Goal: Task Accomplishment & Management: Manage account settings

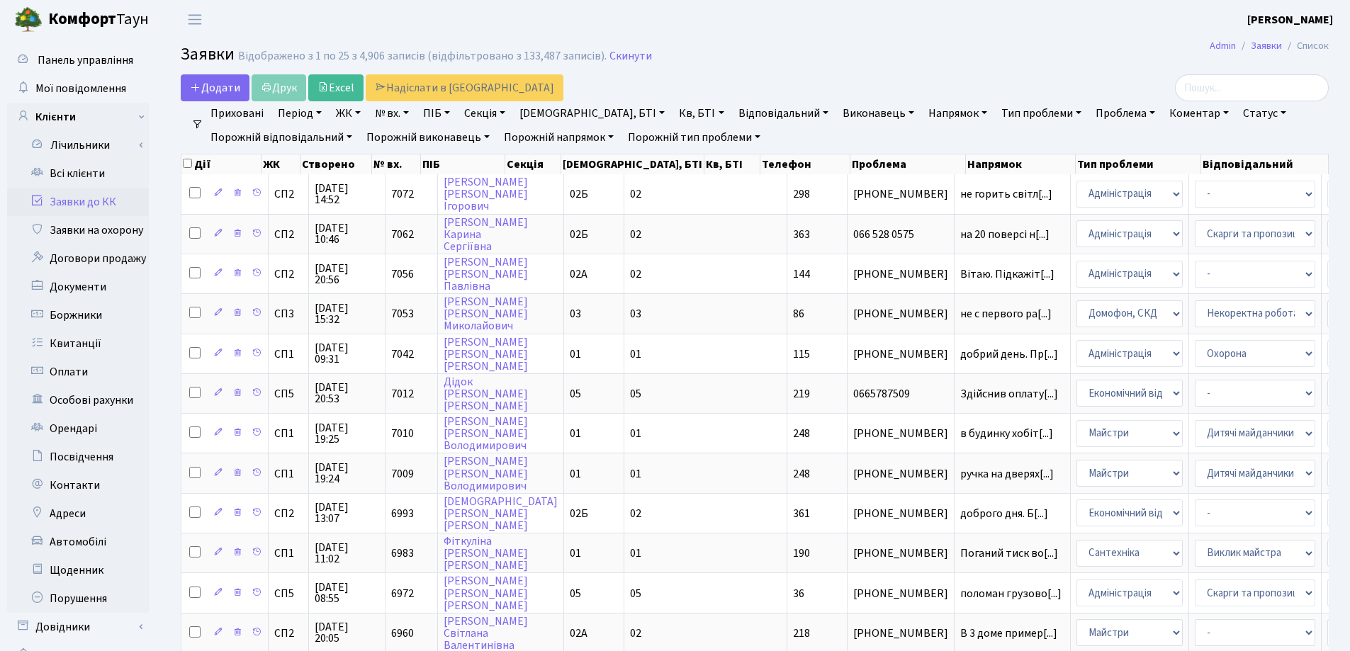
select select "25"
click at [83, 164] on link "Всі клієнти" at bounding box center [78, 173] width 142 height 28
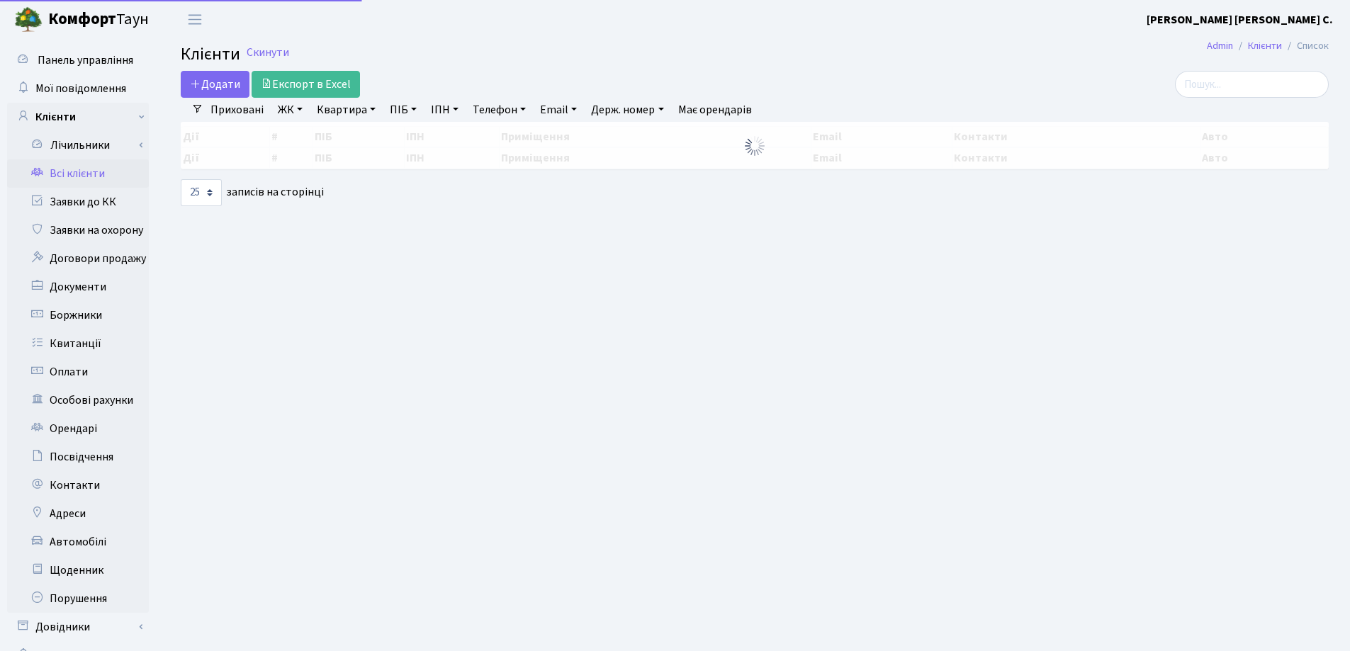
select select "25"
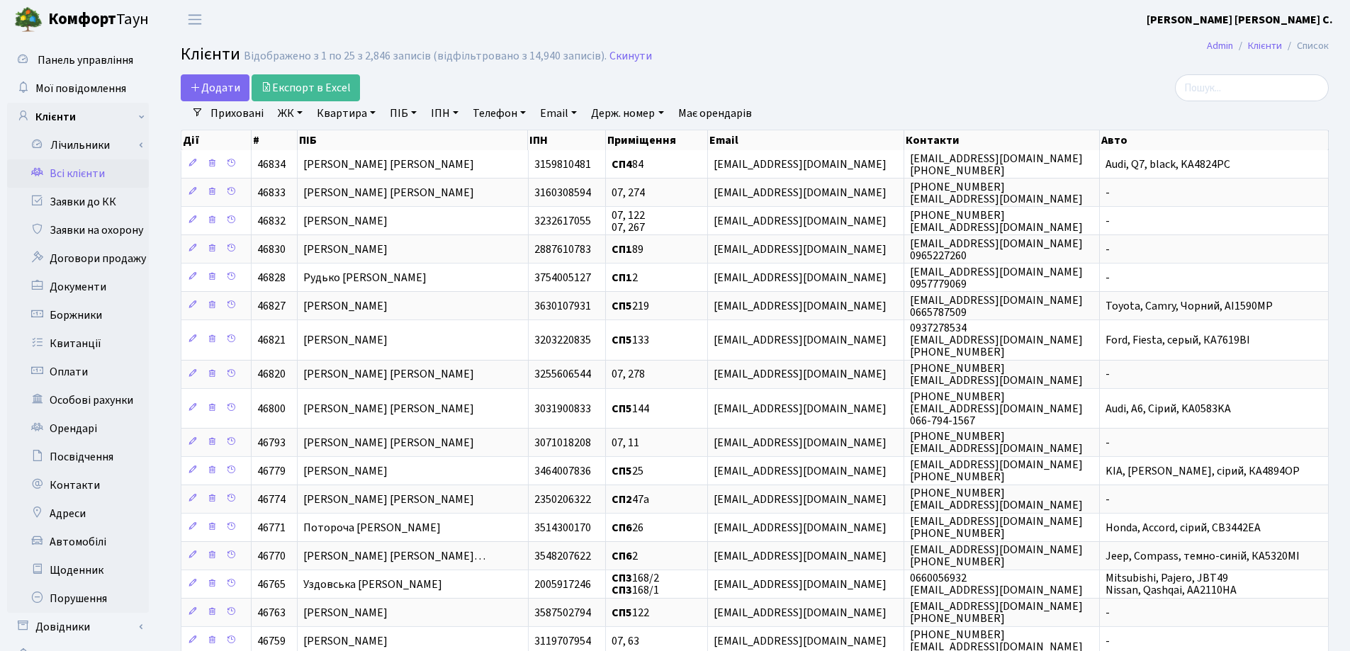
click at [372, 113] on link "Квартира" at bounding box center [346, 113] width 70 height 24
type input "145"
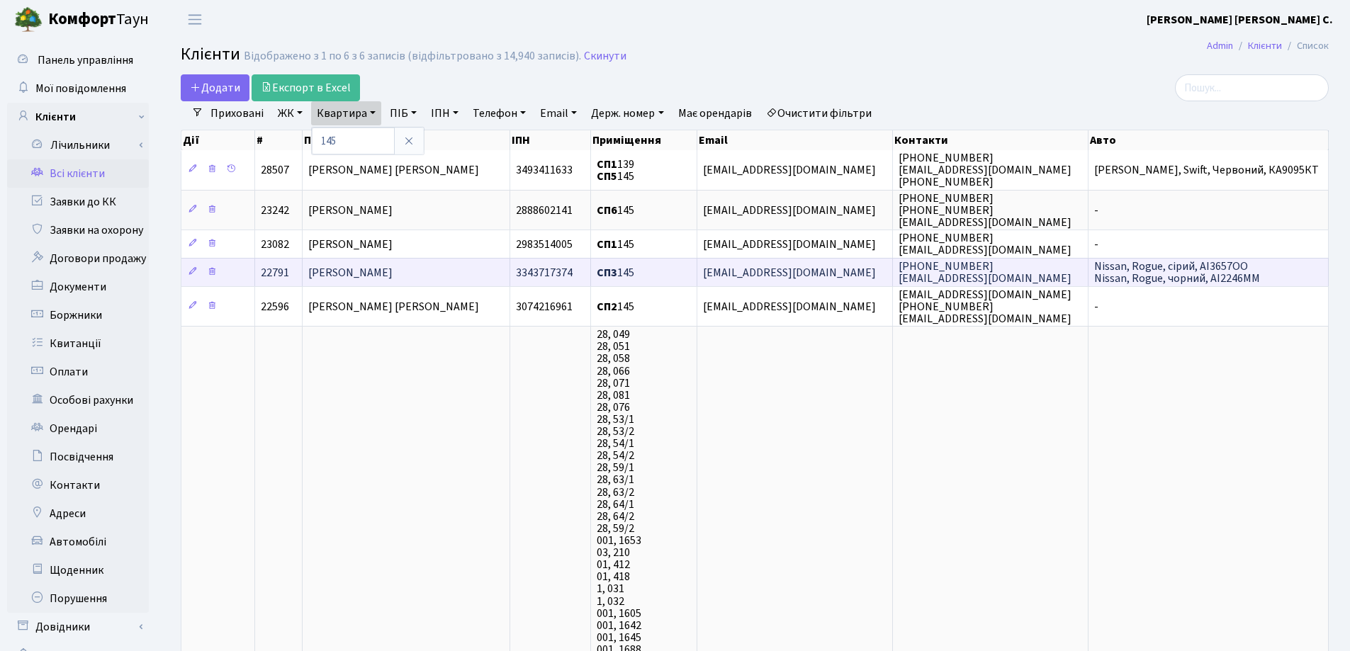
click at [393, 268] on span "Максимчук Михайло Васильович" at bounding box center [350, 273] width 84 height 16
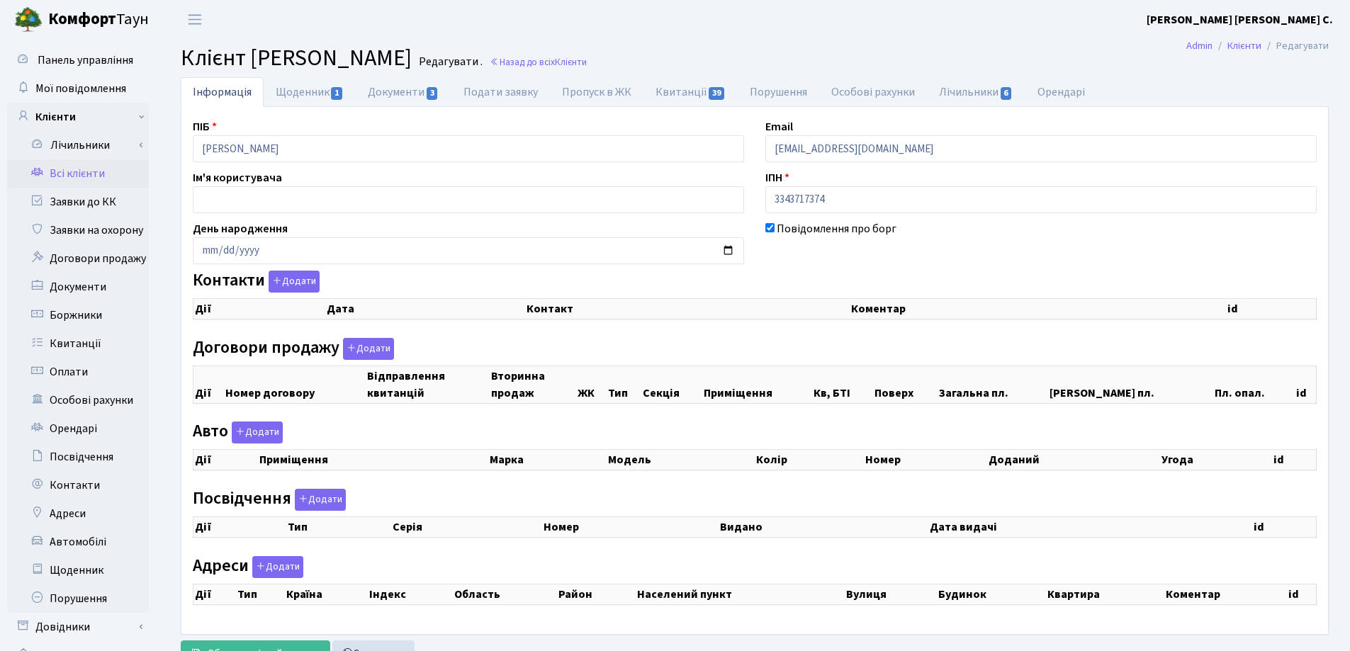
checkbox input "true"
select select "25"
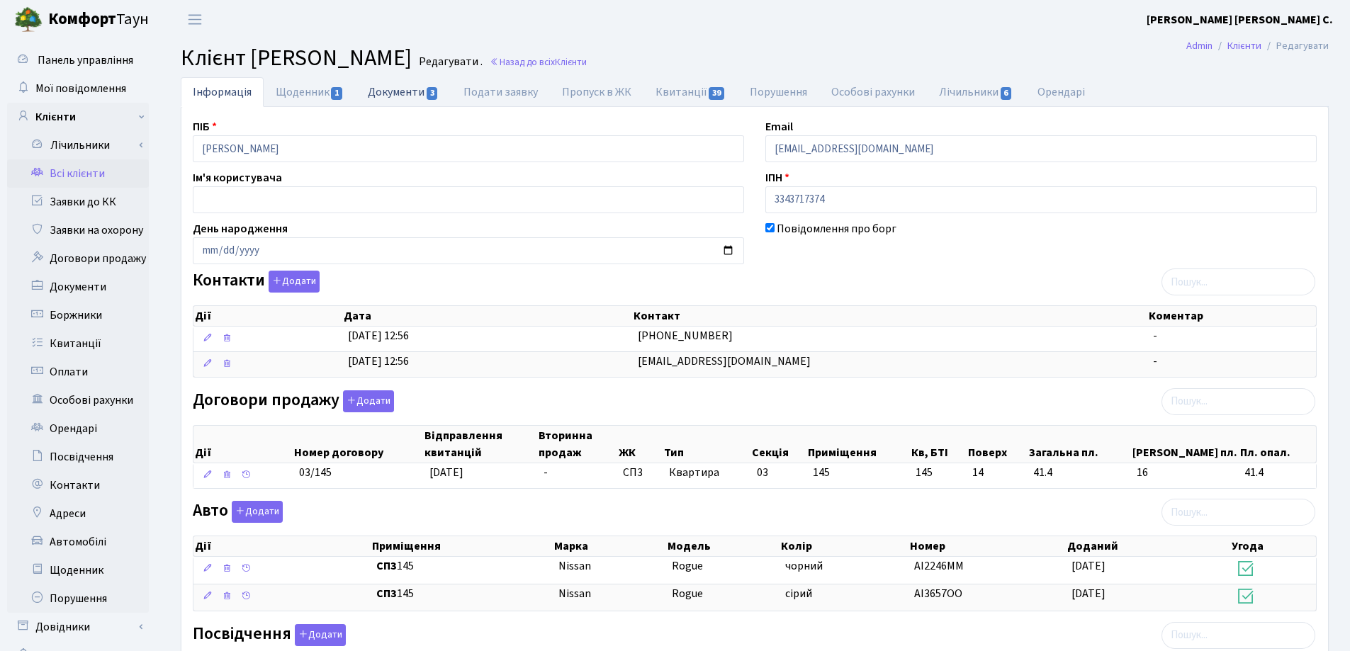
click at [398, 93] on link "Документи 3" at bounding box center [403, 91] width 95 height 29
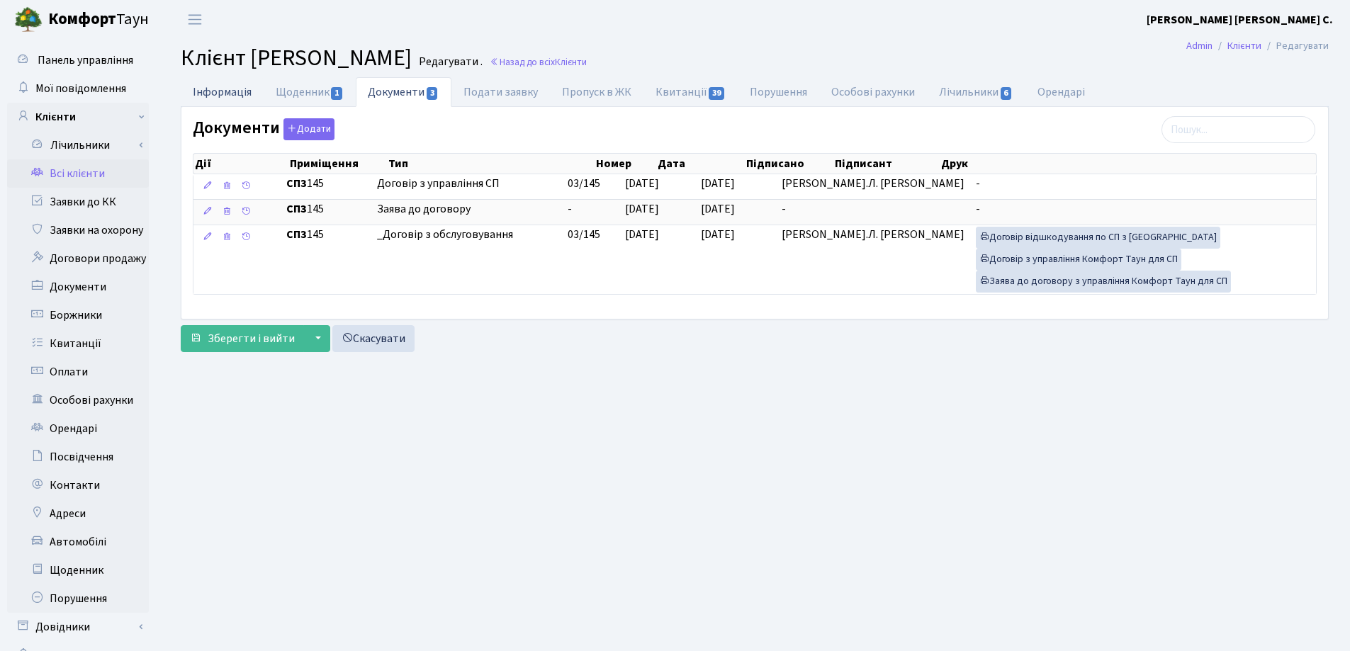
click at [225, 89] on link "Інформація" at bounding box center [222, 91] width 83 height 29
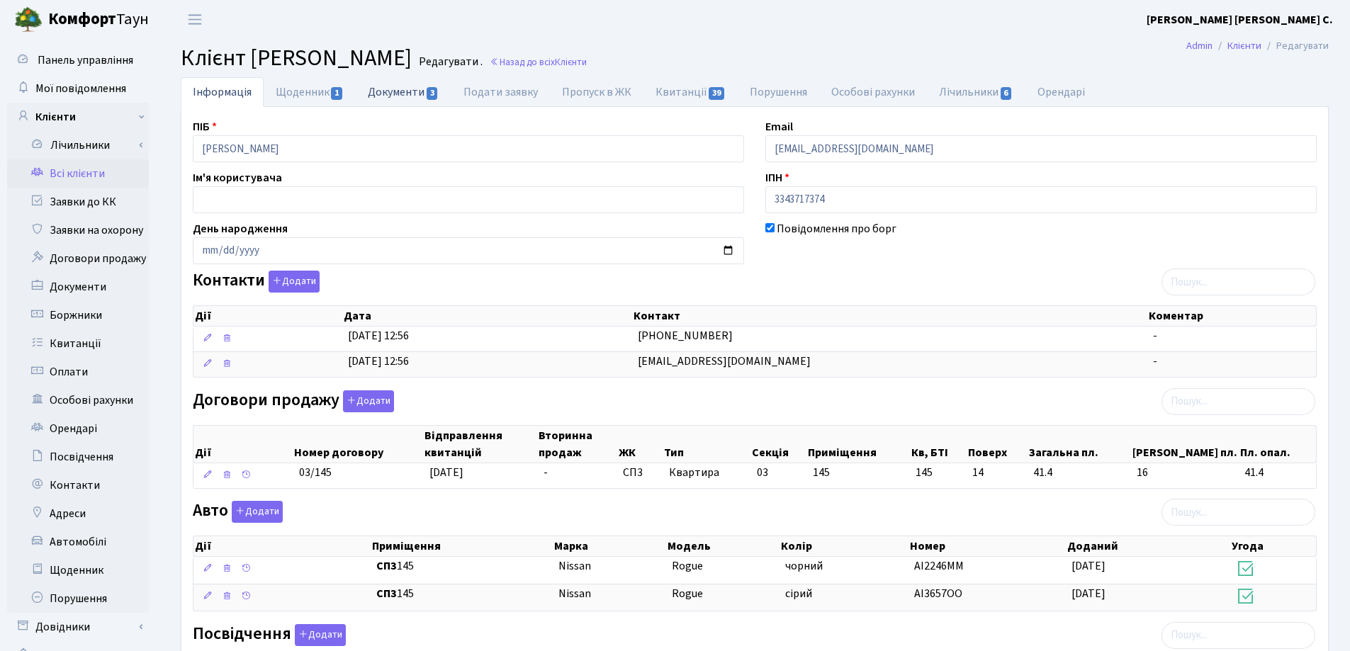
click at [393, 89] on link "Документи 3" at bounding box center [403, 91] width 95 height 29
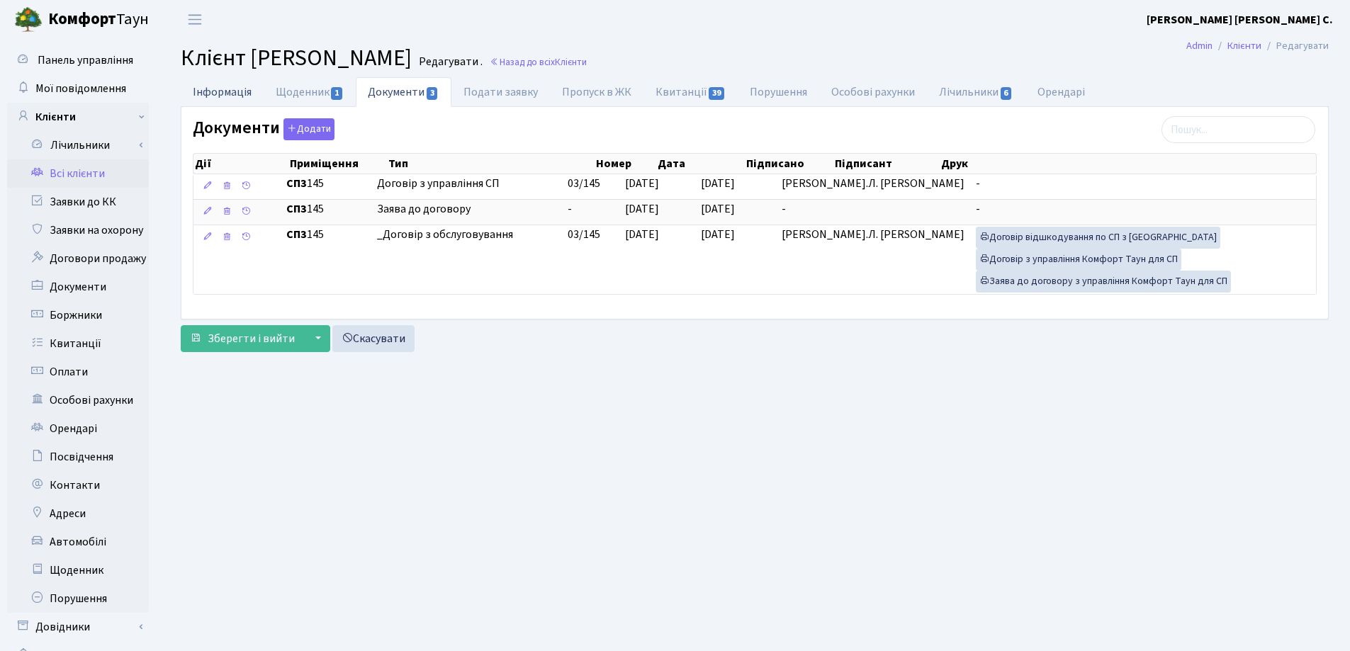
click at [234, 95] on link "Інформація" at bounding box center [222, 91] width 83 height 29
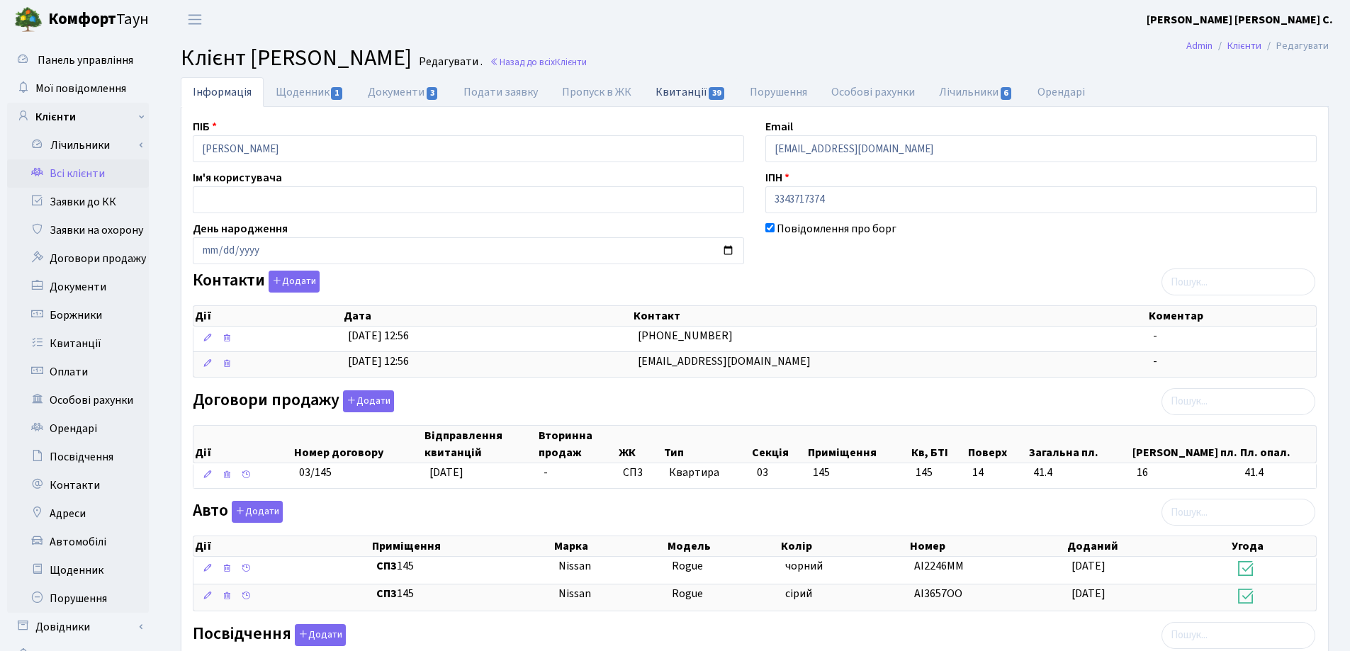
click at [678, 93] on link "Квитанції 39" at bounding box center [691, 91] width 94 height 29
select select "25"
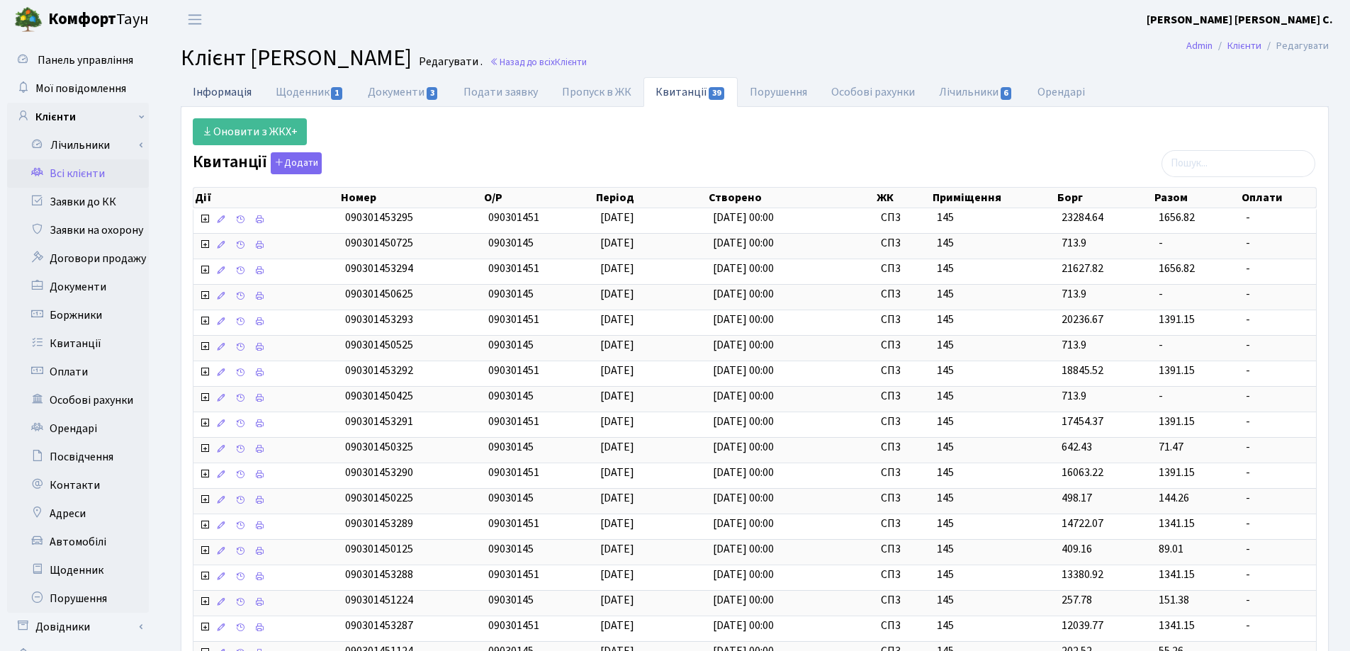
click at [222, 91] on link "Інформація" at bounding box center [222, 91] width 83 height 29
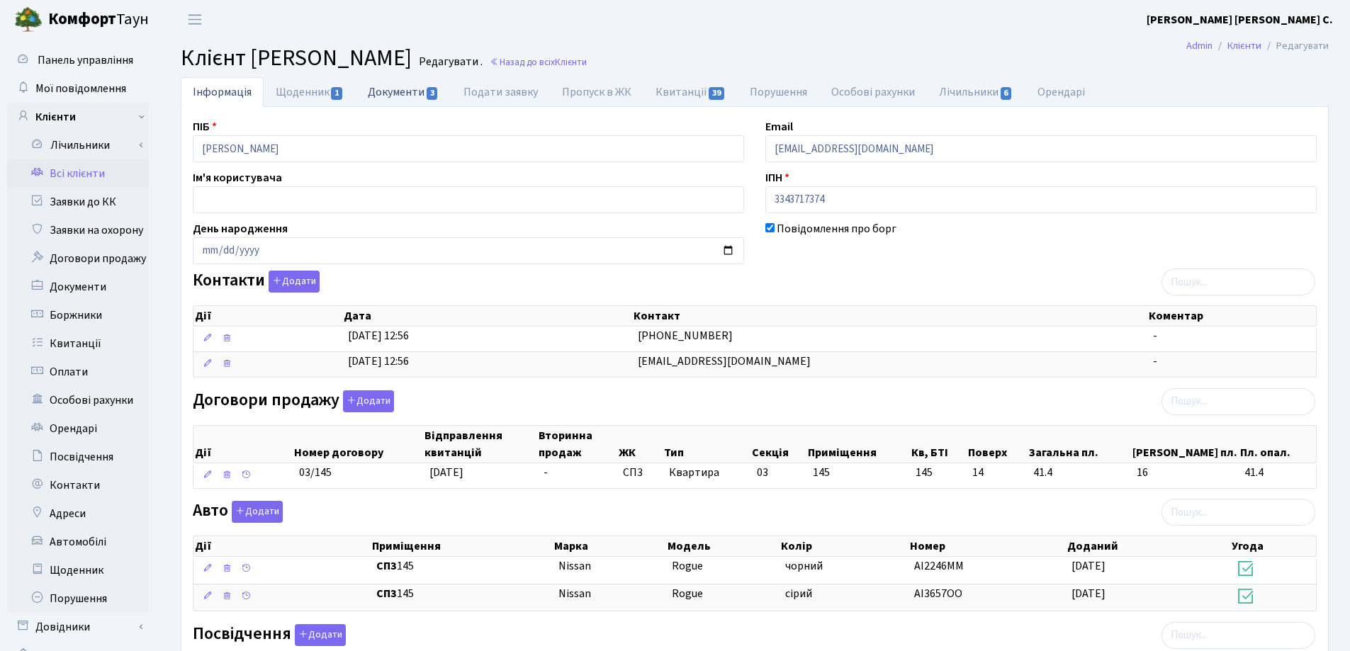
click at [386, 99] on link "Документи 3" at bounding box center [403, 91] width 95 height 29
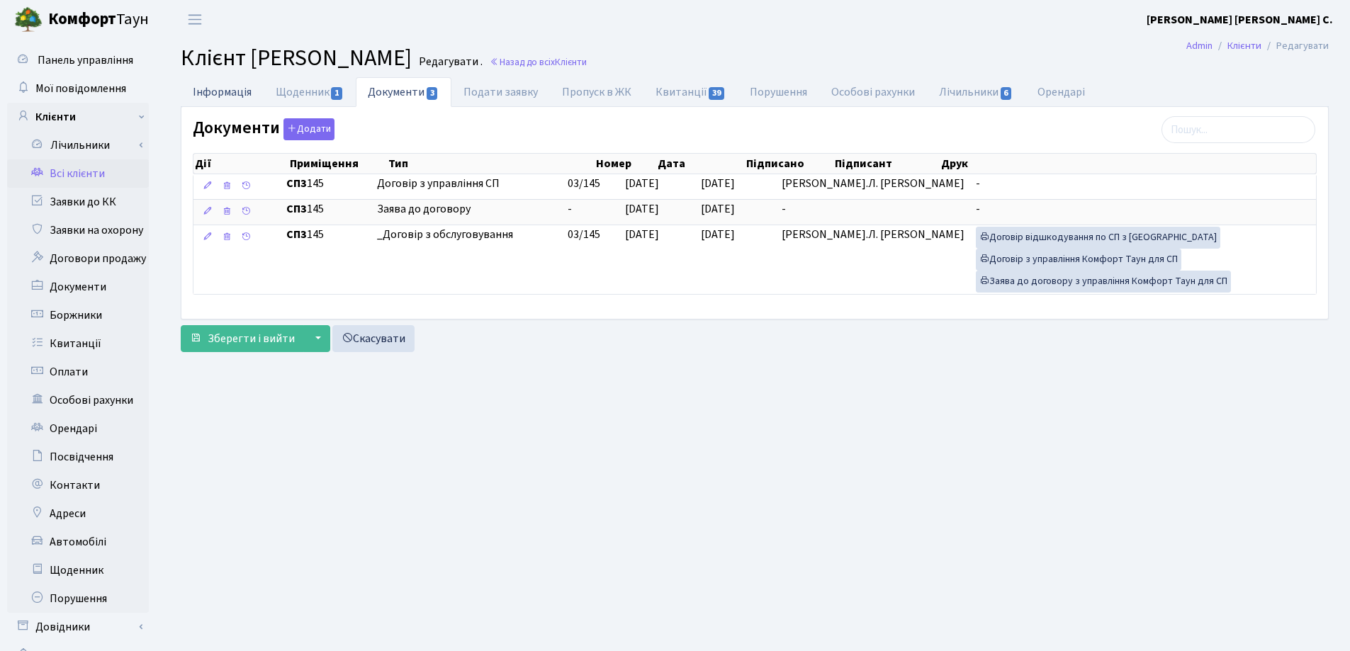
click at [225, 91] on link "Інформація" at bounding box center [222, 91] width 83 height 29
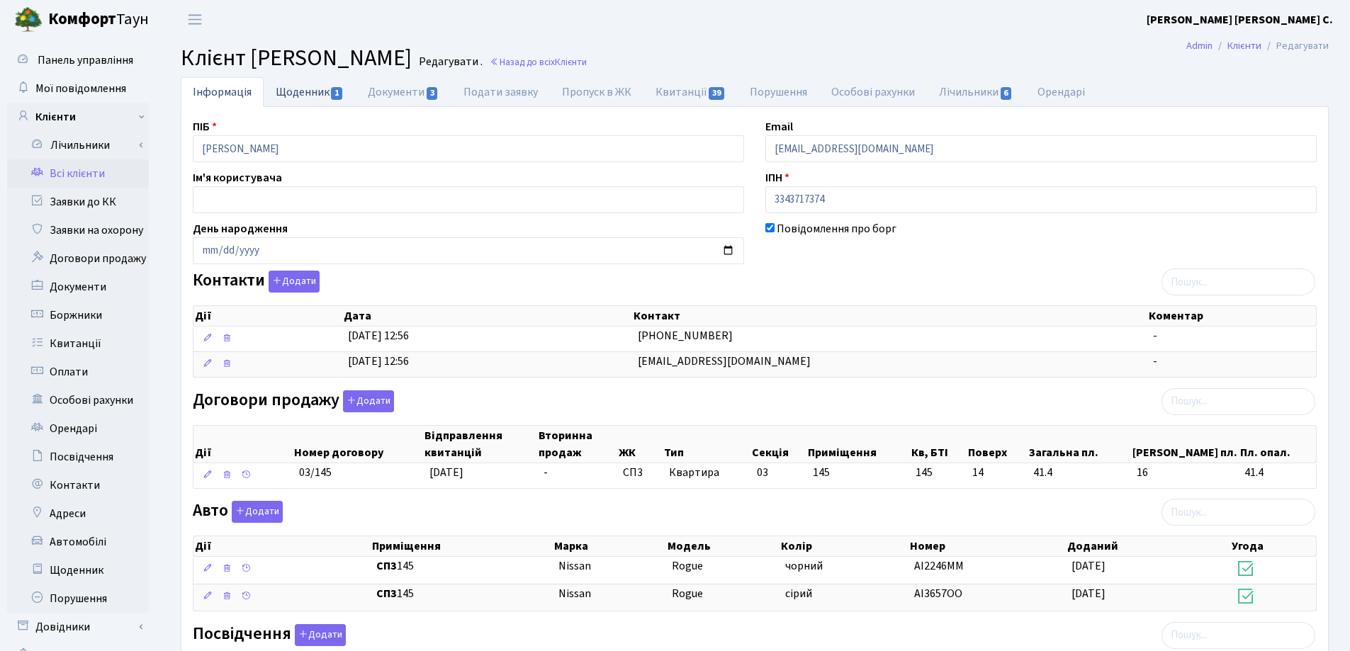
click at [296, 87] on link "Щоденник 1" at bounding box center [310, 91] width 92 height 29
select select "25"
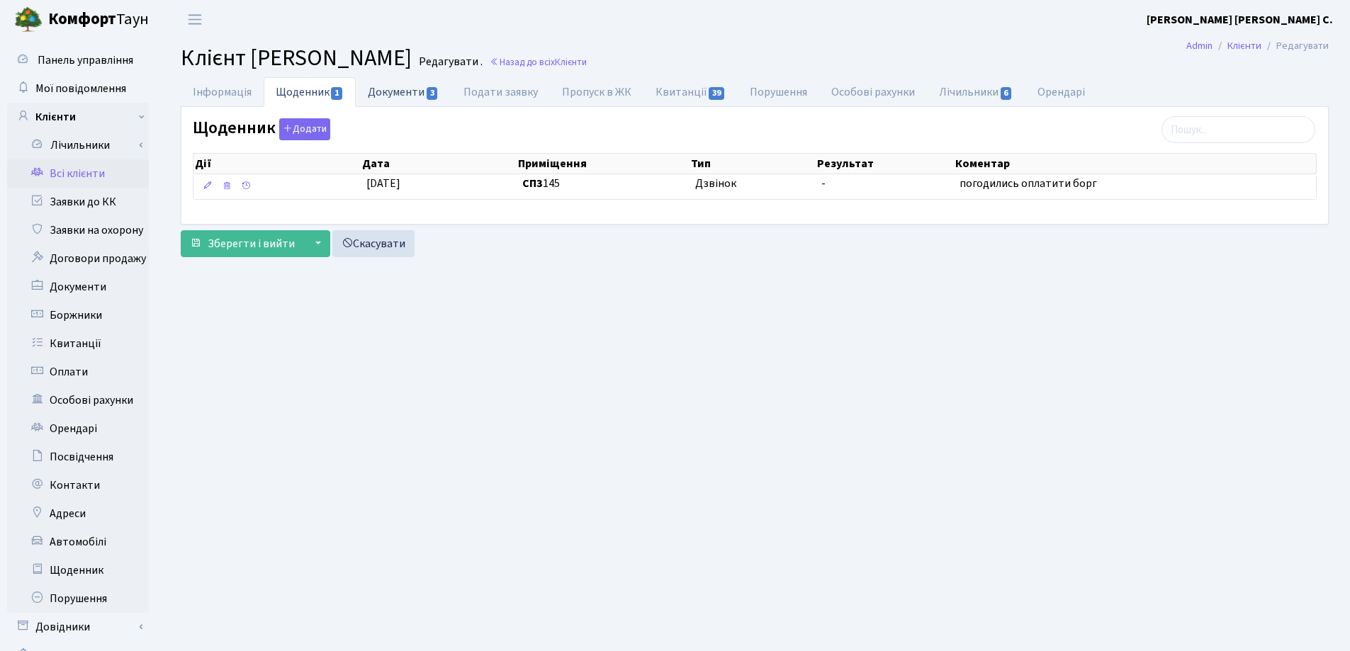
click at [395, 95] on link "Документи 3" at bounding box center [403, 91] width 95 height 29
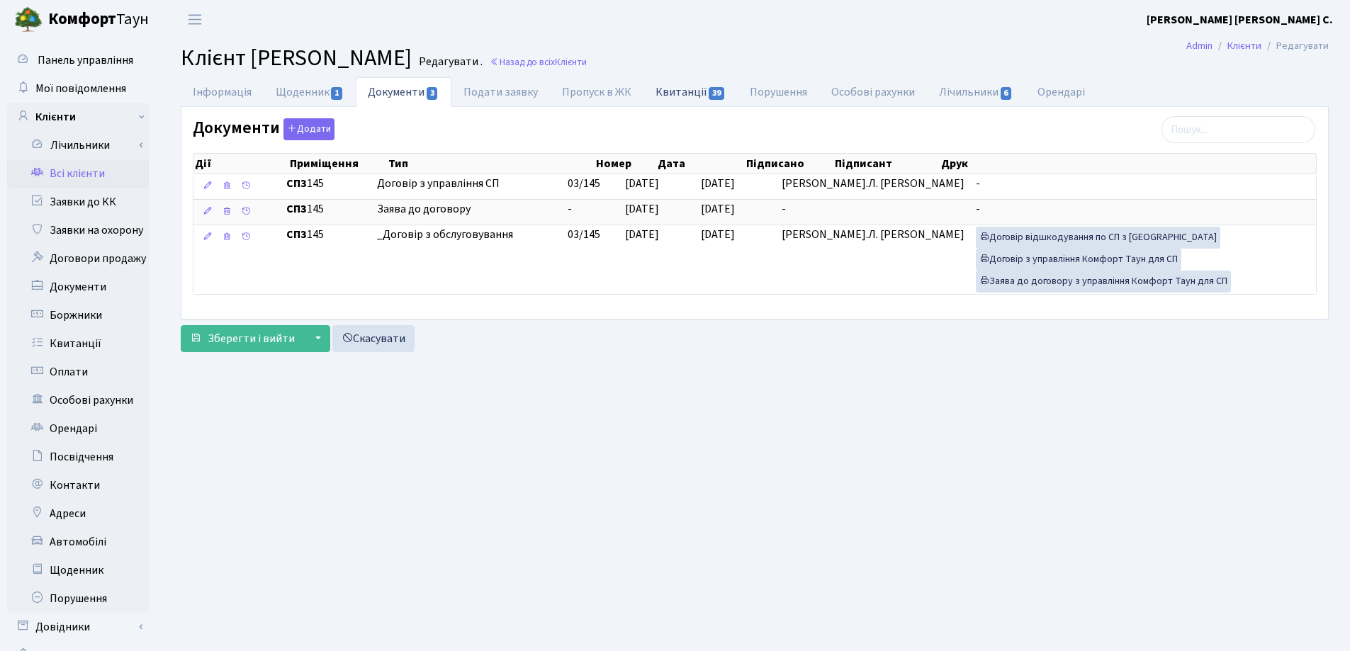
click at [661, 91] on link "Квитанції 39" at bounding box center [691, 91] width 94 height 29
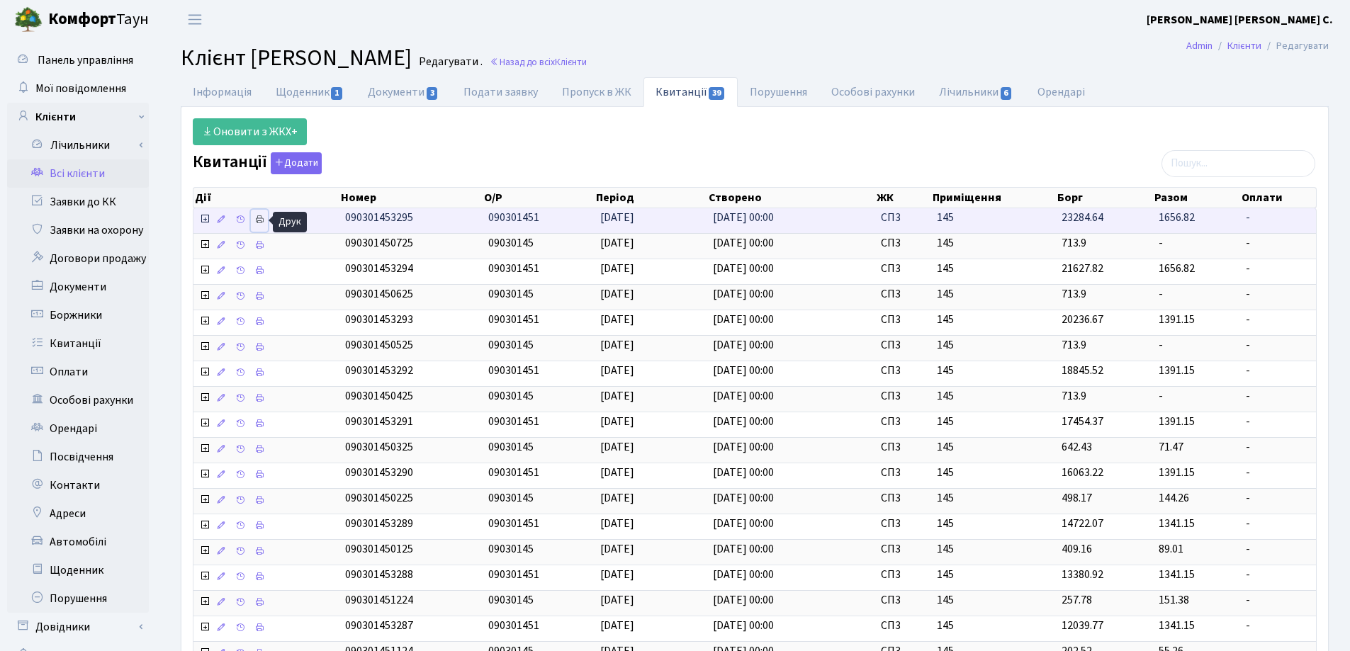
click at [259, 220] on icon at bounding box center [259, 220] width 10 height 10
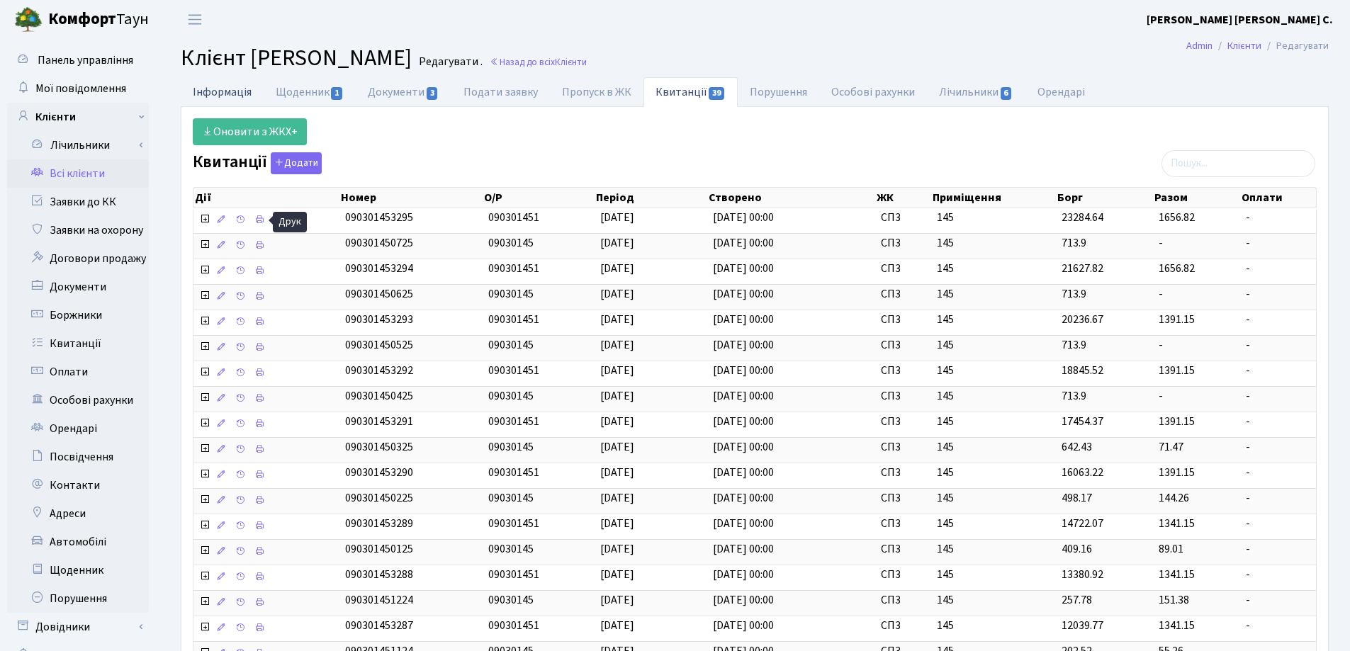
click at [218, 93] on link "Інформація" at bounding box center [222, 91] width 83 height 29
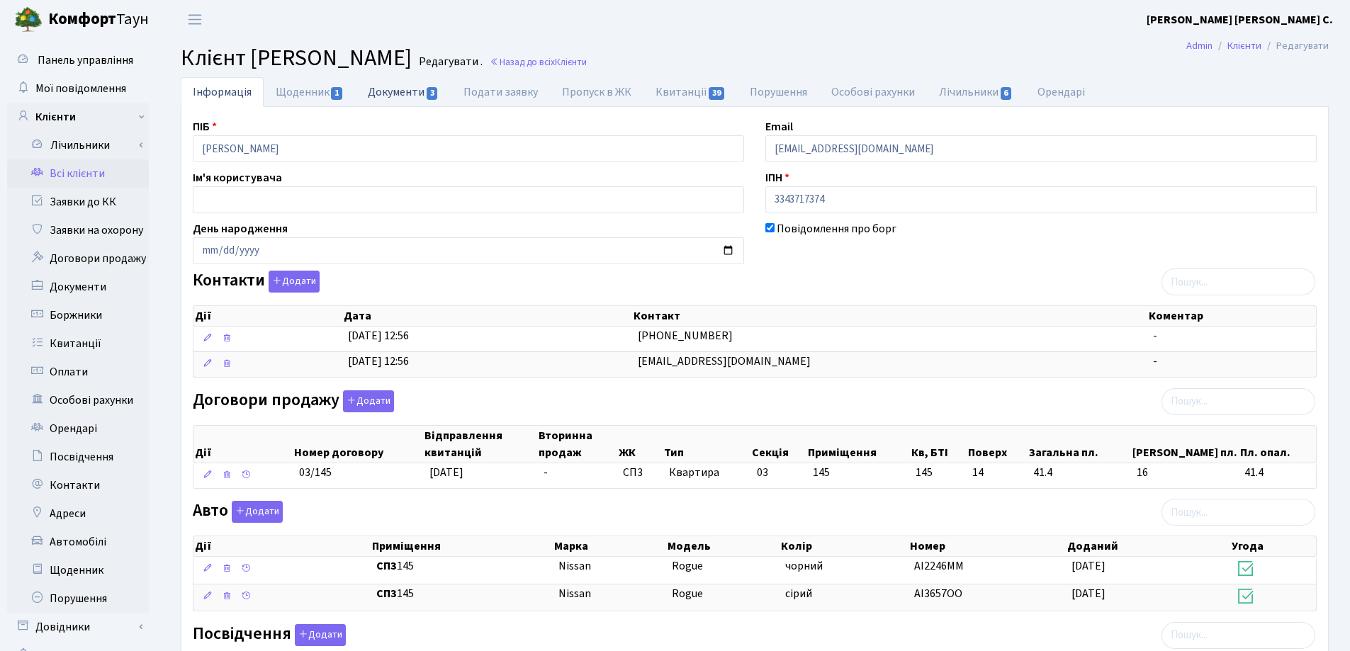
click at [387, 94] on link "Документи 3" at bounding box center [403, 91] width 95 height 29
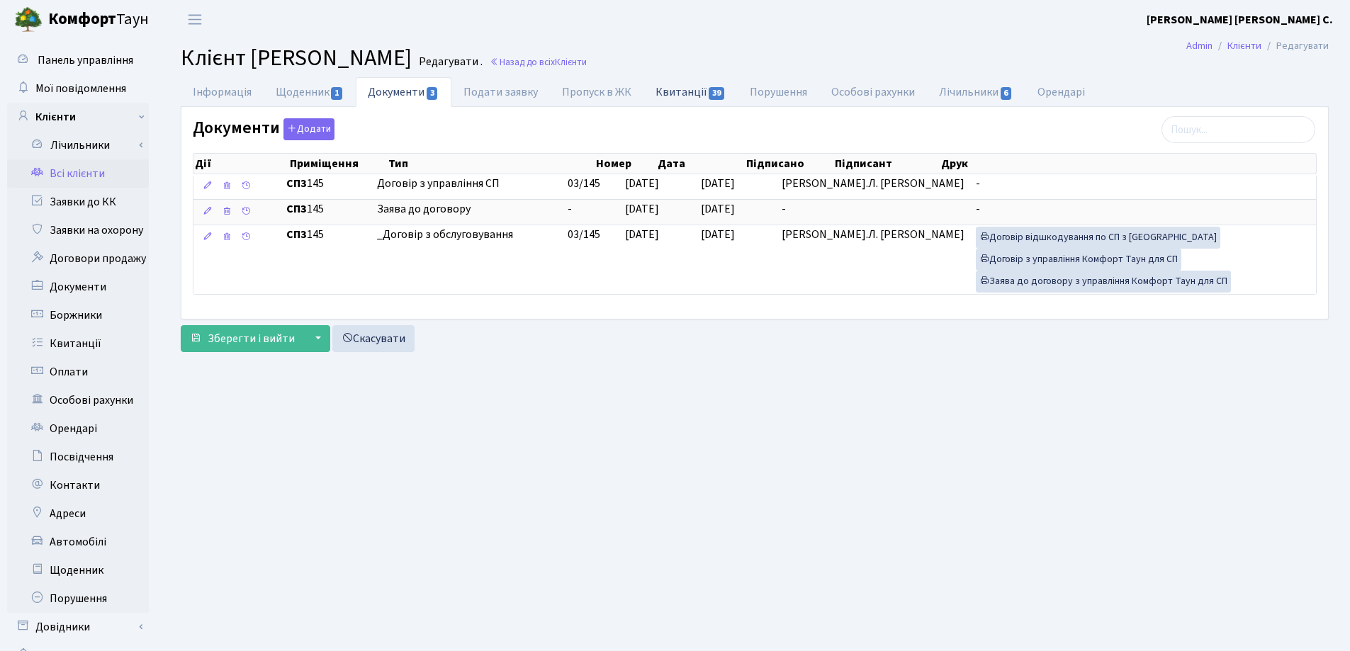
click at [661, 89] on link "Квитанції 39" at bounding box center [691, 91] width 94 height 29
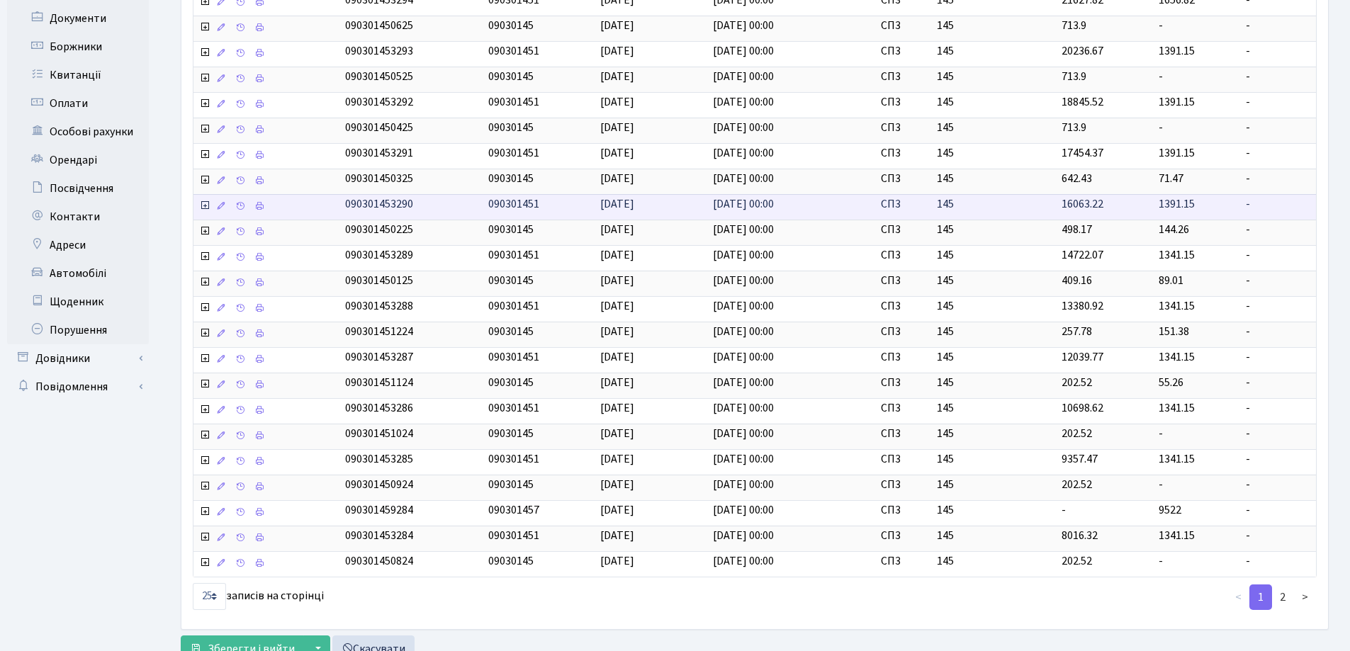
scroll to position [322, 0]
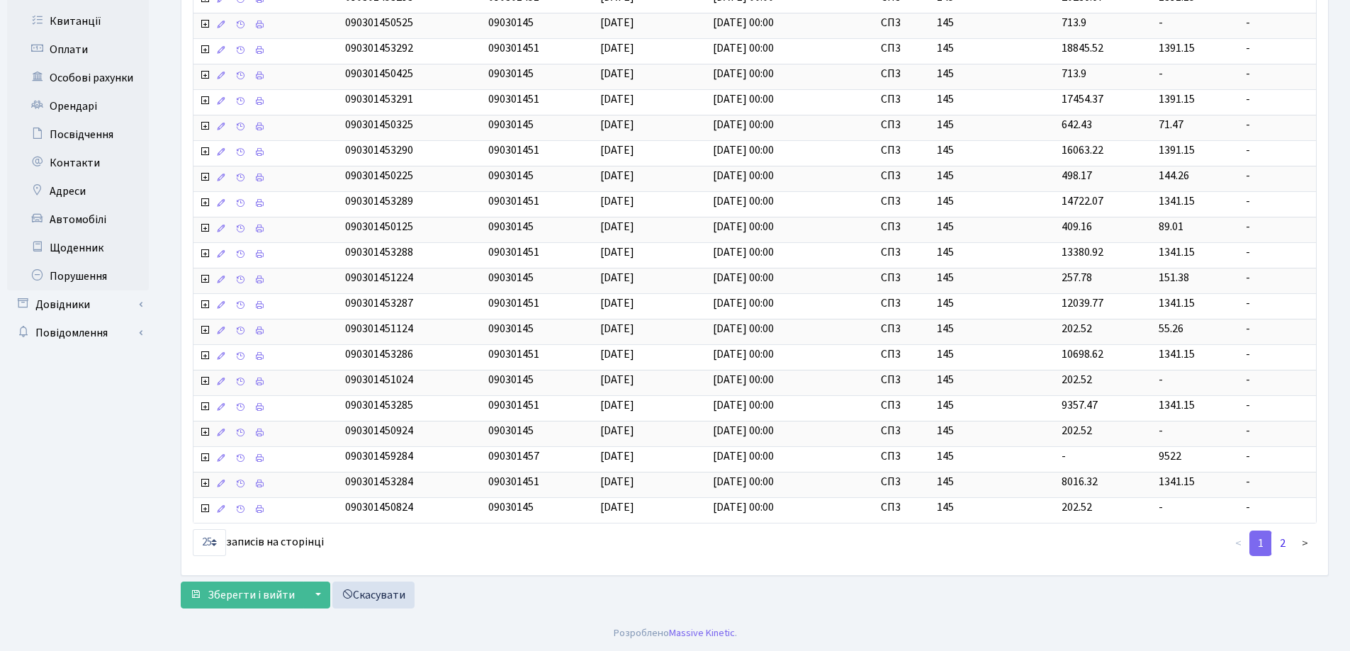
click at [1283, 541] on link "2" at bounding box center [1282, 544] width 23 height 26
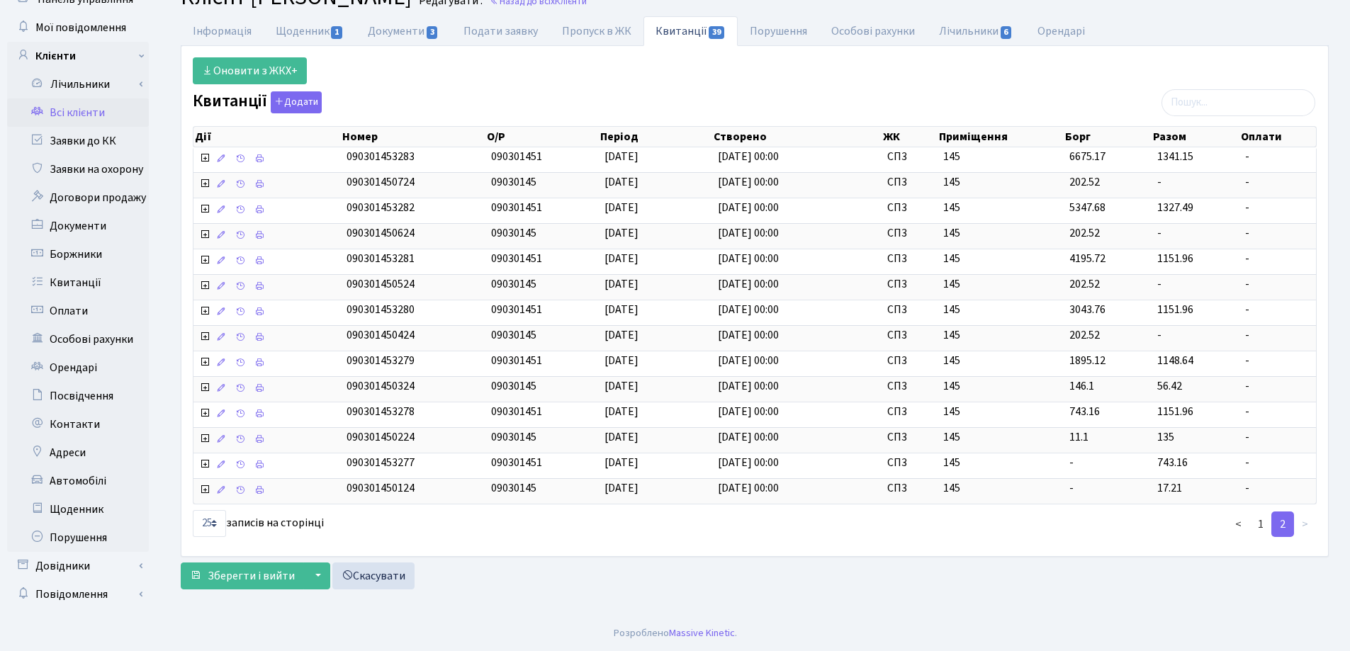
scroll to position [61, 0]
click at [229, 27] on link "Інформація" at bounding box center [222, 30] width 83 height 29
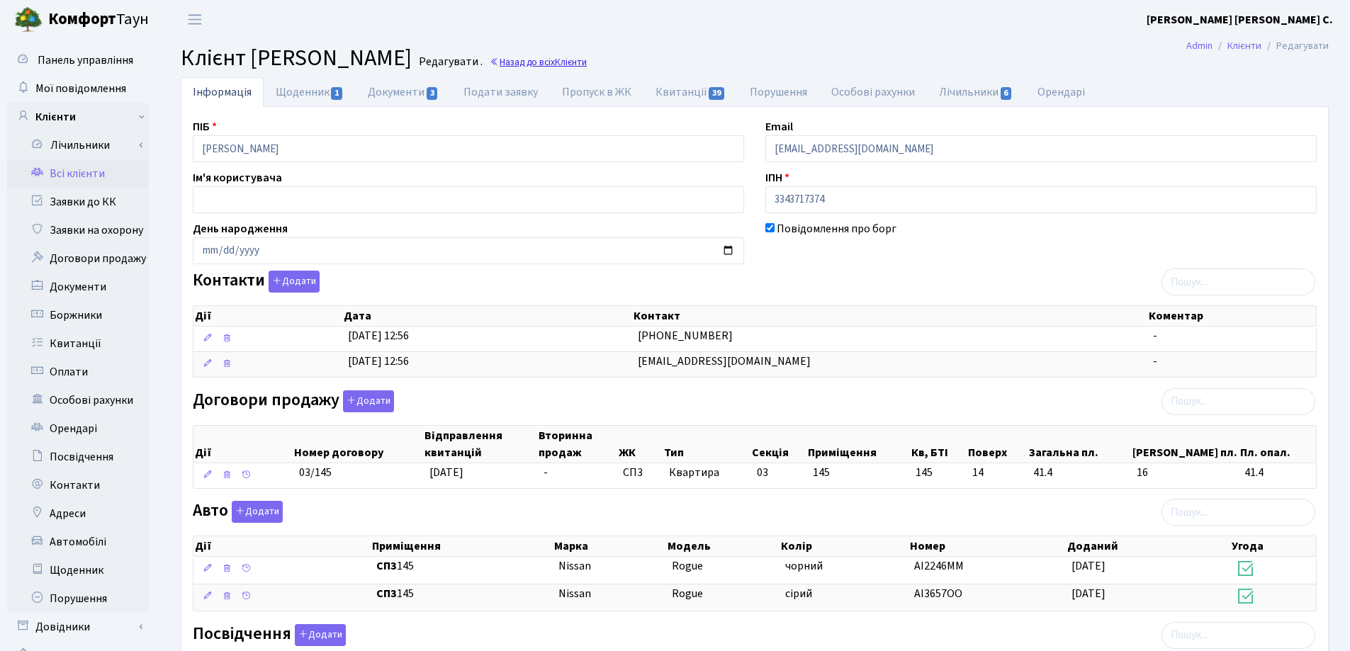
click at [587, 61] on link "Назад до всіх Клієнти" at bounding box center [538, 61] width 97 height 13
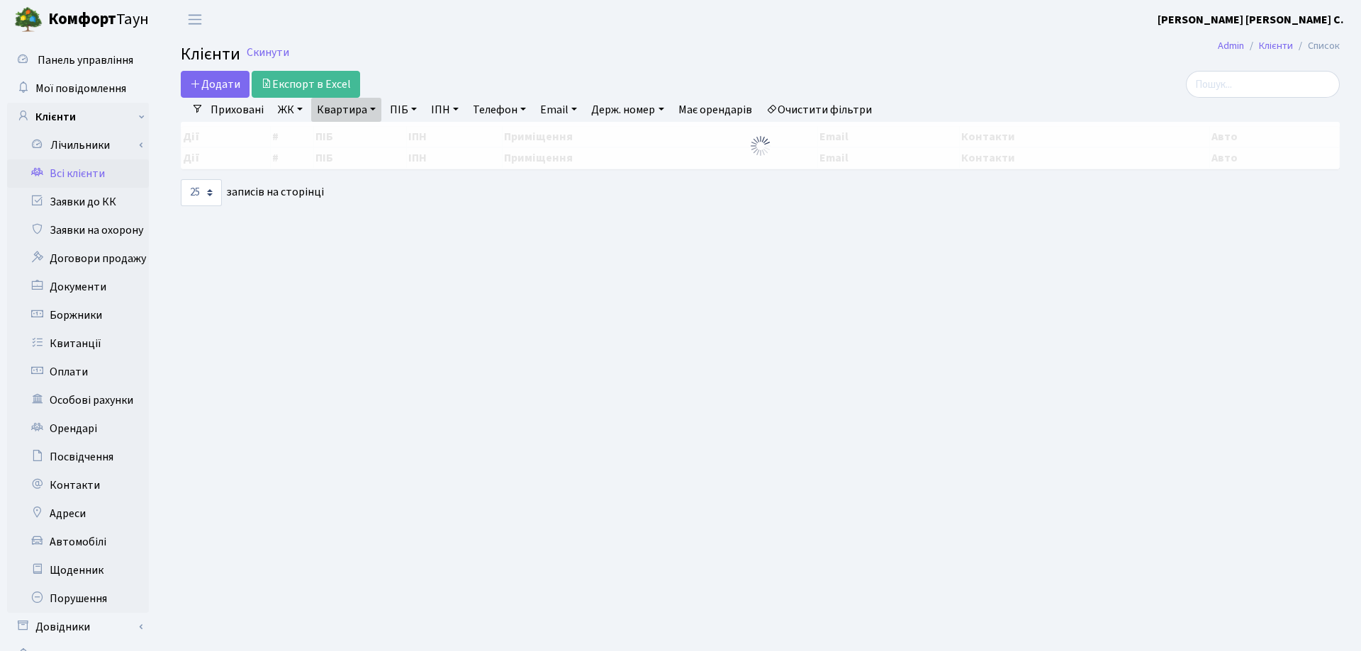
select select "25"
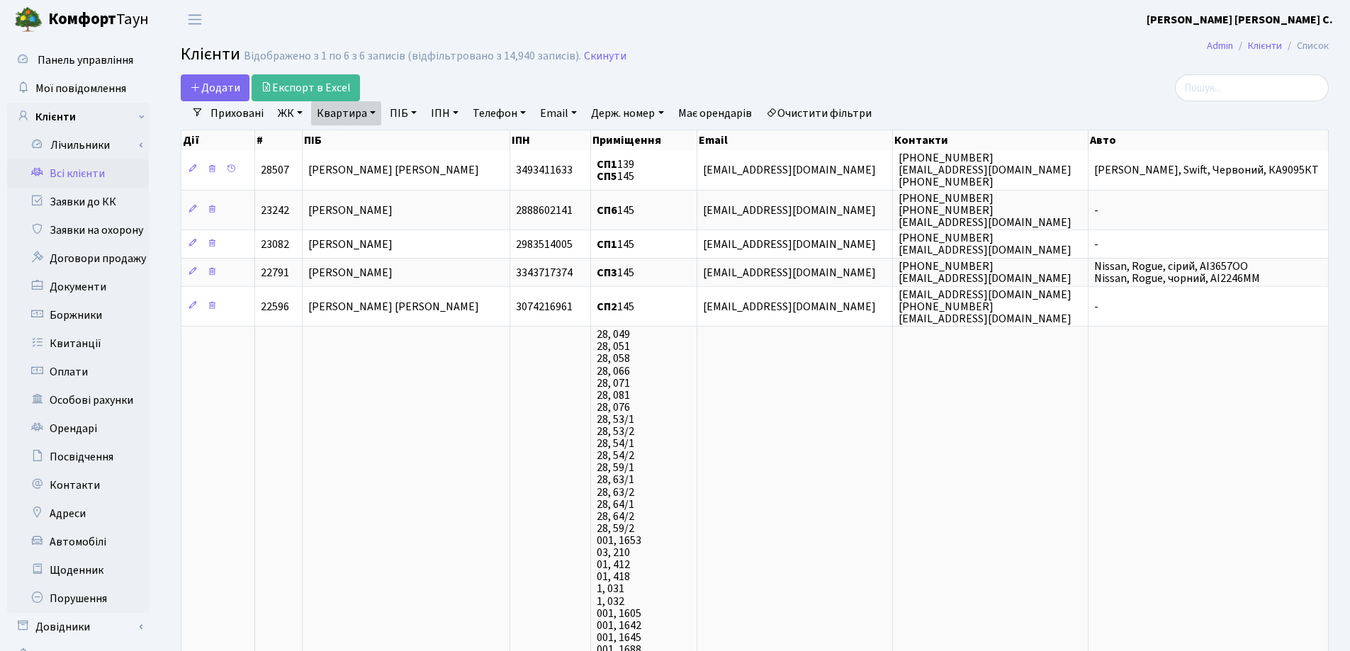
click at [369, 112] on link "Квартира" at bounding box center [346, 113] width 70 height 24
click at [412, 142] on icon at bounding box center [408, 140] width 11 height 11
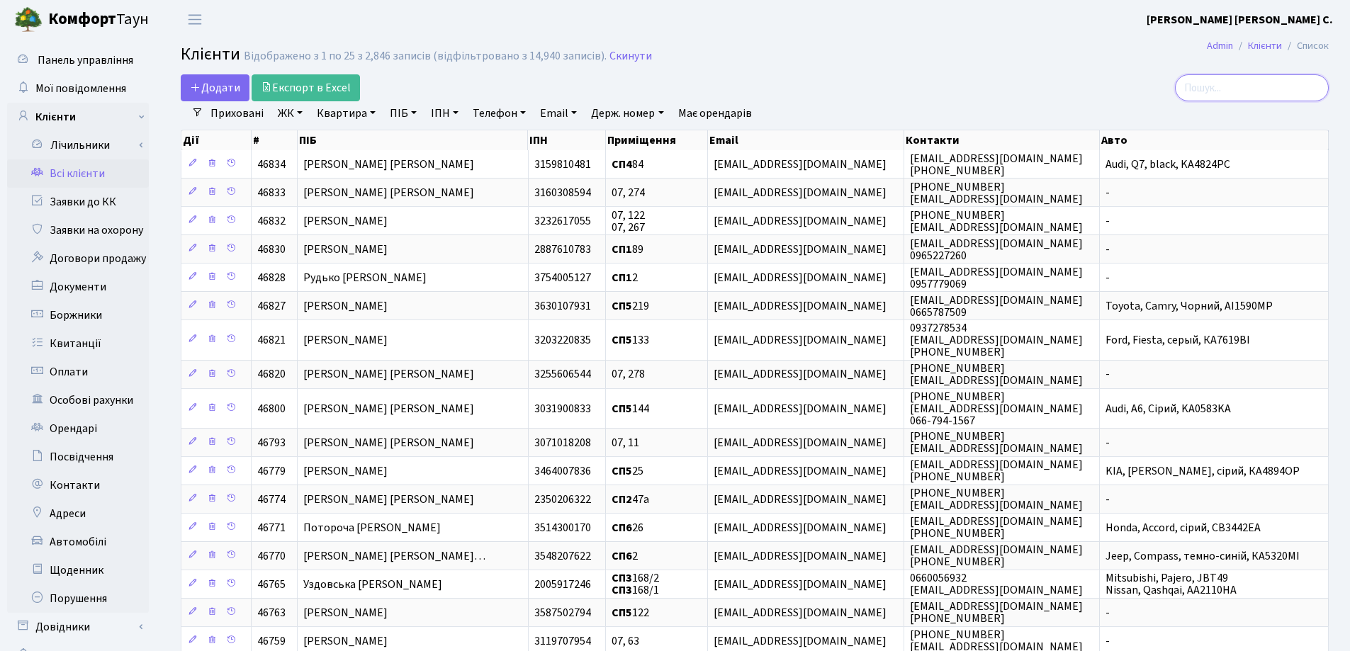
click at [1254, 92] on input "search" at bounding box center [1252, 87] width 154 height 27
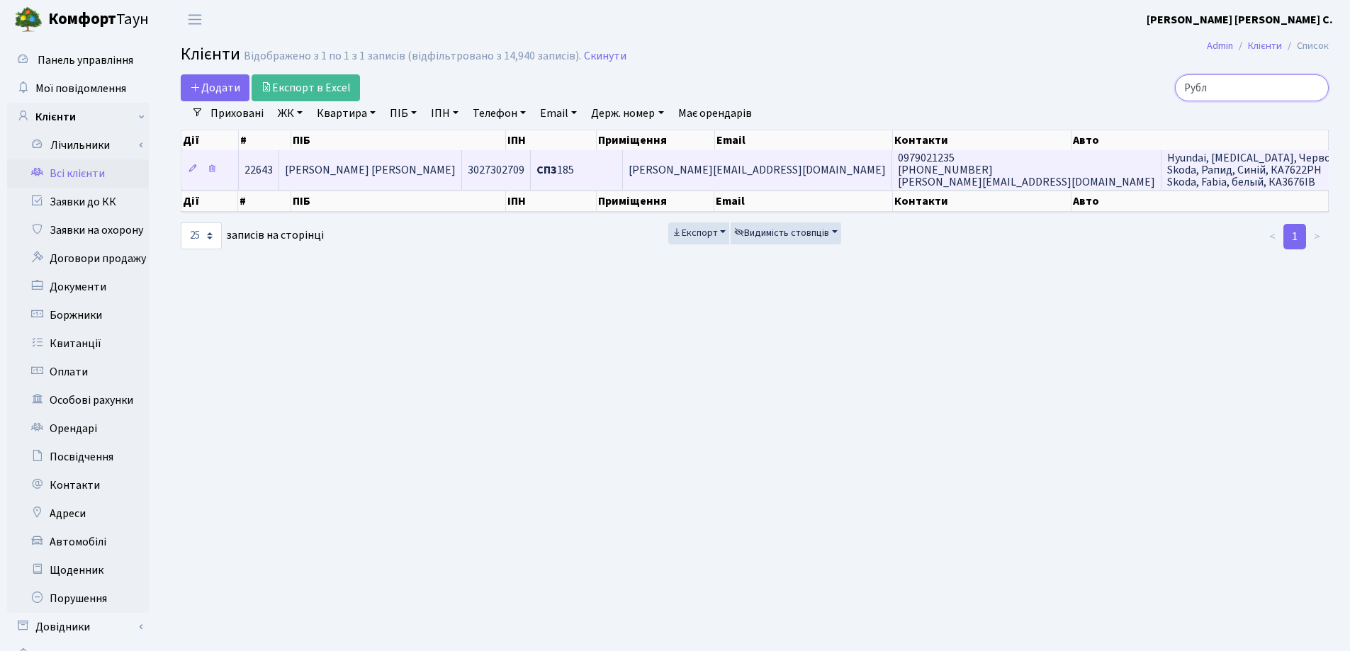
type input "Рубл"
click at [462, 168] on td "[PERSON_NAME] [PERSON_NAME]" at bounding box center [370, 169] width 183 height 39
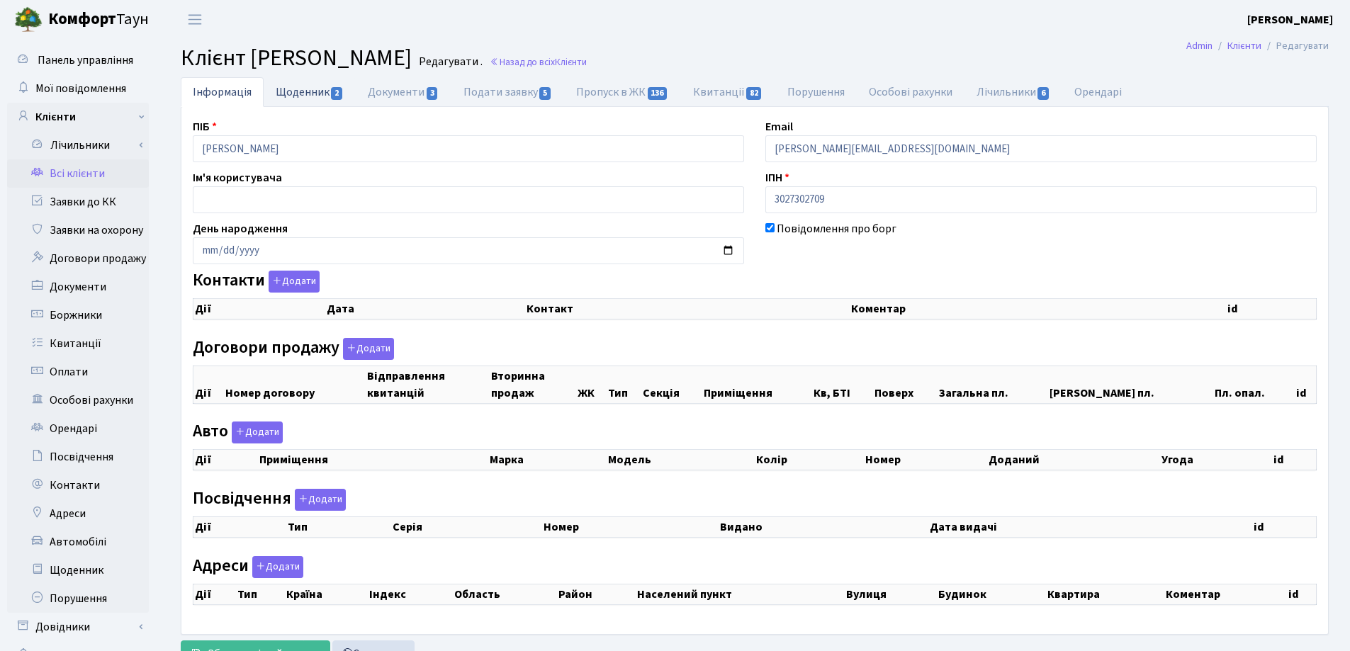
checkbox input "true"
select select "25"
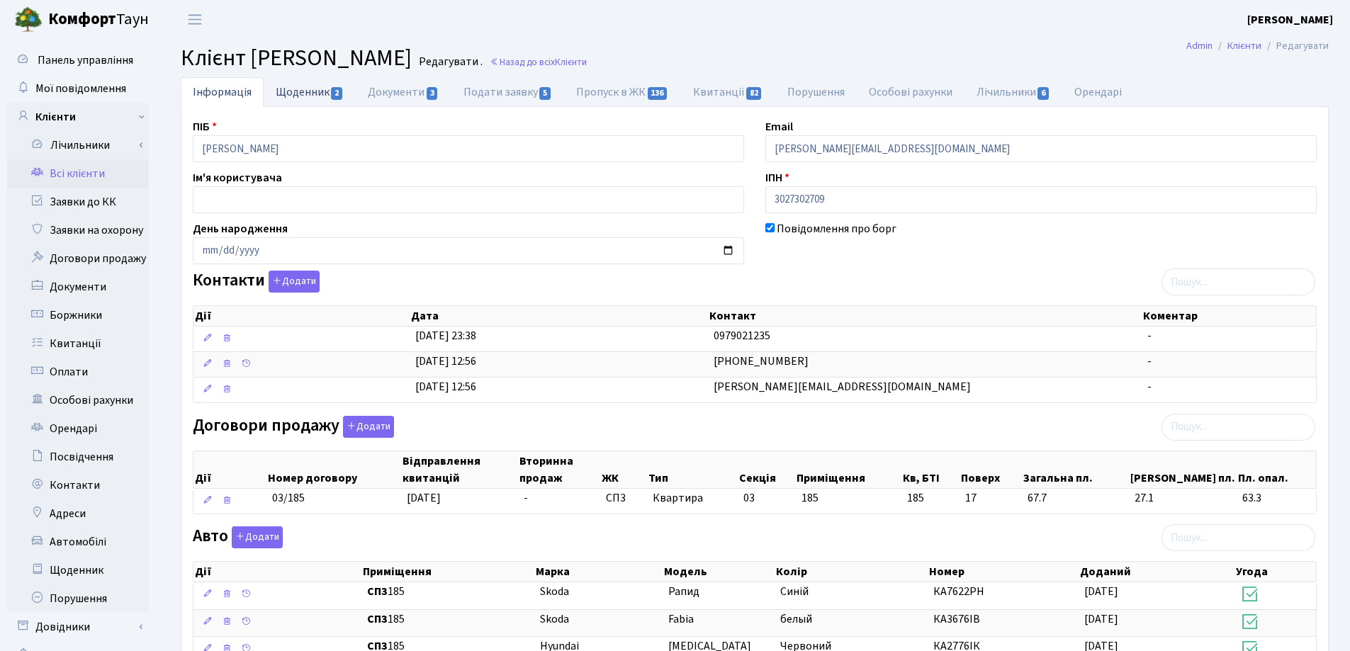
click at [298, 95] on link "Щоденник 2" at bounding box center [310, 91] width 92 height 29
select select "25"
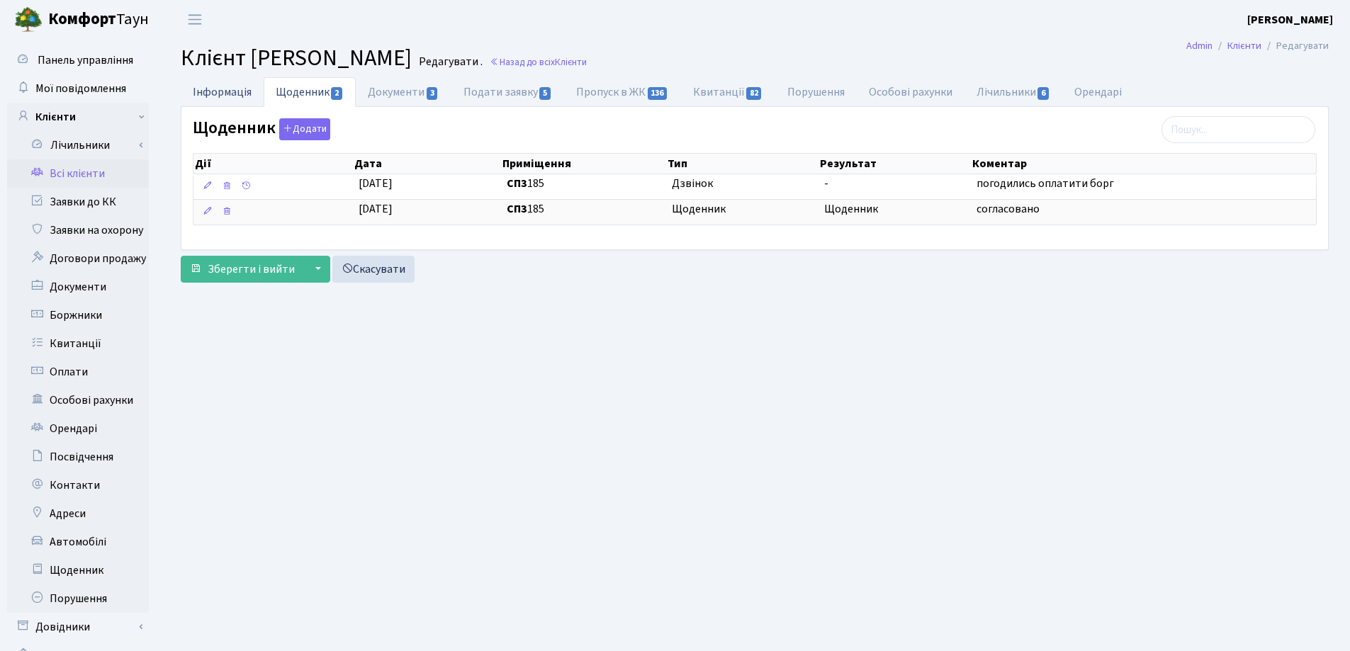
click at [206, 84] on link "Інформація" at bounding box center [222, 91] width 83 height 29
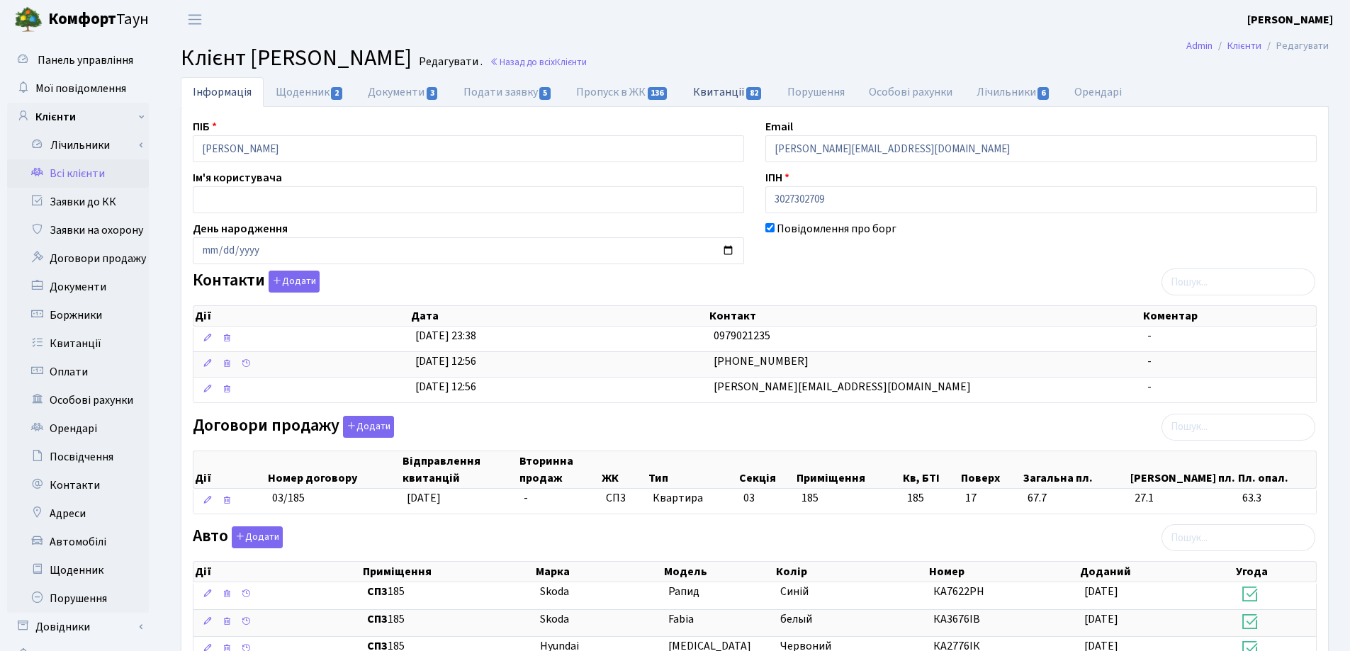
click at [707, 91] on link "Квитанції 82" at bounding box center [728, 91] width 94 height 29
select select "25"
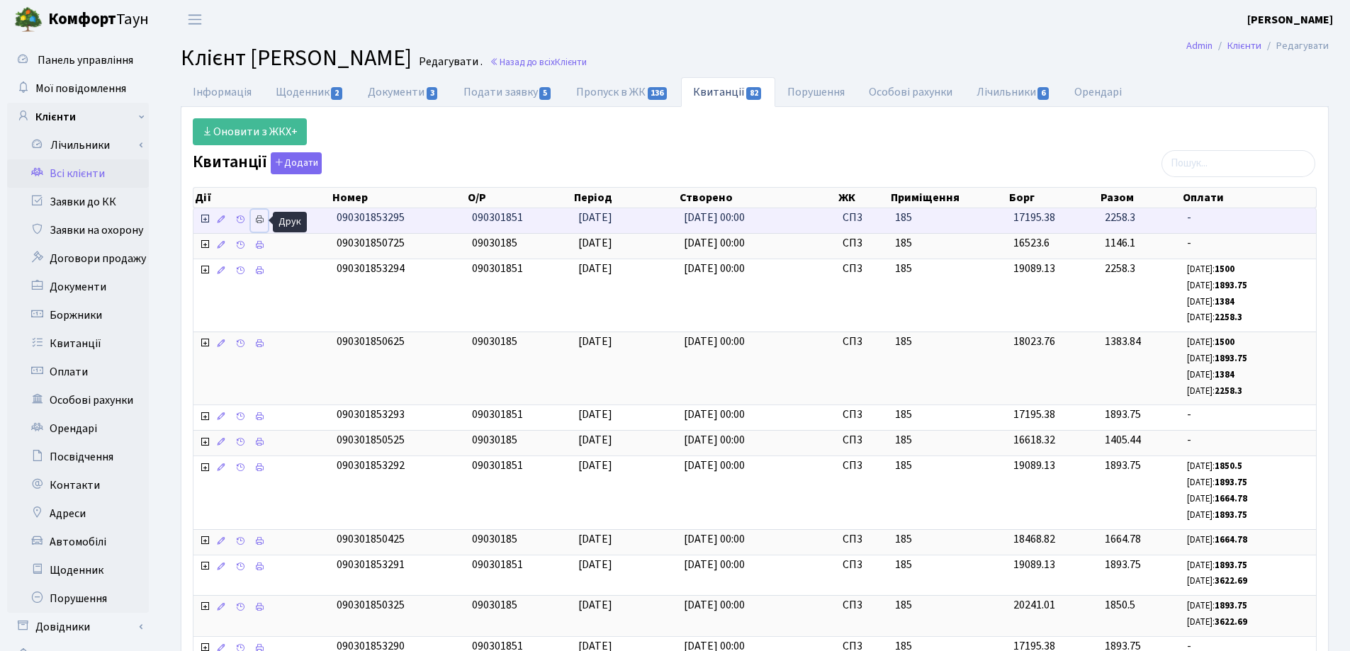
click at [257, 221] on icon at bounding box center [259, 220] width 10 height 10
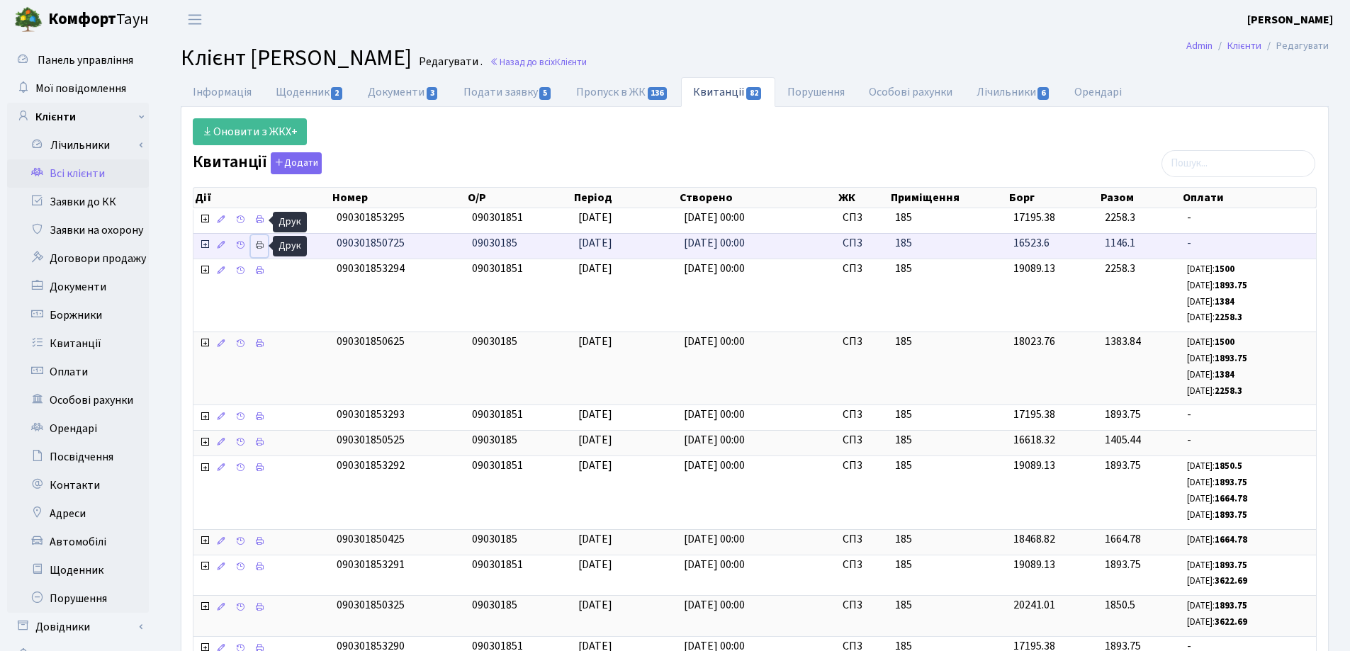
click at [263, 245] on icon at bounding box center [259, 245] width 10 height 10
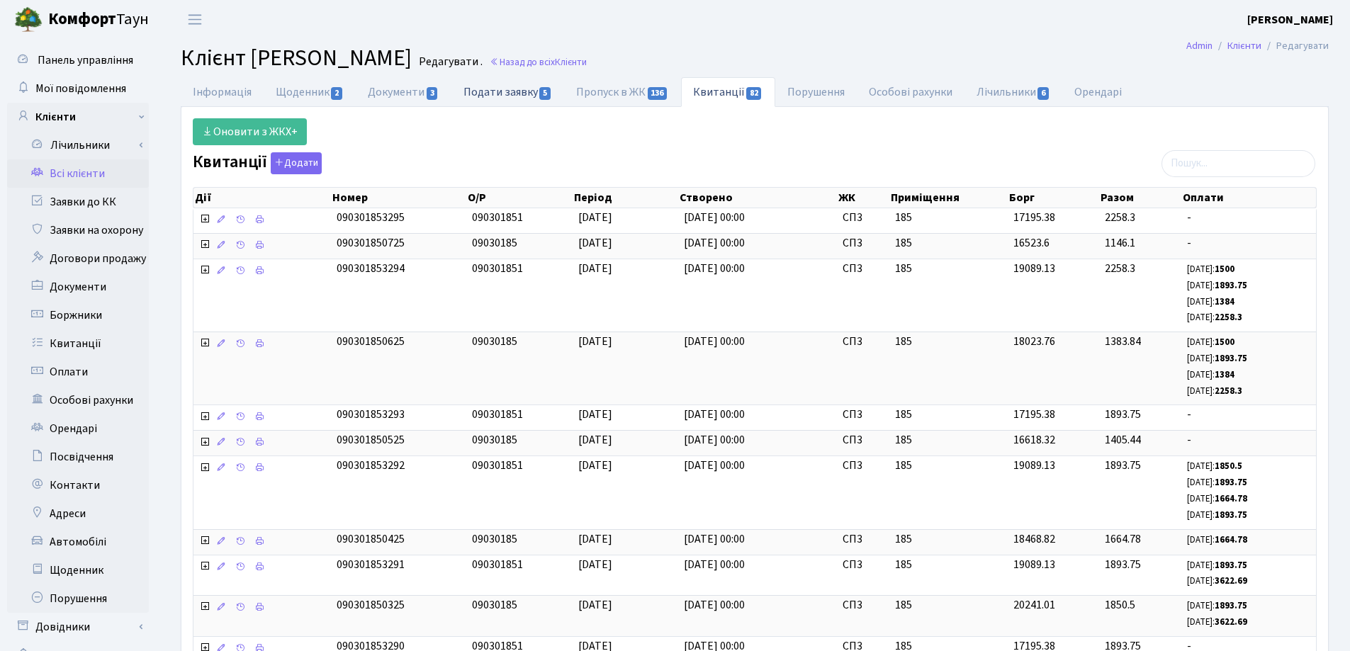
click at [488, 92] on link "Подати заявку 5" at bounding box center [507, 91] width 113 height 29
select select "25"
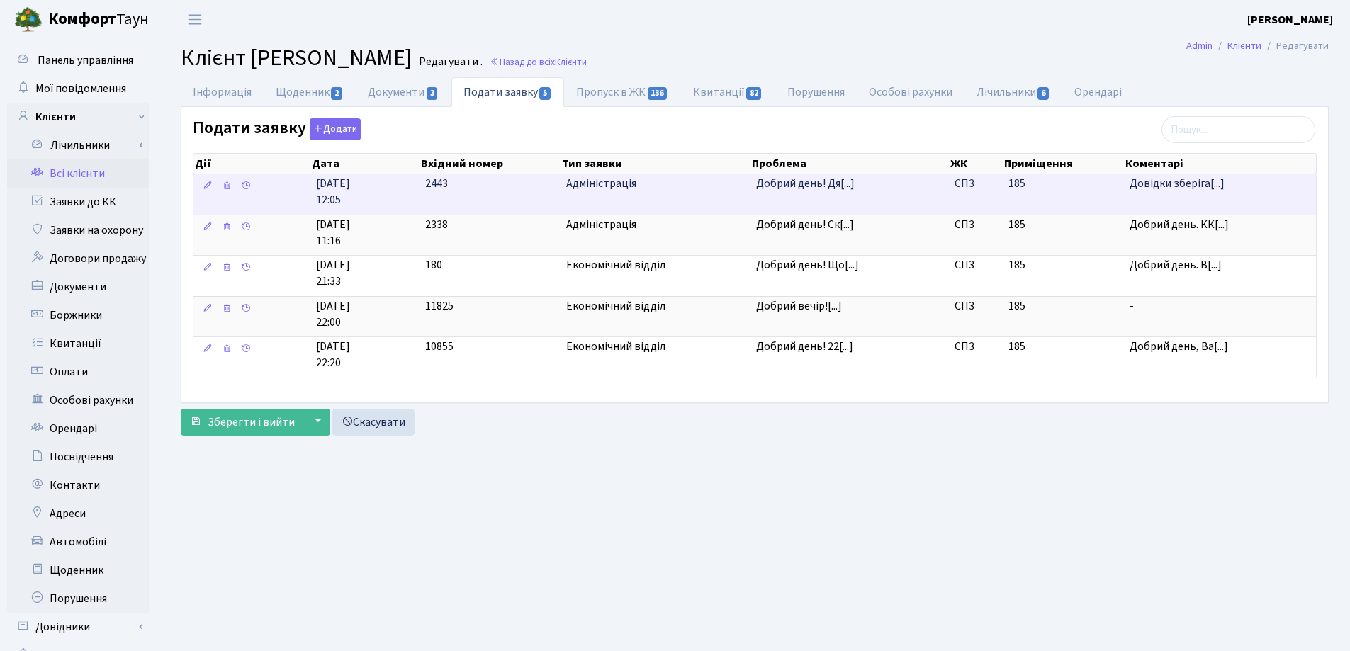
click at [787, 193] on td "Добрий день! Дя[...]" at bounding box center [850, 194] width 198 height 40
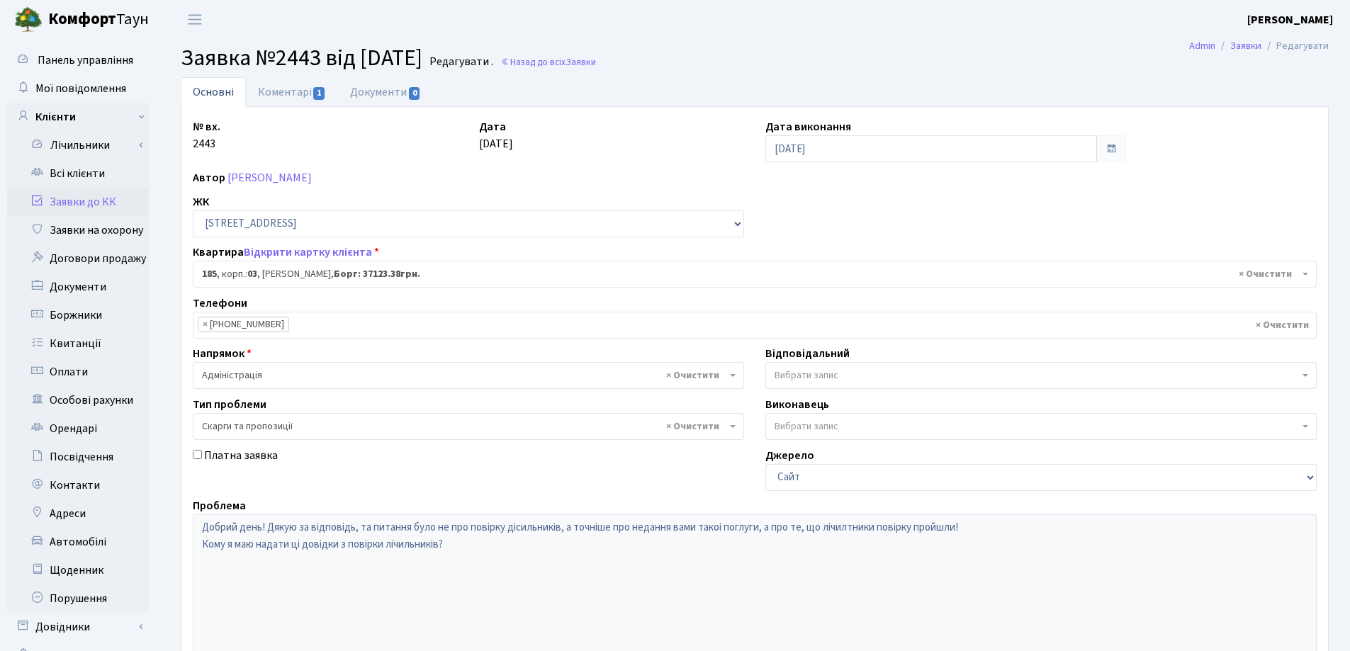
select select "20907"
select select "55"
click at [265, 90] on link "Коментарі 1" at bounding box center [292, 91] width 92 height 29
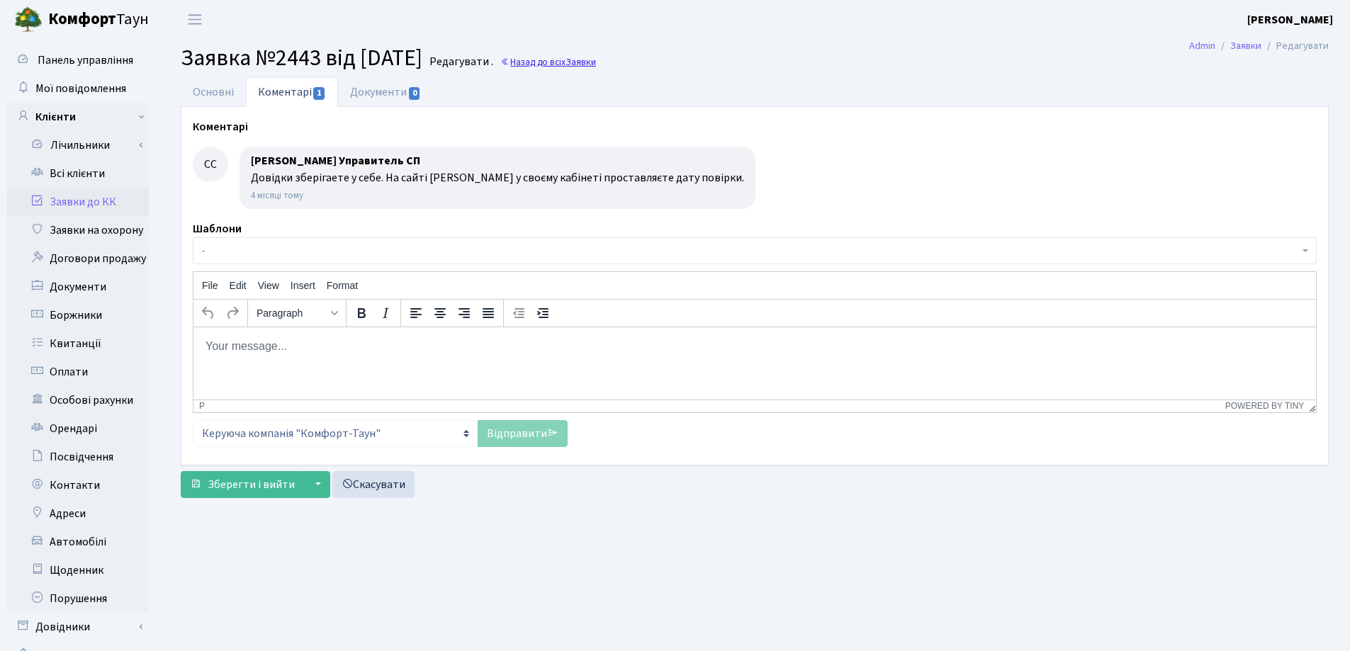
click at [559, 62] on link "Назад до всіх Заявки" at bounding box center [548, 61] width 96 height 13
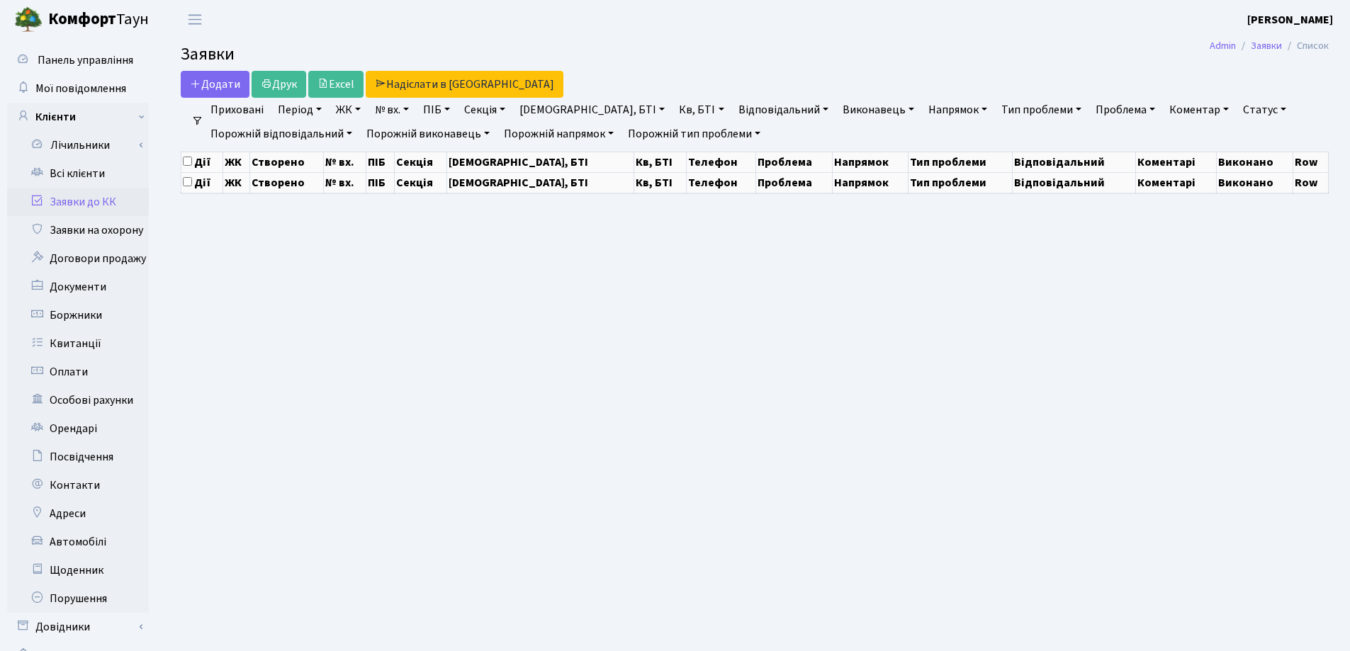
select select "25"
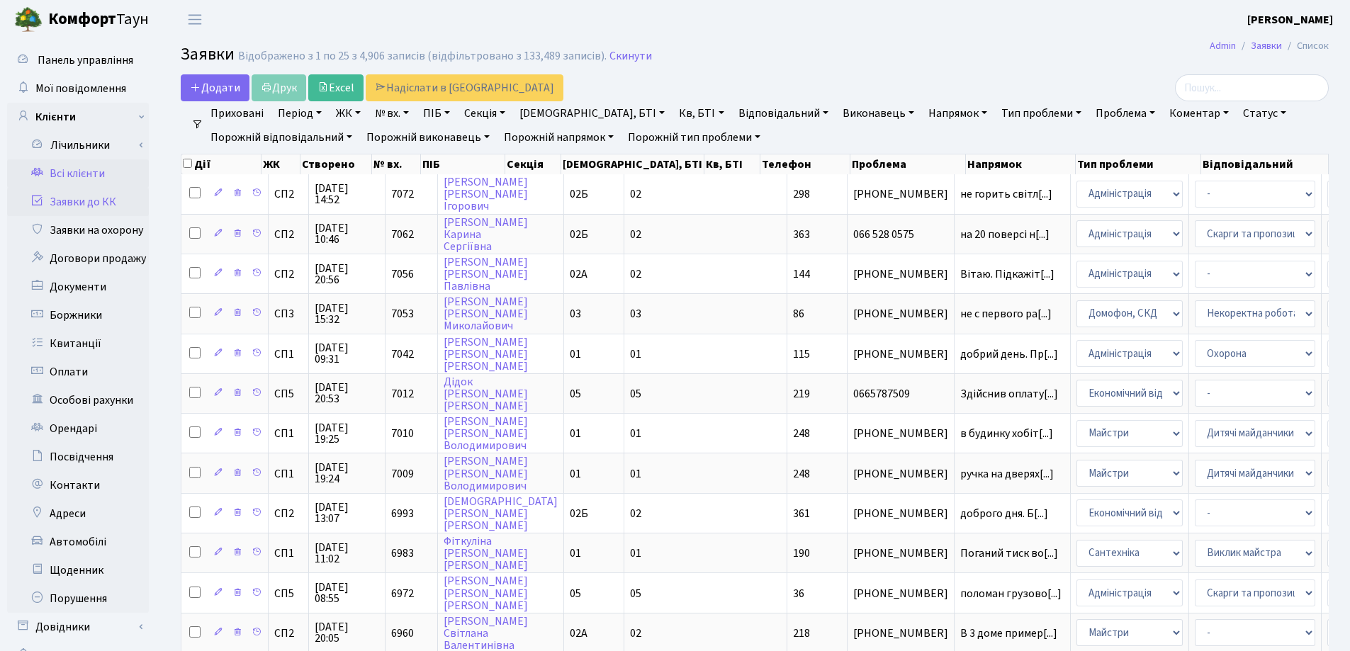
click at [77, 172] on link "Всі клієнти" at bounding box center [78, 173] width 142 height 28
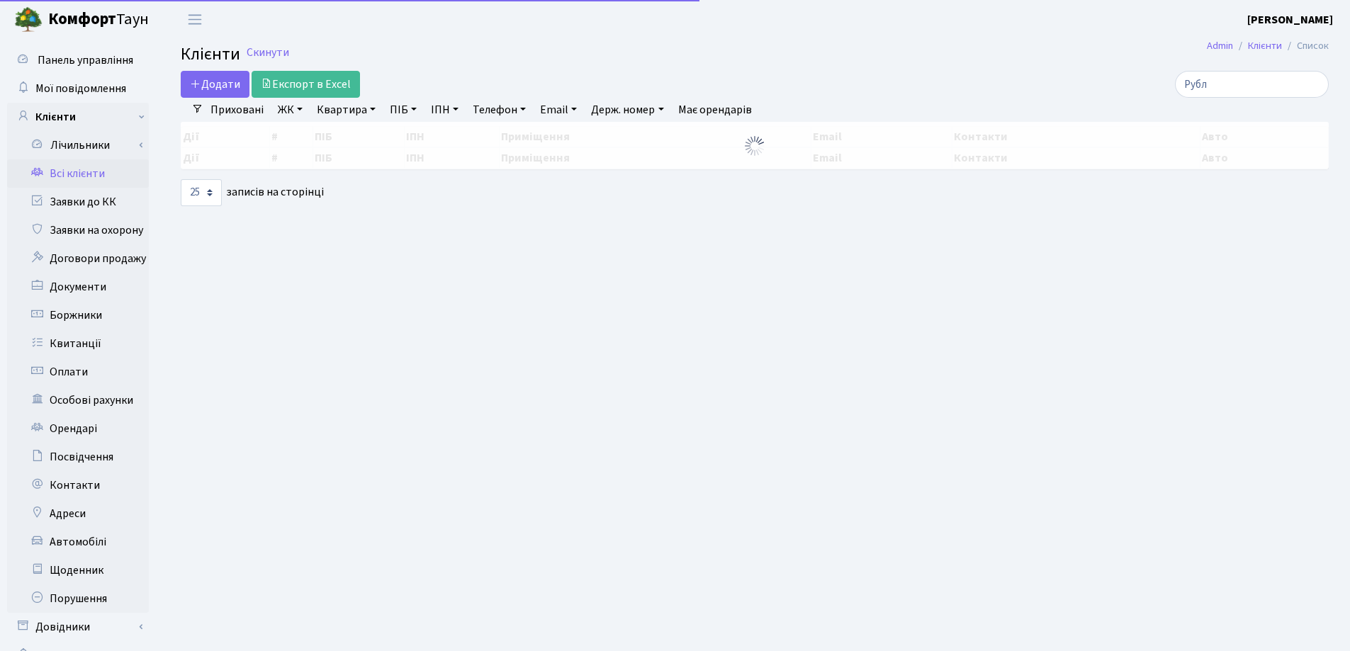
select select "25"
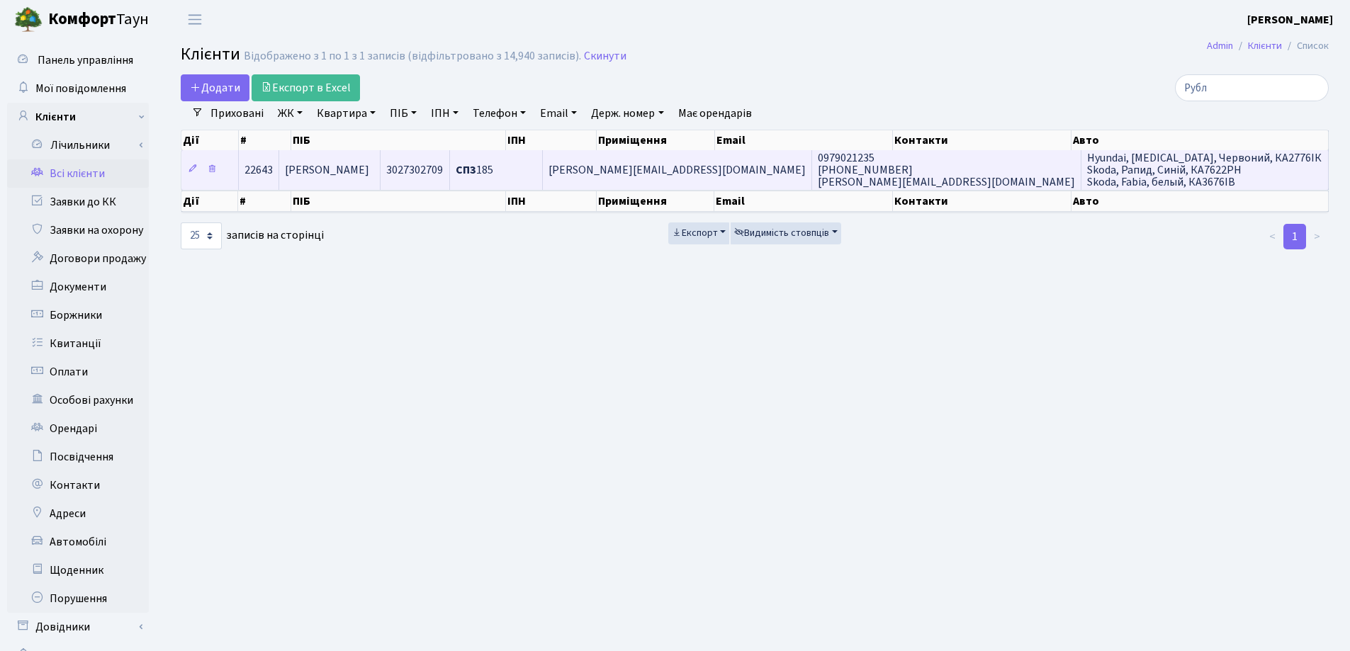
click at [369, 169] on span "[PERSON_NAME] [PERSON_NAME]" at bounding box center [327, 170] width 84 height 16
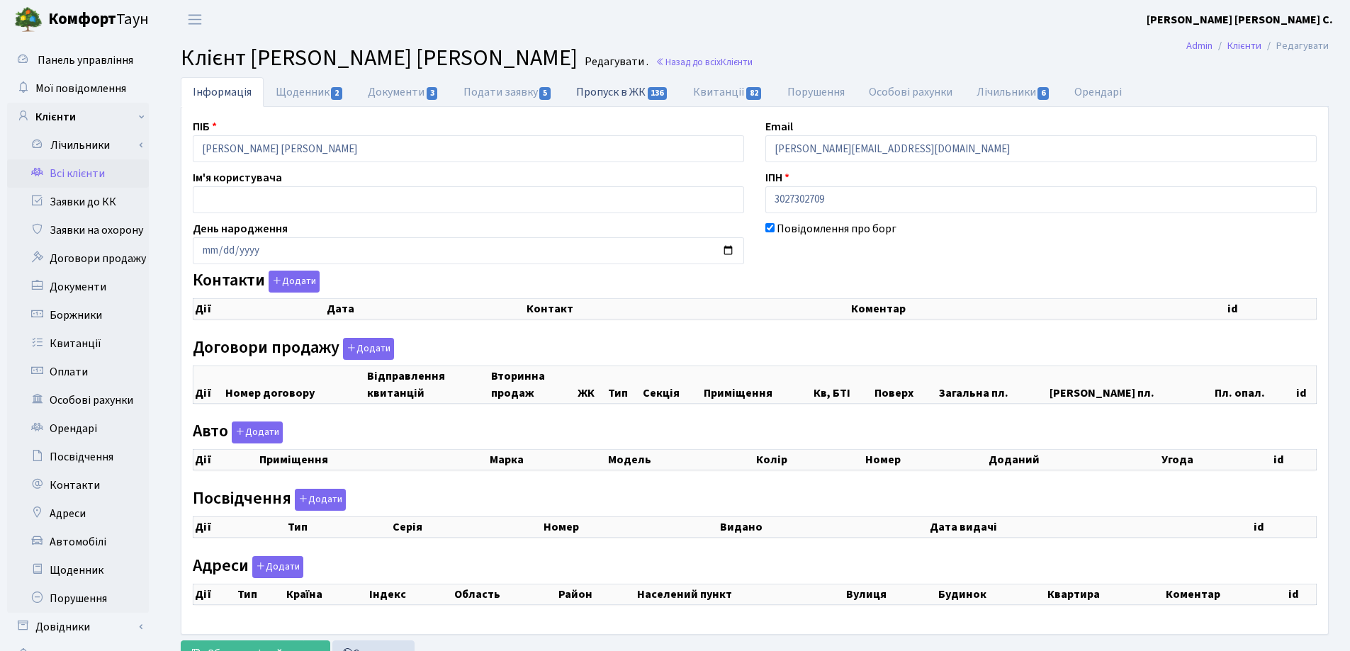
checkbox input "true"
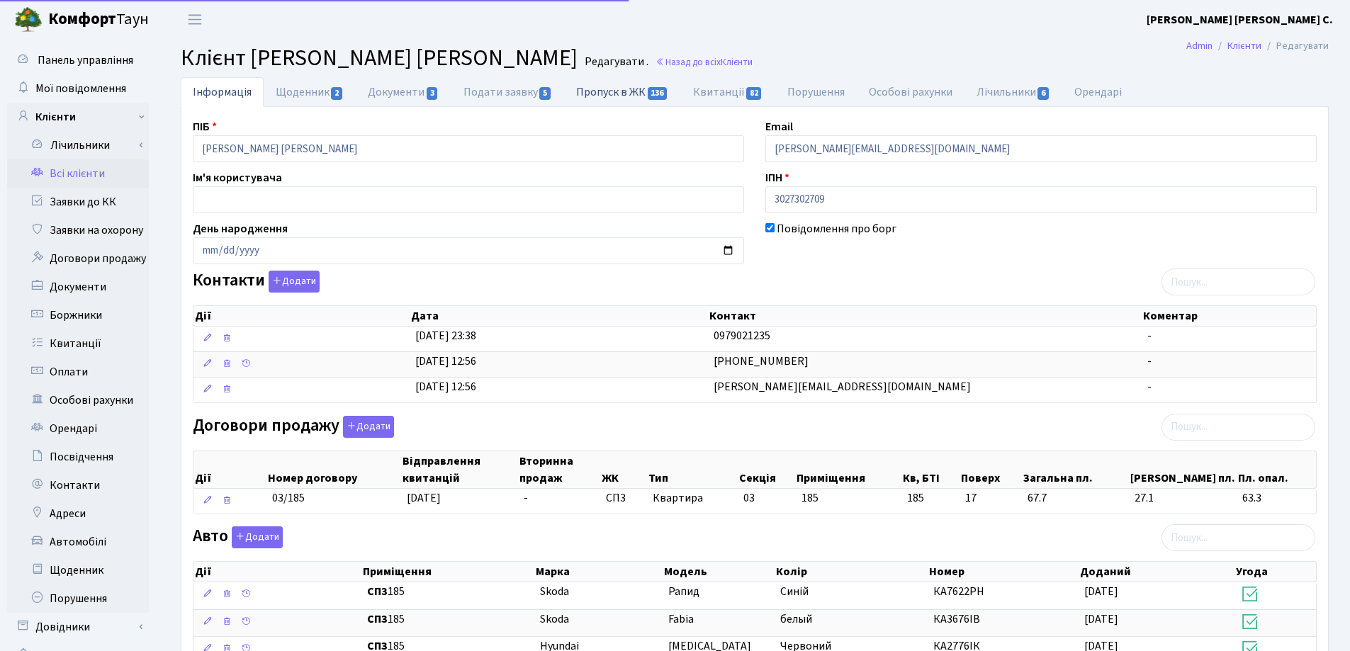
click at [621, 95] on link "Пропуск в ЖК 136" at bounding box center [622, 91] width 116 height 29
select select "25"
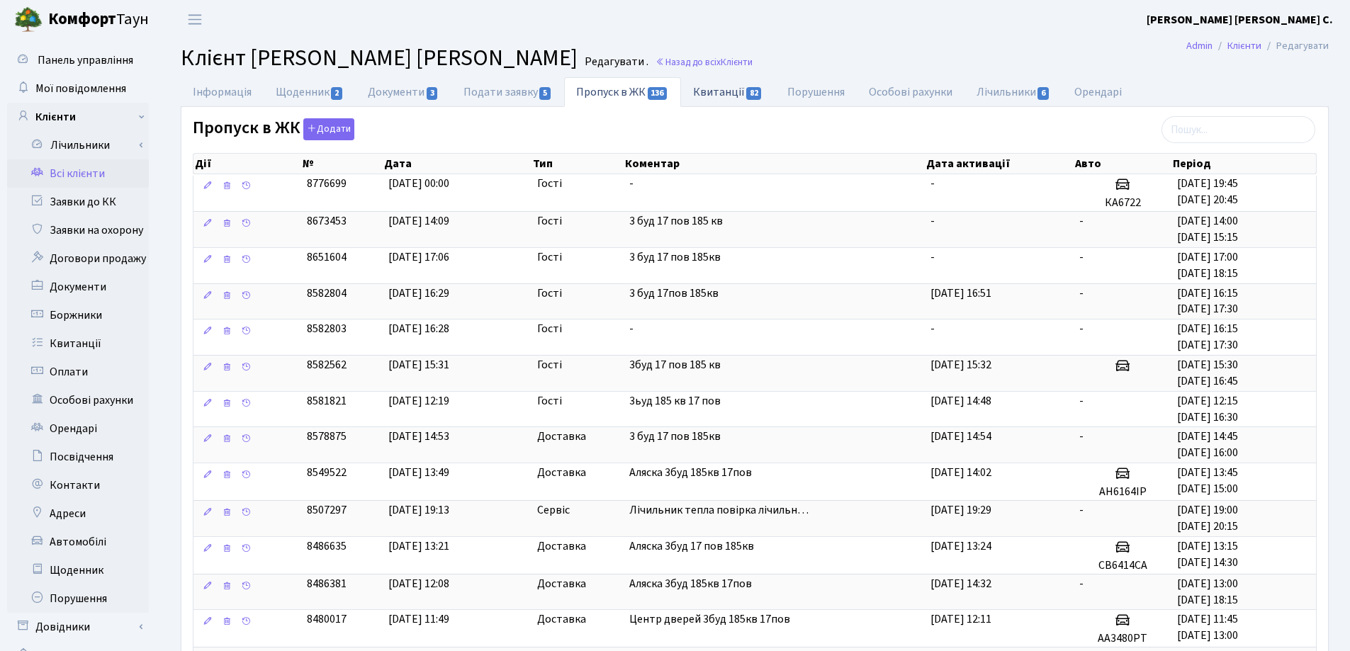
click at [702, 95] on link "Квитанції 82" at bounding box center [728, 91] width 94 height 29
select select "25"
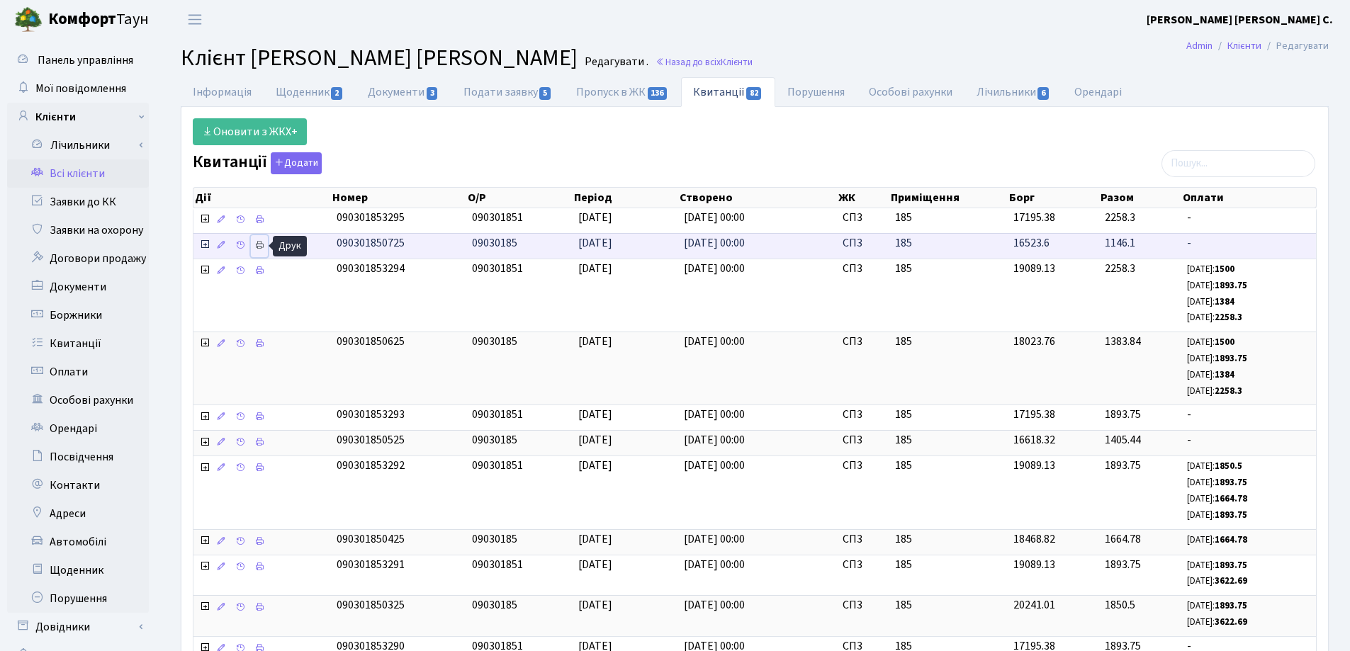
click at [260, 242] on icon at bounding box center [259, 245] width 10 height 10
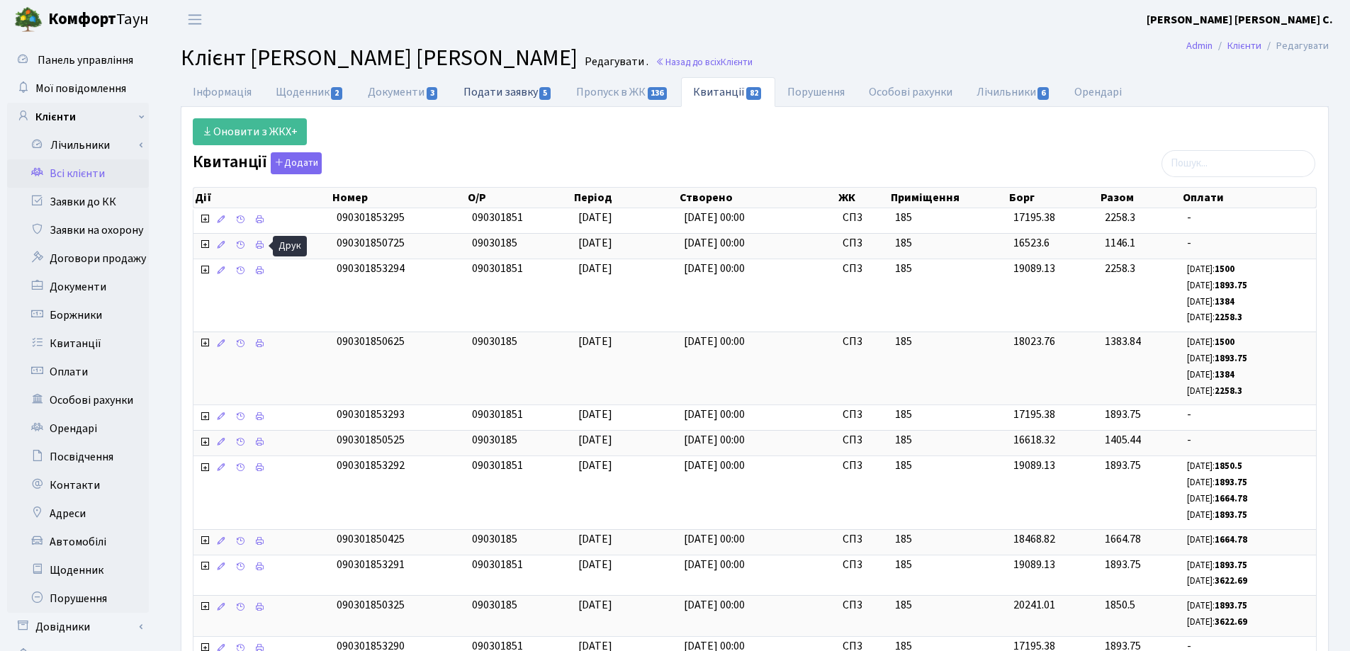
click at [506, 96] on link "Подати заявку 5" at bounding box center [507, 91] width 113 height 29
select select "25"
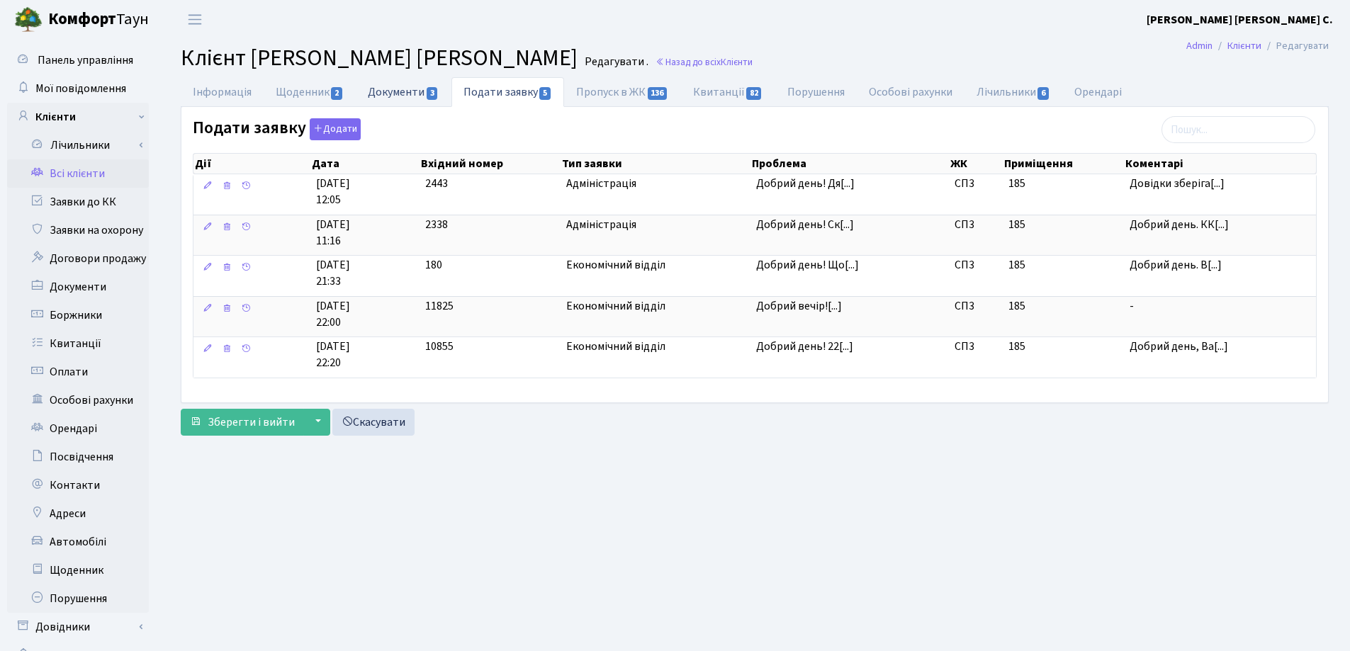
click at [386, 89] on link "Документи 3" at bounding box center [403, 91] width 95 height 29
select select "25"
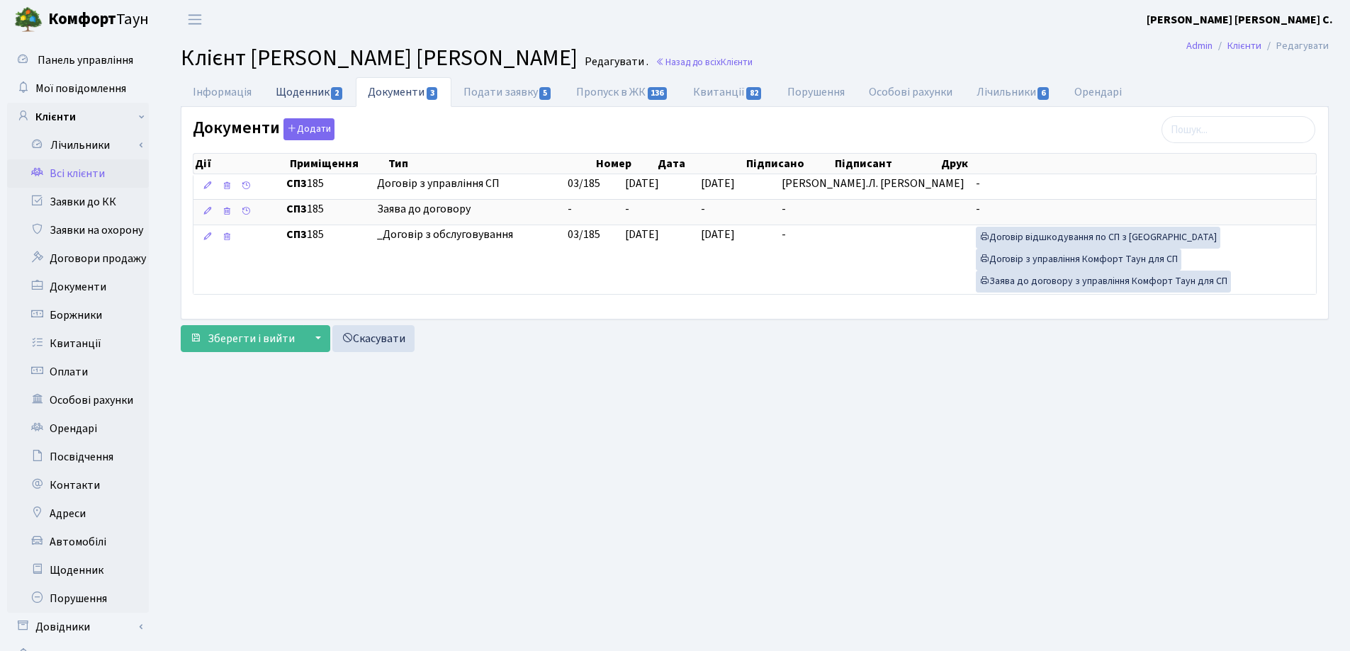
click at [299, 90] on link "Щоденник 2" at bounding box center [310, 91] width 92 height 29
select select "25"
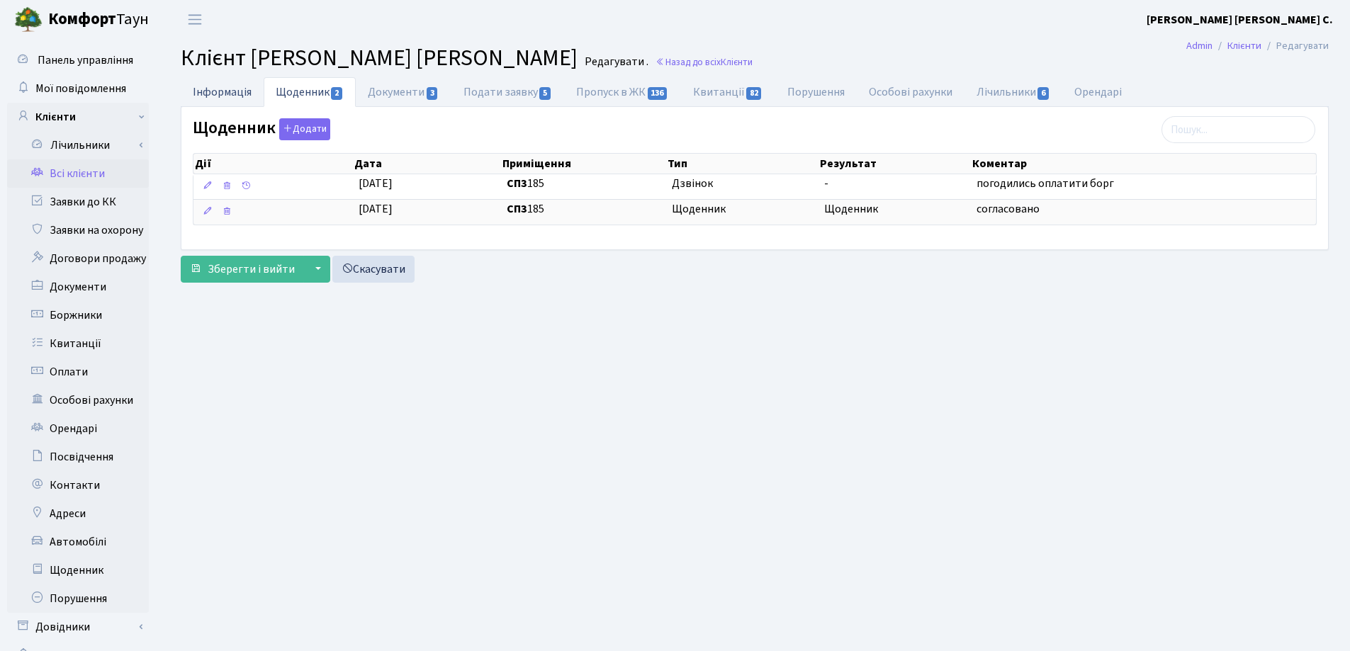
click at [210, 93] on link "Інформація" at bounding box center [222, 91] width 83 height 29
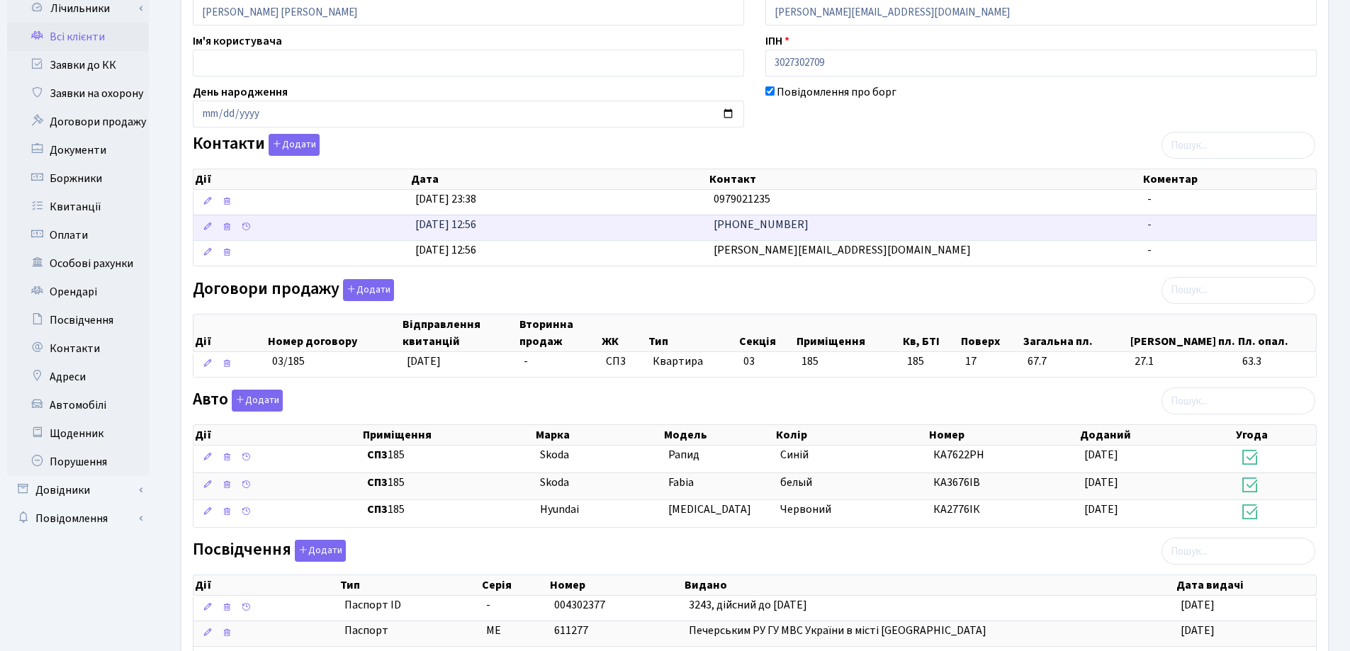
scroll to position [28, 0]
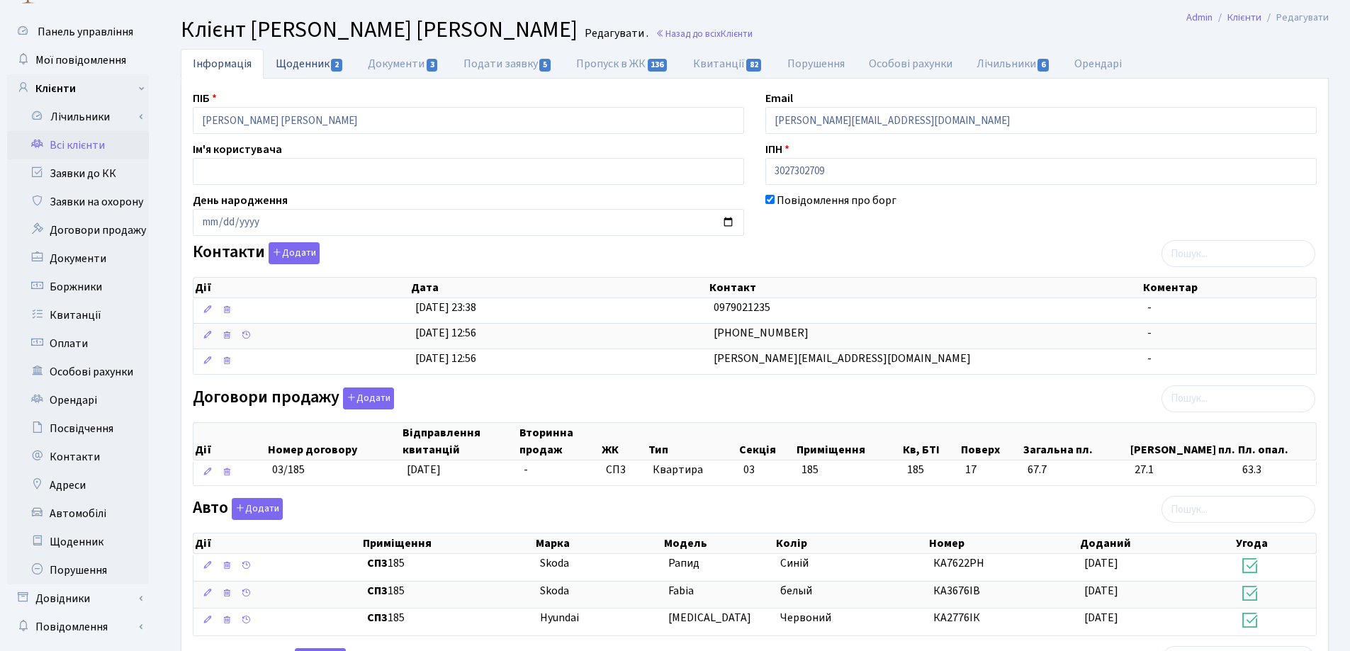
click at [317, 62] on link "Щоденник 2" at bounding box center [310, 63] width 92 height 29
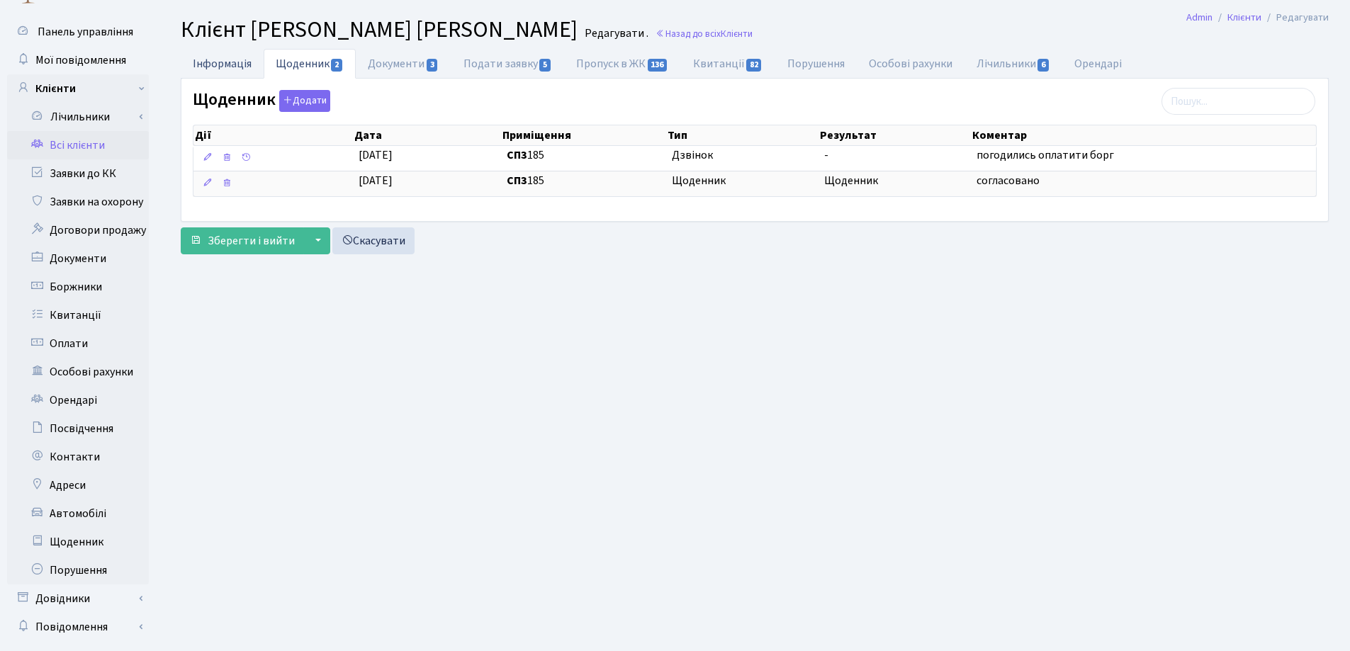
click at [226, 60] on link "Інформація" at bounding box center [222, 63] width 83 height 29
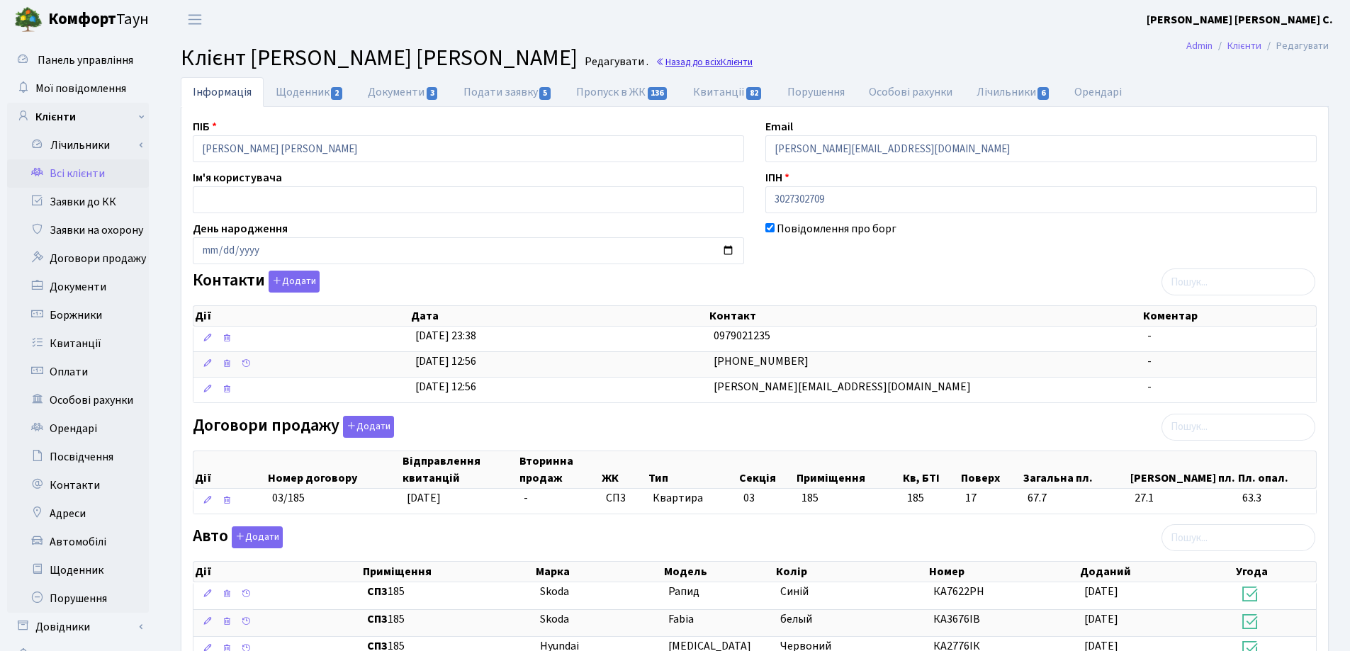
click at [656, 61] on link "Назад до всіх Клієнти" at bounding box center [704, 61] width 97 height 13
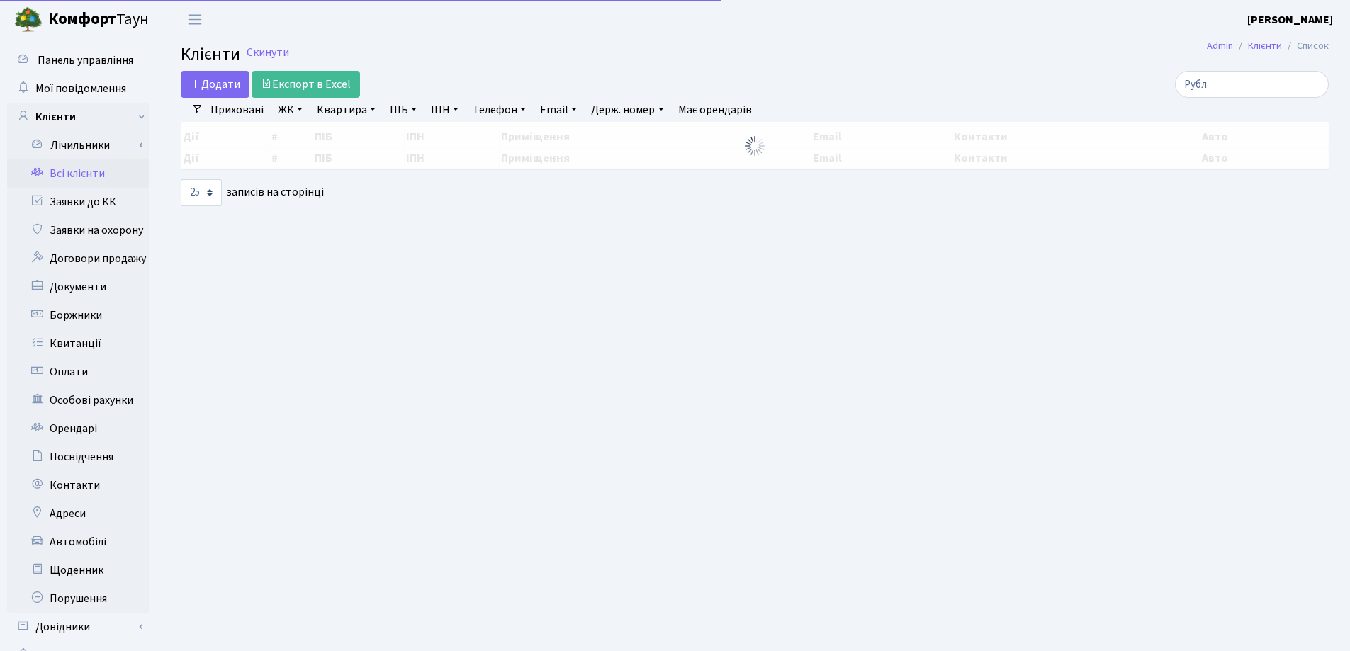
select select "25"
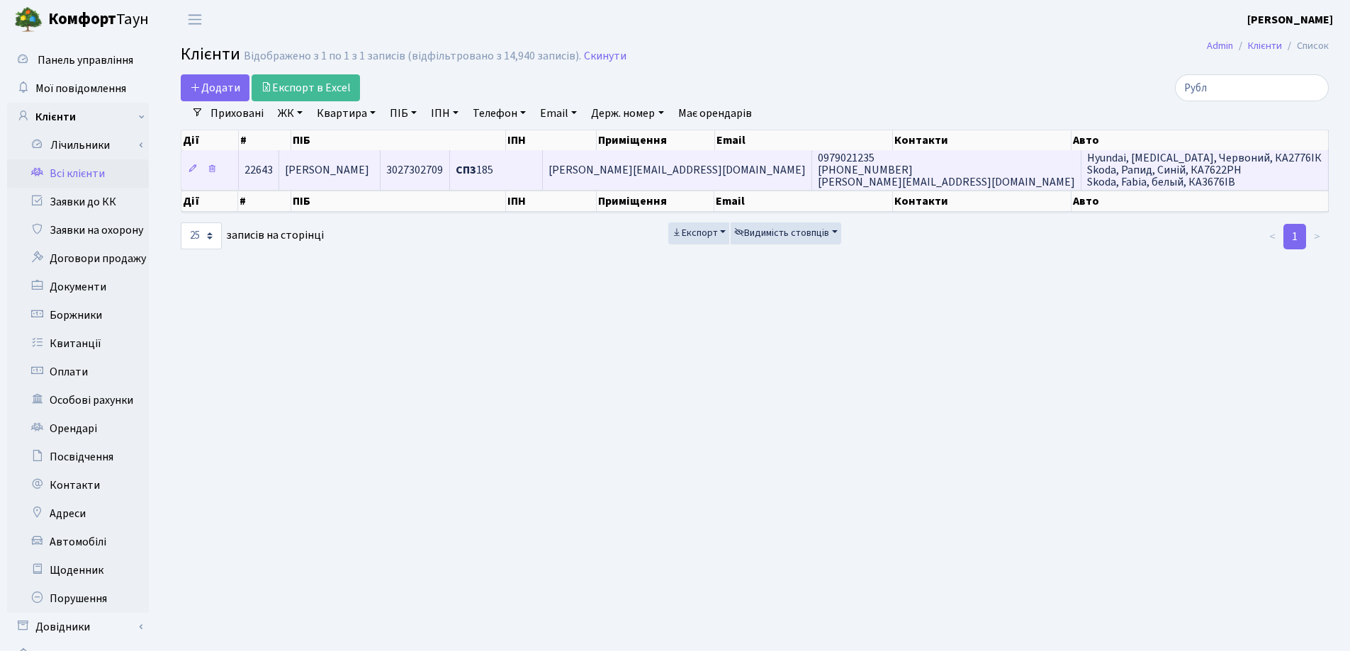
click at [381, 171] on td "[PERSON_NAME]" at bounding box center [329, 169] width 101 height 39
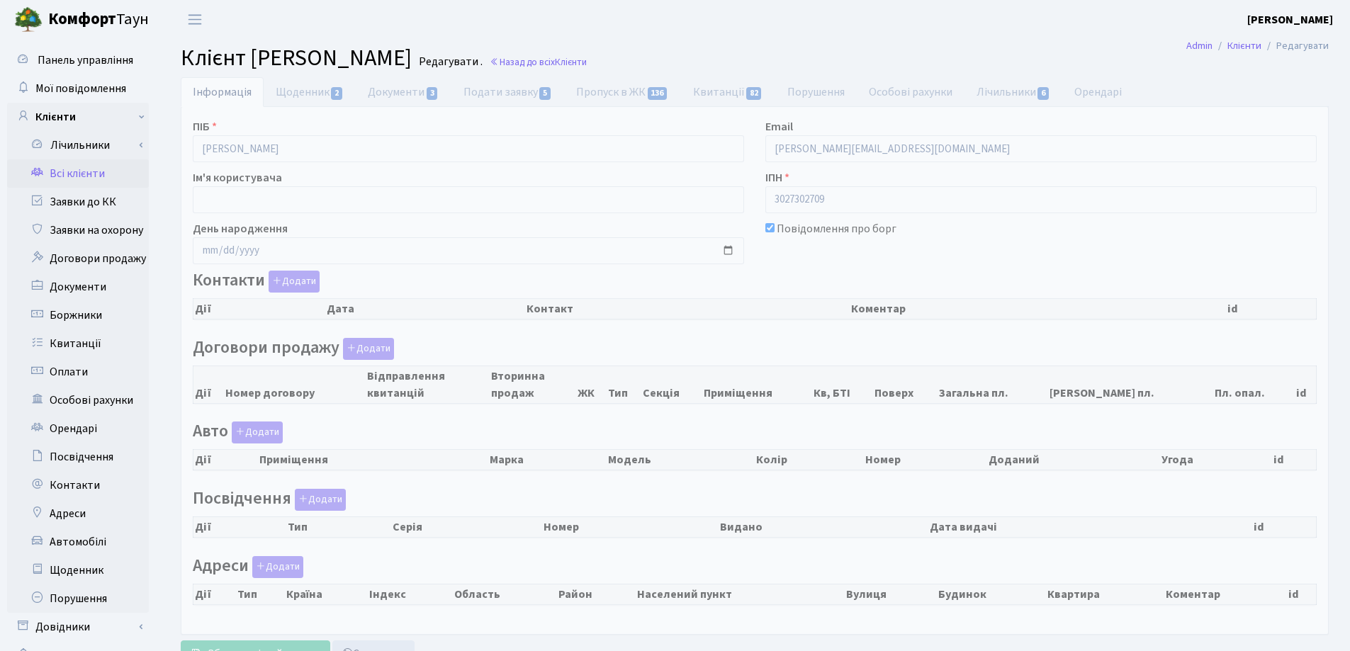
checkbox input "true"
select select "25"
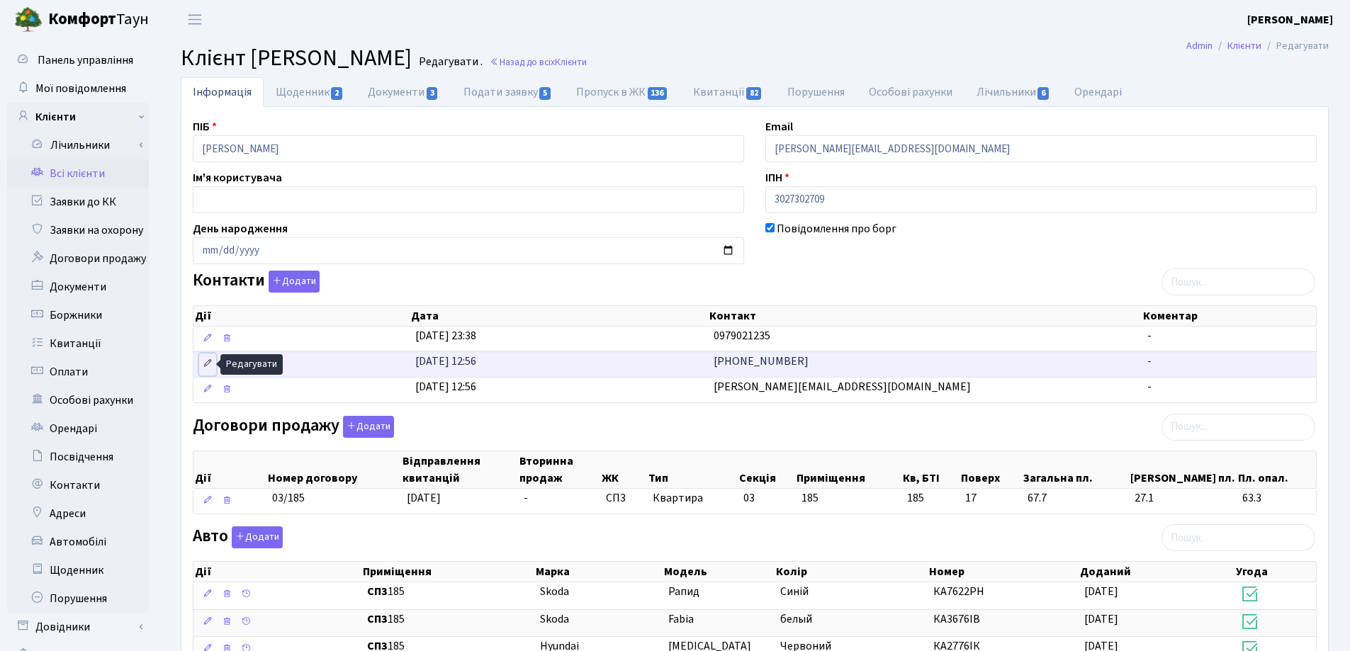
click at [203, 366] on icon at bounding box center [208, 364] width 10 height 10
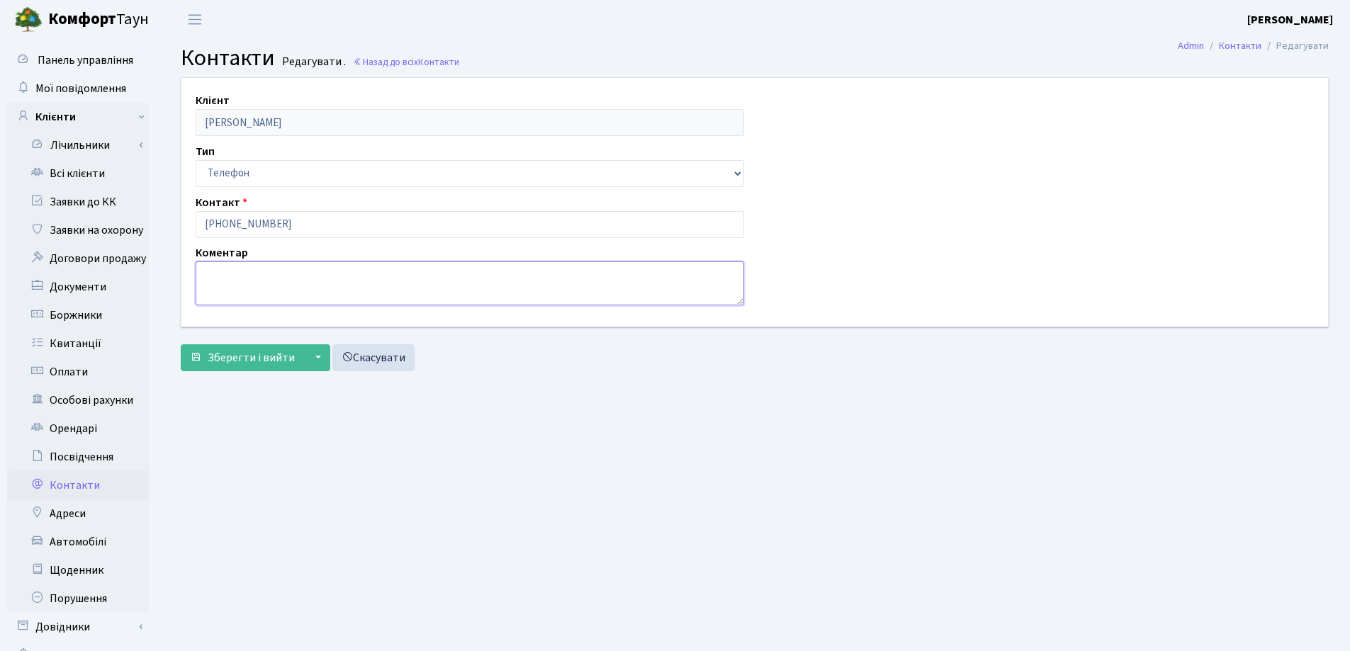
click at [228, 293] on textarea at bounding box center [470, 284] width 549 height 44
type textarea "[PERSON_NAME]"
click at [224, 355] on span "Зберегти і вийти" at bounding box center [251, 358] width 87 height 16
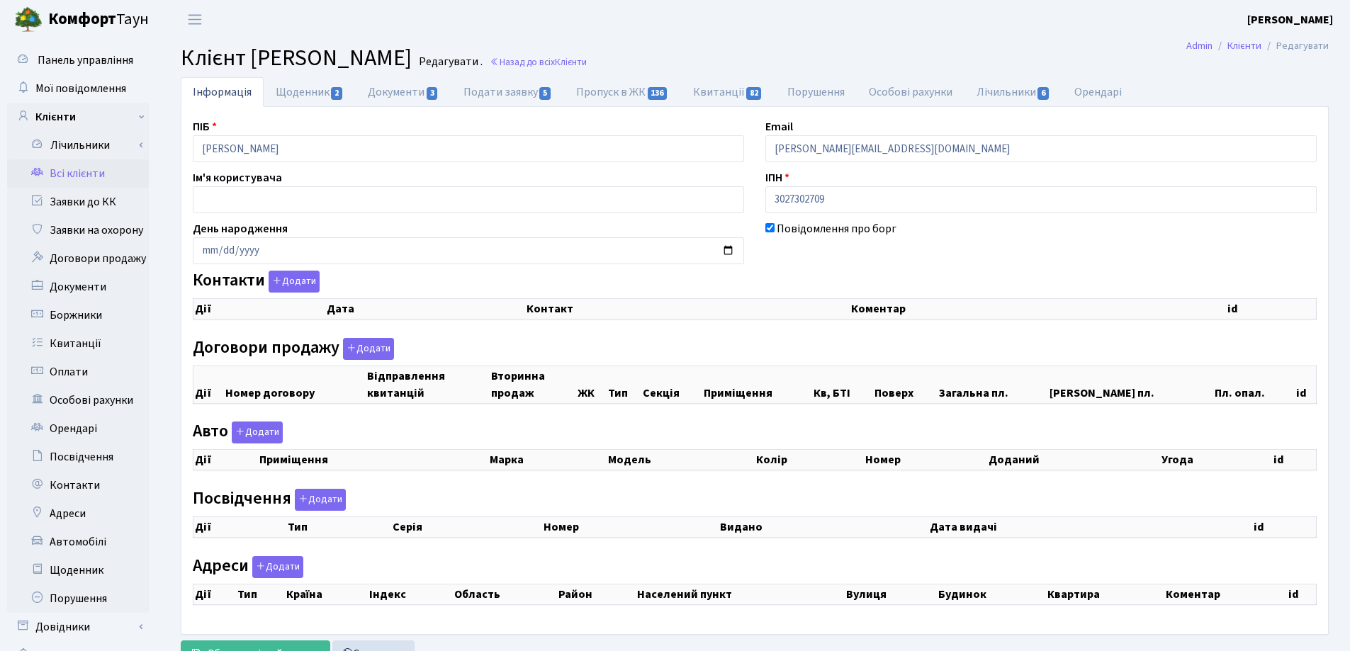
checkbox input "true"
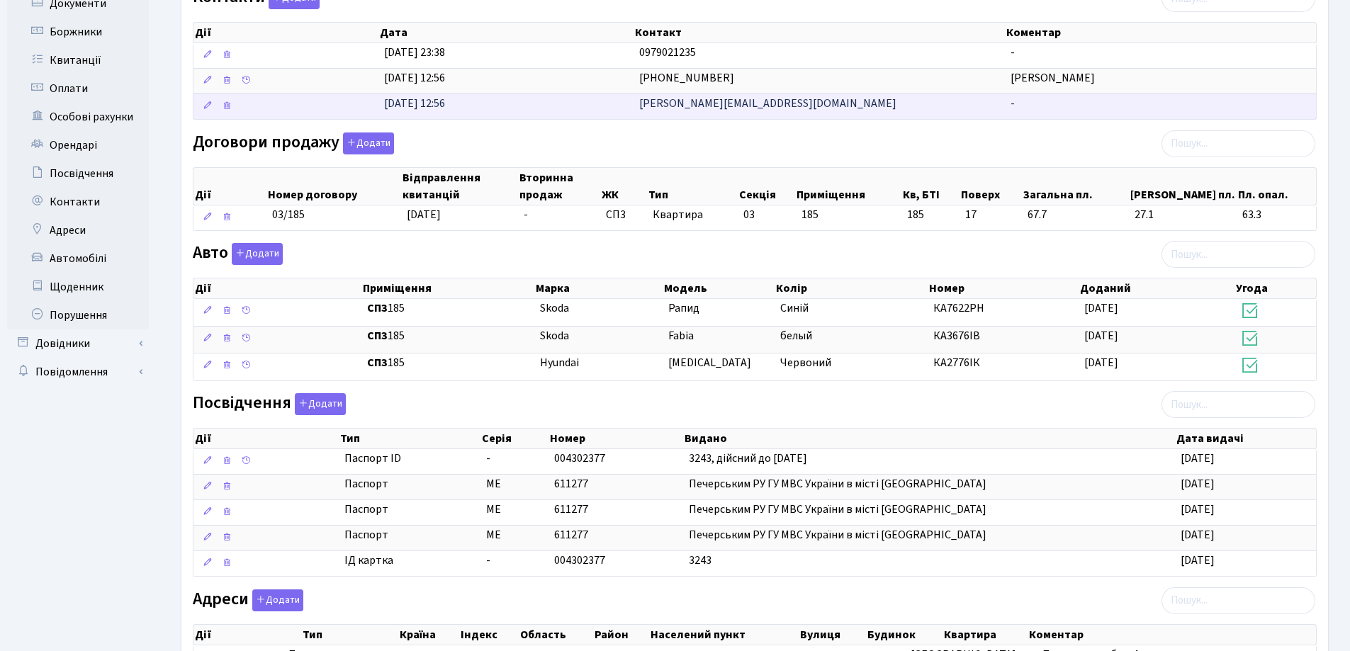
scroll to position [454, 0]
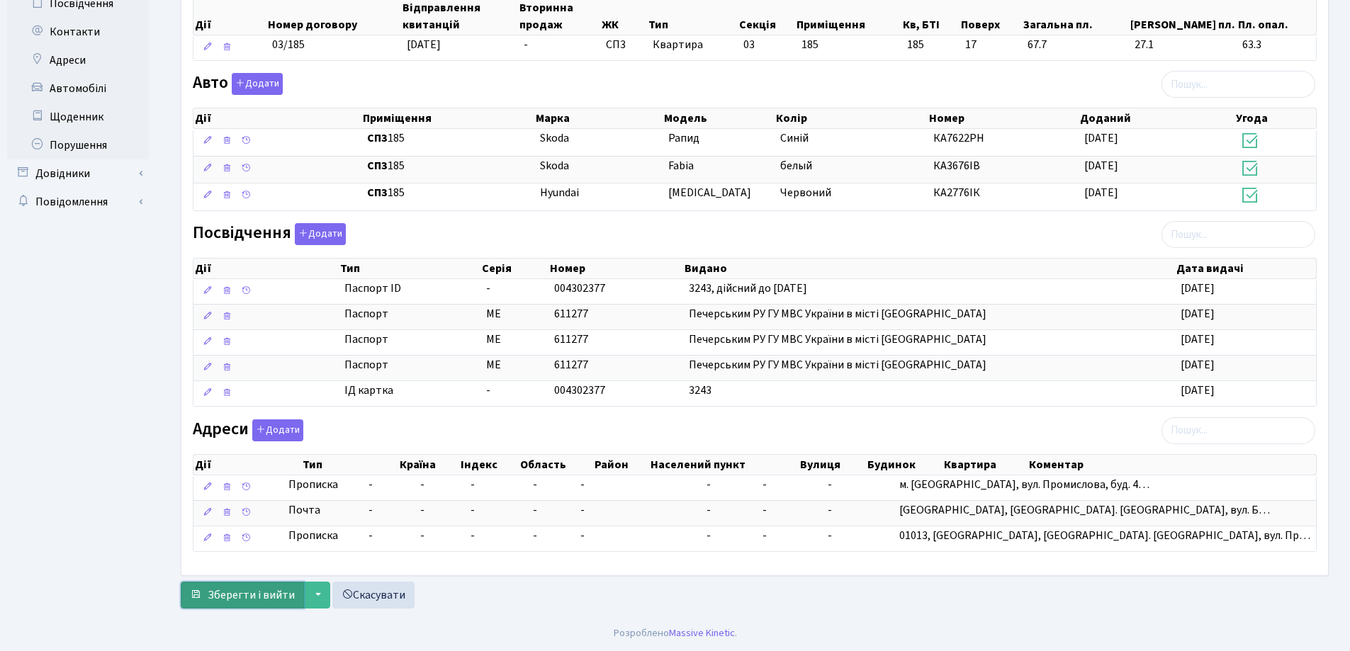
click at [245, 588] on span "Зберегти і вийти" at bounding box center [251, 596] width 87 height 16
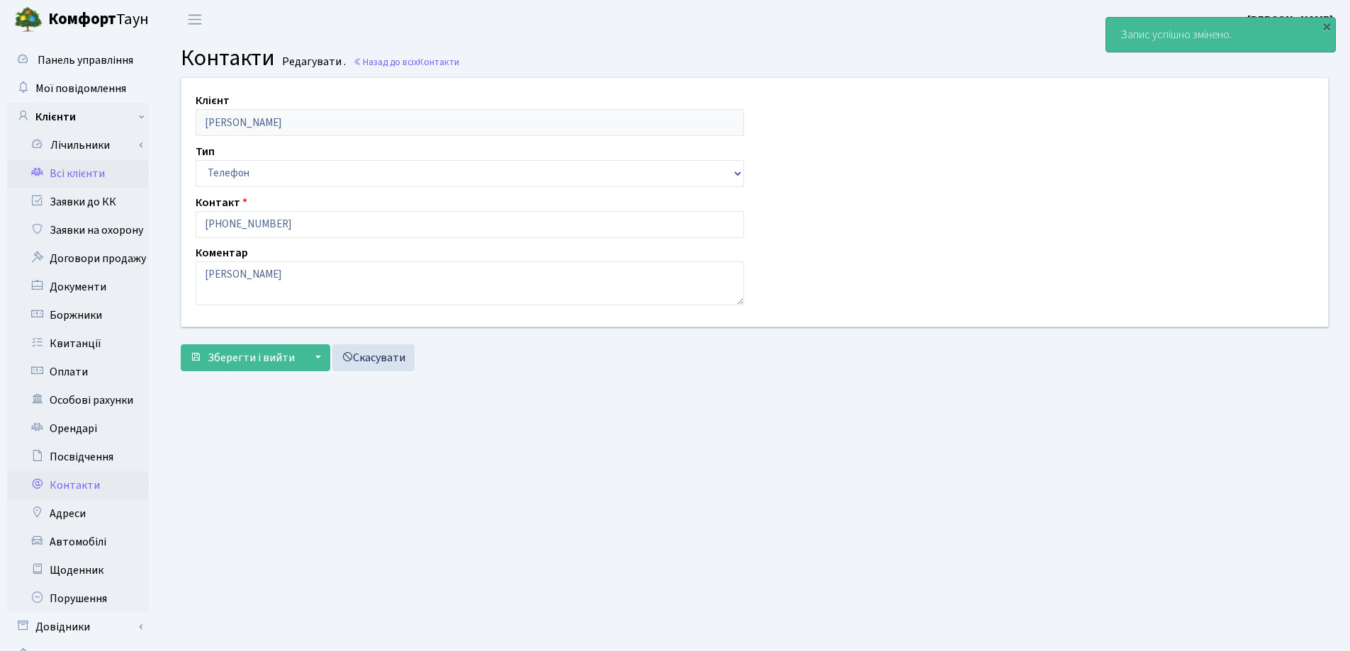
click at [57, 179] on link "Всі клієнти" at bounding box center [78, 173] width 142 height 28
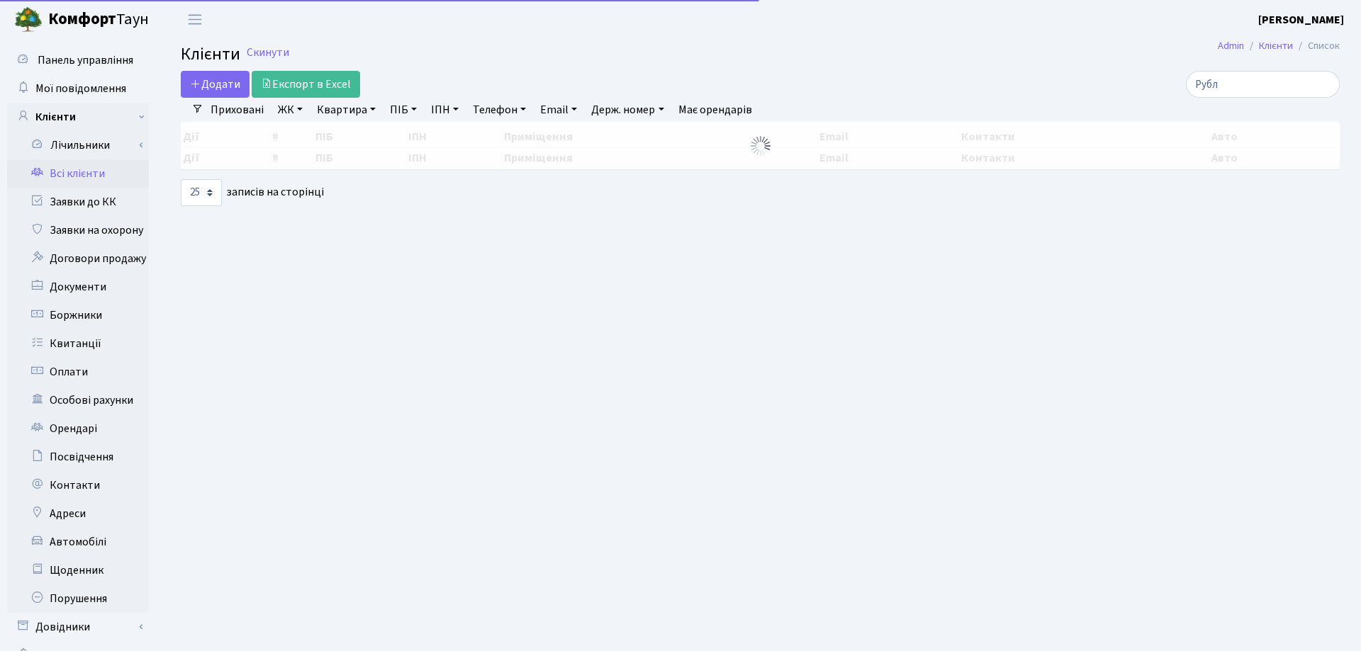
select select "25"
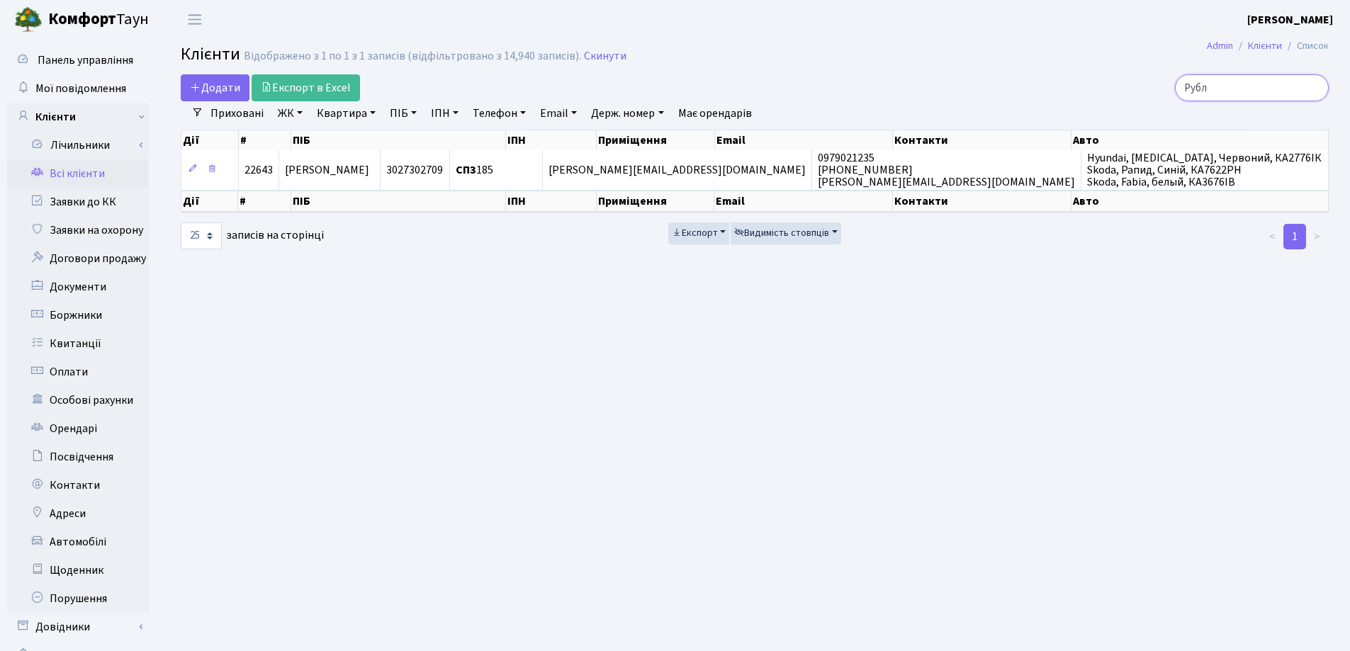
click at [1315, 87] on input "Рубл" at bounding box center [1252, 87] width 154 height 27
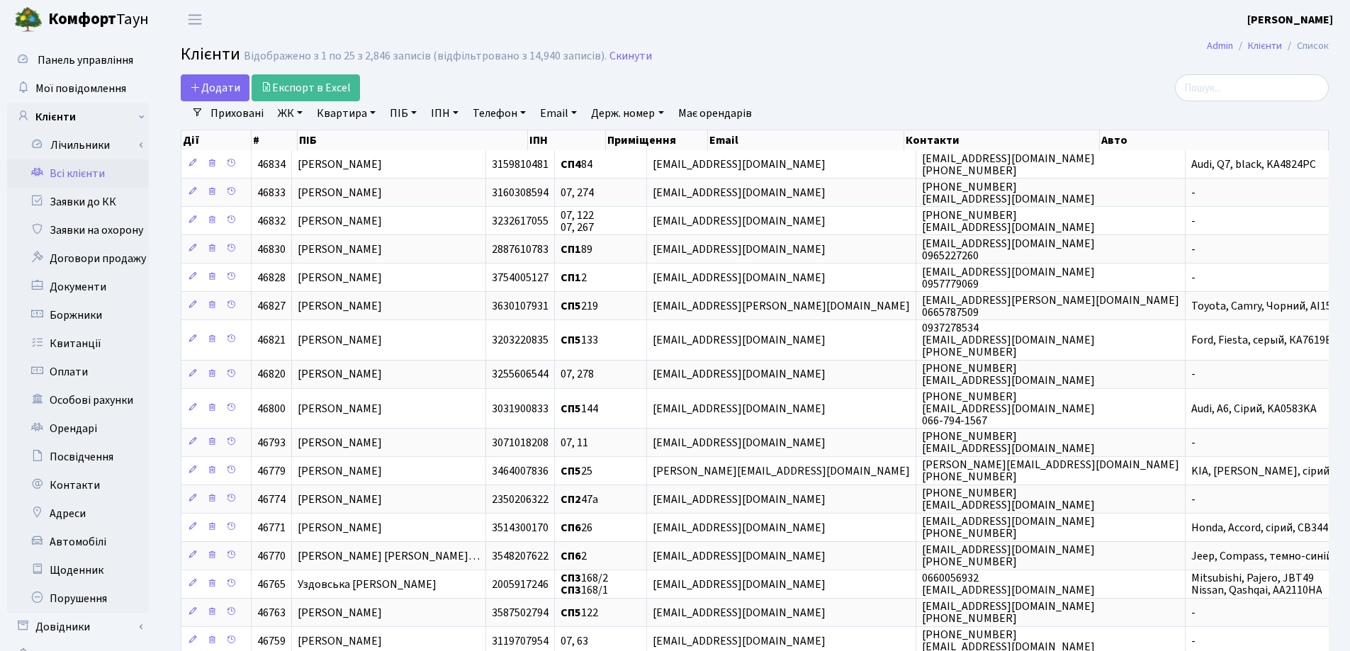
click at [374, 111] on link "Квартира" at bounding box center [346, 113] width 70 height 24
type input "145"
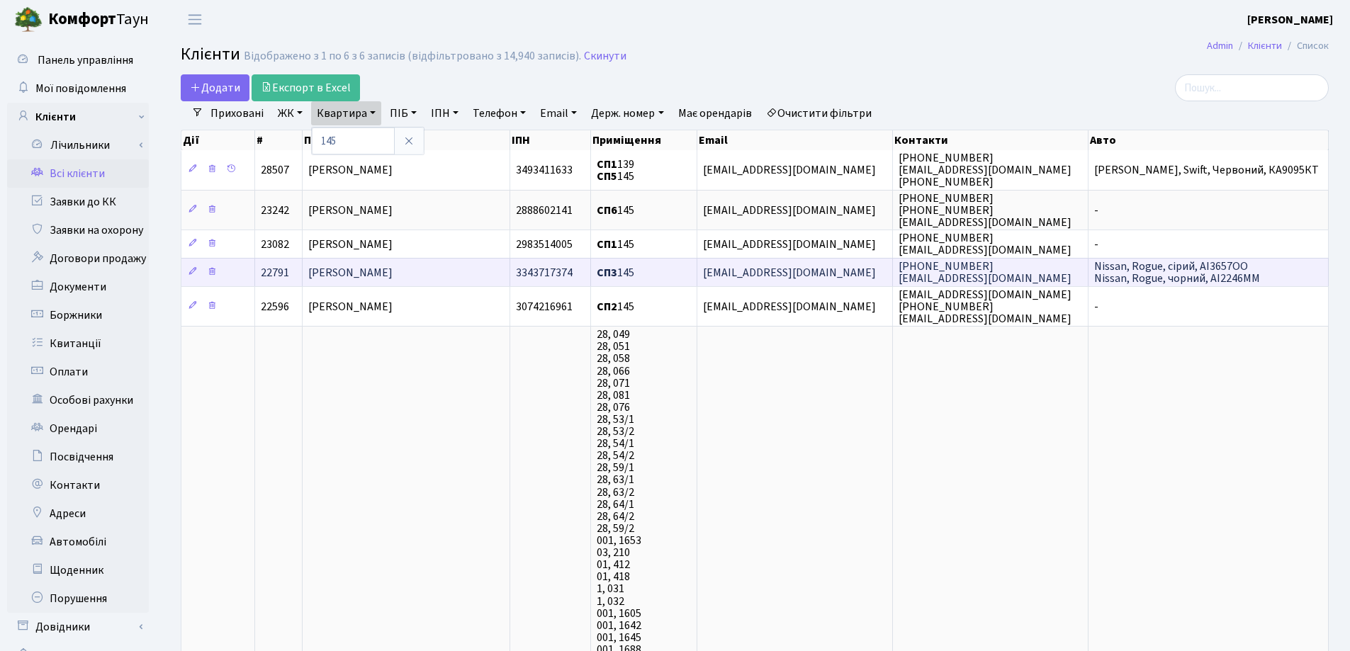
click at [393, 269] on span "[PERSON_NAME]" at bounding box center [350, 273] width 84 height 16
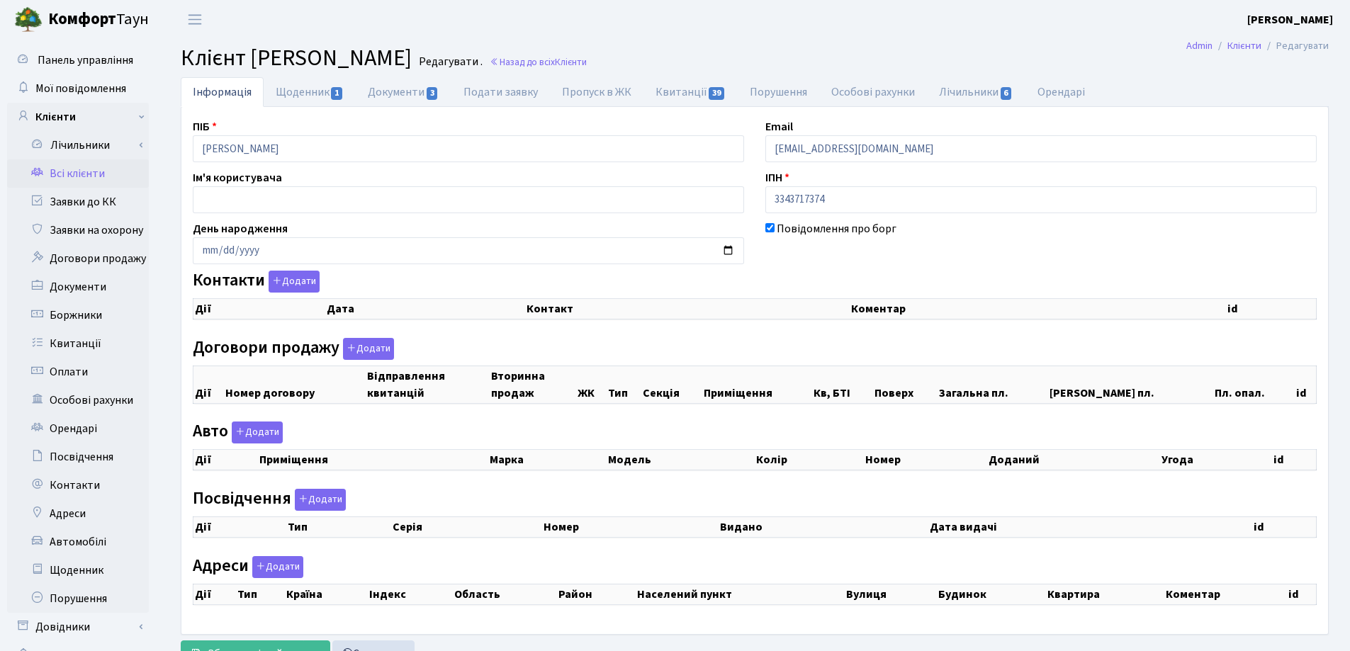
checkbox input "true"
select select "25"
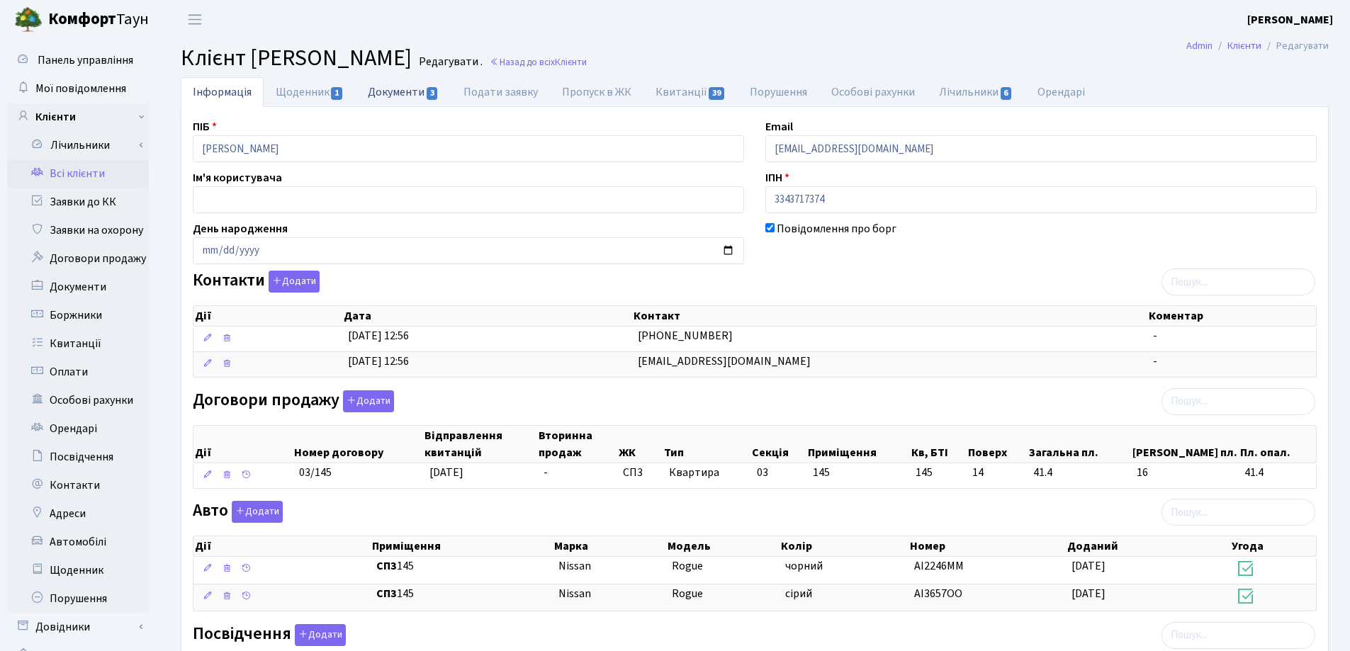
click at [393, 89] on link "Документи 3" at bounding box center [403, 91] width 95 height 29
select select "25"
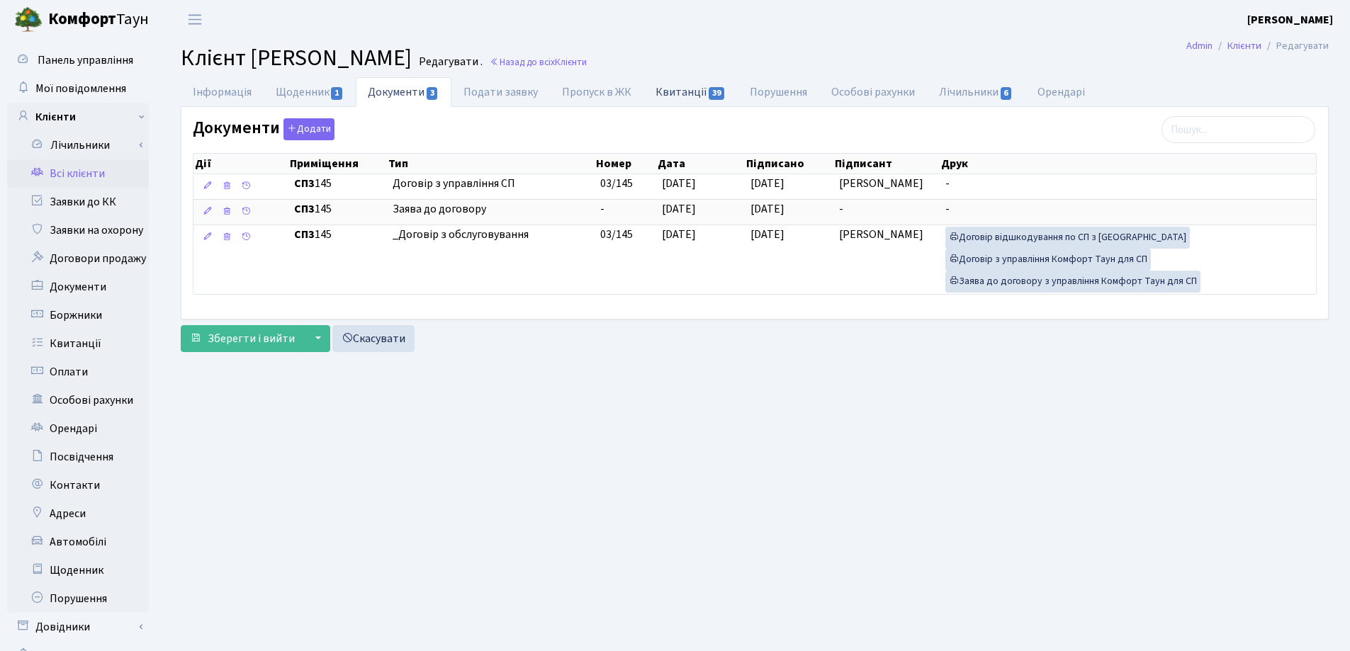
click at [665, 89] on link "Квитанції 39" at bounding box center [691, 91] width 94 height 29
select select "25"
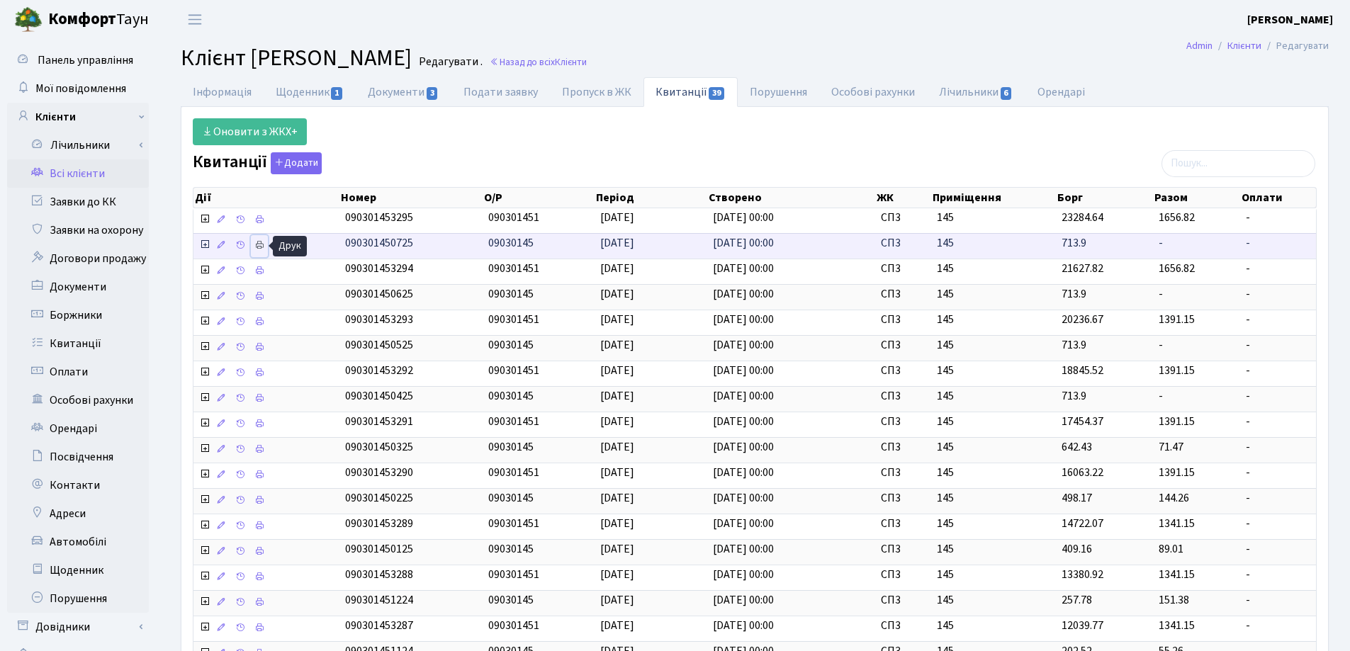
click at [259, 245] on icon at bounding box center [259, 245] width 10 height 10
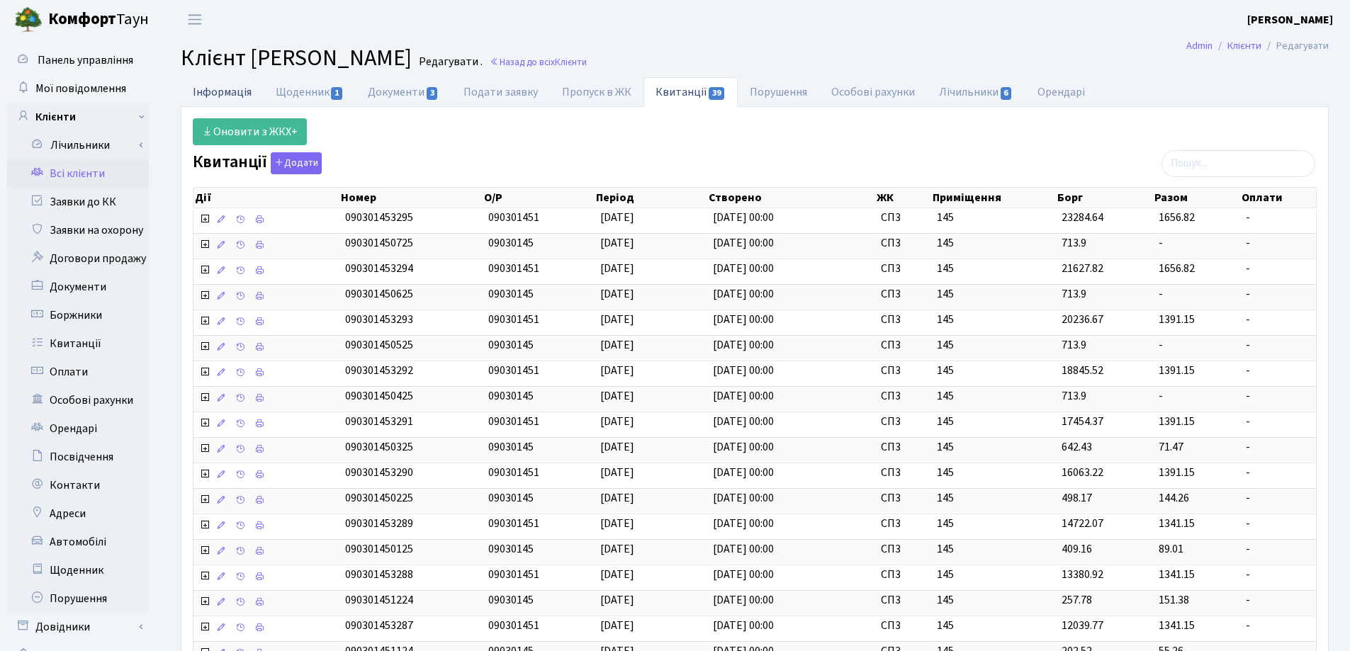
click at [205, 92] on link "Інформація" at bounding box center [222, 91] width 83 height 29
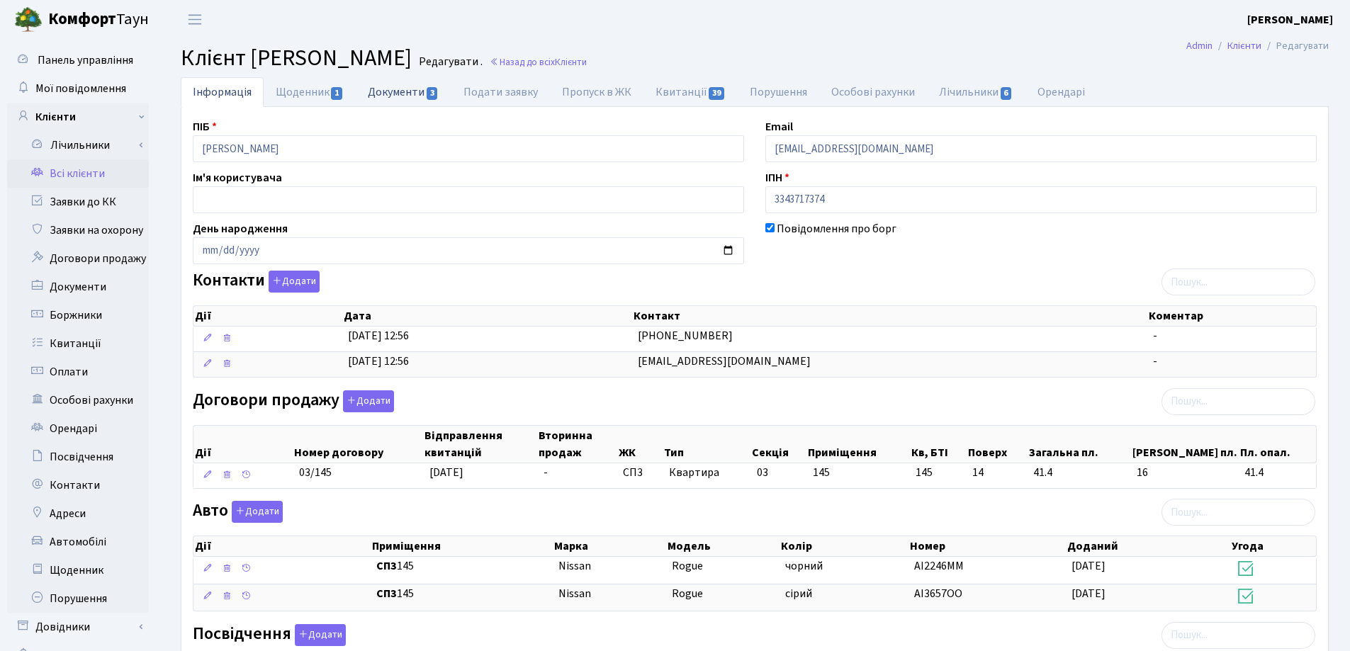
click at [399, 89] on link "Документи 3" at bounding box center [403, 91] width 95 height 29
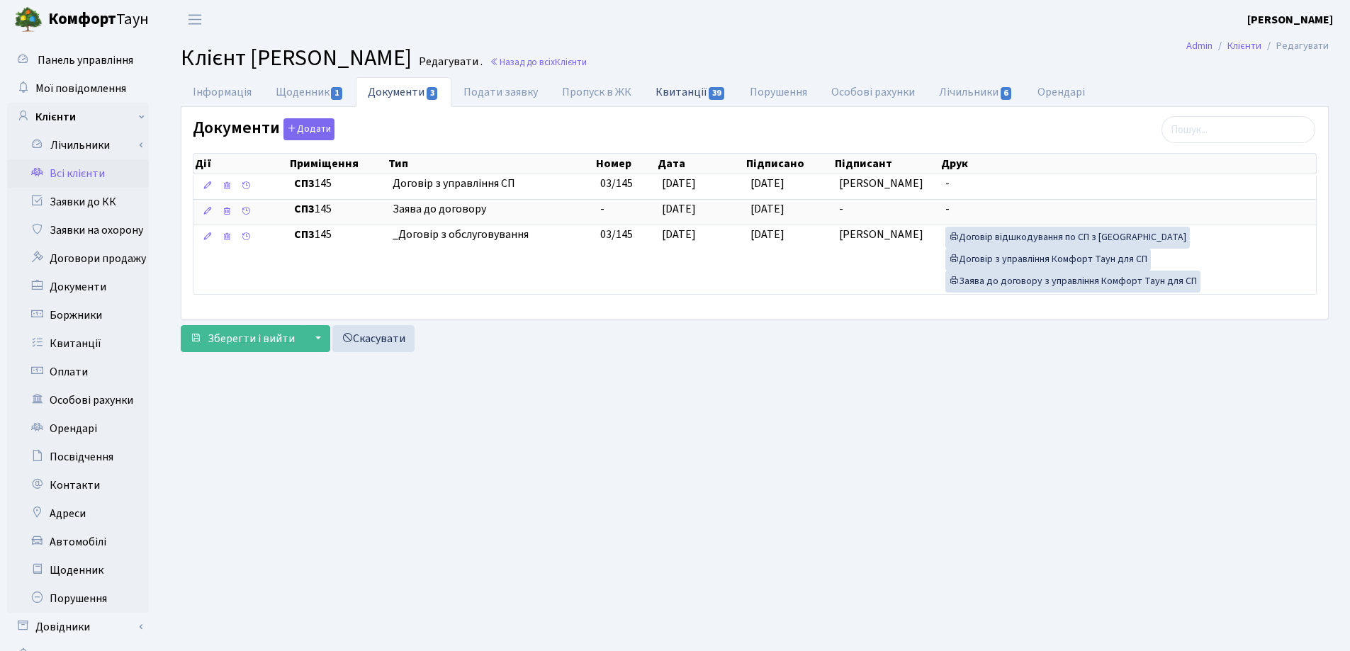
click at [691, 94] on link "Квитанції 39" at bounding box center [691, 91] width 94 height 29
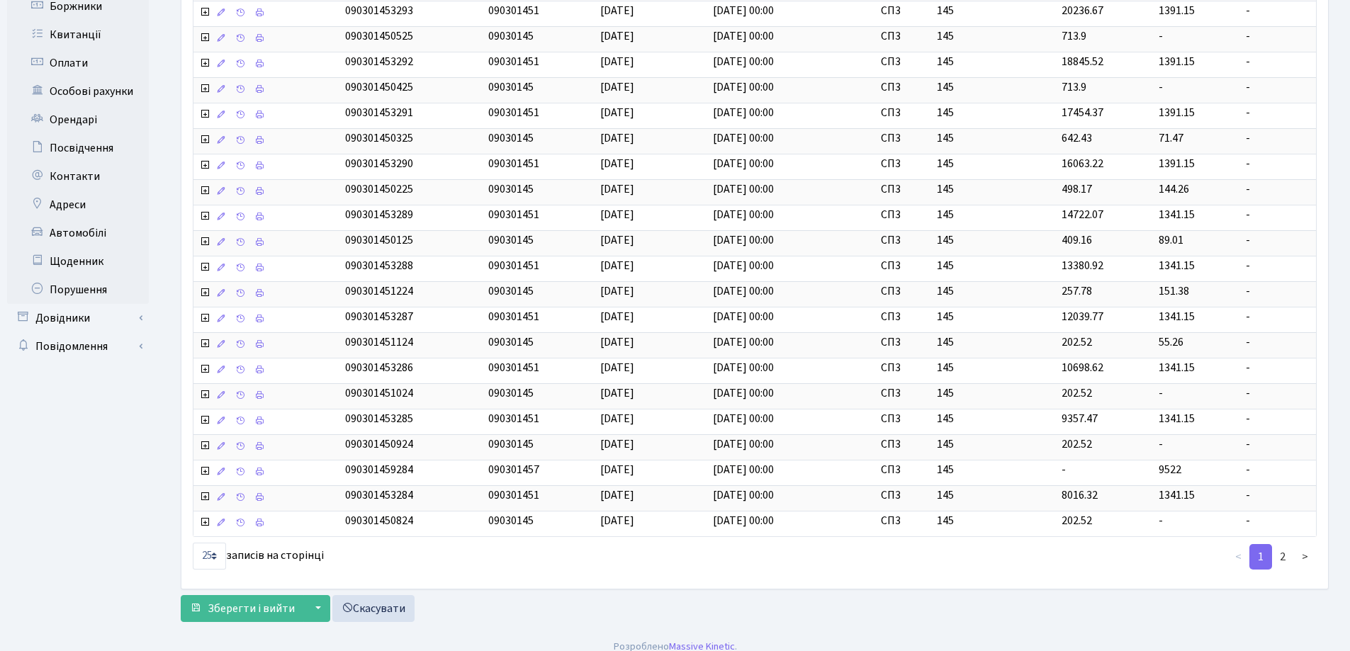
scroll to position [322, 0]
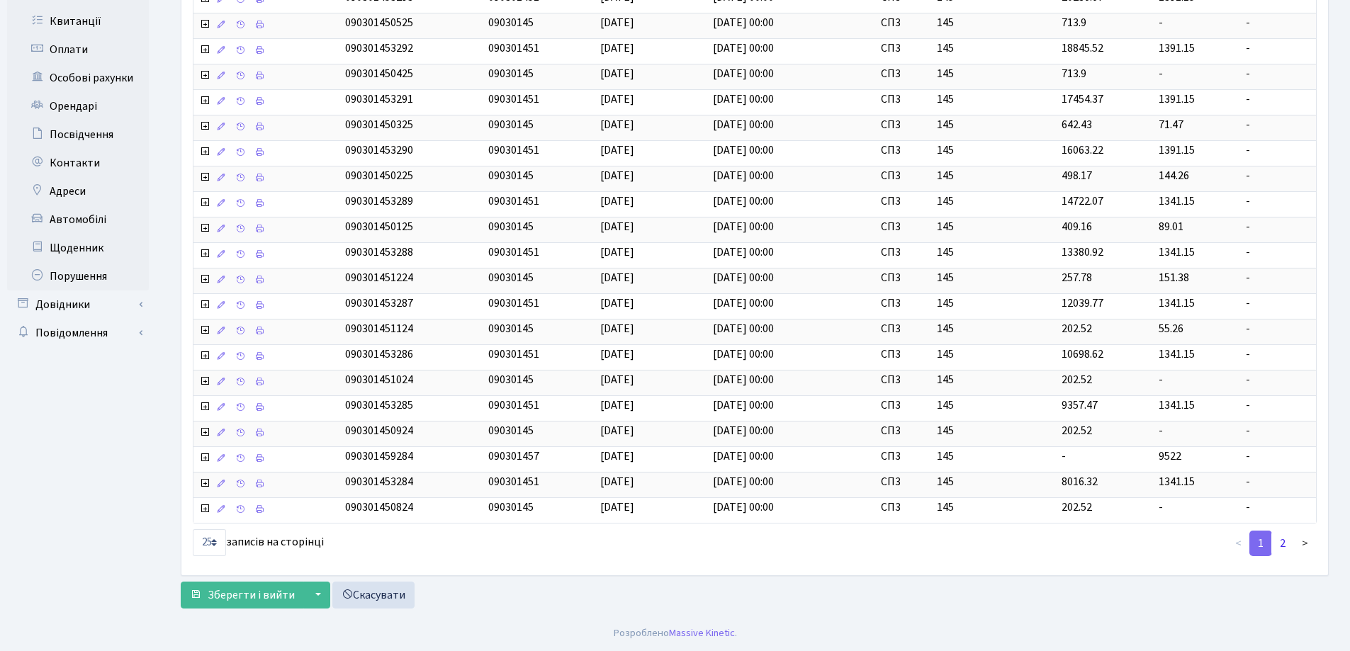
click at [1274, 546] on link "2" at bounding box center [1282, 544] width 23 height 26
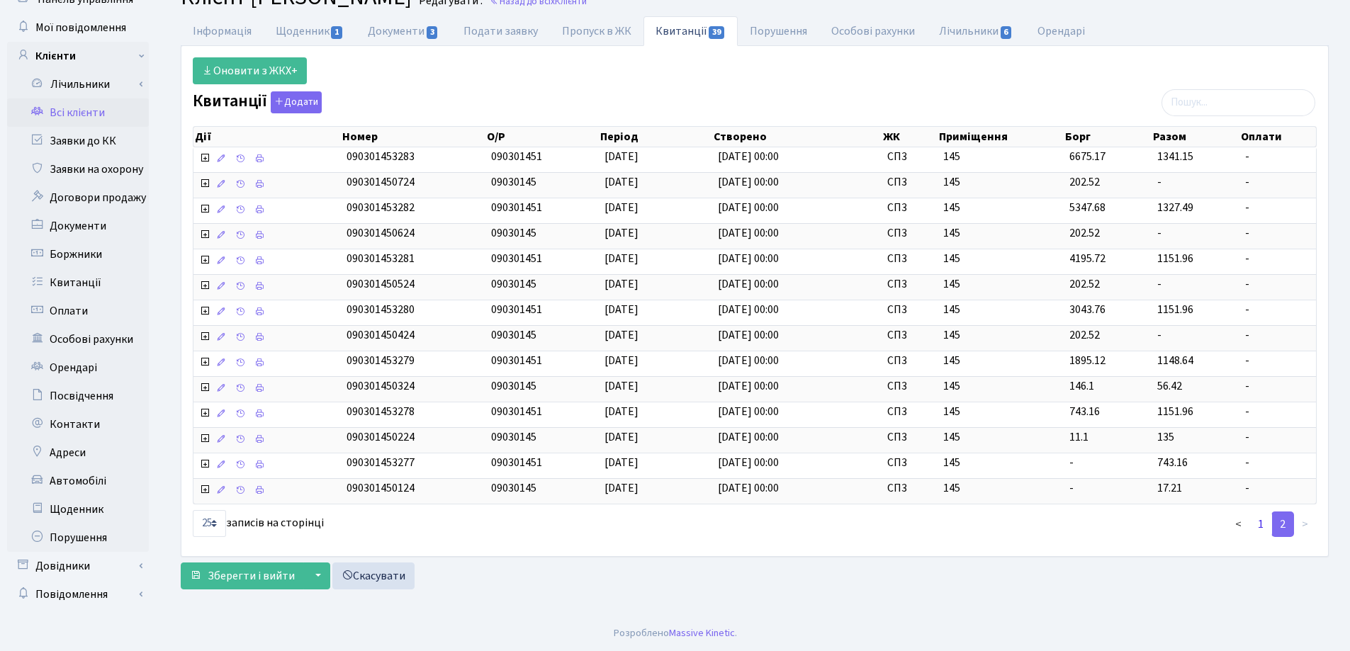
click at [1260, 524] on link "1" at bounding box center [1261, 525] width 23 height 26
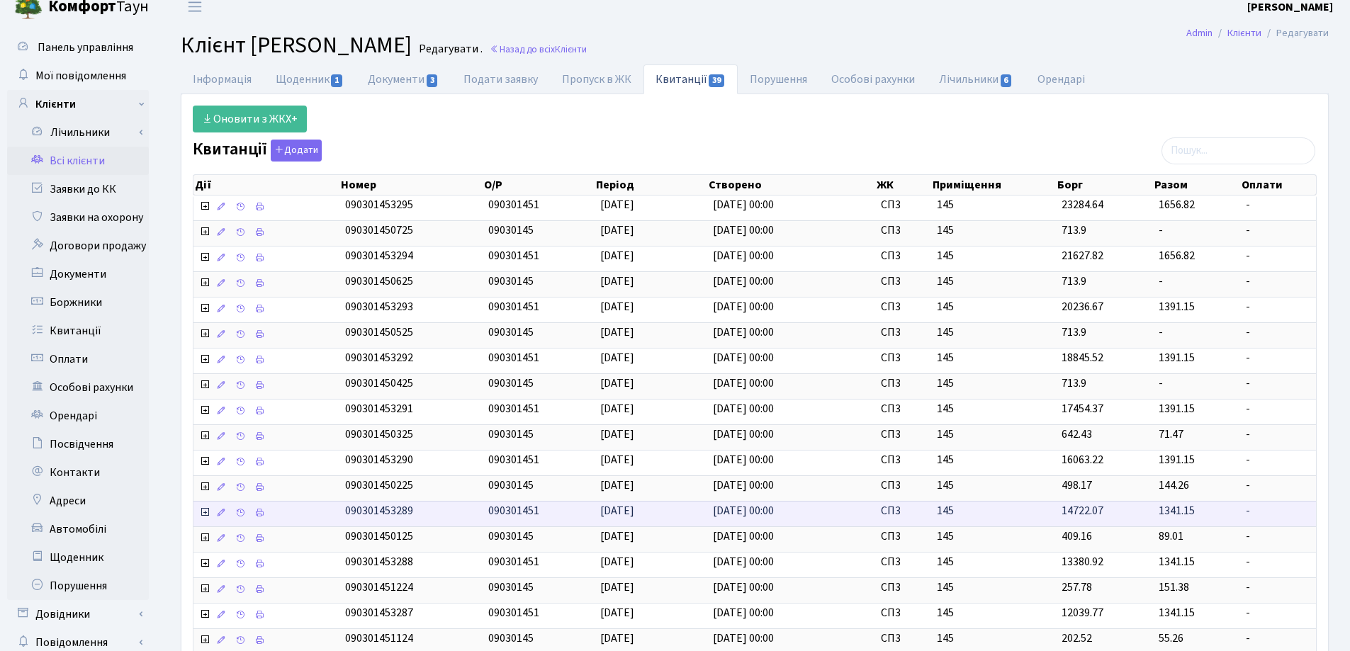
scroll to position [0, 0]
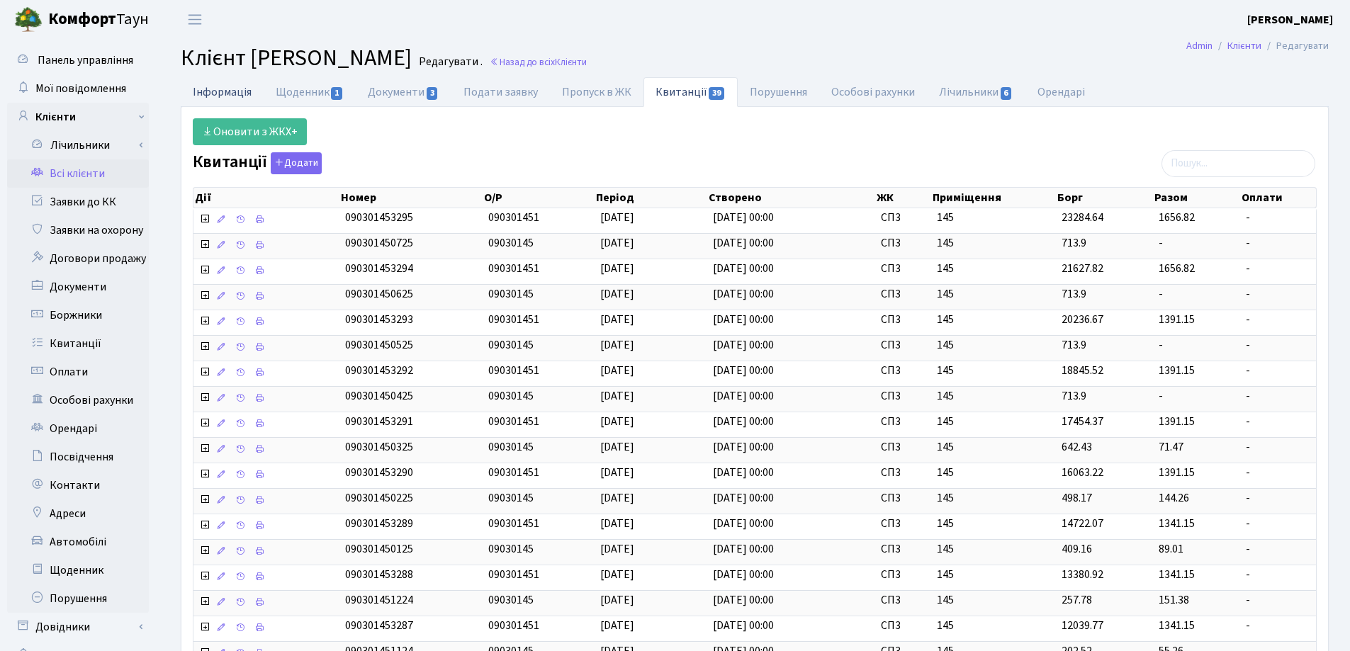
click at [215, 88] on link "Інформація" at bounding box center [222, 91] width 83 height 29
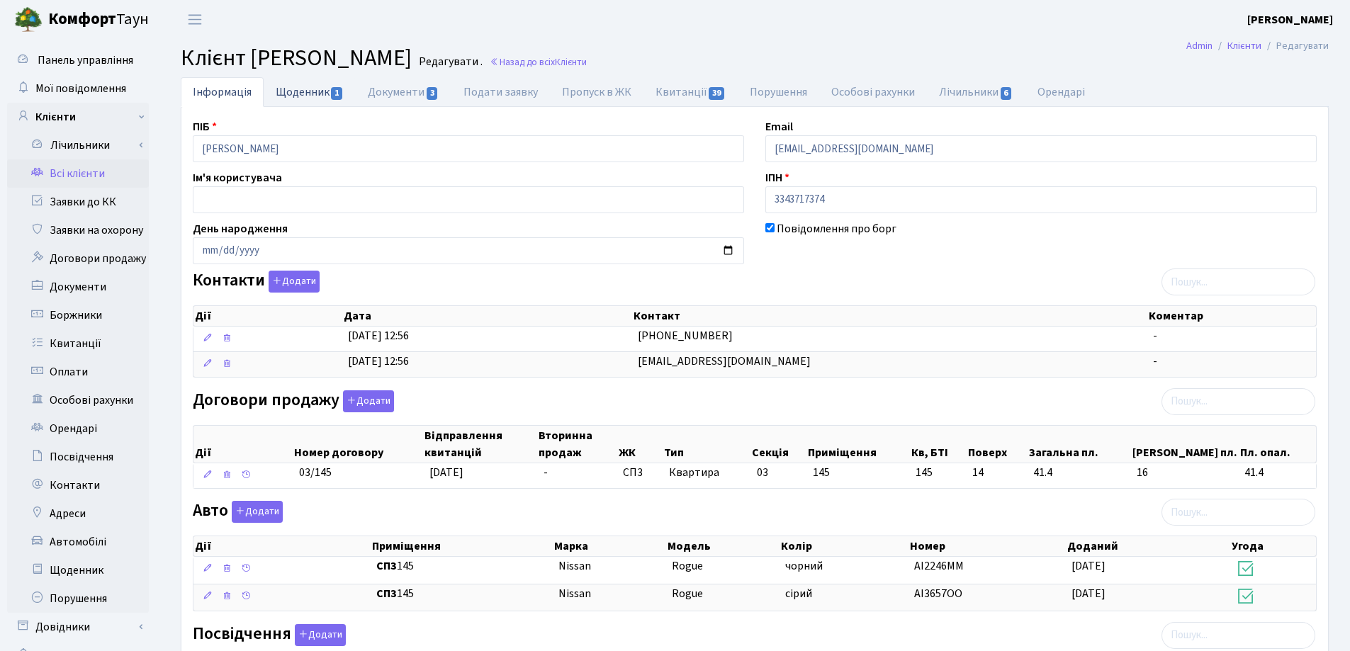
click at [283, 91] on link "Щоденник 1" at bounding box center [310, 91] width 92 height 29
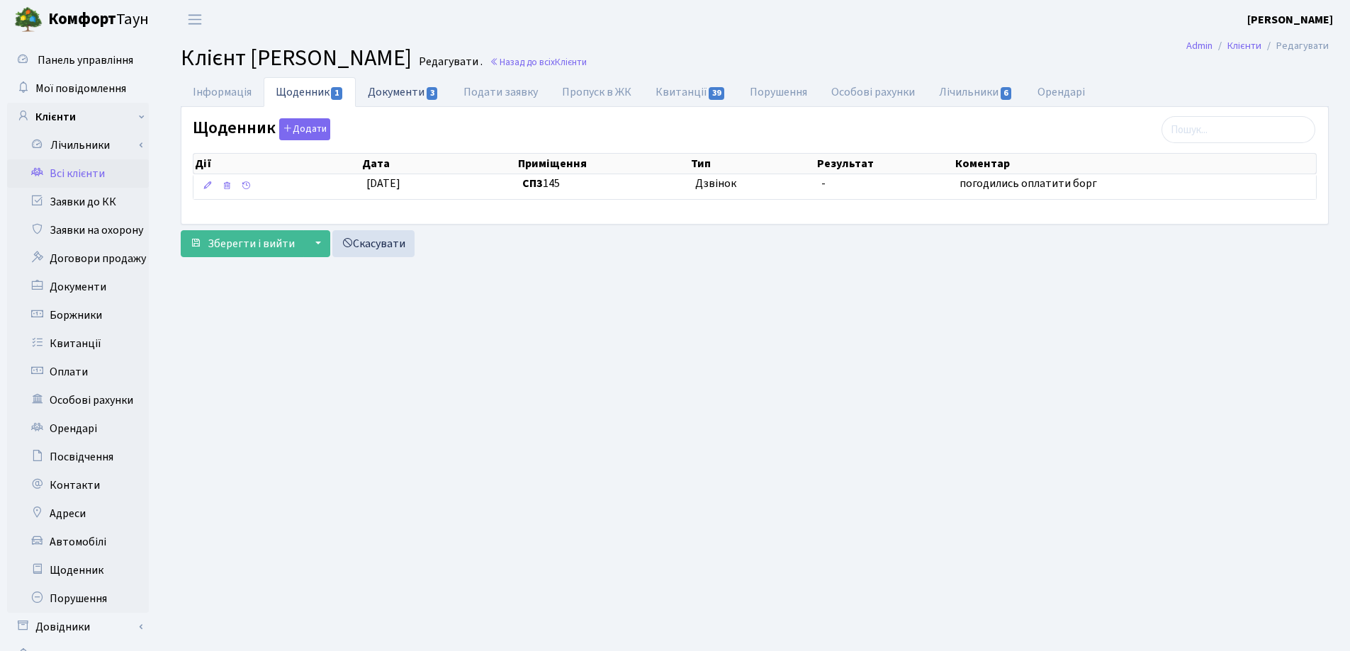
click at [393, 94] on link "Документи 3" at bounding box center [403, 91] width 95 height 29
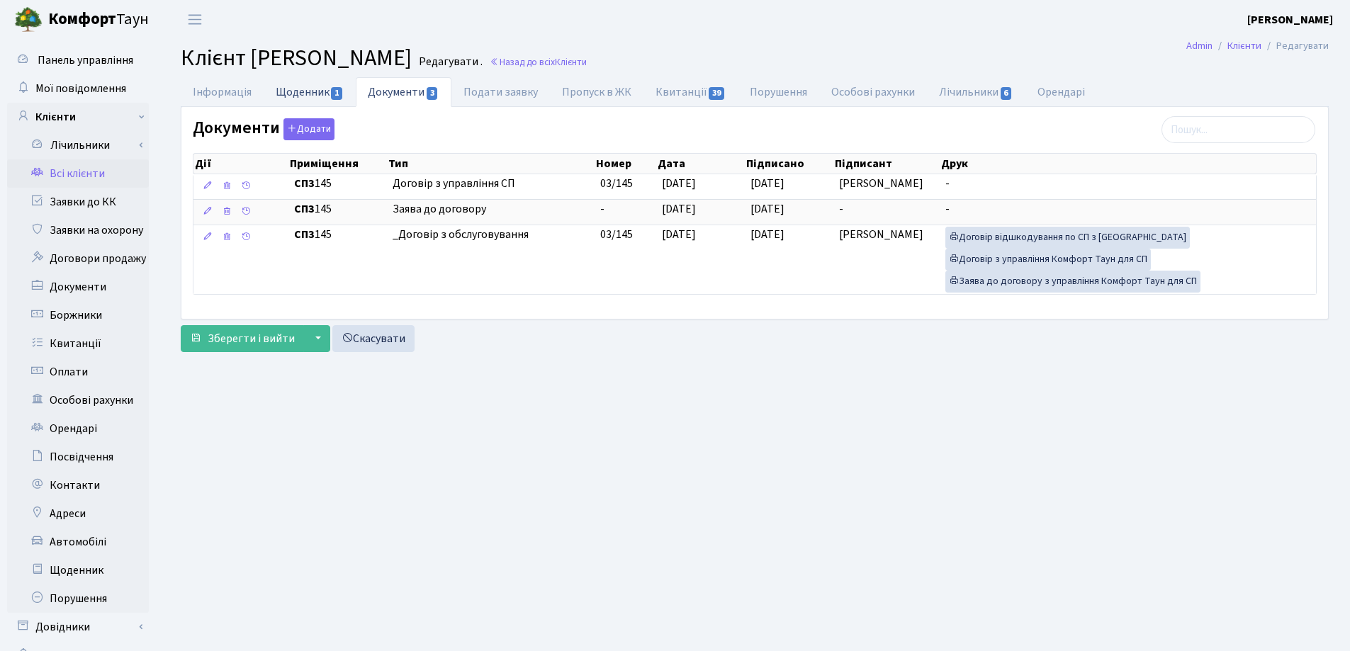
click at [289, 82] on link "Щоденник 1" at bounding box center [310, 91] width 92 height 29
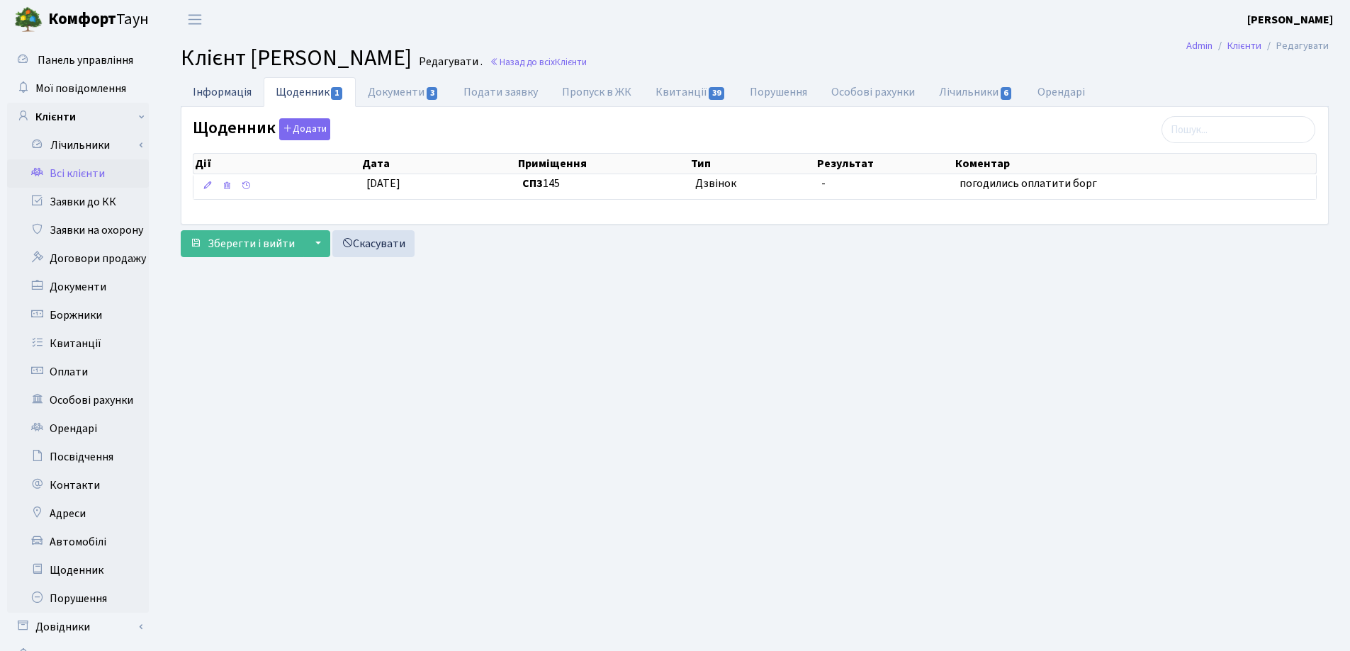
click at [232, 89] on link "Інформація" at bounding box center [222, 91] width 83 height 29
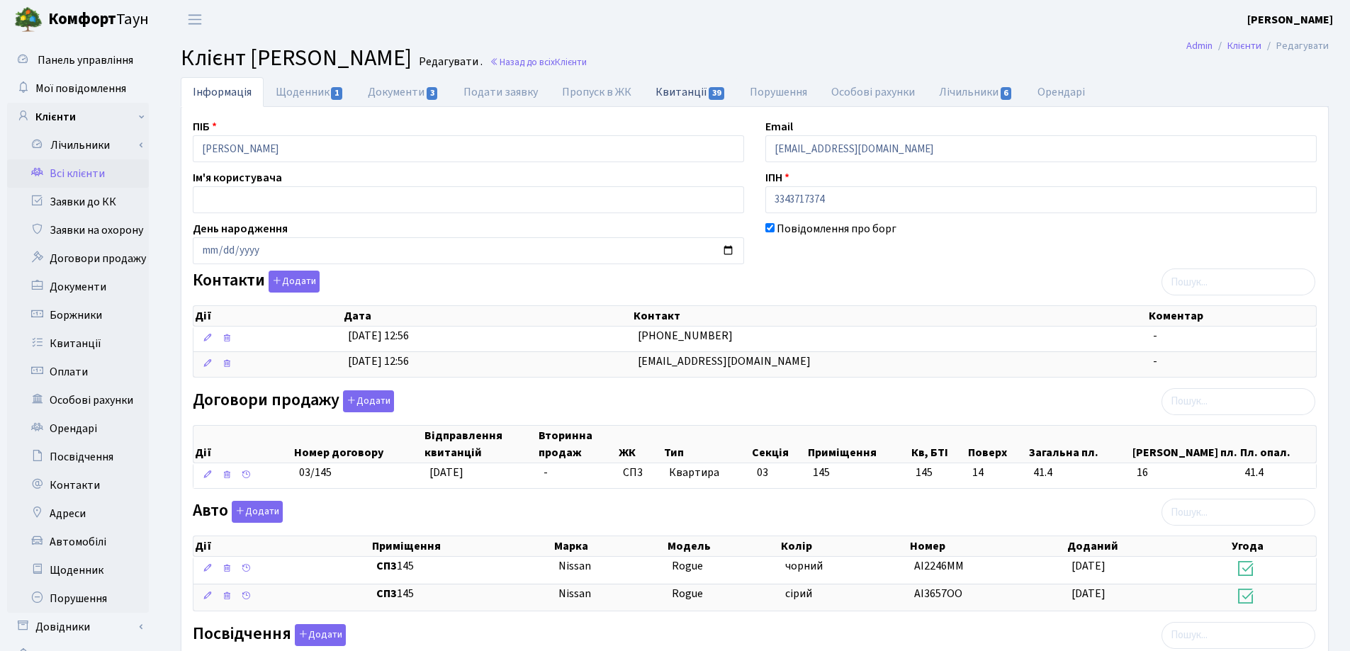
click at [673, 91] on link "Квитанції 39" at bounding box center [691, 91] width 94 height 29
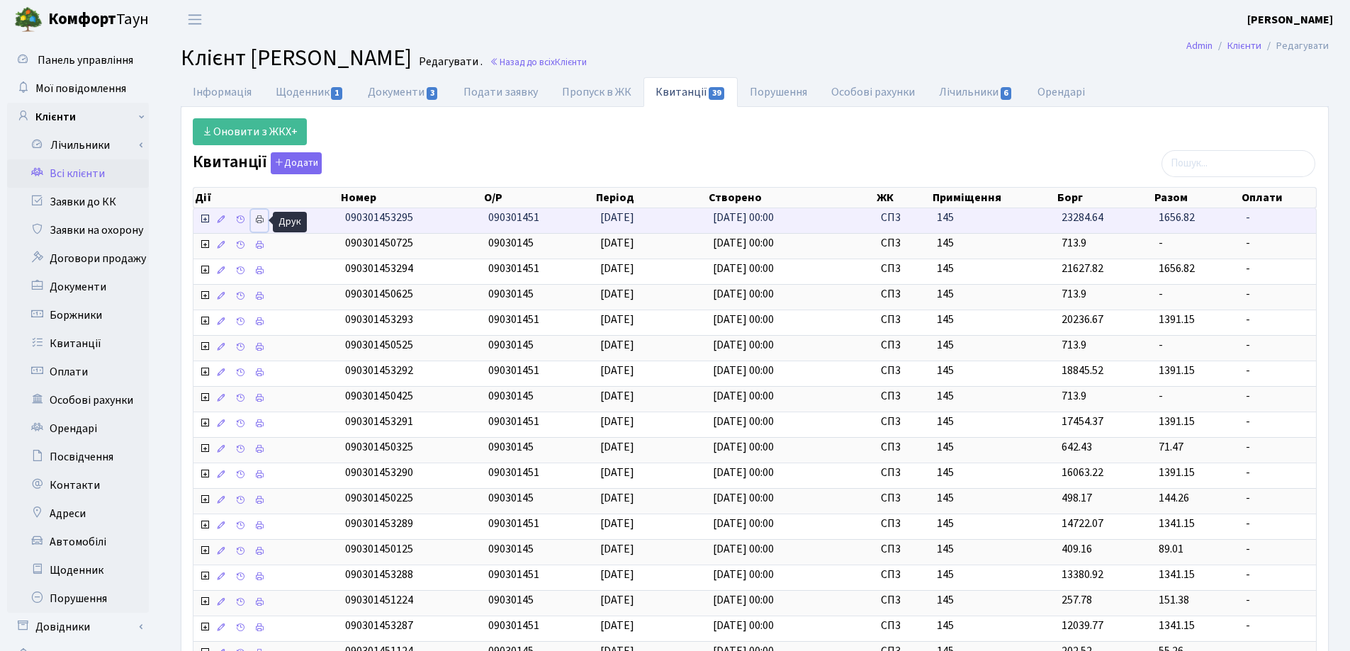
click at [262, 216] on icon at bounding box center [259, 220] width 10 height 10
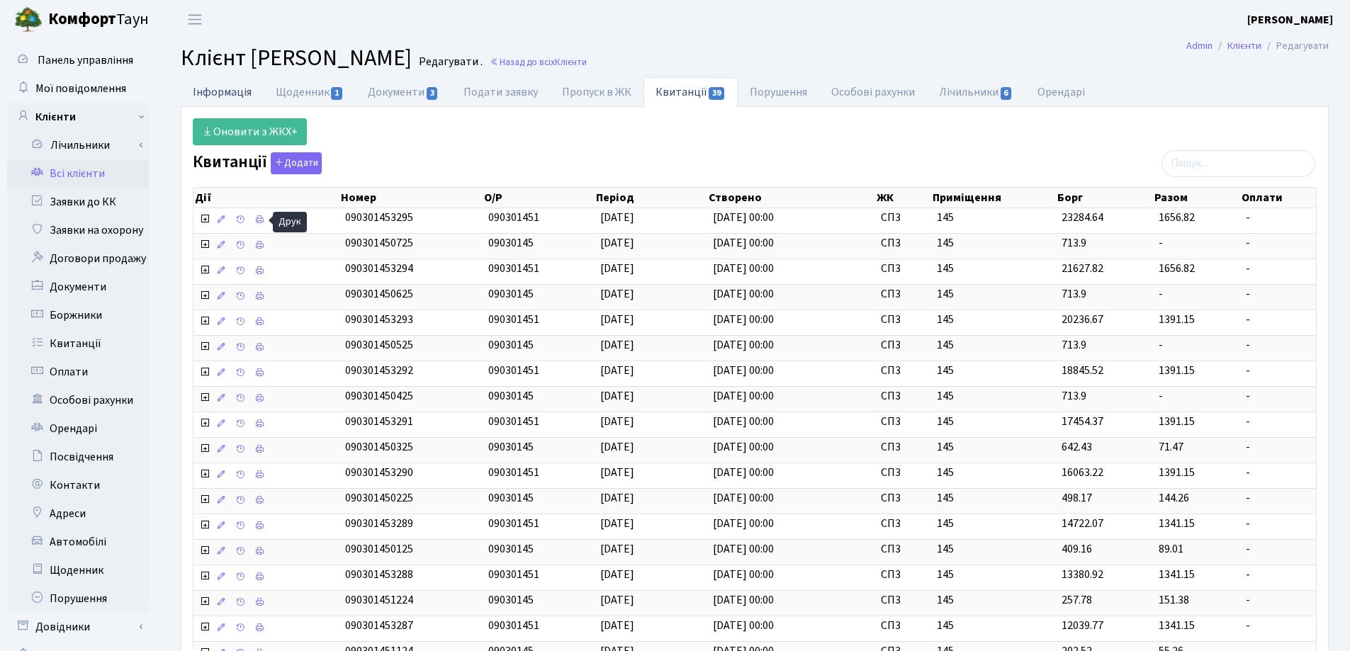
click at [196, 90] on link "Інформація" at bounding box center [222, 91] width 83 height 29
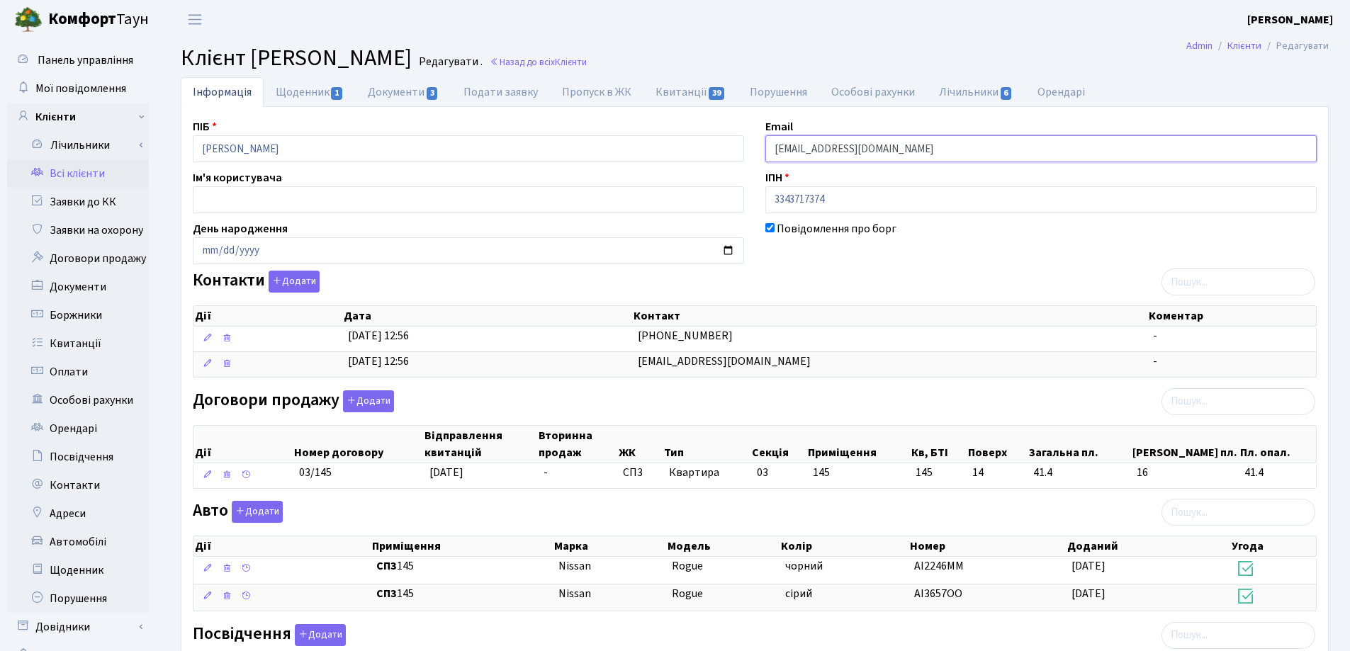
click at [941, 151] on input "Misha.maksymchuk@gmail.com" at bounding box center [1040, 148] width 551 height 27
click at [918, 43] on main "Admin Клієнти Редагувати Клієнт Максимчук Михайло Васильович Редагувати . Назад…" at bounding box center [754, 489] width 1191 height 901
click at [587, 59] on link "Назад до всіх Клієнти" at bounding box center [538, 61] width 97 height 13
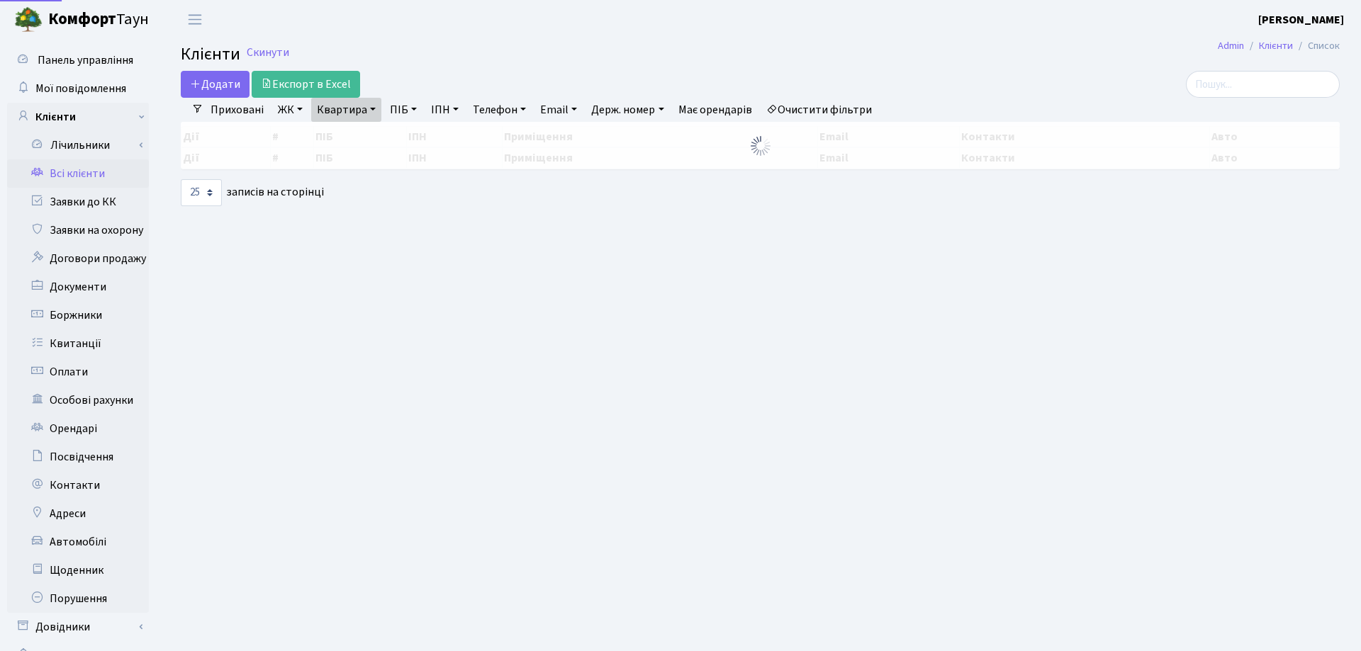
select select "25"
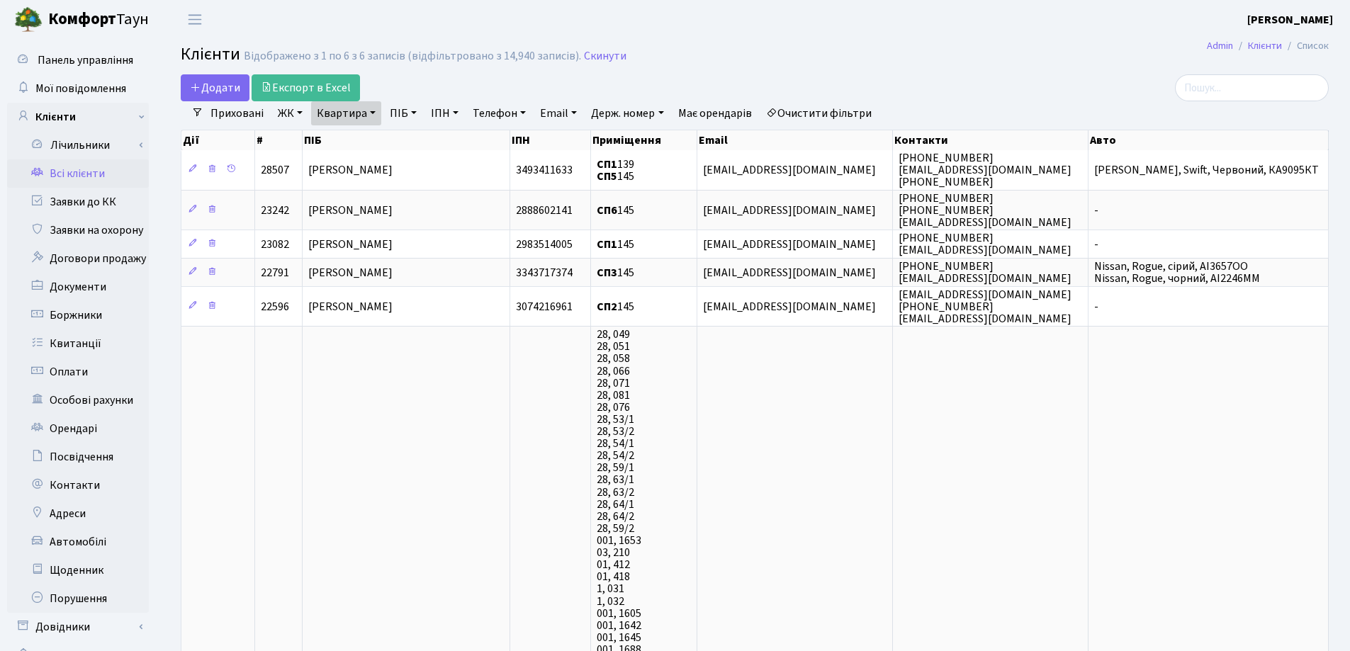
click at [375, 116] on link "Квартира" at bounding box center [346, 113] width 70 height 24
click at [415, 135] on link at bounding box center [409, 141] width 30 height 27
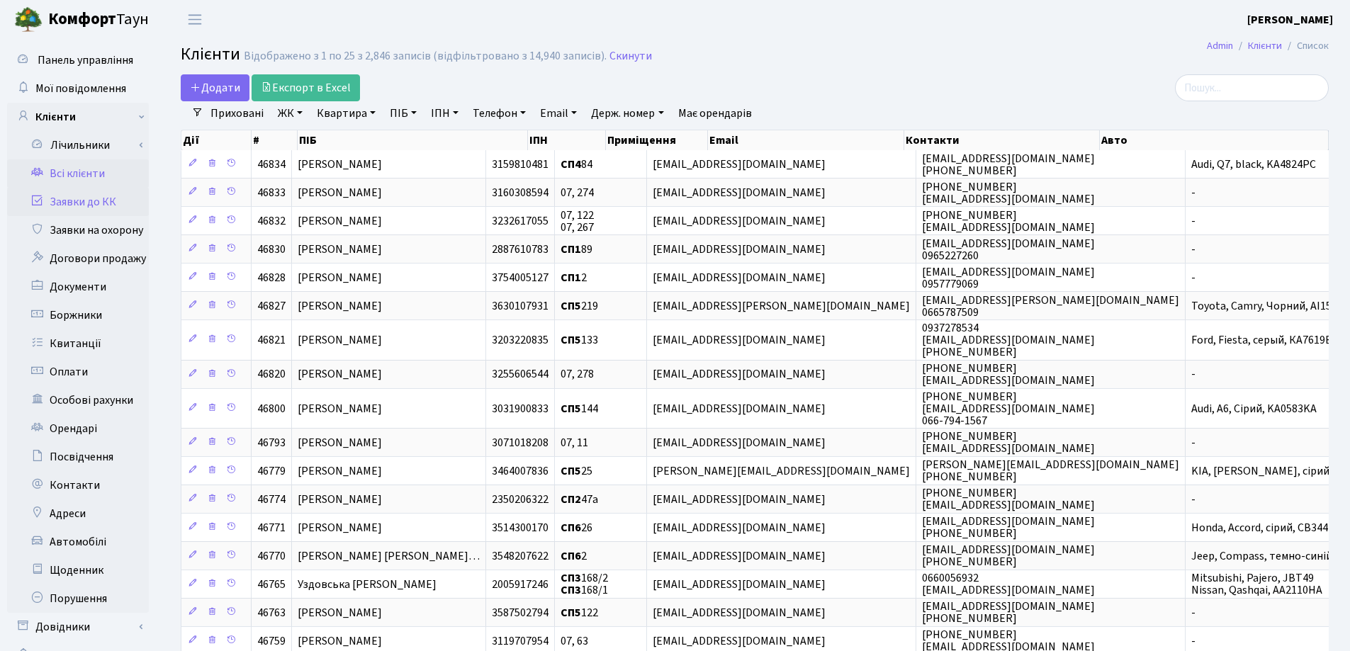
click at [99, 203] on link "Заявки до КК" at bounding box center [78, 202] width 142 height 28
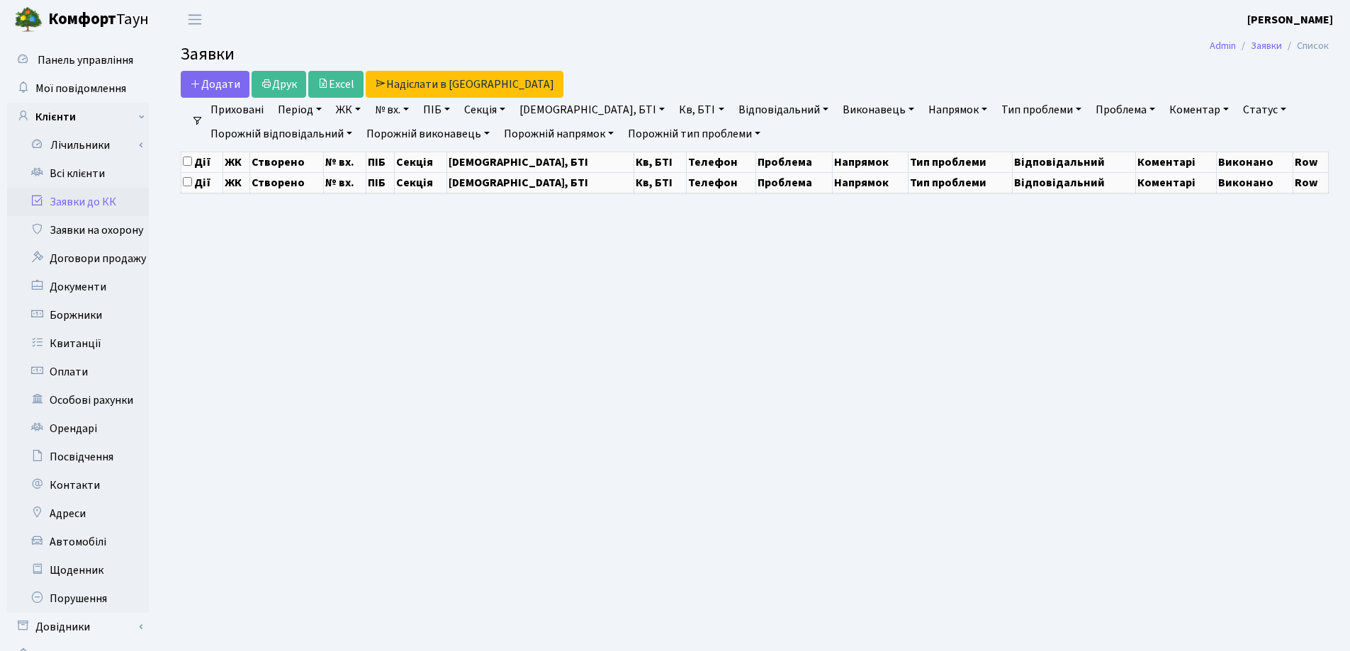
select select "25"
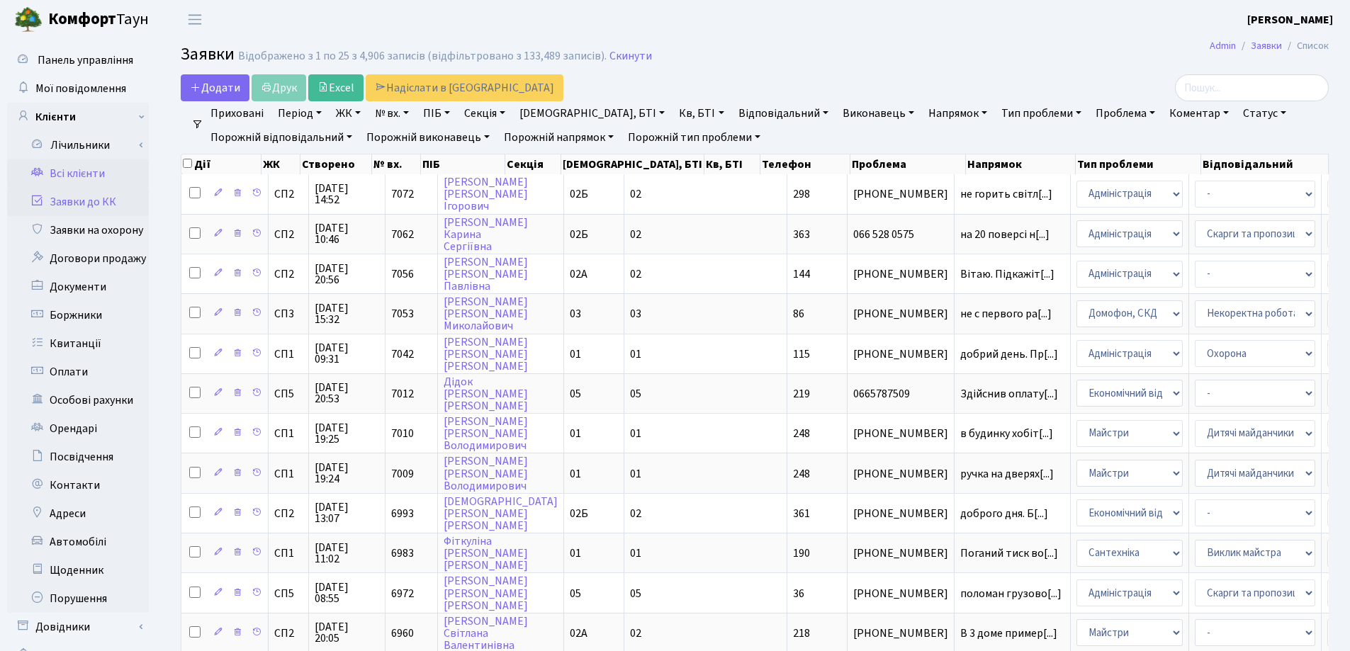
click at [77, 170] on link "Всі клієнти" at bounding box center [78, 173] width 142 height 28
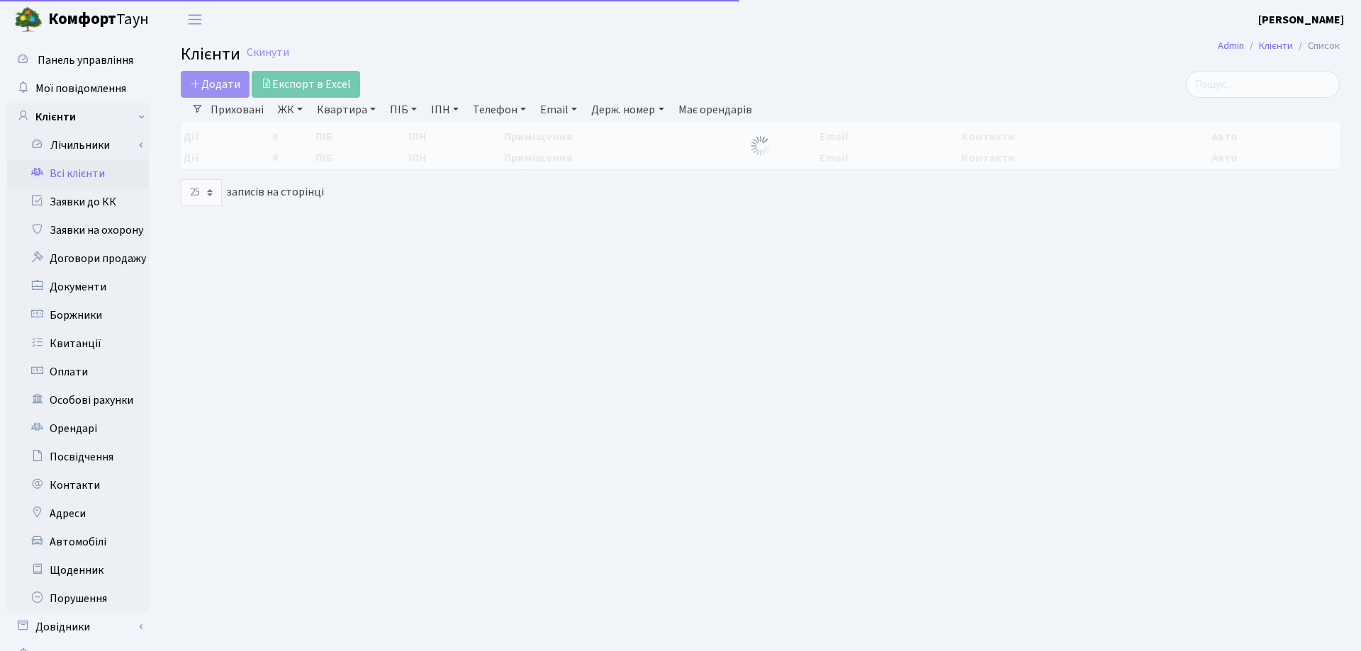
select select "25"
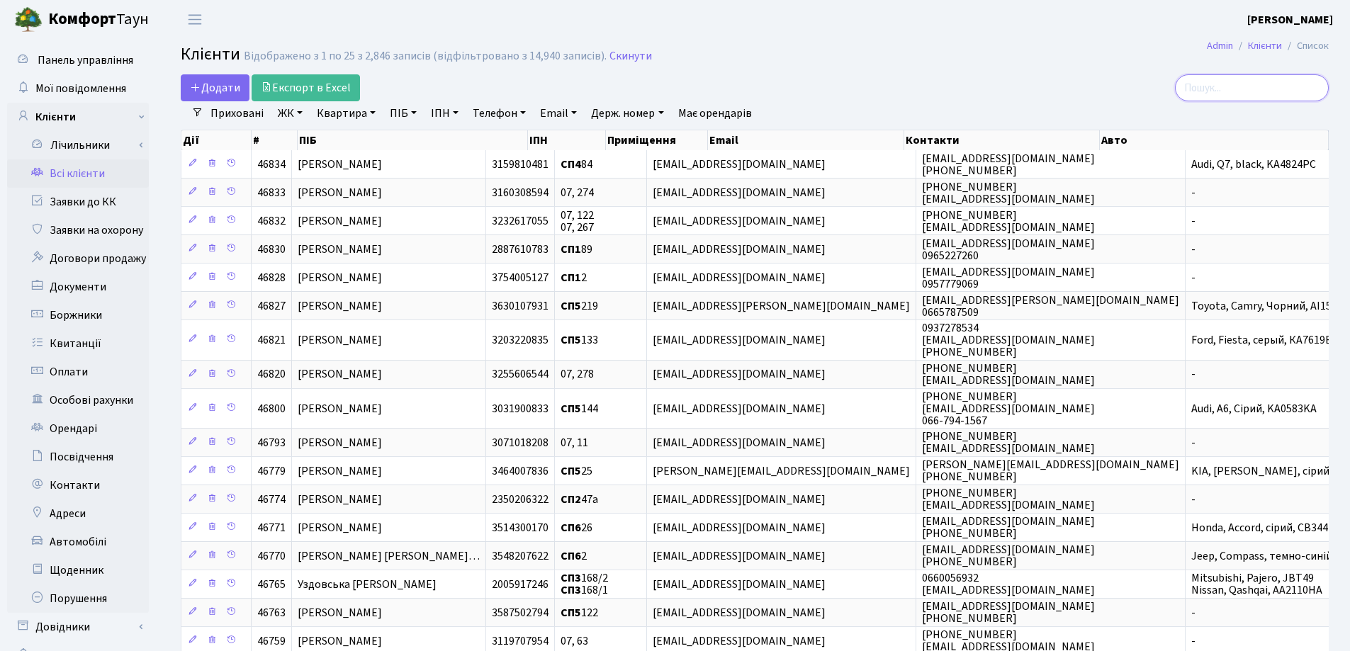
click at [1250, 93] on input "search" at bounding box center [1252, 87] width 154 height 27
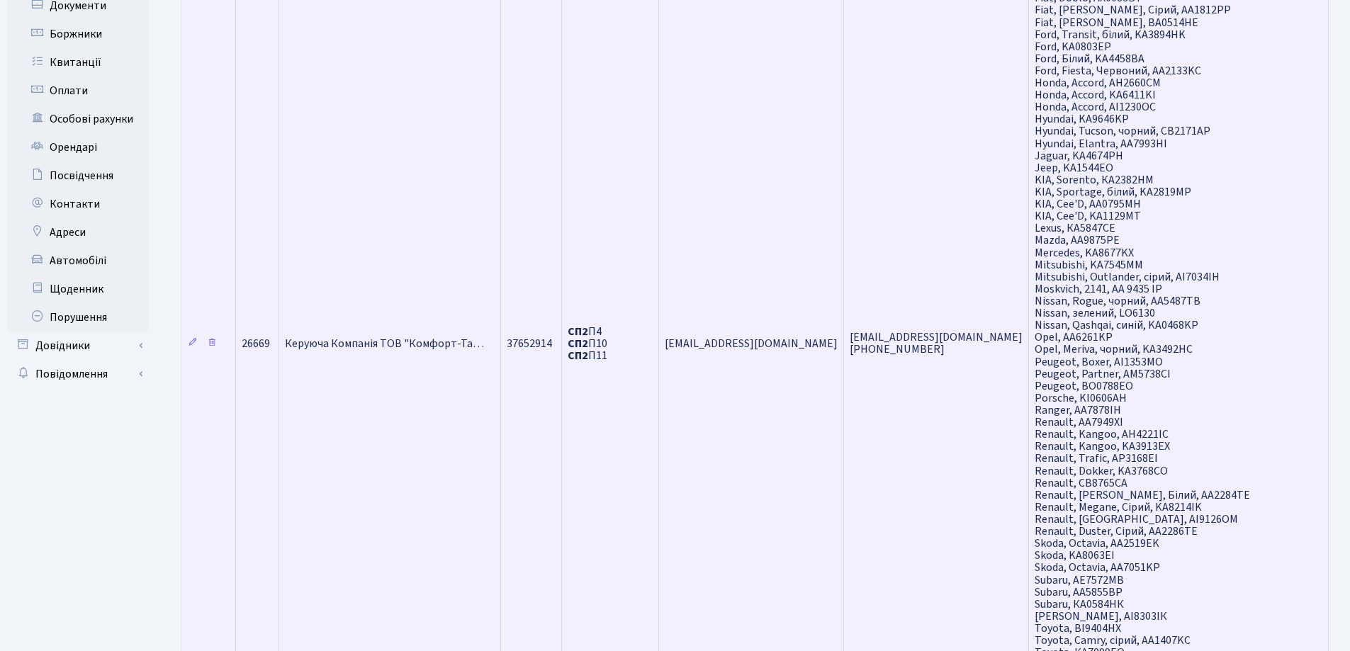
scroll to position [425, 0]
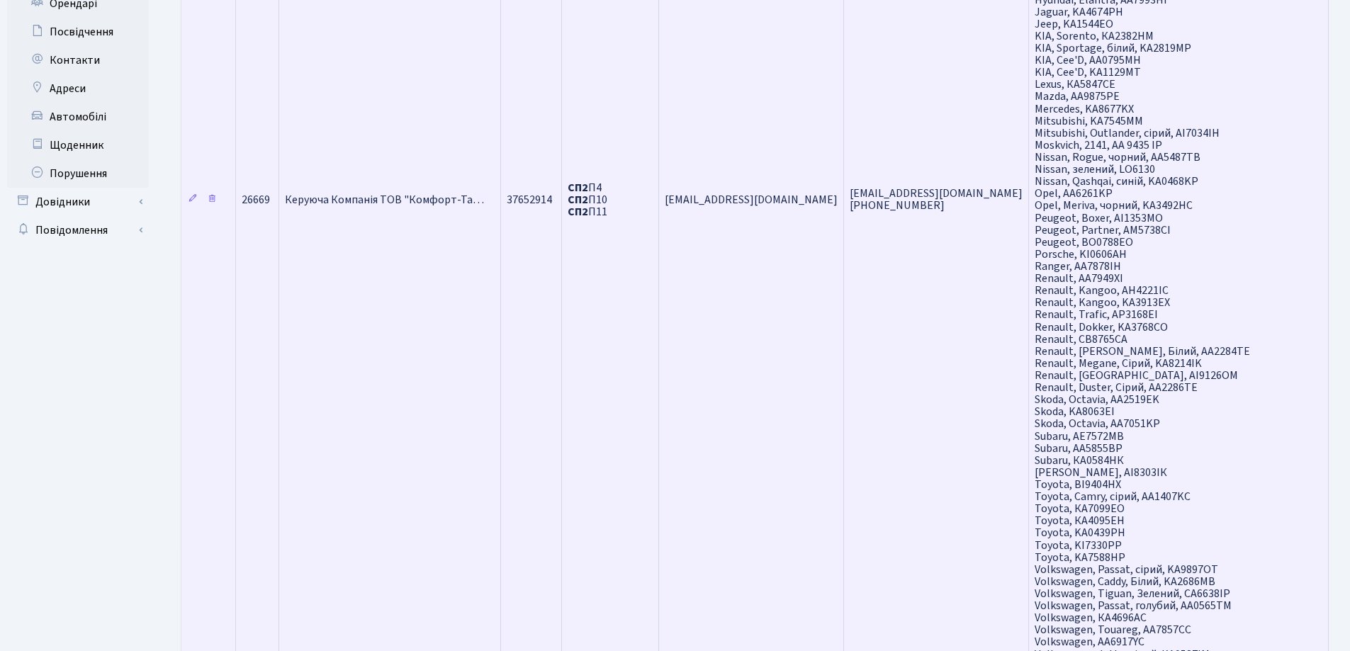
type input "Кер"
click at [354, 196] on span "Керуюча Компанія ТОВ "Комфорт-Та…" at bounding box center [384, 200] width 199 height 16
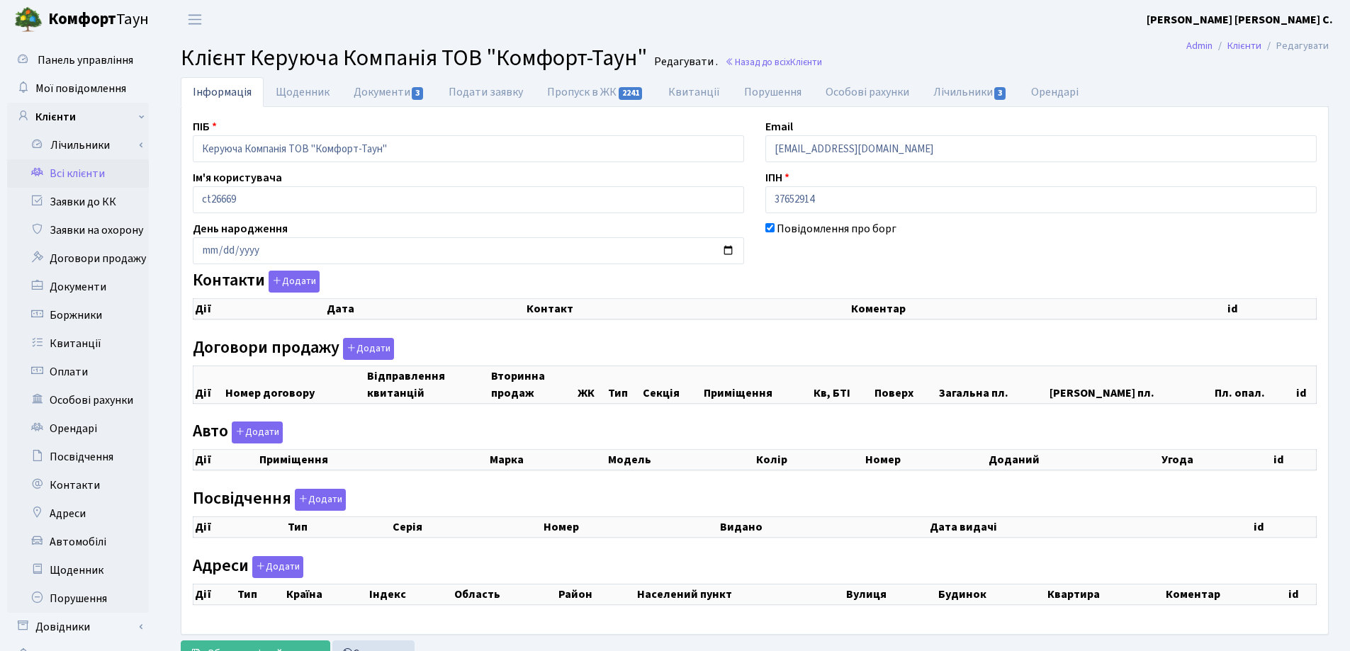
checkbox input "true"
select select "25"
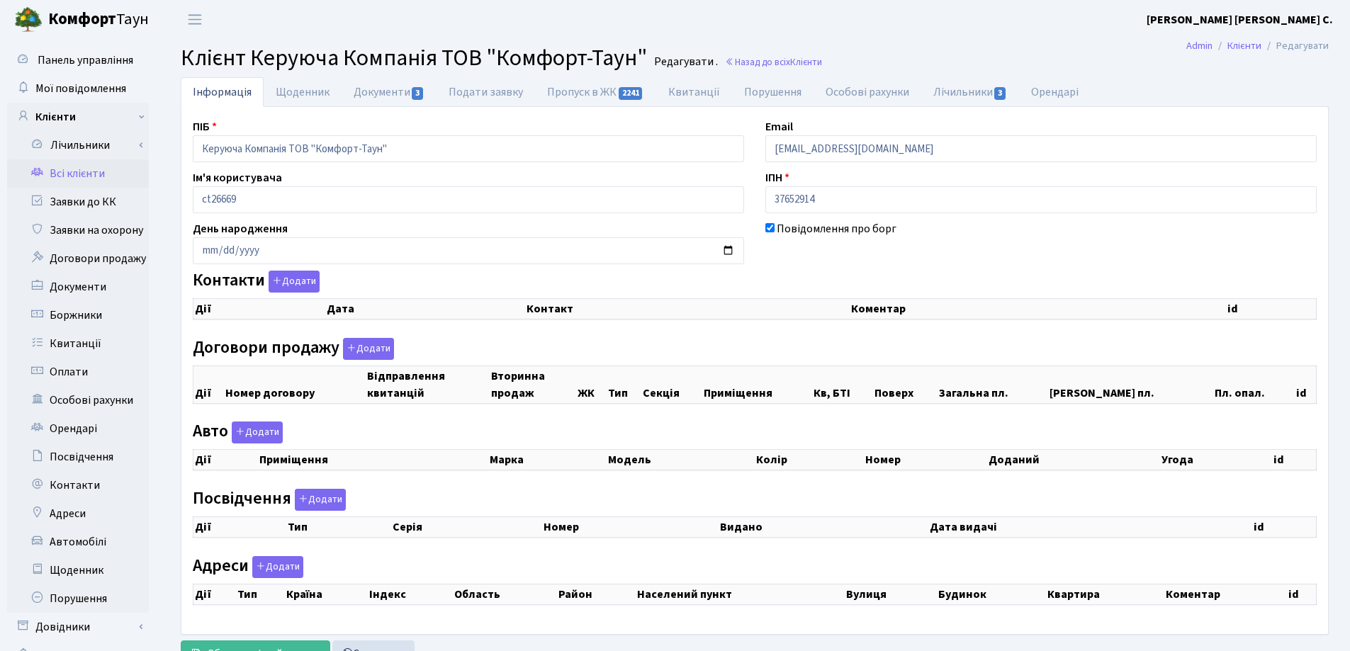
select select "25"
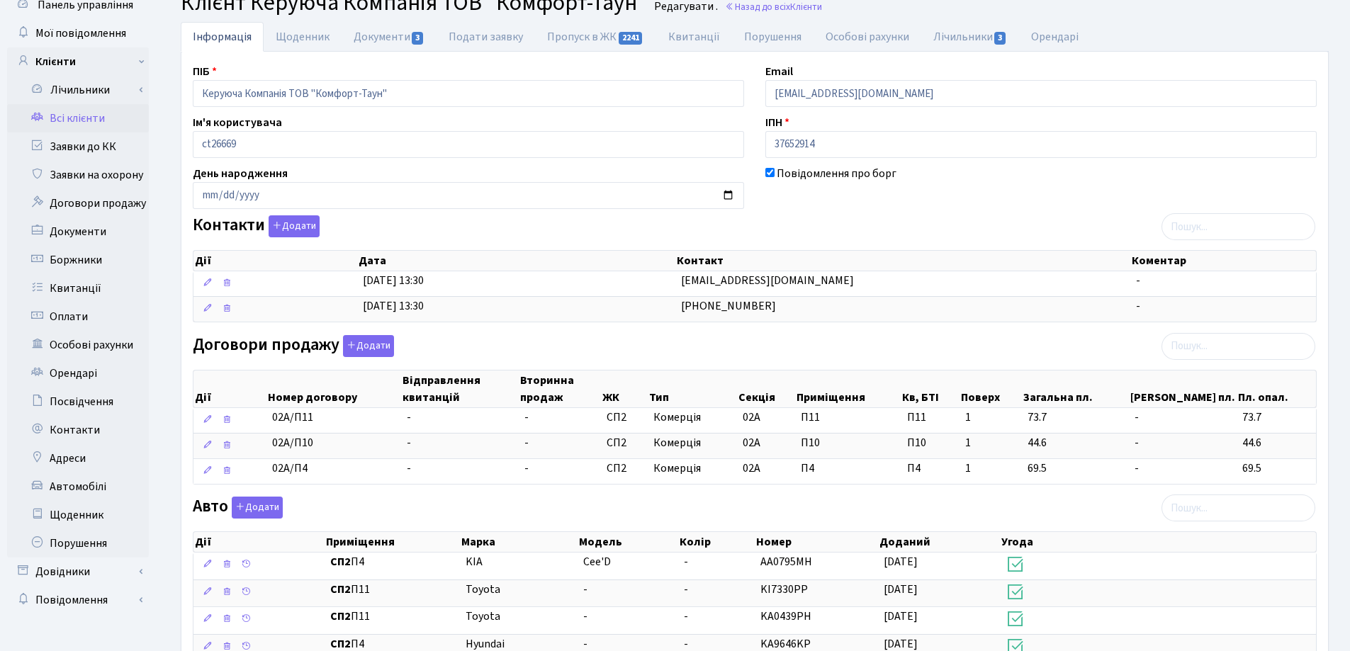
scroll to position [142, 0]
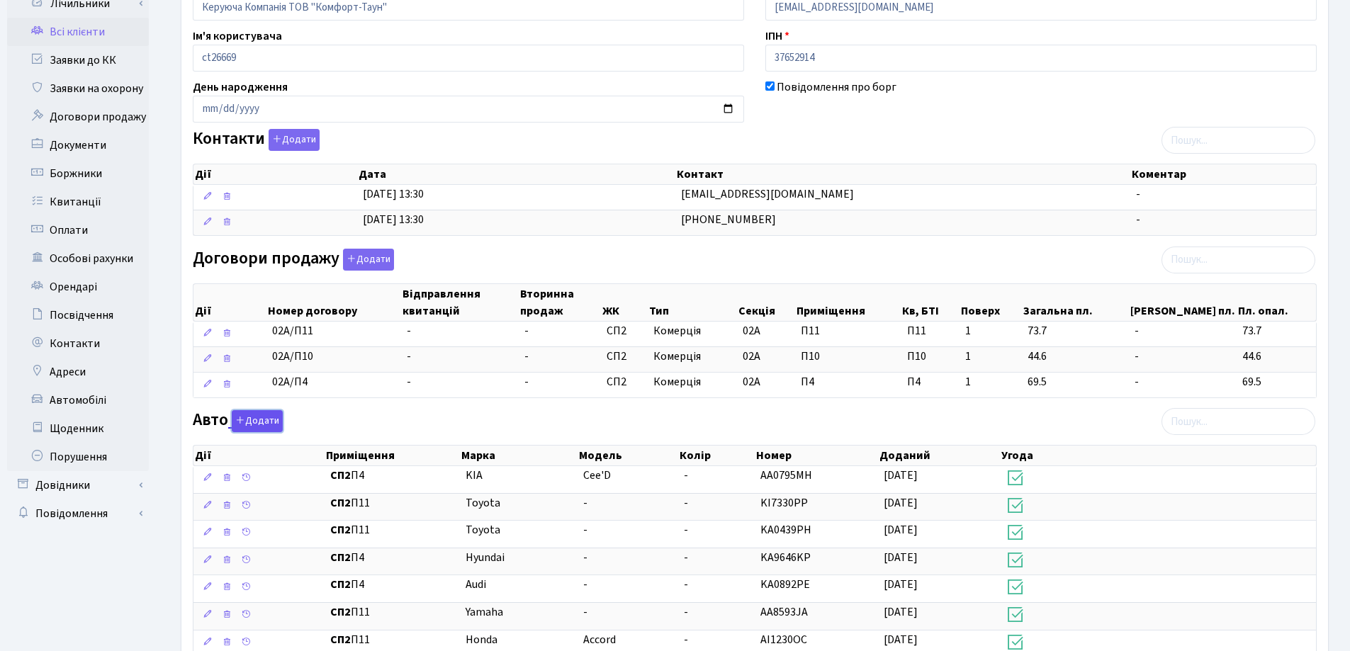
click at [251, 420] on button "Додати" at bounding box center [257, 421] width 51 height 22
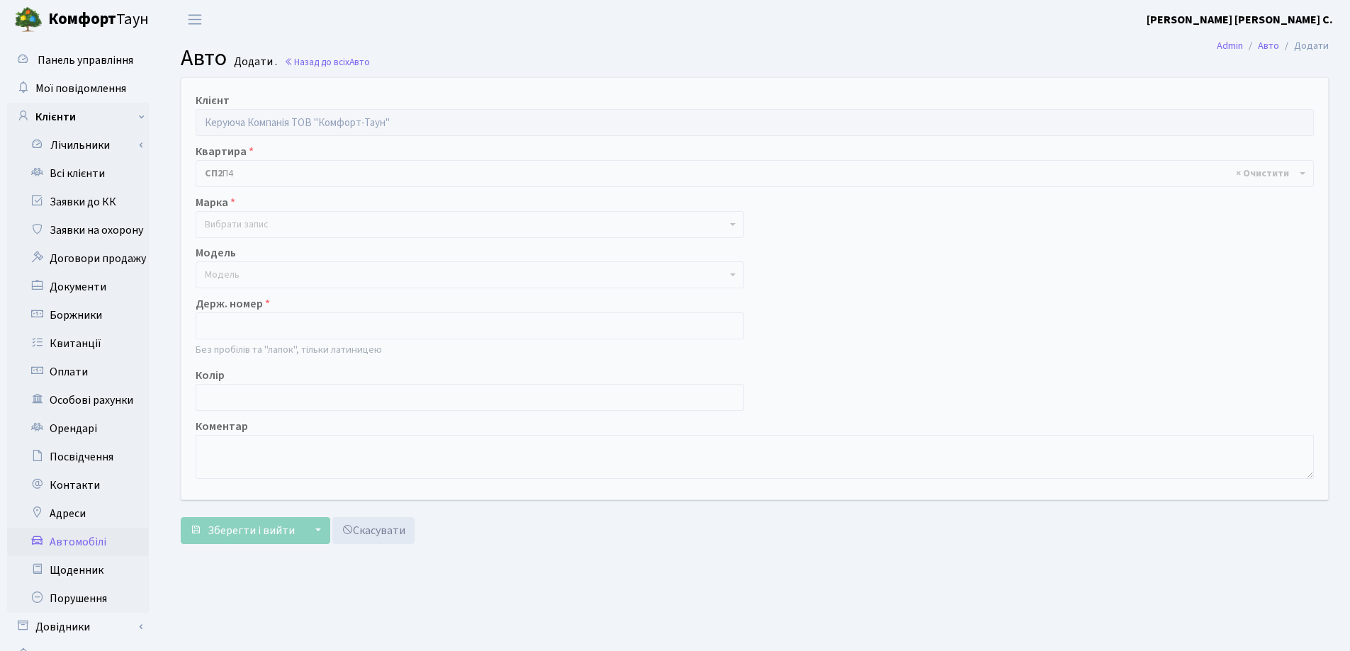
click at [253, 223] on span "Вибрати запис" at bounding box center [237, 225] width 64 height 14
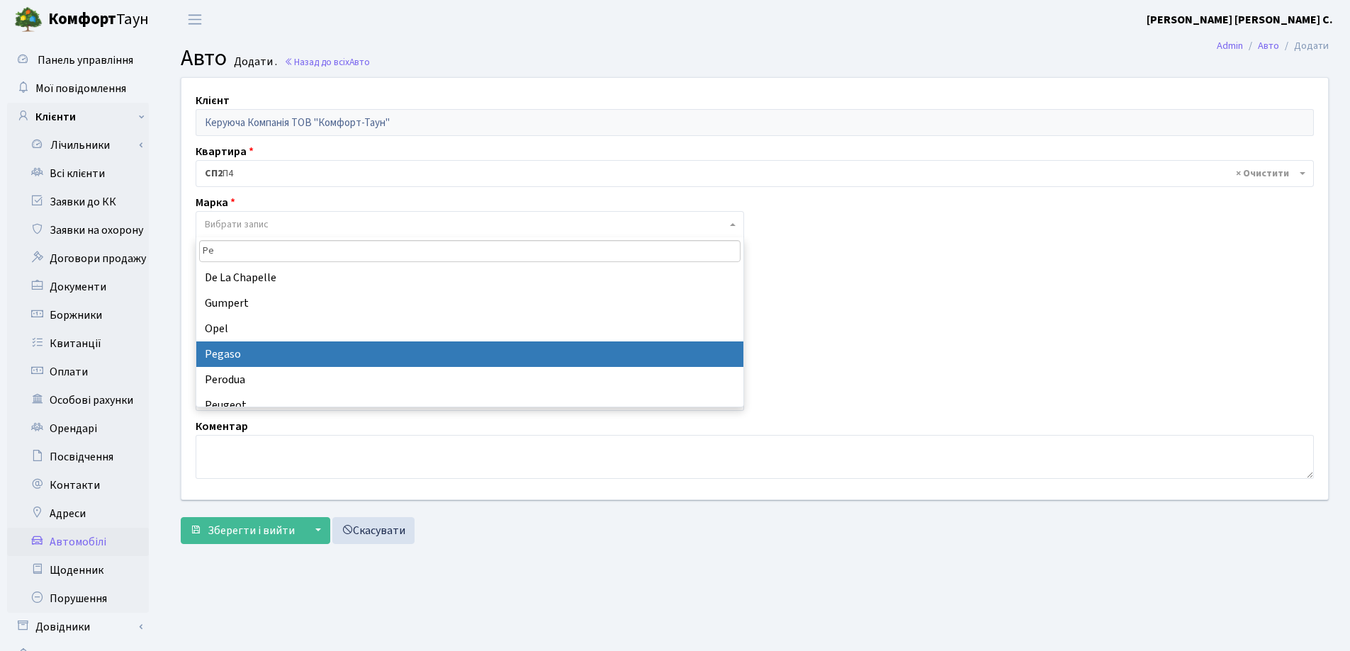
scroll to position [37, 0]
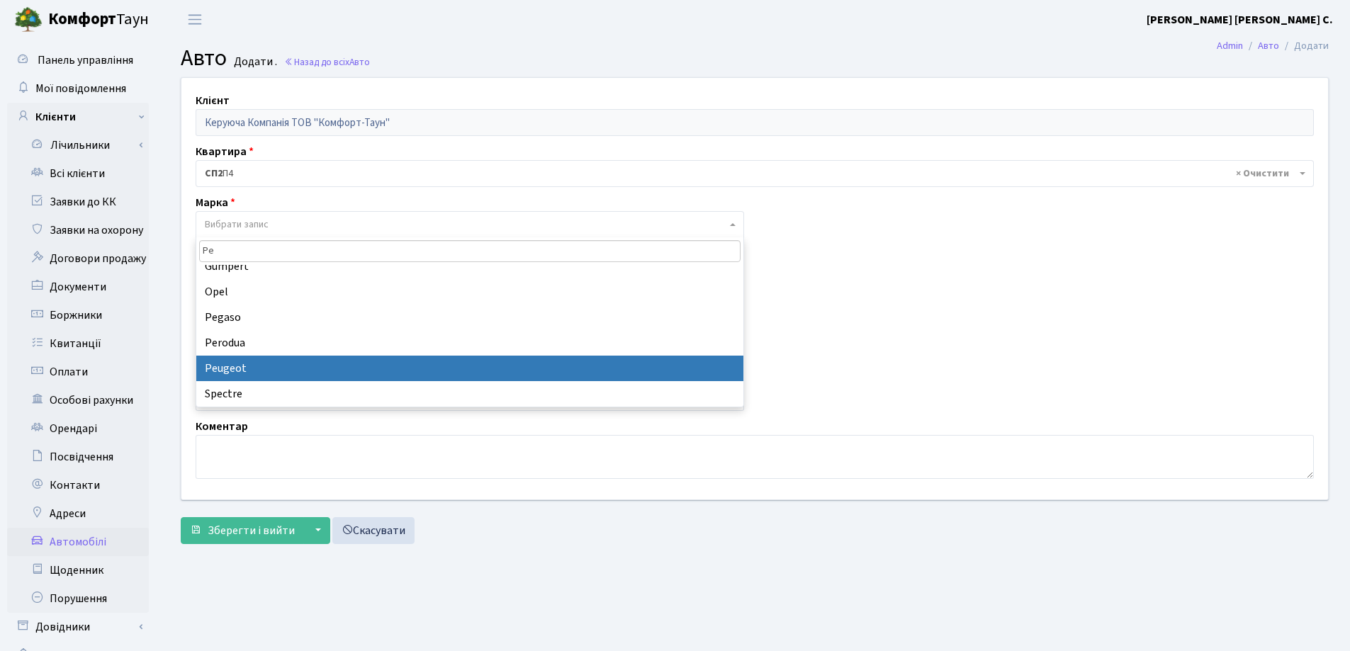
type input "Pe"
select select "103"
select select
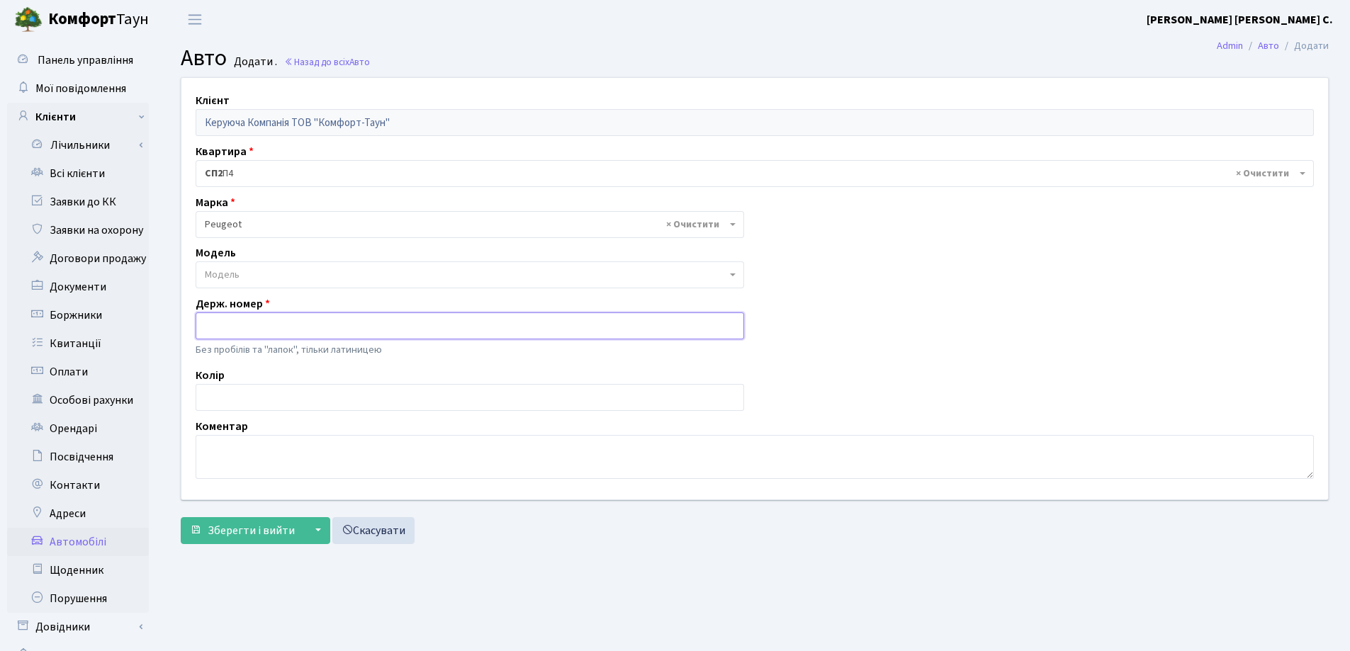
click at [275, 330] on input "text" at bounding box center [470, 326] width 549 height 27
type input "AB8098KM"
click at [298, 464] on textarea at bounding box center [755, 457] width 1118 height 44
type textarea "Мацко С.І"
click at [282, 536] on span "Зберегти і вийти" at bounding box center [251, 531] width 87 height 16
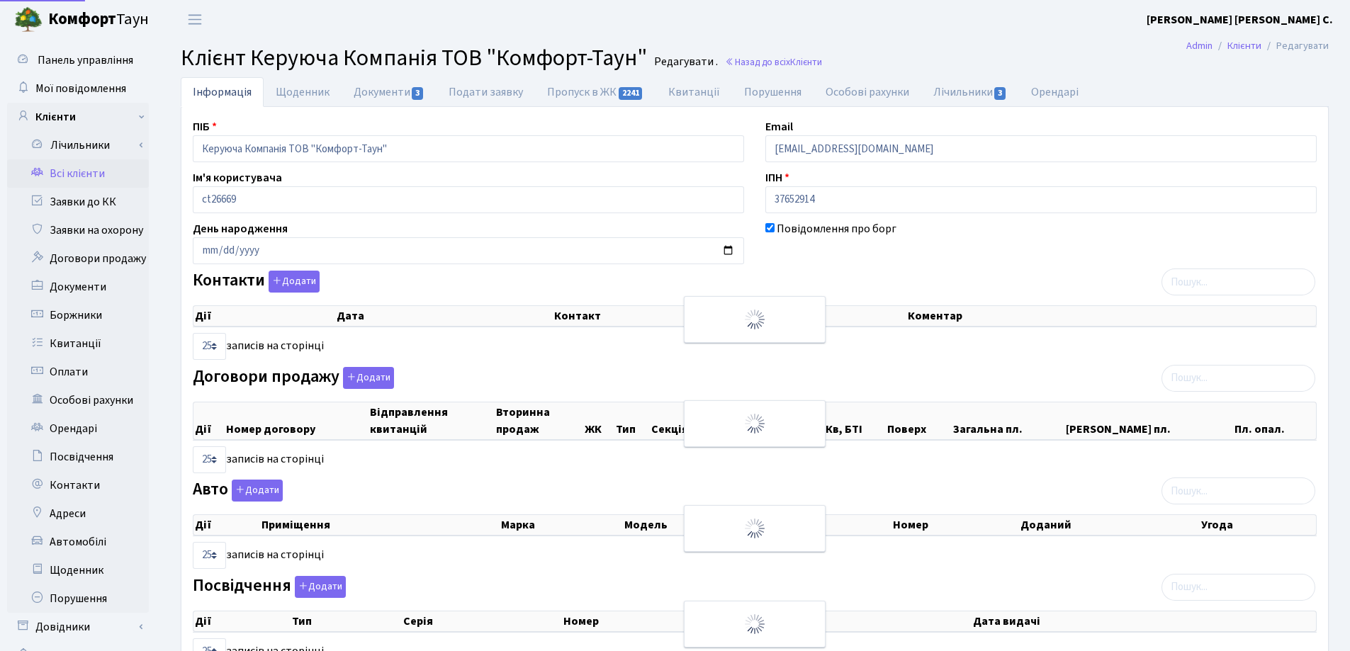
select select "25"
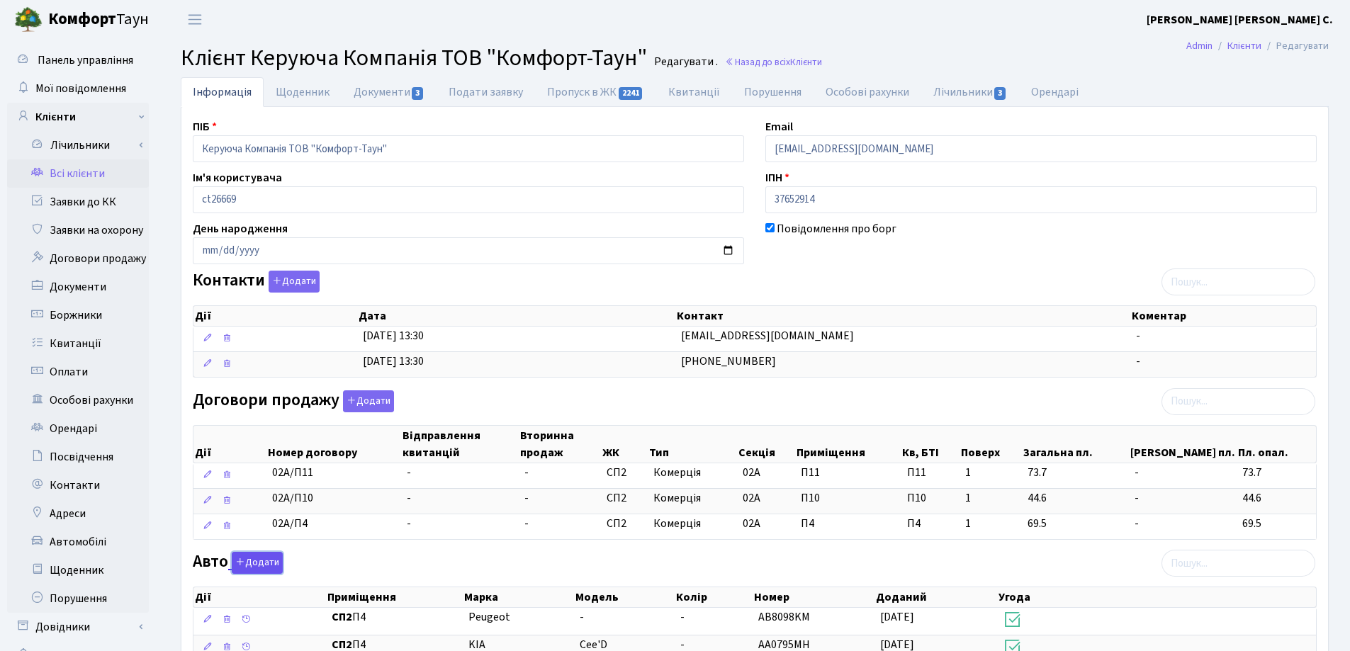
click at [254, 567] on button "Додати" at bounding box center [257, 563] width 51 height 22
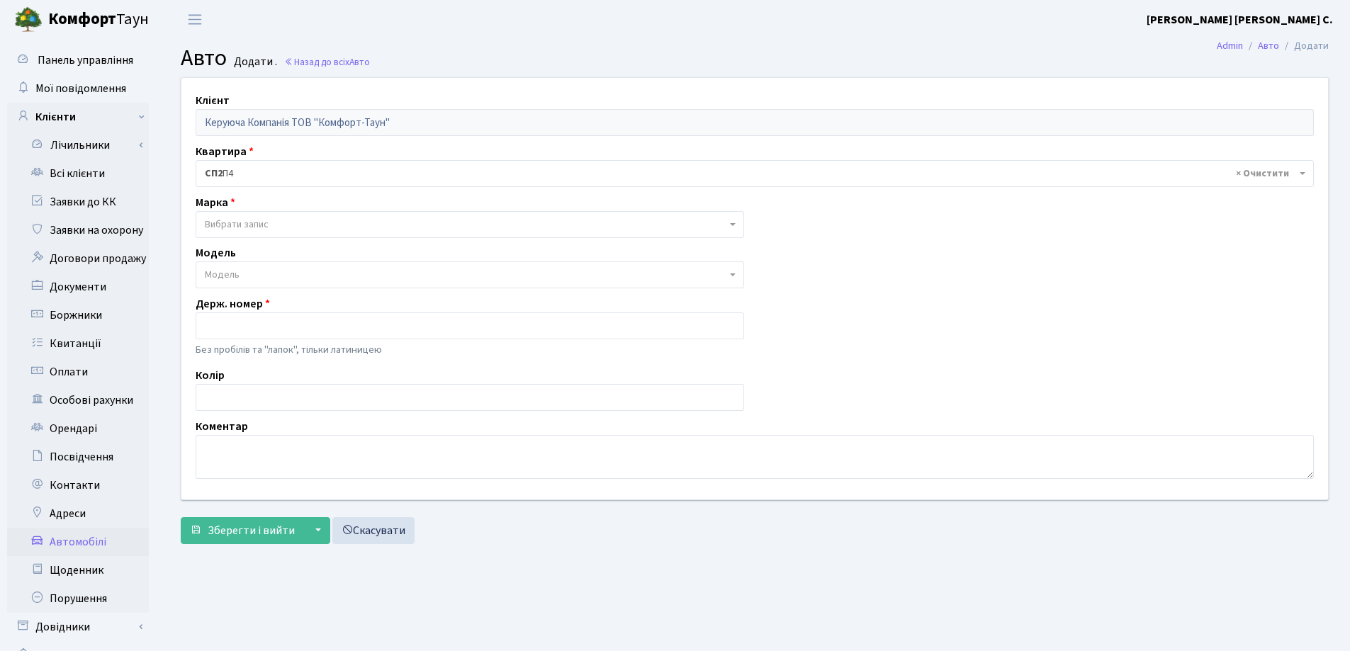
click at [310, 218] on span "Вибрати запис" at bounding box center [466, 225] width 522 height 14
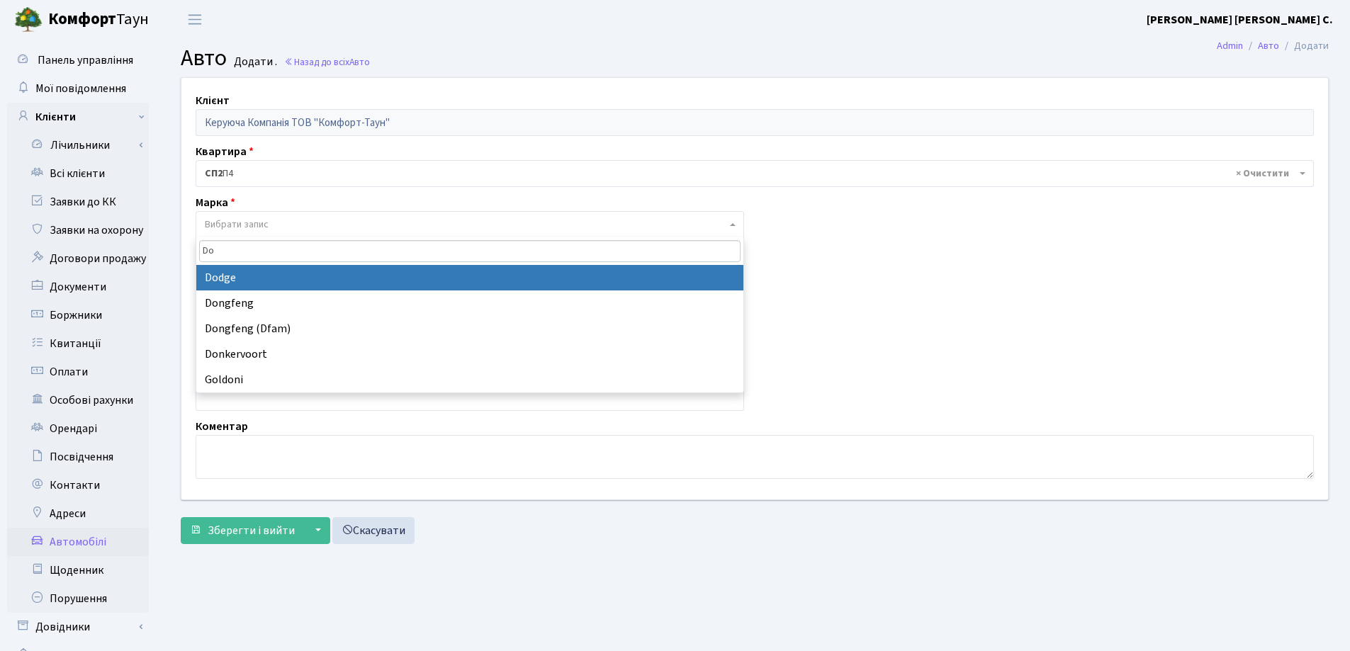
type input "Do"
select select "40"
select select
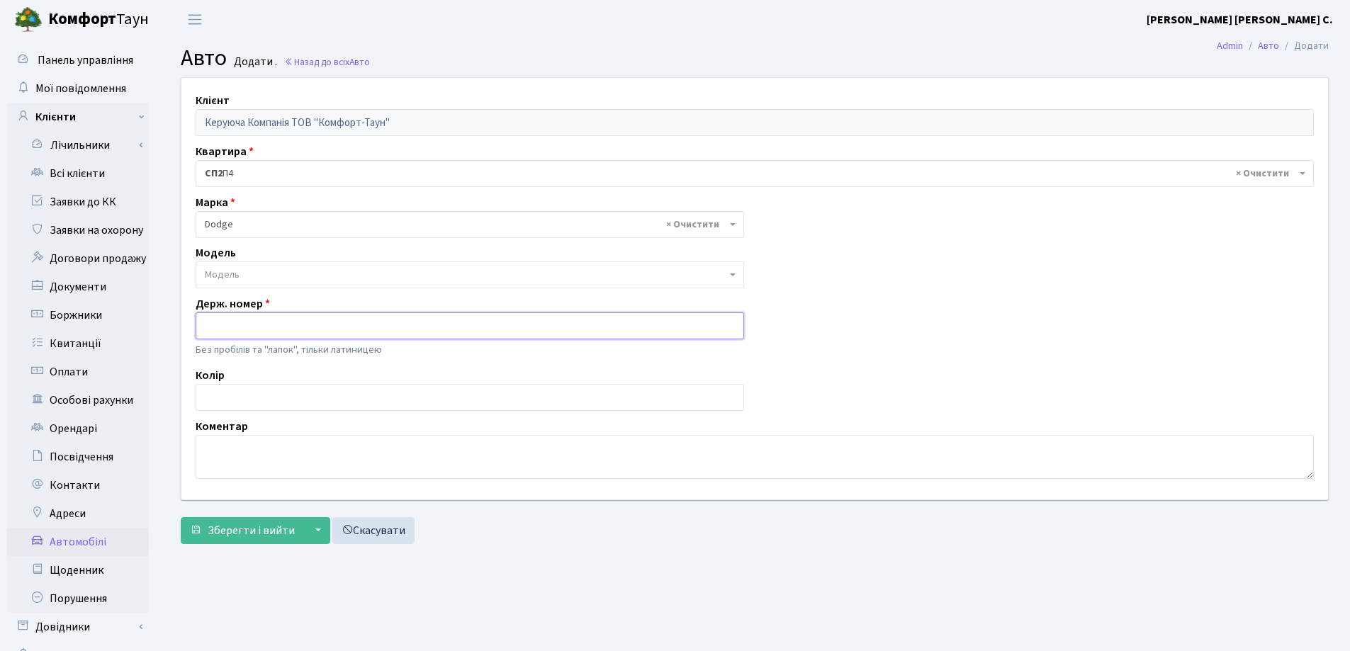
click at [515, 327] on input "text" at bounding box center [470, 326] width 549 height 27
type input "KA7898AA"
click at [259, 456] on textarea at bounding box center [755, 457] width 1118 height 44
type textarea "V"
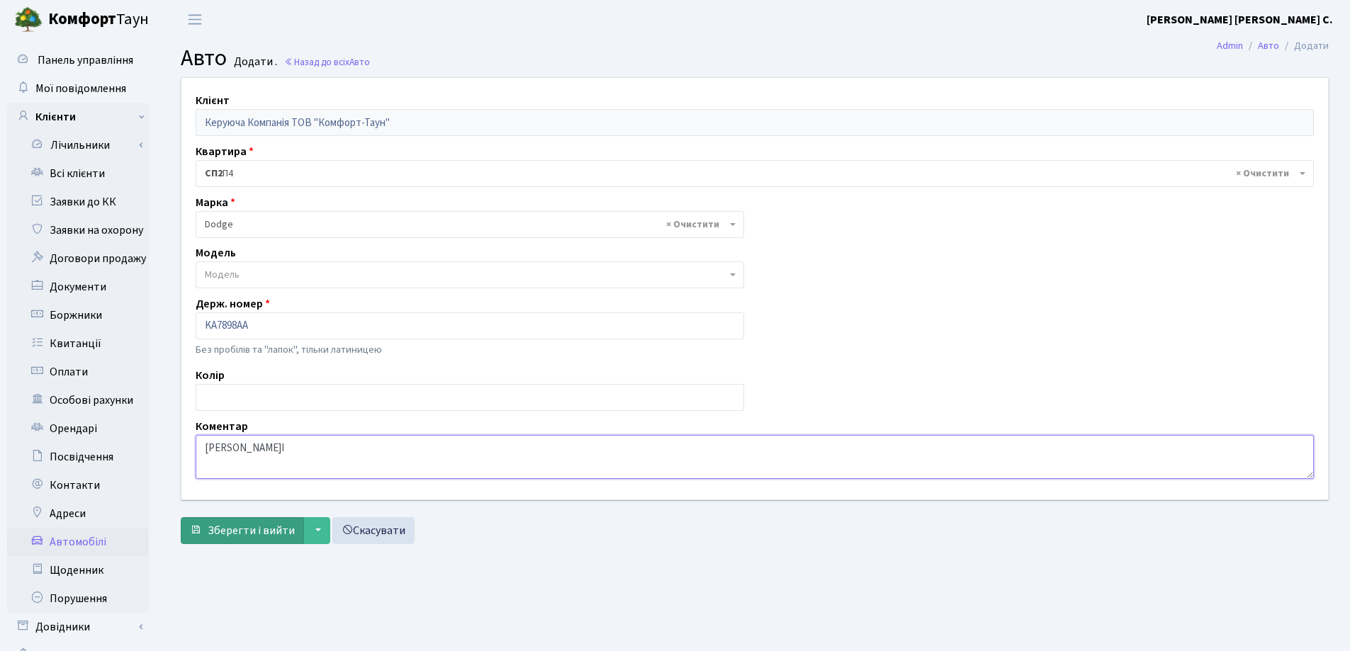
type textarea "Мацко С.І"
click at [237, 522] on button "Зберегти і вийти" at bounding box center [242, 530] width 123 height 27
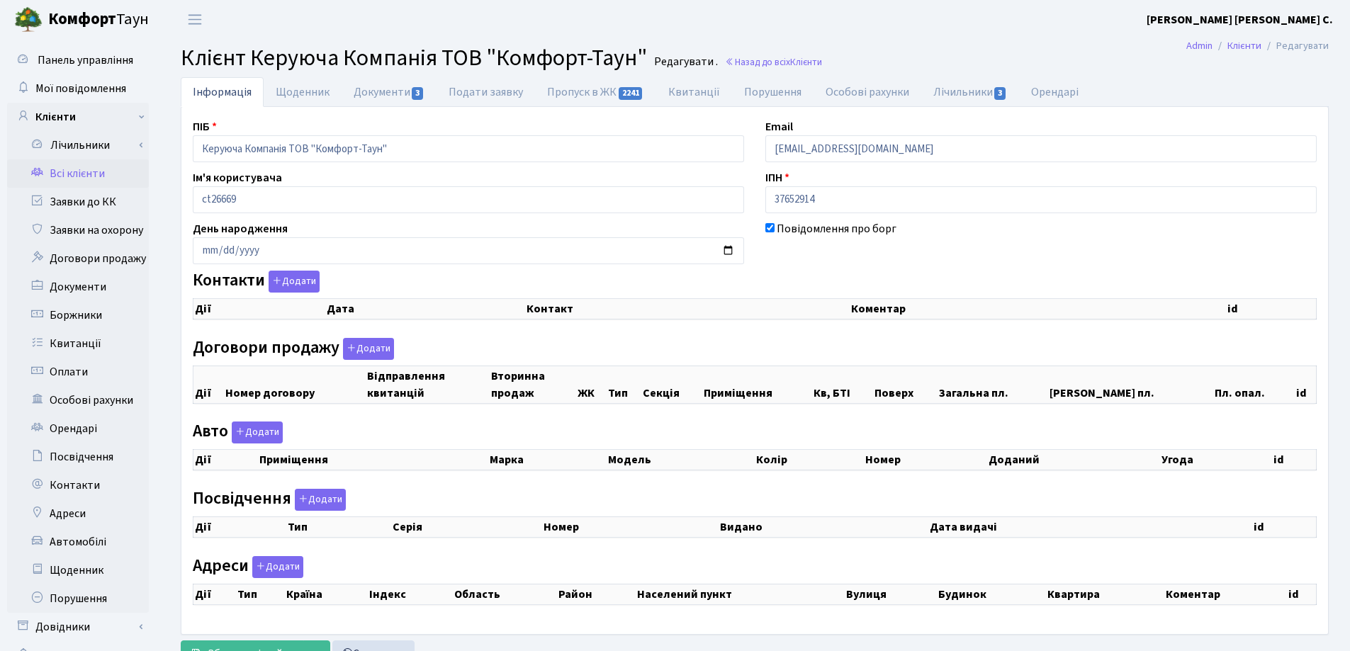
checkbox input "true"
select select "25"
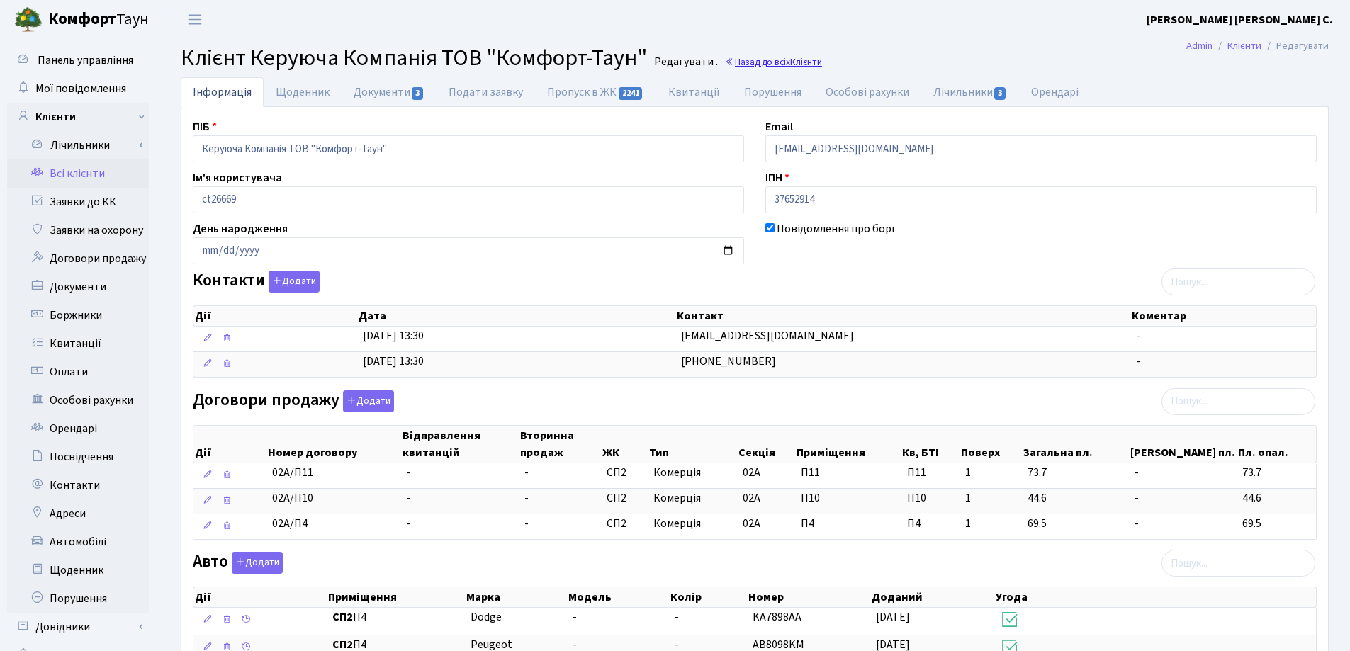
click at [783, 61] on link "Назад до всіх Клієнти" at bounding box center [773, 61] width 97 height 13
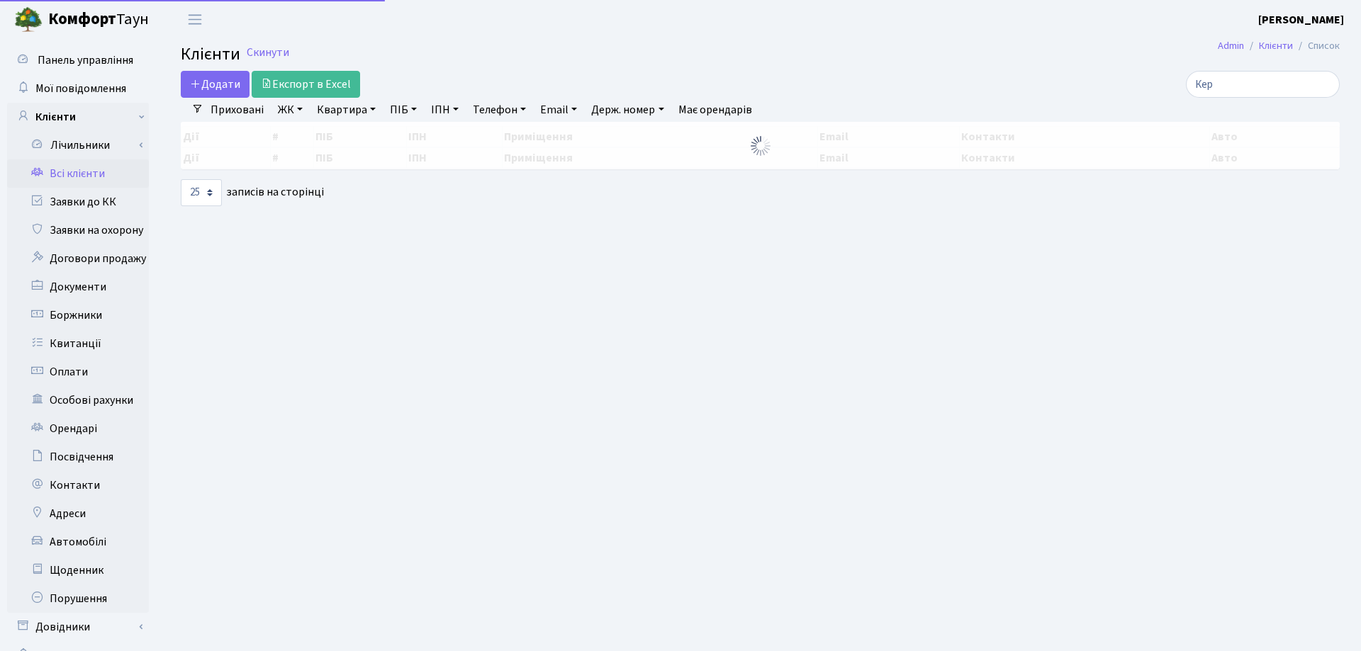
select select "25"
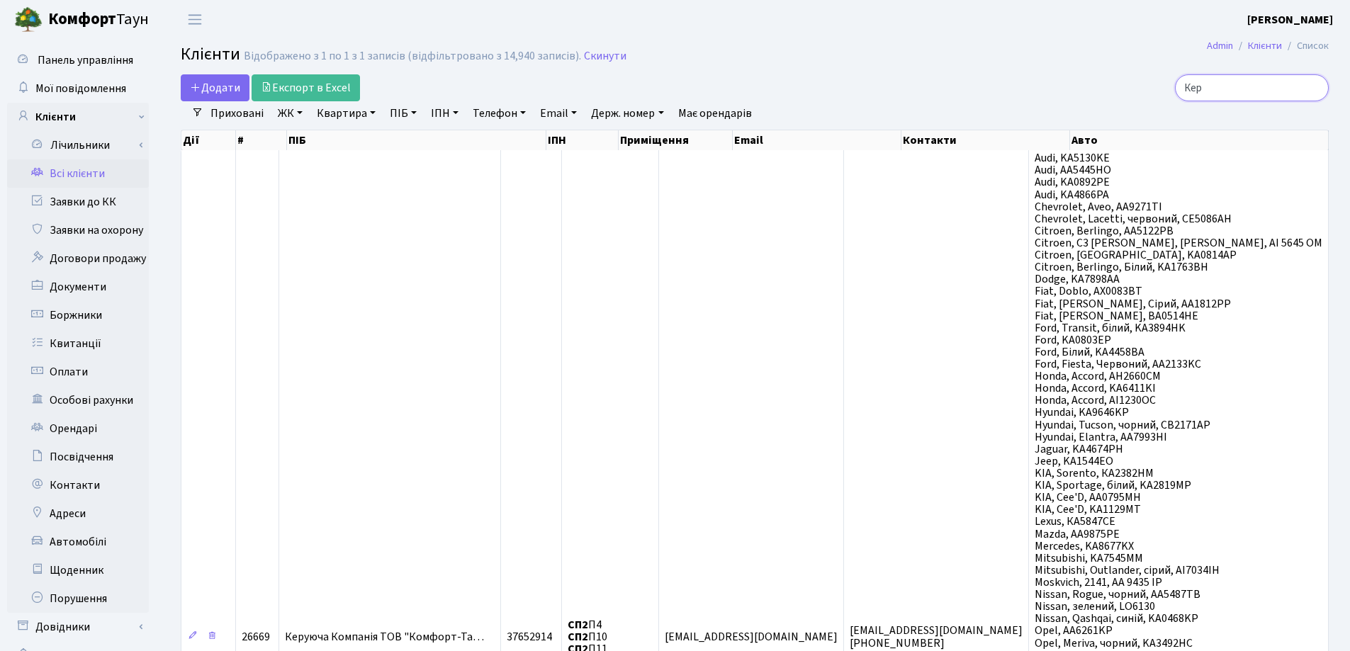
click at [1315, 89] on input "Кер" at bounding box center [1252, 87] width 154 height 27
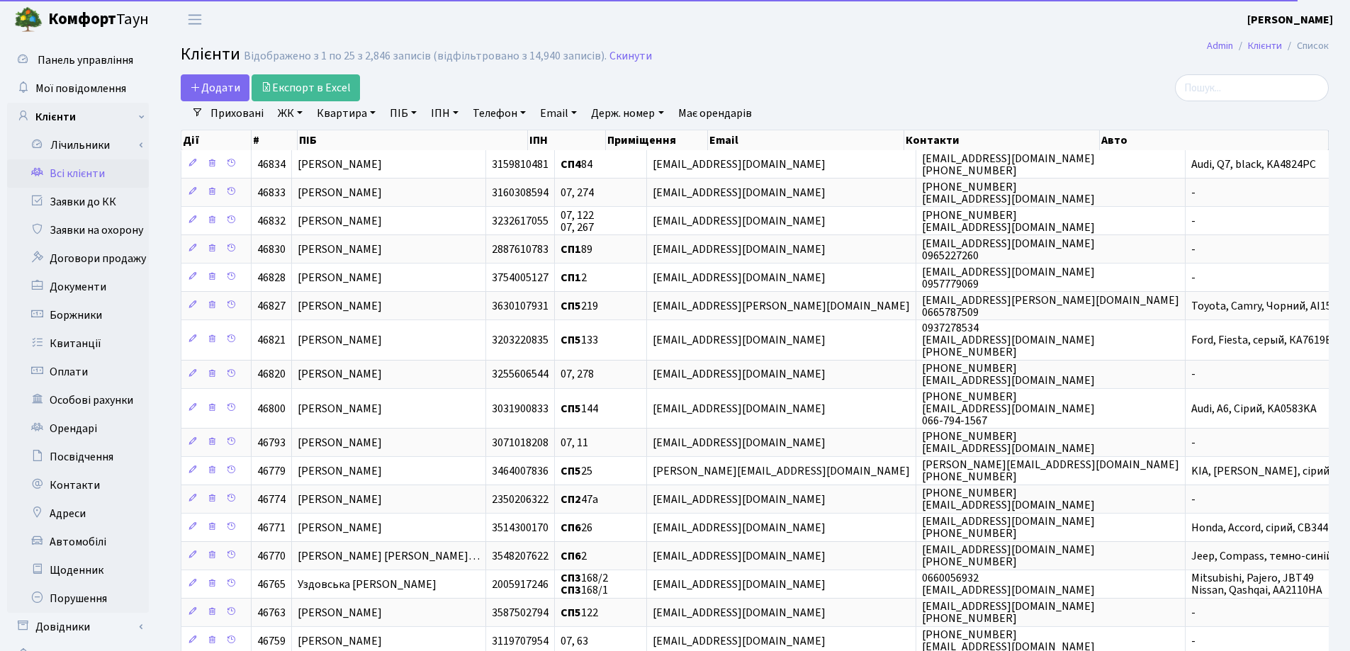
click at [371, 111] on link "Квартира" at bounding box center [346, 113] width 70 height 24
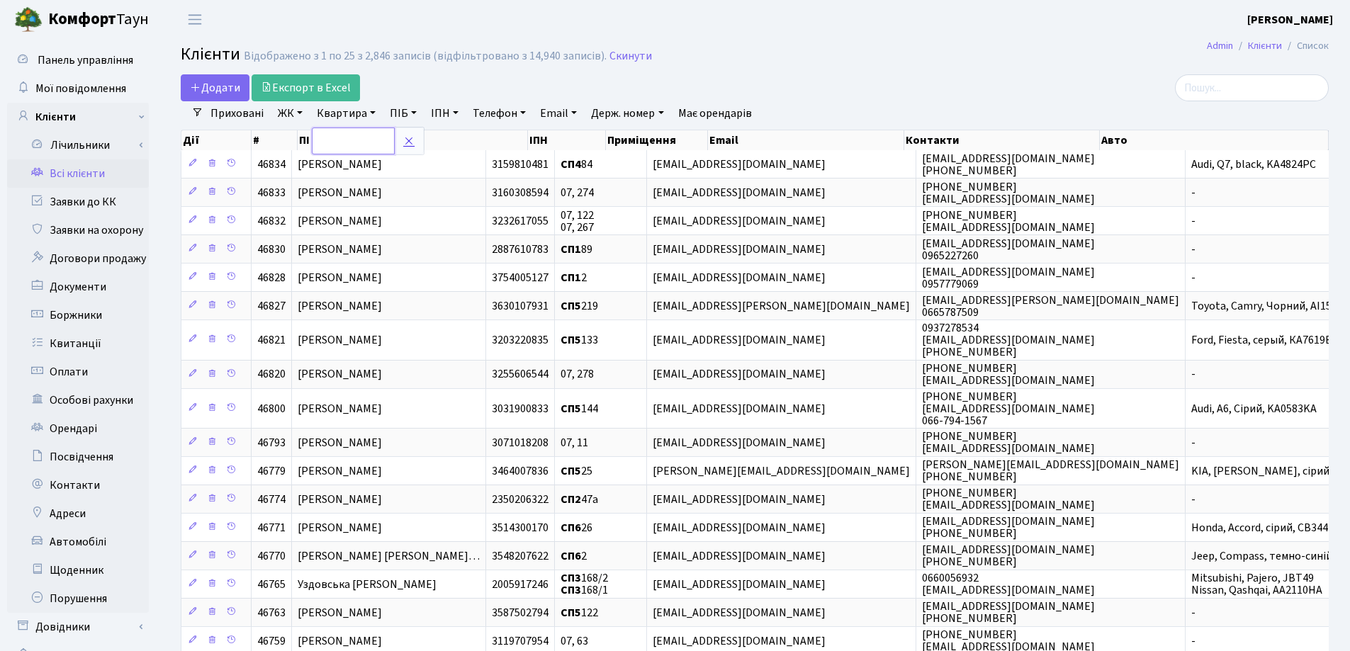
type input "4"
type input "148"
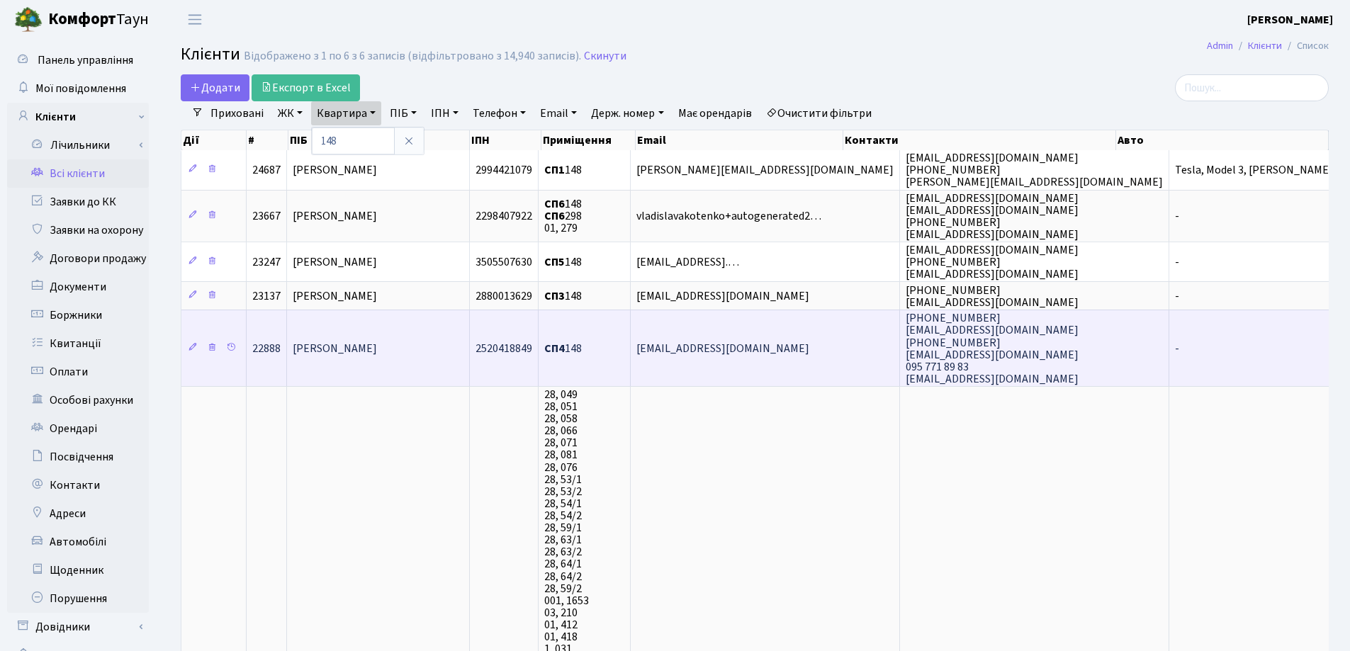
click at [364, 358] on td "Черепанова Світлана Василівна" at bounding box center [378, 348] width 183 height 77
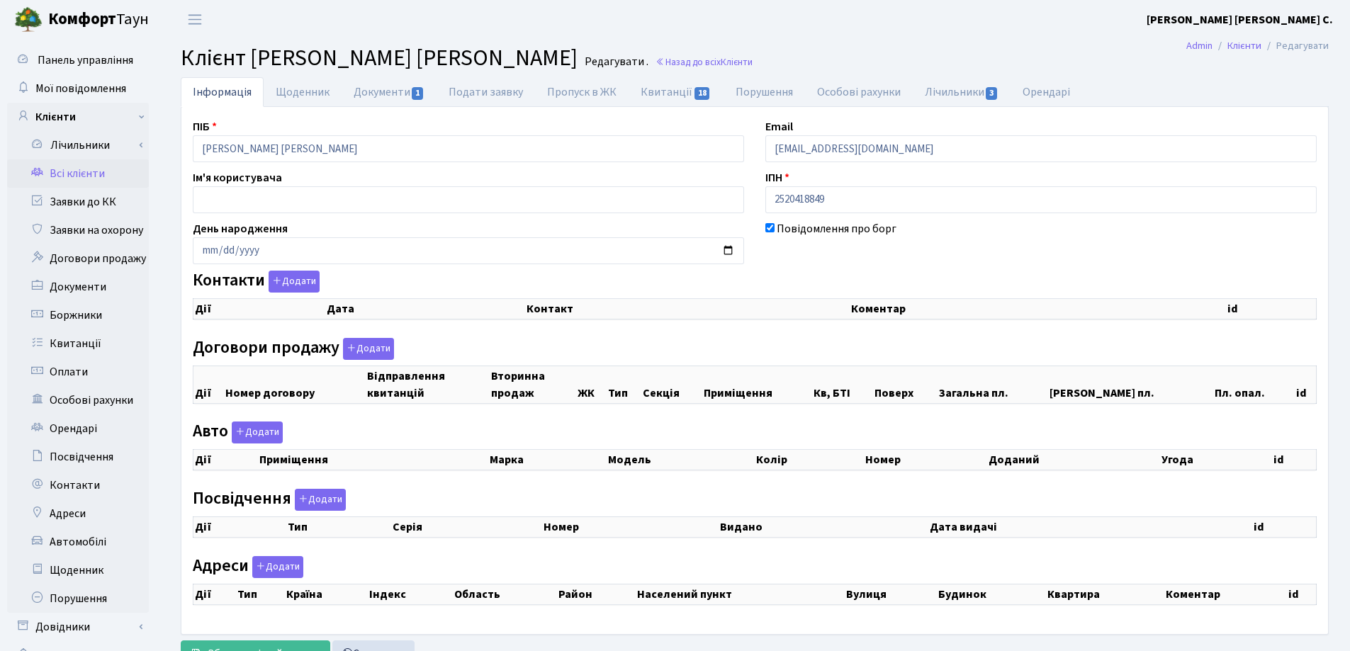
checkbox input "true"
select select "25"
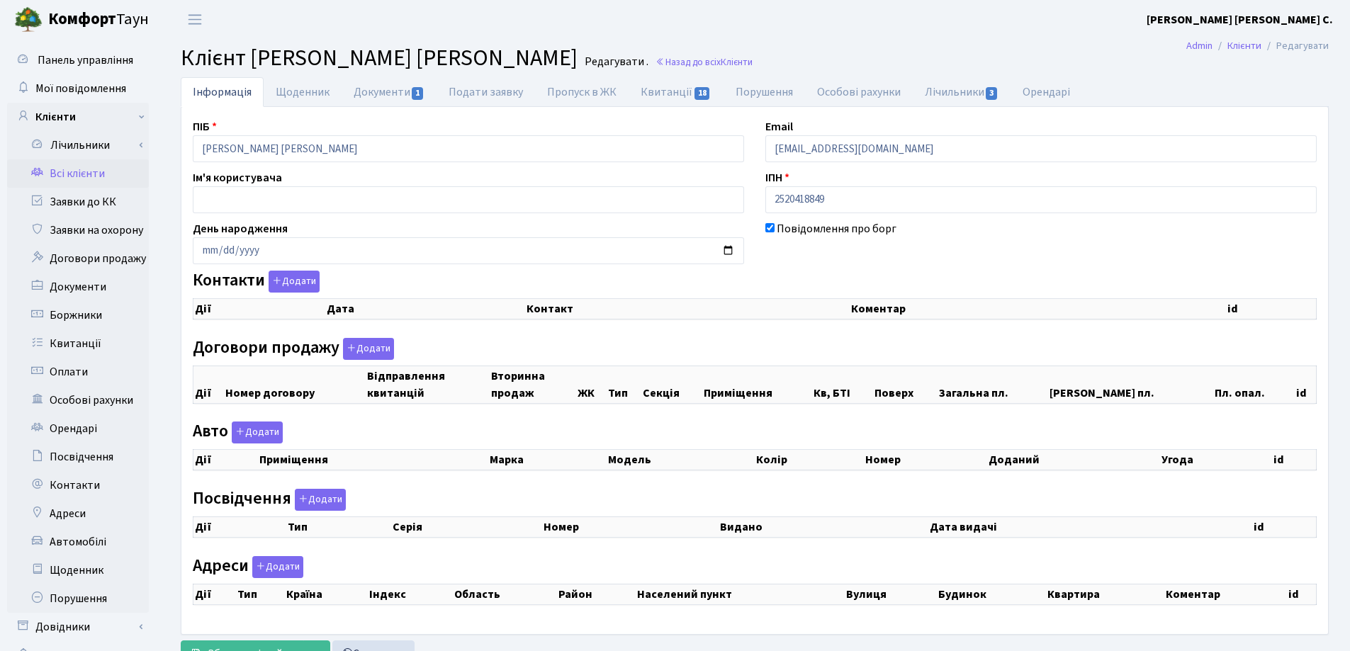
select select "25"
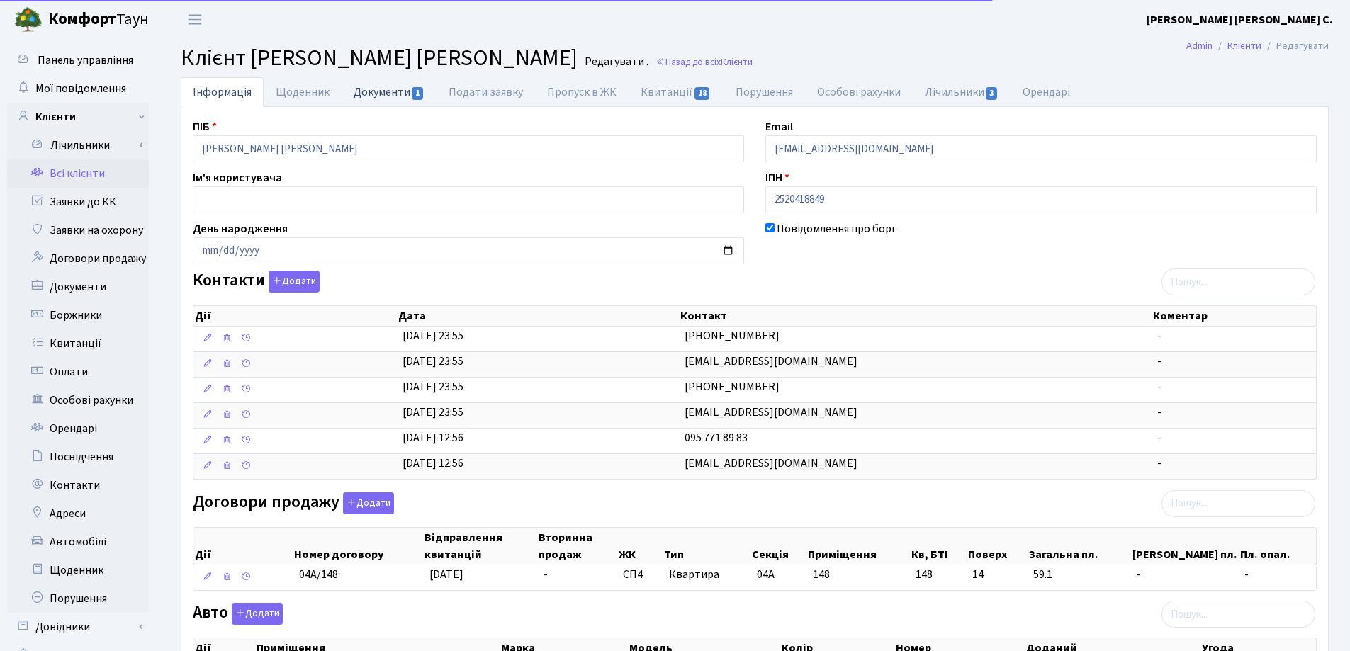
click at [374, 89] on link "Документи 1" at bounding box center [389, 91] width 95 height 29
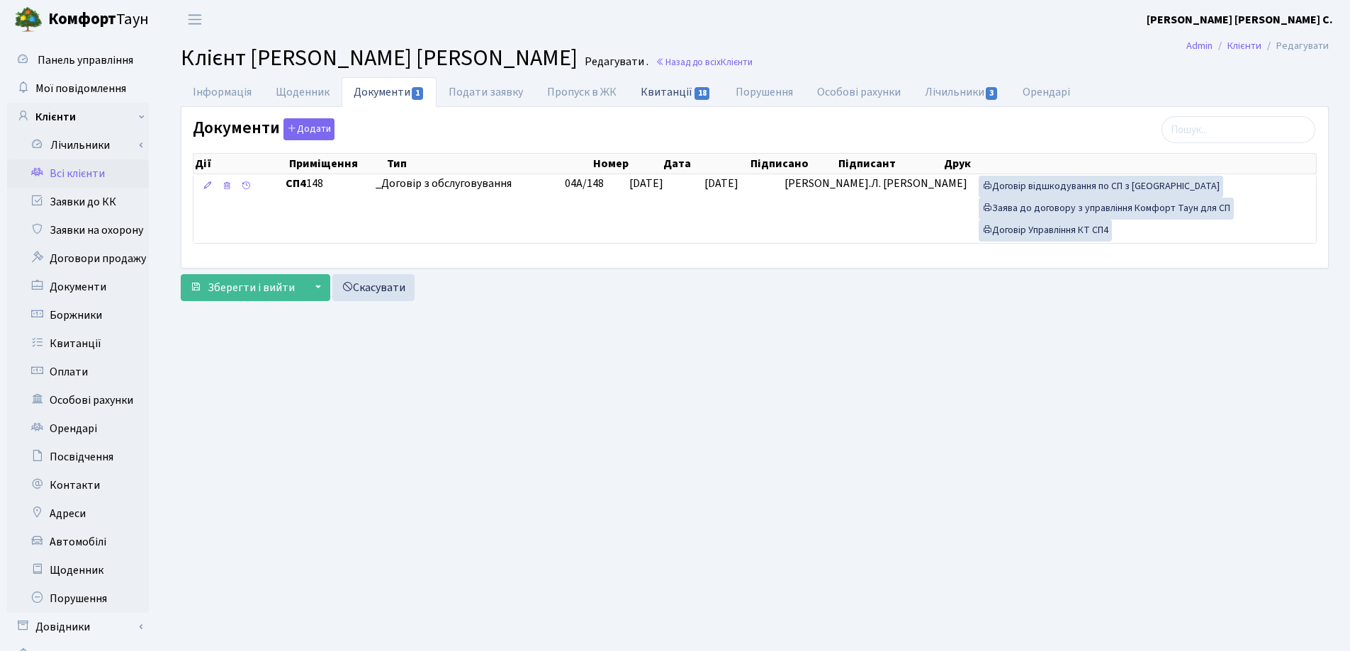
click at [640, 89] on link "Квитанції 18" at bounding box center [676, 91] width 94 height 29
select select "25"
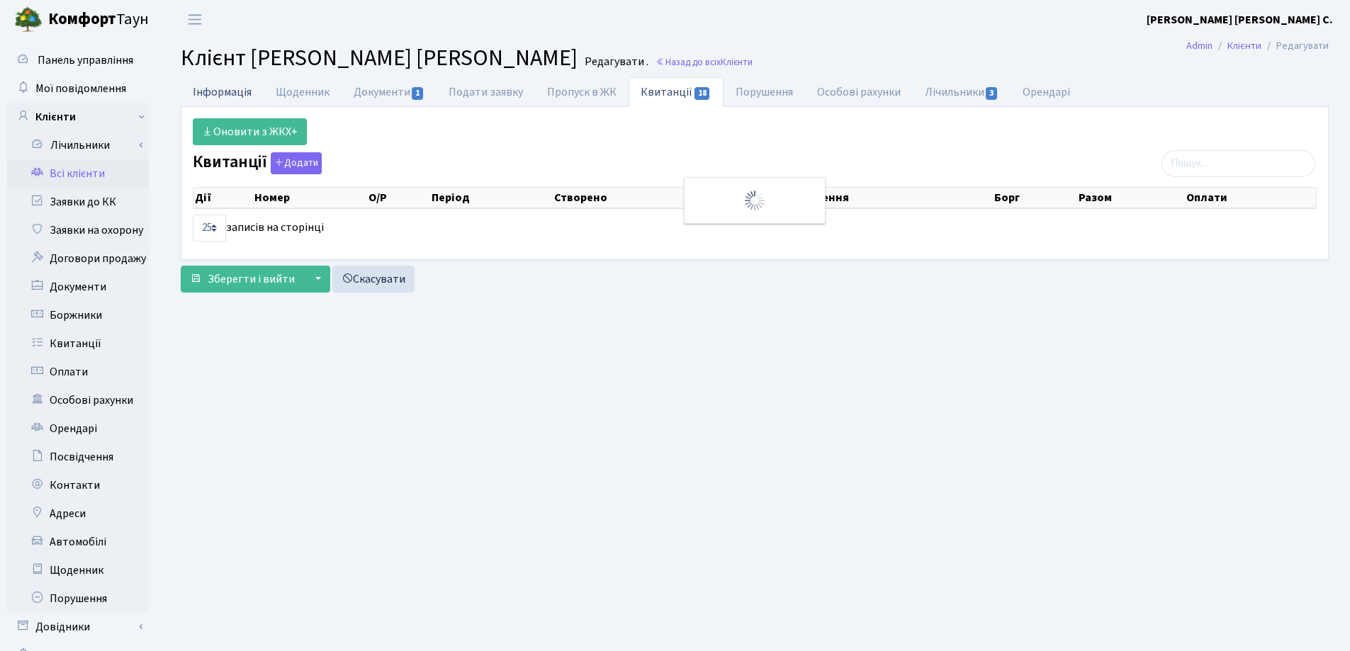
click at [220, 87] on link "Інформація" at bounding box center [222, 91] width 83 height 29
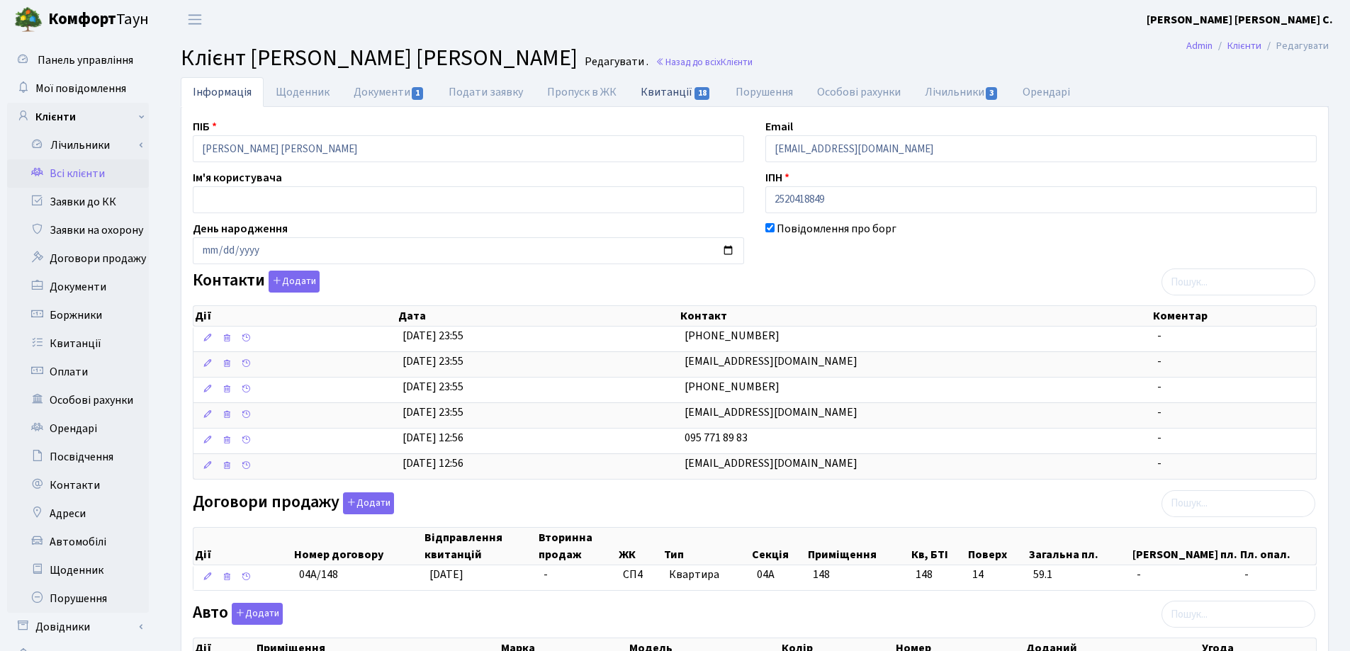
click at [653, 90] on link "Квитанції 18" at bounding box center [676, 91] width 94 height 29
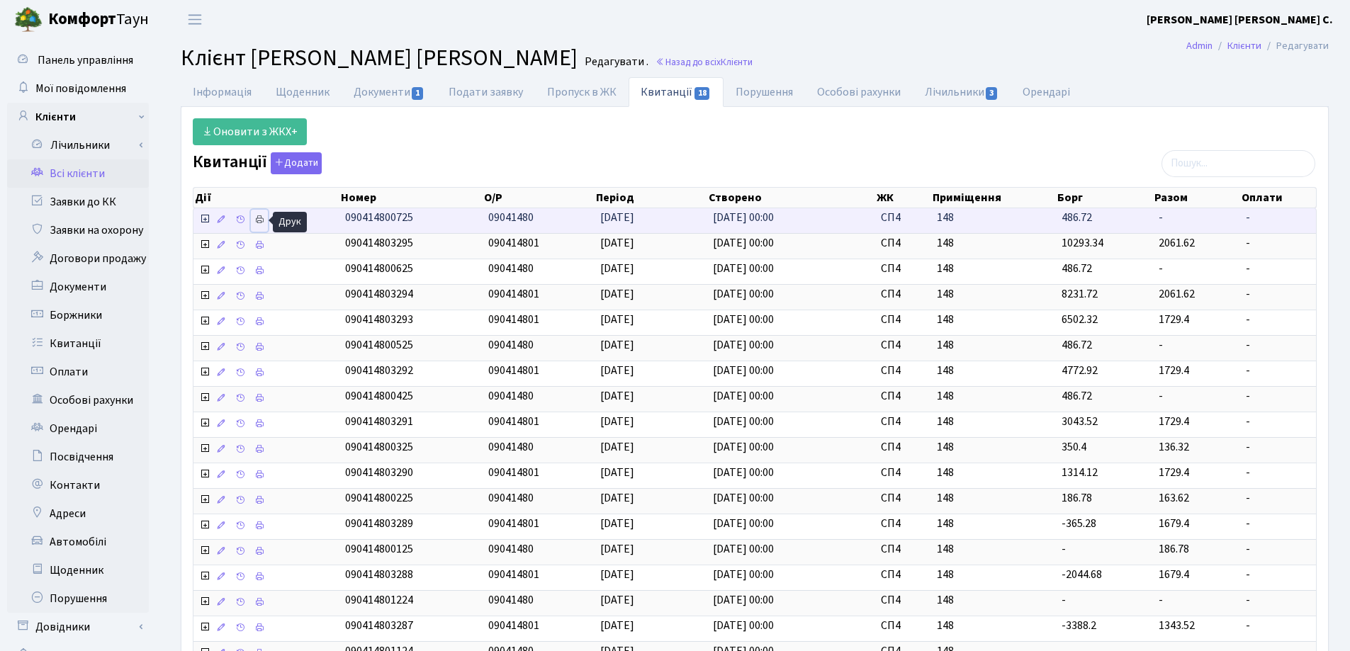
click at [265, 220] on link at bounding box center [259, 221] width 17 height 22
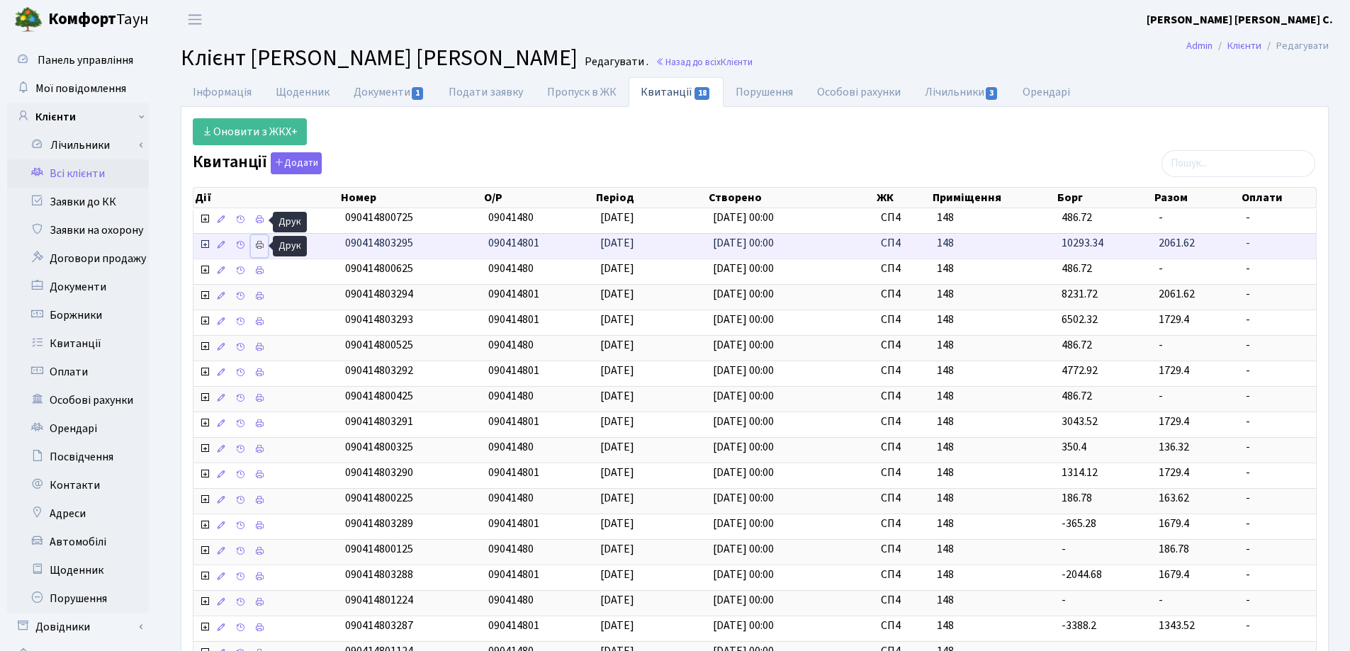
click at [258, 247] on icon at bounding box center [259, 245] width 10 height 10
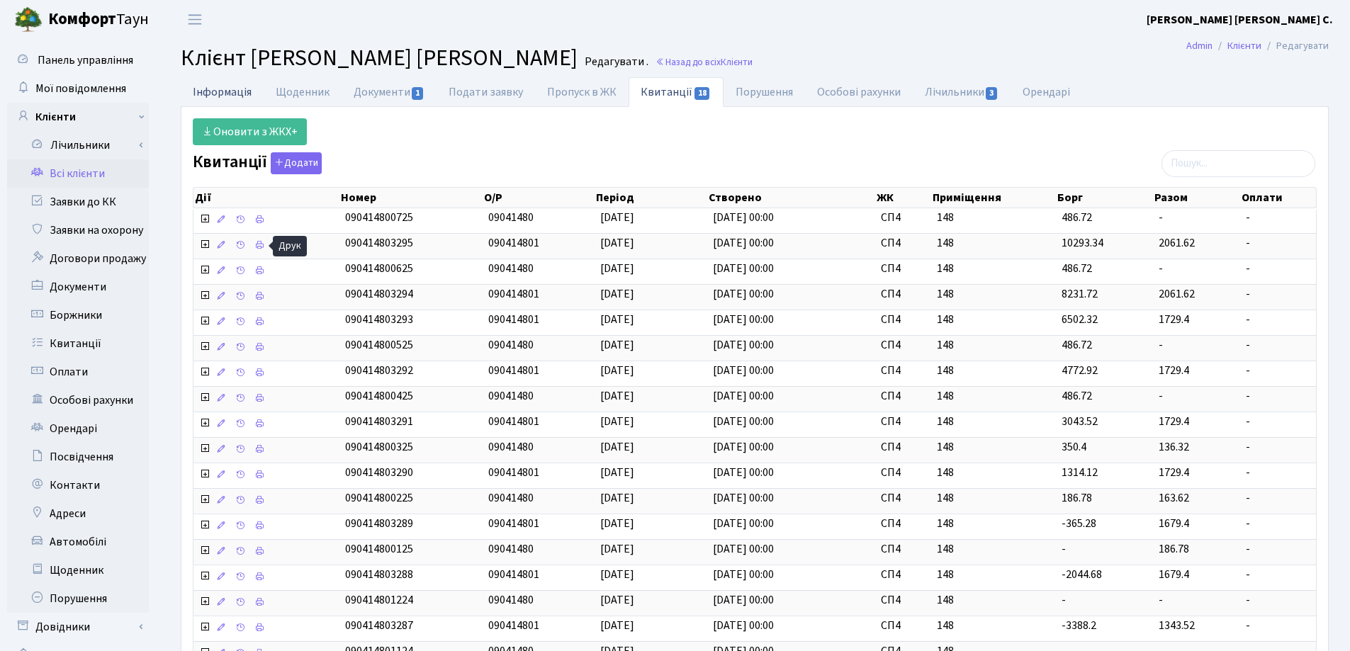
click at [201, 91] on link "Інформація" at bounding box center [222, 91] width 83 height 29
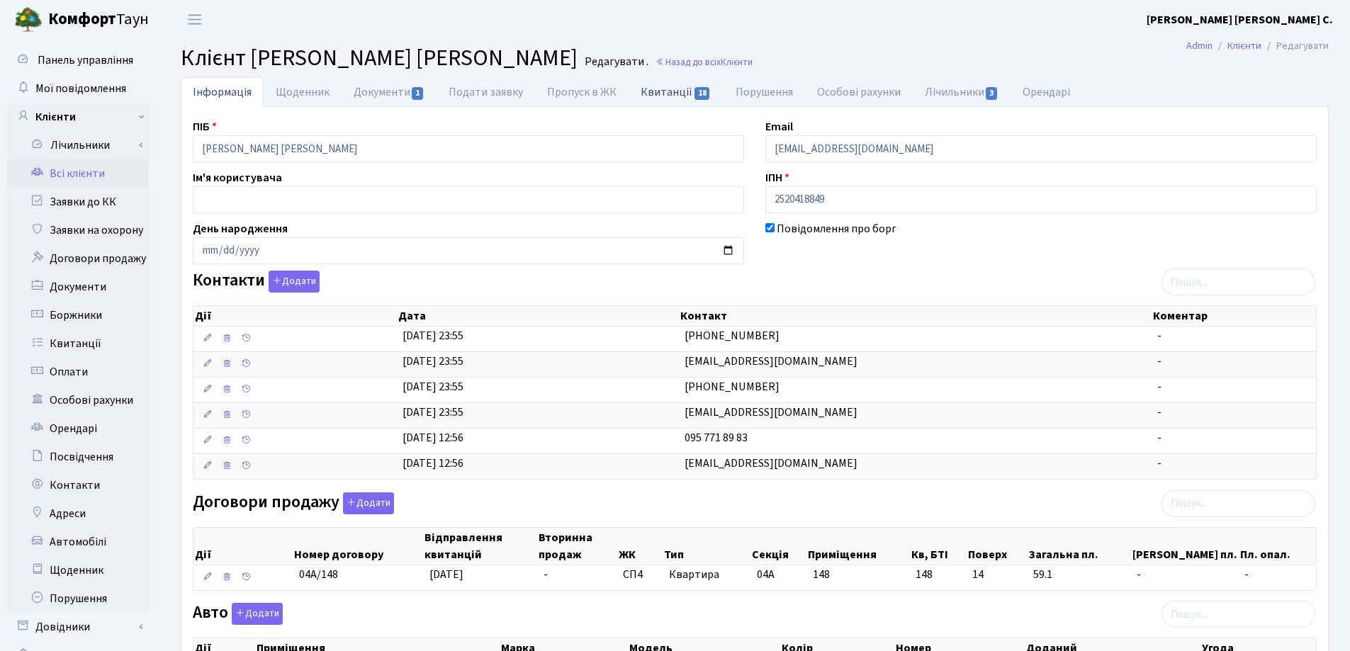
click at [665, 86] on link "Квитанції 18" at bounding box center [676, 91] width 94 height 29
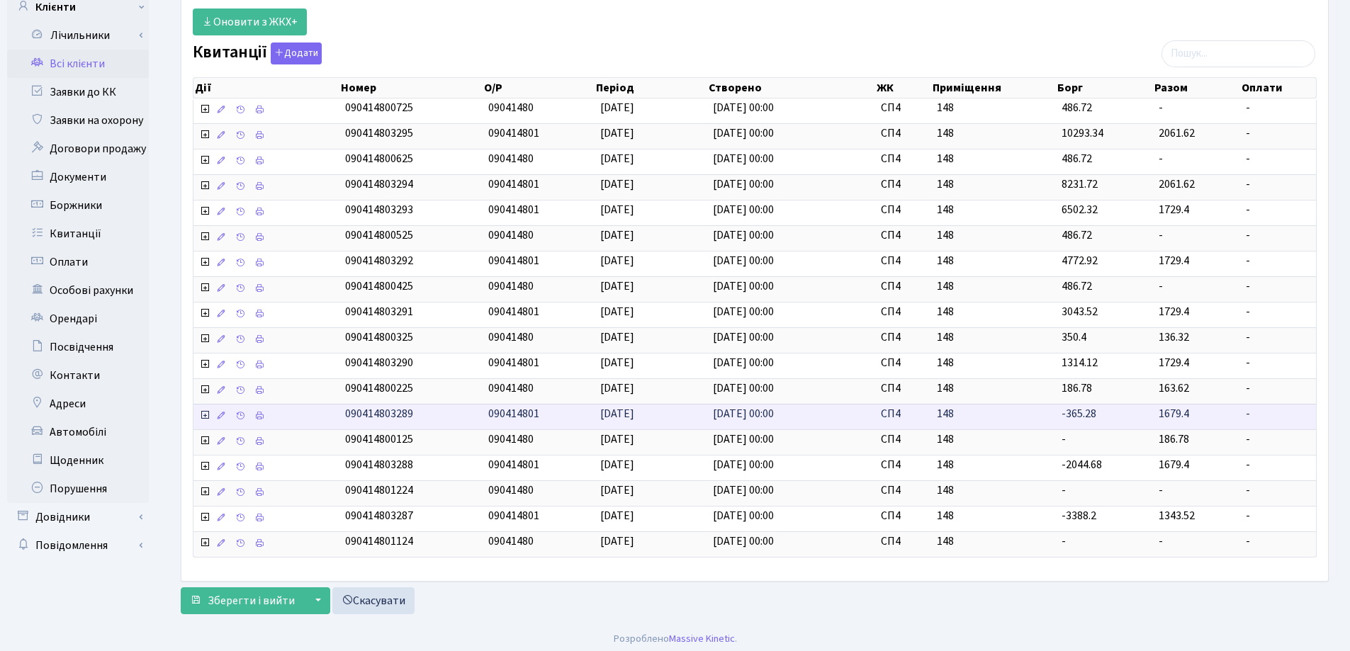
scroll to position [116, 0]
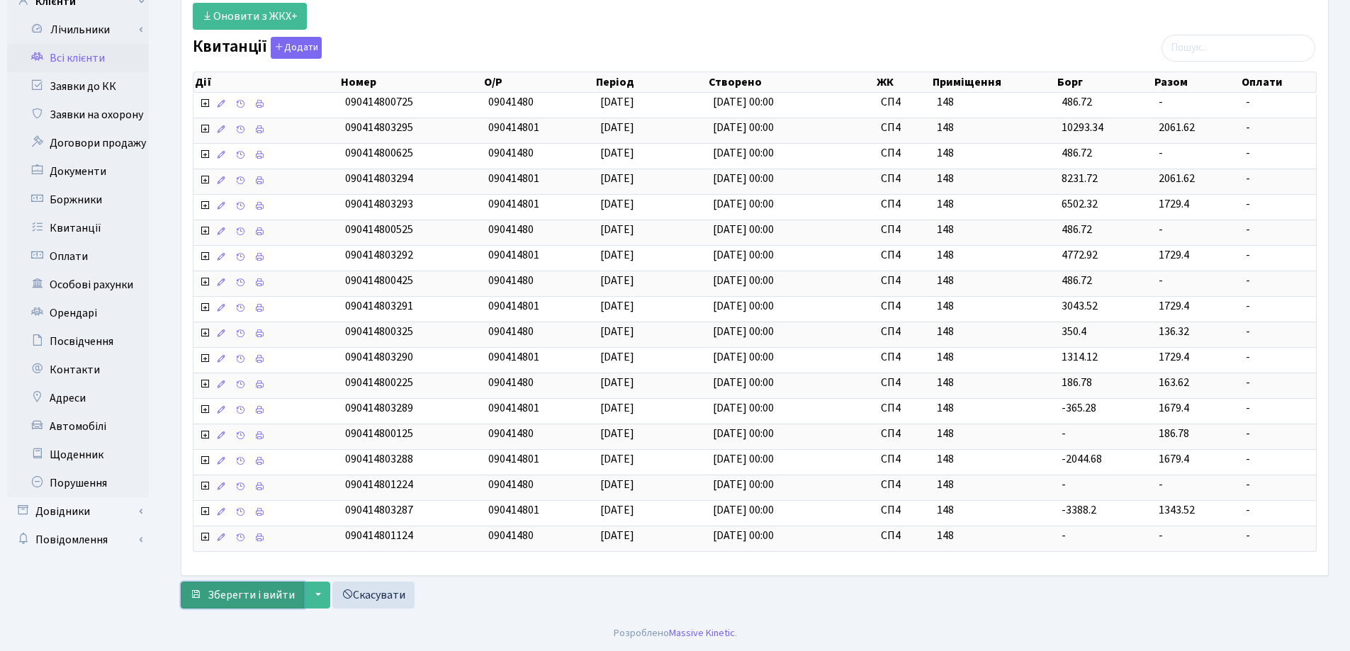
click at [230, 605] on button "Зберегти і вийти" at bounding box center [242, 595] width 123 height 27
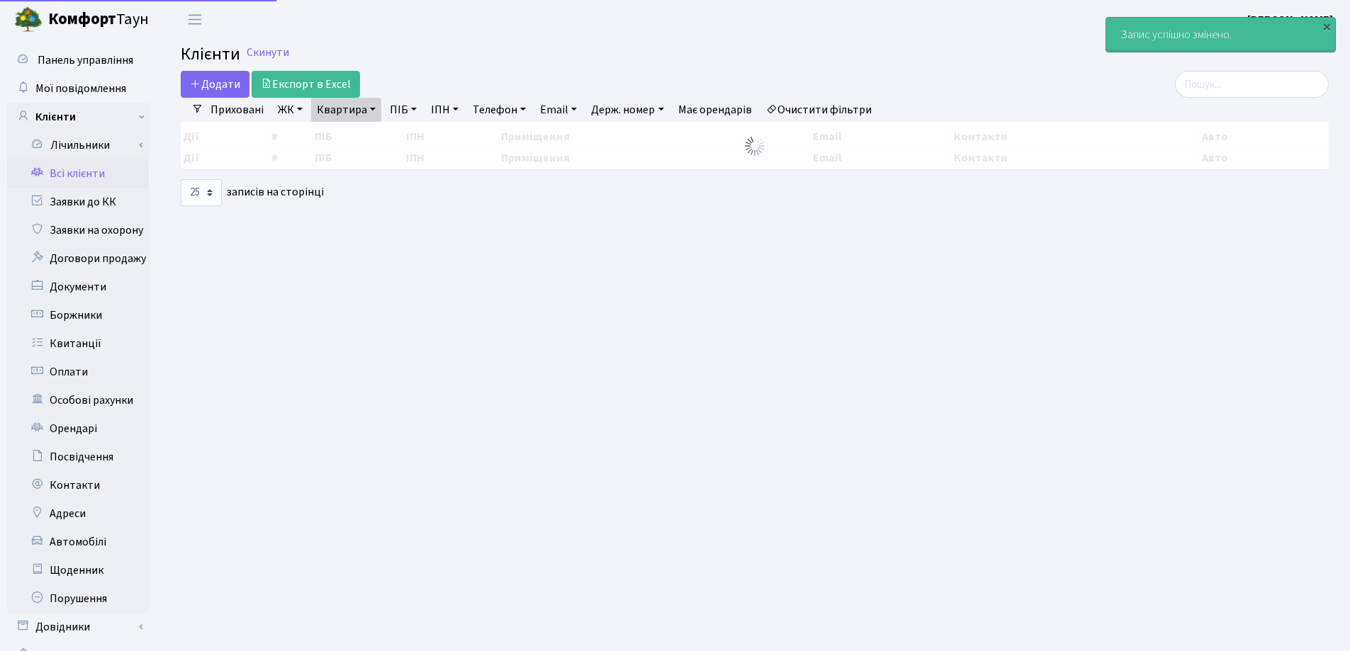
select select "25"
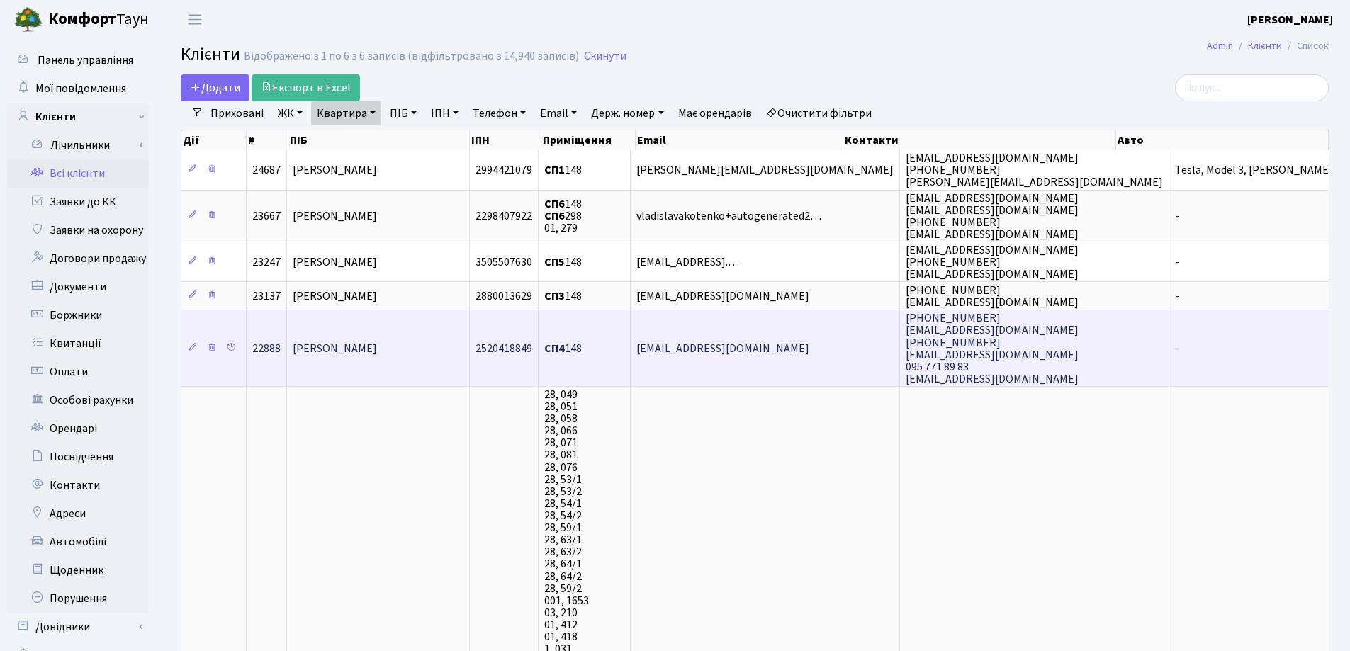
click at [377, 347] on span "[PERSON_NAME]" at bounding box center [335, 349] width 84 height 16
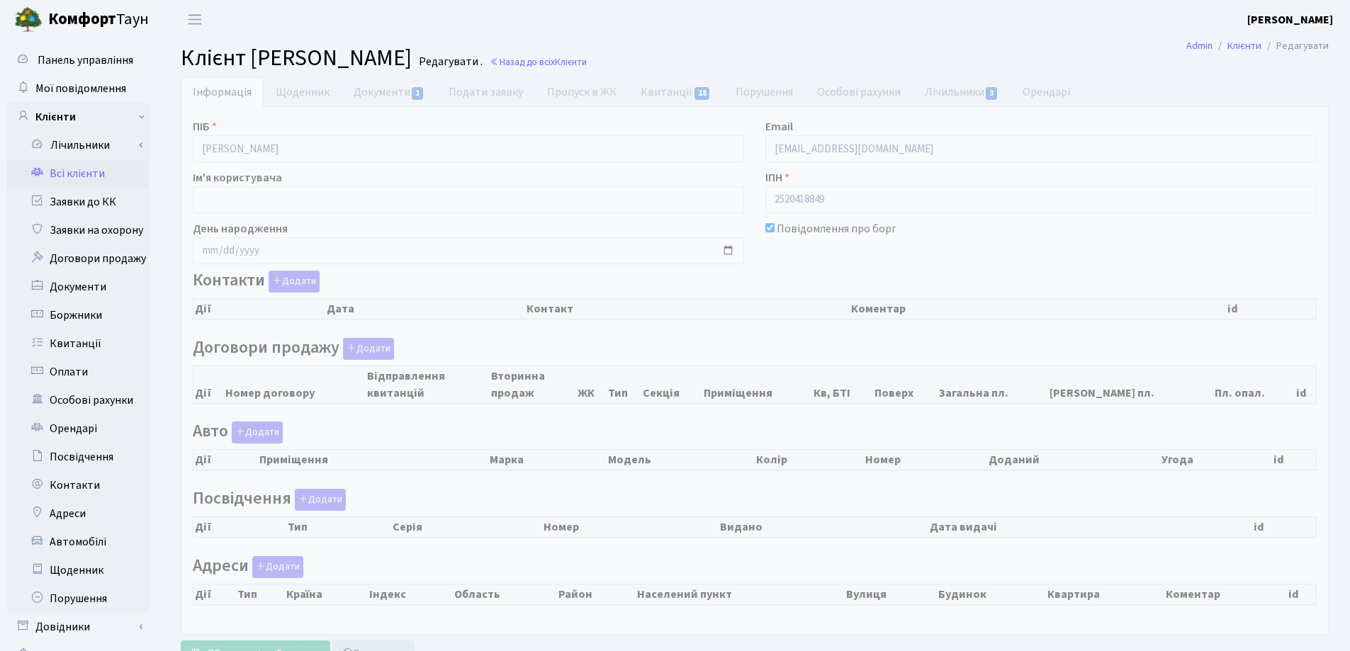
checkbox input "true"
click at [675, 137] on div "ПІБ [PERSON_NAME] Email [EMAIL_ADDRESS][DOMAIN_NAME] Ім'я користувача ІПН 25204…" at bounding box center [754, 370] width 1145 height 505
select select "25"
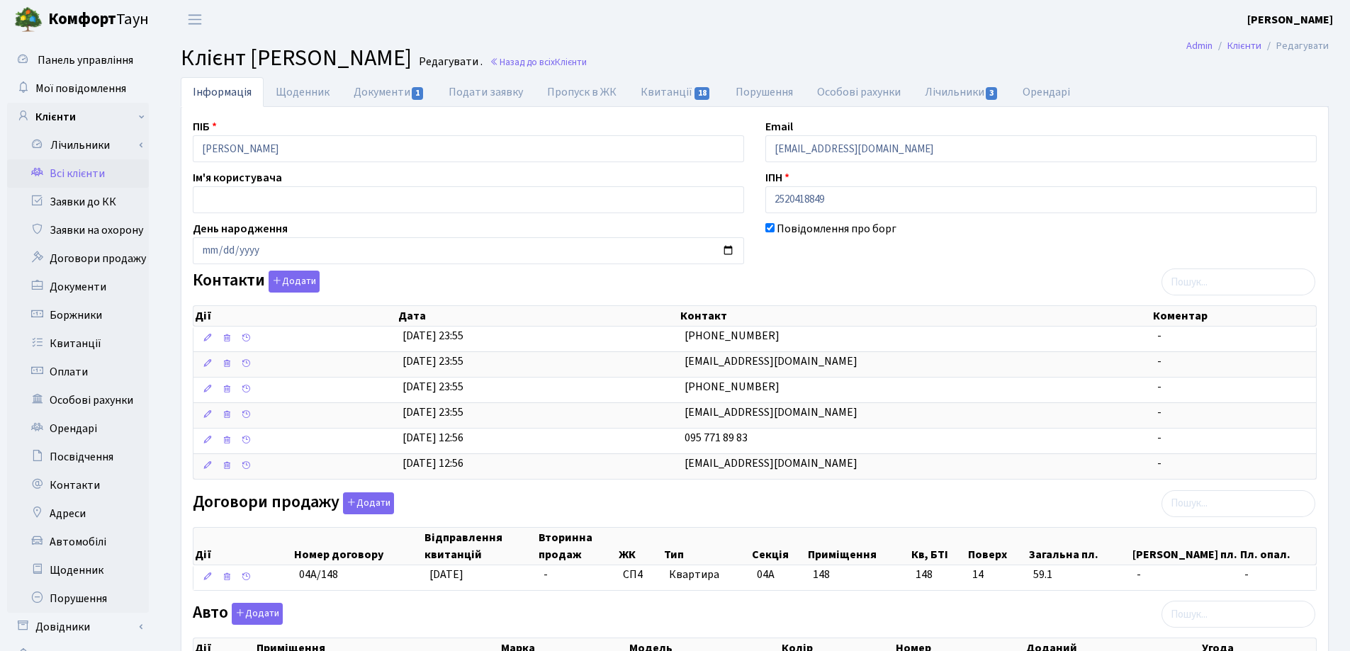
click at [968, 38] on header "Комфорт Таун Лоскутова В. С. Мій обліковий запис Вийти" at bounding box center [675, 19] width 1350 height 39
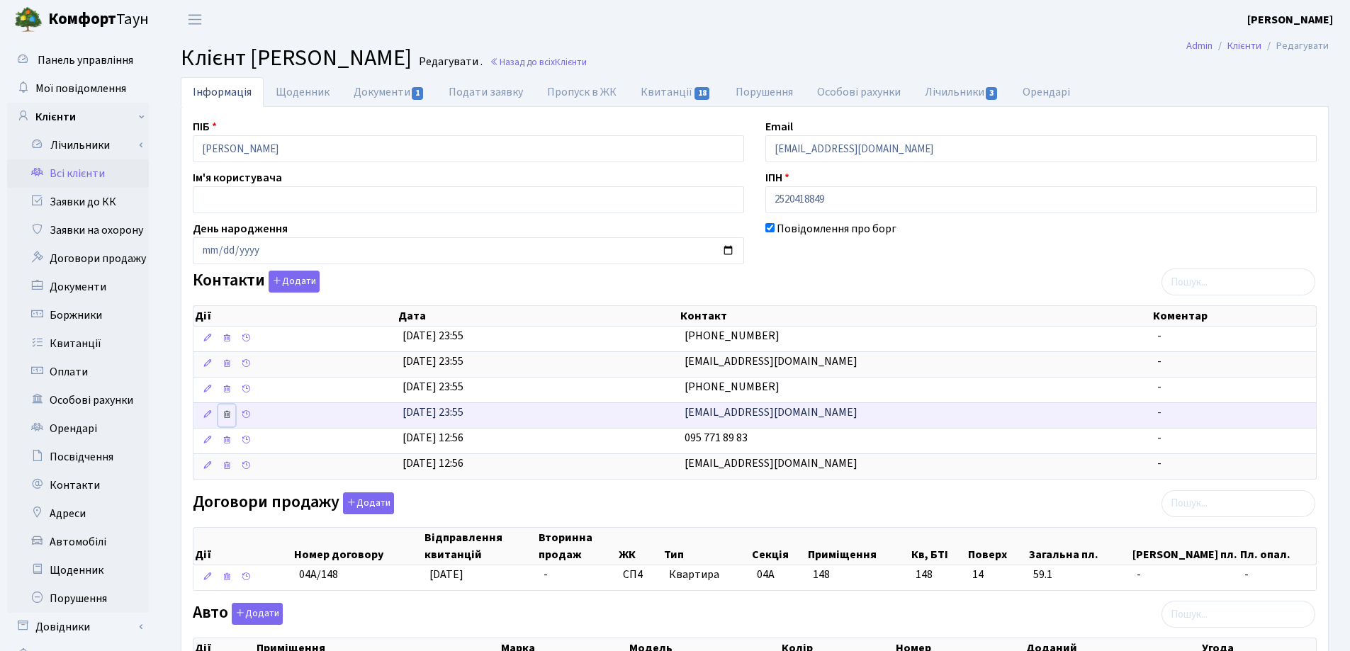
click at [229, 417] on icon at bounding box center [227, 415] width 10 height 10
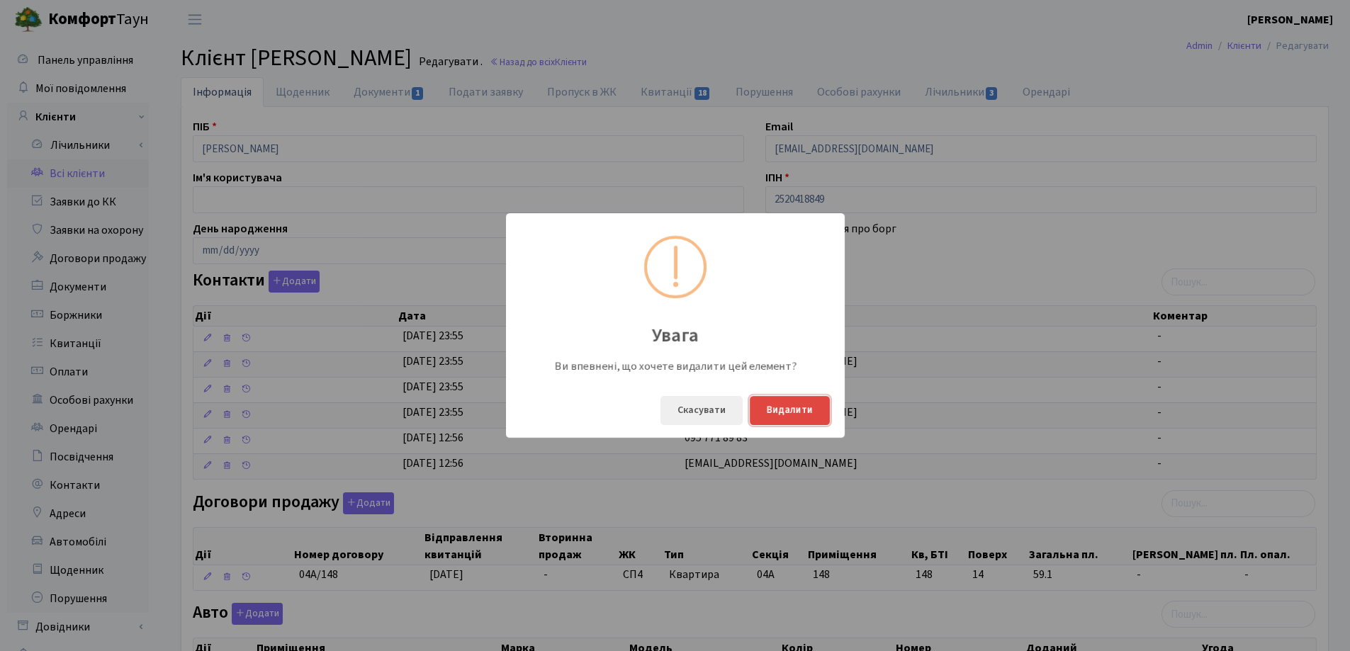
click at [783, 408] on button "Видалити" at bounding box center [790, 410] width 80 height 29
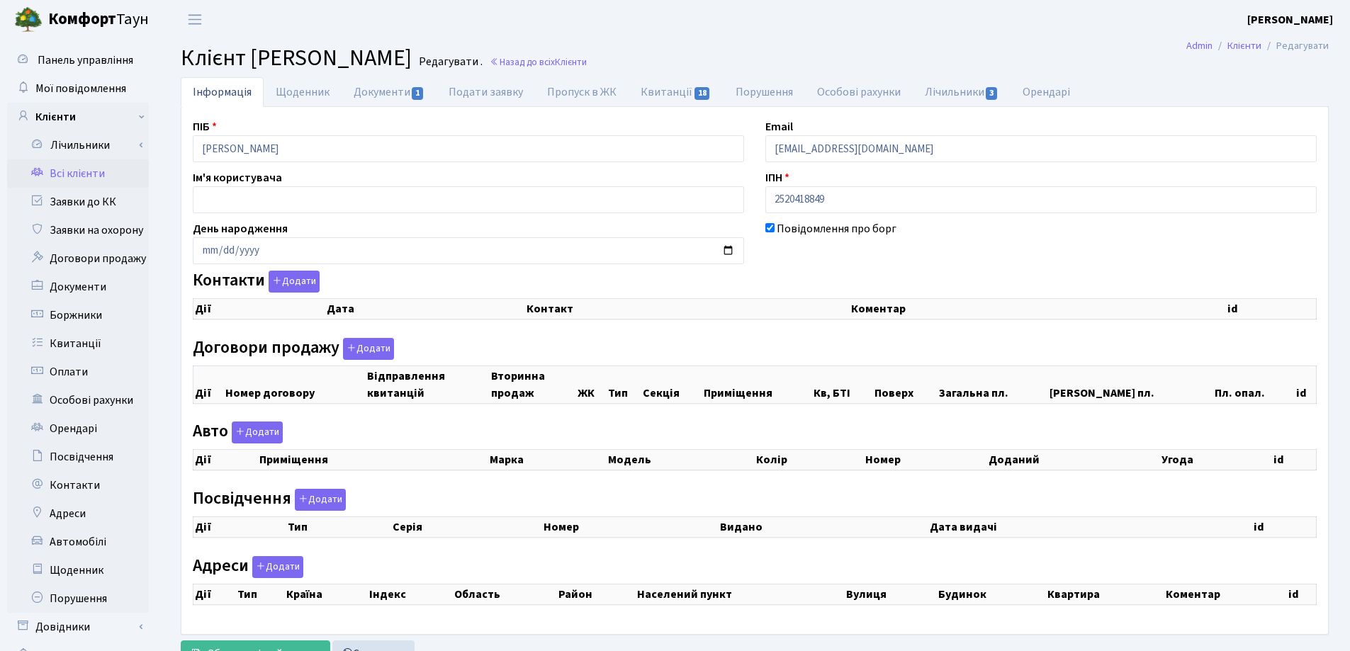
checkbox input "true"
select select "25"
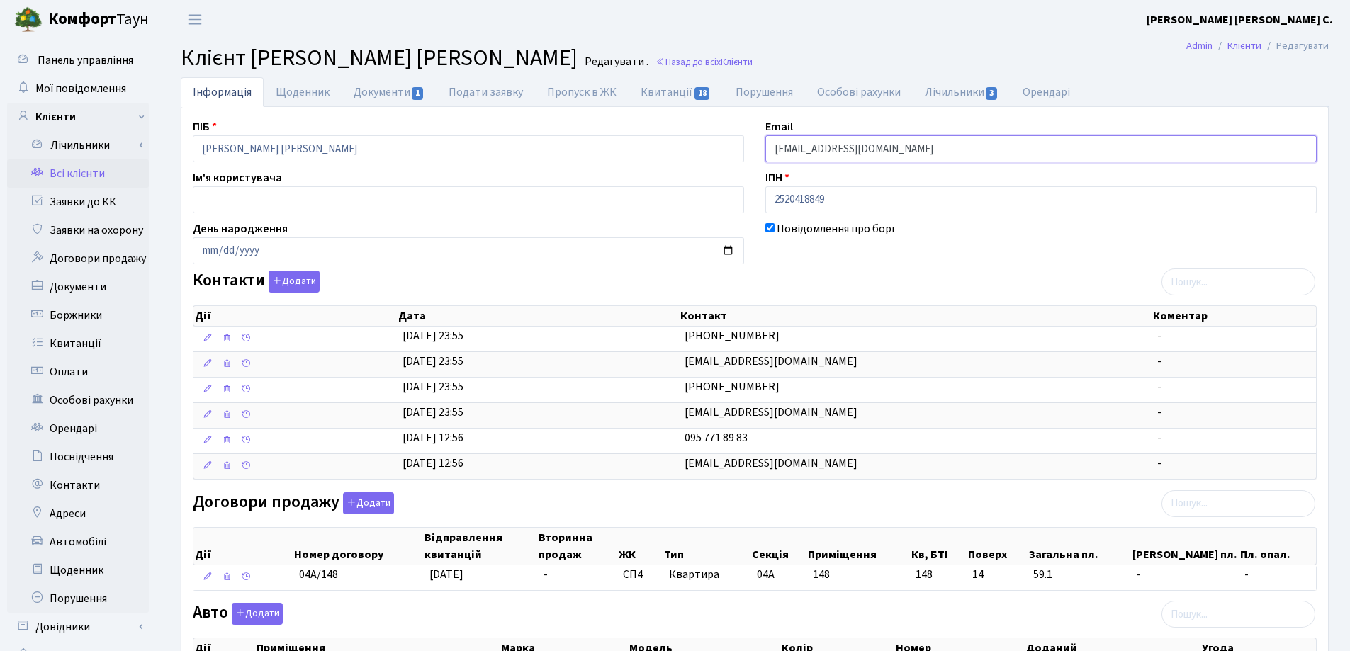
click at [916, 143] on input "[EMAIL_ADDRESS][DOMAIN_NAME]" at bounding box center [1040, 148] width 551 height 27
type input "s"
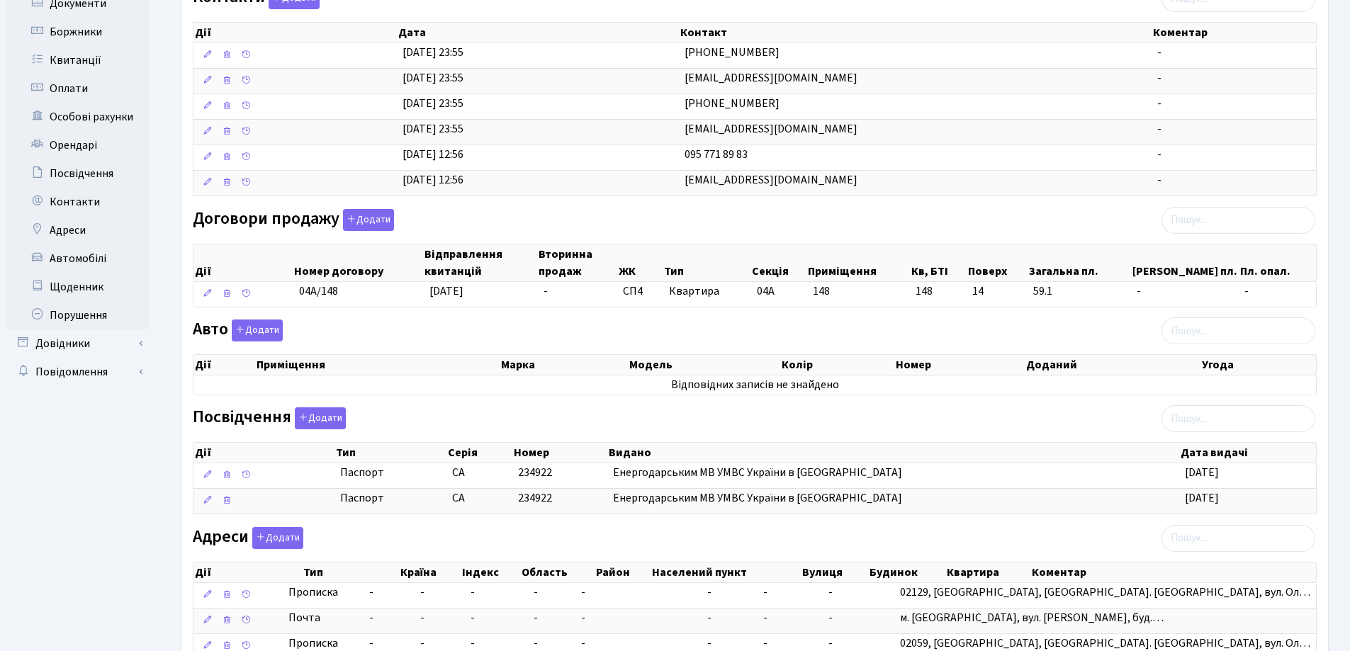
scroll to position [391, 0]
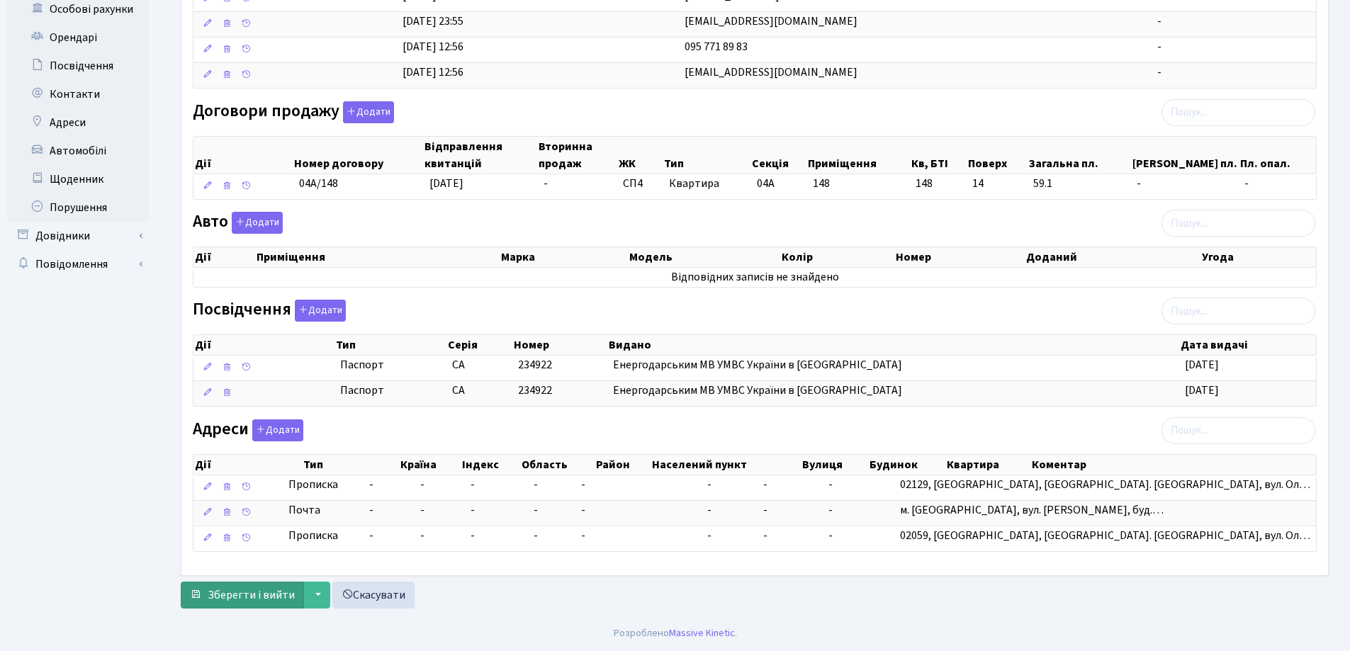
type input "[EMAIL_ADDRESS][DOMAIN_NAME]"
click at [235, 589] on span "Зберегти і вийти" at bounding box center [251, 596] width 87 height 16
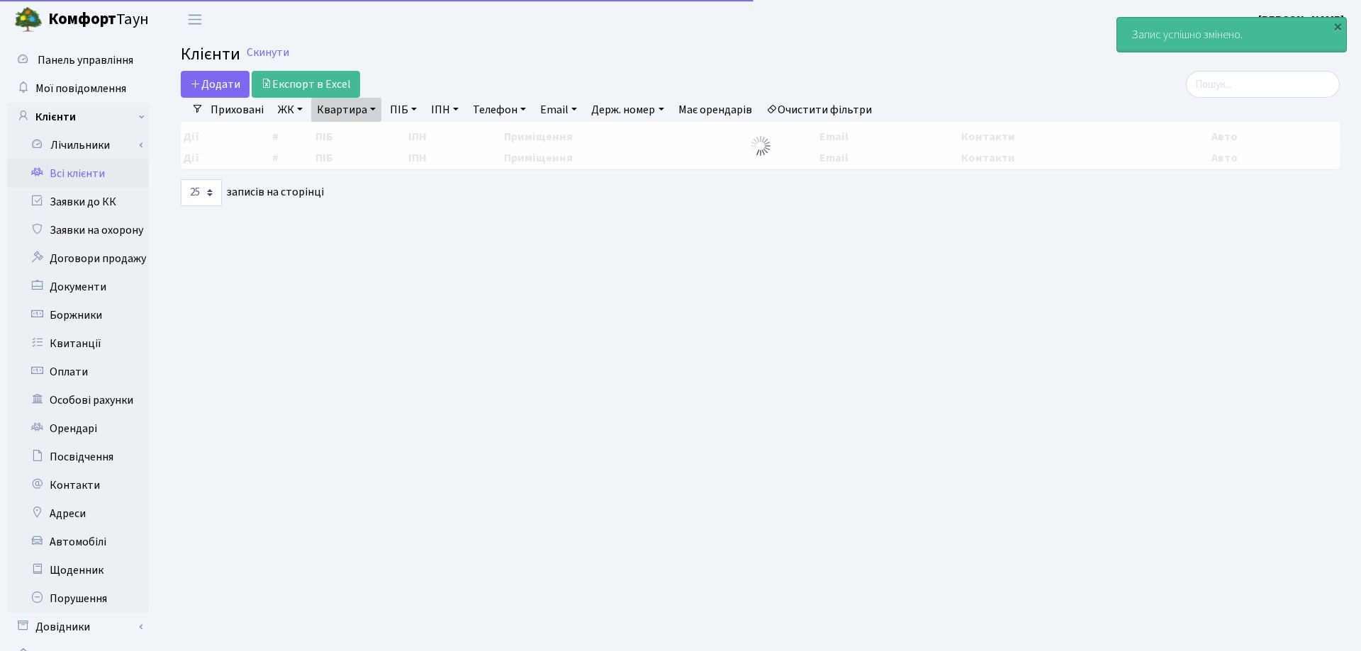
select select "25"
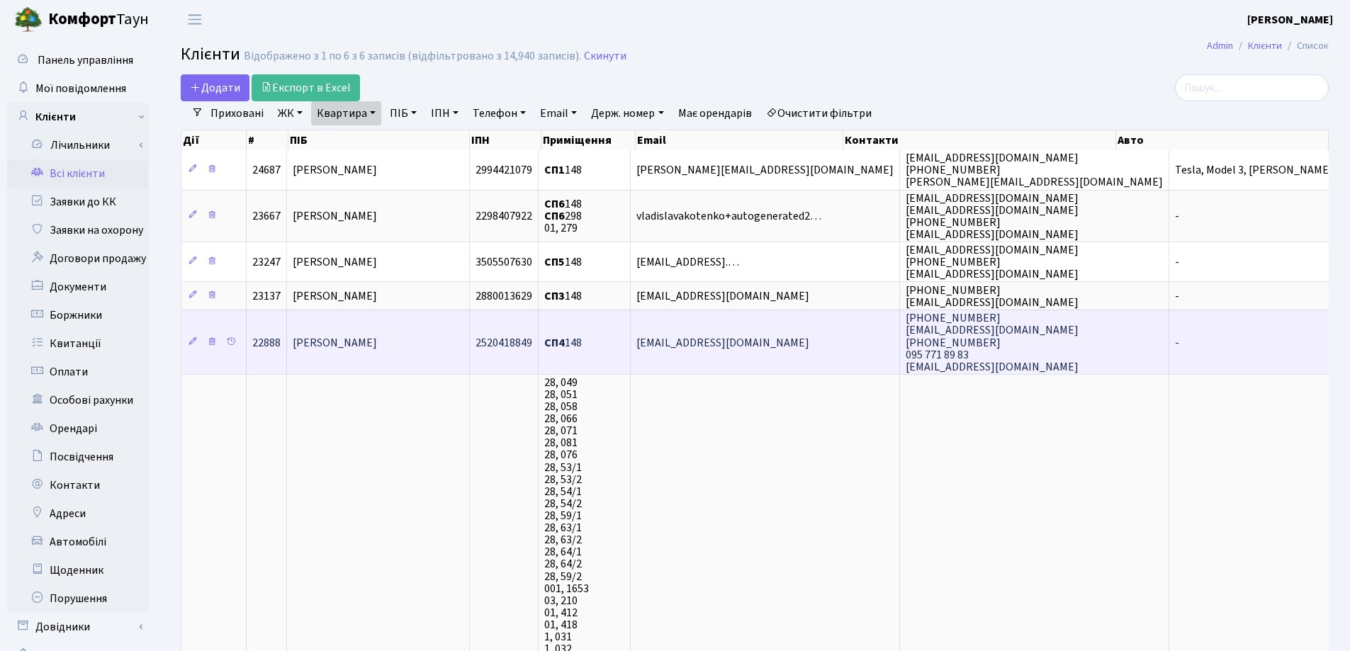
click at [771, 343] on td "[EMAIL_ADDRESS][DOMAIN_NAME]" at bounding box center [765, 342] width 269 height 64
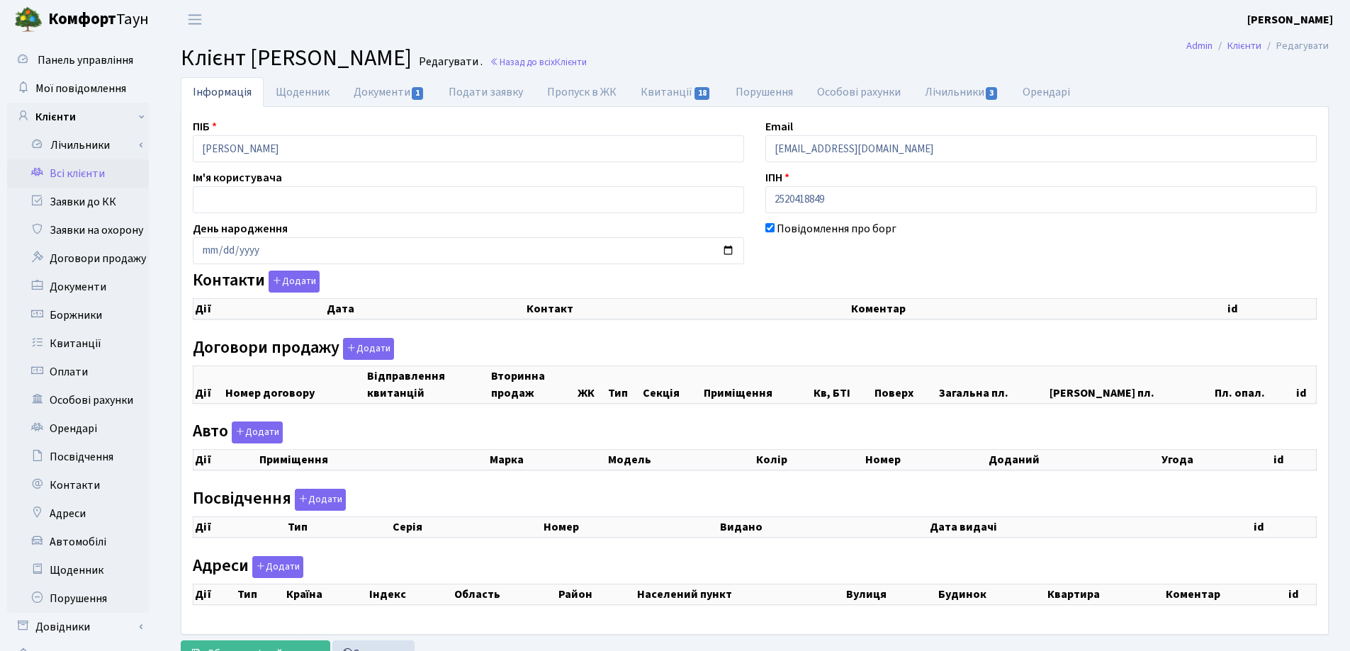
checkbox input "true"
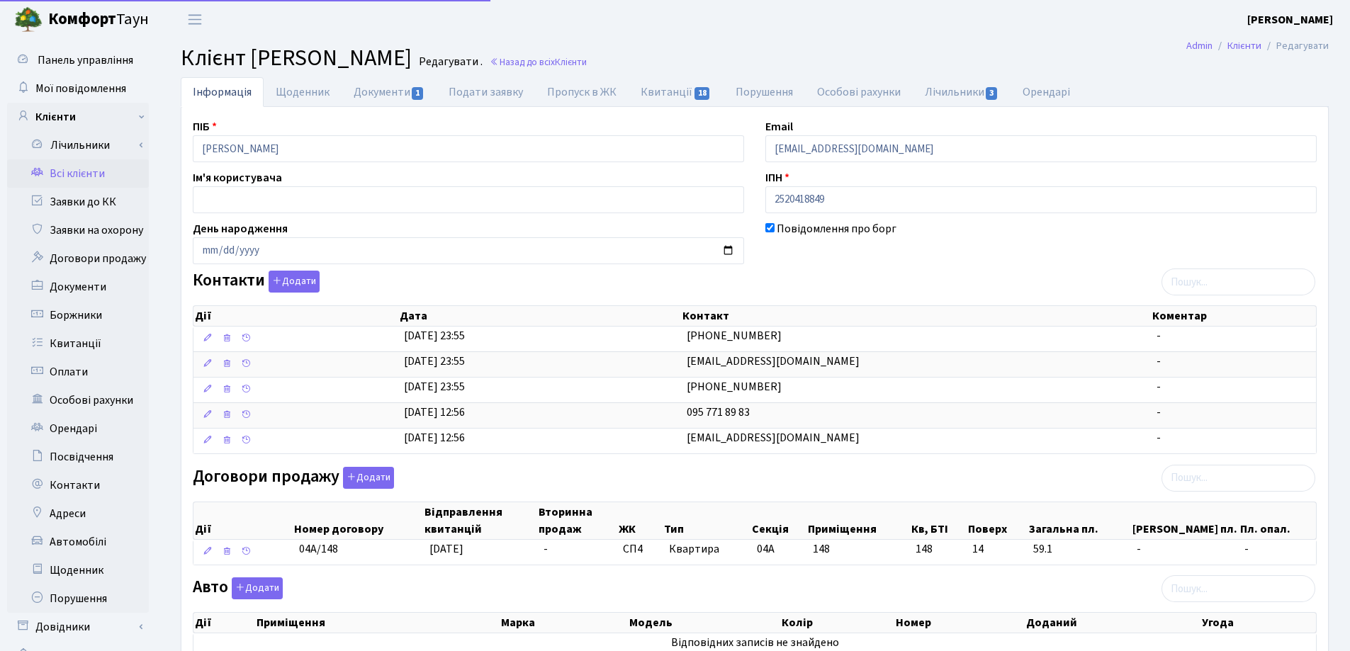
click at [707, 142] on div "ПІБ [PERSON_NAME] Email [EMAIL_ADDRESS][DOMAIN_NAME] Ім'я користувача ІПН 25204…" at bounding box center [754, 512] width 1145 height 788
click at [937, 21] on header "[PERSON_NAME] [PERSON_NAME] Мій обліковий запис Вийти" at bounding box center [675, 19] width 1350 height 39
click at [481, 93] on link "Подати заявку" at bounding box center [486, 91] width 99 height 29
select select "25"
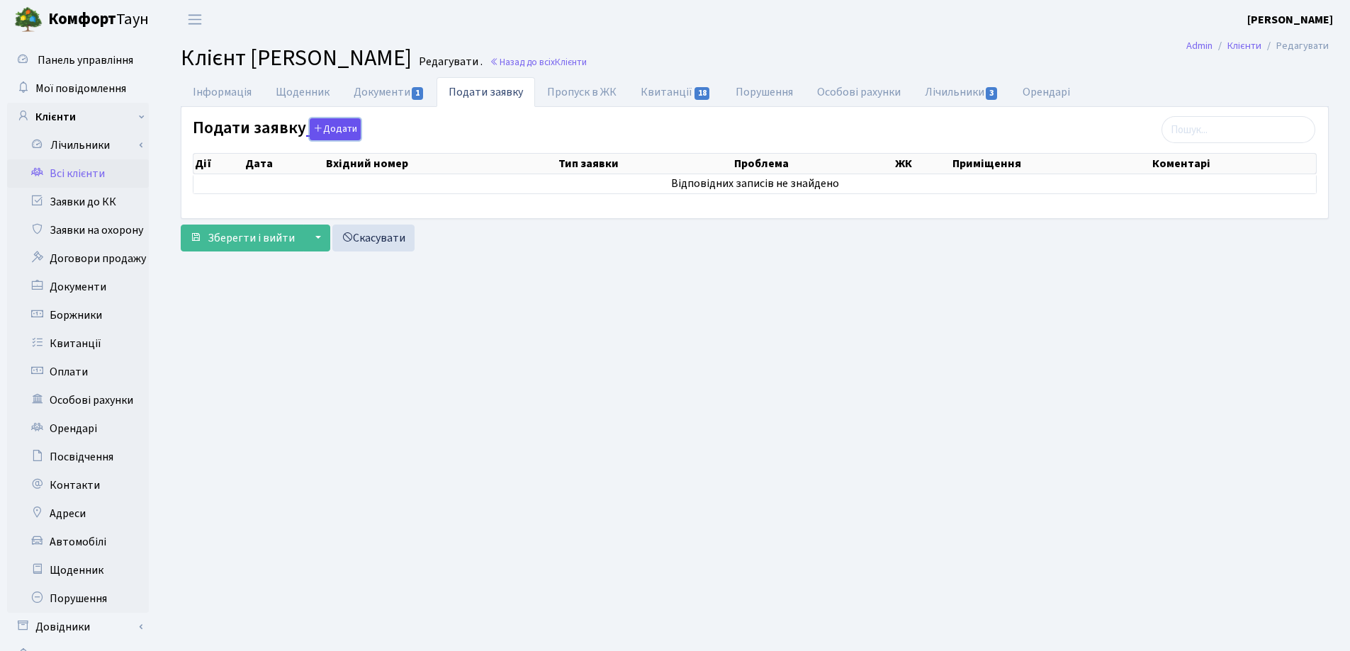
click at [330, 127] on button "Додати" at bounding box center [335, 129] width 51 height 22
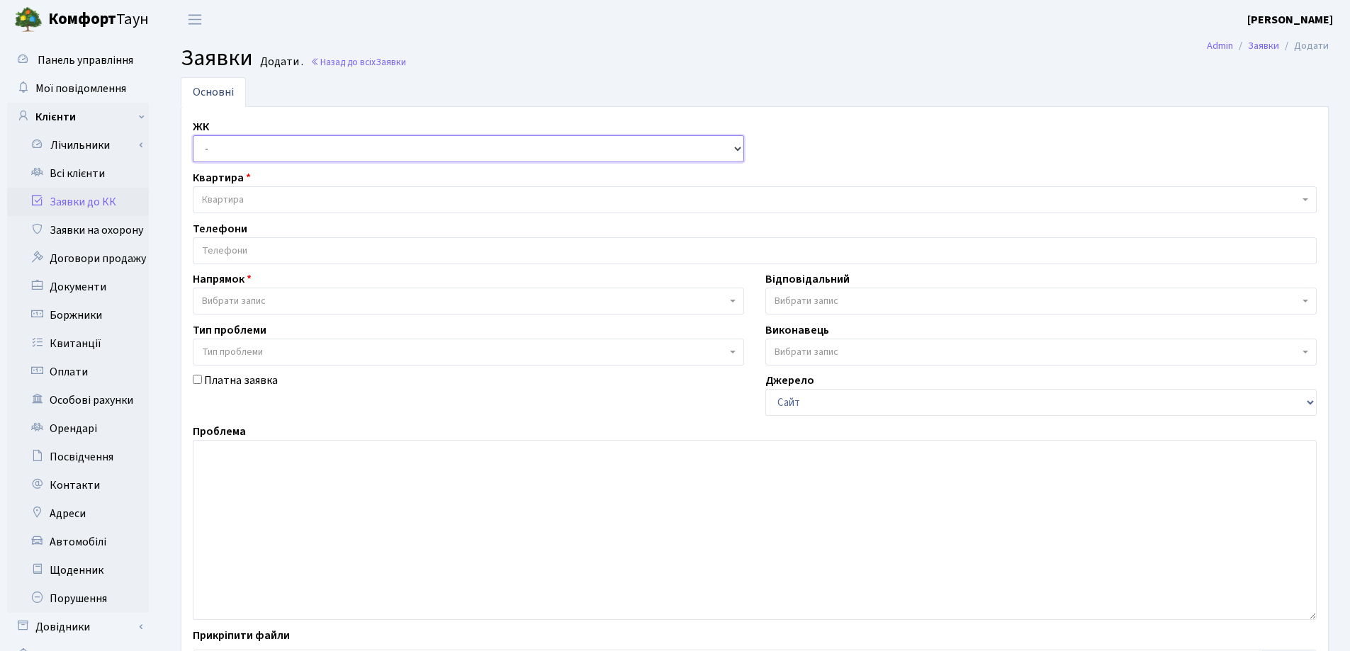
drag, startPoint x: 0, startPoint y: 0, endPoint x: 305, endPoint y: 152, distance: 340.4
click at [305, 152] on select "- СП, Наддніпрянське шосе, 2а СП1, Столичне шосе, 1 СП2, Столичне шосе, 1А СП3,…" at bounding box center [468, 148] width 551 height 27
select select "325"
click at [193, 135] on select "- СП, Наддніпрянське шосе, 2а СП1, Столичне шосе, 1 СП2, Столичне шосе, 1А СП3,…" at bounding box center [468, 148] width 551 height 27
select select
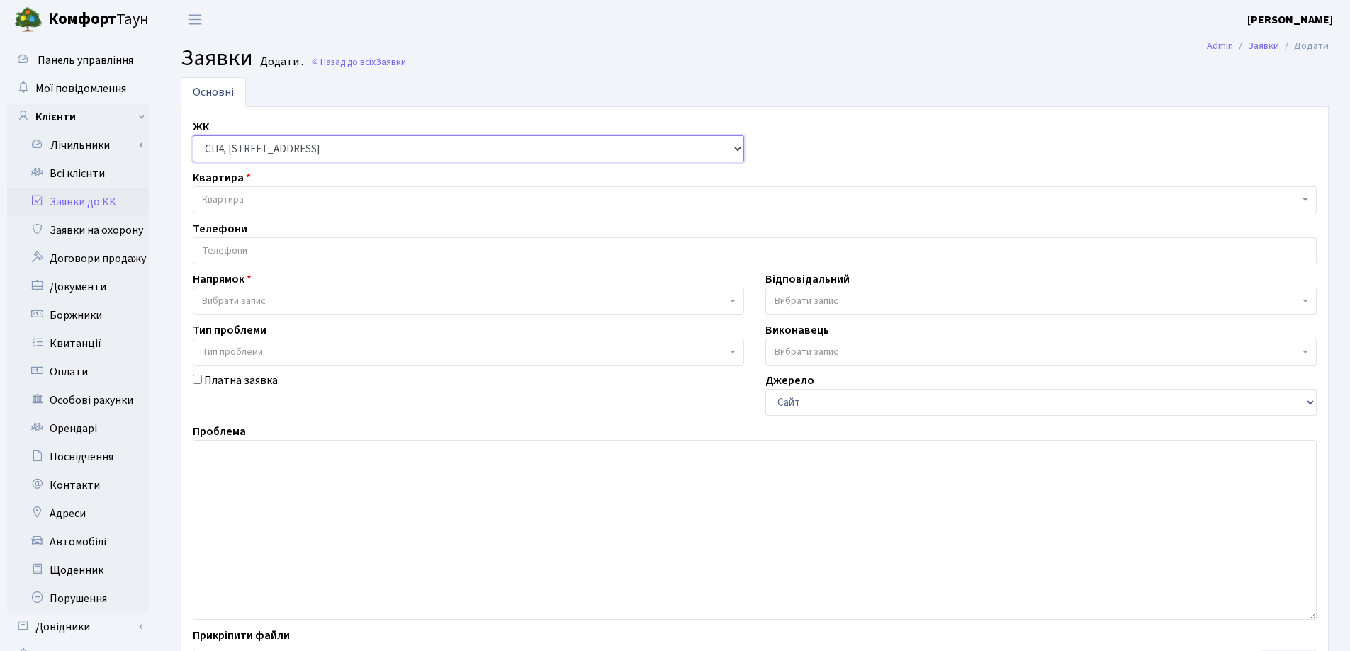
select select
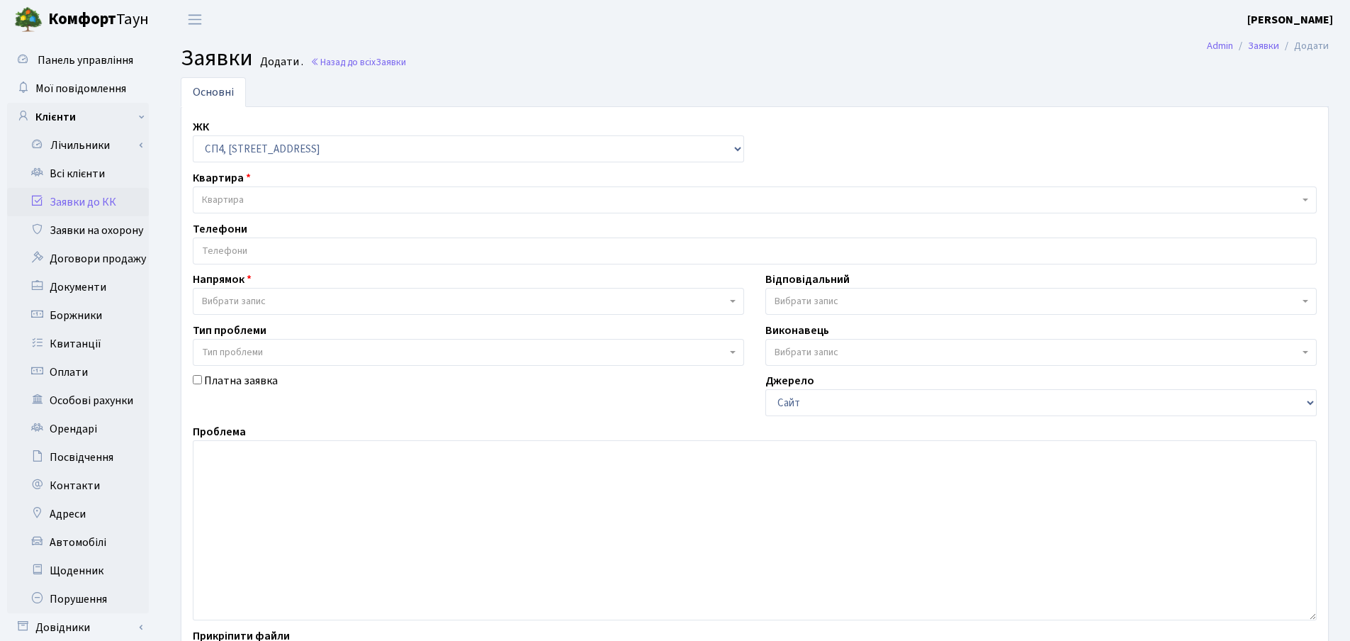
click at [293, 196] on span "Квартира" at bounding box center [750, 200] width 1097 height 14
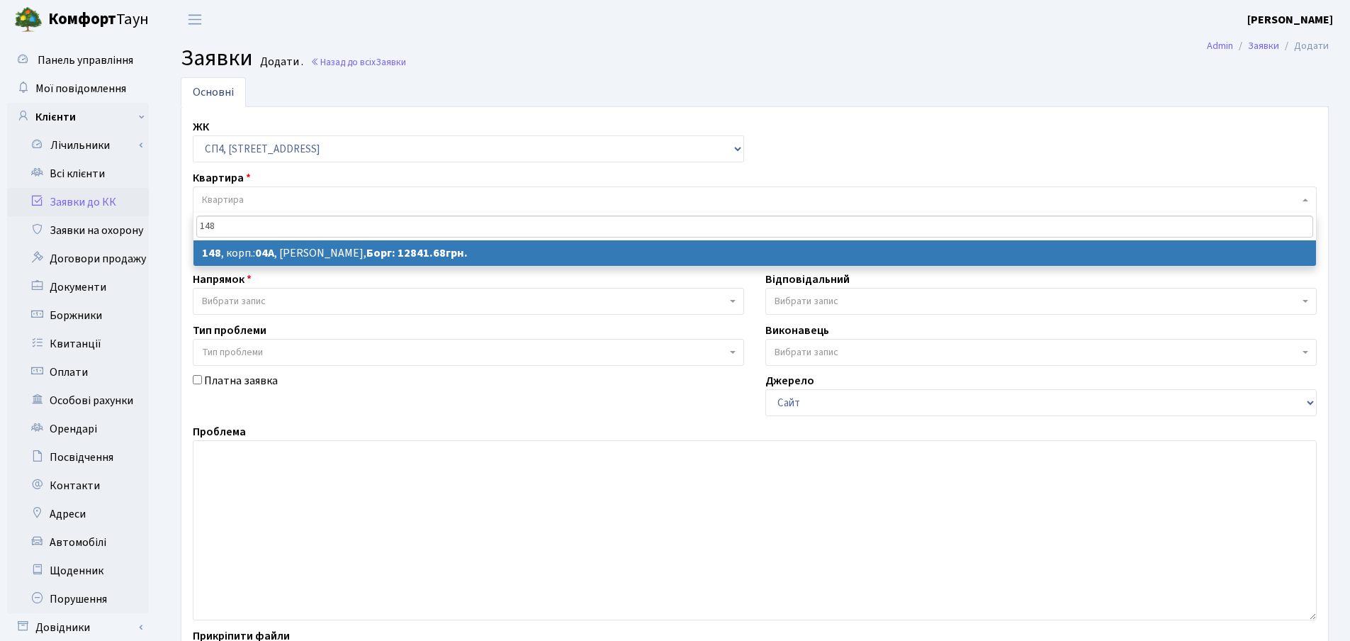
type input "148"
select select
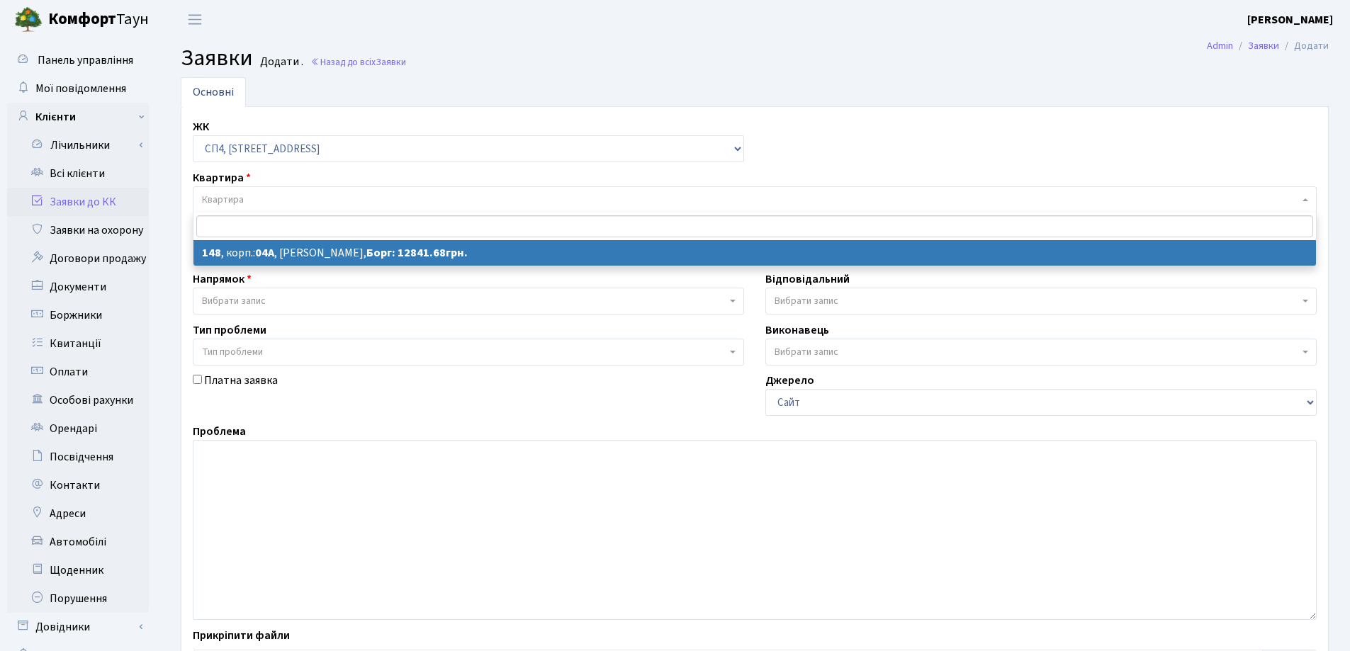
select select "21176"
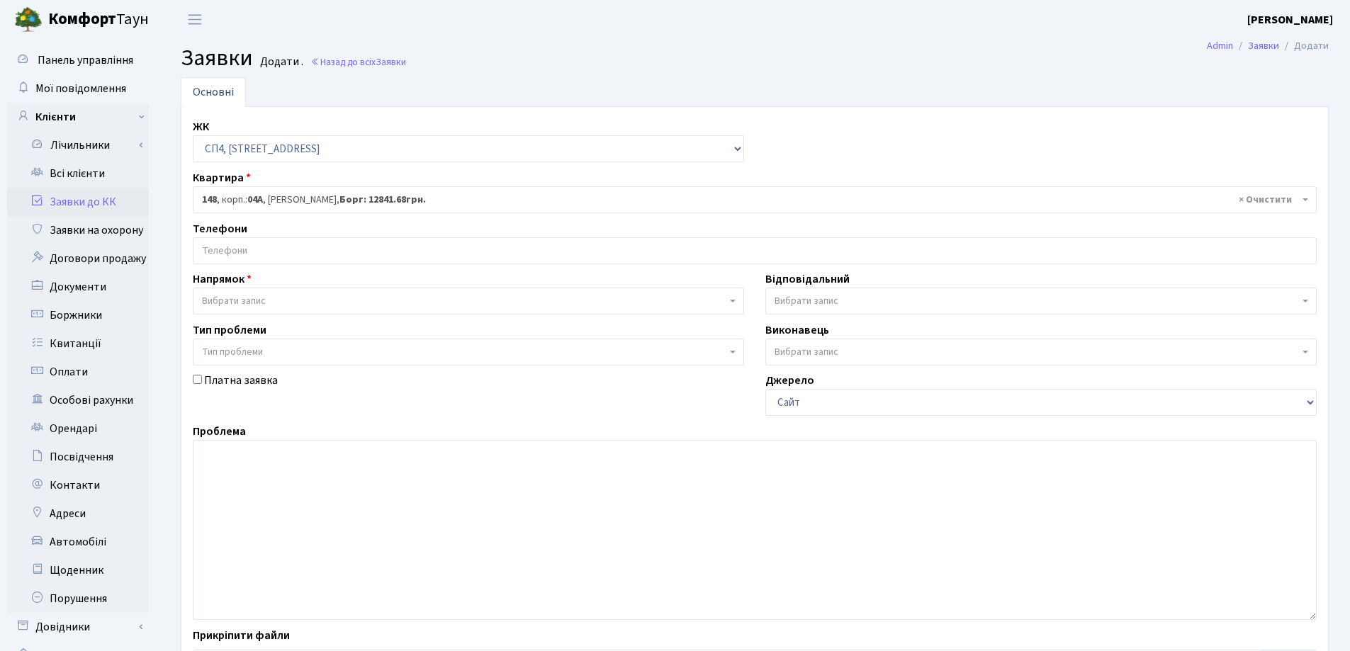
click at [327, 257] on input "search" at bounding box center [754, 251] width 1123 height 26
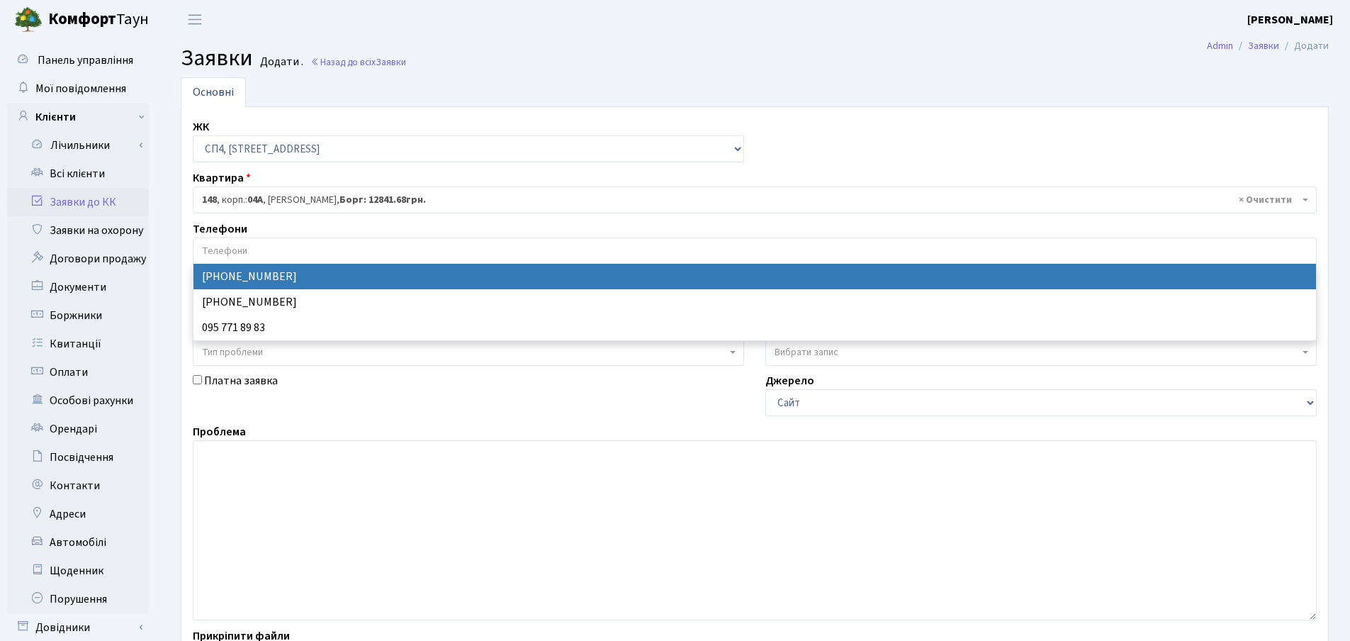
select select "122899"
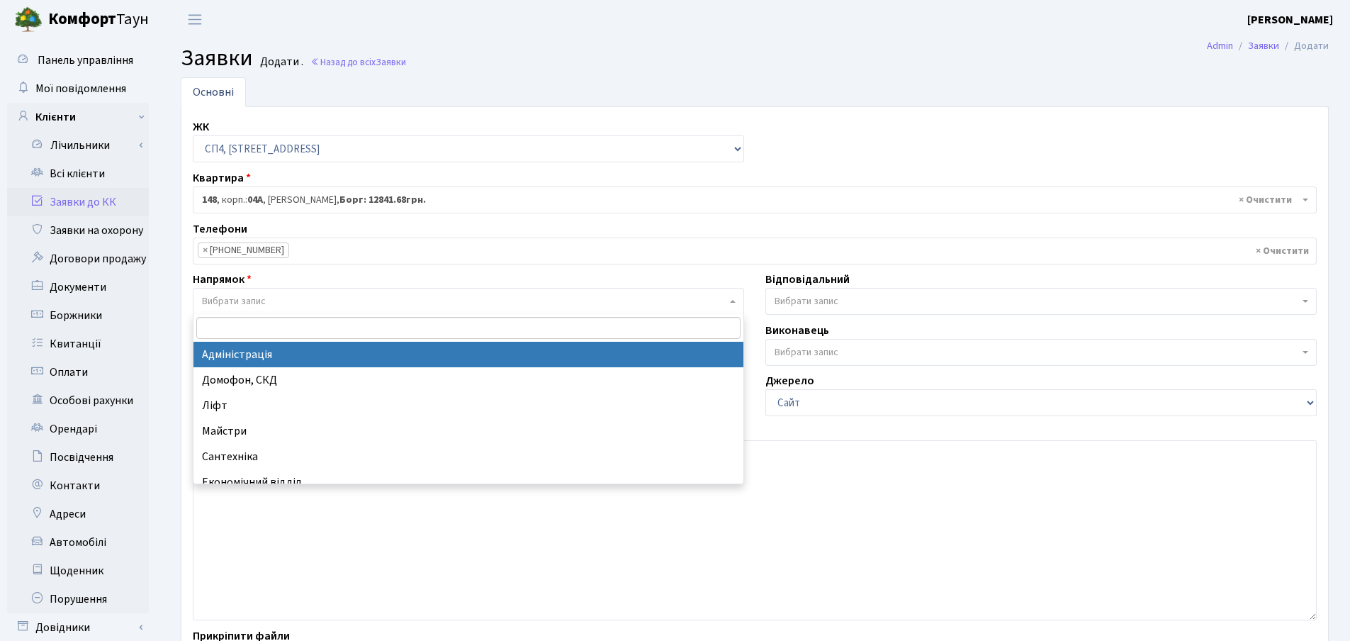
click at [241, 304] on span "Вибрати запис" at bounding box center [234, 301] width 64 height 14
select select "5"
select select
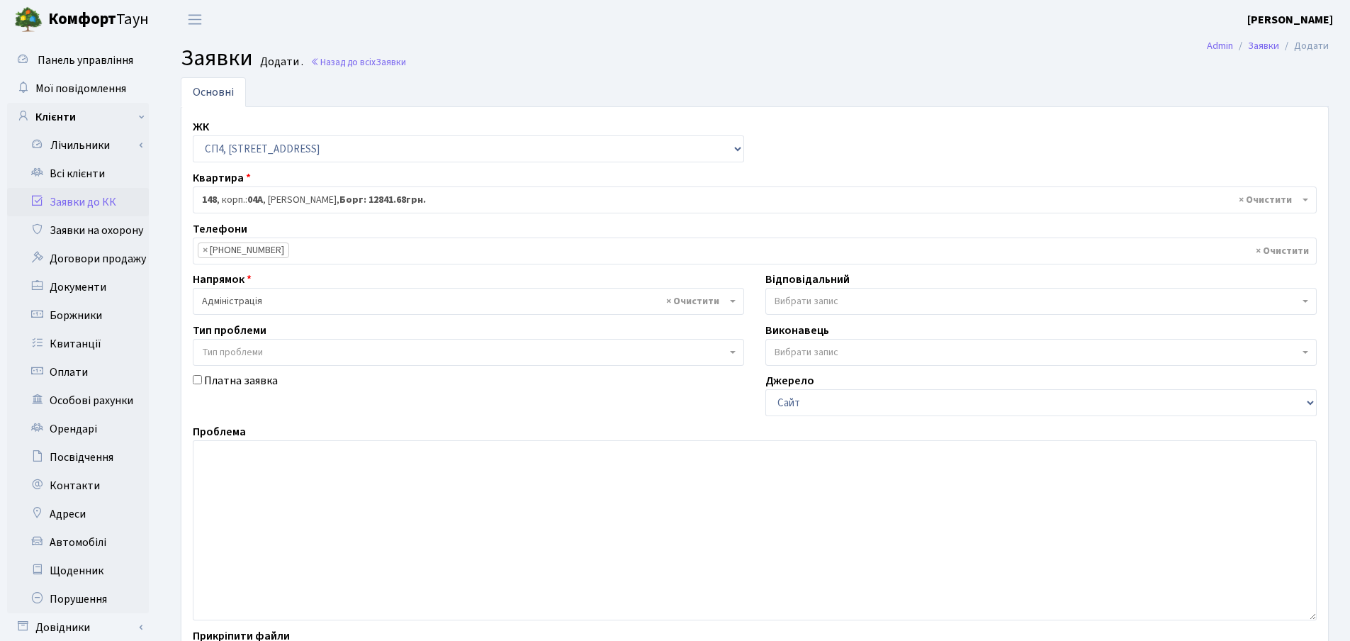
click at [244, 351] on span "Тип проблеми" at bounding box center [232, 352] width 61 height 14
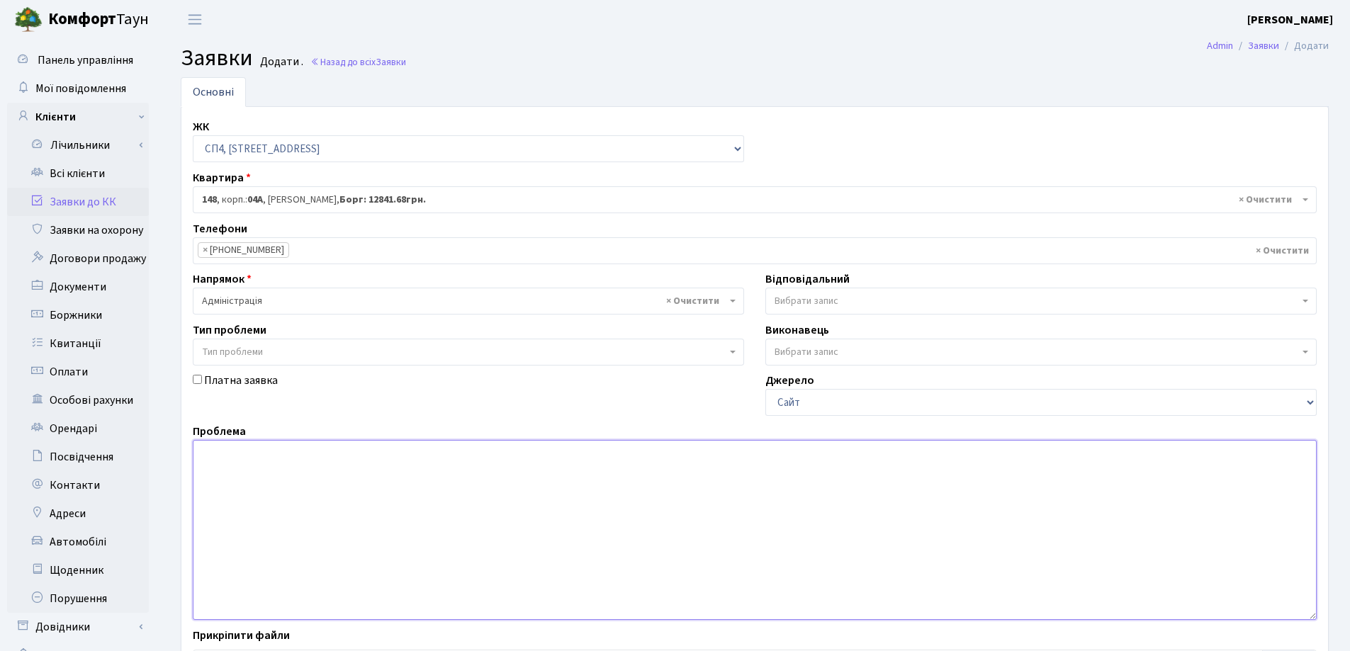
click at [265, 564] on textarea at bounding box center [755, 530] width 1124 height 180
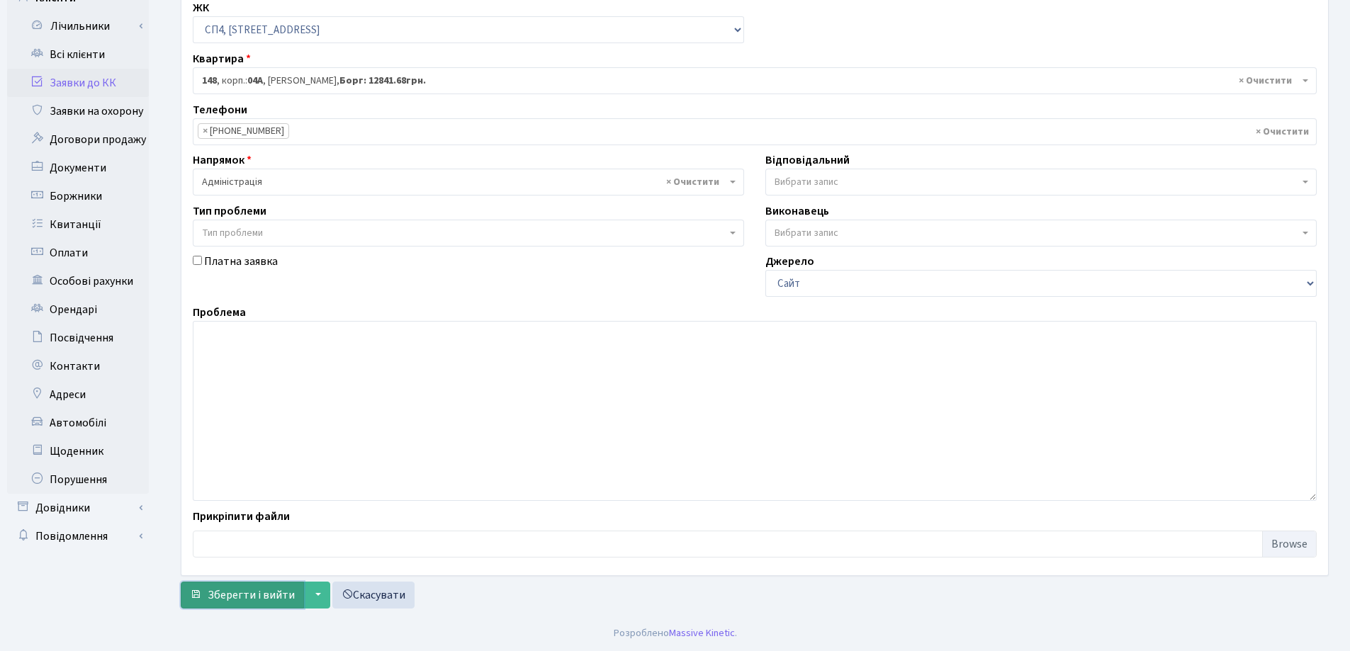
click at [234, 599] on span "Зберегти і вийти" at bounding box center [251, 596] width 87 height 16
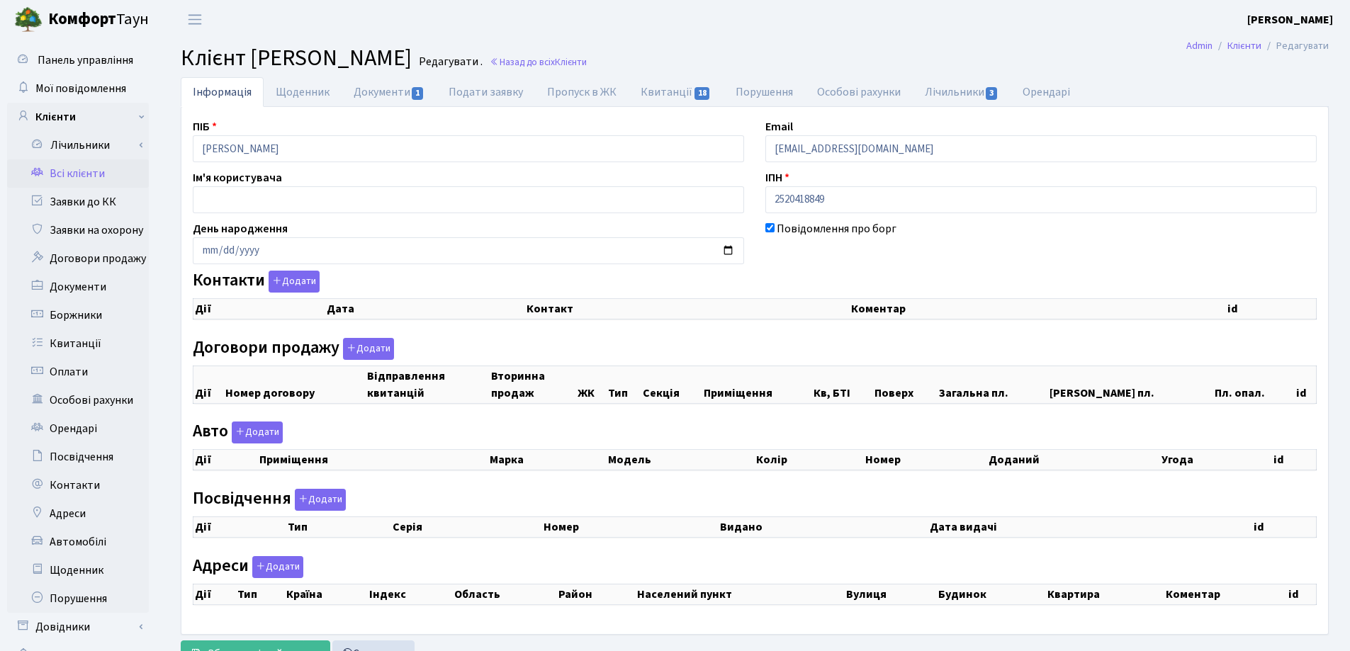
select select "25"
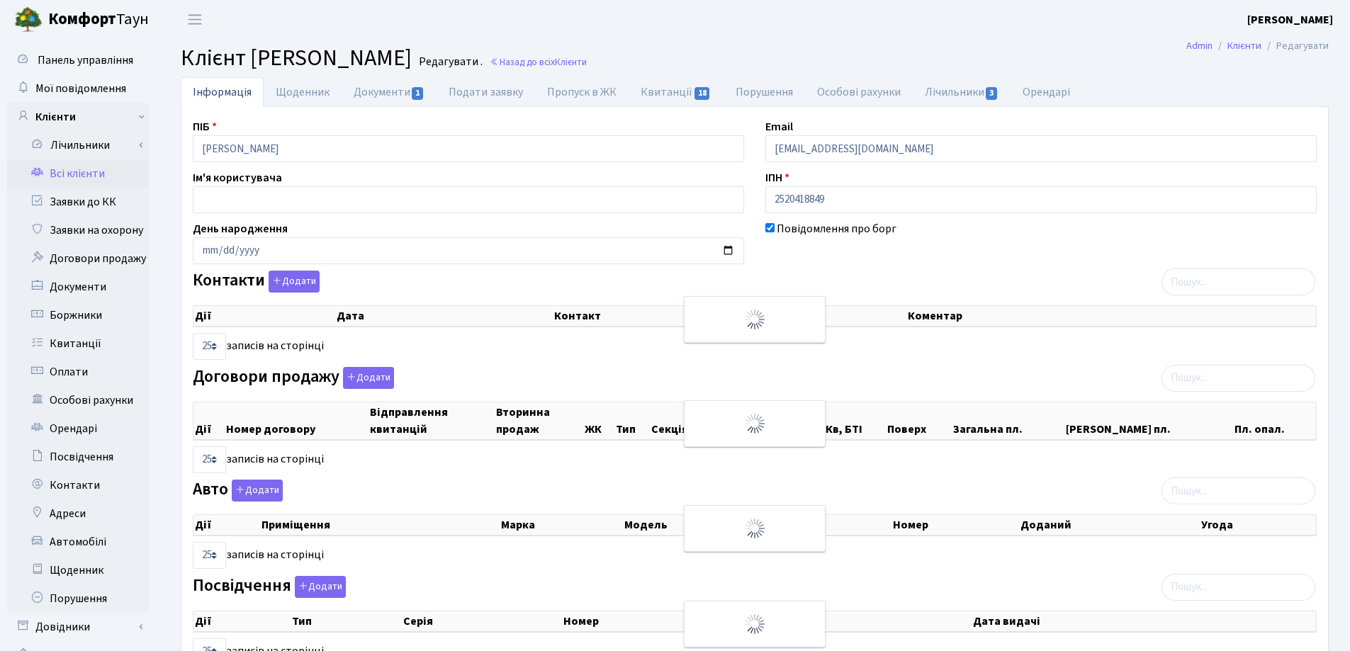
checkbox input "true"
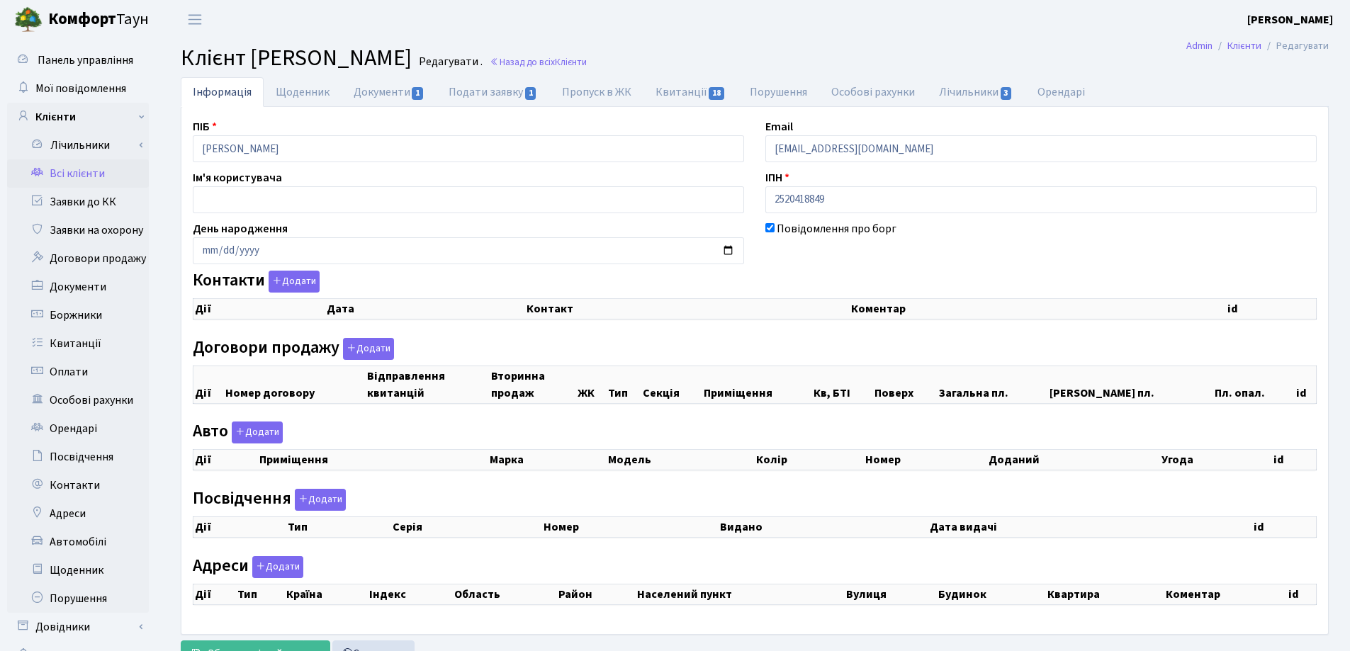
select select "25"
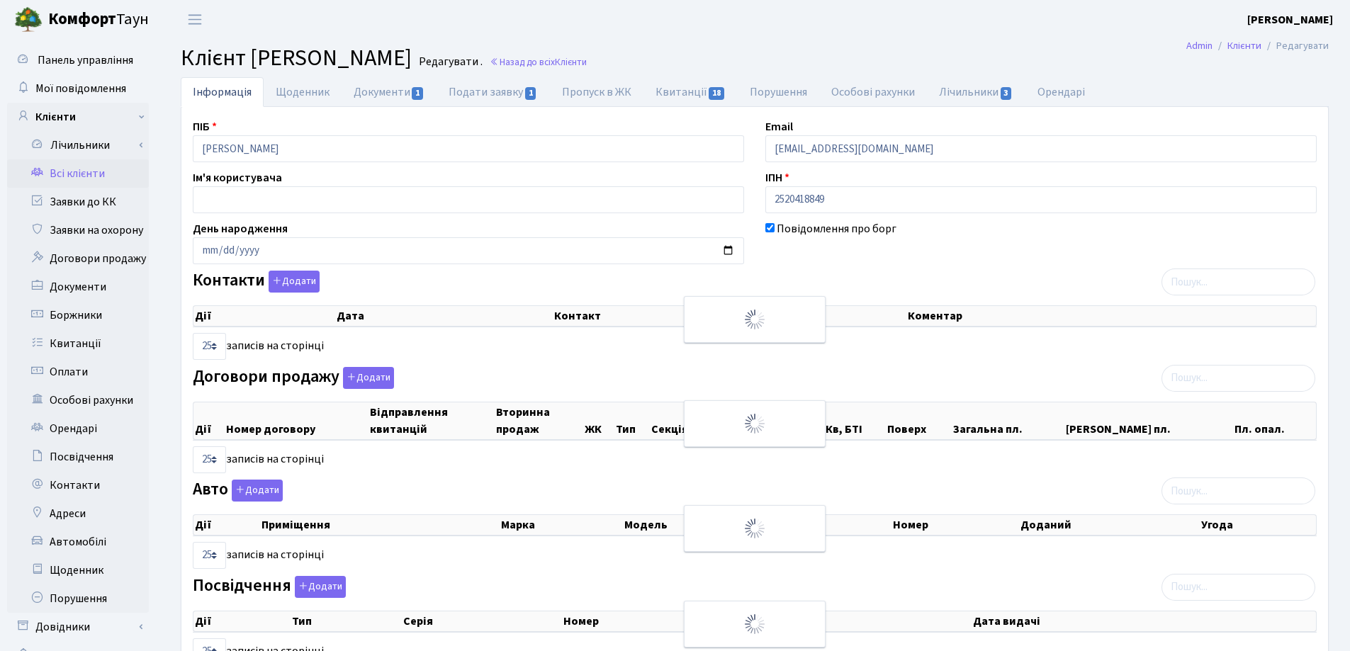
checkbox input "true"
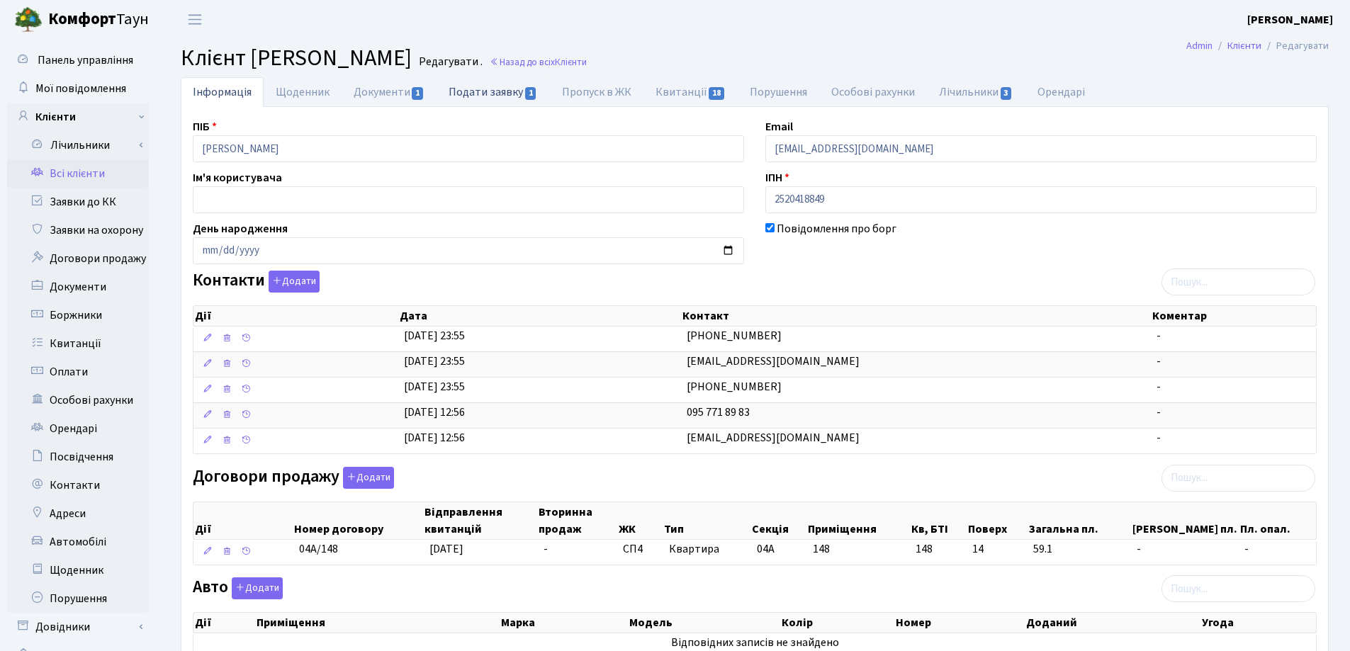
click at [472, 89] on link "Подати заявку 1" at bounding box center [493, 91] width 113 height 29
select select "25"
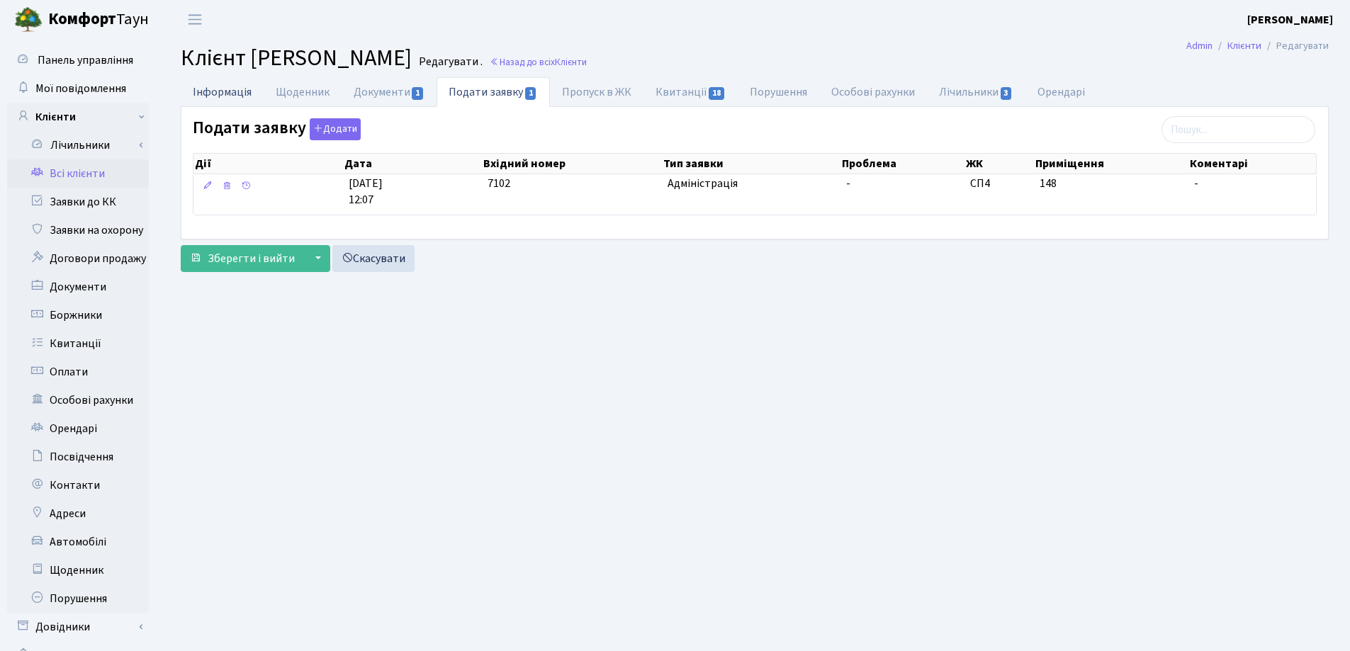
click at [209, 93] on link "Інформація" at bounding box center [222, 91] width 83 height 29
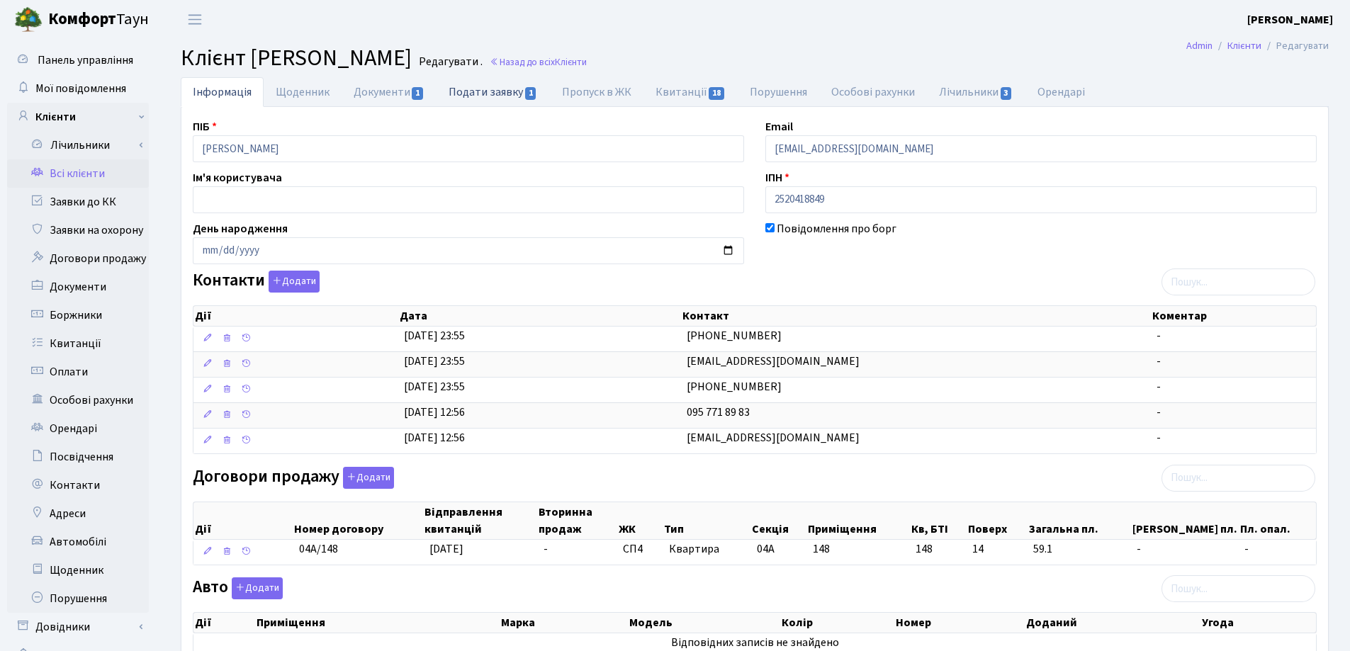
click at [462, 93] on link "Подати заявку 1" at bounding box center [493, 91] width 113 height 29
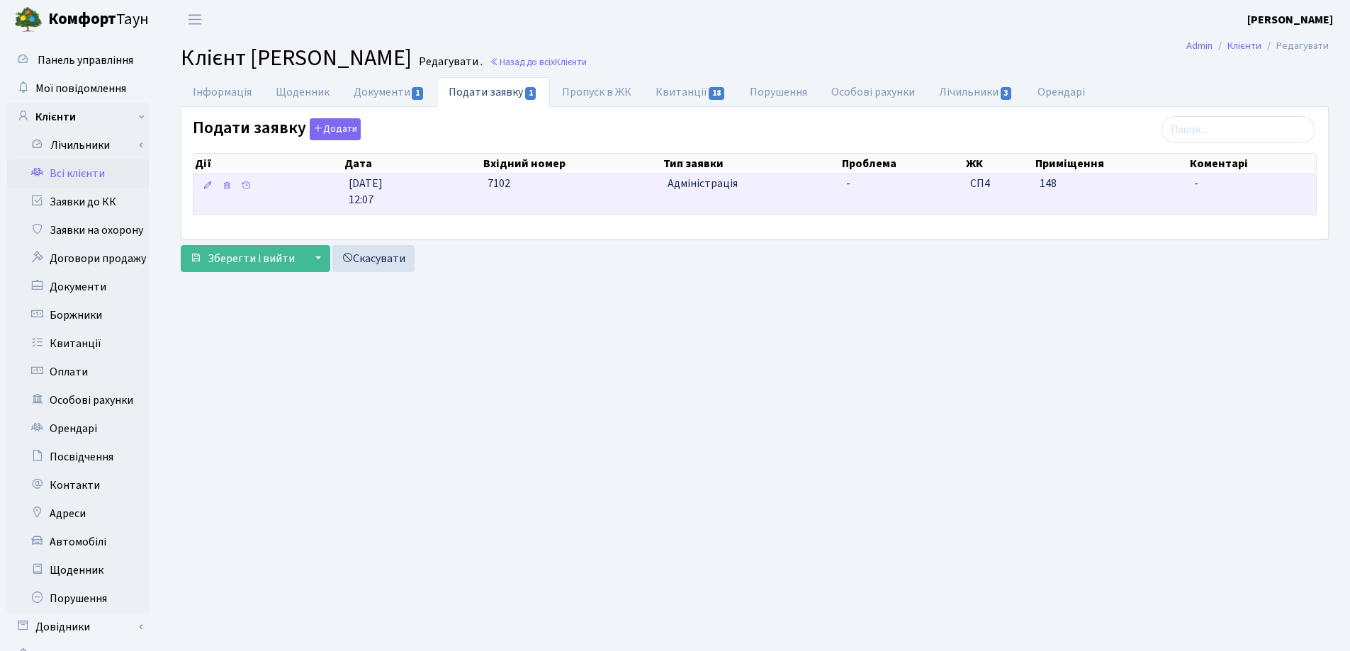
click at [649, 193] on td "7102" at bounding box center [572, 194] width 180 height 40
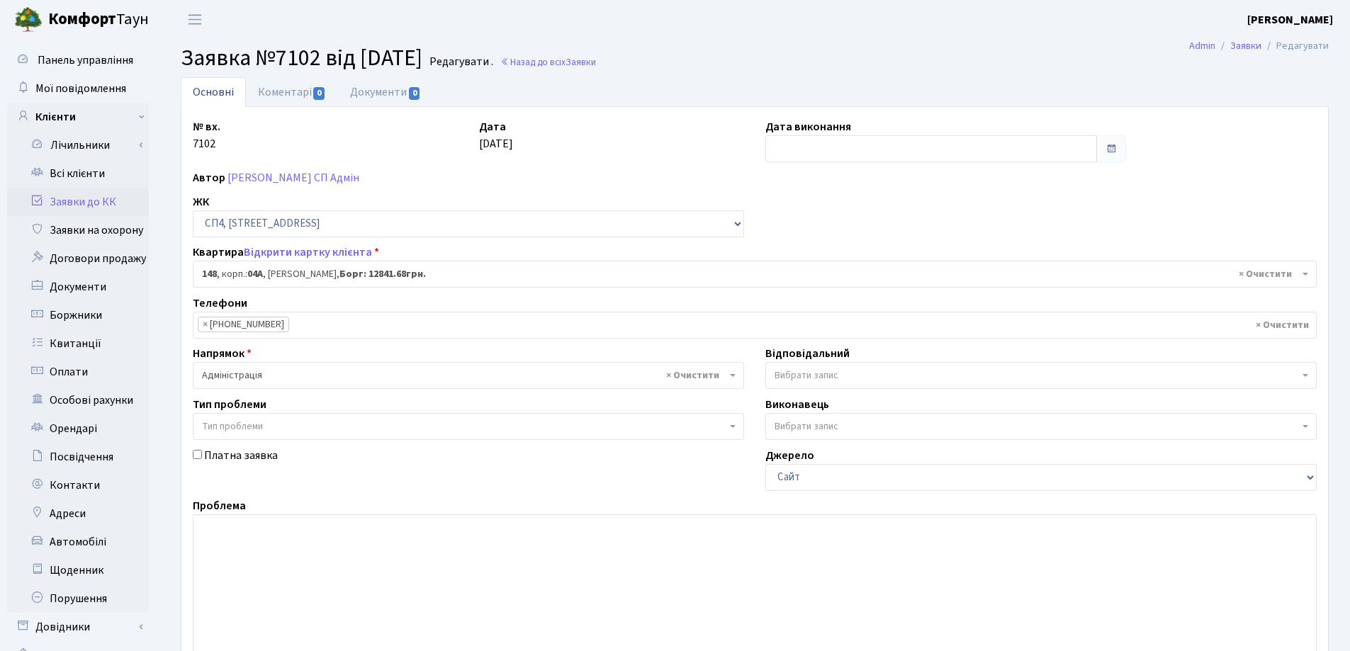
select select "21176"
click at [365, 91] on link "Документи 0" at bounding box center [385, 91] width 95 height 29
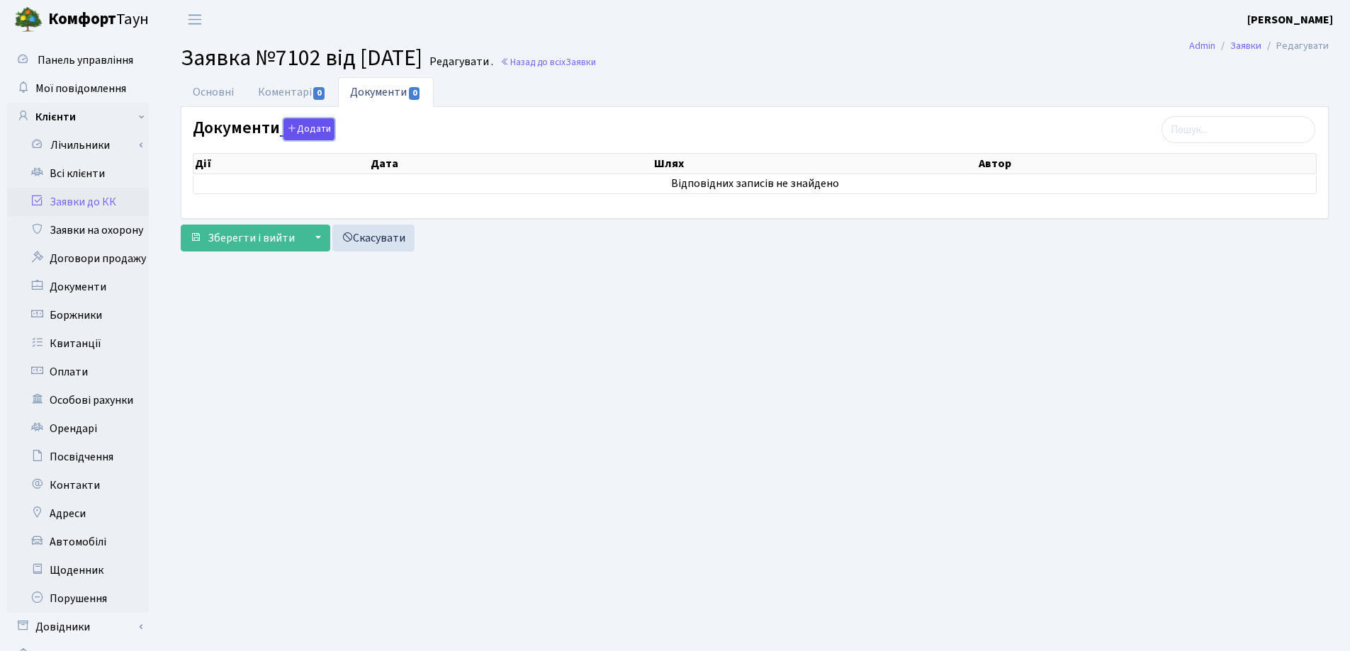
click at [311, 123] on button "Додати" at bounding box center [309, 129] width 51 height 22
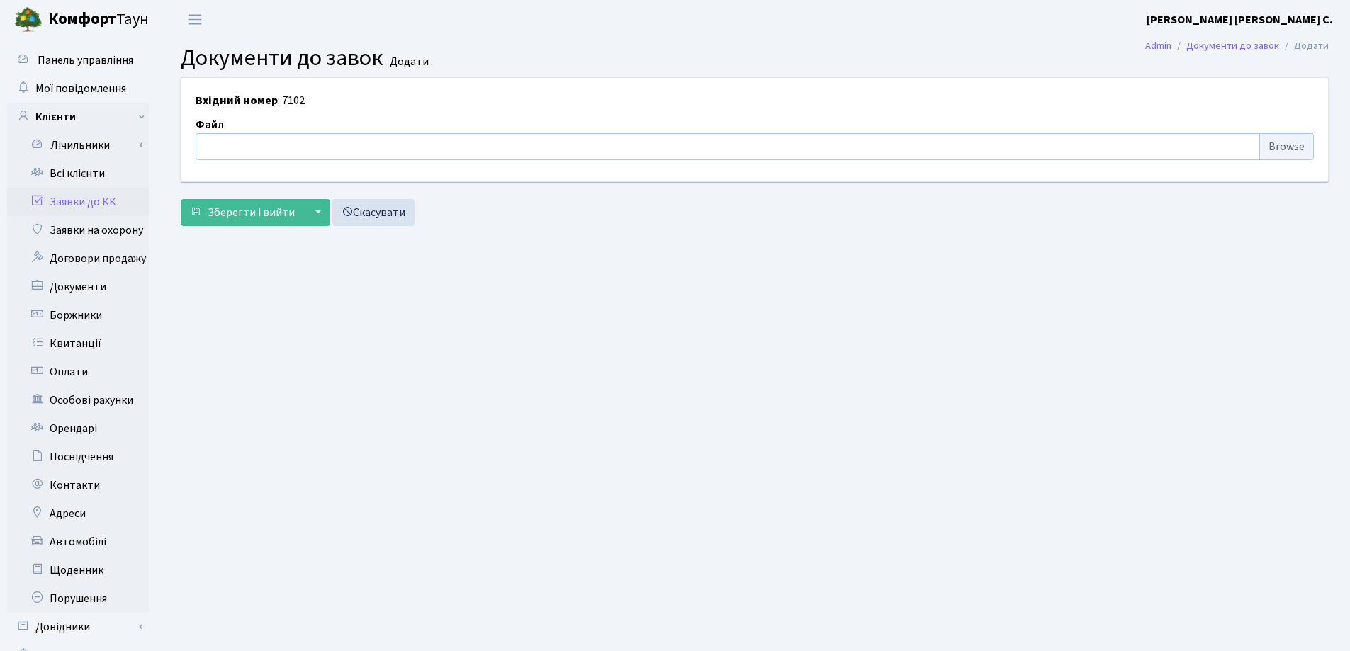
click at [298, 140] on input "file" at bounding box center [755, 146] width 1118 height 27
type input "C:\fakepath\IMG_0001.pdf"
click at [253, 215] on span "Зберегти і вийти" at bounding box center [251, 213] width 87 height 16
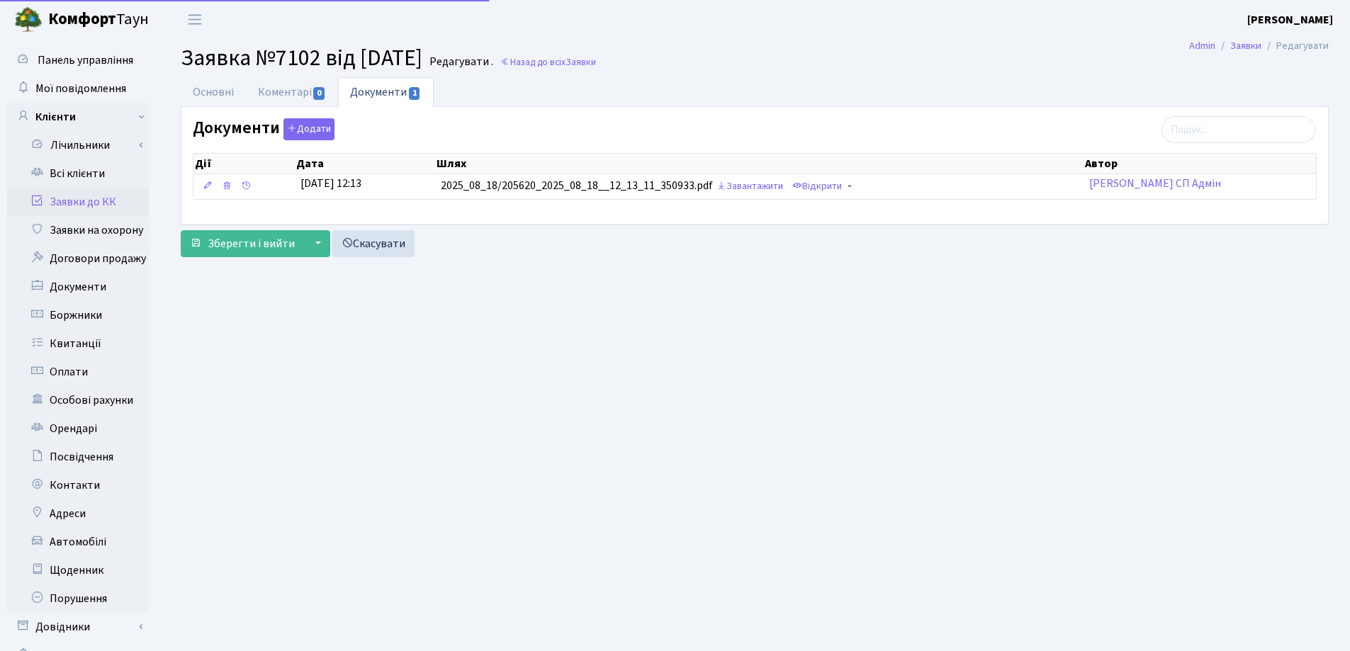
select select "21176"
click at [212, 85] on link "Основні" at bounding box center [213, 91] width 65 height 29
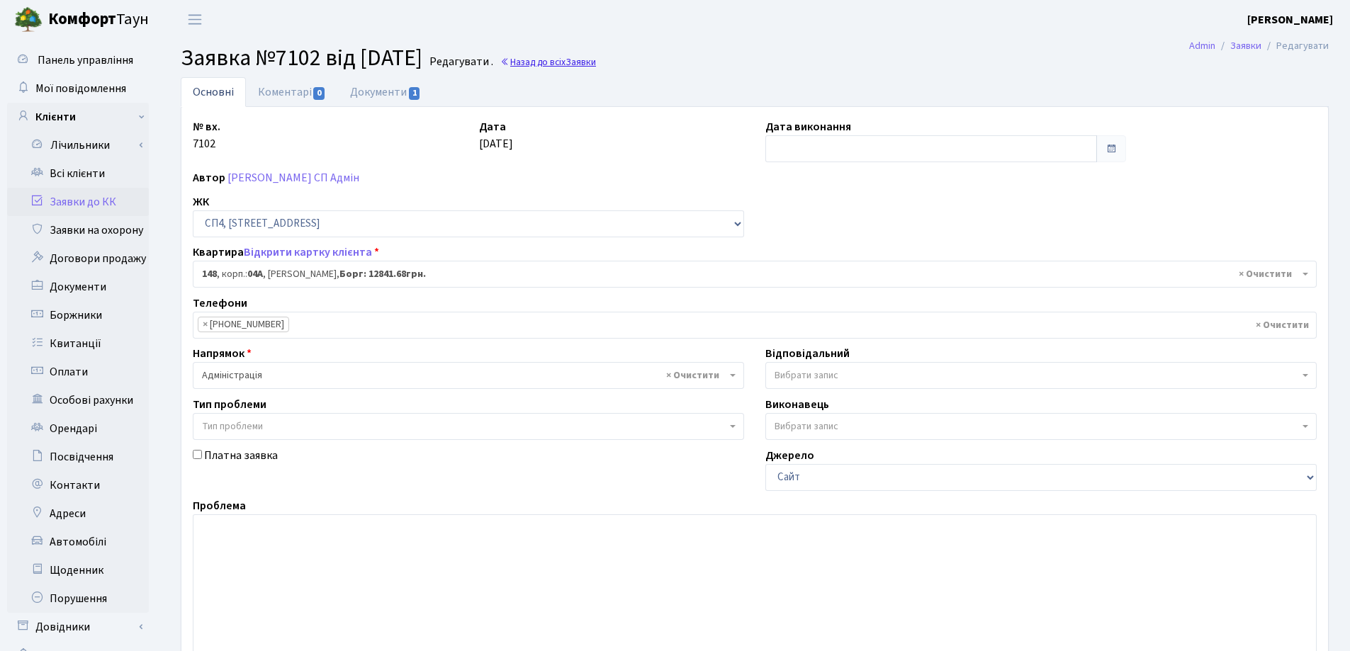
click at [585, 62] on link "Назад до всіх Заявки" at bounding box center [548, 61] width 96 height 13
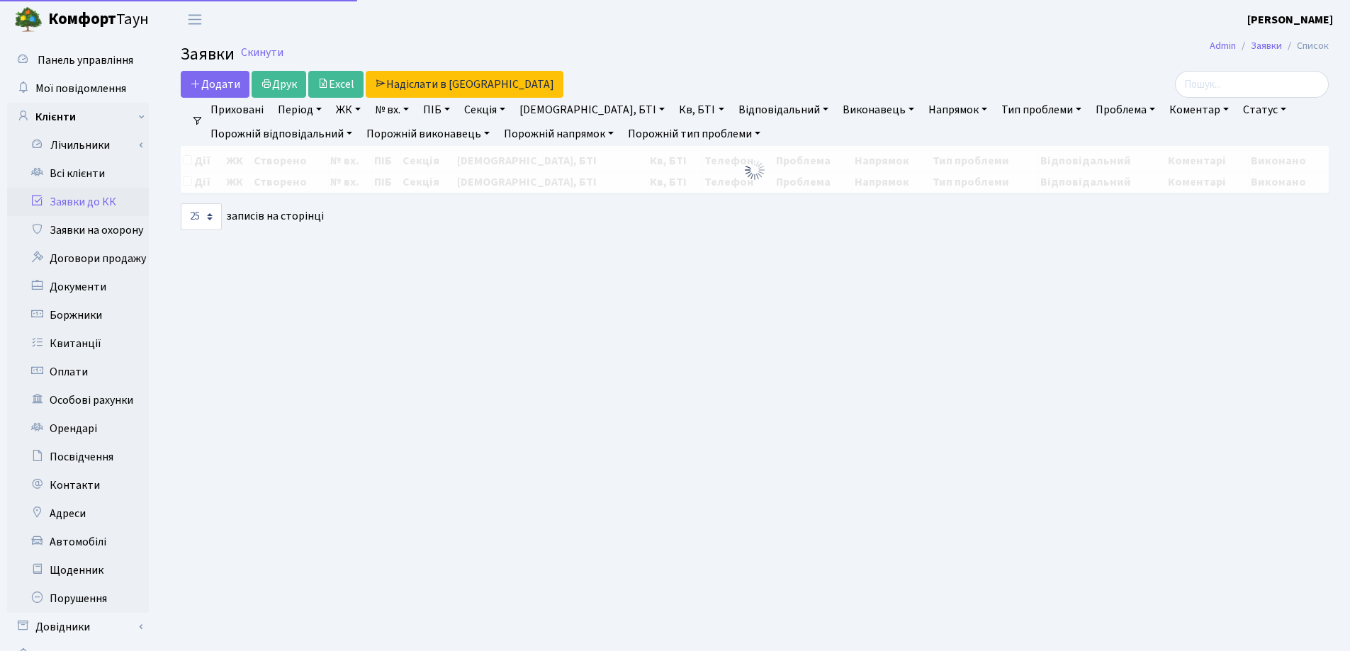
select select "25"
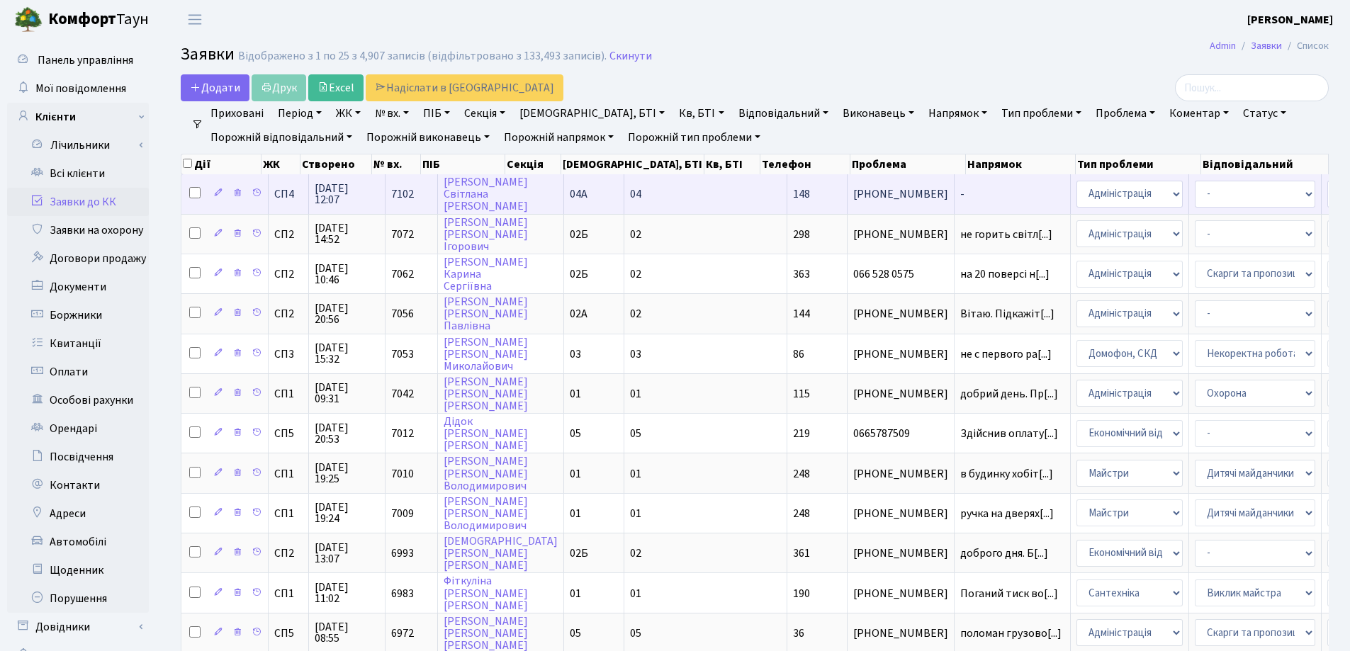
click at [960, 189] on span "-" at bounding box center [1012, 194] width 104 height 11
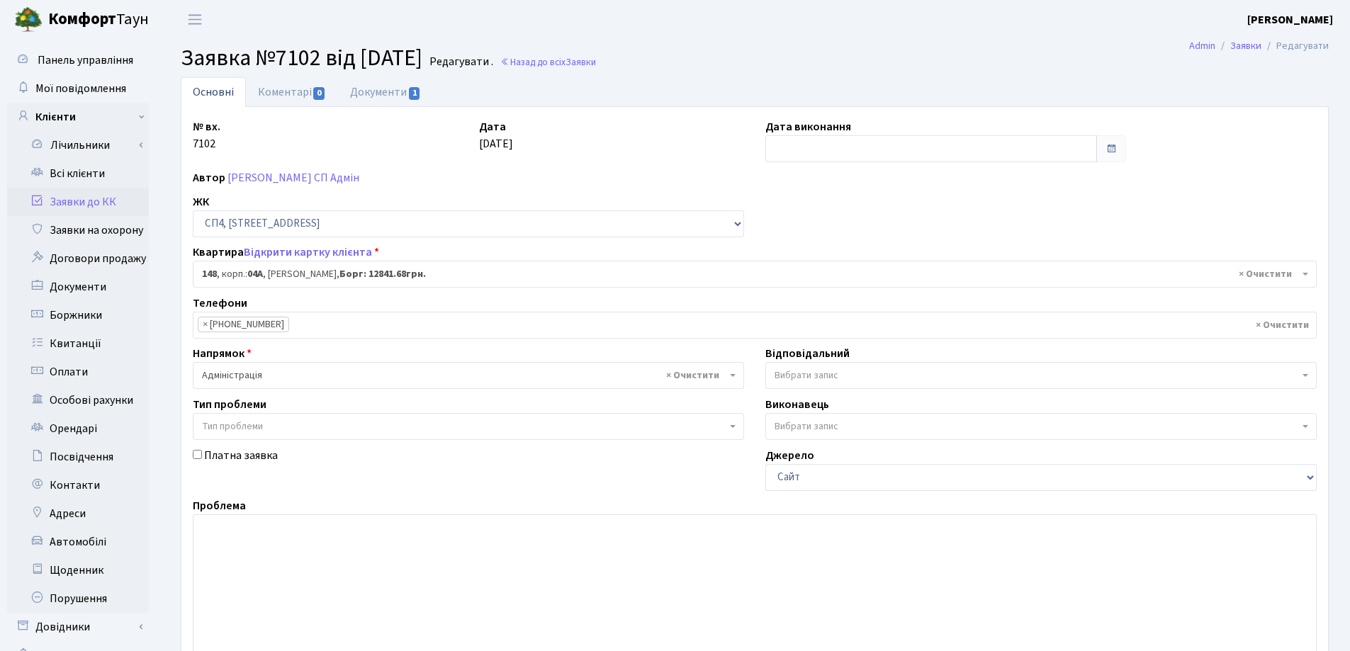
select select "21176"
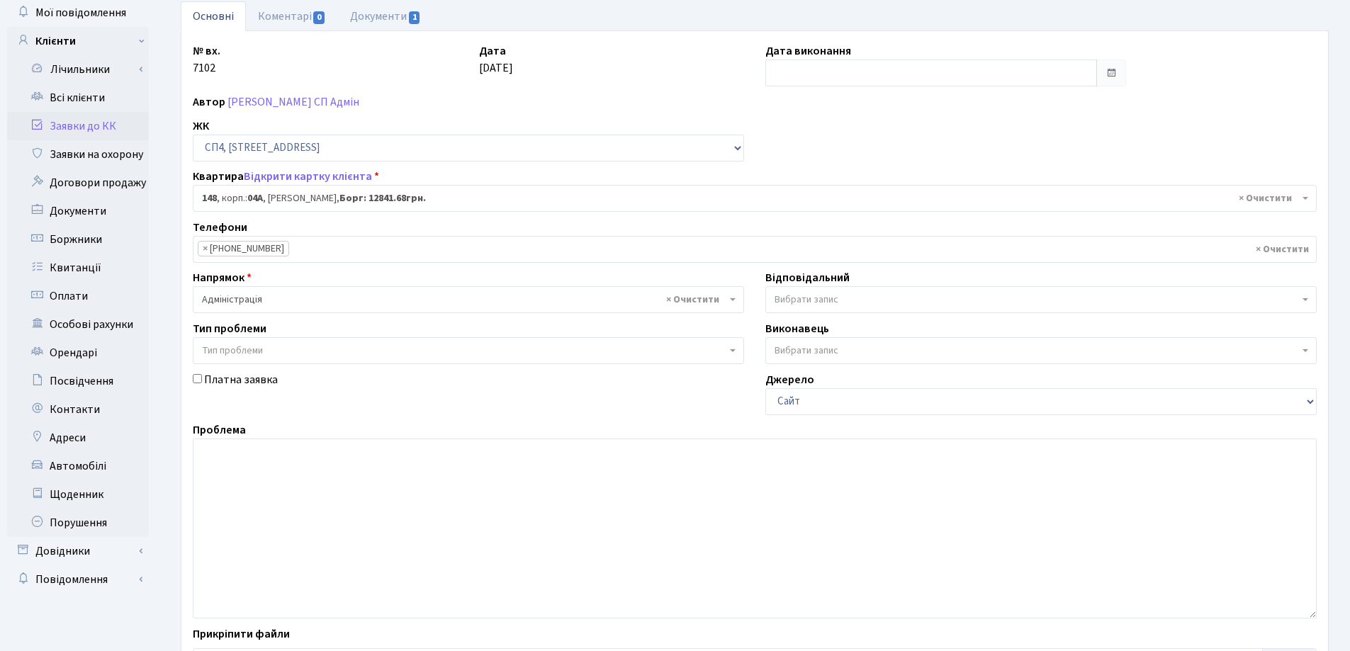
scroll to position [193, 0]
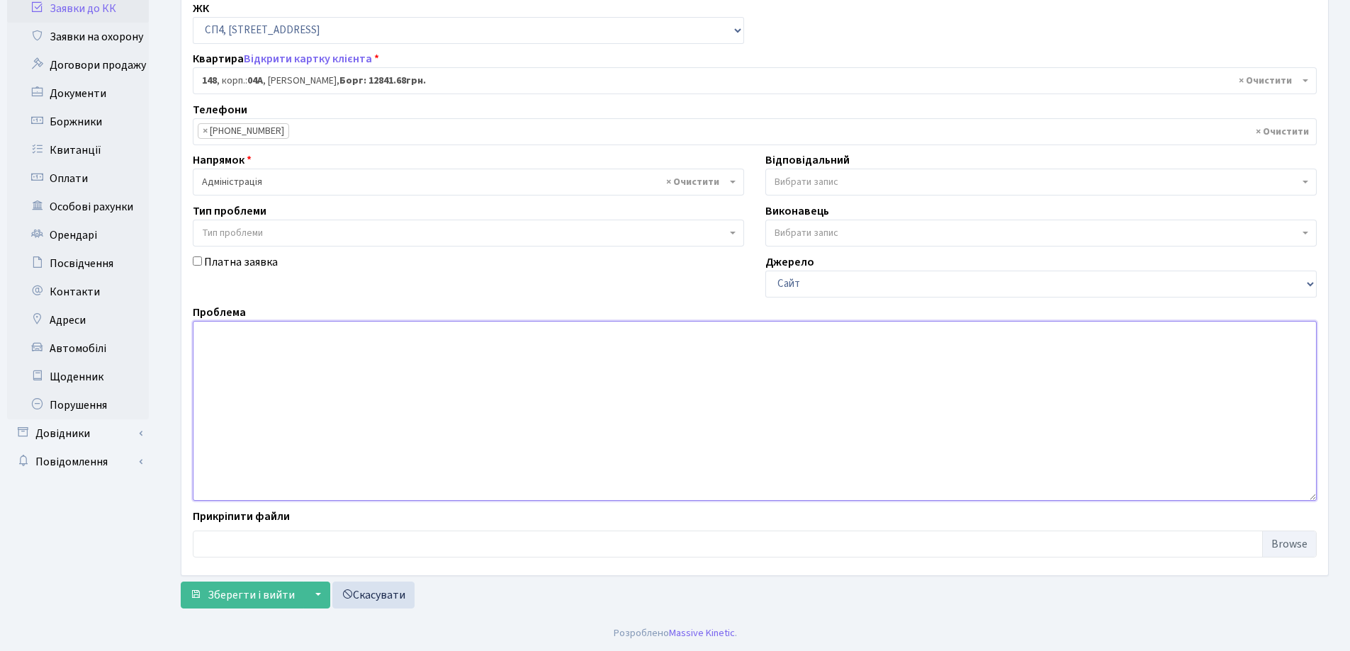
click at [267, 352] on textarea at bounding box center [755, 411] width 1124 height 180
type textarea "Ч"
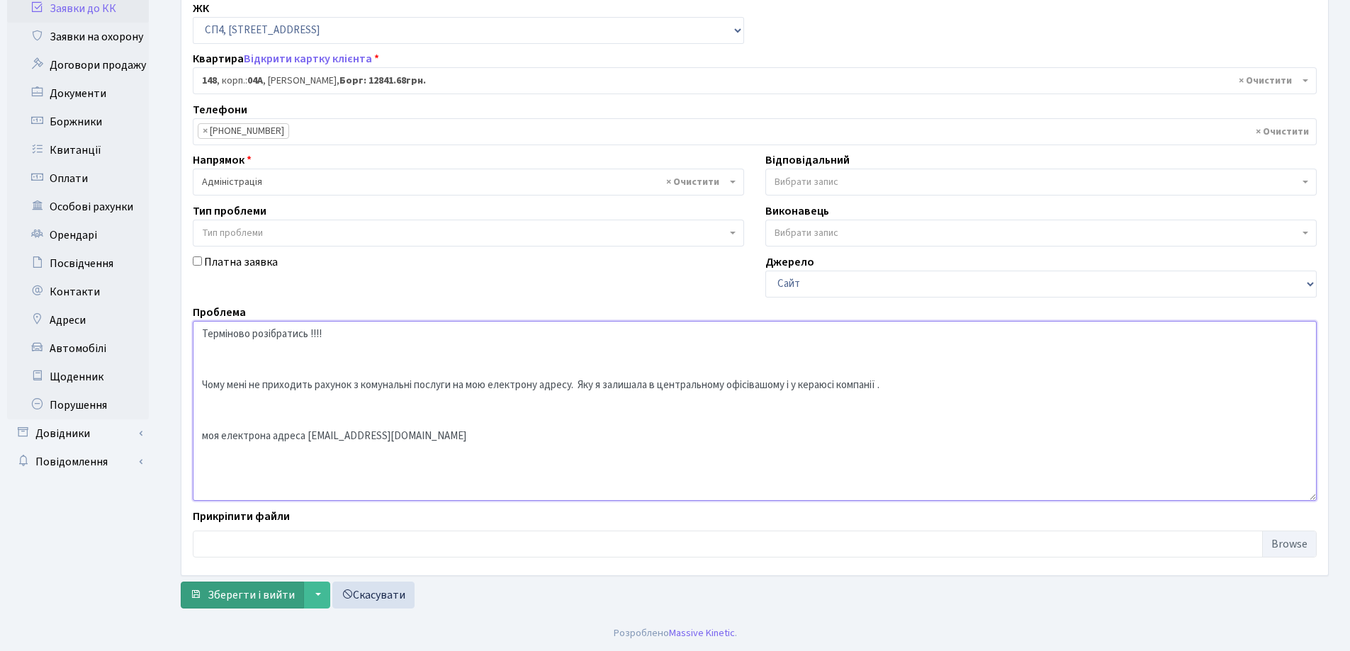
type textarea "Терміново розібратись !!!! Чому мені не приходить рахунок з комунальні послуги …"
click at [259, 600] on span "Зберегти і вийти" at bounding box center [251, 596] width 87 height 16
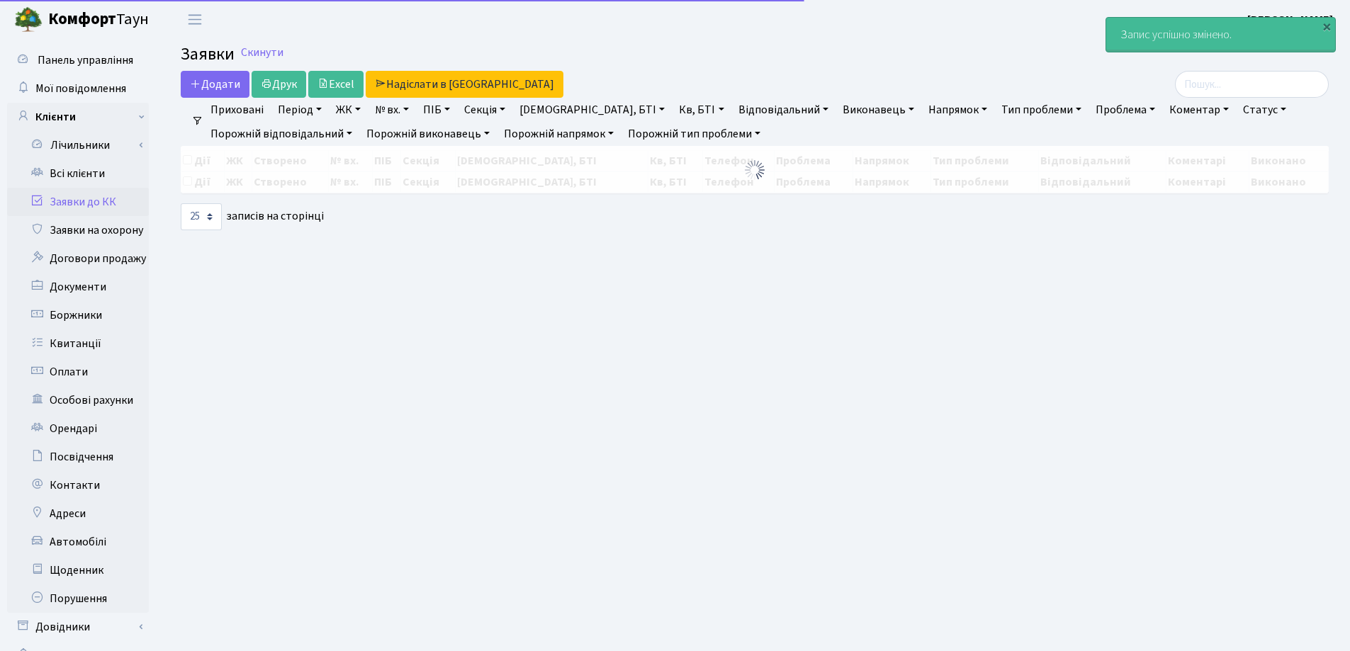
select select "25"
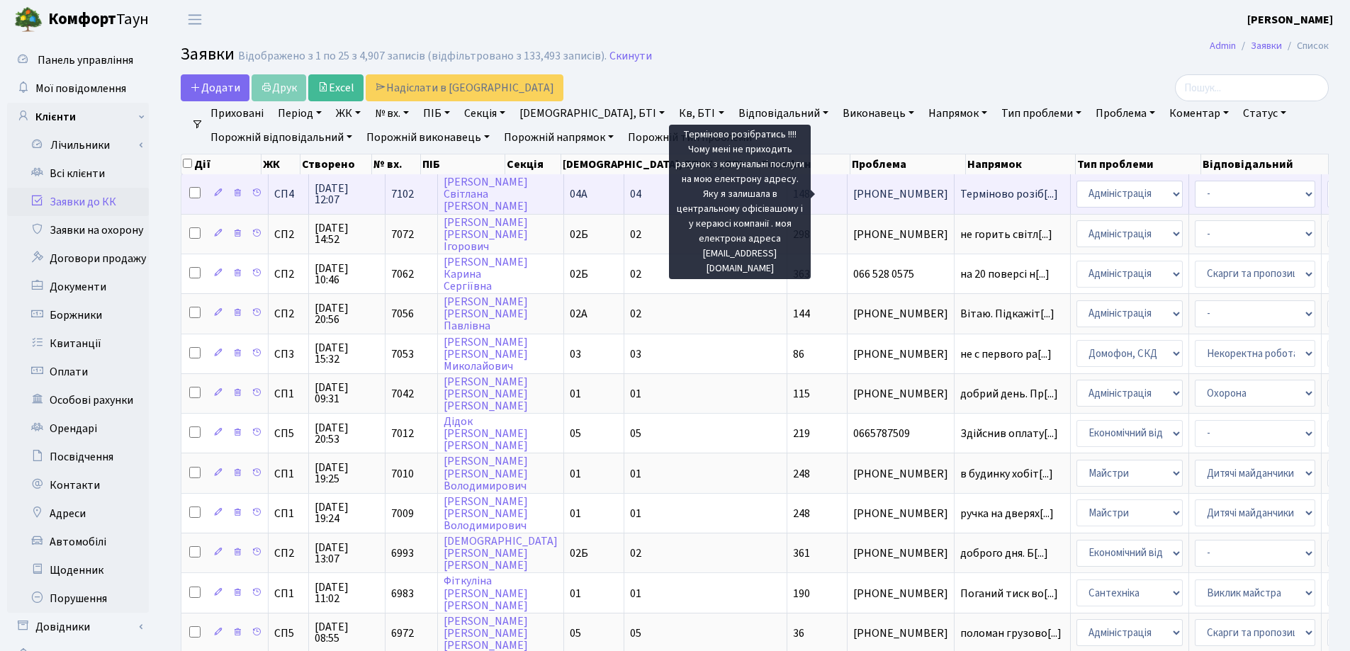
click at [960, 191] on span "Терміново розіб[...]" at bounding box center [1009, 194] width 98 height 16
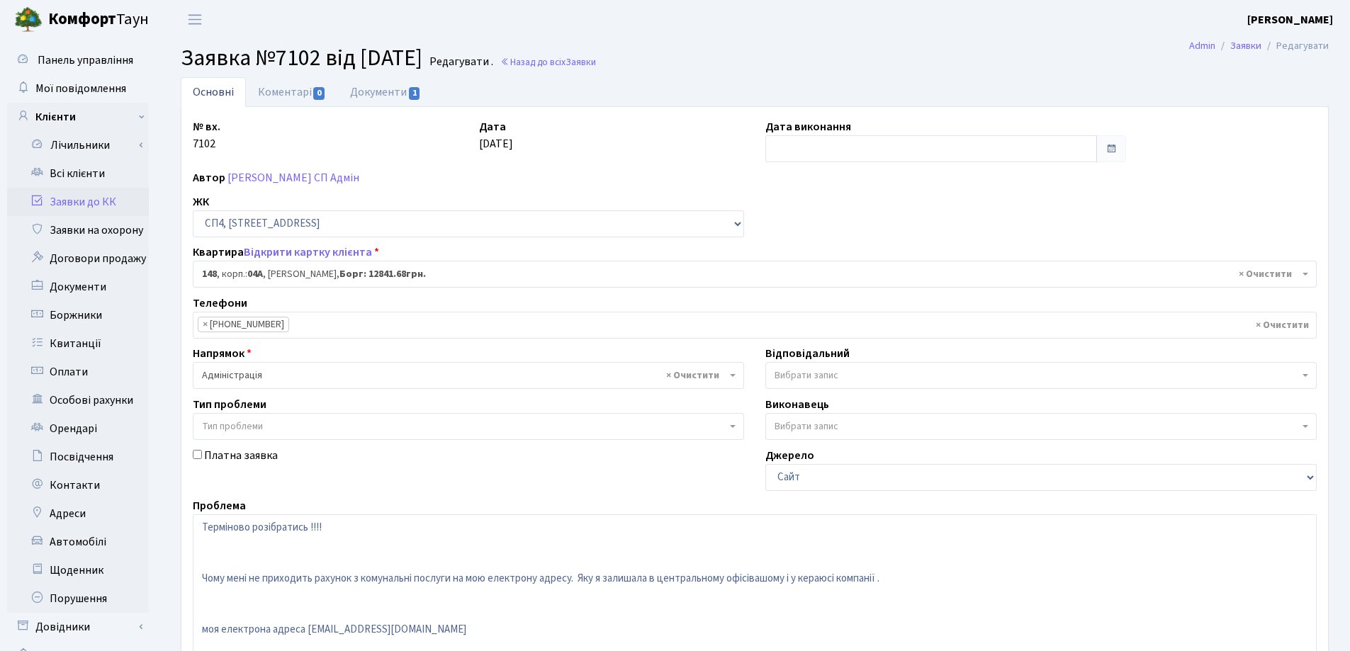
select select "21176"
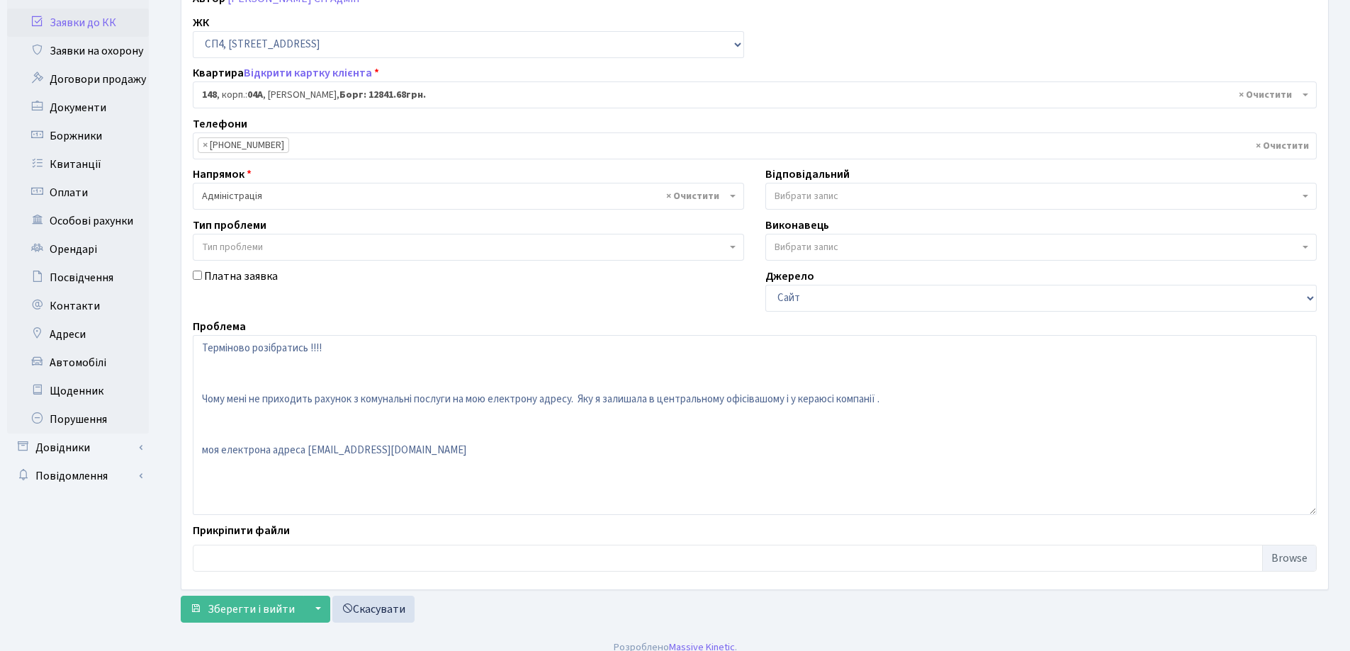
scroll to position [193, 0]
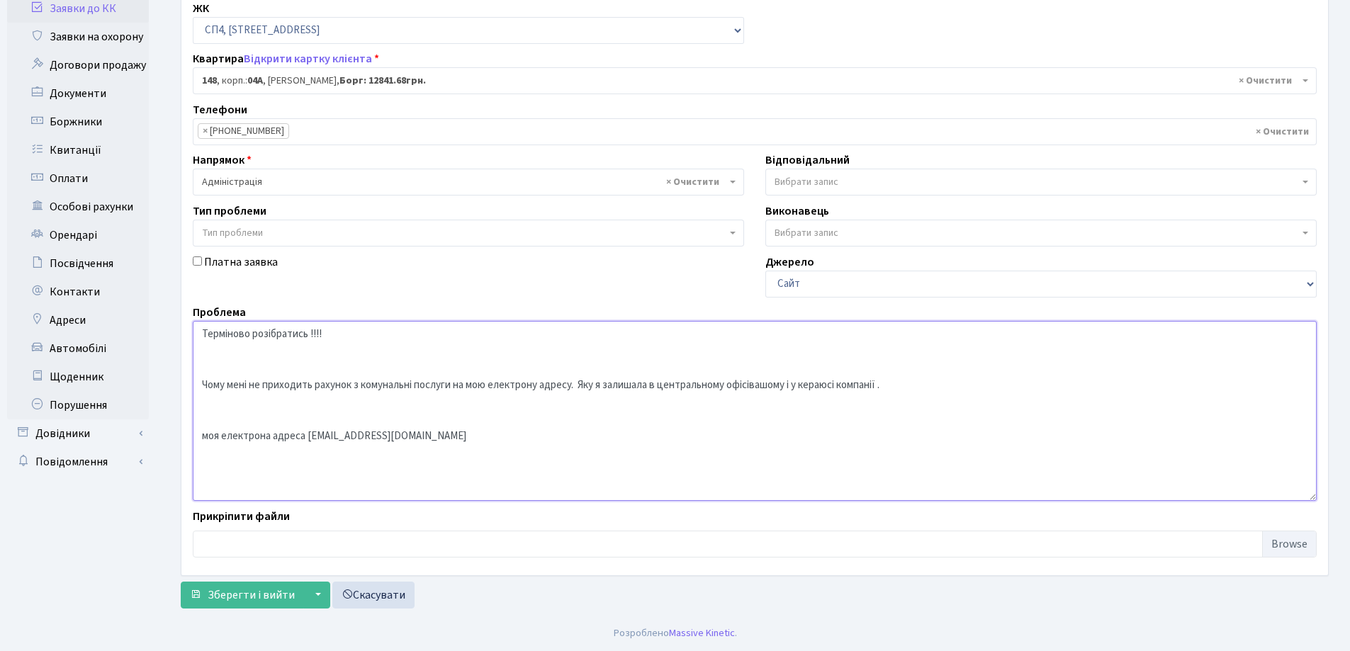
click at [357, 387] on textarea "Терміново розібратись !!!! Чому мені не приходить рахунок з комунальні послуги …" at bounding box center [755, 411] width 1124 height 180
click at [363, 386] on textarea "Терміново розібратись !!!! Чому мені не приходить рахунок з комунальні послуги …" at bounding box center [755, 411] width 1124 height 180
click at [359, 386] on textarea "Терміново розібратись !!!! Чому мені не приходить рахунок з комунальні послуги …" at bounding box center [755, 411] width 1124 height 180
type textarea "Терміново розібратись !!!! Чому мені не приходить рахунок зa комунальні послуги…"
click at [254, 592] on span "Зберегти і вийти" at bounding box center [251, 596] width 87 height 16
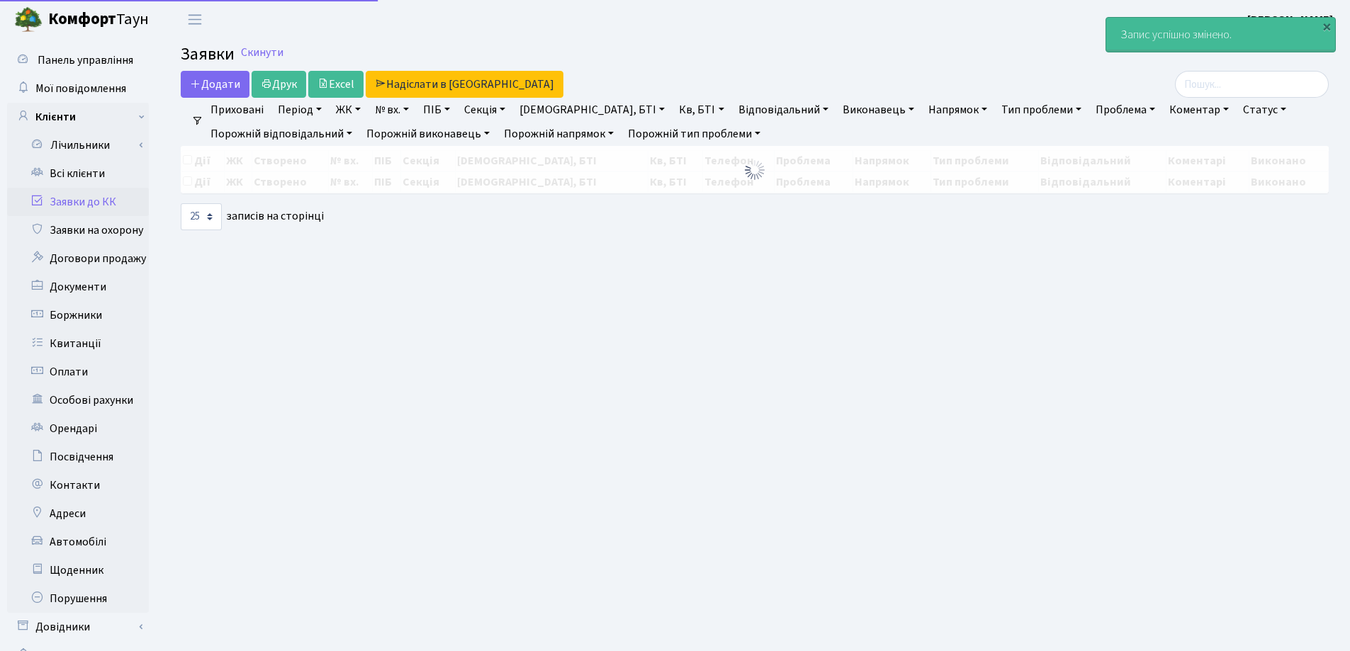
select select "25"
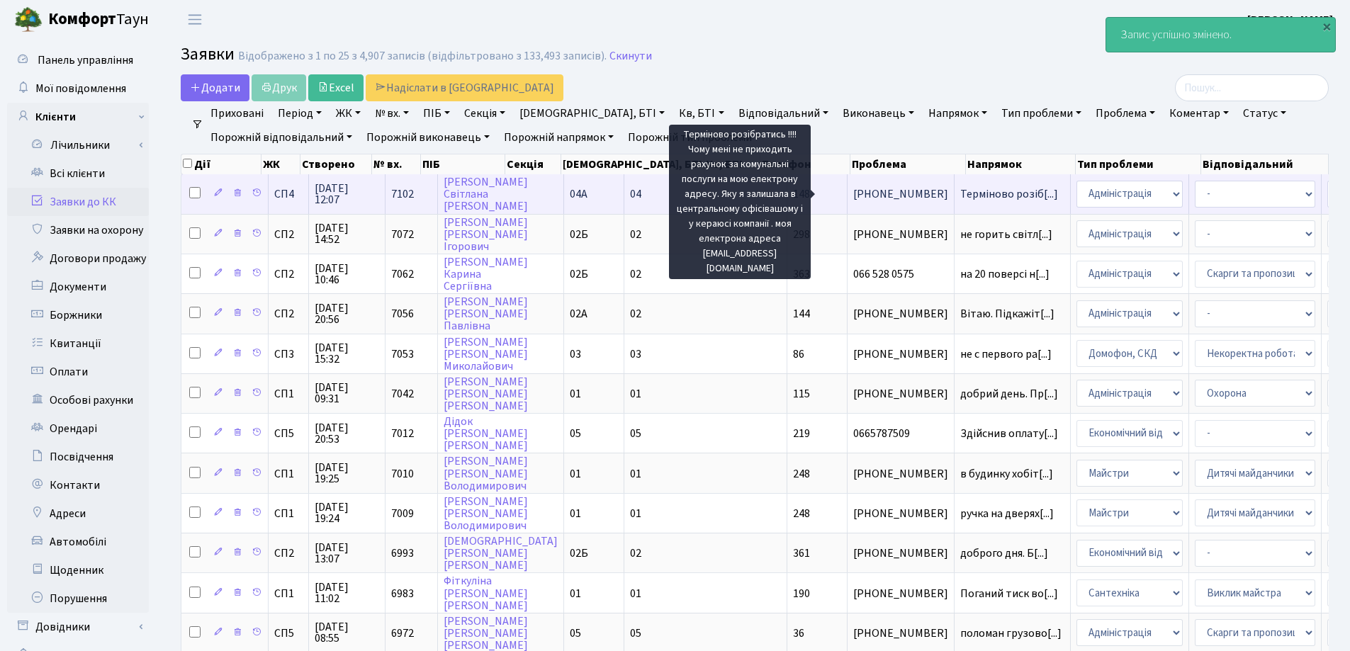
click at [960, 198] on span "Терміново розіб[...]" at bounding box center [1009, 194] width 98 height 16
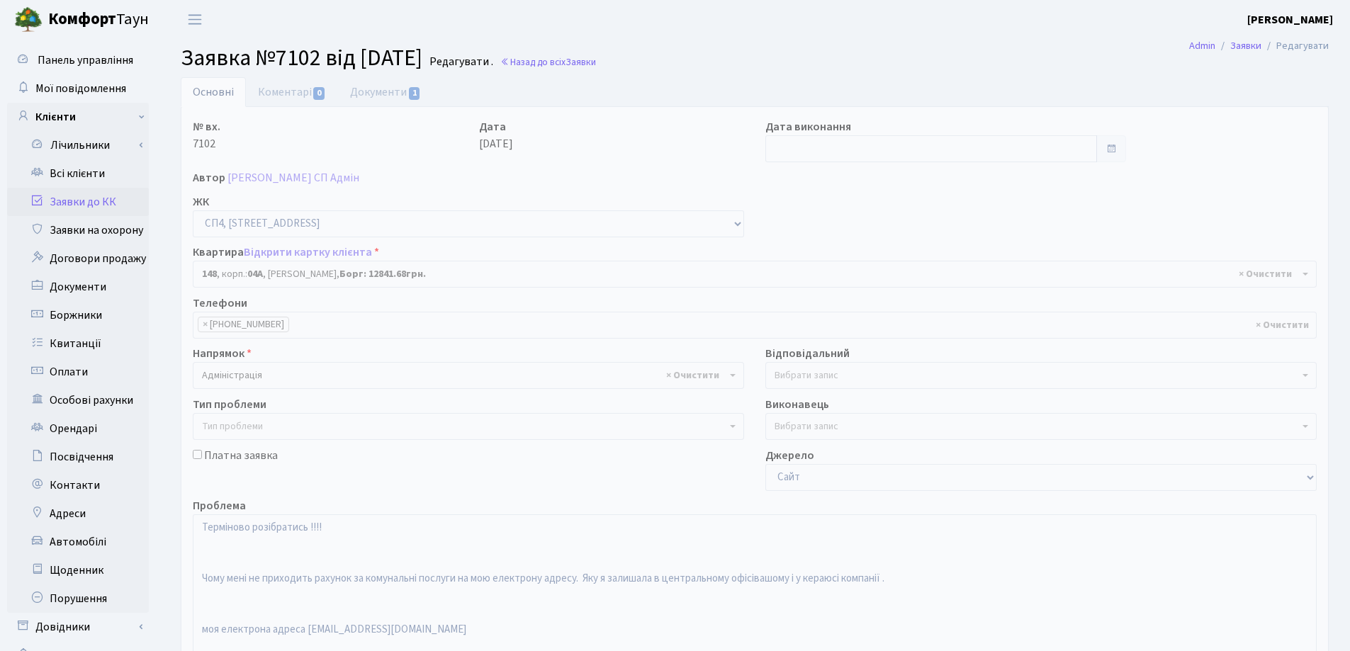
select select "21176"
click at [361, 94] on link "Документи 1" at bounding box center [385, 91] width 95 height 29
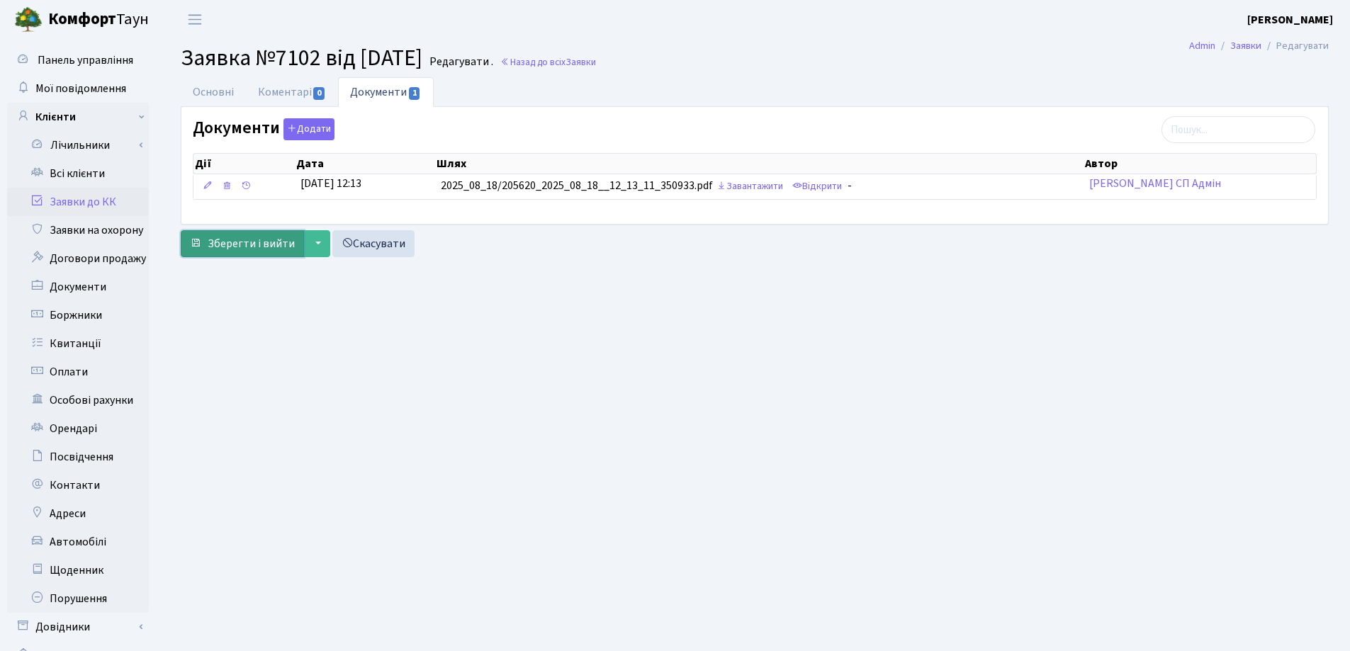
click at [236, 244] on span "Зберегти і вийти" at bounding box center [251, 244] width 87 height 16
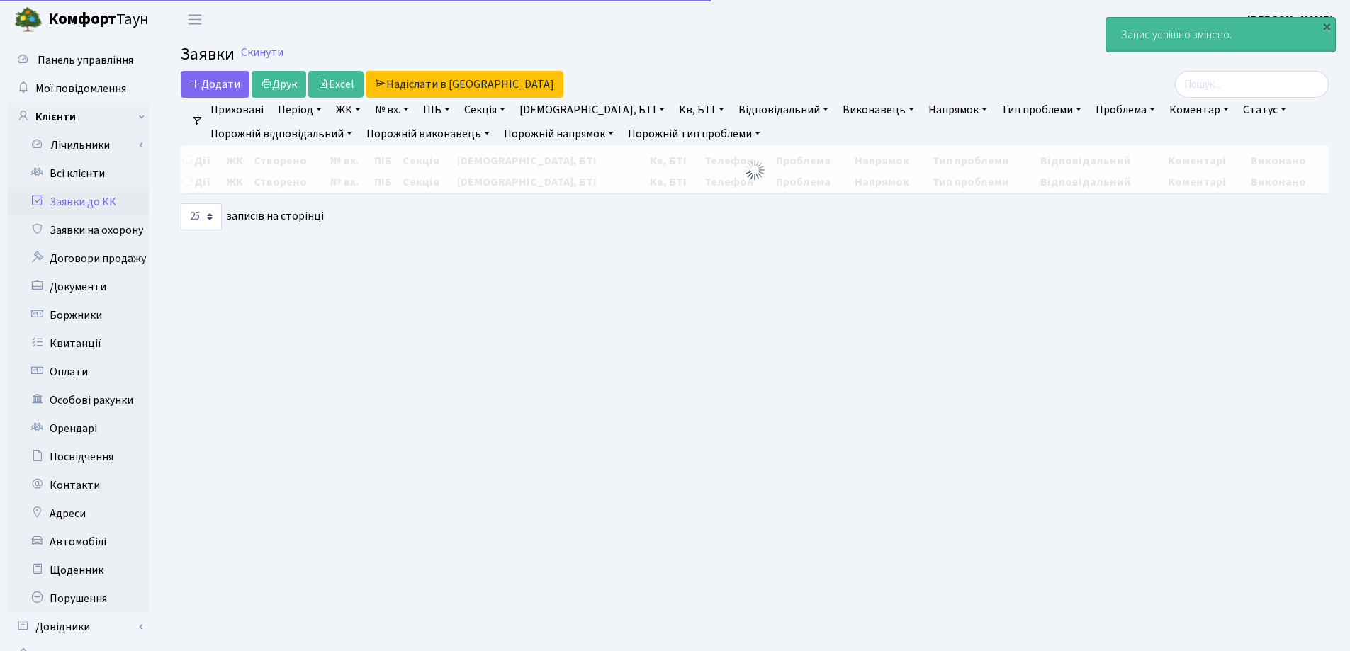
select select "25"
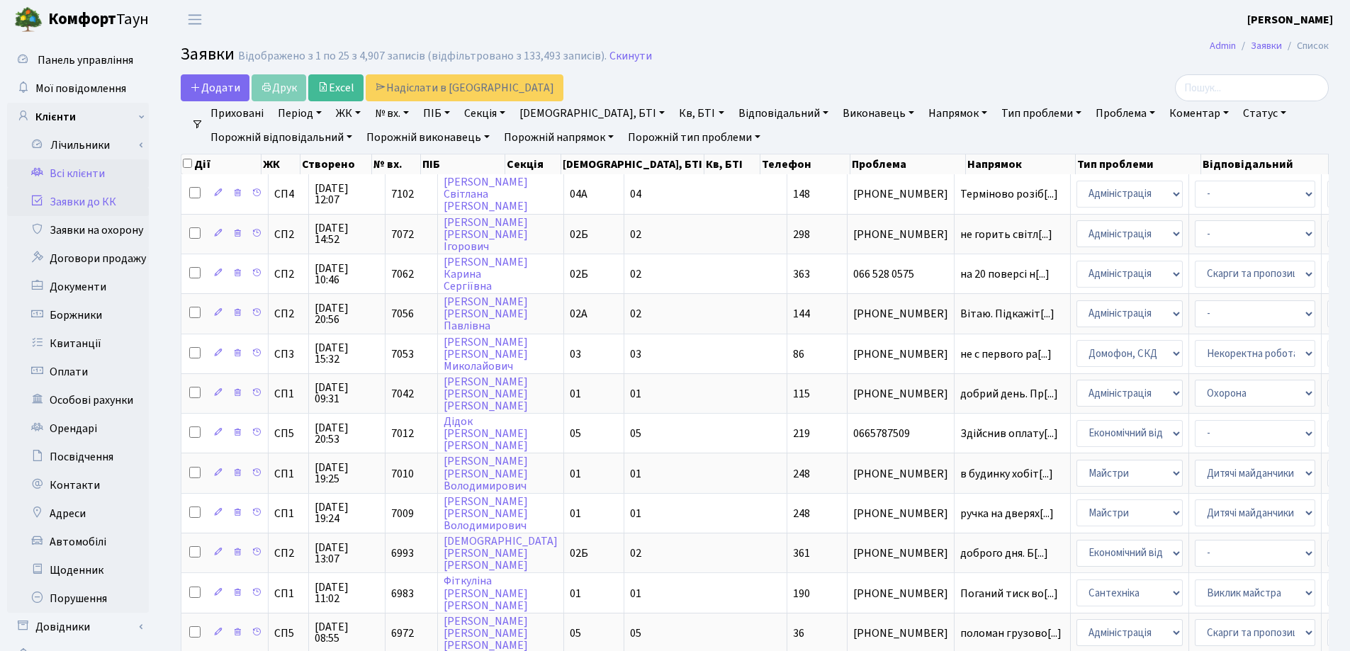
click at [91, 168] on link "Всі клієнти" at bounding box center [78, 173] width 142 height 28
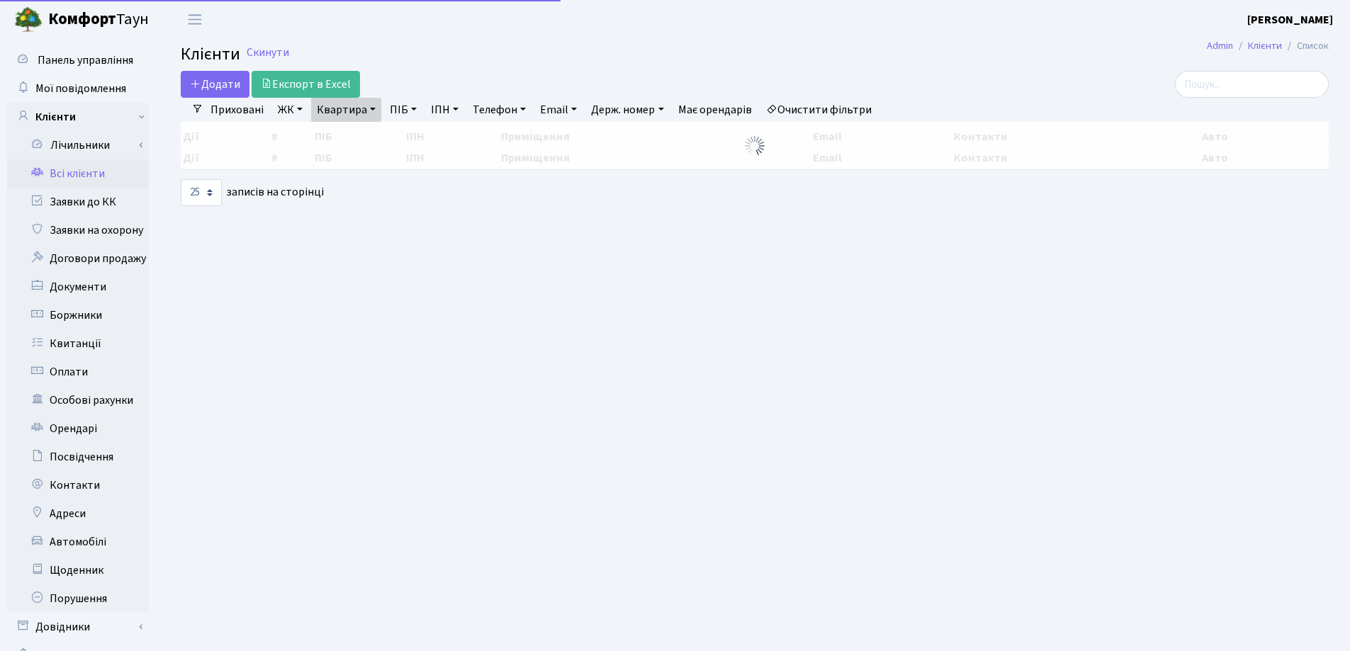
select select "25"
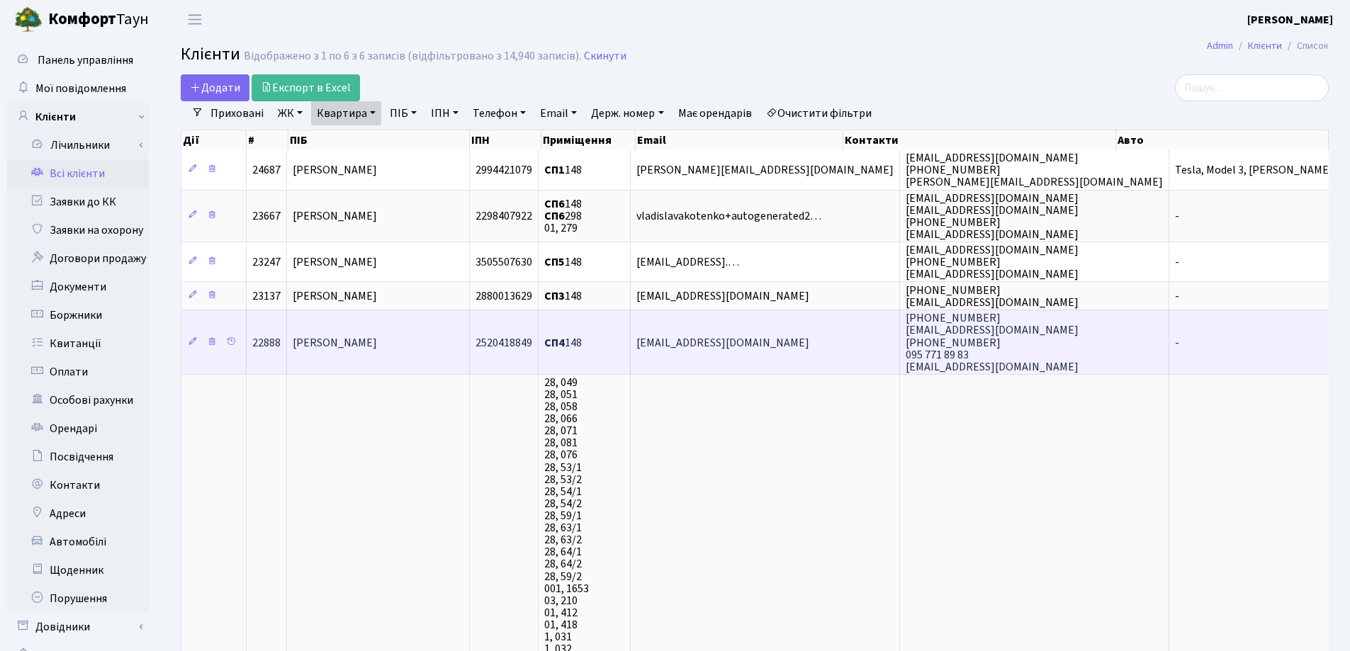
click at [437, 331] on td "[PERSON_NAME]" at bounding box center [378, 342] width 183 height 64
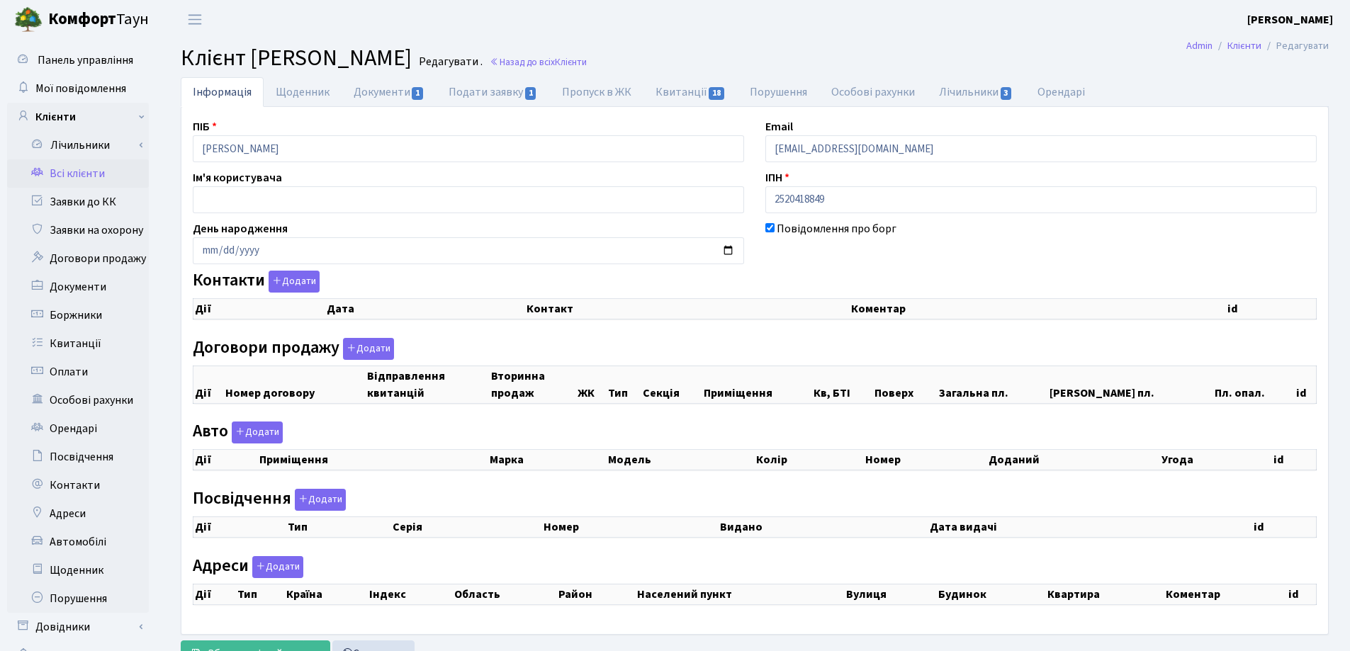
checkbox input "true"
select select "25"
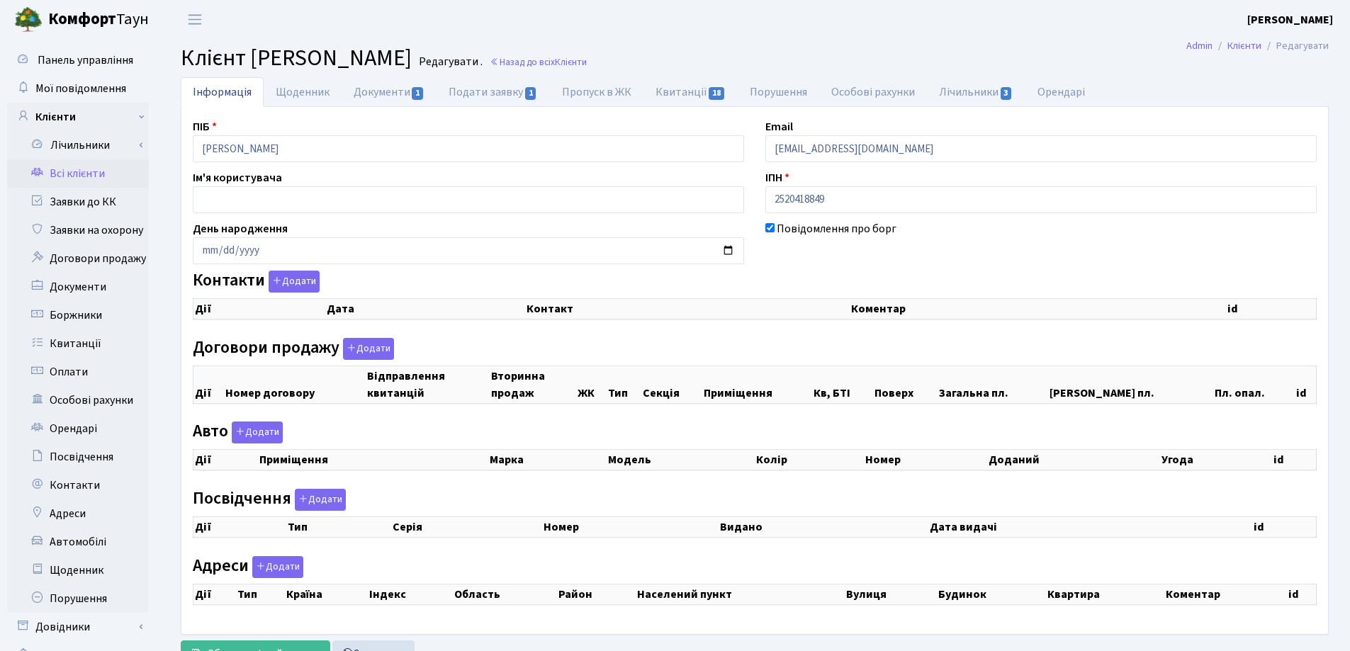
select select "25"
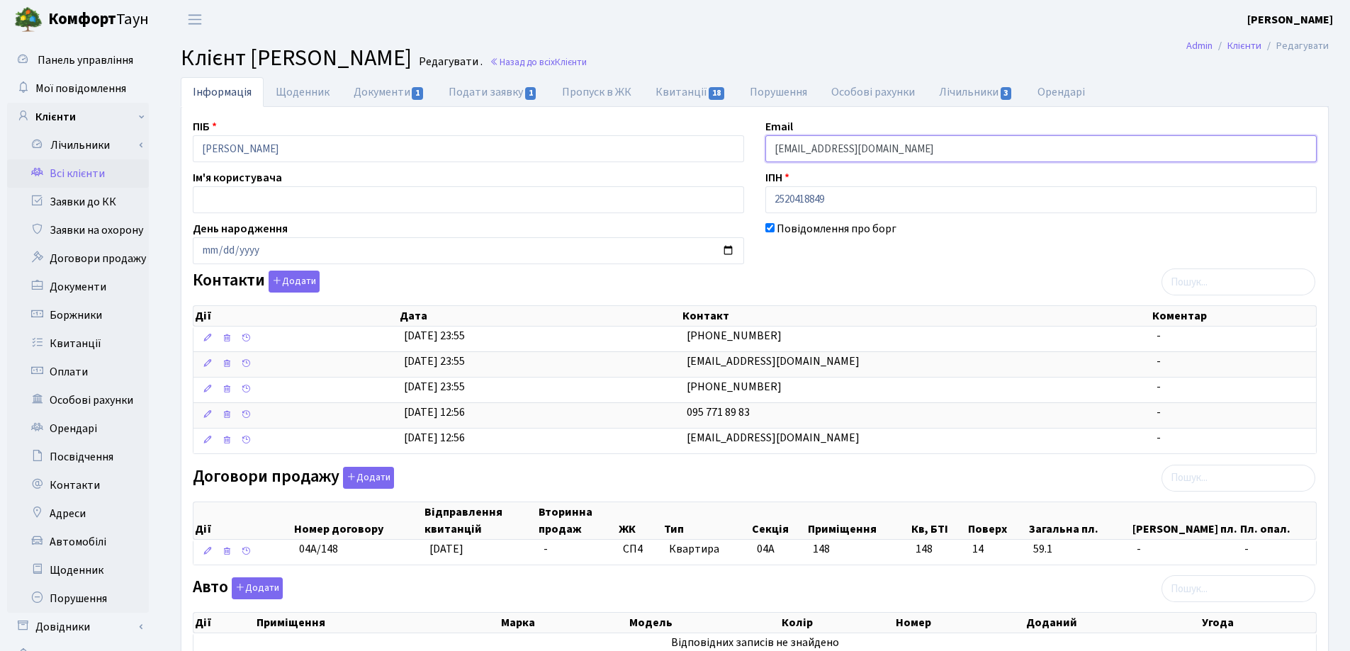
drag, startPoint x: 0, startPoint y: 0, endPoint x: 717, endPoint y: 159, distance: 734.6
click at [717, 159] on div "ПІБ [PERSON_NAME] Email [EMAIL_ADDRESS][DOMAIN_NAME] Ім'я користувача ІПН 25204…" at bounding box center [754, 524] width 1145 height 812
click at [277, 281] on icon "button" at bounding box center [277, 281] width 10 height 10
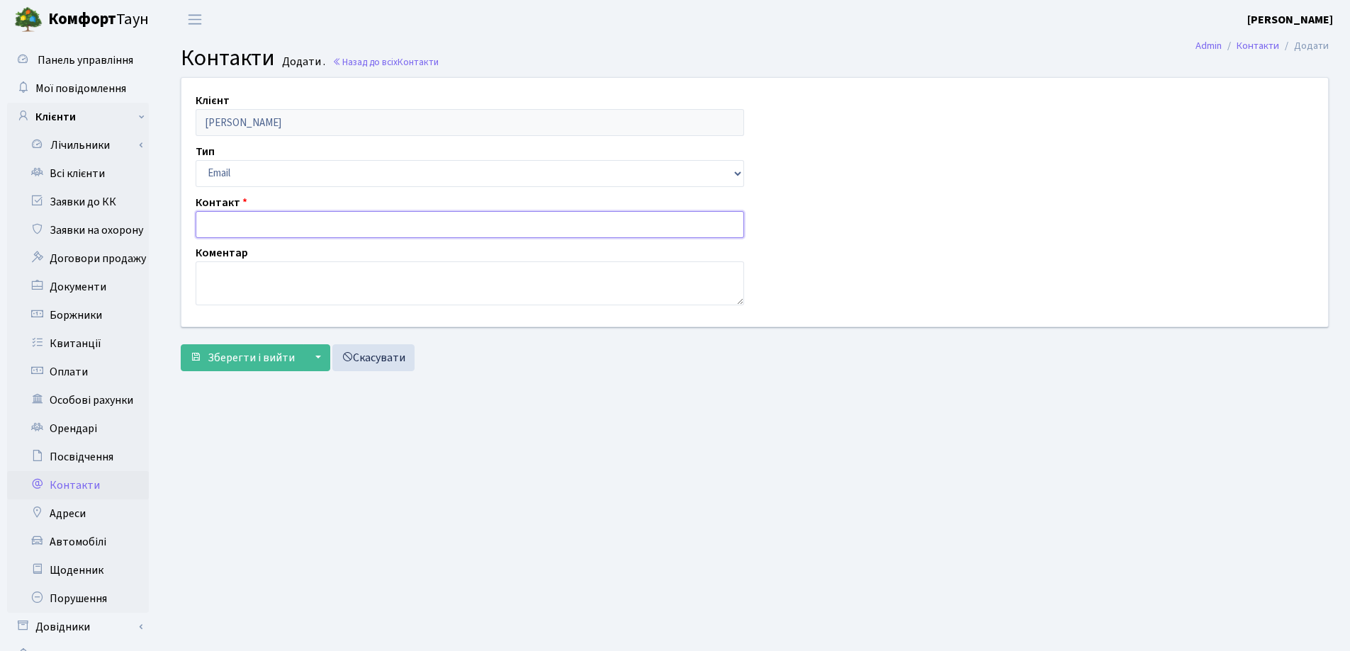
paste input "[EMAIL_ADDRESS][DOMAIN_NAME]"
type input "cherep58yv@gmail.com"
click at [231, 352] on span "Зберегти і вийти" at bounding box center [251, 358] width 87 height 16
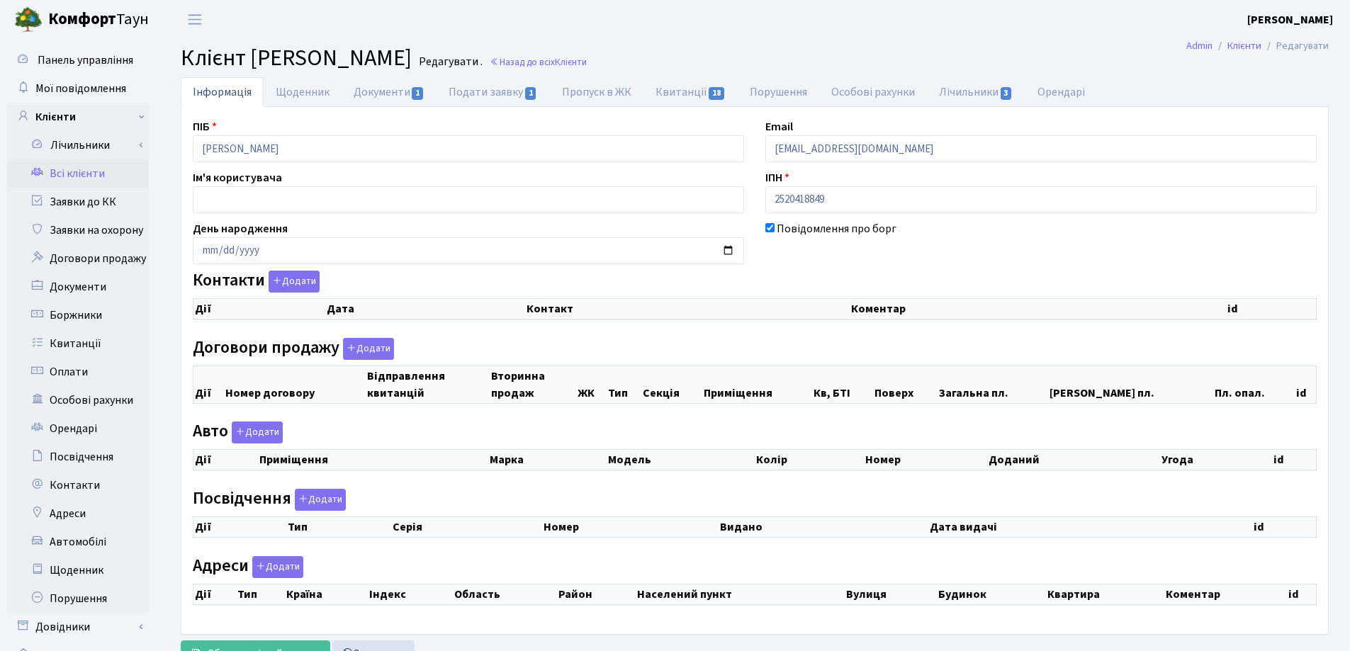
checkbox input "true"
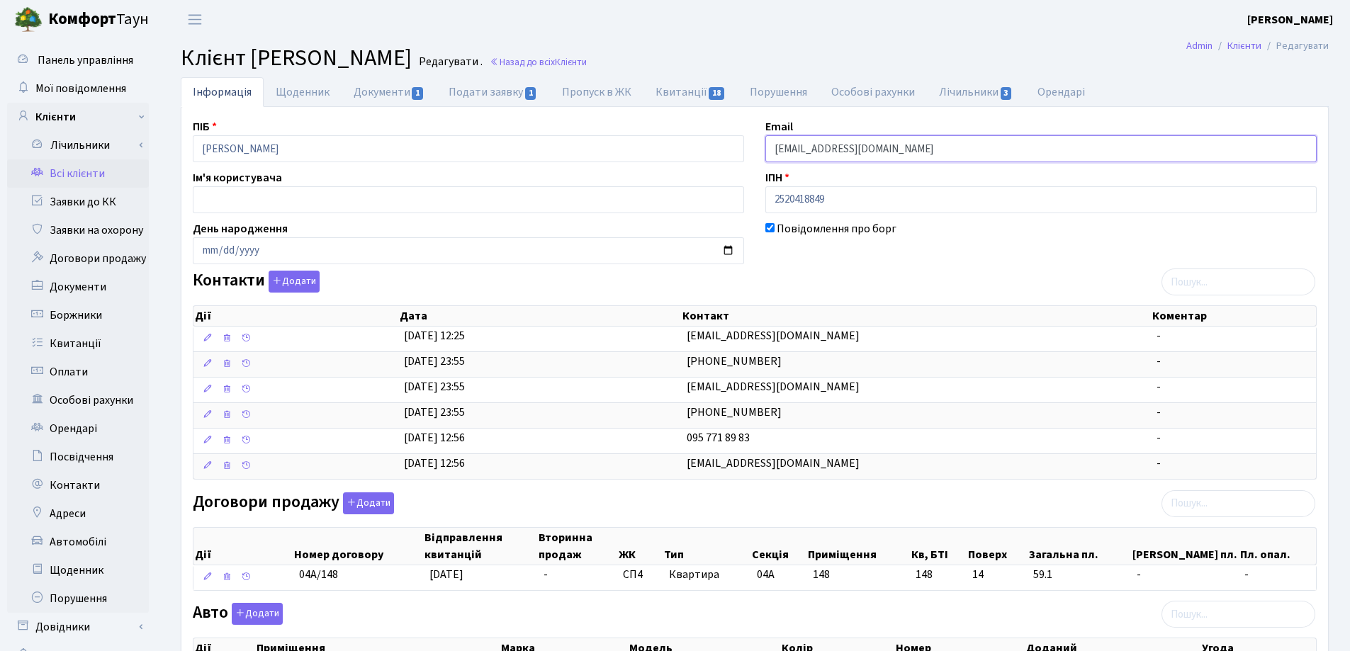
drag, startPoint x: 906, startPoint y: 147, endPoint x: 726, endPoint y: 158, distance: 179.6
click at [726, 158] on div "ПІБ Черепанова Світлана Василівна Email cherep58yv@gmail.com Ім'я користувача І…" at bounding box center [754, 536] width 1145 height 837
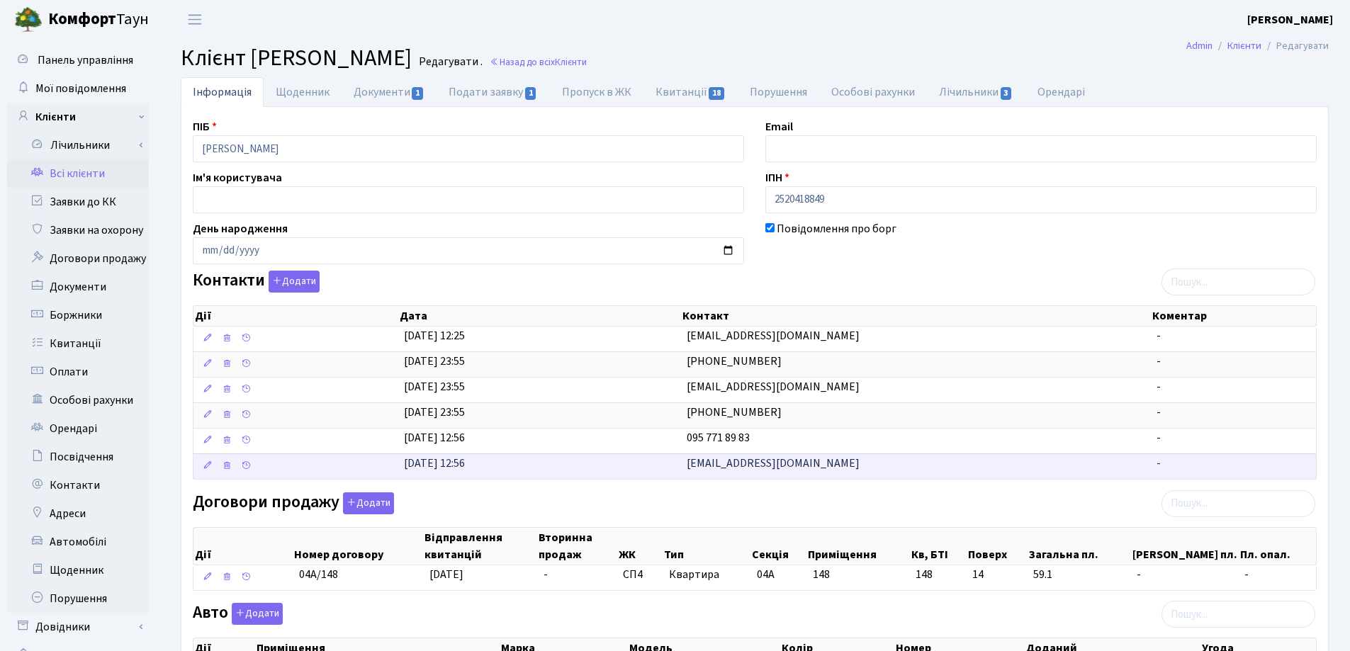
drag, startPoint x: 885, startPoint y: 468, endPoint x: 671, endPoint y: 463, distance: 214.1
click at [669, 466] on \<\/span\>\a "24.05.2021, 12:56 s.cherepanova69@iclod.com -" at bounding box center [754, 467] width 1123 height 26
copy \<\/span\>\a "s.cherepanova69@iclod.com"
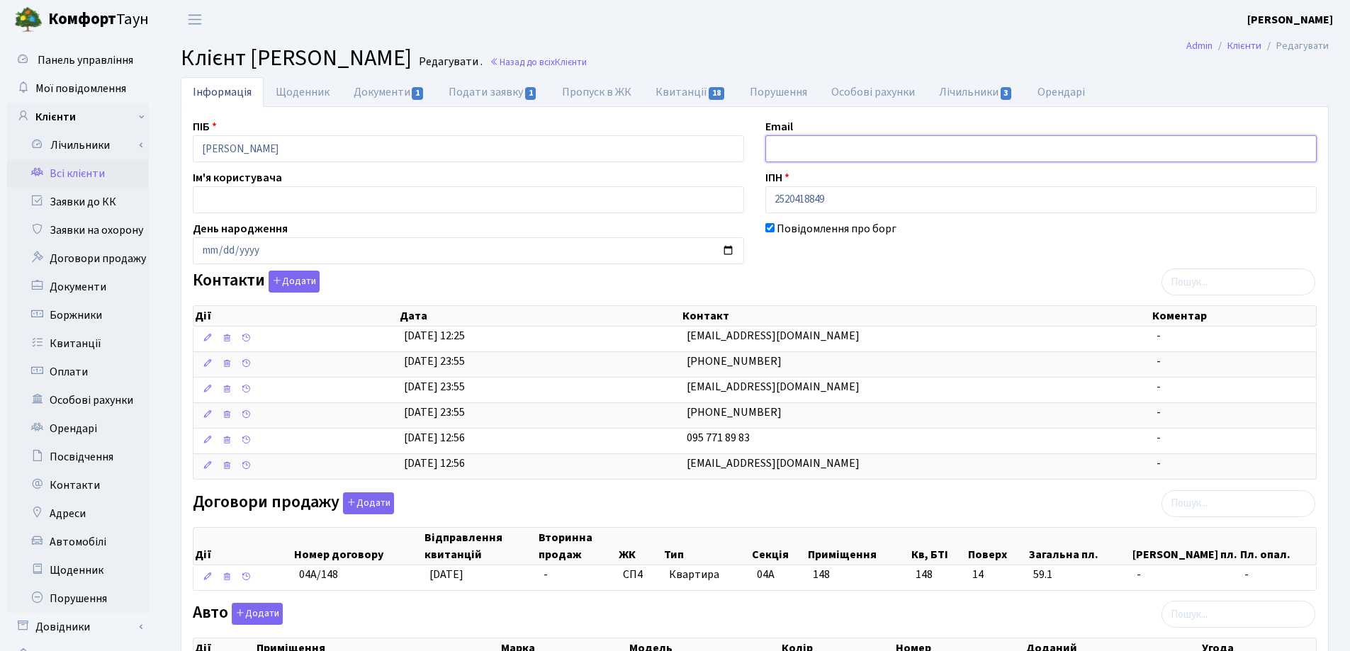
paste input "s.cherepanova69@iclod.com"
click at [792, 150] on input "s.cherepanova69@iclod.com" at bounding box center [1040, 148] width 551 height 27
click at [919, 150] on input "s.cherepanova69@iclod.com" at bounding box center [1040, 148] width 551 height 27
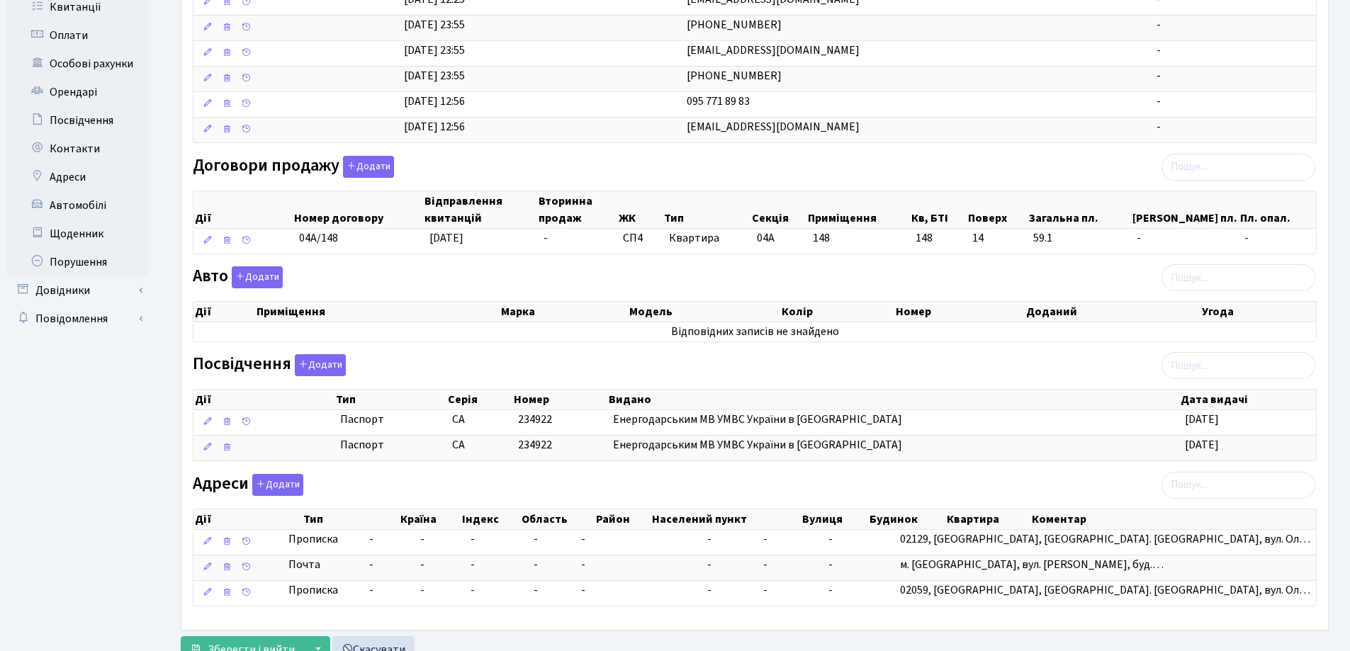
scroll to position [391, 0]
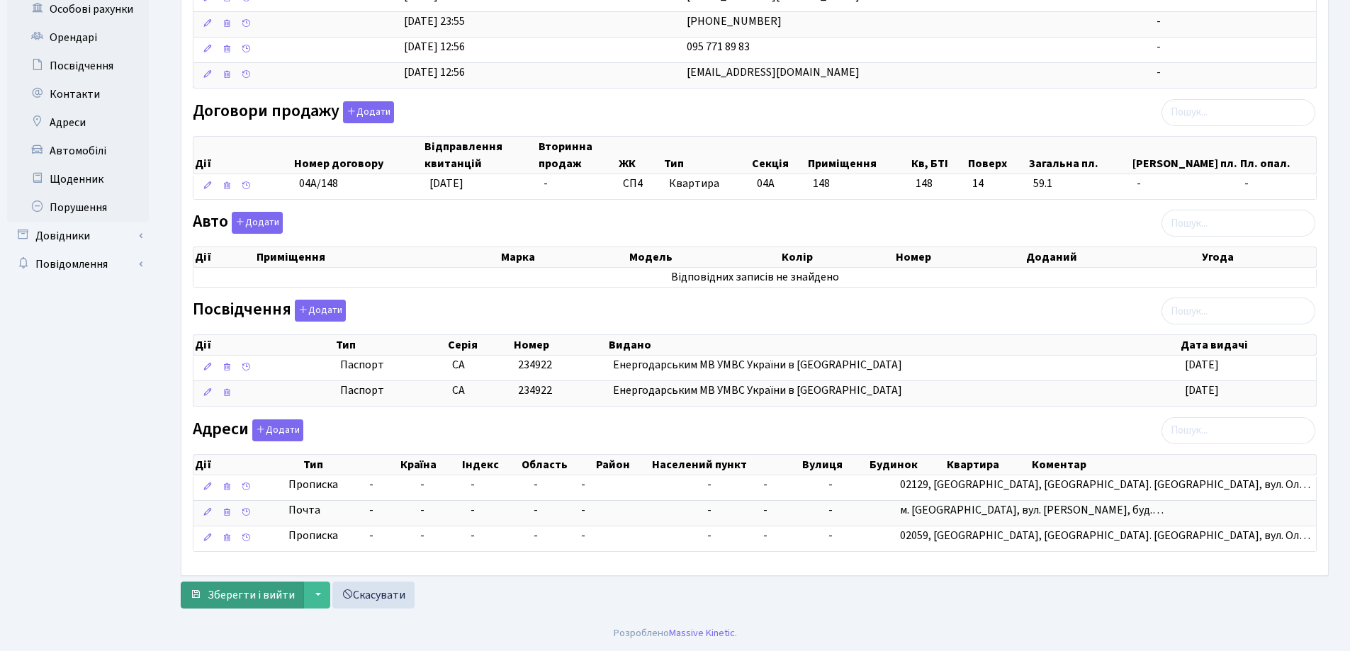
type input "[EMAIL_ADDRESS][DOMAIN_NAME]"
click at [235, 597] on span "Зберегти і вийти" at bounding box center [251, 596] width 87 height 16
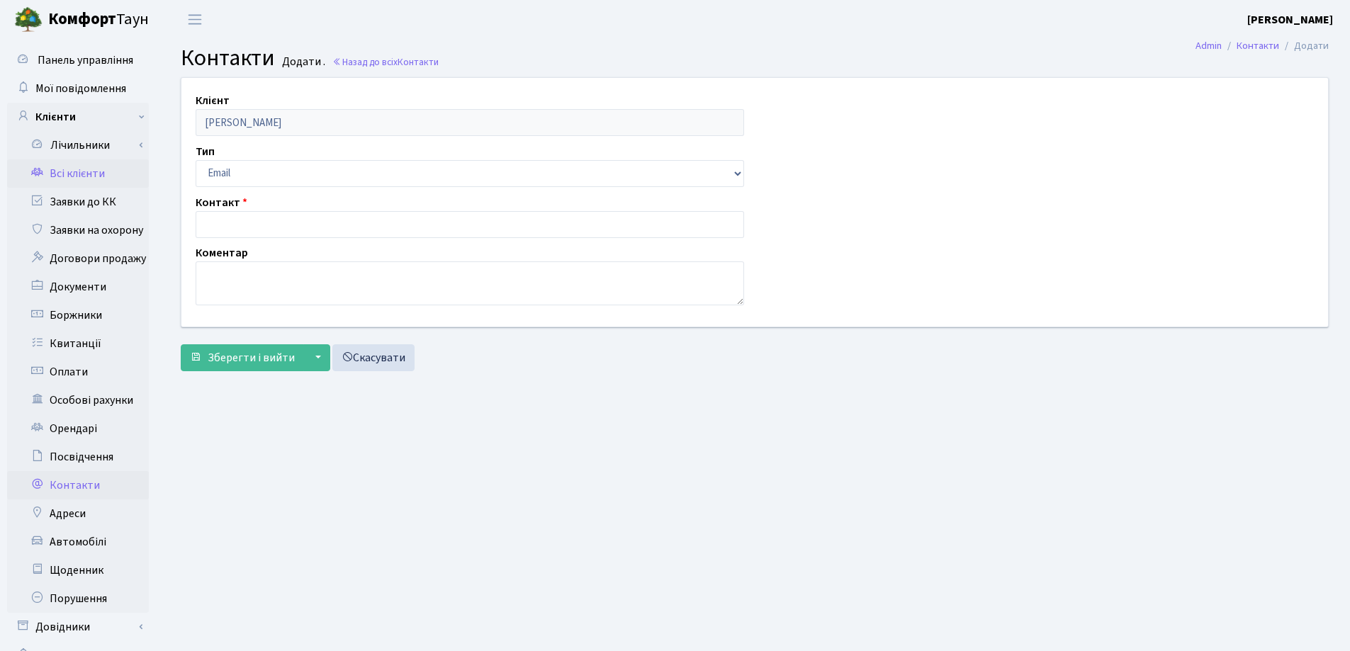
click at [70, 176] on link "Всі клієнти" at bounding box center [78, 173] width 142 height 28
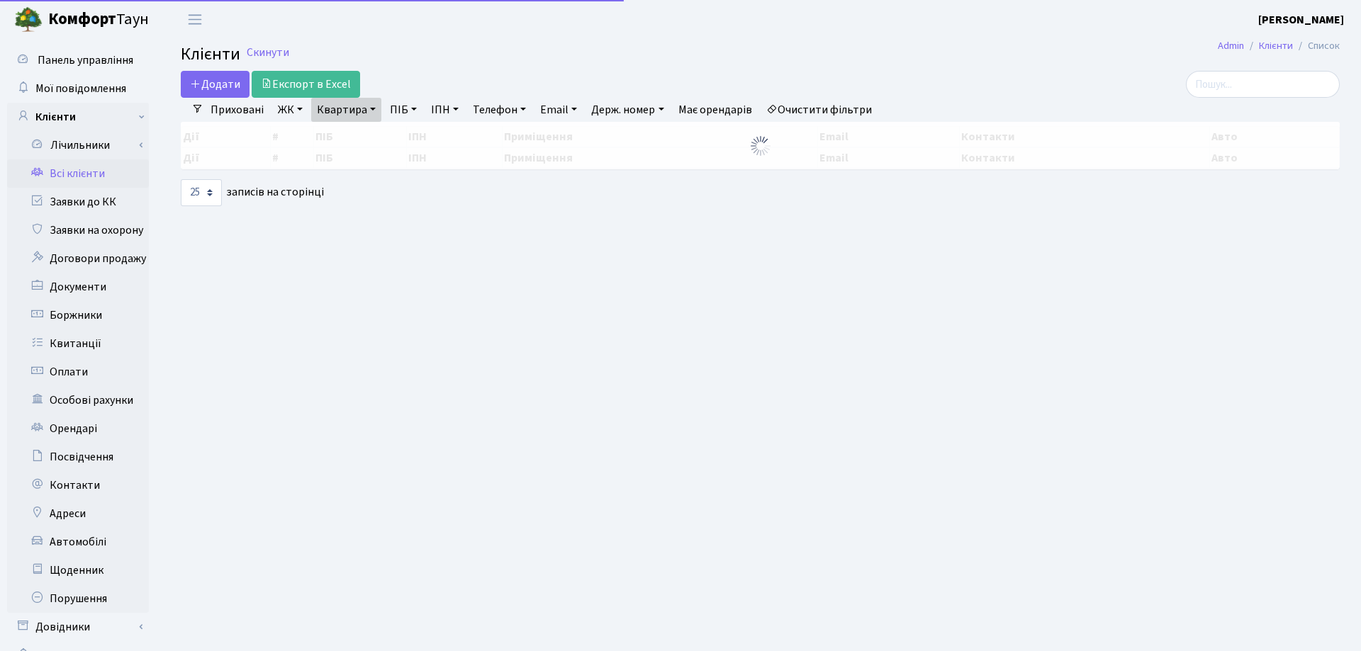
select select "25"
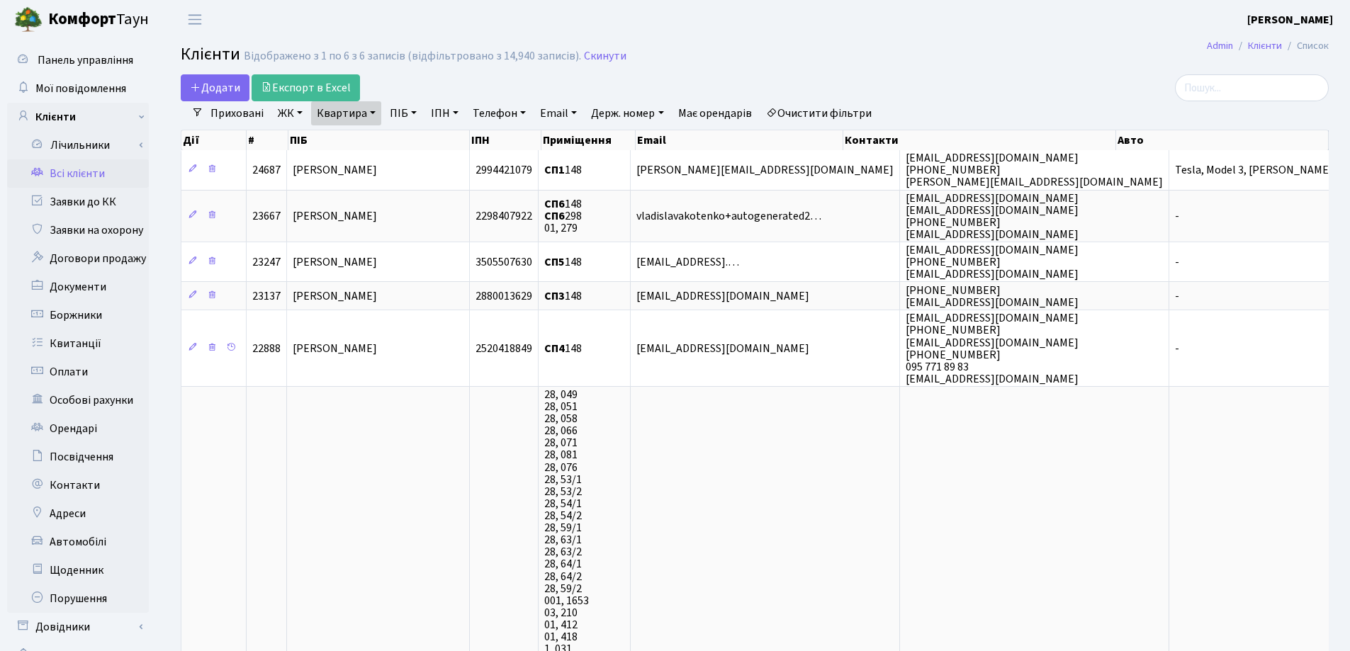
click at [369, 113] on link "Квартира" at bounding box center [346, 113] width 70 height 24
click at [408, 145] on icon at bounding box center [408, 140] width 11 height 11
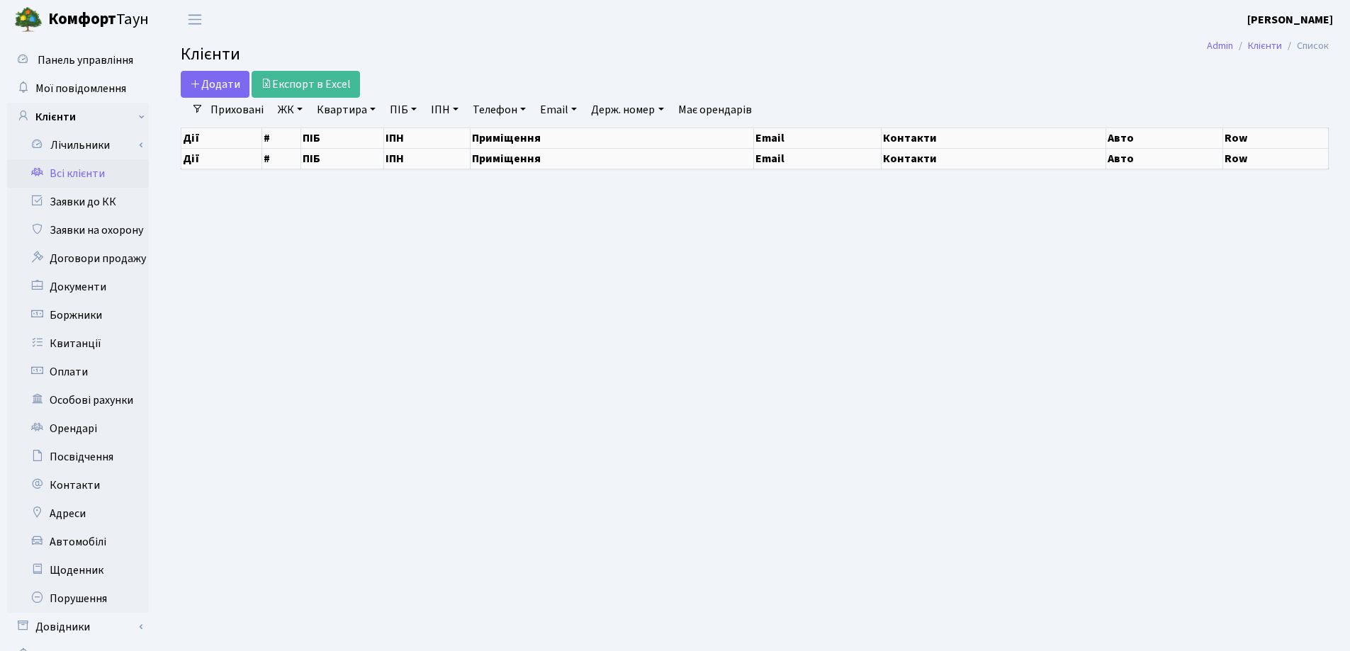
select select "25"
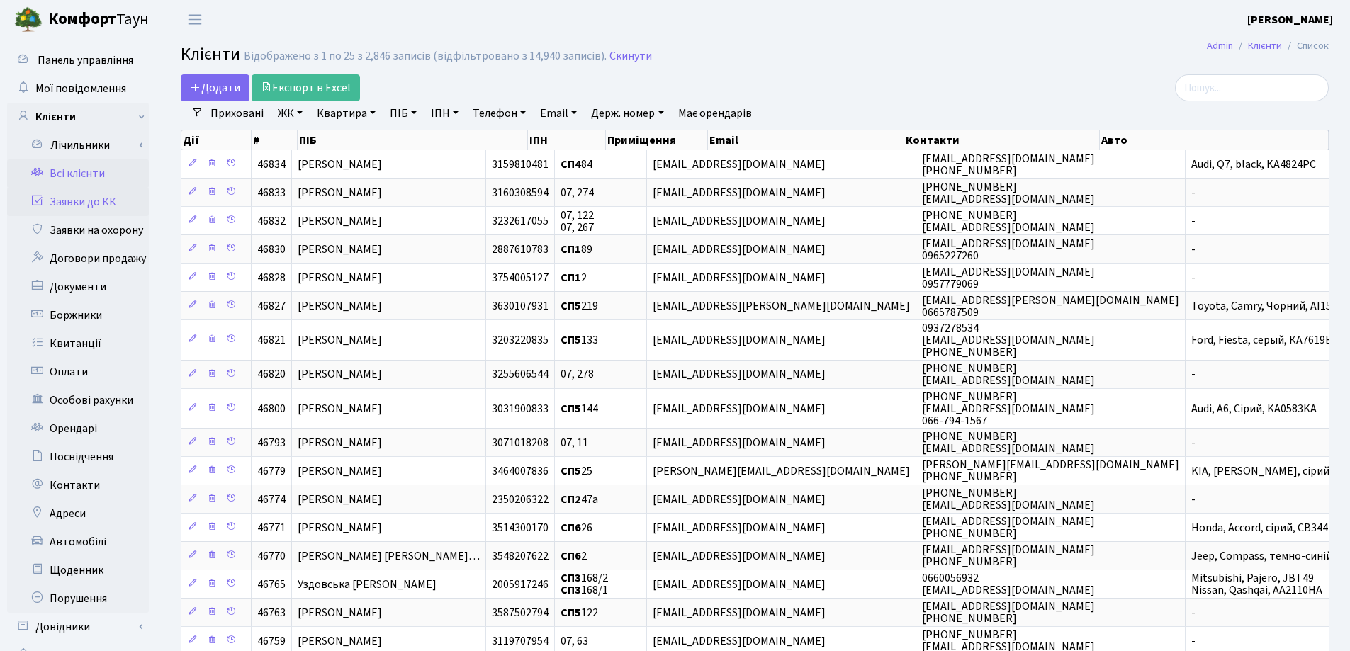
click at [55, 203] on link "Заявки до КК" at bounding box center [78, 202] width 142 height 28
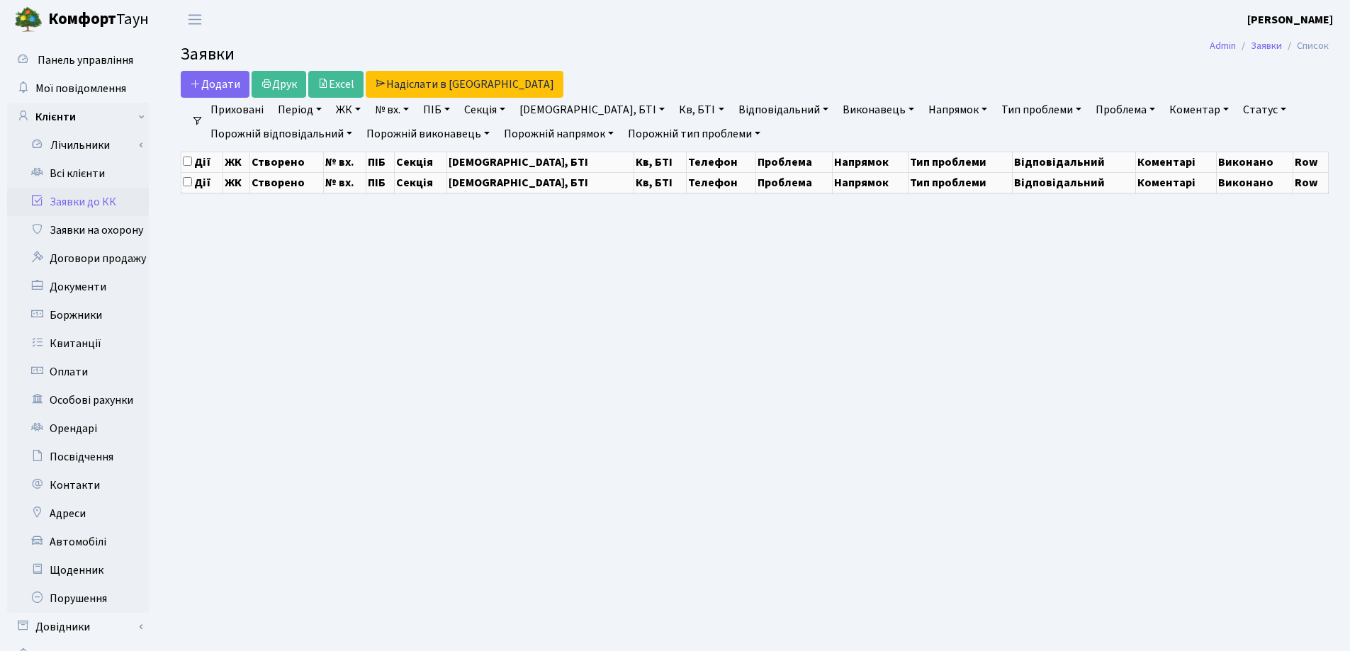
select select "25"
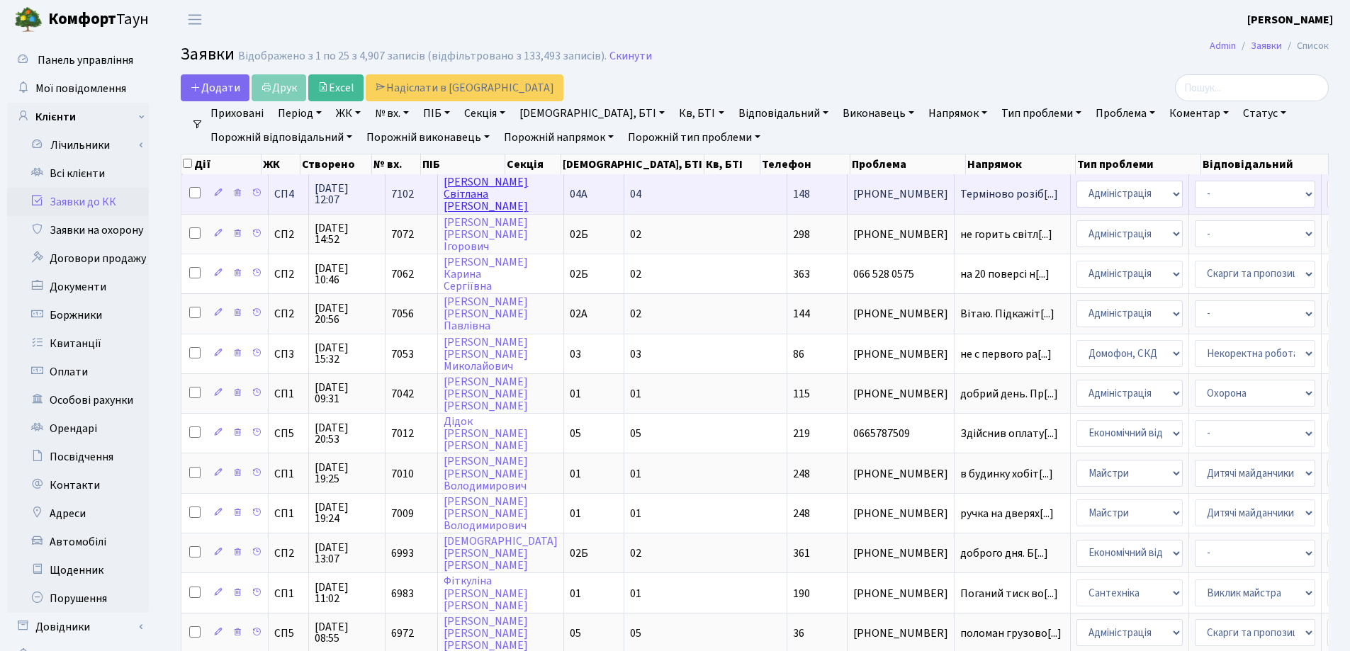
click at [454, 196] on link "Черепанова Світлана Василівна" at bounding box center [486, 194] width 84 height 40
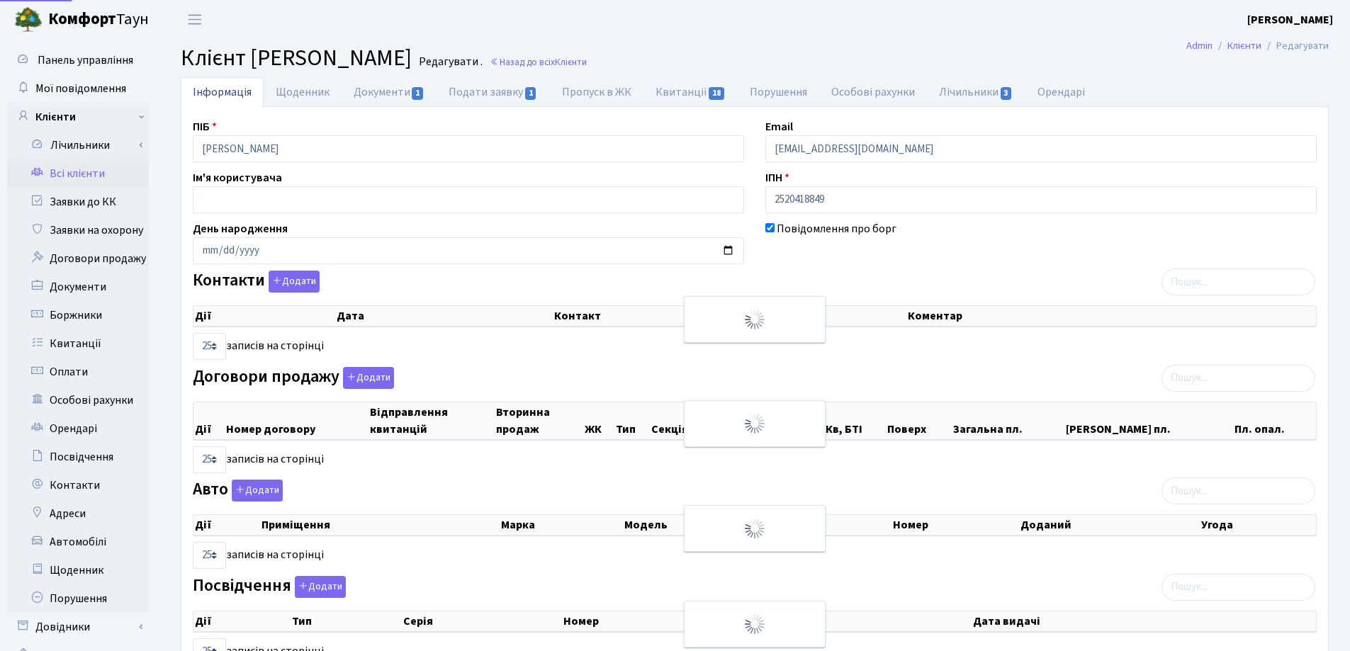
select select "25"
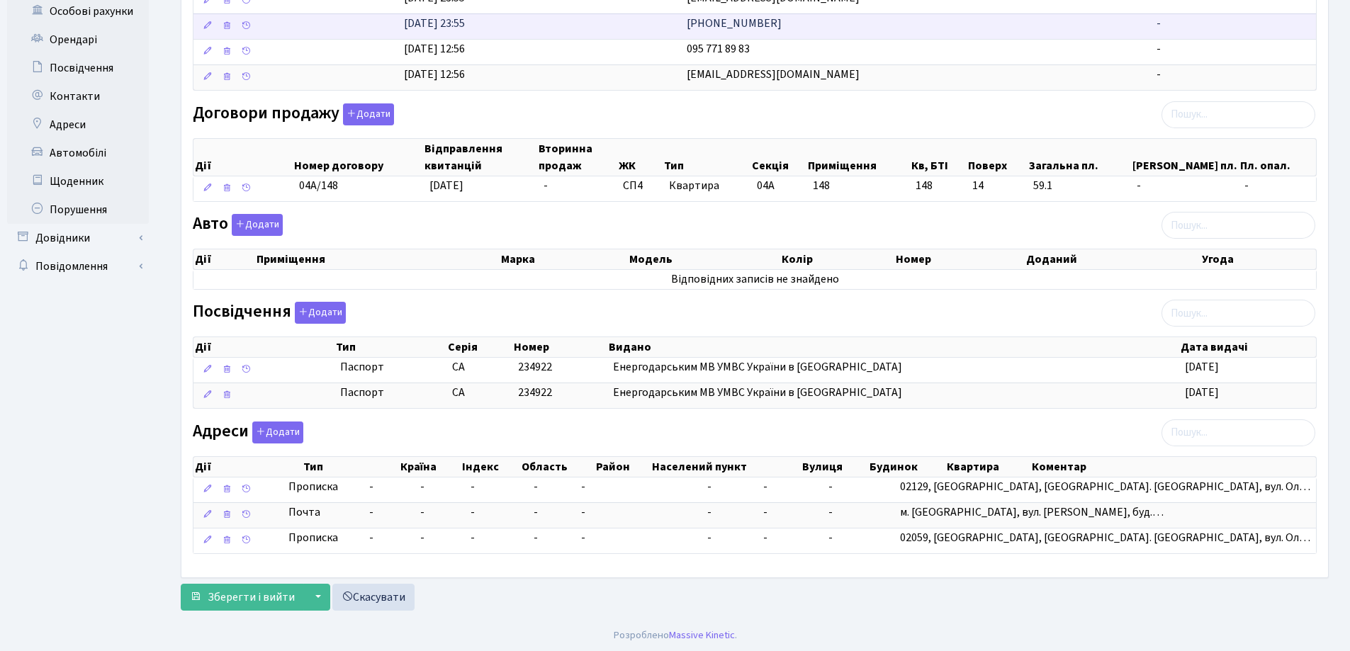
scroll to position [391, 0]
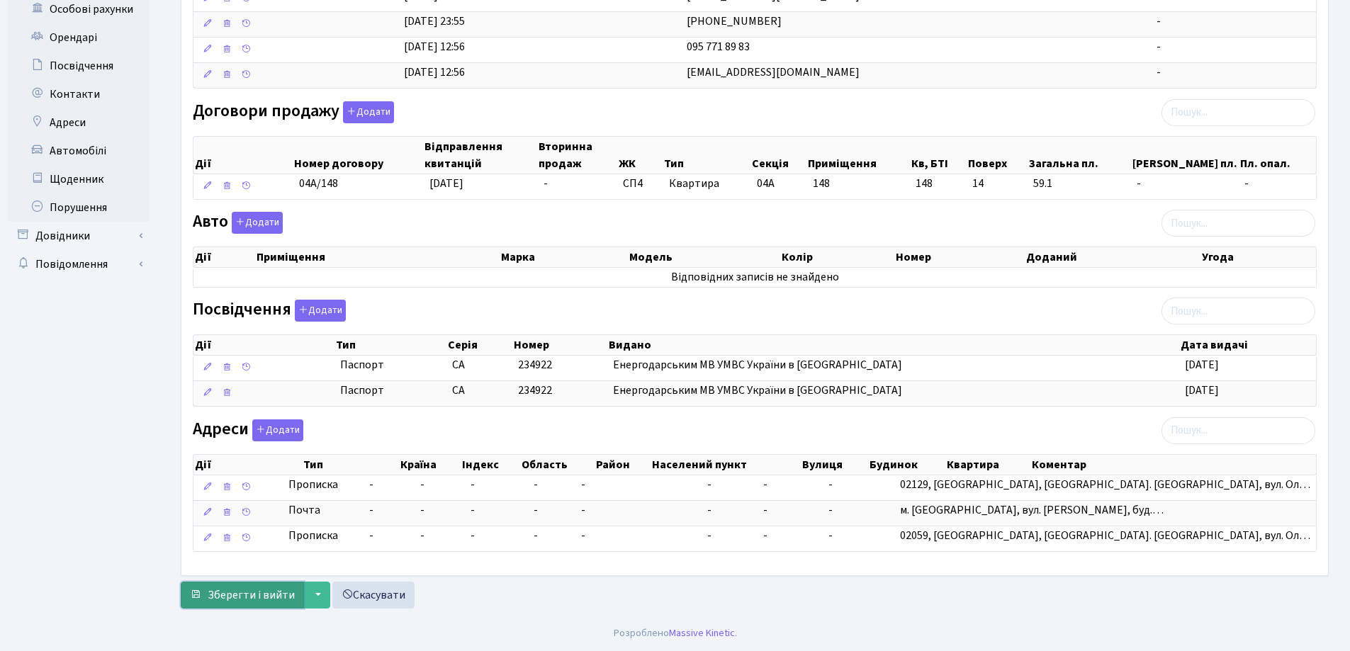
click at [227, 595] on span "Зберегти і вийти" at bounding box center [251, 596] width 87 height 16
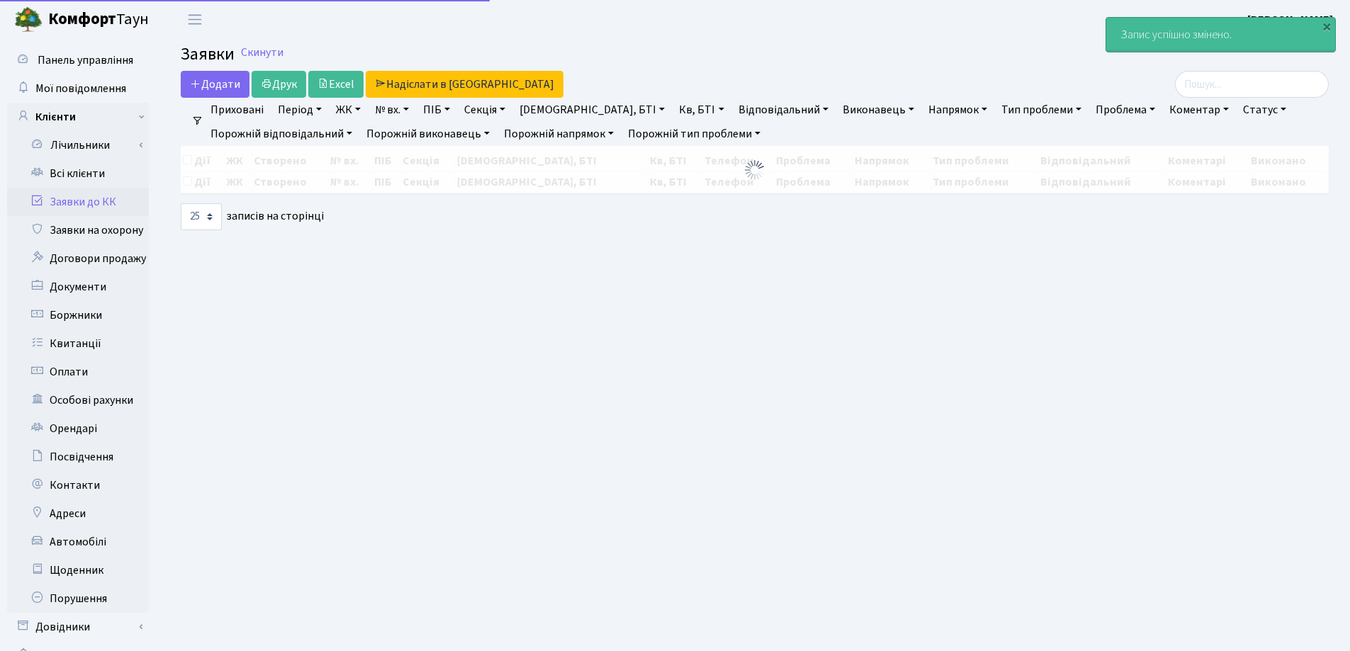
select select "25"
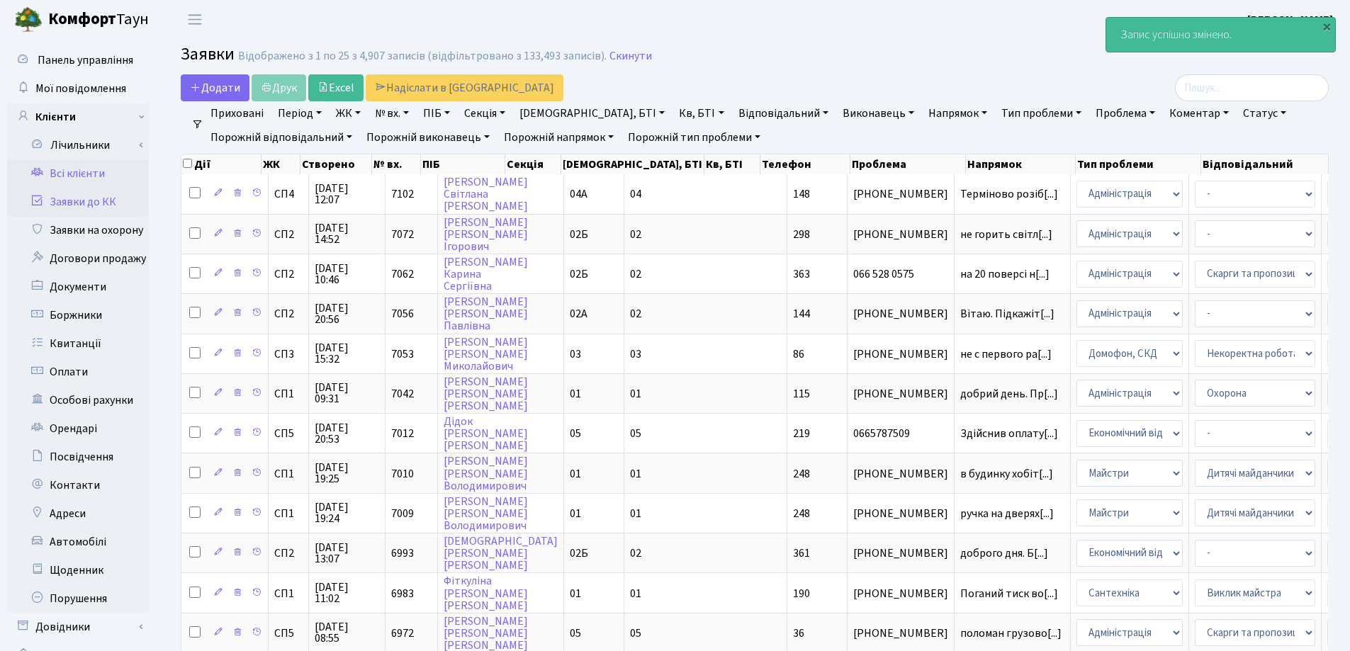
click at [62, 169] on link "Всі клієнти" at bounding box center [78, 173] width 142 height 28
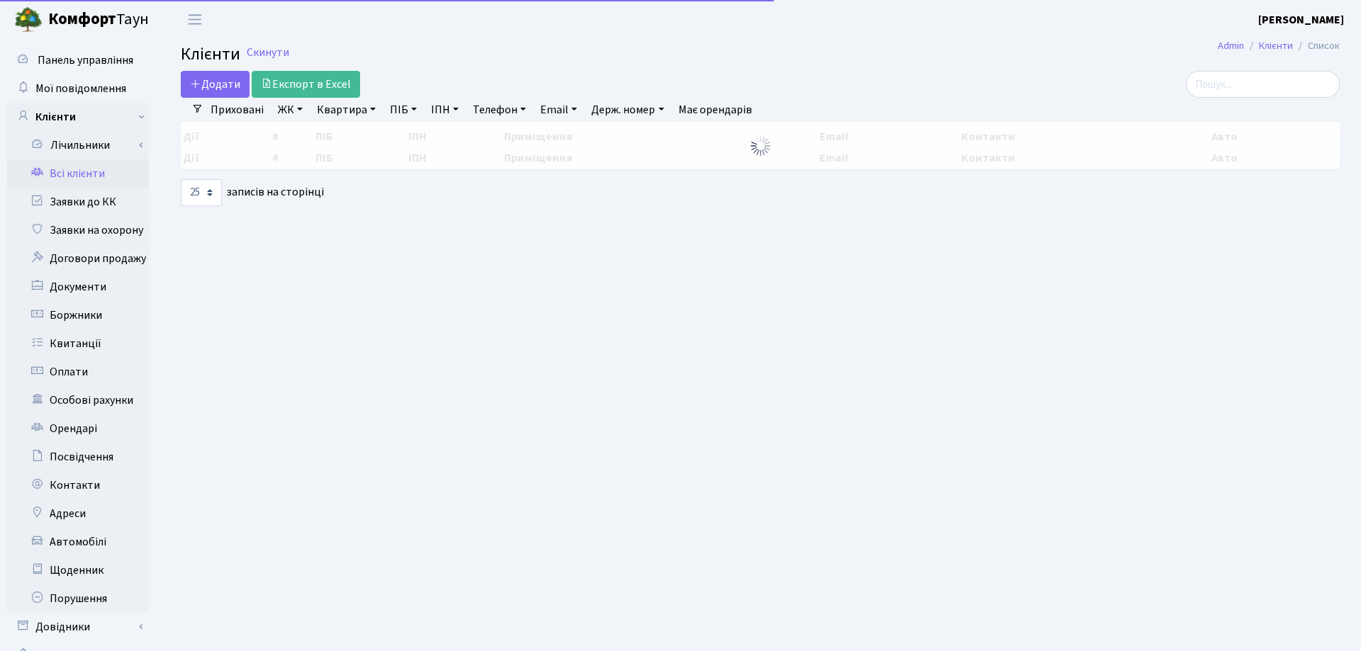
select select "25"
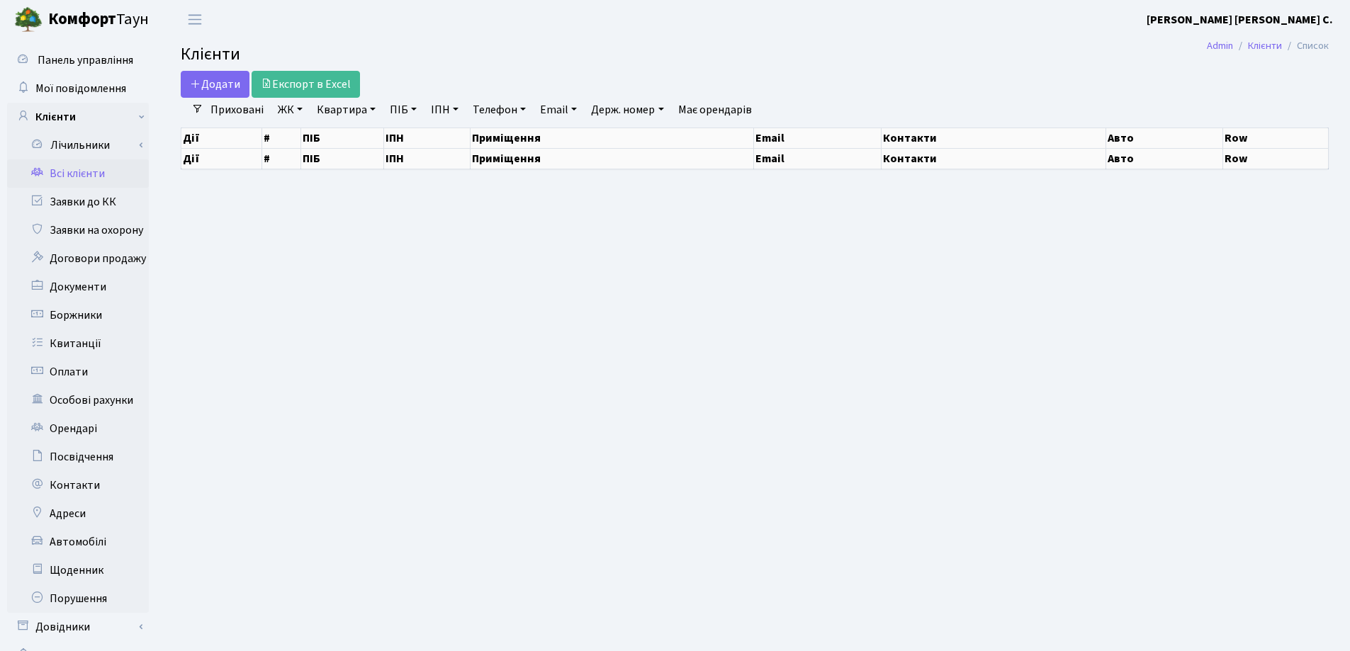
select select "25"
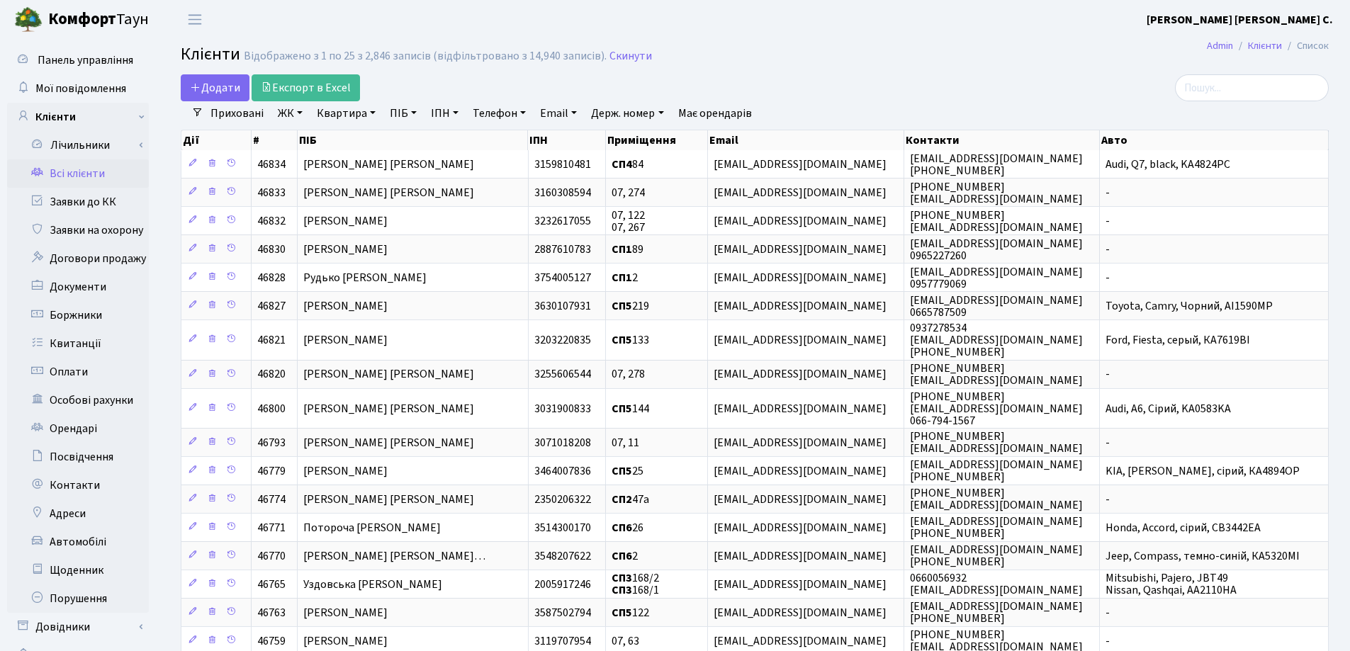
click at [371, 116] on link "Квартира" at bounding box center [346, 113] width 70 height 24
type input "133"
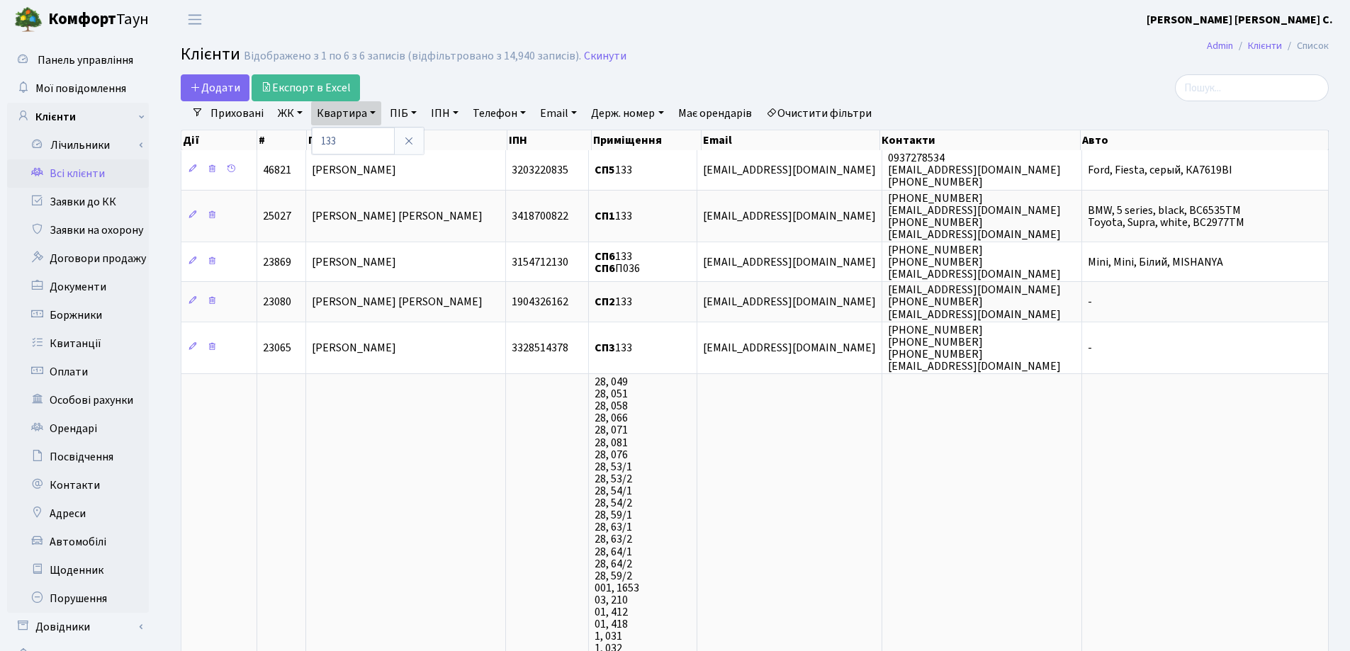
drag, startPoint x: 415, startPoint y: 142, endPoint x: 422, endPoint y: 140, distance: 7.2
click at [415, 142] on icon at bounding box center [408, 140] width 11 height 11
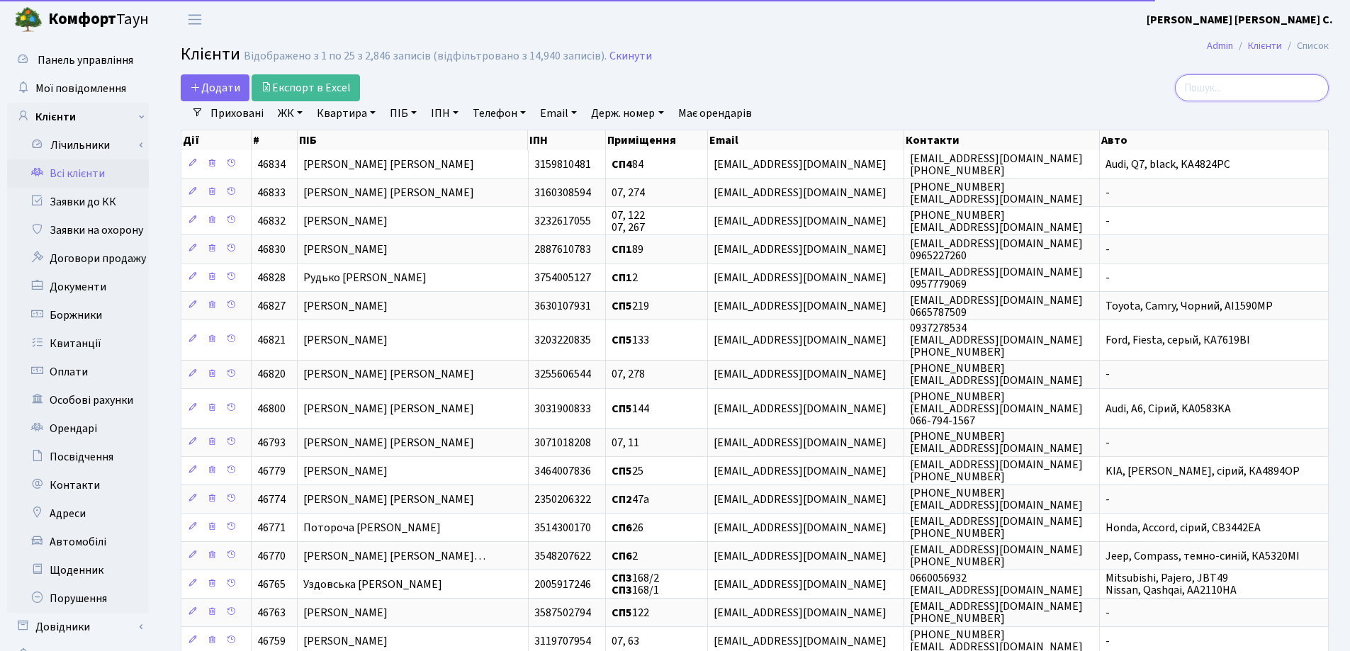
click at [1248, 79] on input "search" at bounding box center [1252, 87] width 154 height 27
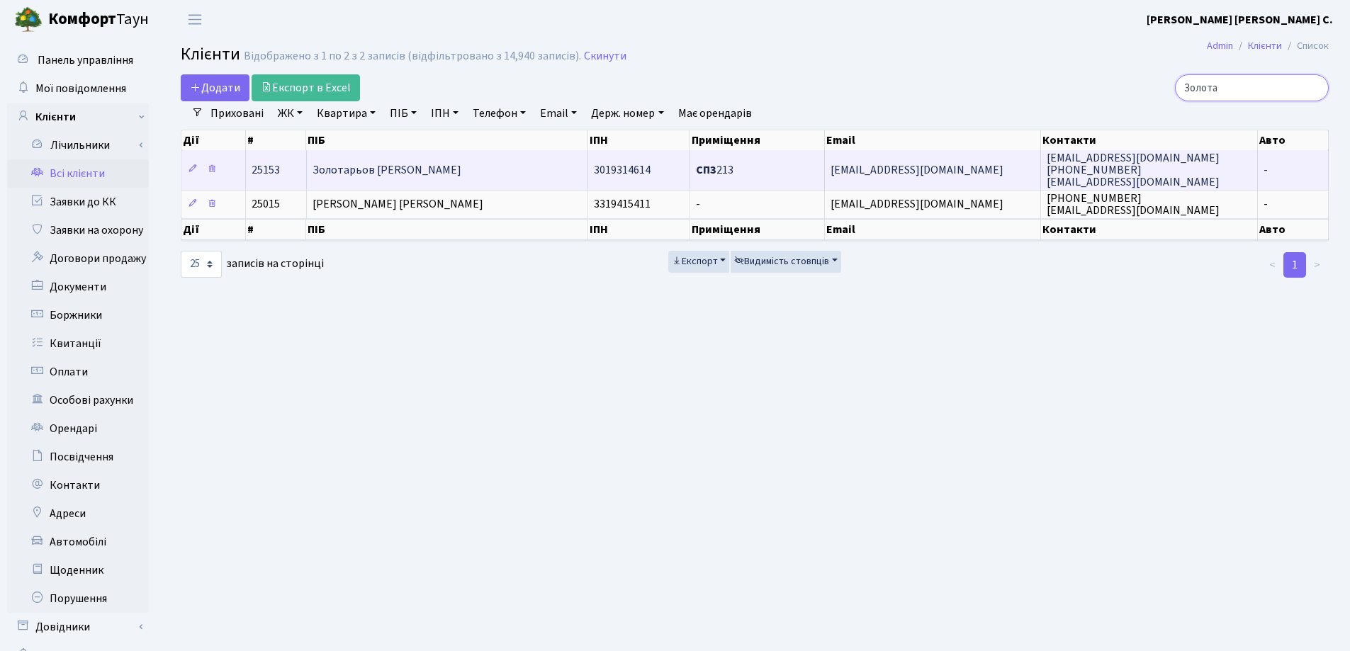
type input "Золота"
click at [507, 170] on td "Золотарьов Андрій Олександрович" at bounding box center [447, 169] width 281 height 39
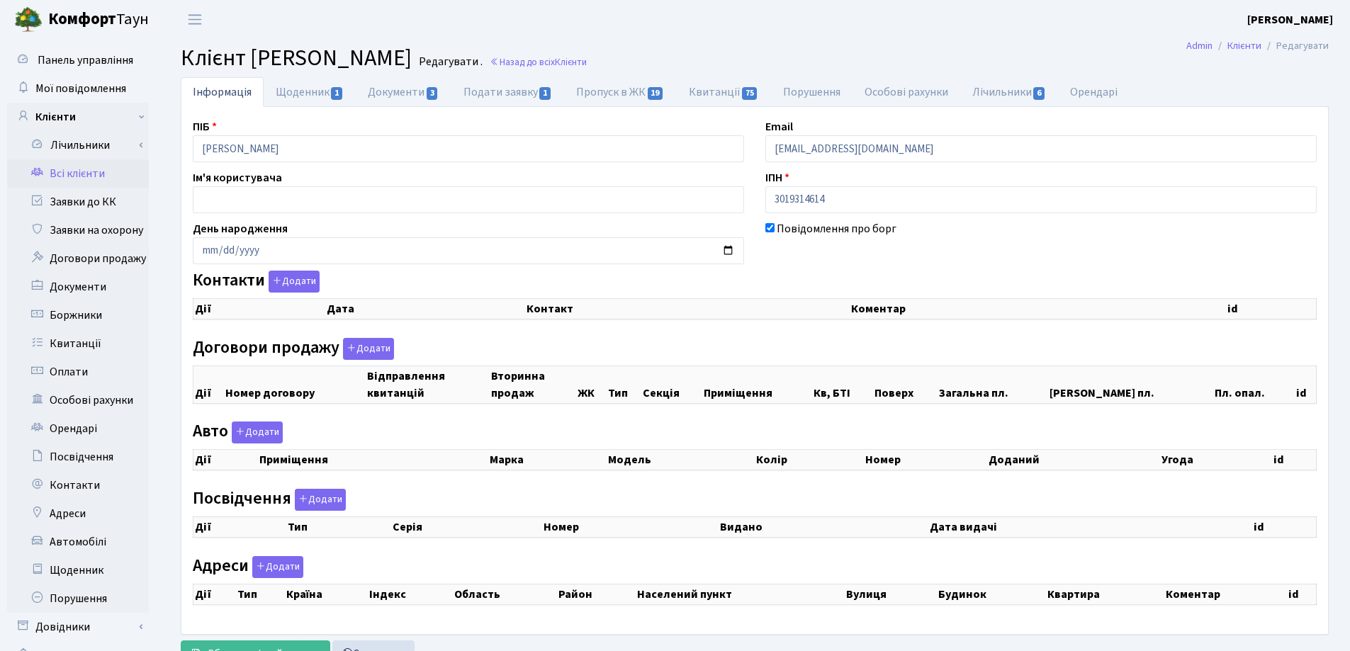
checkbox input "true"
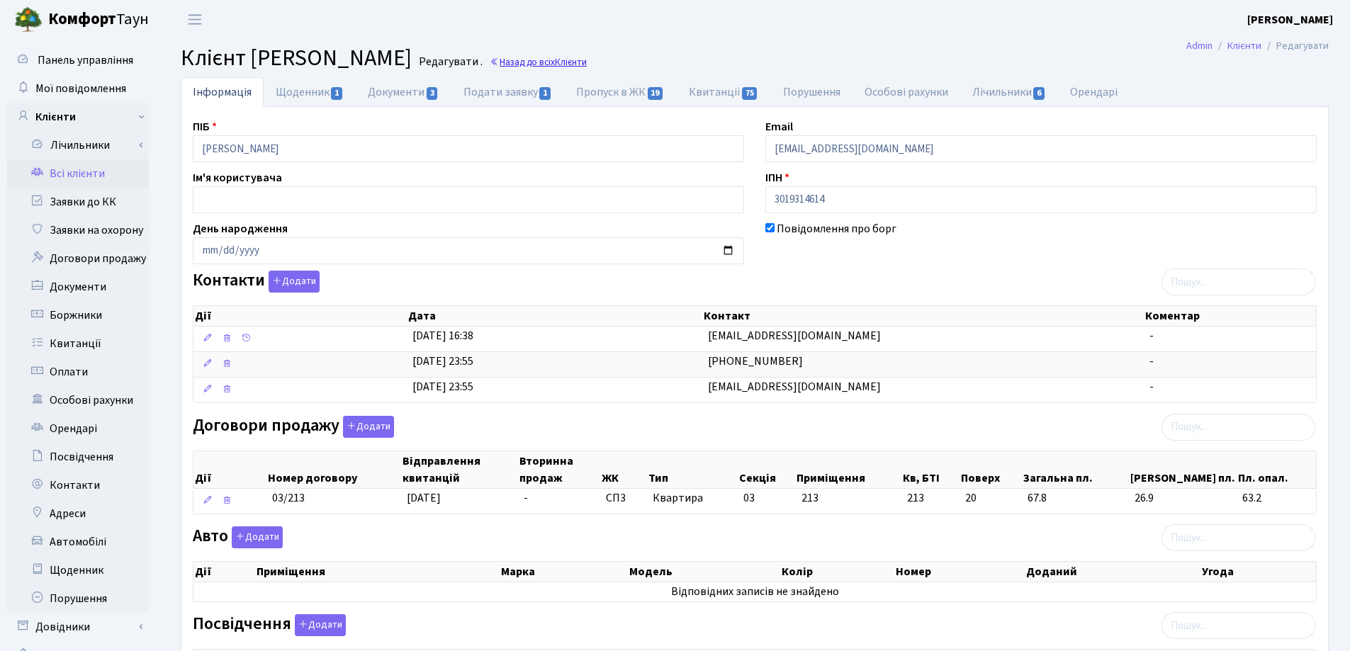
click at [587, 65] on link "Назад до всіх Клієнти" at bounding box center [538, 61] width 97 height 13
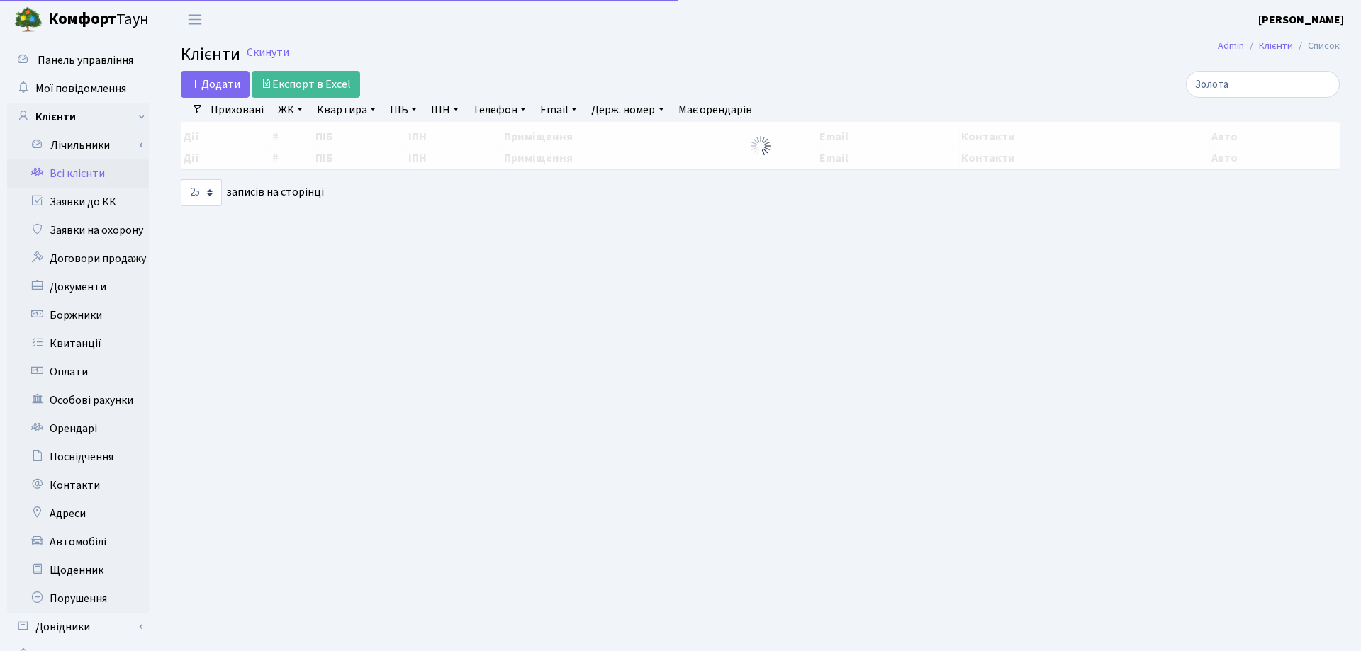
select select "25"
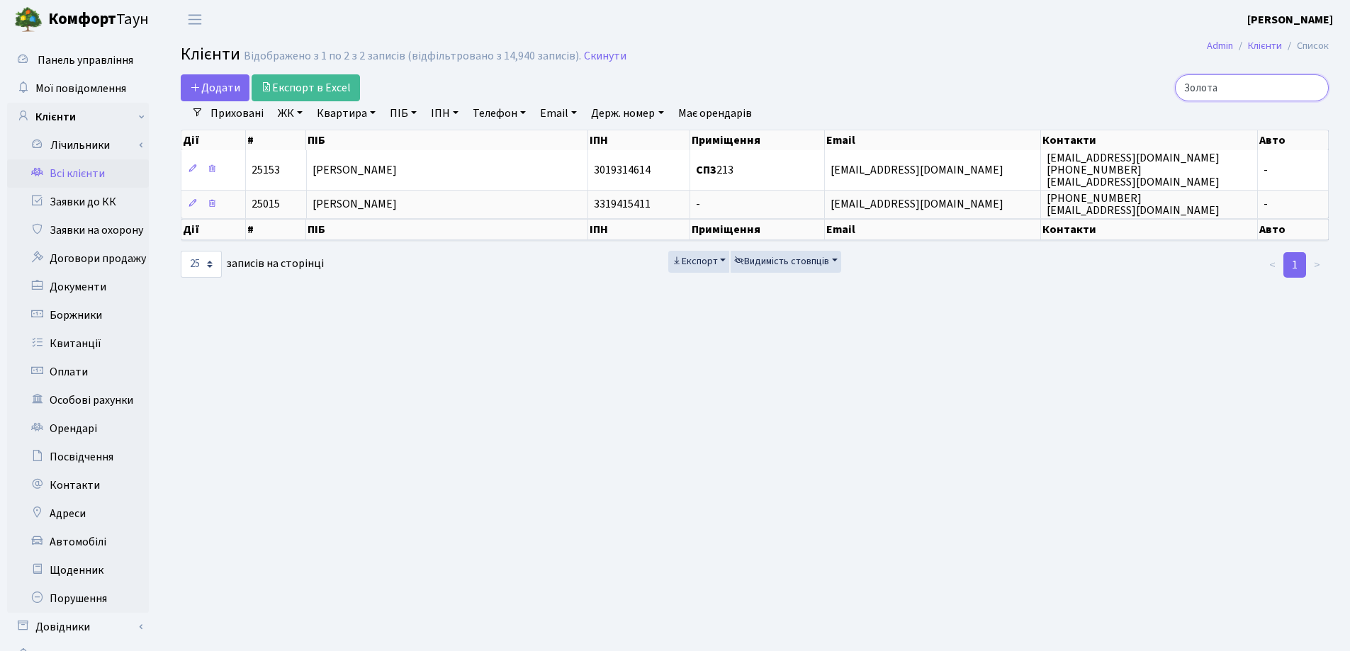
click at [1311, 86] on input "Золота" at bounding box center [1252, 87] width 154 height 27
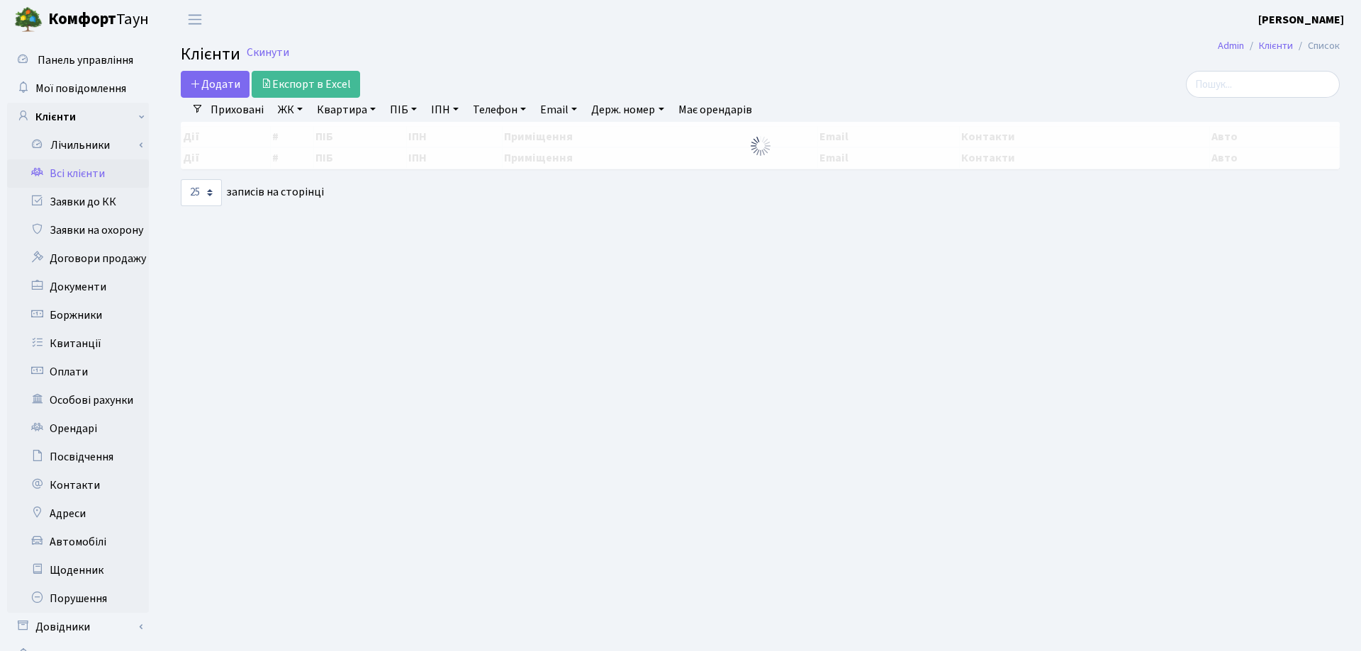
select select "25"
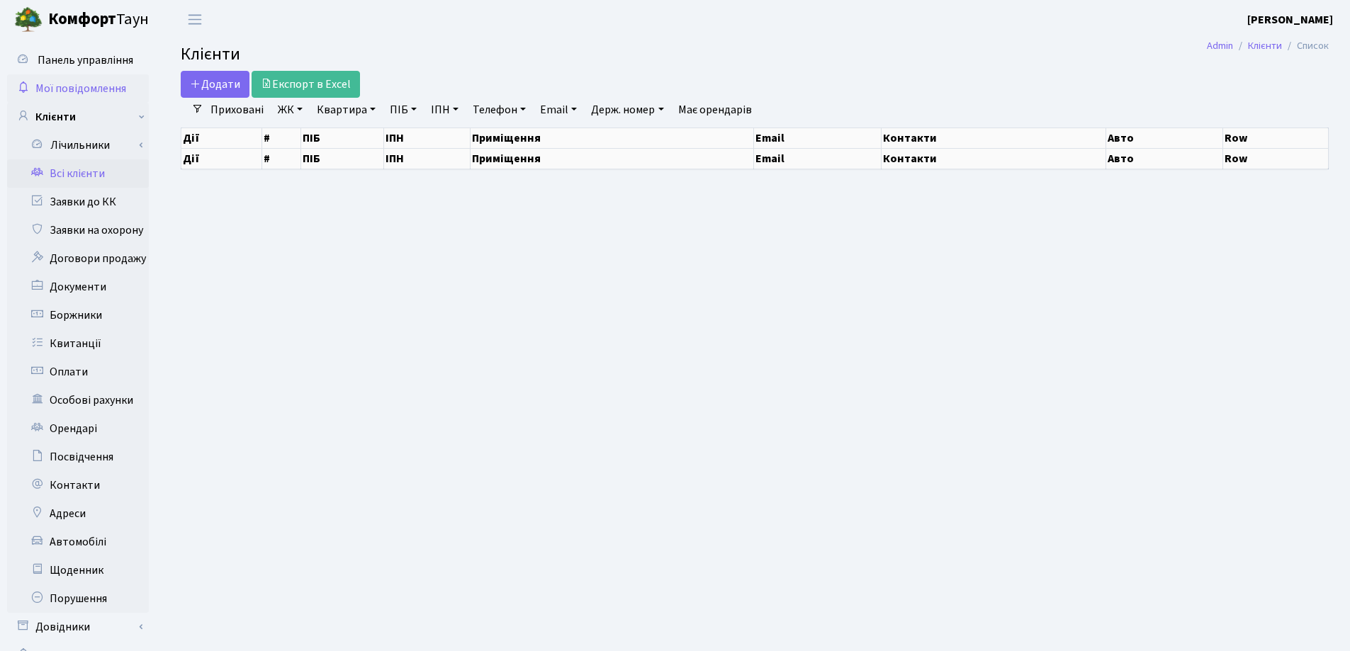
select select "25"
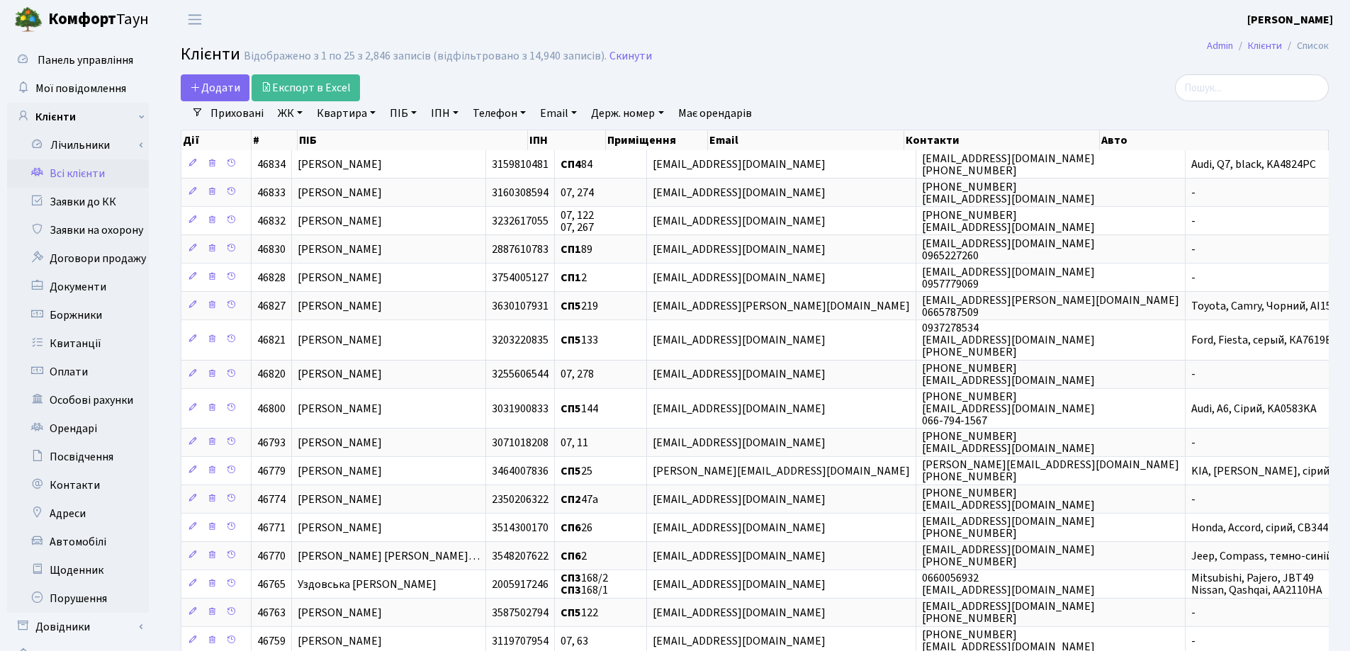
click at [374, 111] on link "Квартира" at bounding box center [346, 113] width 70 height 24
click at [371, 139] on input "text" at bounding box center [353, 141] width 83 height 27
type input "133"
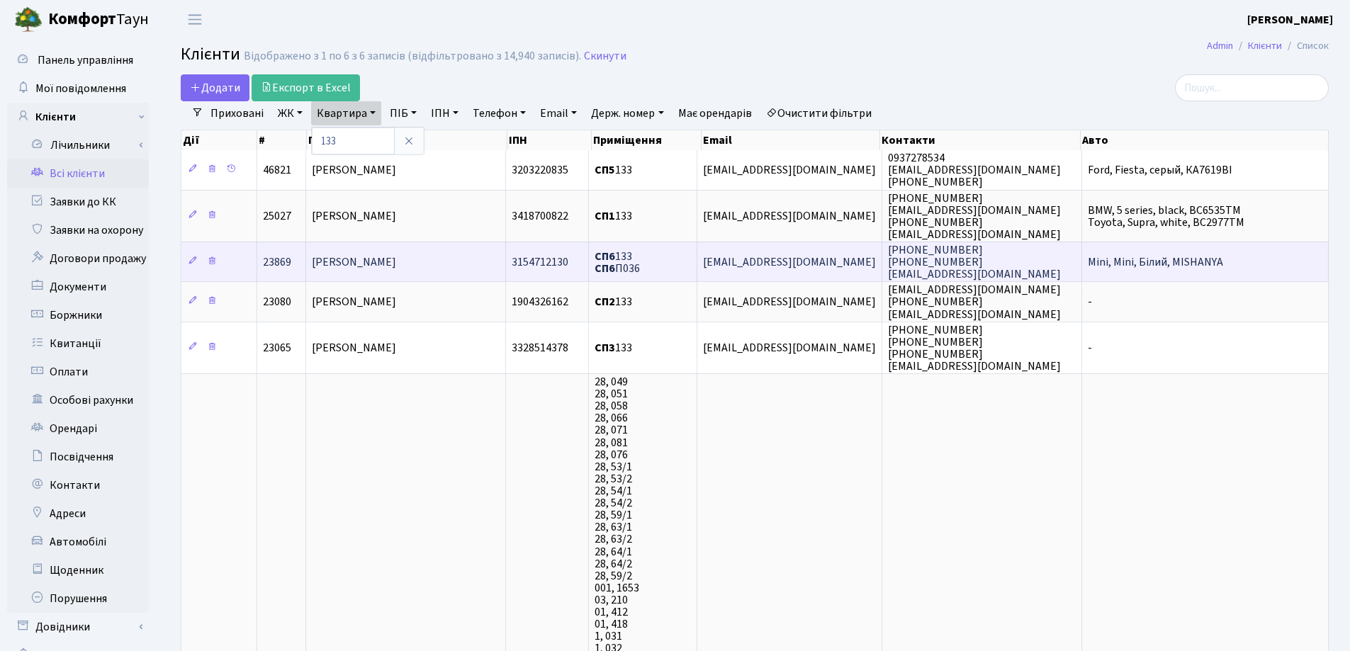
click at [459, 254] on td "[PERSON_NAME]" at bounding box center [406, 262] width 200 height 40
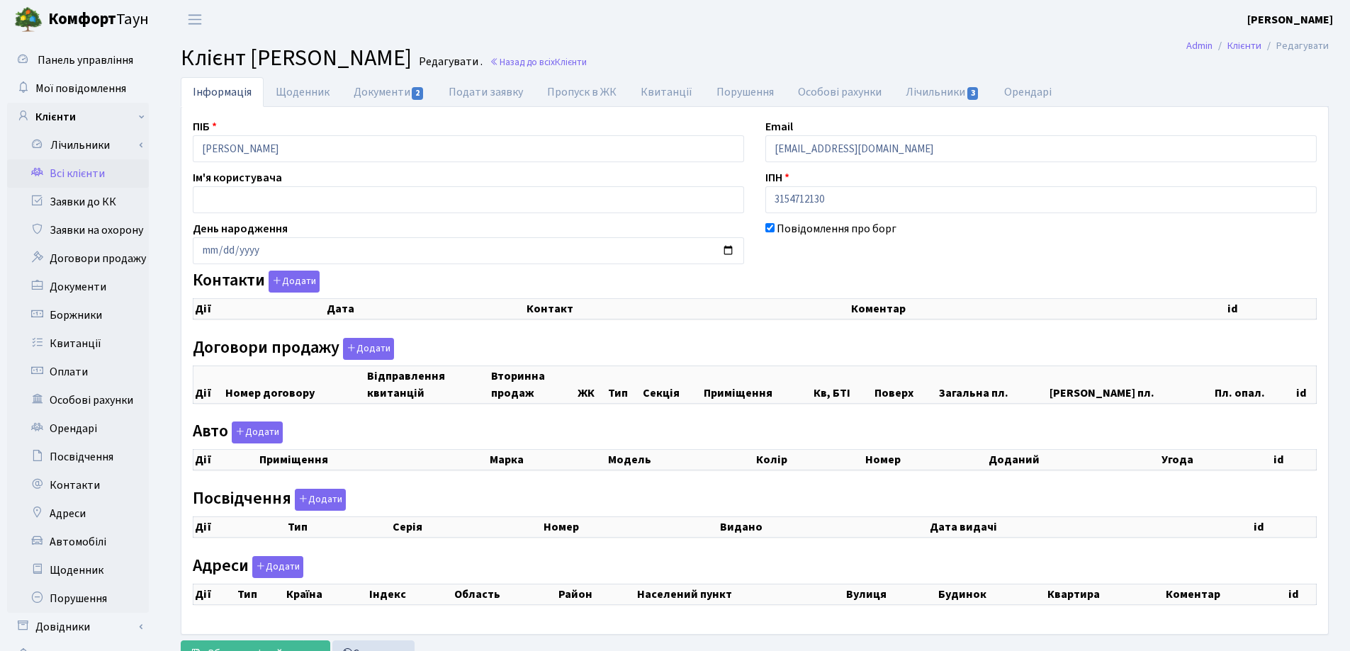
checkbox input "true"
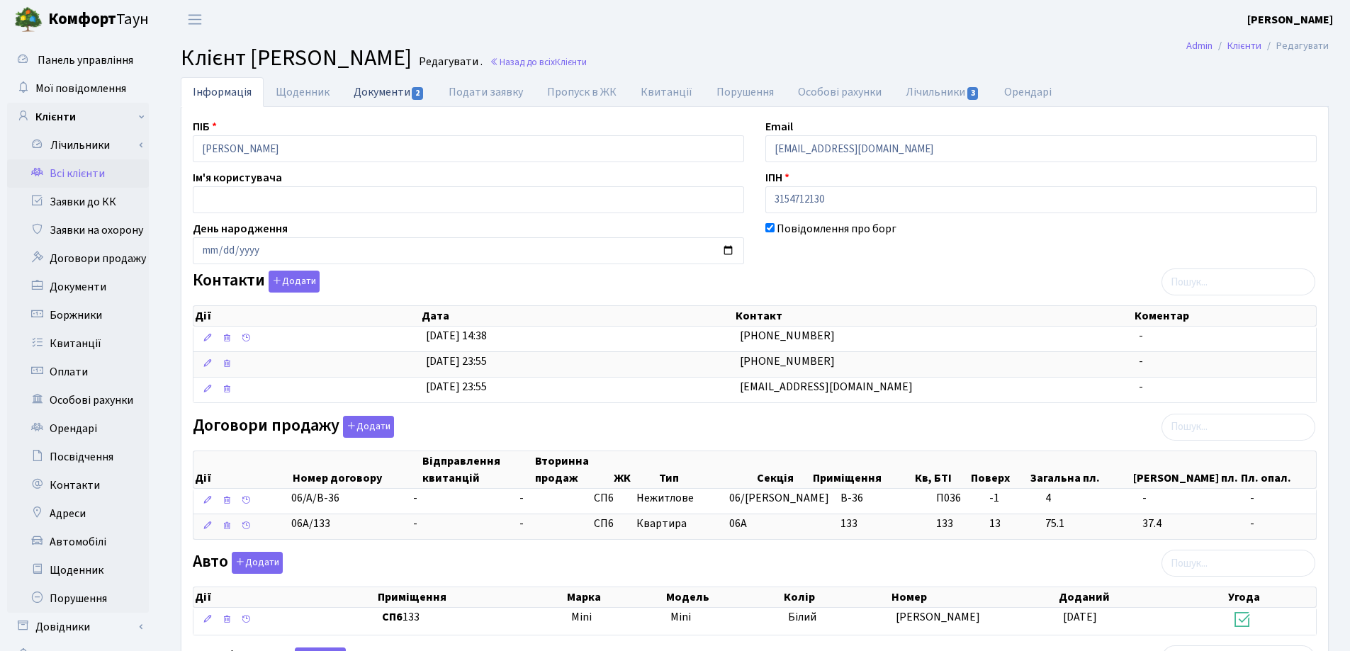
click at [361, 95] on link "Документи 2" at bounding box center [389, 91] width 95 height 29
select select "25"
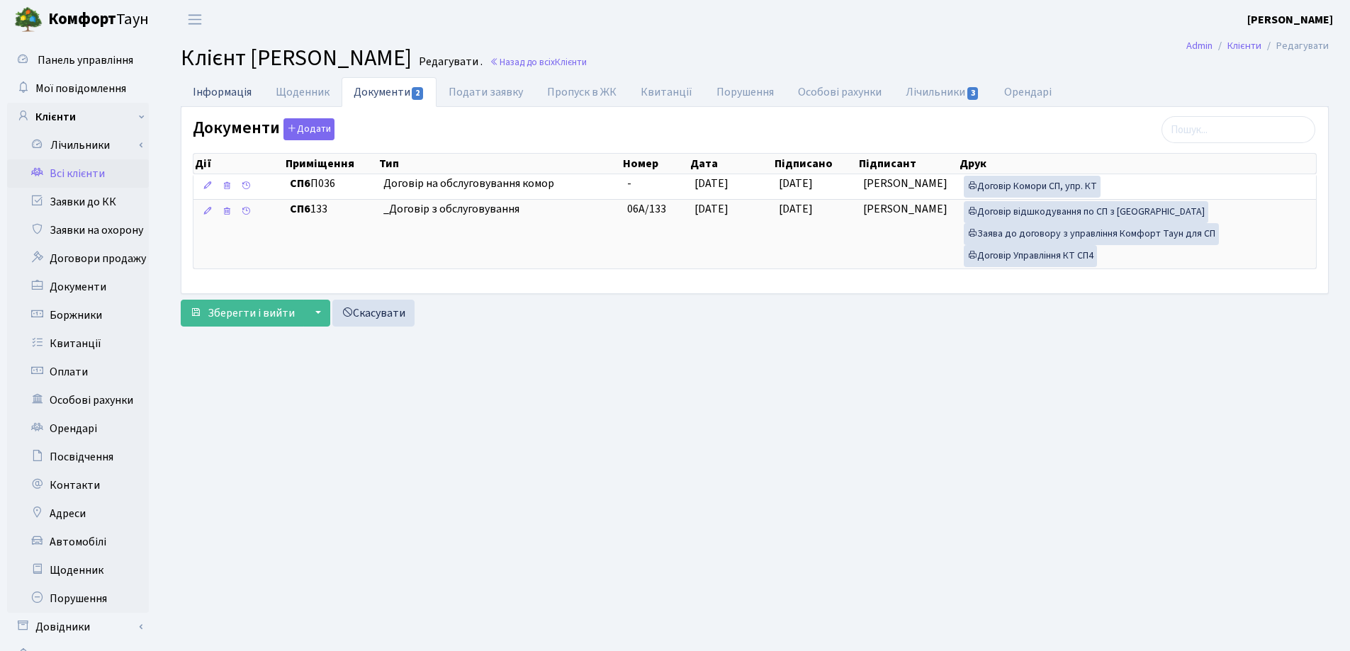
click at [207, 93] on link "Інформація" at bounding box center [222, 91] width 83 height 29
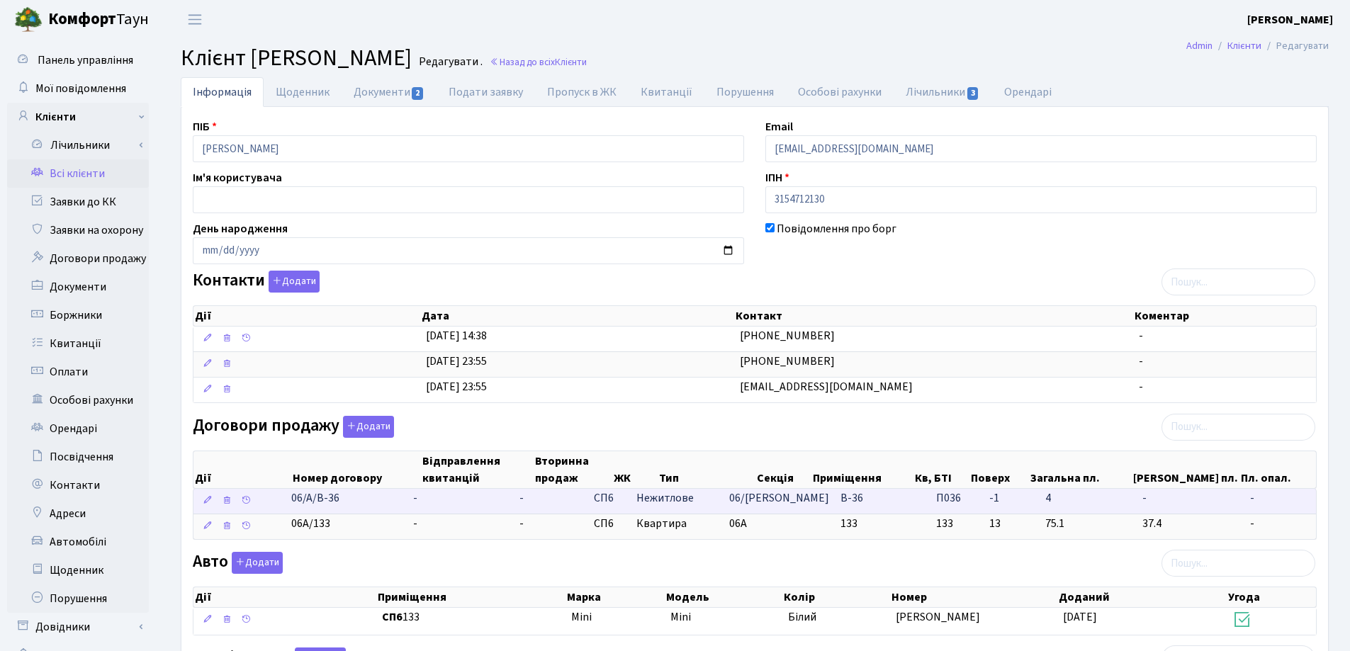
click at [444, 496] on td "-" at bounding box center [461, 501] width 106 height 25
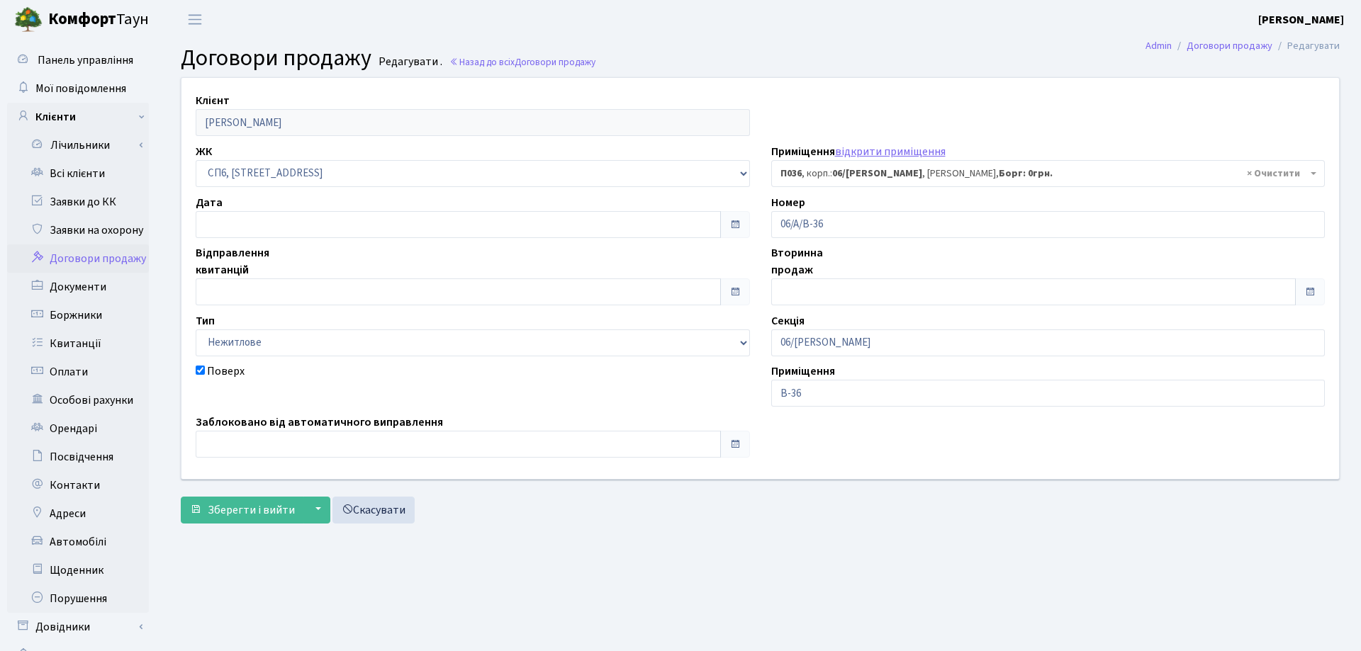
select select "22064"
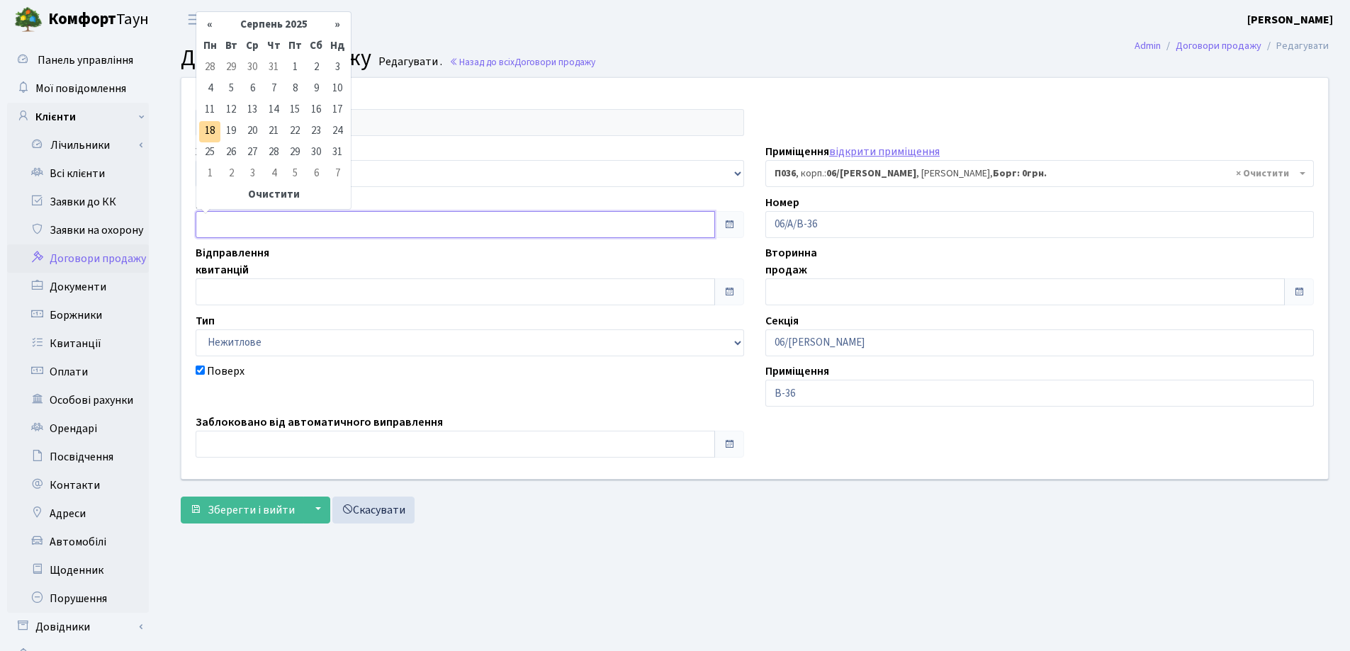
click at [286, 220] on input "text" at bounding box center [456, 224] width 520 height 27
click at [208, 23] on th "«" at bounding box center [209, 25] width 21 height 21
click at [271, 128] on td "22" at bounding box center [273, 131] width 21 height 21
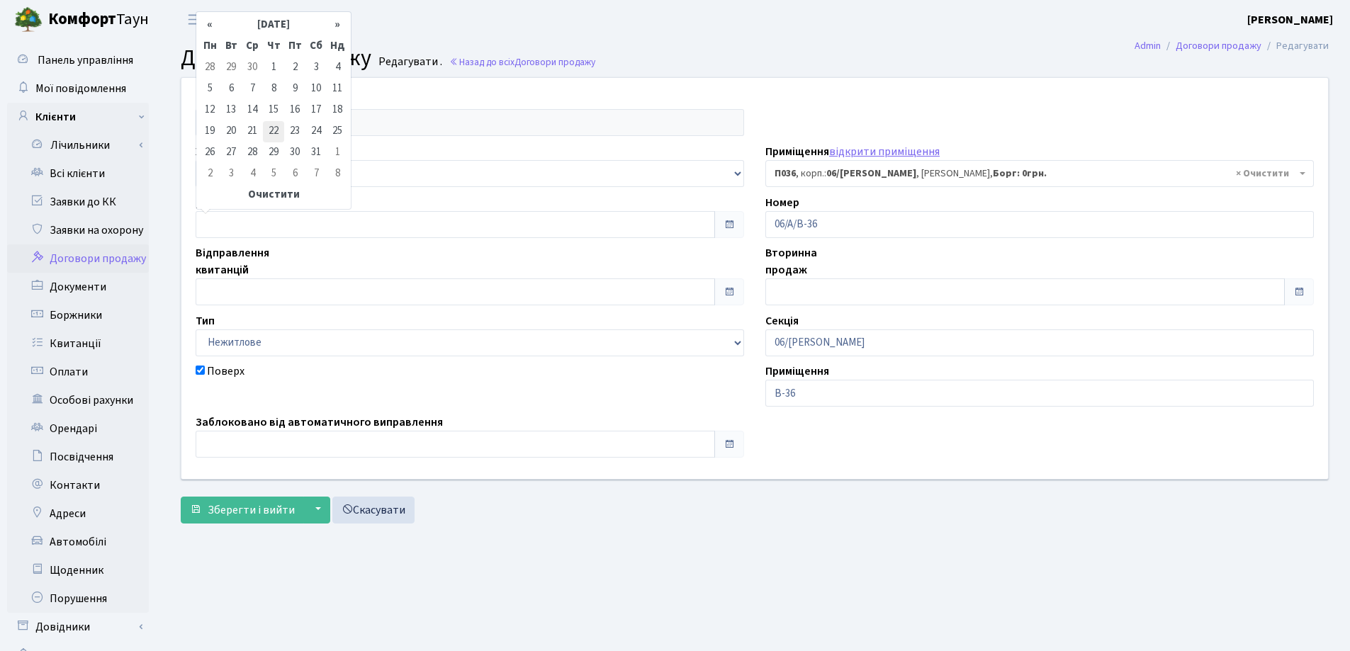
type input "[DATE]"
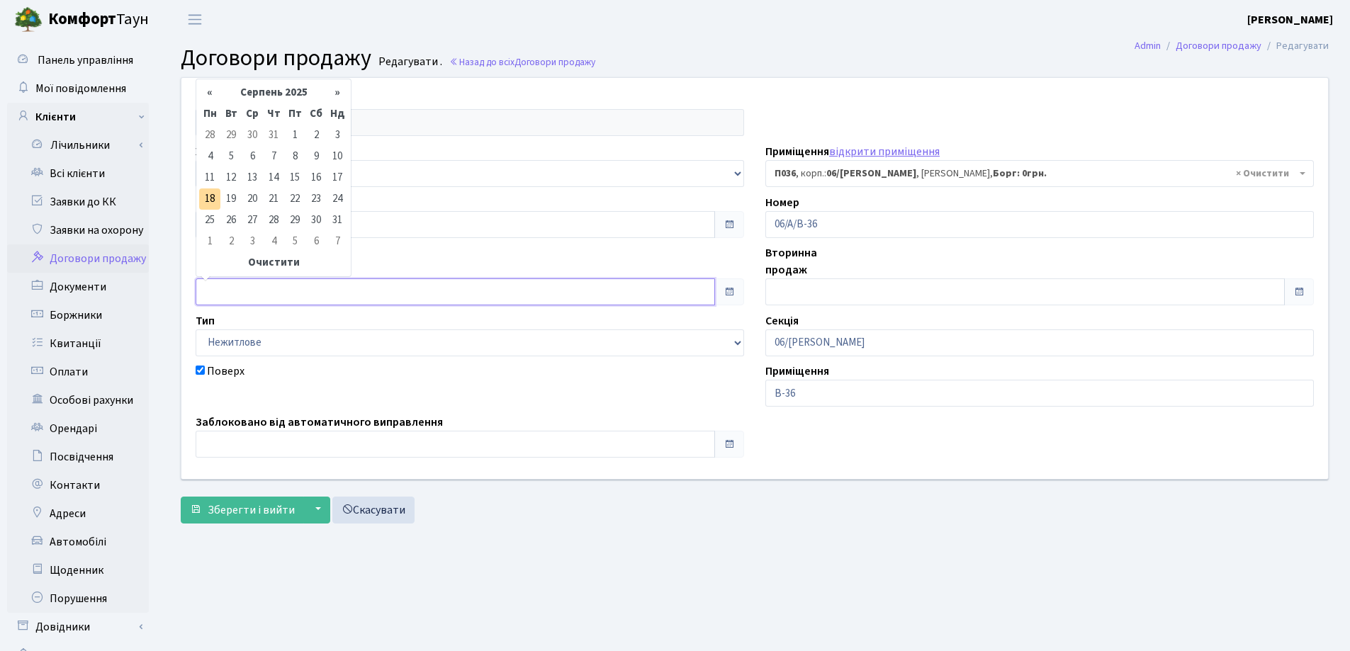
click at [295, 296] on input "text" at bounding box center [456, 292] width 520 height 27
click at [208, 91] on th "«" at bounding box center [209, 92] width 21 height 21
click at [276, 192] on td "22" at bounding box center [273, 199] width 21 height 21
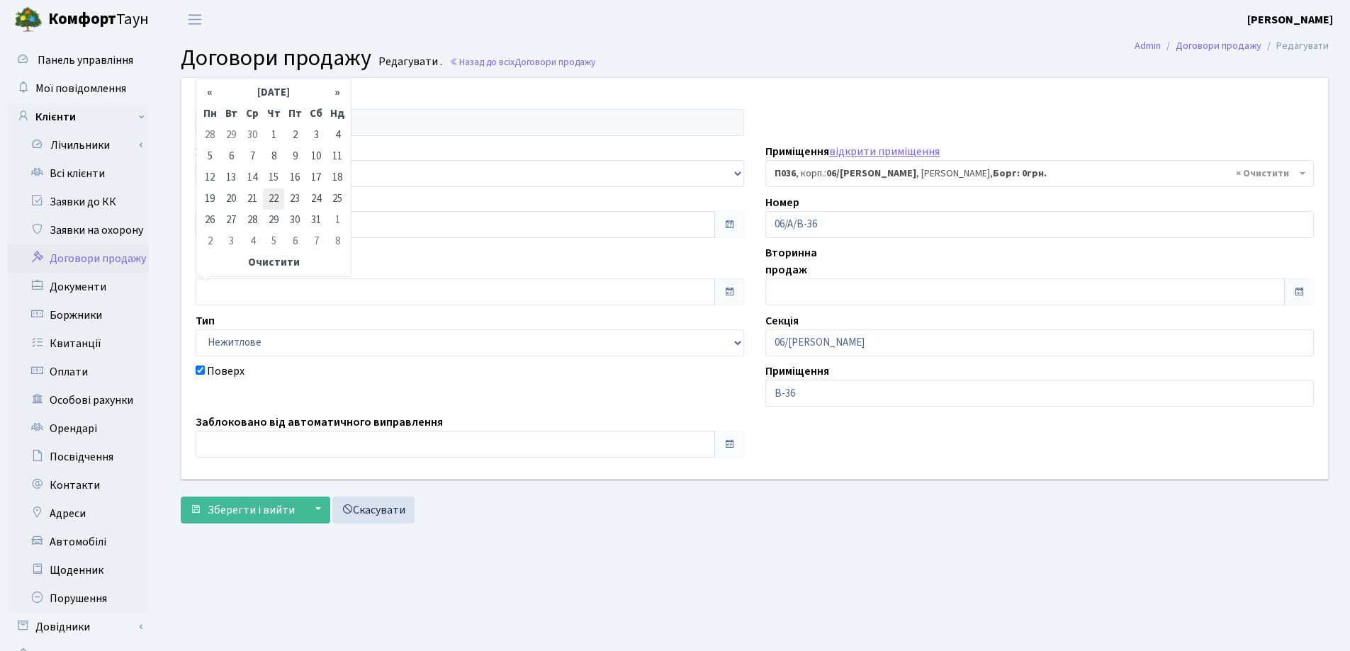
type input "[DATE]"
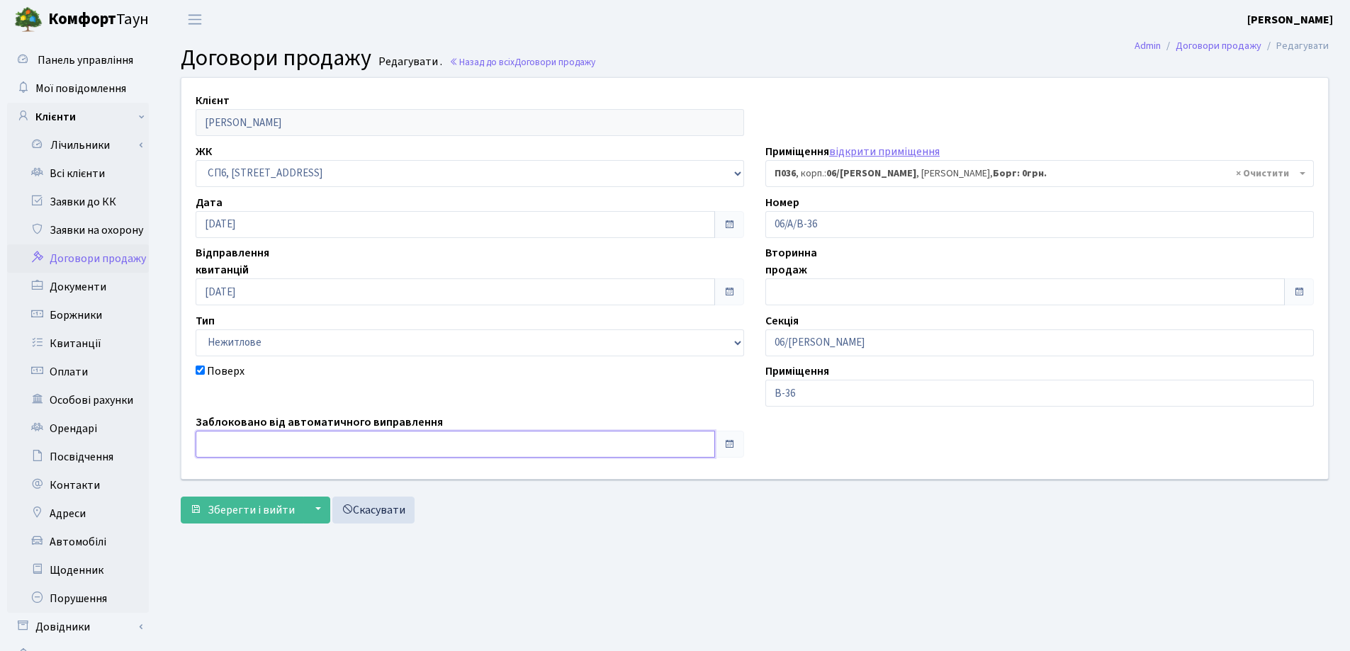
click at [239, 444] on input "text" at bounding box center [456, 444] width 520 height 27
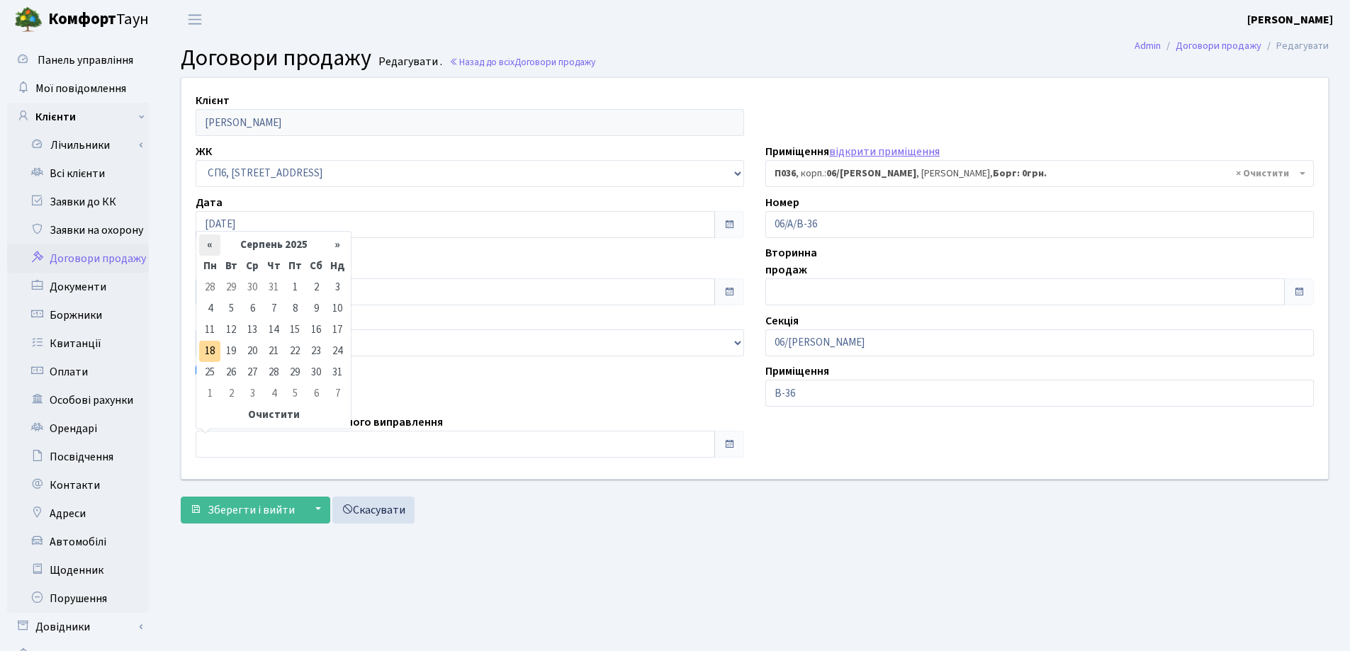
click at [210, 245] on th "«" at bounding box center [209, 245] width 21 height 21
click at [271, 347] on td "22" at bounding box center [273, 351] width 21 height 21
type input "[DATE]"
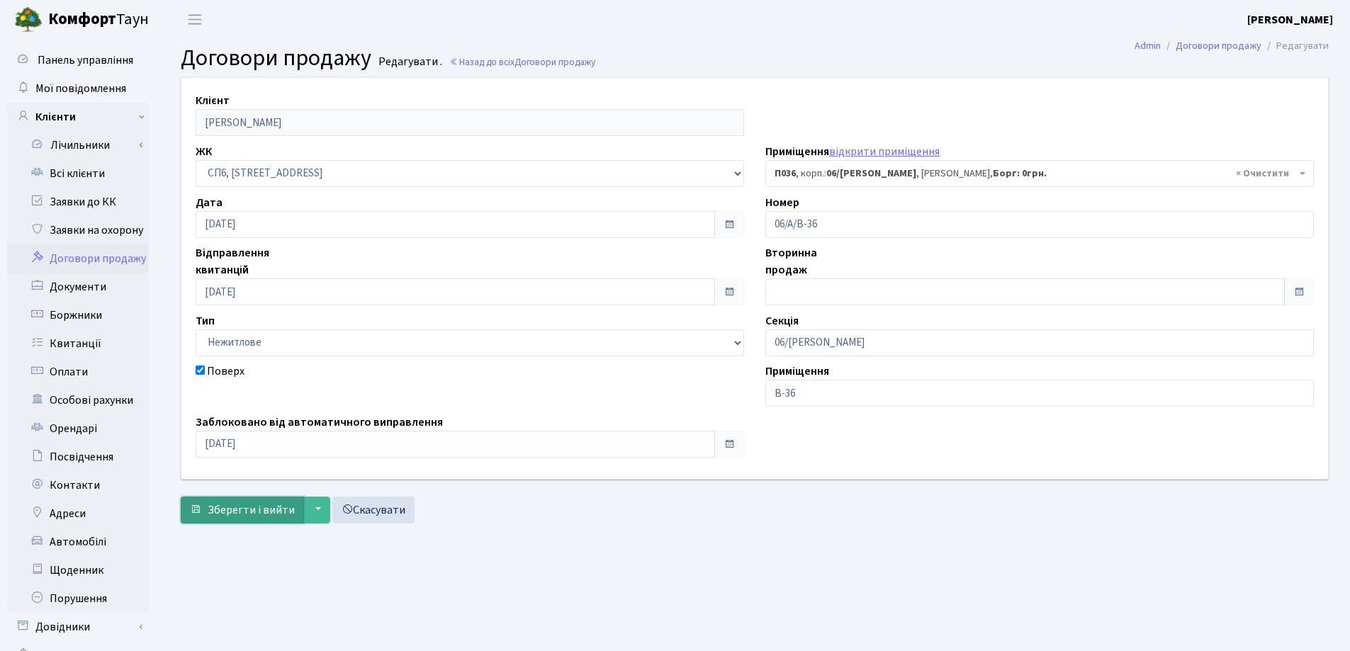
click at [267, 510] on span "Зберегти і вийти" at bounding box center [251, 511] width 87 height 16
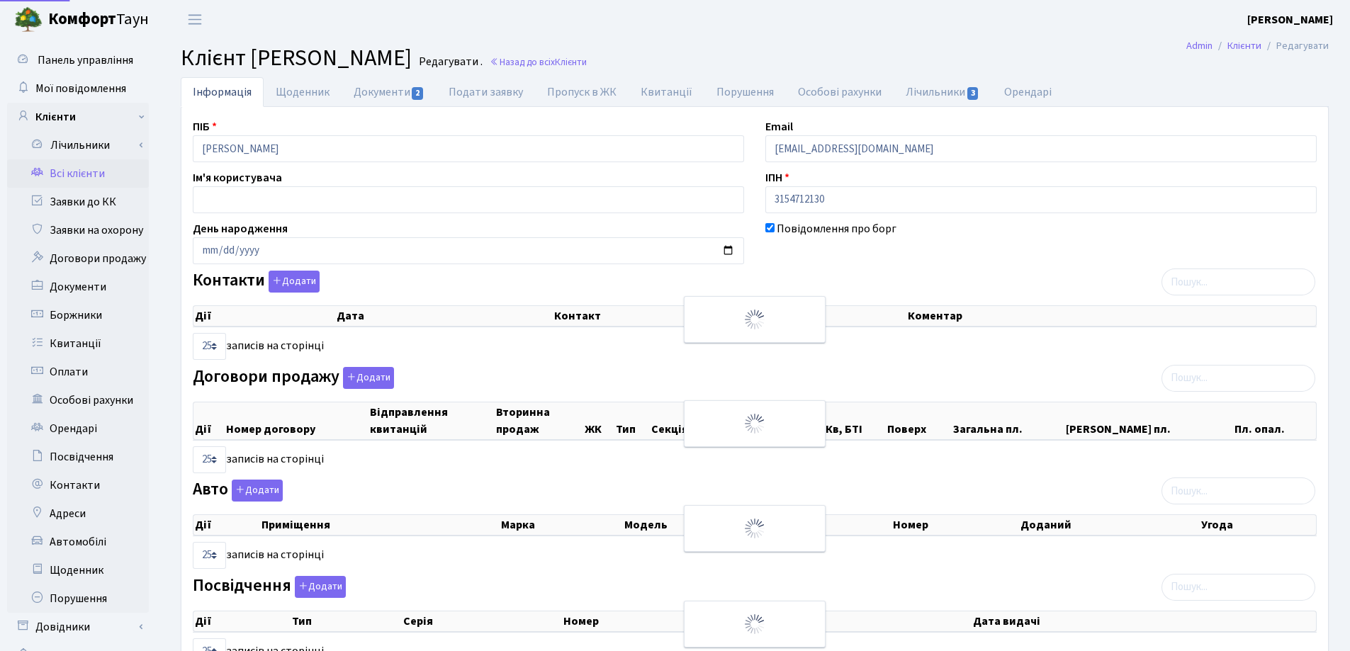
select select "25"
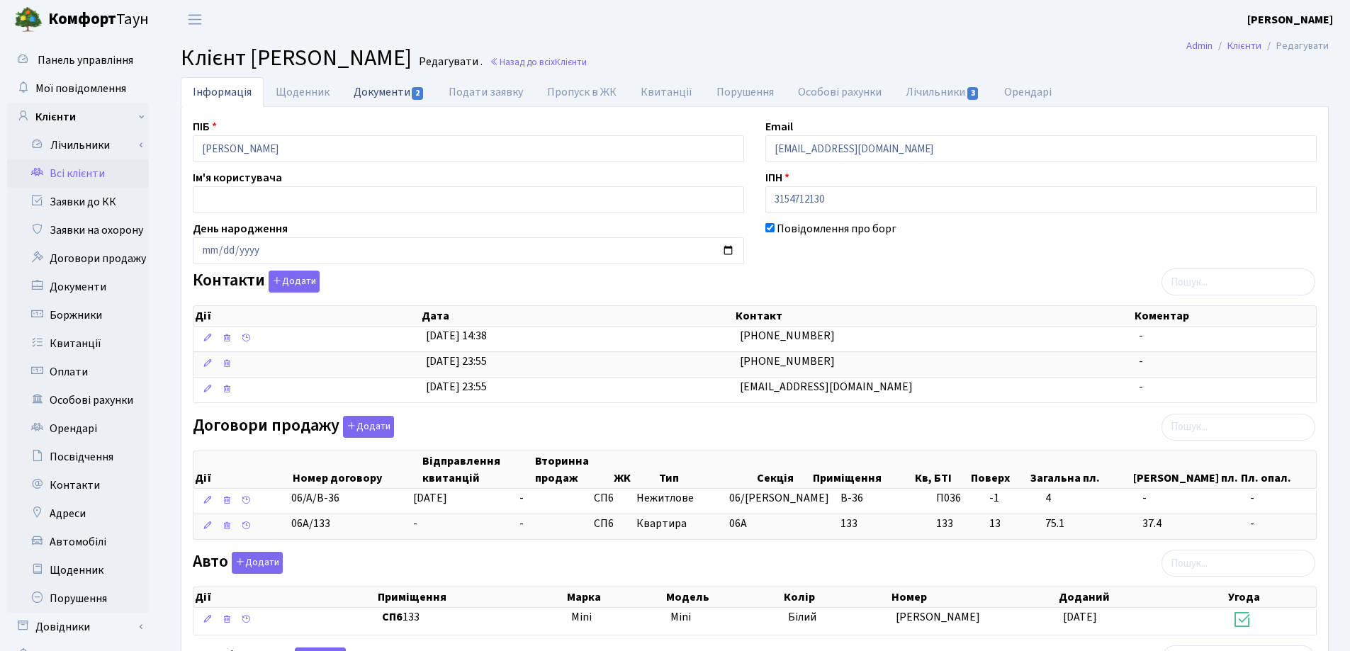
click at [375, 93] on link "Документи 2" at bounding box center [389, 91] width 95 height 29
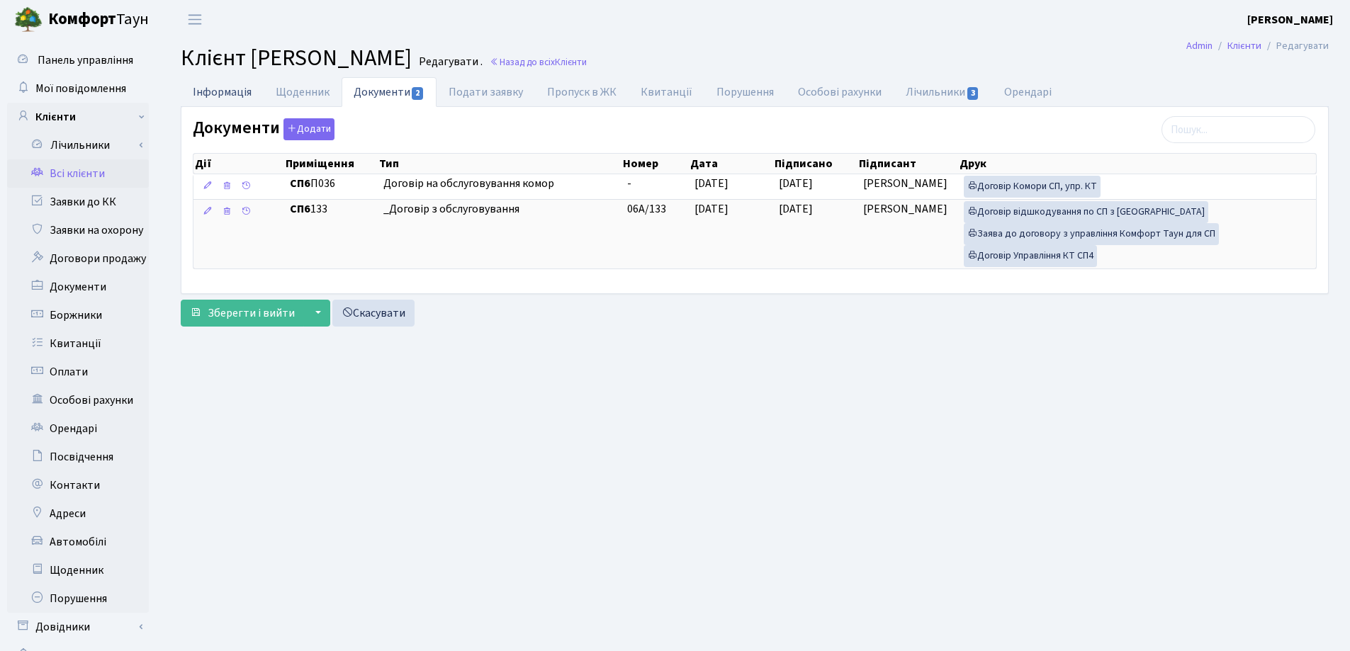
click at [203, 84] on link "Інформація" at bounding box center [222, 91] width 83 height 29
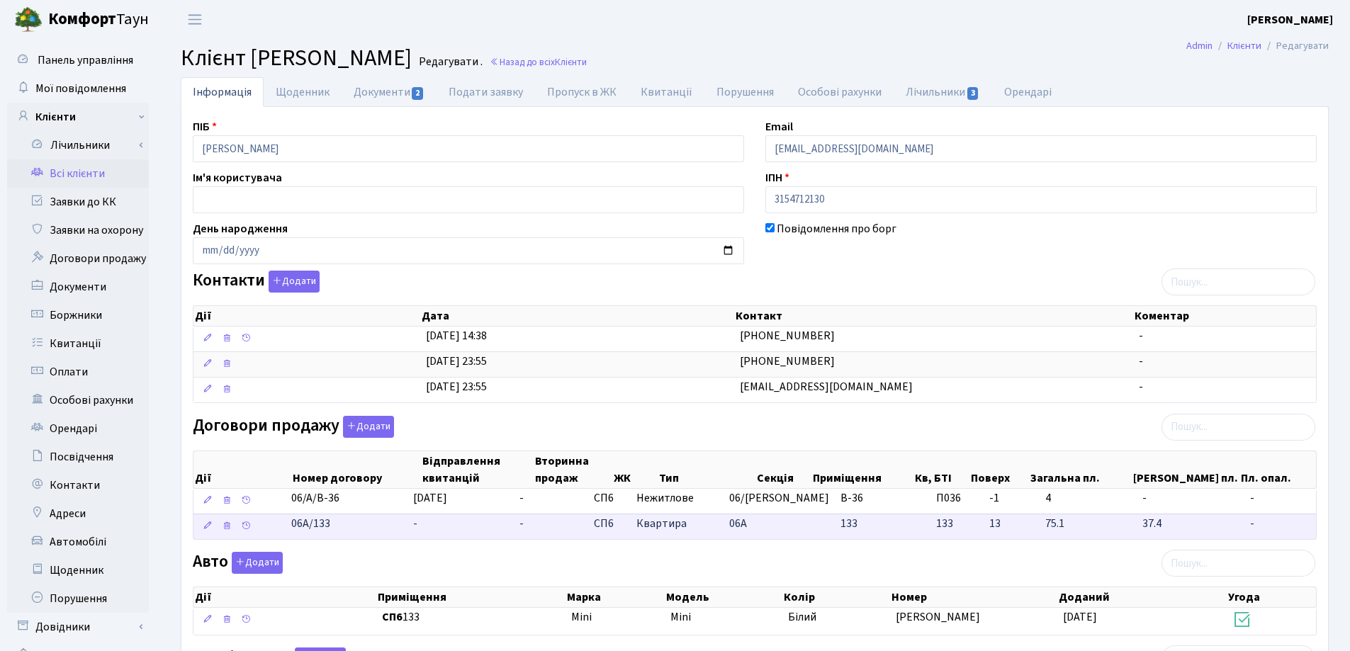
click at [436, 527] on td "-" at bounding box center [461, 527] width 106 height 26
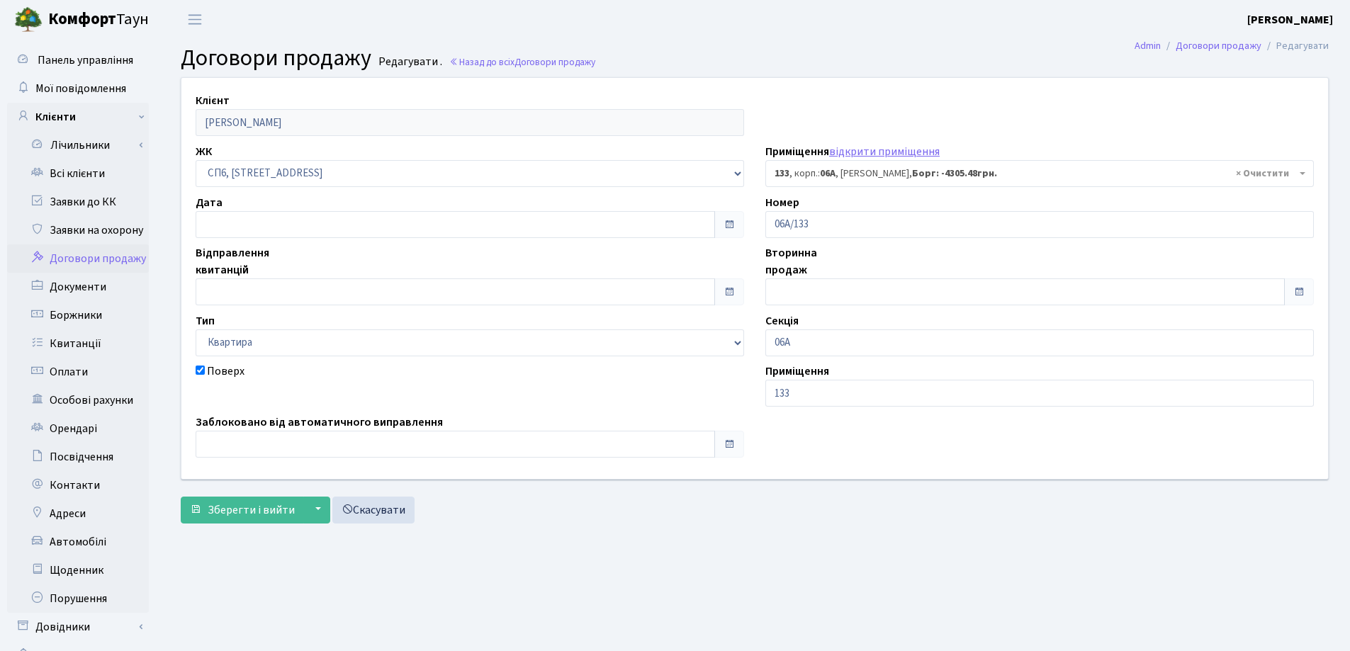
select select "21801"
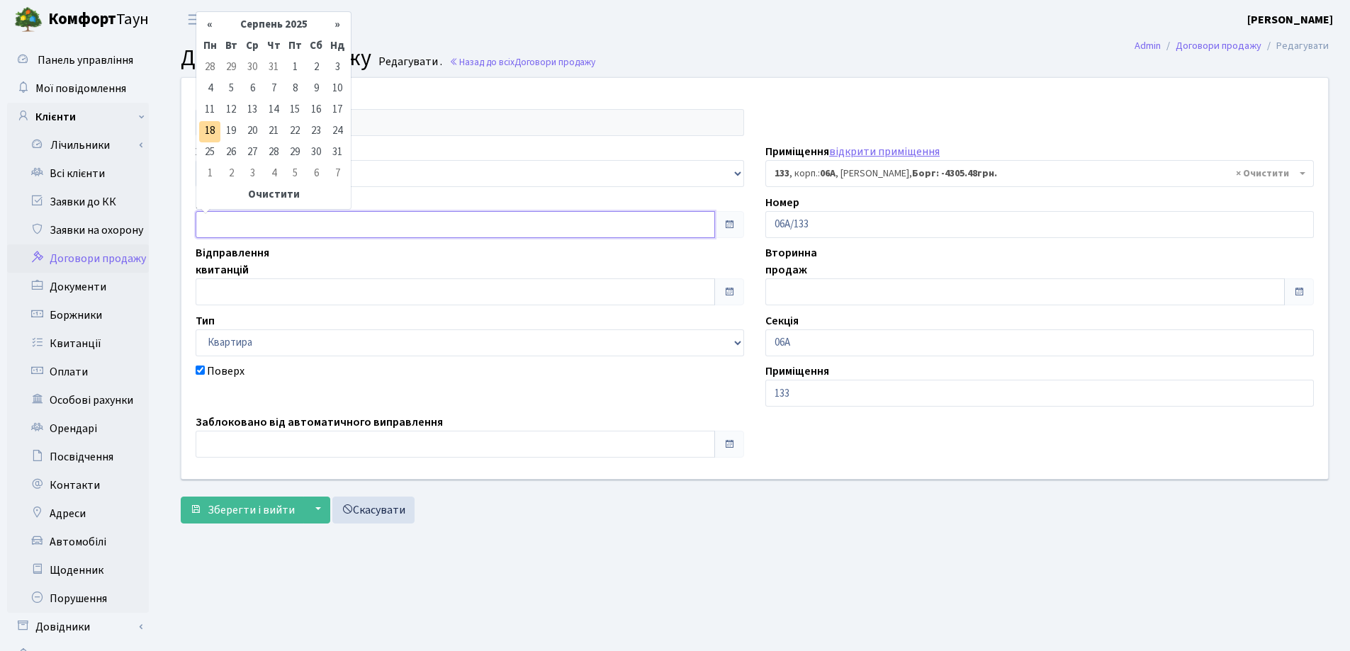
click at [285, 227] on input "text" at bounding box center [456, 224] width 520 height 27
click at [296, 130] on td "22" at bounding box center [294, 131] width 21 height 21
type input "[DATE]"
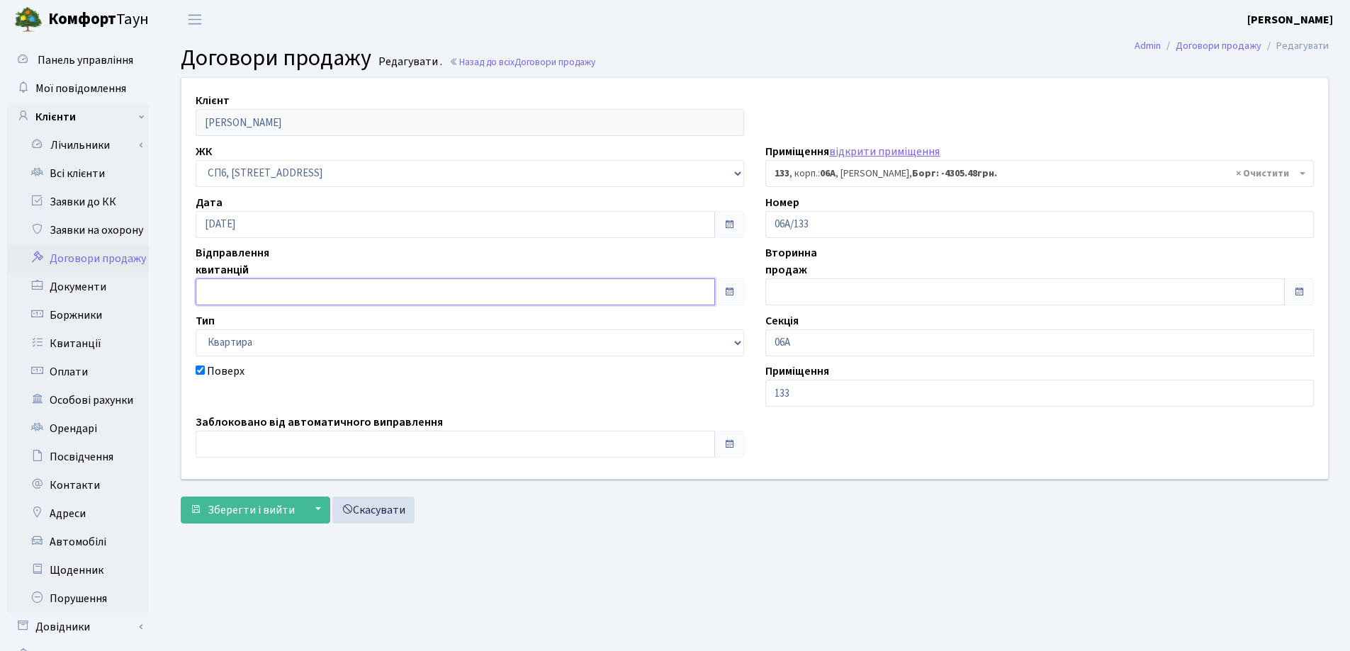
click at [305, 286] on input "text" at bounding box center [456, 292] width 520 height 27
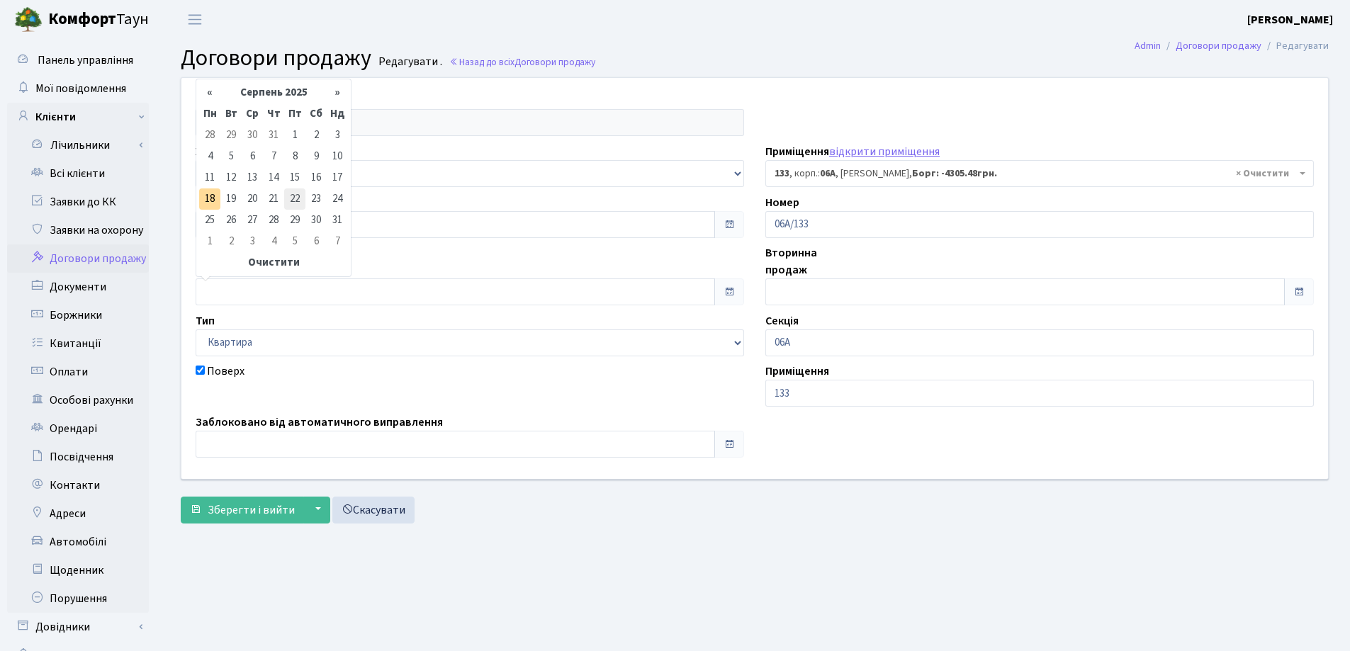
click at [296, 198] on td "22" at bounding box center [294, 199] width 21 height 21
type input "[DATE]"
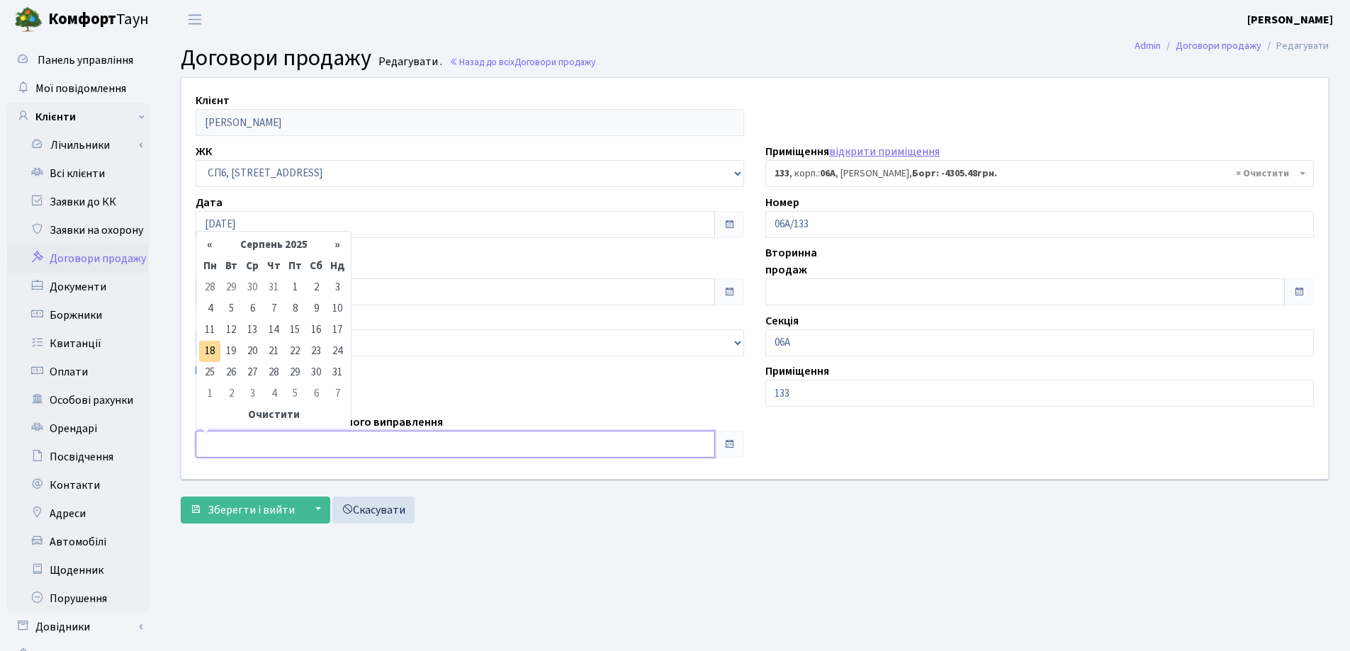
click at [288, 439] on input "text" at bounding box center [456, 444] width 520 height 27
click at [298, 349] on td "22" at bounding box center [294, 351] width 21 height 21
type input "22.08.2025"
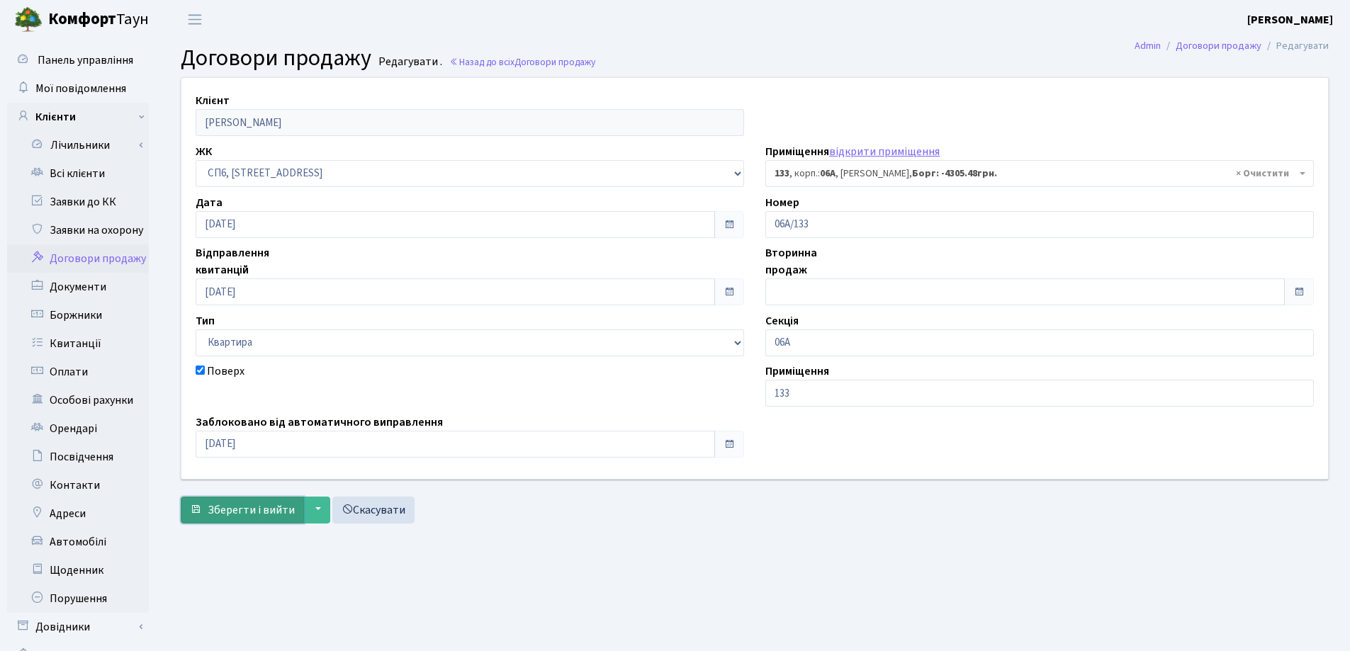
click at [249, 507] on span "Зберегти і вийти" at bounding box center [251, 511] width 87 height 16
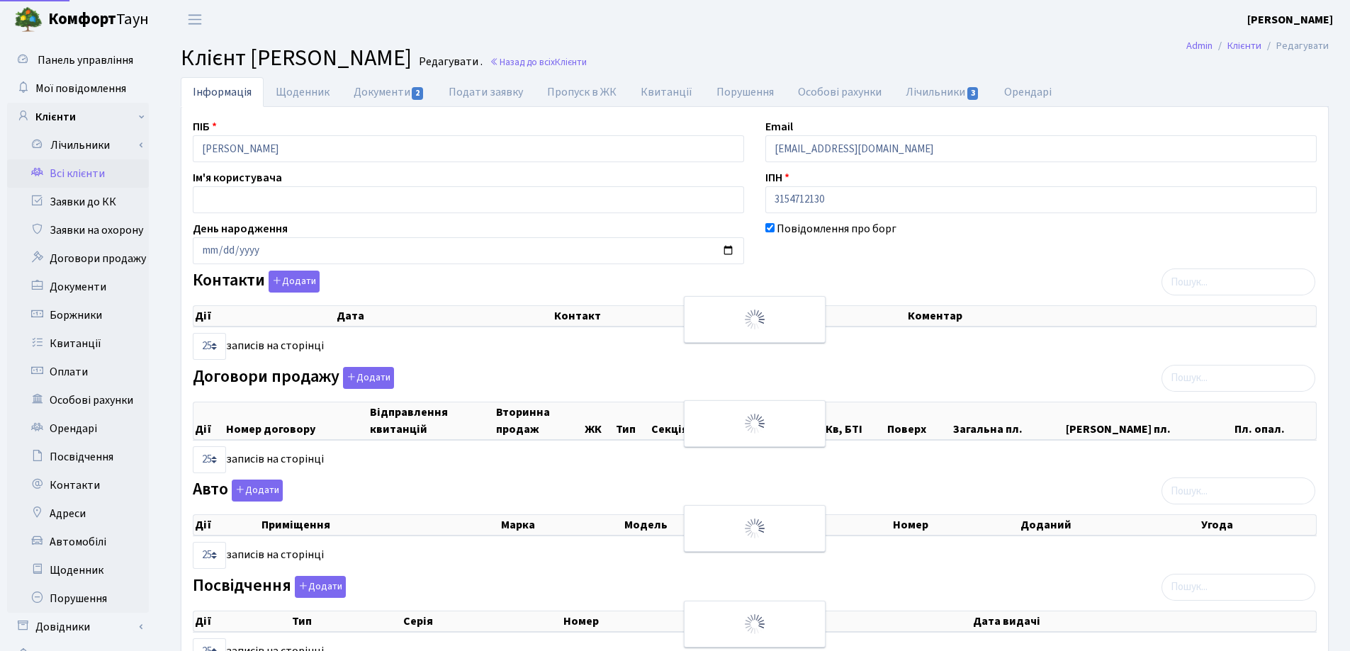
select select "25"
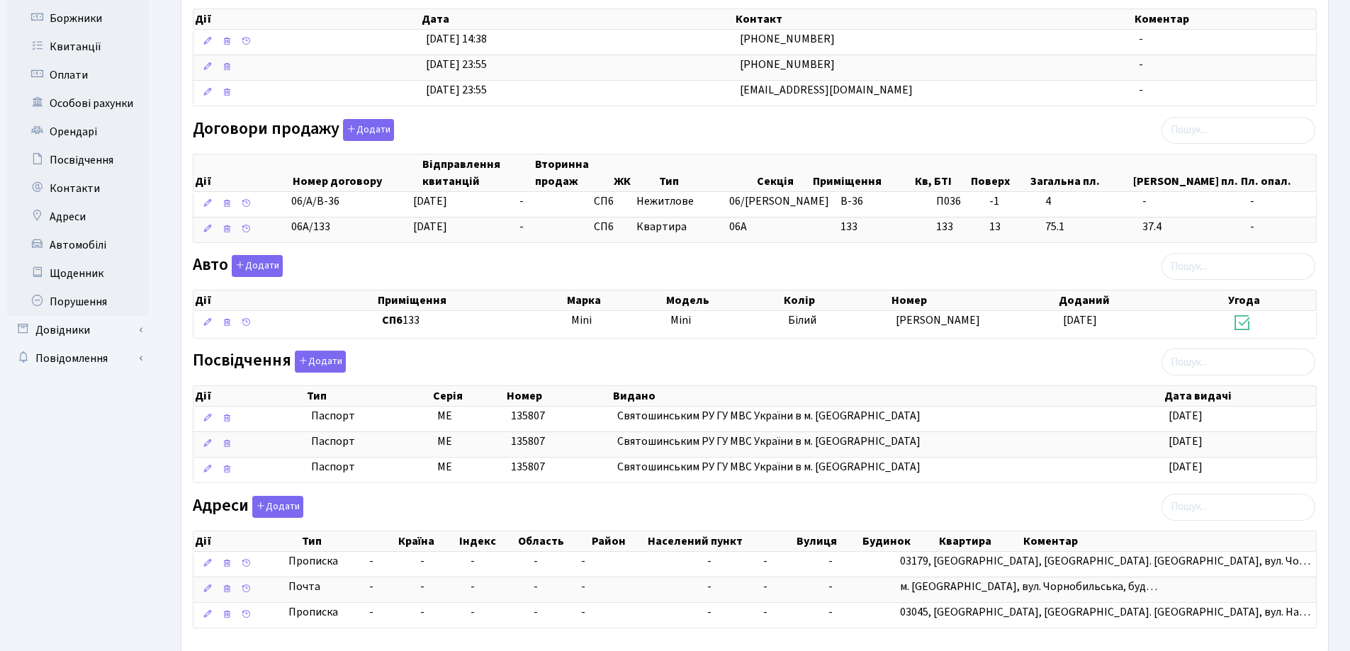
scroll to position [374, 0]
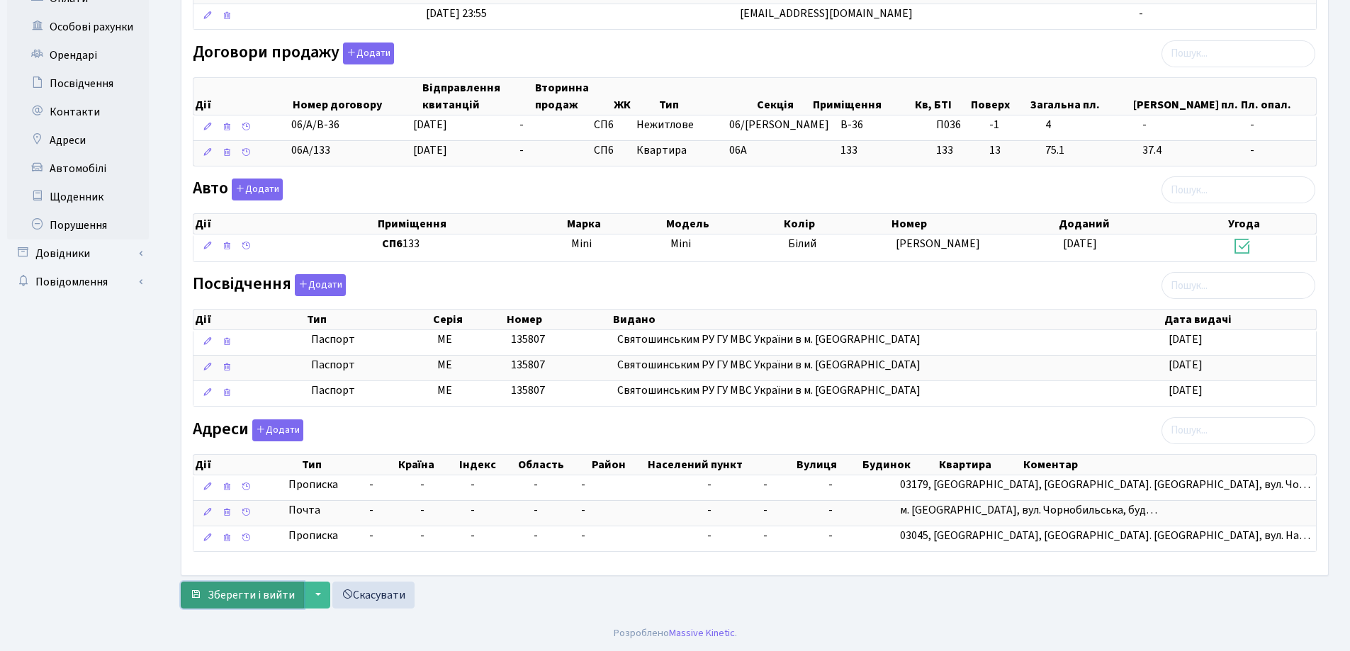
click at [251, 597] on span "Зберегти і вийти" at bounding box center [251, 596] width 87 height 16
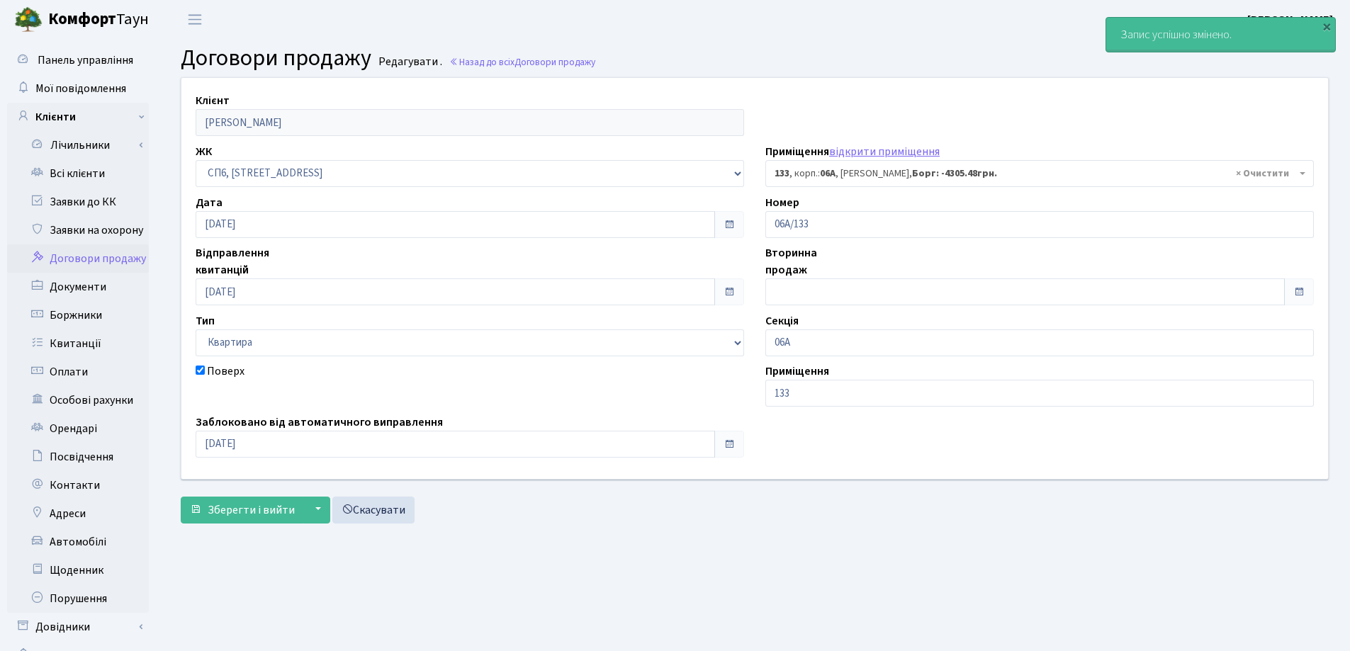
select select "21801"
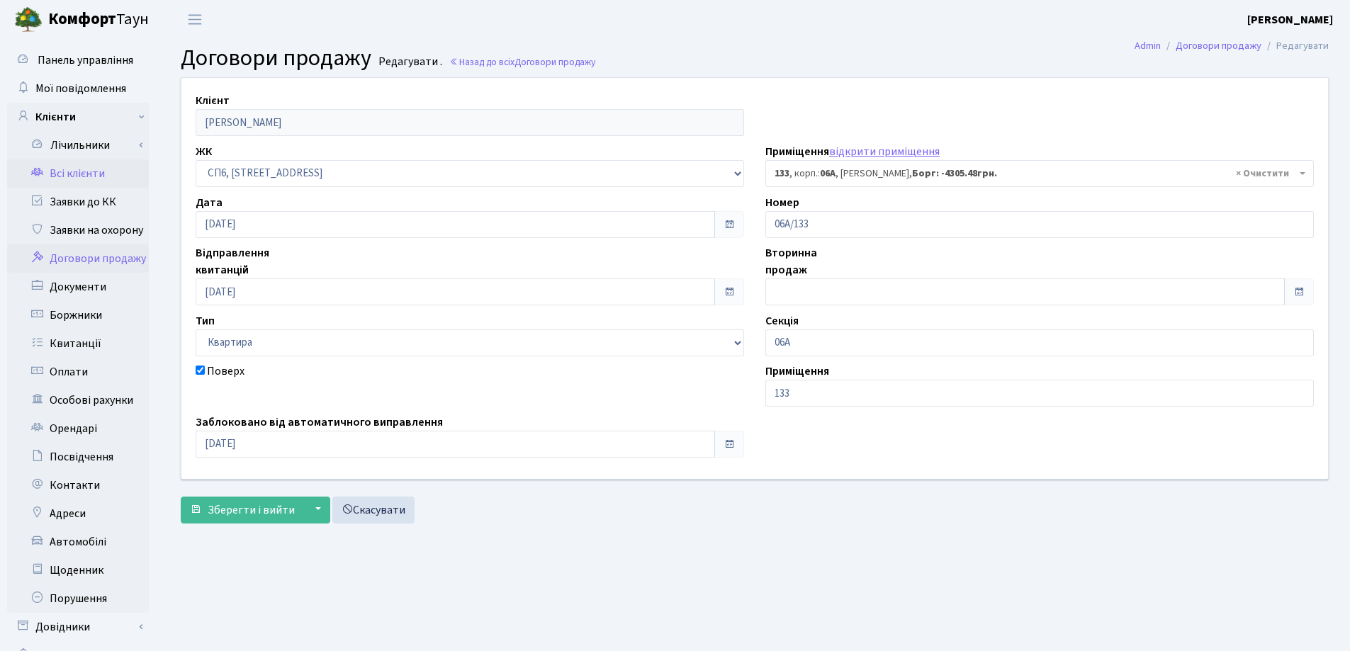
click at [92, 168] on link "Всі клієнти" at bounding box center [78, 173] width 142 height 28
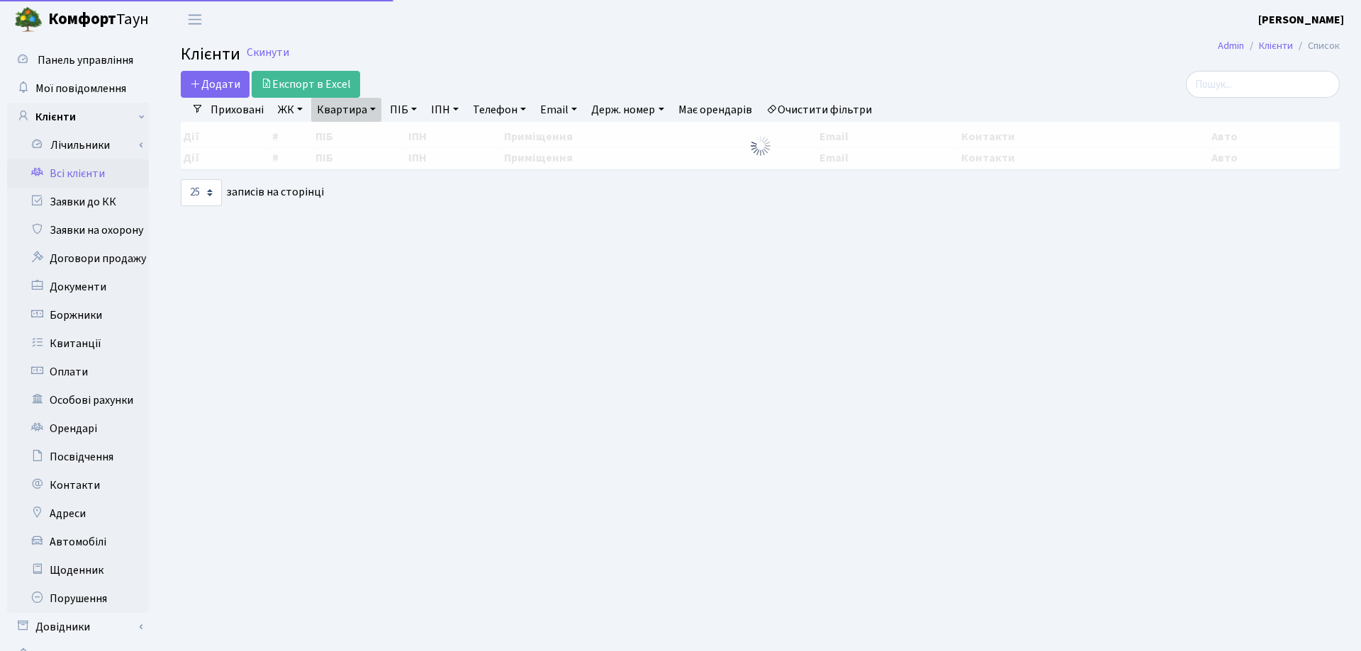
select select "25"
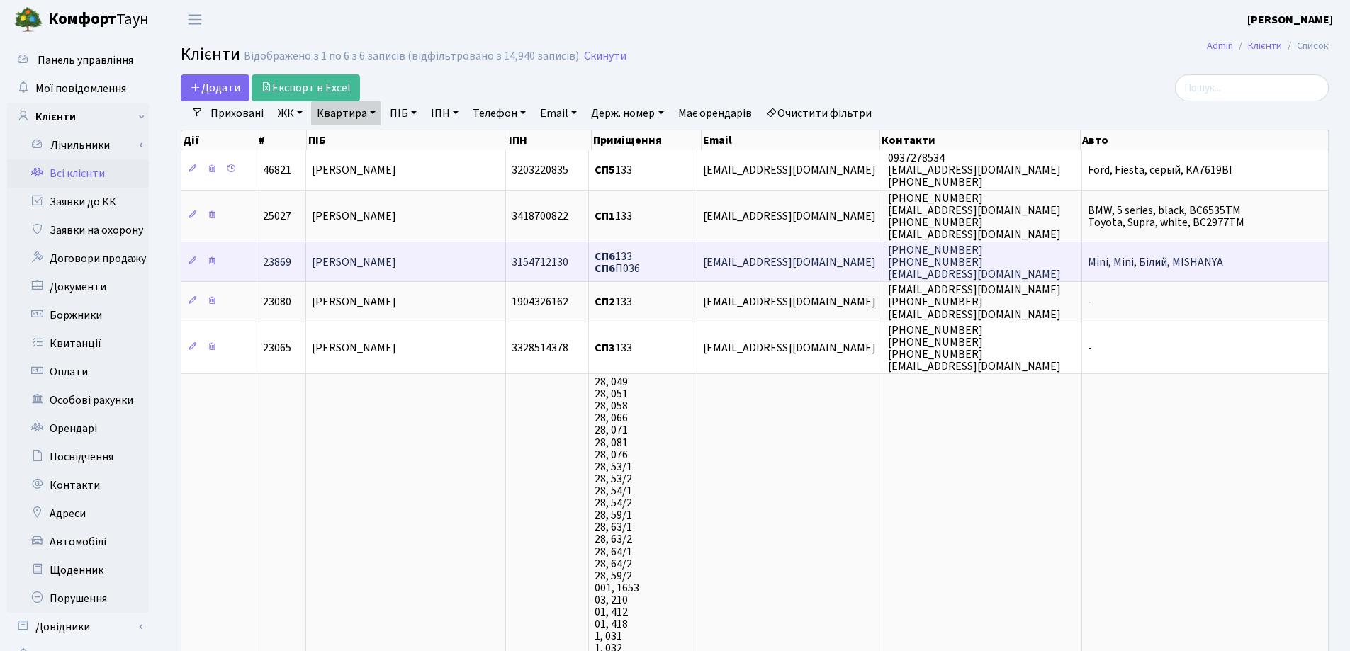
click at [467, 264] on td "[PERSON_NAME]" at bounding box center [406, 262] width 200 height 40
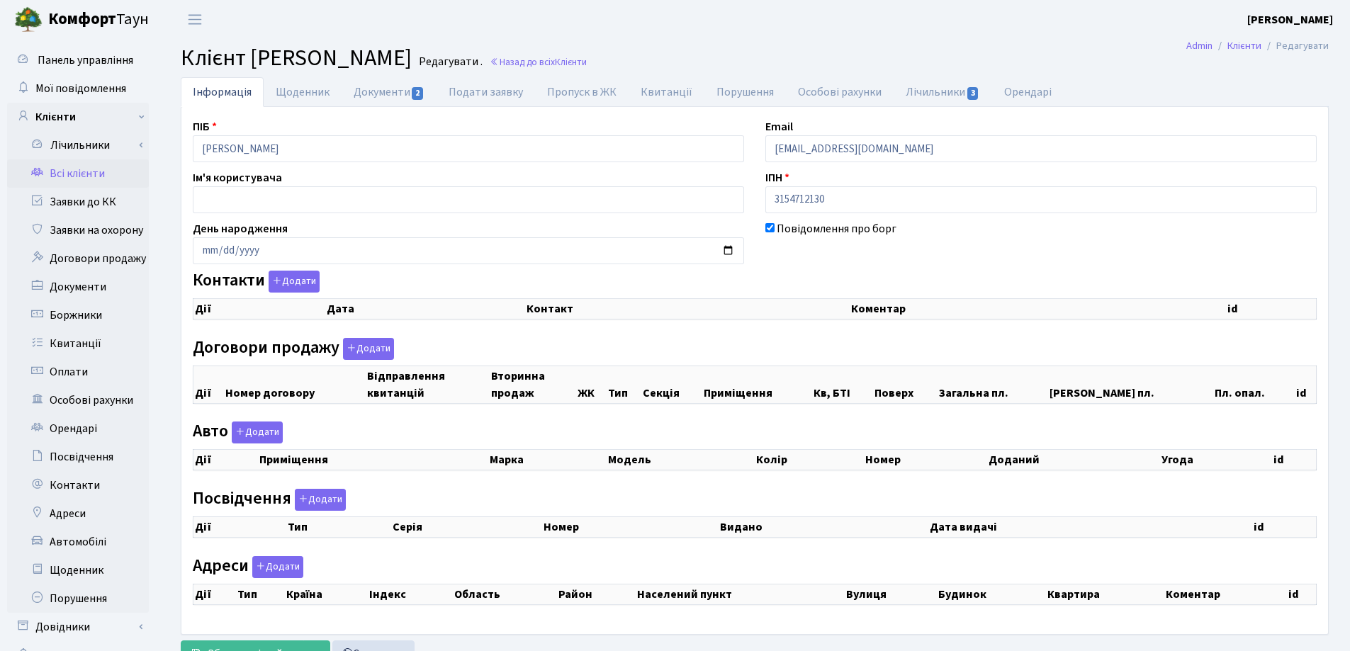
checkbox input "true"
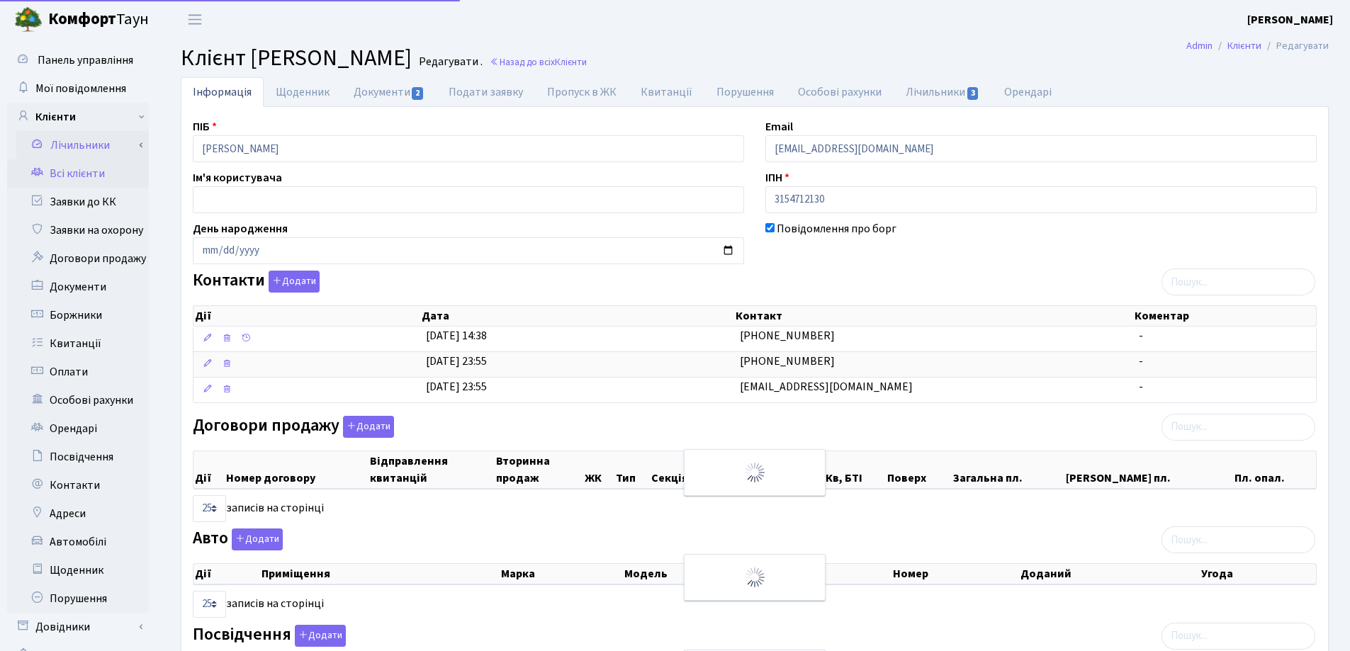
click at [105, 137] on div "Панель управління Мої повідомлення Клієнти Лічильники Показання" at bounding box center [675, 478] width 1350 height 878
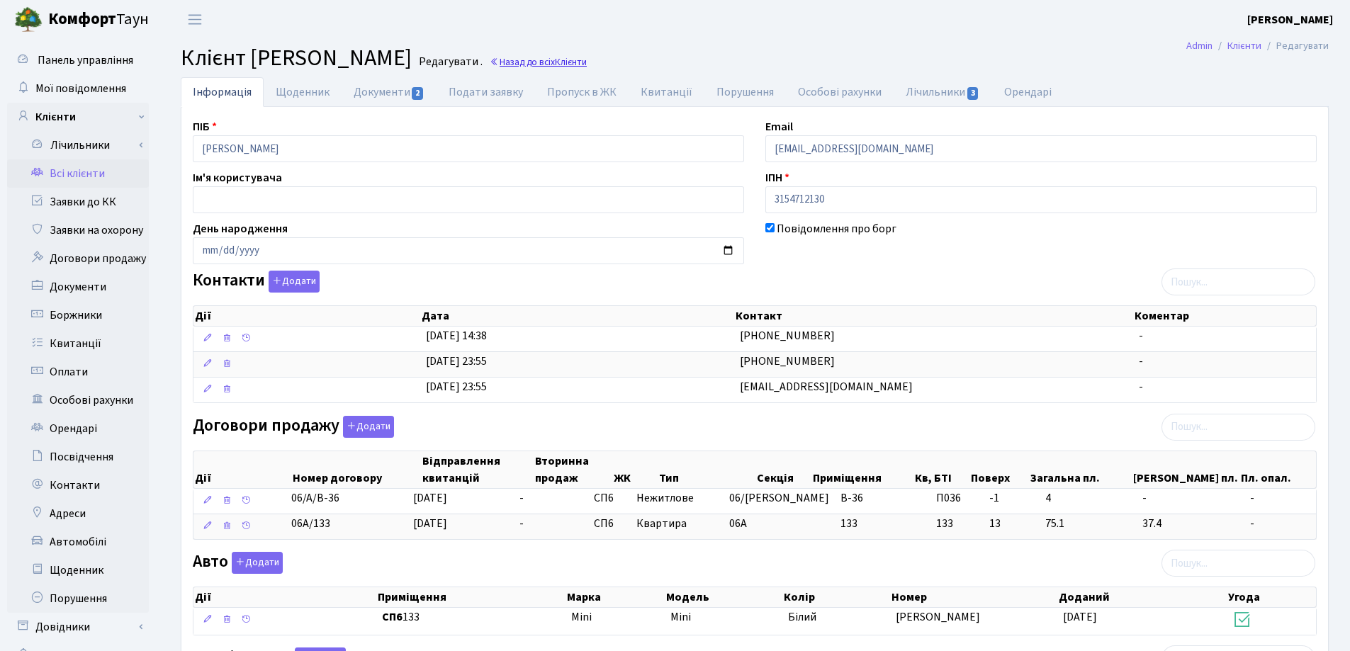
click at [587, 63] on link "Назад до всіх Клієнти" at bounding box center [538, 61] width 97 height 13
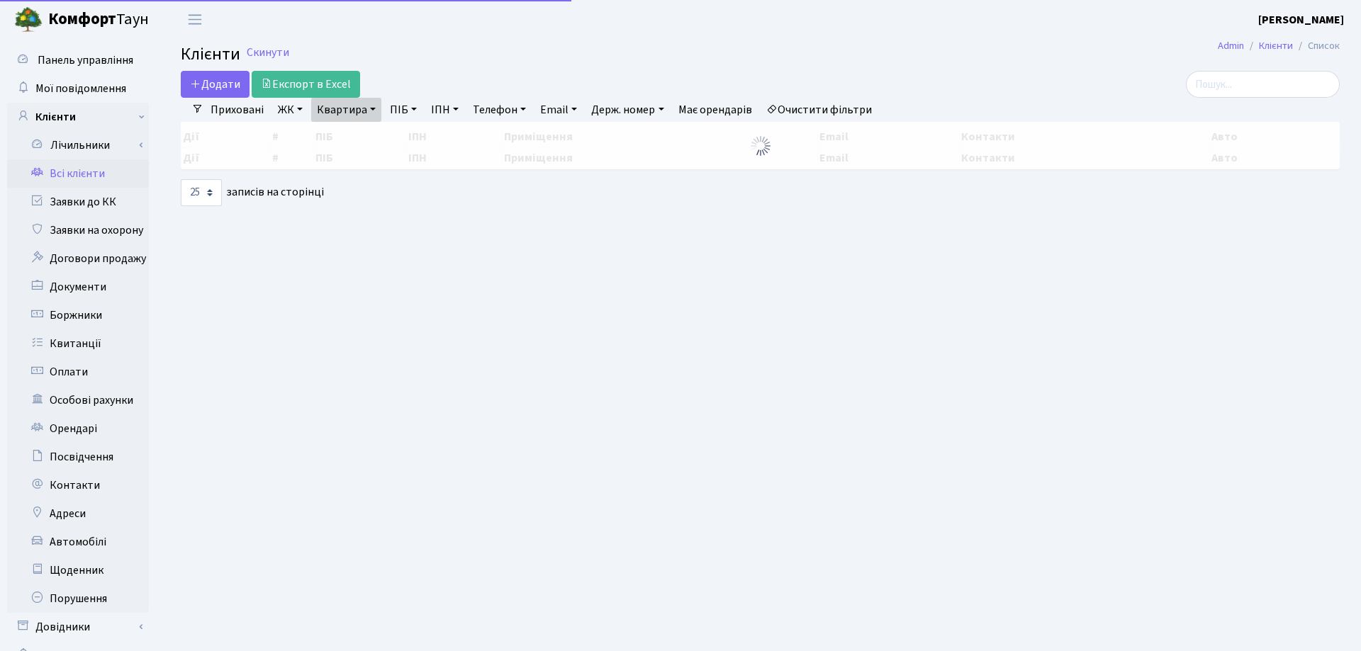
select select "25"
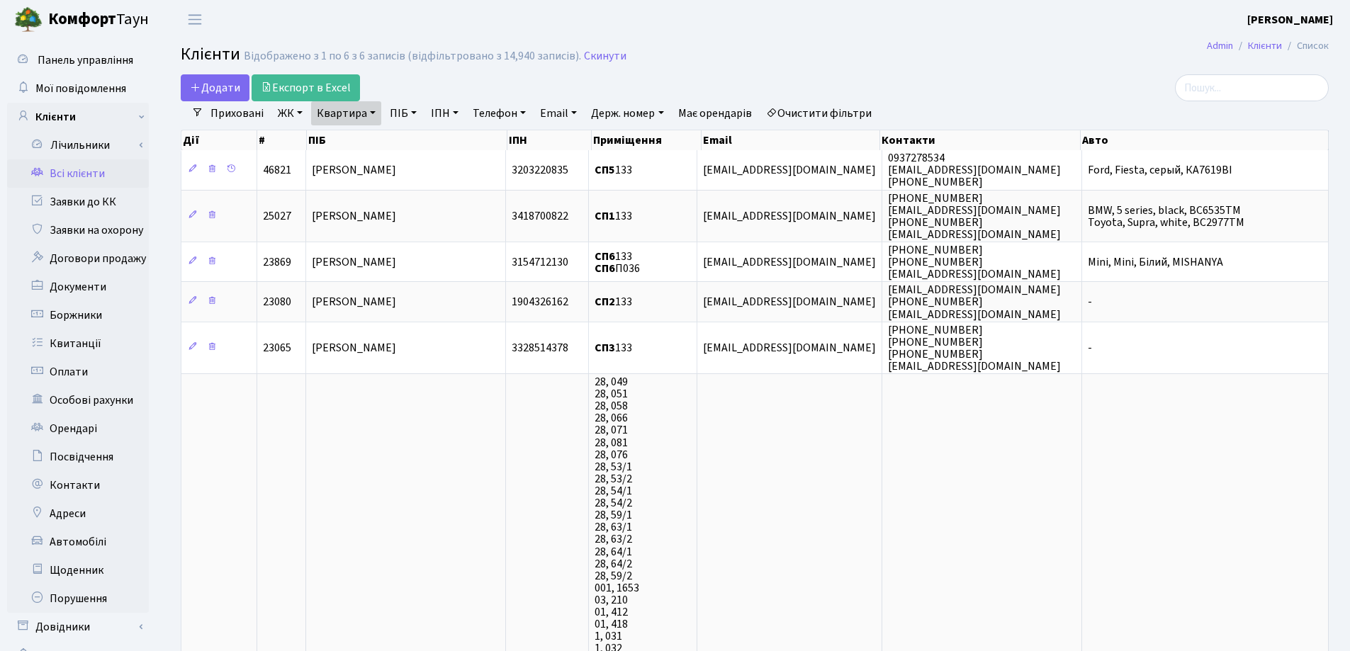
click at [374, 113] on link "Квартира" at bounding box center [346, 113] width 70 height 24
click at [361, 138] on input "133" at bounding box center [353, 141] width 83 height 27
type input "1"
type input "П8"
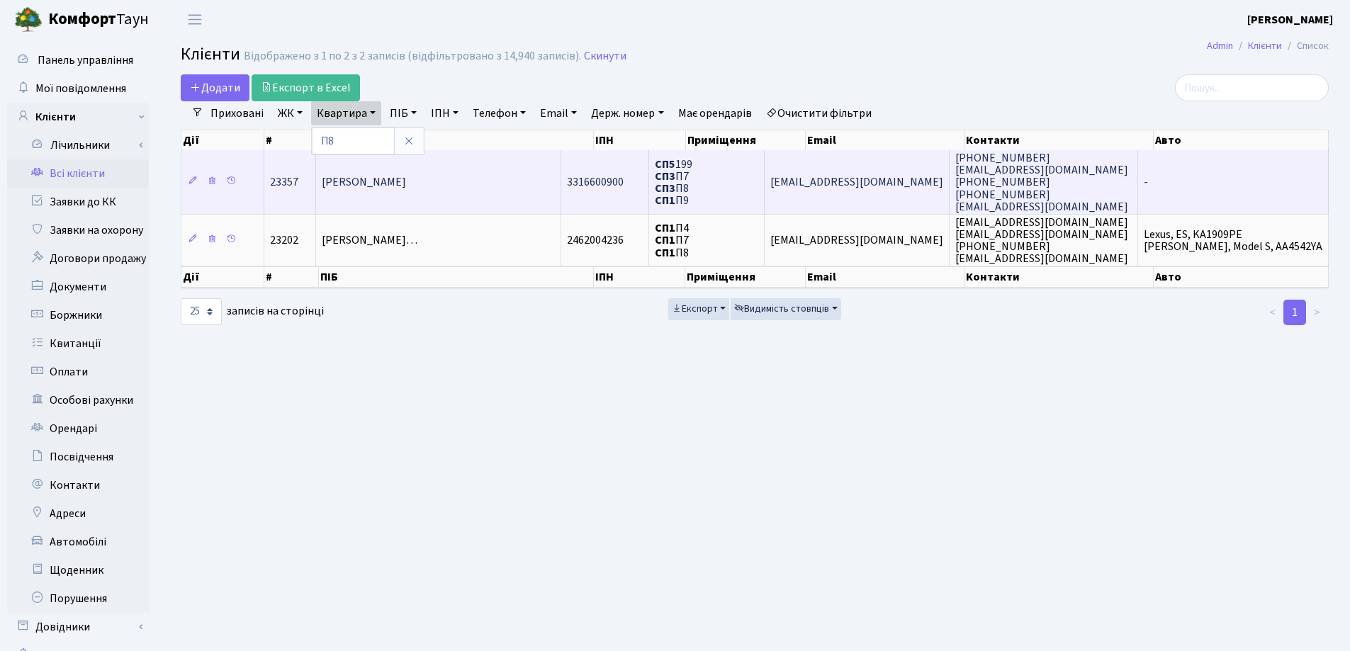
click at [503, 193] on td "[PERSON_NAME]" at bounding box center [438, 182] width 245 height 64
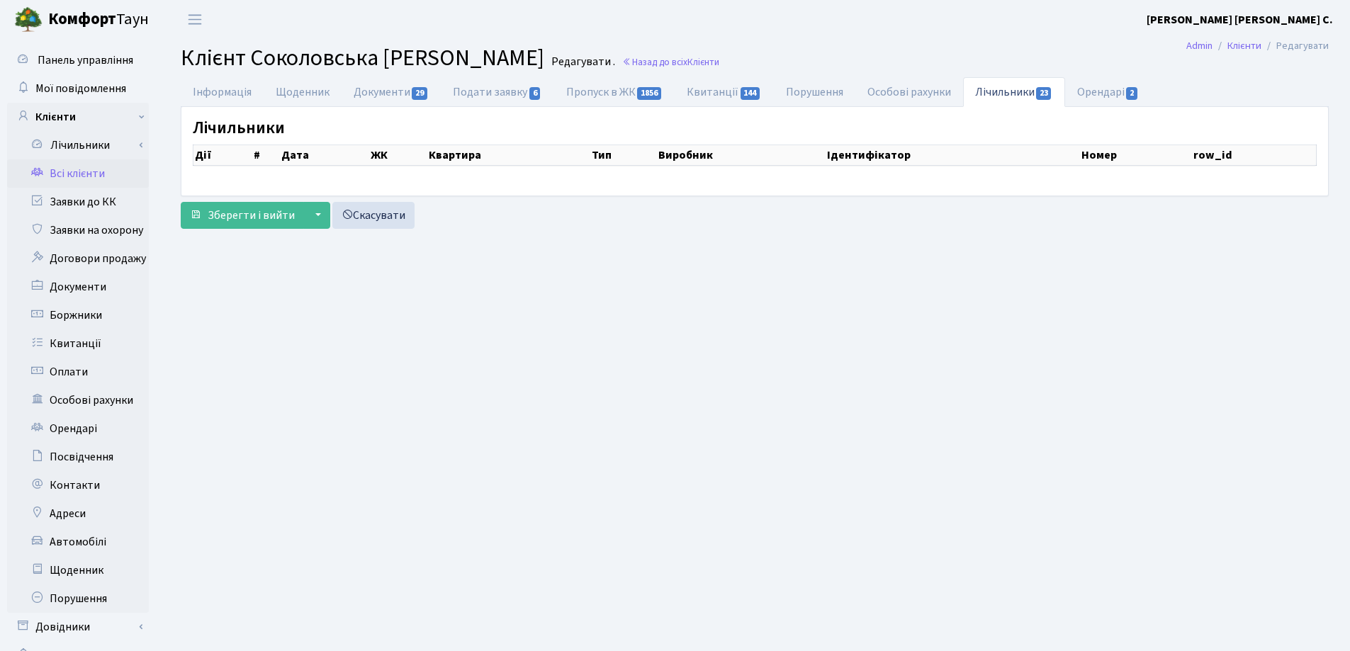
select select "25"
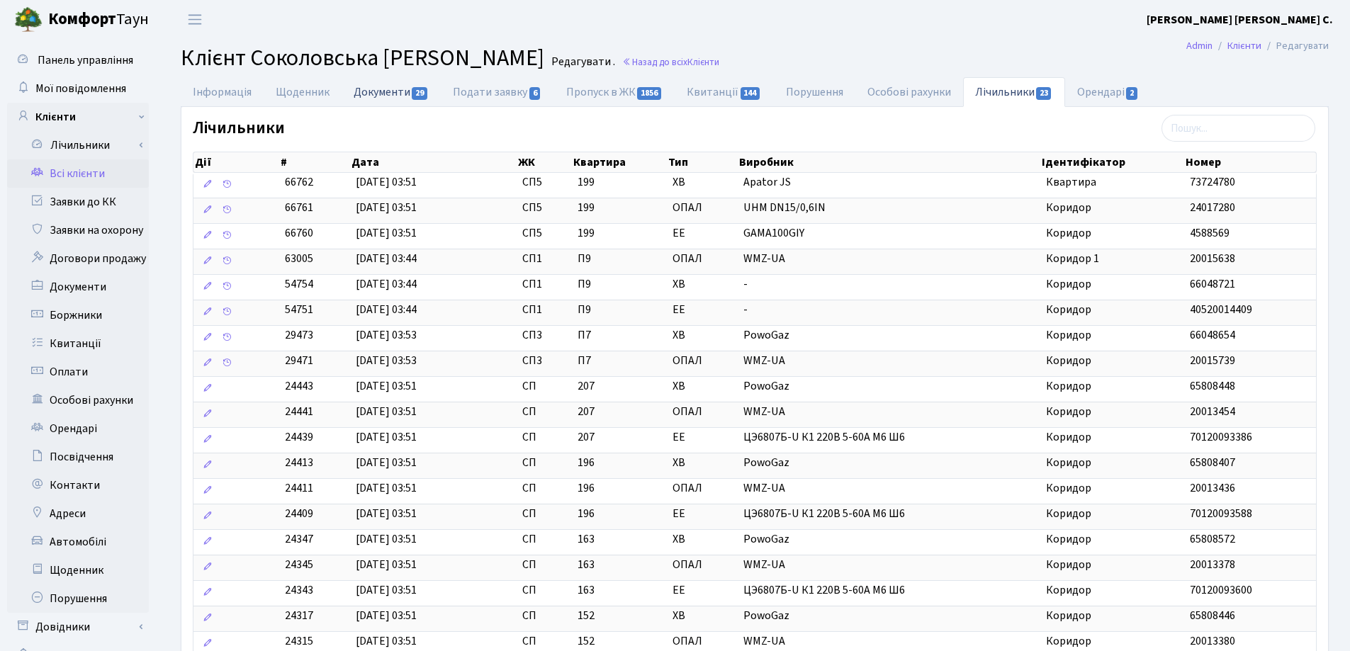
click at [364, 89] on link "Документи 29" at bounding box center [391, 91] width 99 height 29
select select "25"
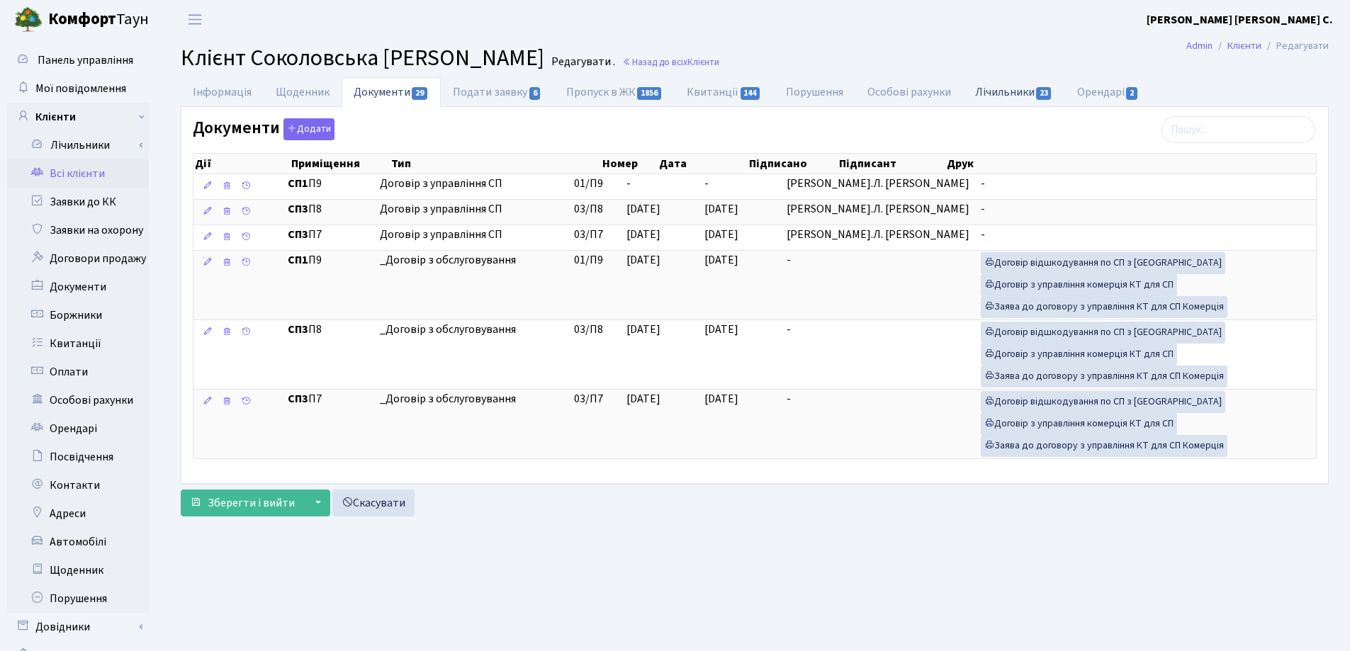
click at [999, 89] on link "Лічильники 23" at bounding box center [1014, 91] width 102 height 29
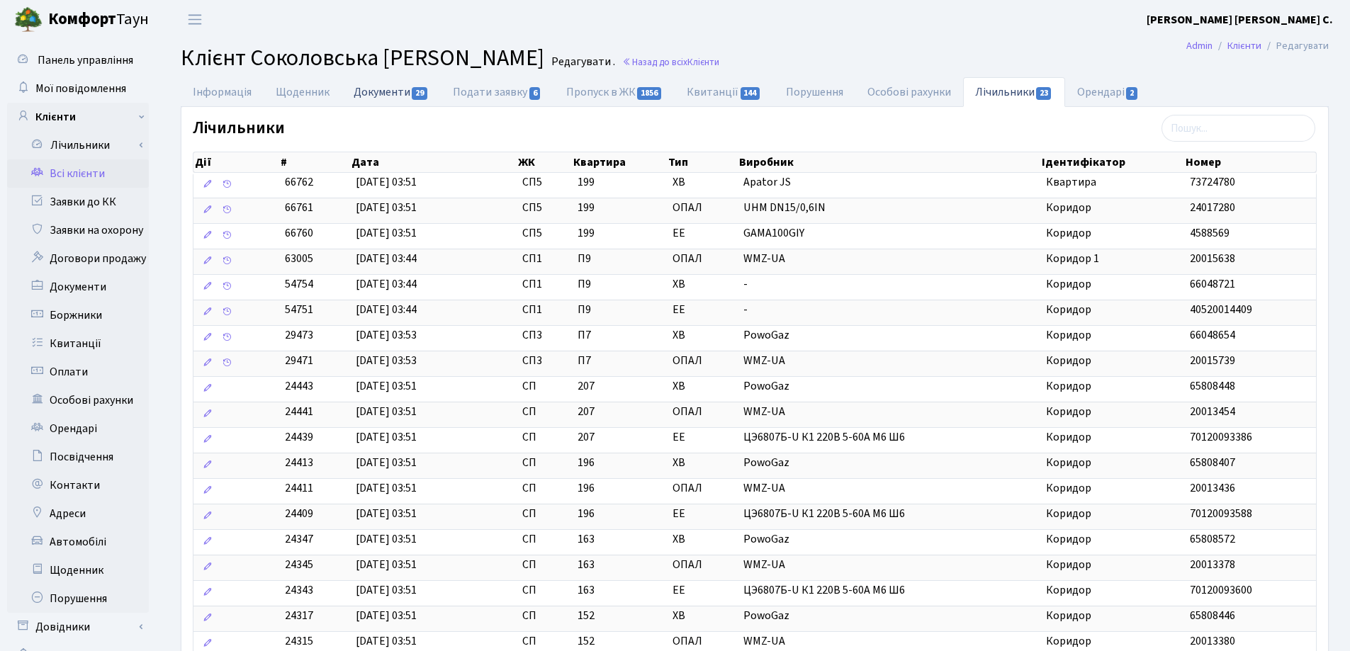
click at [385, 94] on link "Документи 29" at bounding box center [391, 91] width 99 height 29
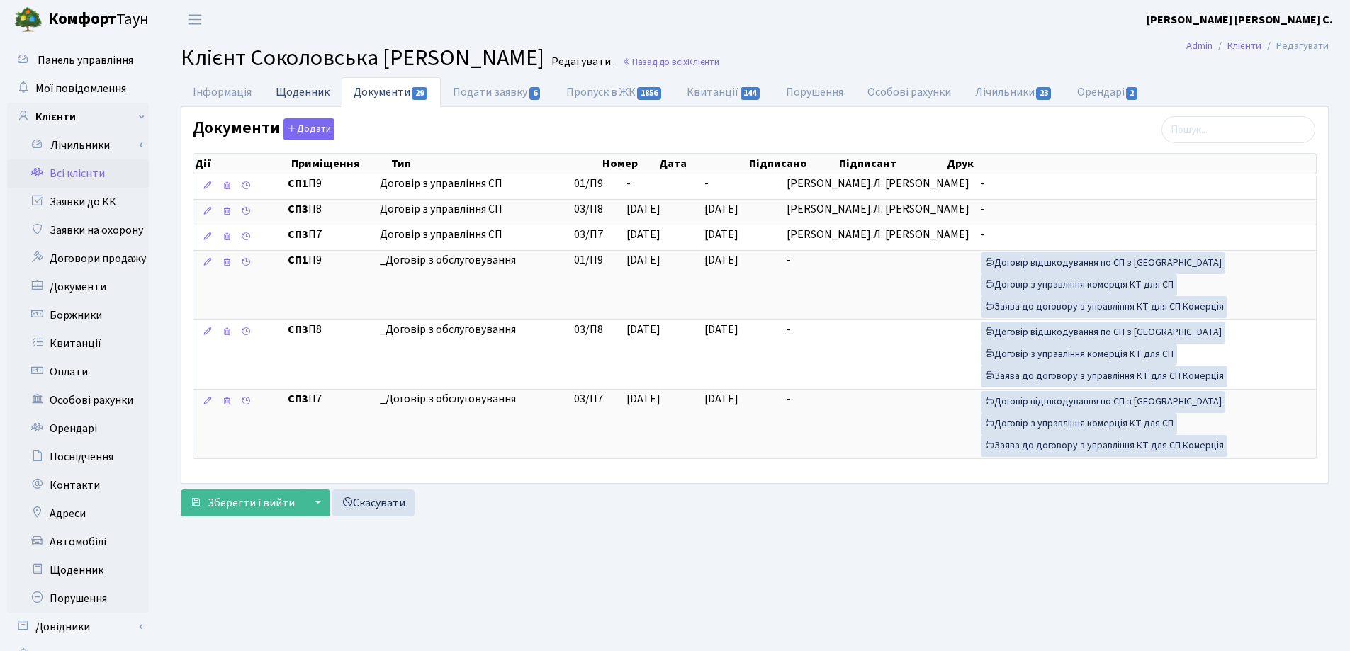
drag, startPoint x: 310, startPoint y: 89, endPoint x: 350, endPoint y: 94, distance: 40.7
click at [310, 90] on link "Щоденник" at bounding box center [303, 91] width 78 height 29
select select "25"
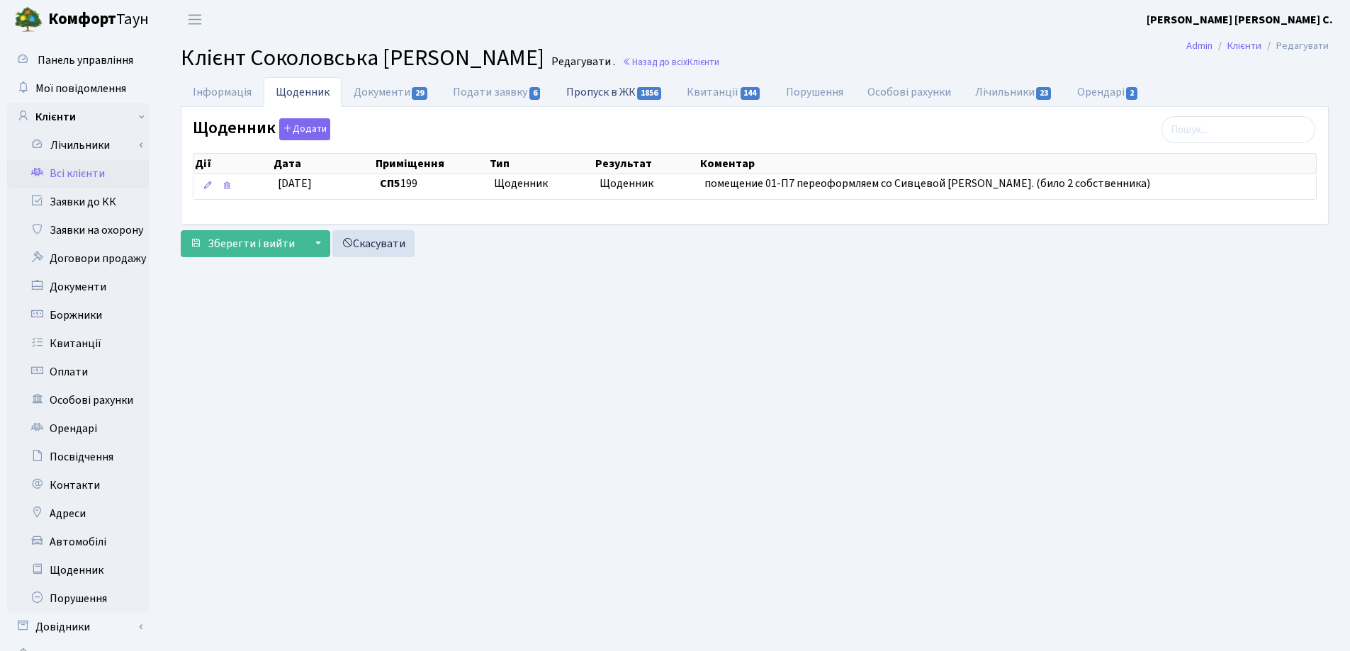
click at [608, 89] on link "Пропуск в ЖК 1856" at bounding box center [614, 91] width 120 height 29
select select "25"
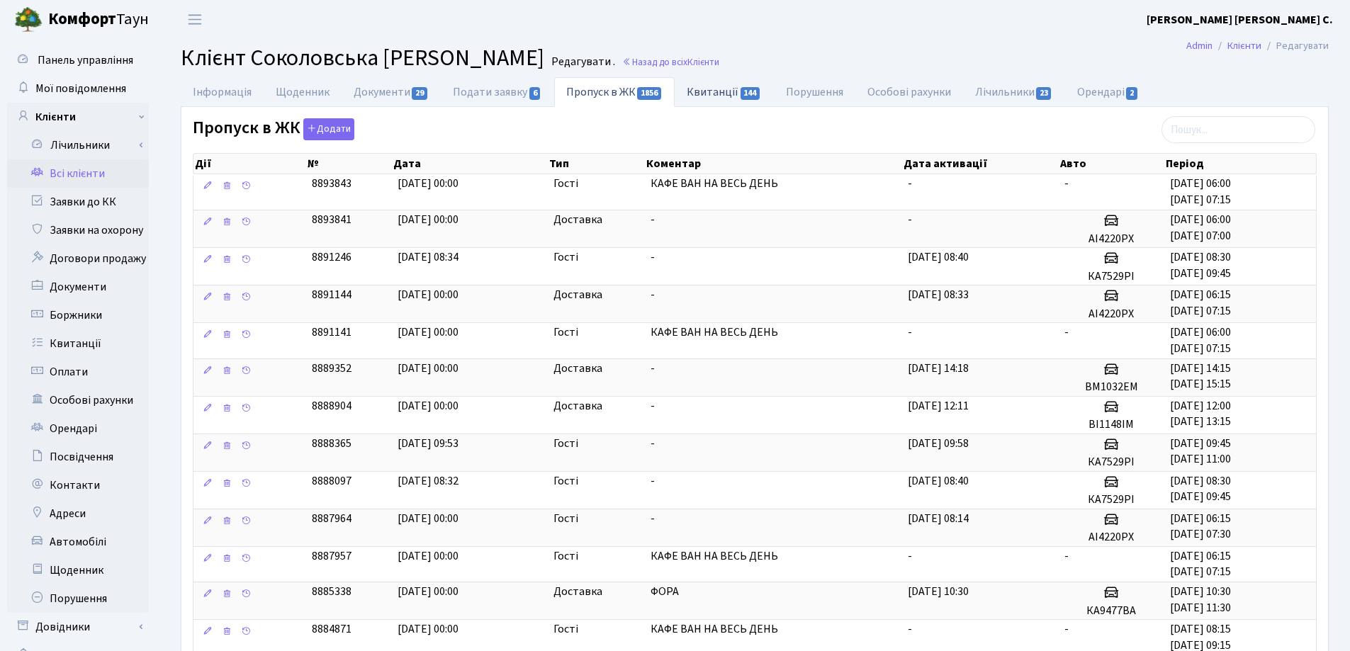
click at [709, 87] on link "Квитанції 144" at bounding box center [724, 91] width 99 height 29
select select "25"
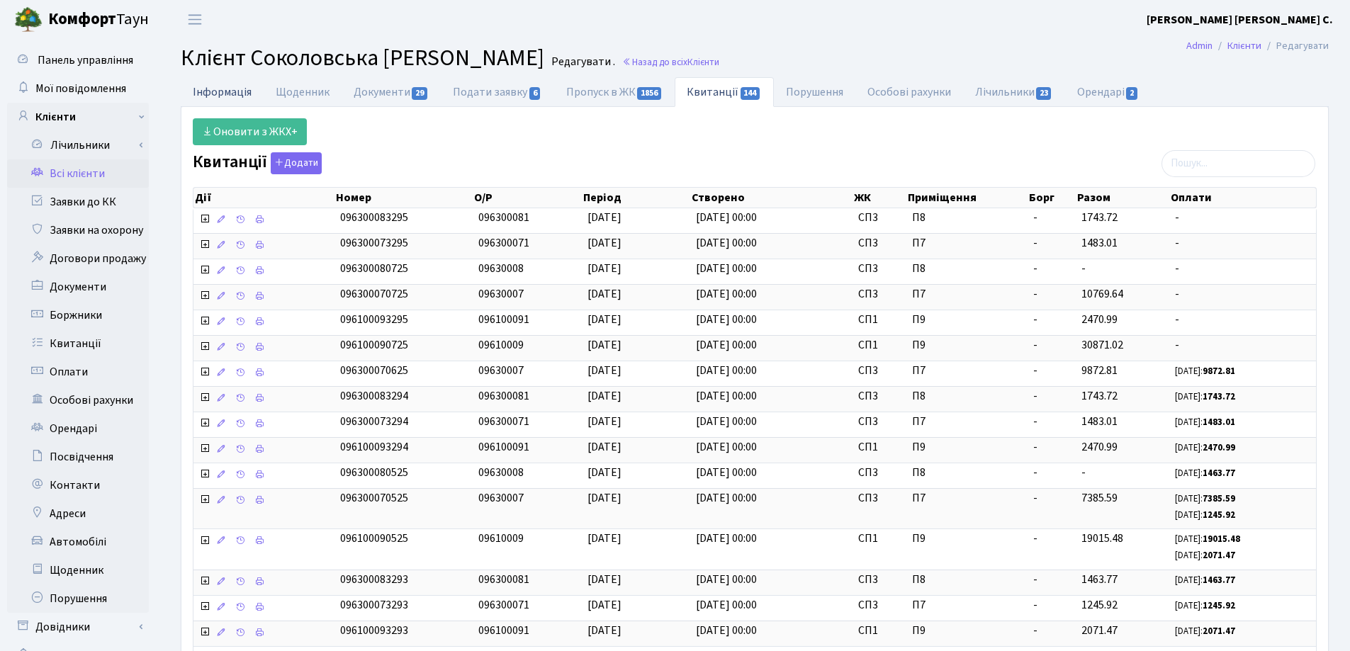
click at [221, 92] on link "Інформація" at bounding box center [222, 91] width 83 height 29
select select "25"
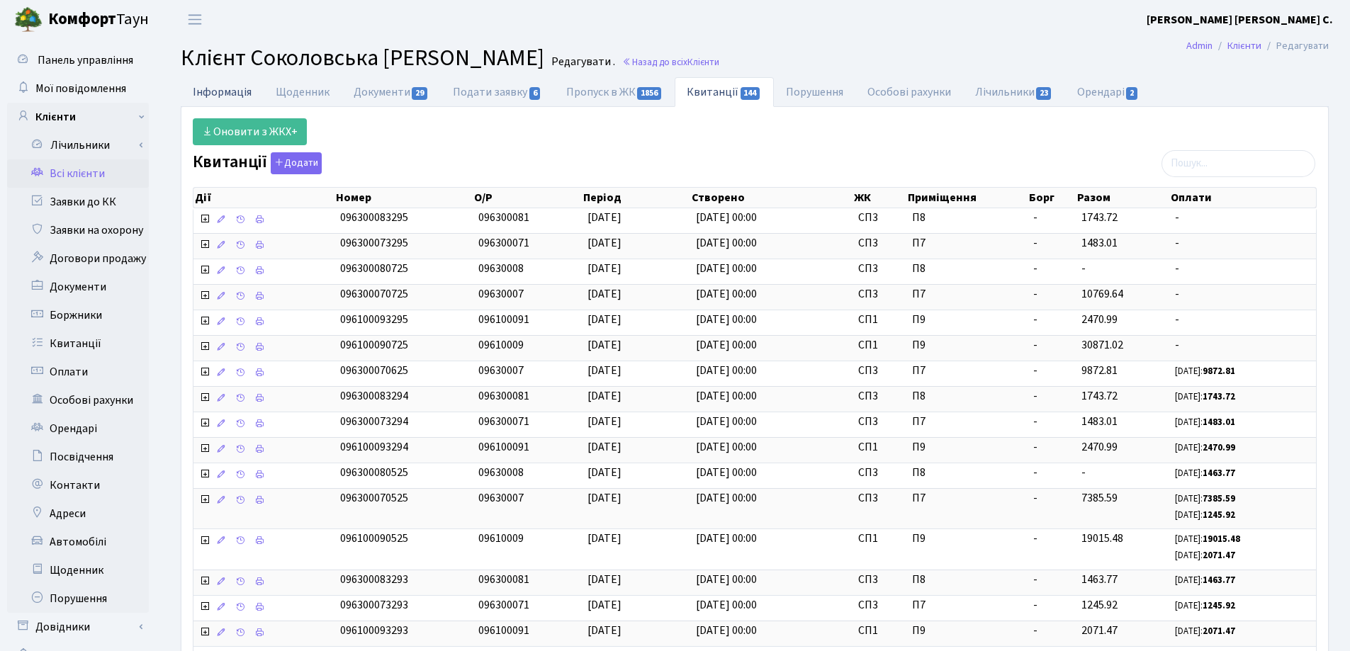
select select "25"
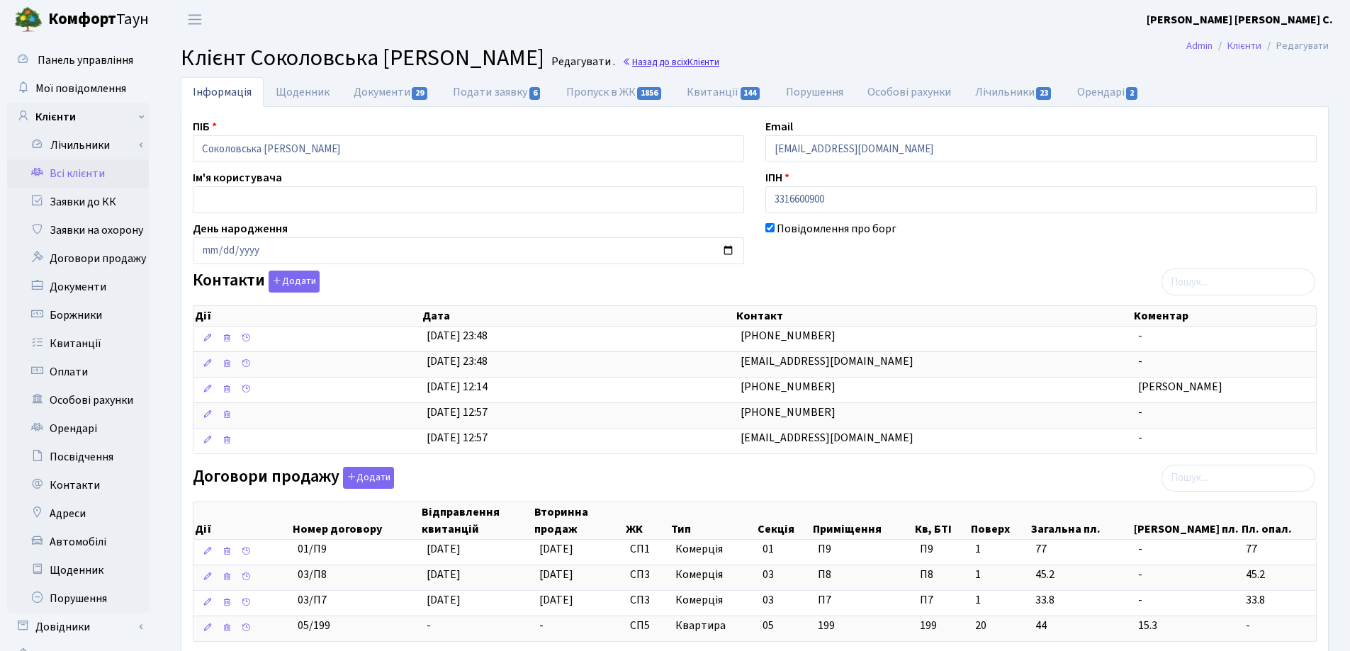
click at [683, 62] on link "Назад до всіх Клієнти" at bounding box center [670, 61] width 97 height 13
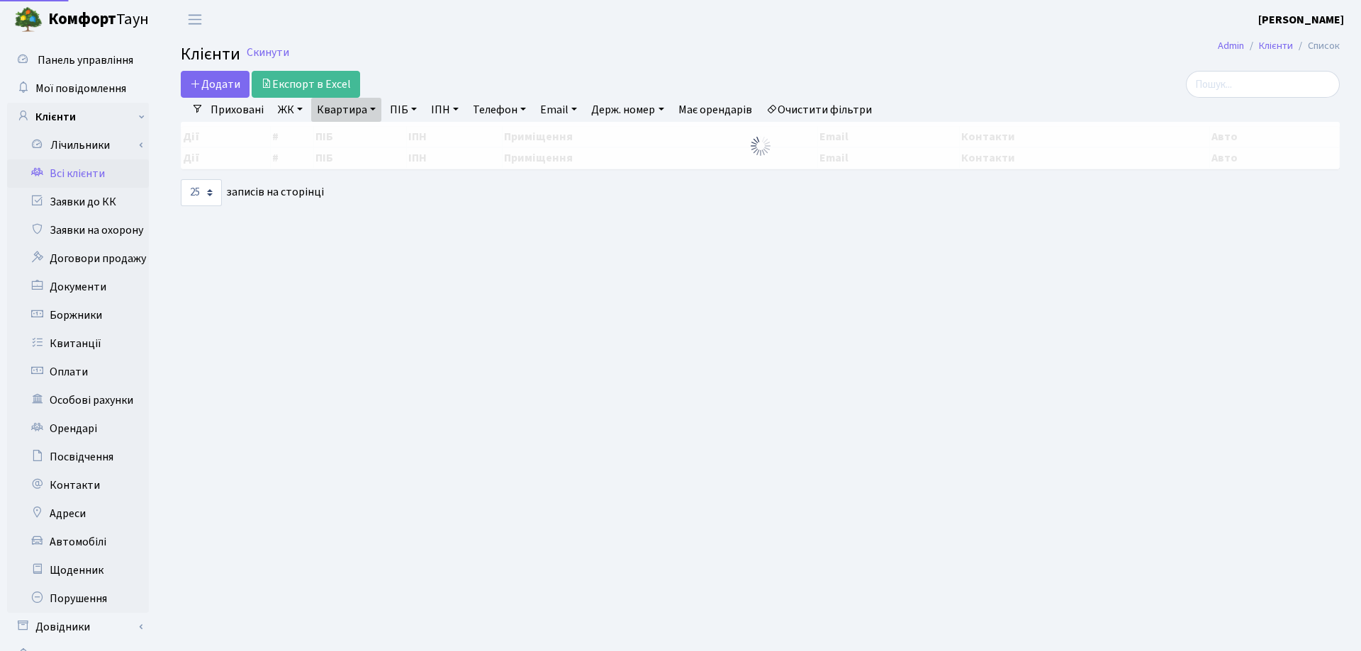
select select "25"
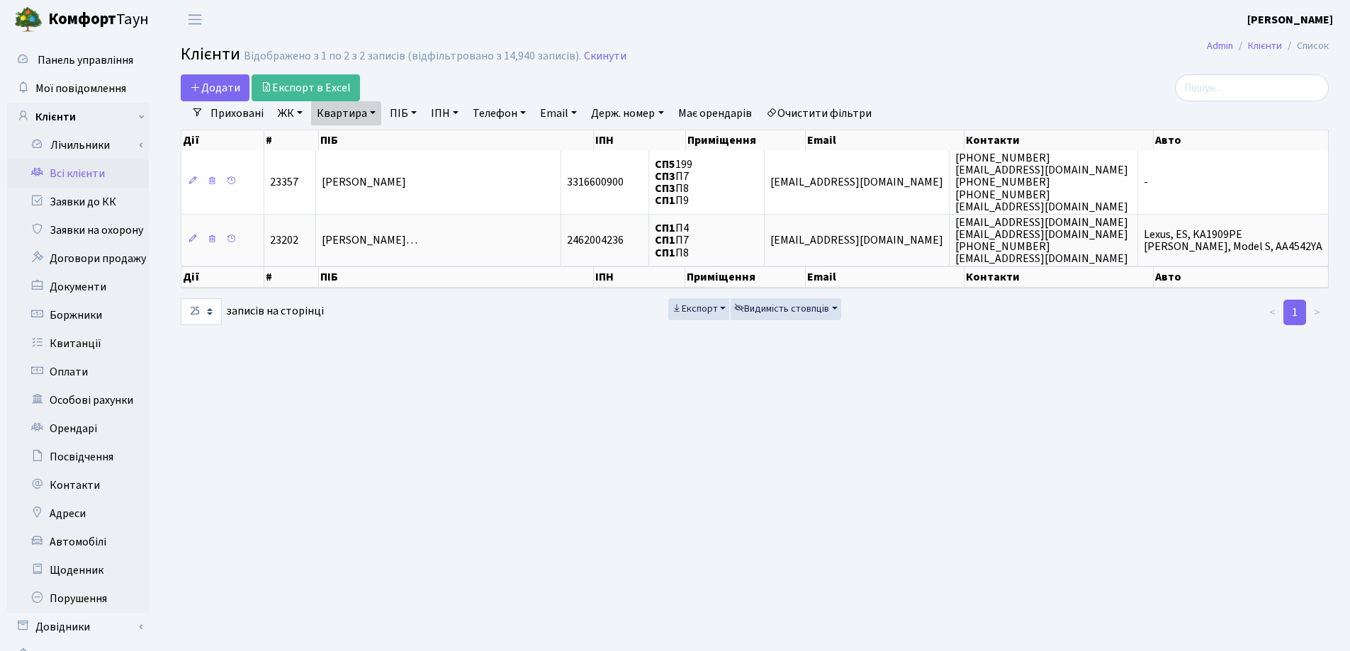
drag, startPoint x: 372, startPoint y: 111, endPoint x: 383, endPoint y: 130, distance: 21.6
click at [371, 111] on link "Квартира" at bounding box center [346, 113] width 70 height 24
click at [408, 140] on icon at bounding box center [408, 140] width 11 height 11
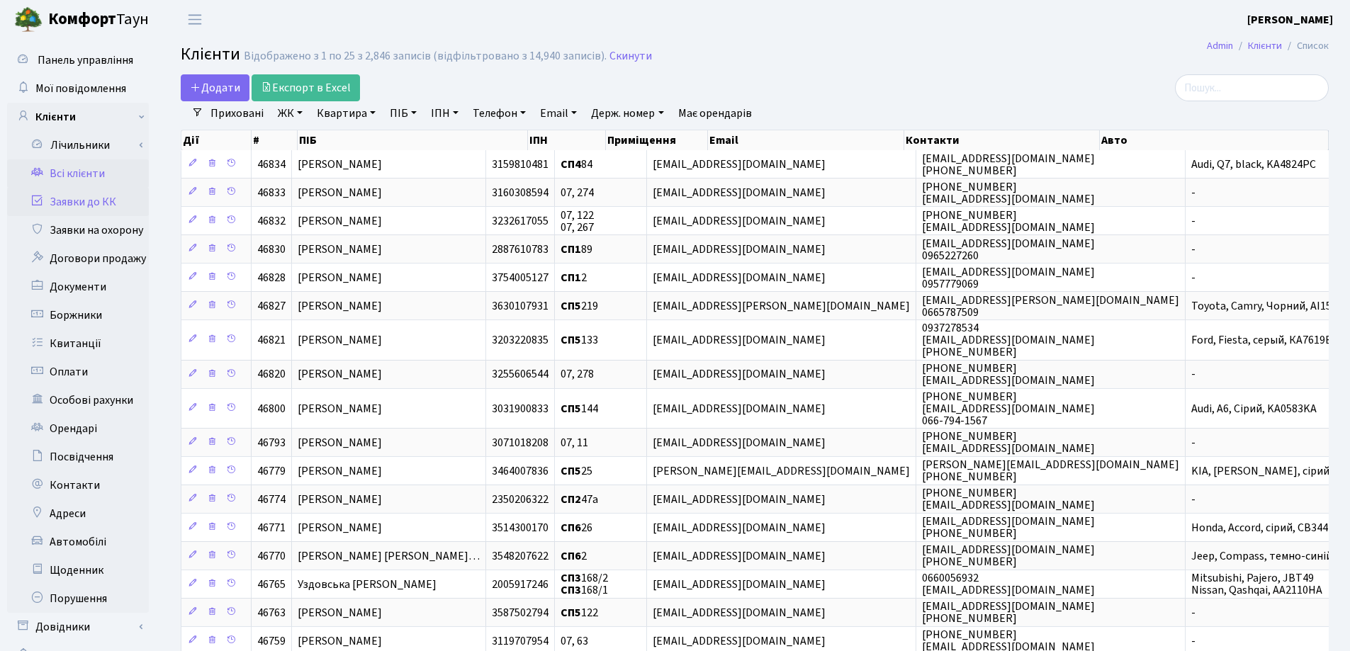
click at [50, 202] on link "Заявки до КК" at bounding box center [78, 202] width 142 height 28
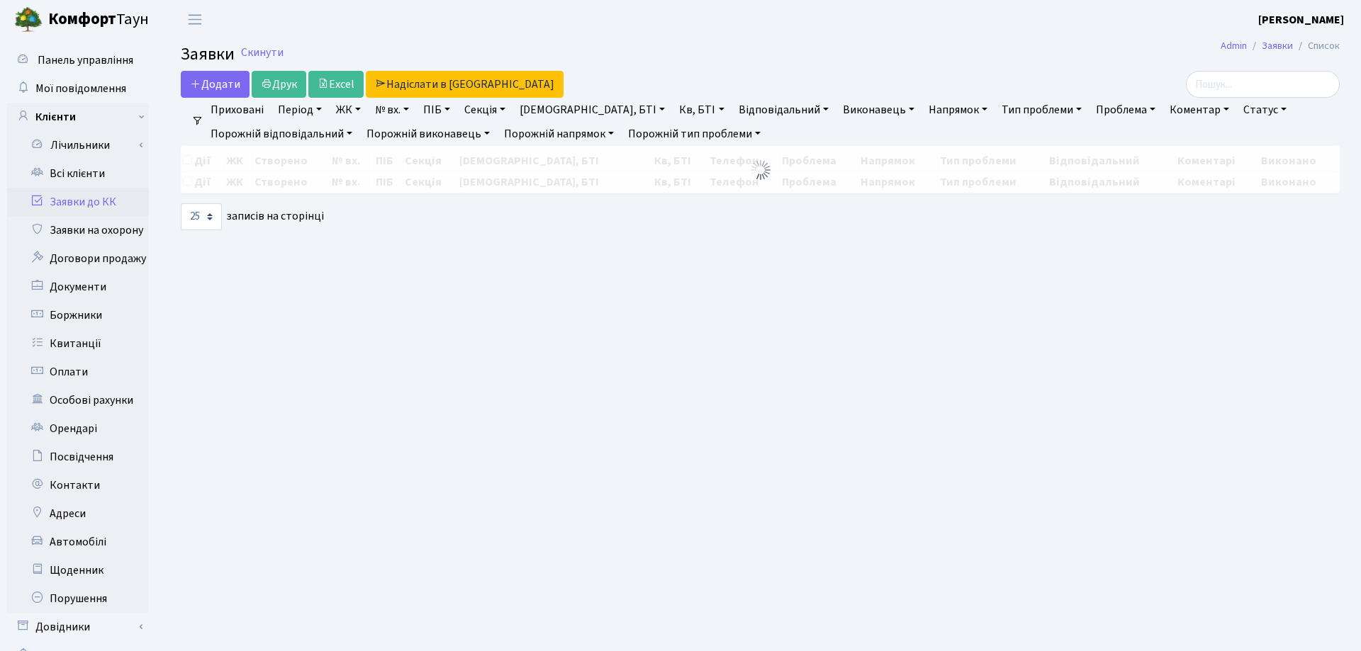
select select "25"
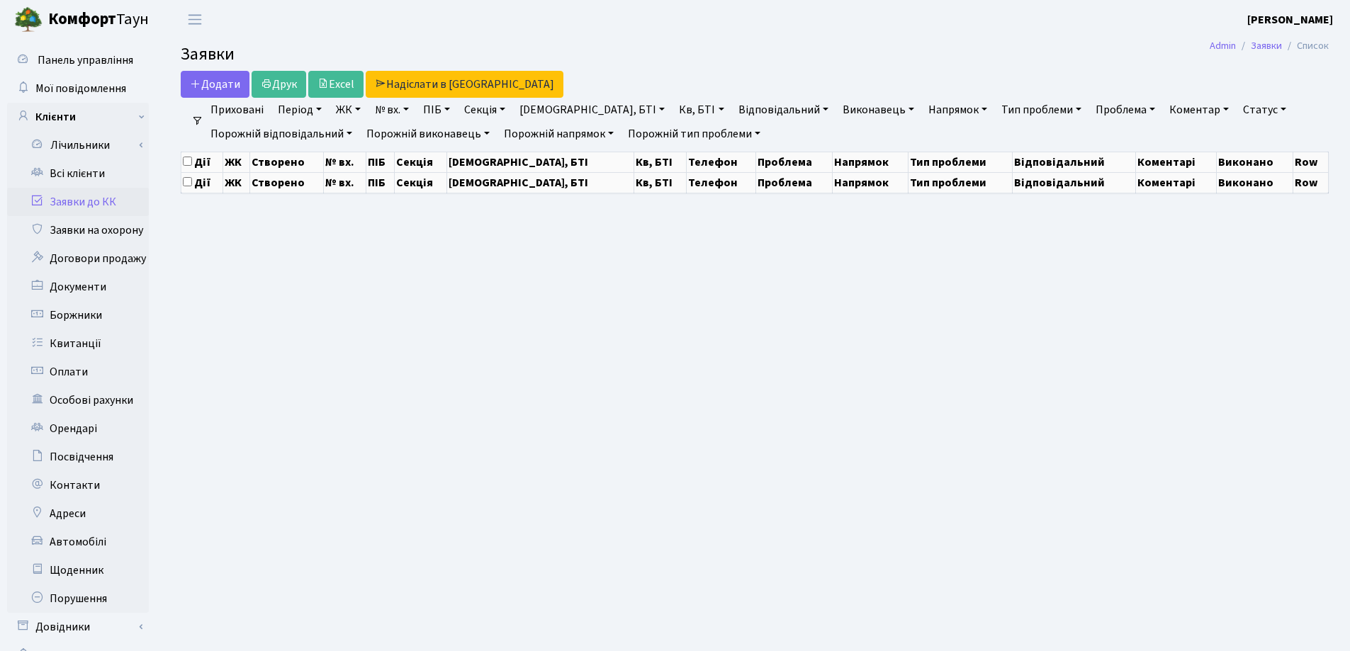
select select "25"
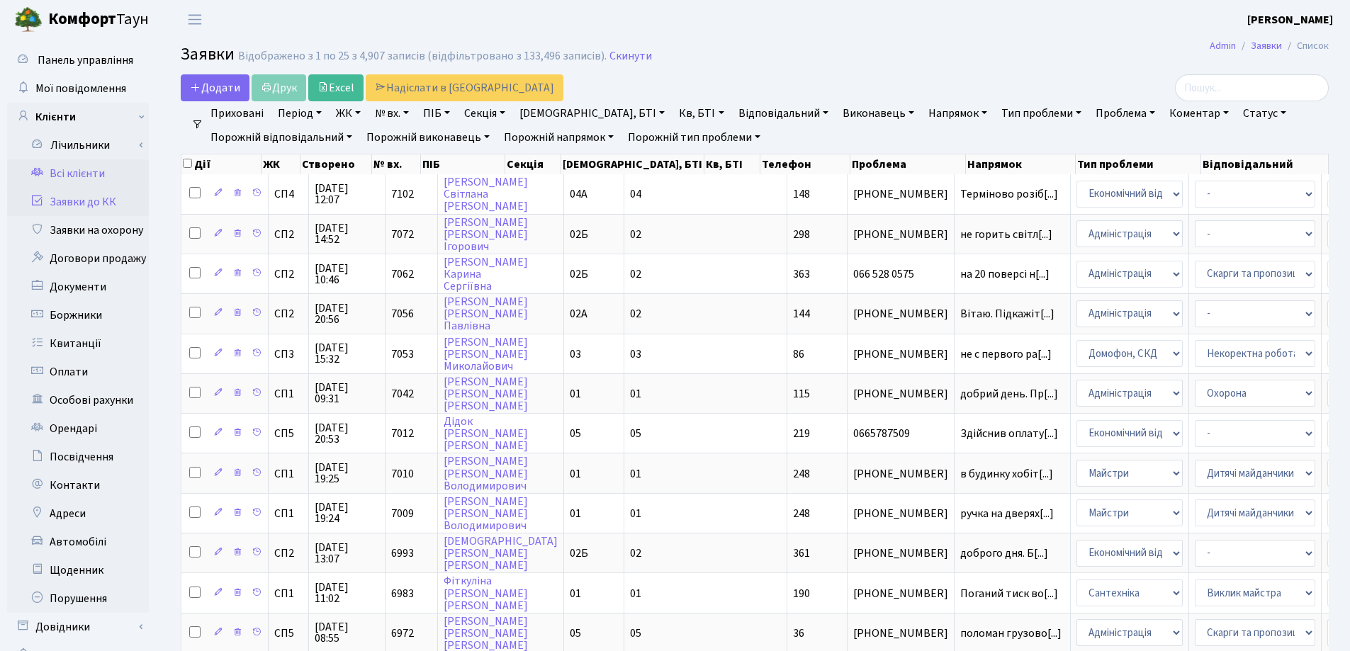
click at [89, 173] on link "Всі клієнти" at bounding box center [78, 173] width 142 height 28
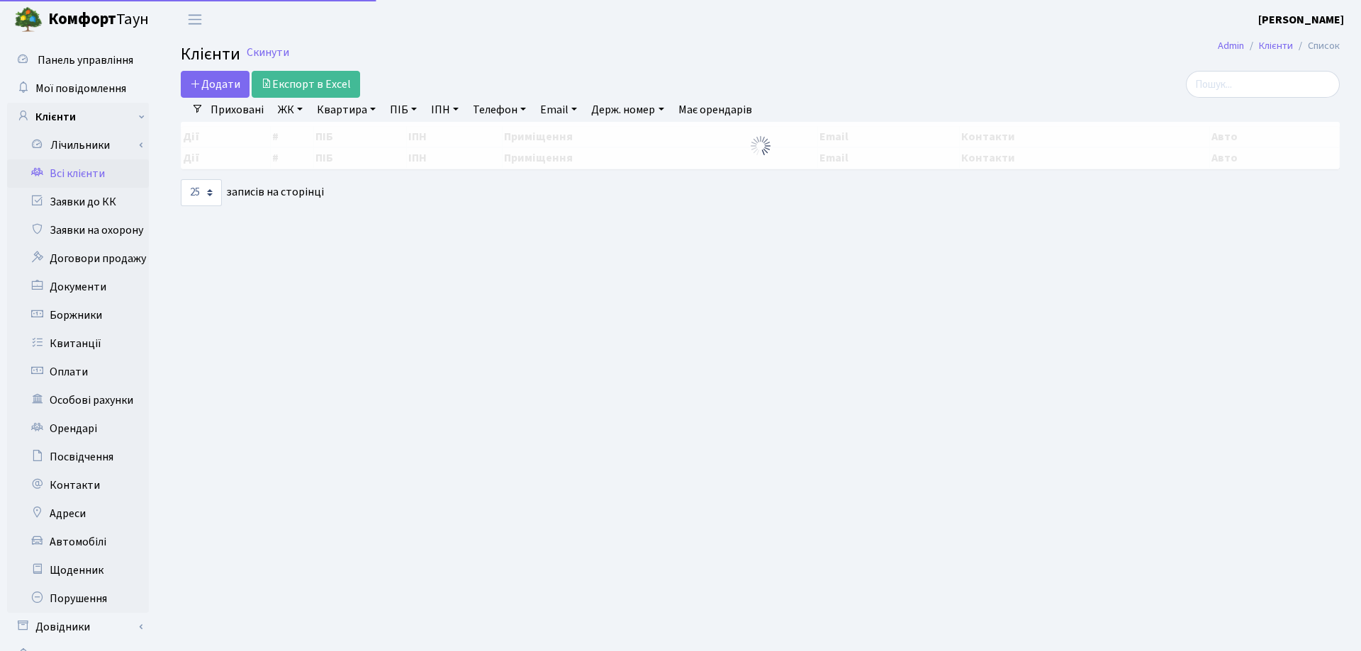
select select "25"
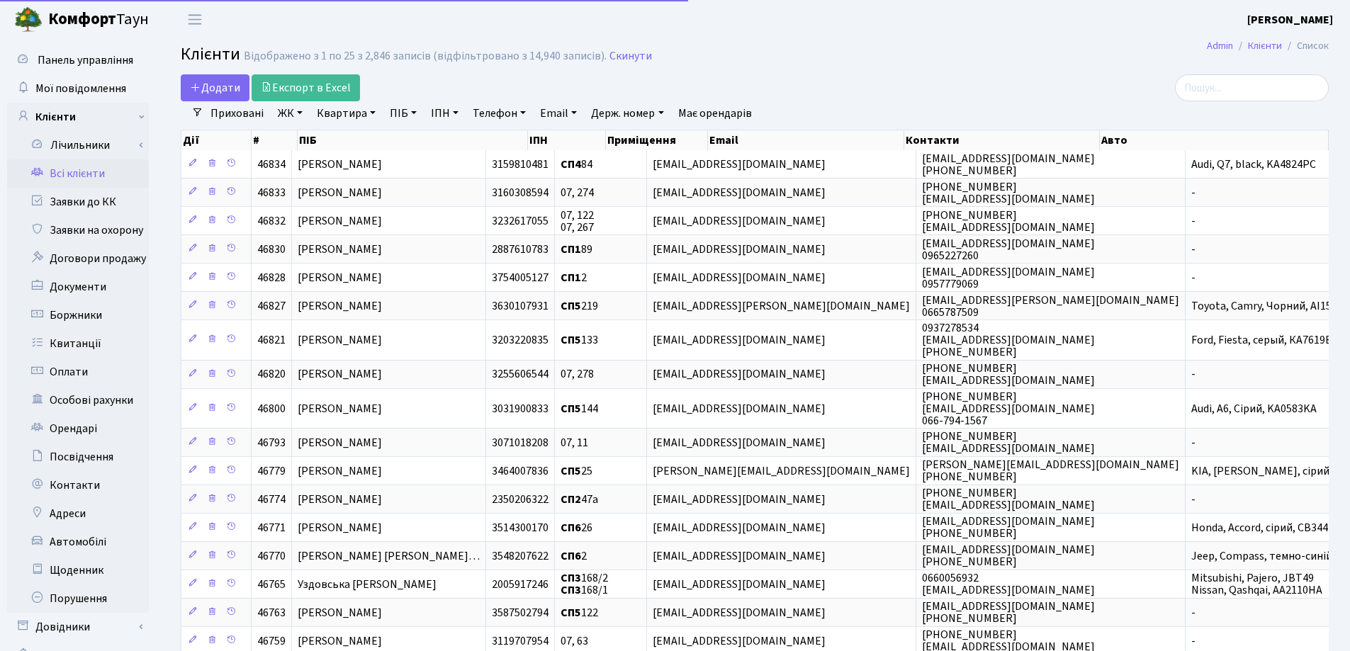
click at [371, 115] on link "Квартира" at bounding box center [346, 113] width 70 height 24
type input "337"
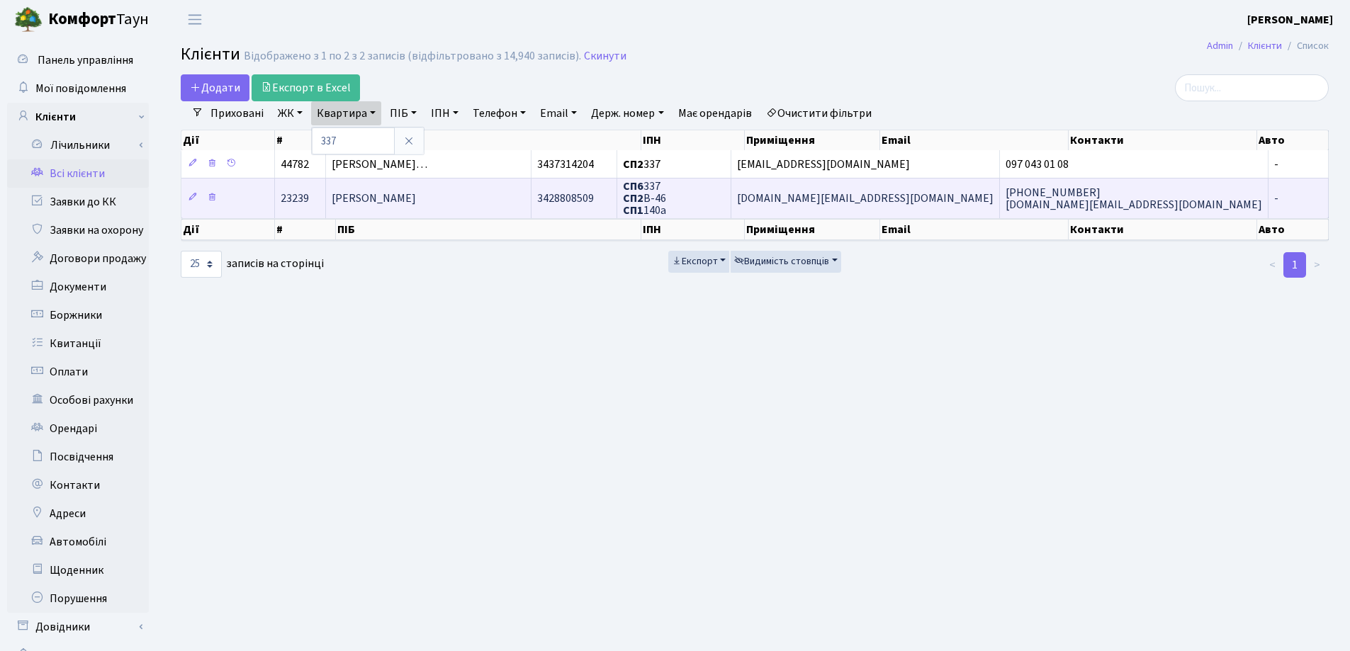
click at [532, 189] on td "[PERSON_NAME]" at bounding box center [429, 198] width 206 height 40
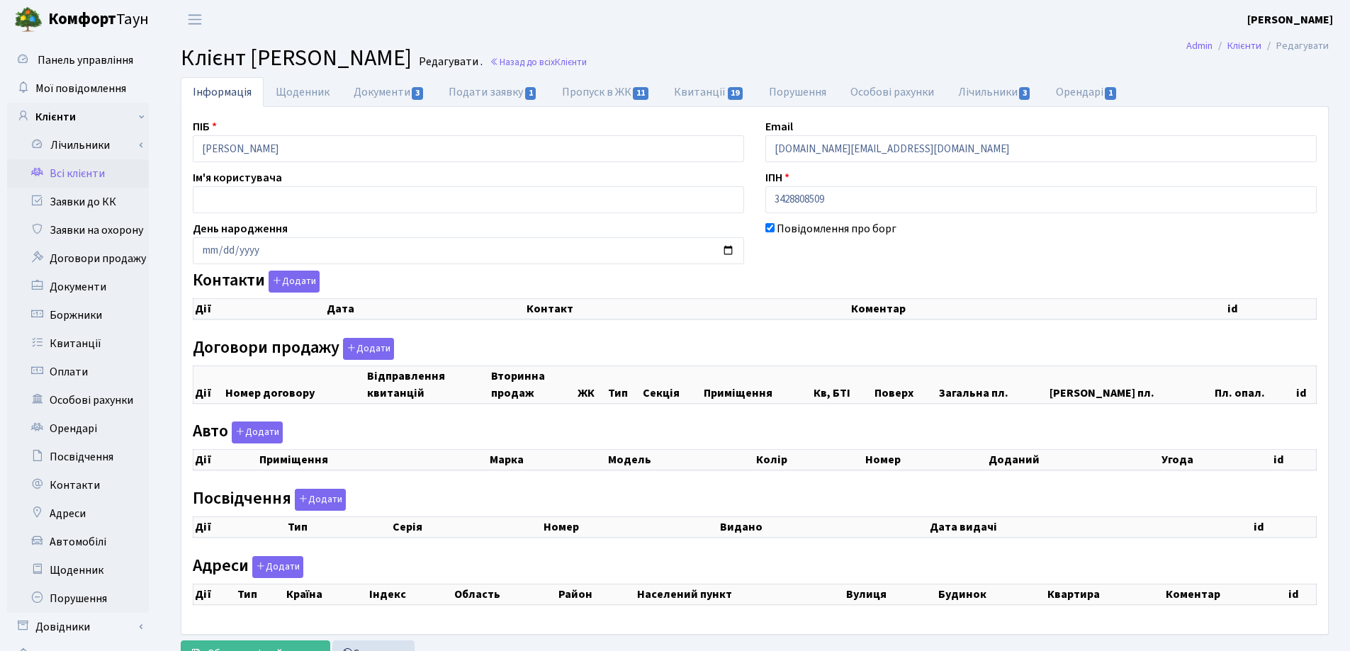
checkbox input "true"
select select "25"
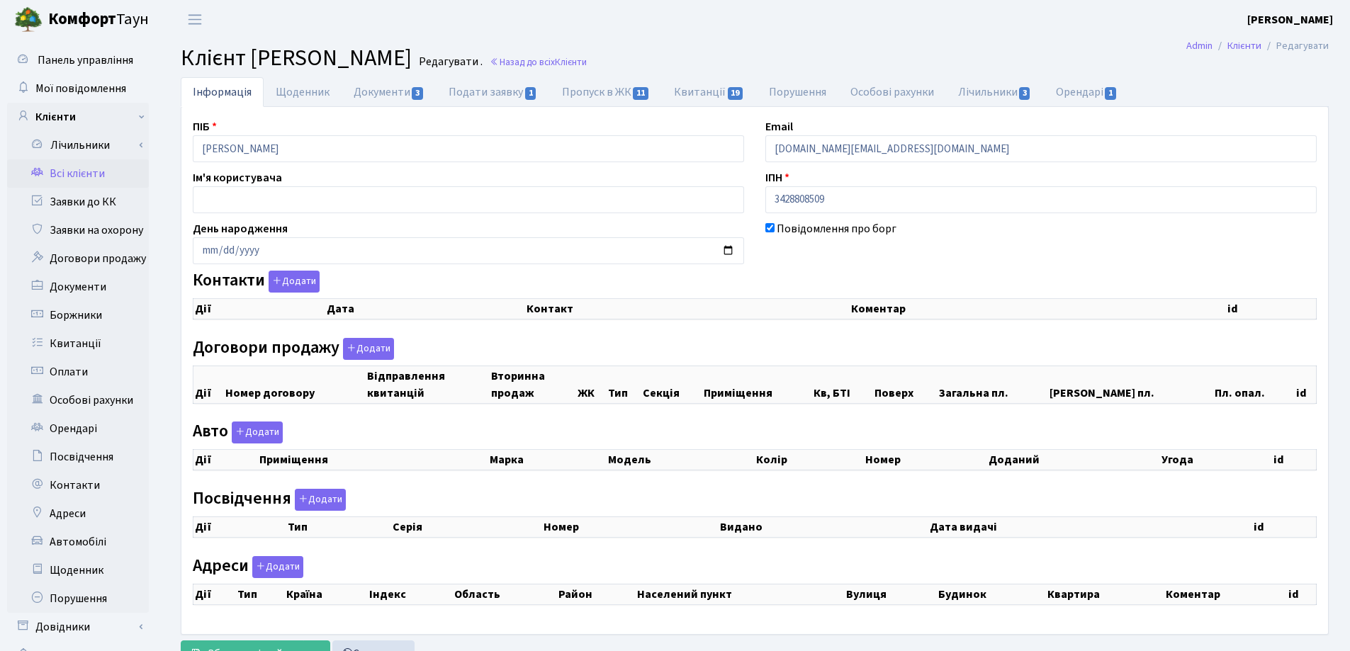
select select "25"
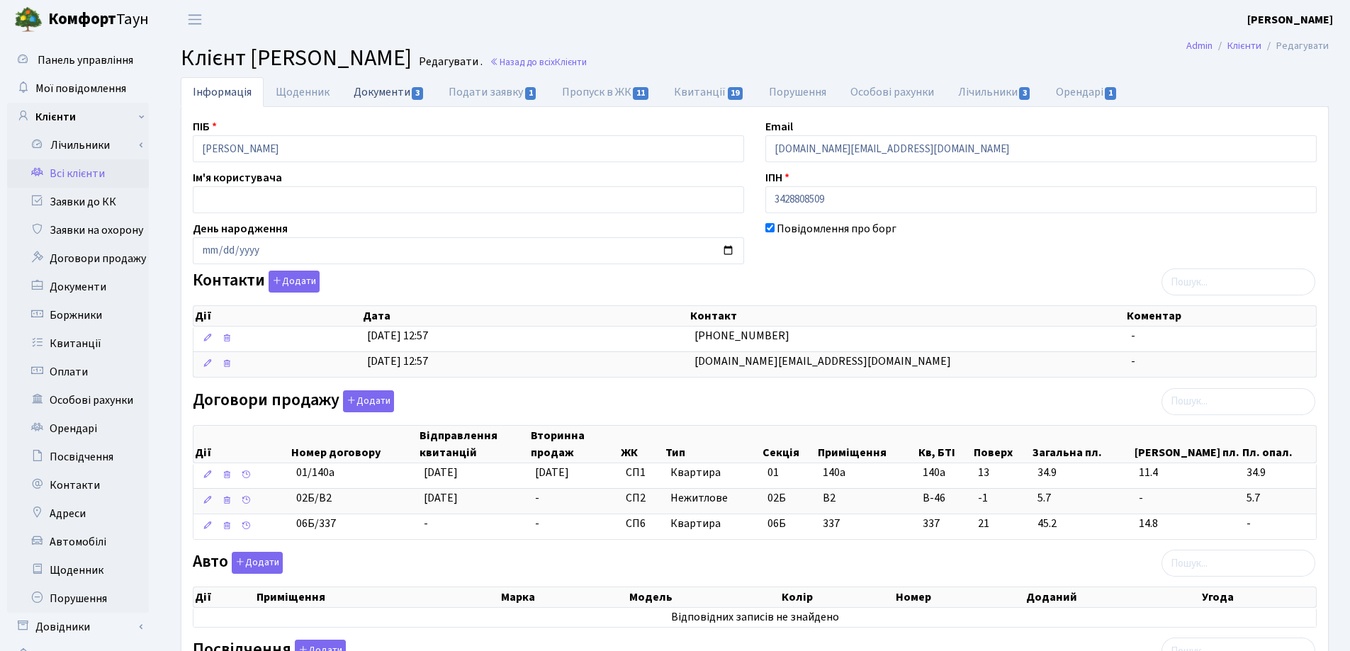
click at [376, 94] on link "Документи 3" at bounding box center [389, 91] width 95 height 29
select select "25"
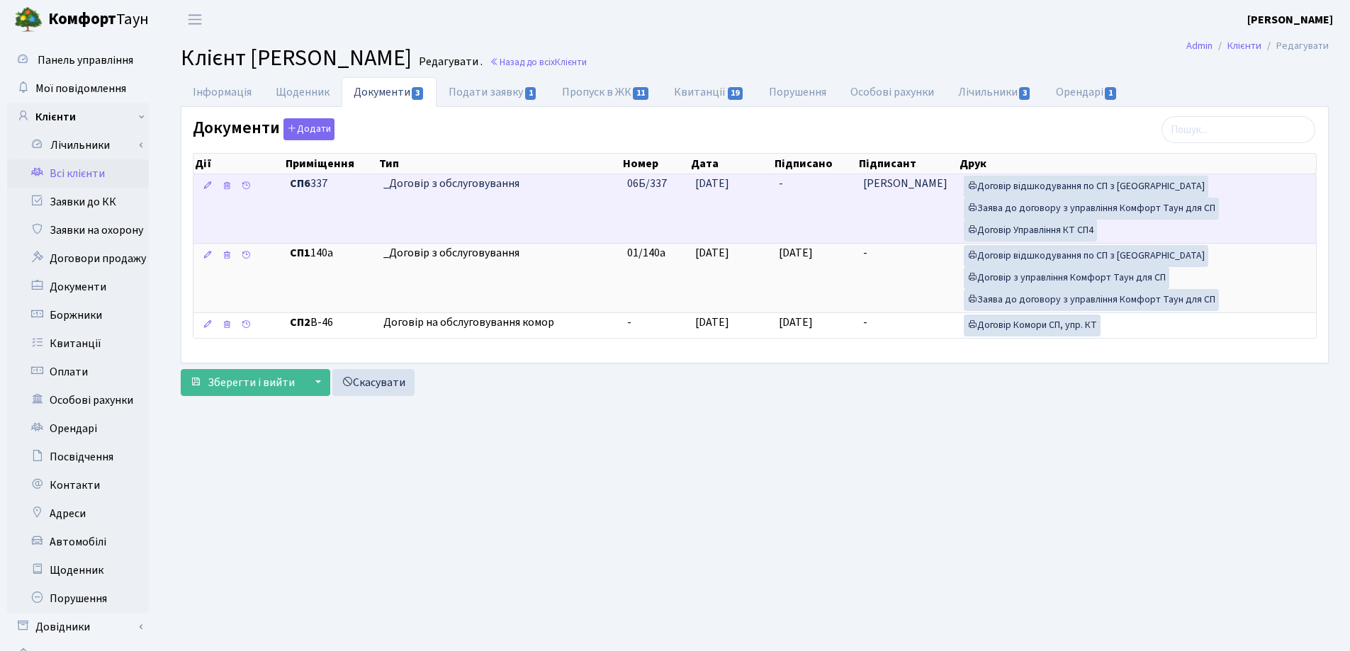
click at [787, 184] on td "-" at bounding box center [815, 208] width 84 height 69
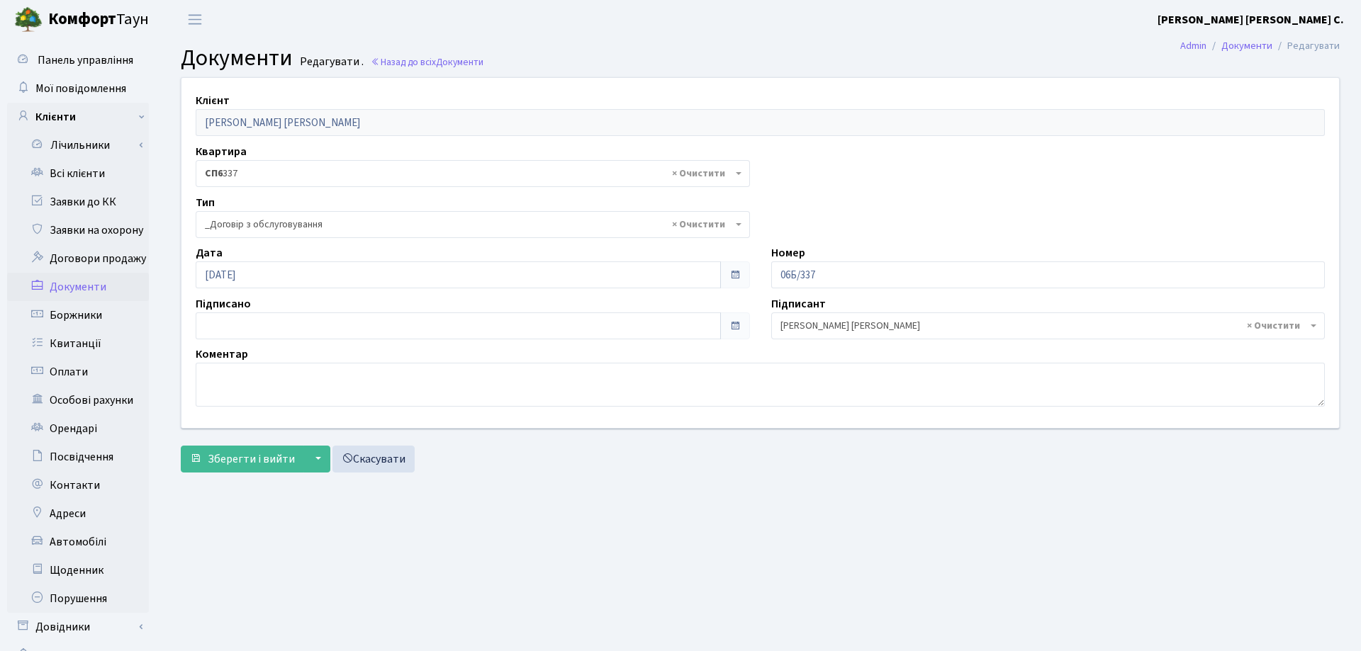
select select "289"
click at [239, 318] on input "[DATE]" at bounding box center [456, 326] width 520 height 27
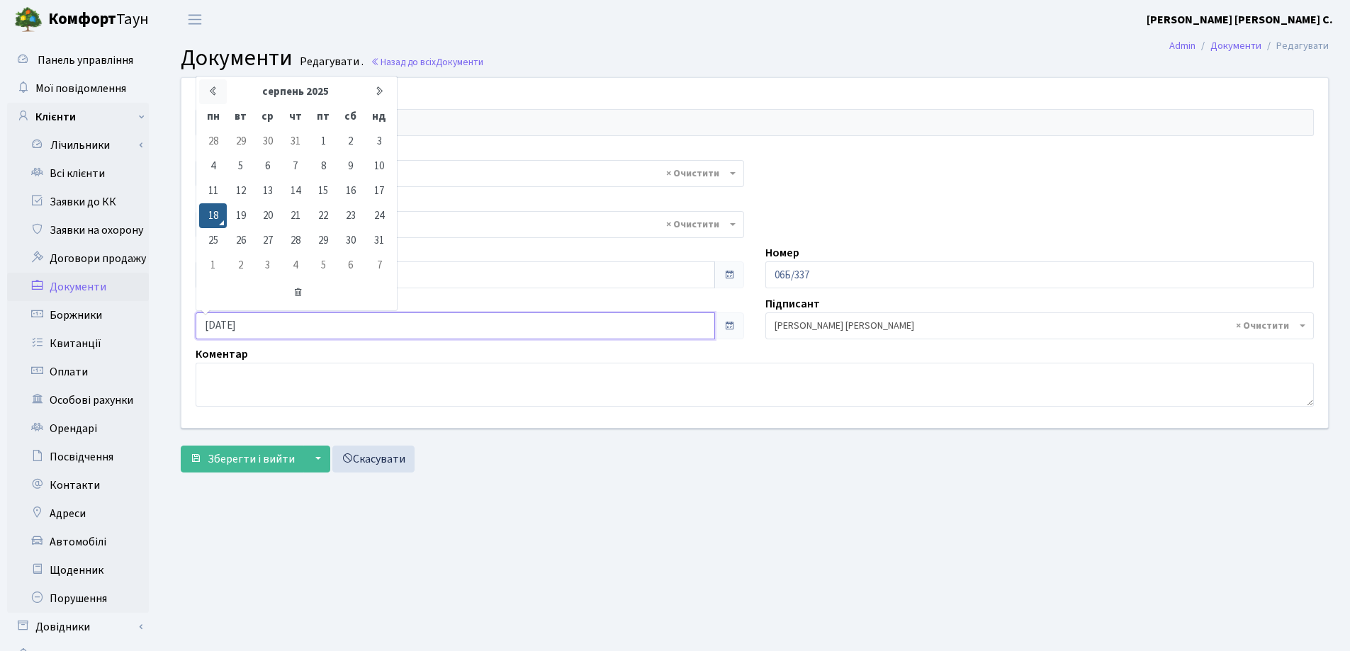
click at [213, 92] on icon at bounding box center [213, 91] width 11 height 11
click at [292, 217] on td "22" at bounding box center [295, 215] width 28 height 25
type input "[DATE]"
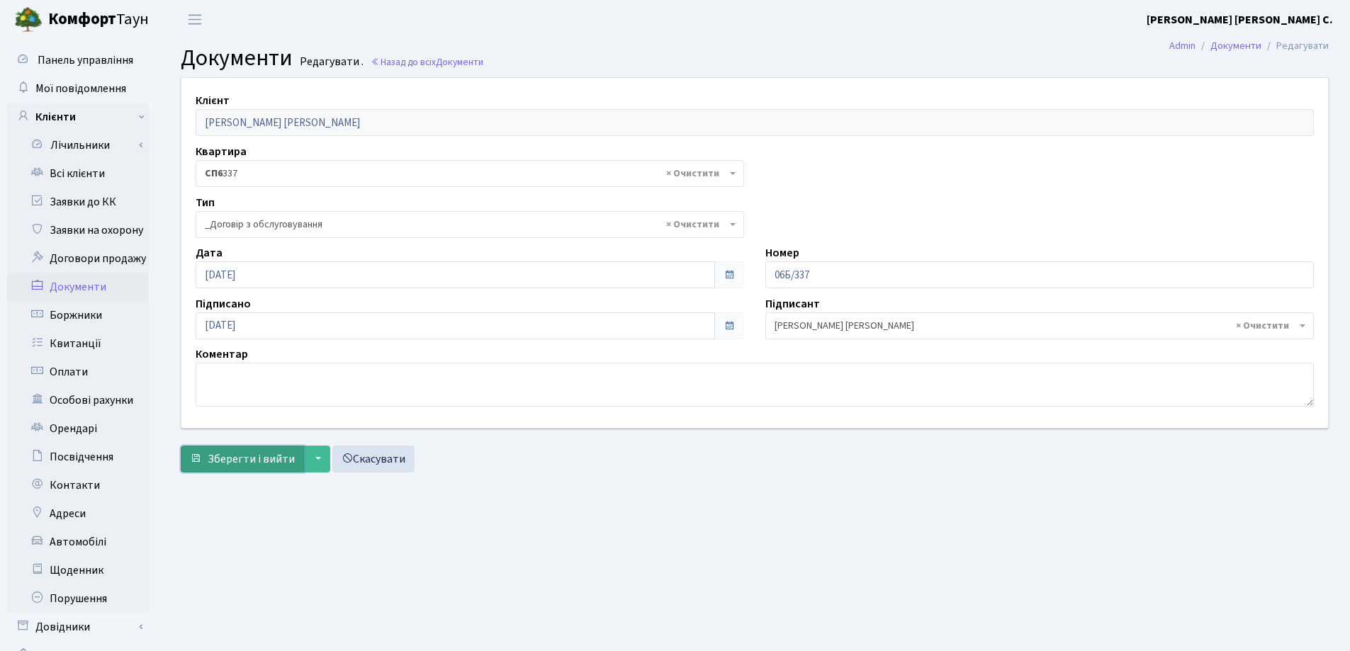
click at [245, 457] on span "Зберегти і вийти" at bounding box center [251, 459] width 87 height 16
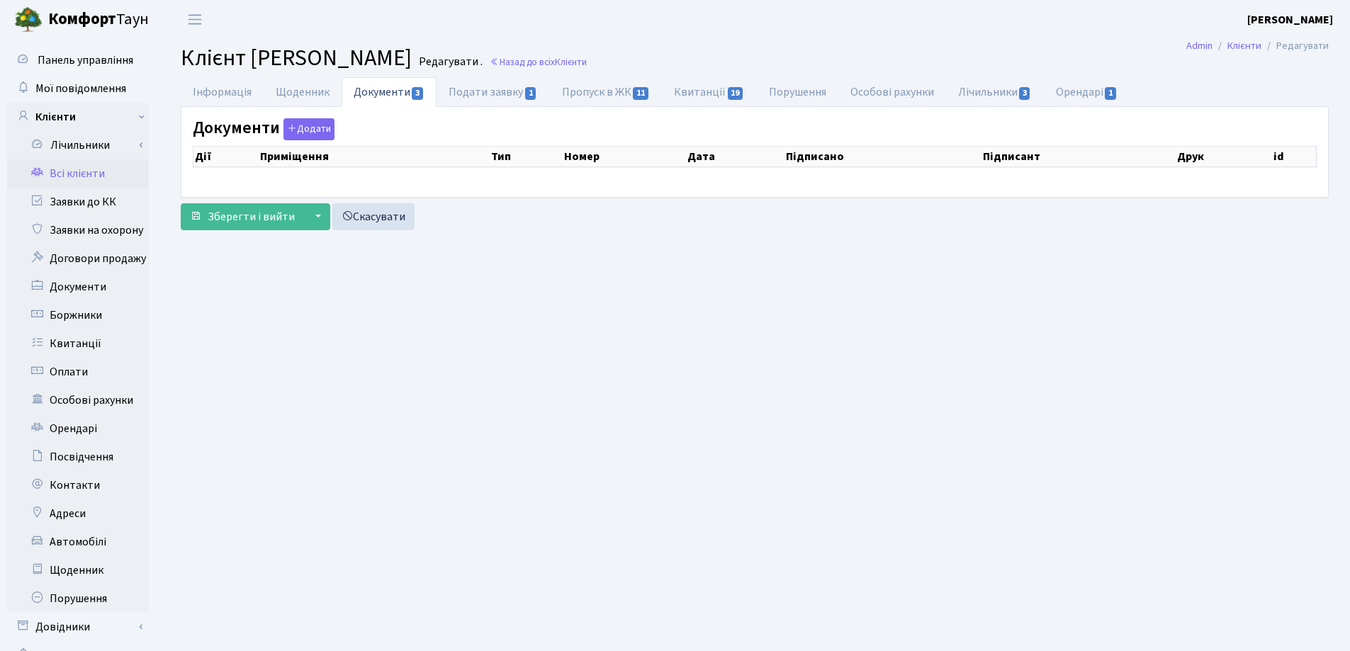
checkbox input "true"
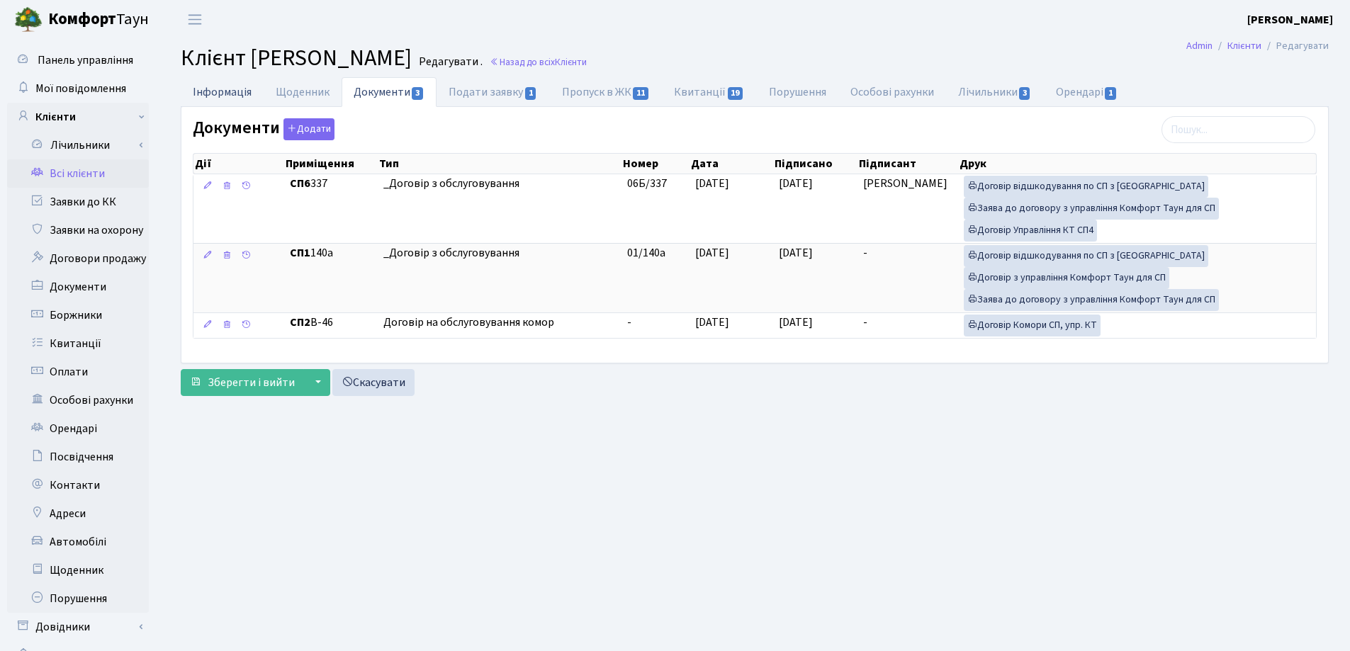
click at [203, 89] on link "Інформація" at bounding box center [222, 91] width 83 height 29
select select "25"
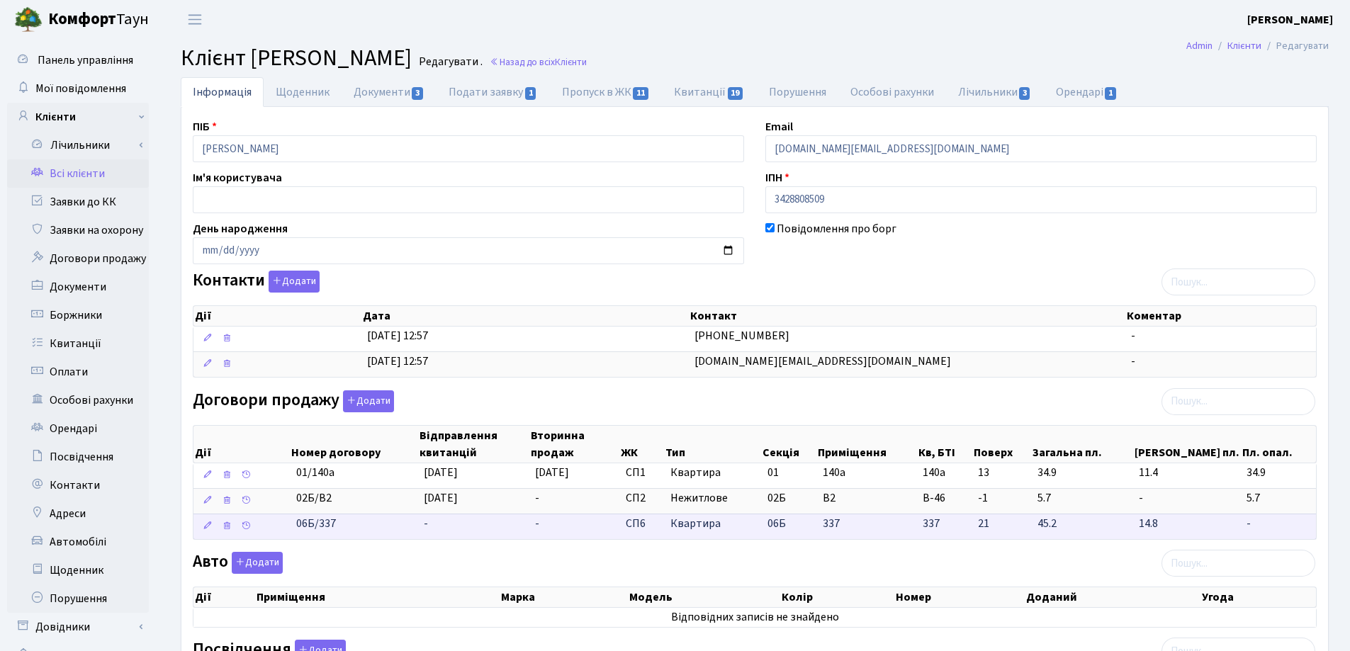
click at [454, 522] on td "-" at bounding box center [473, 527] width 111 height 26
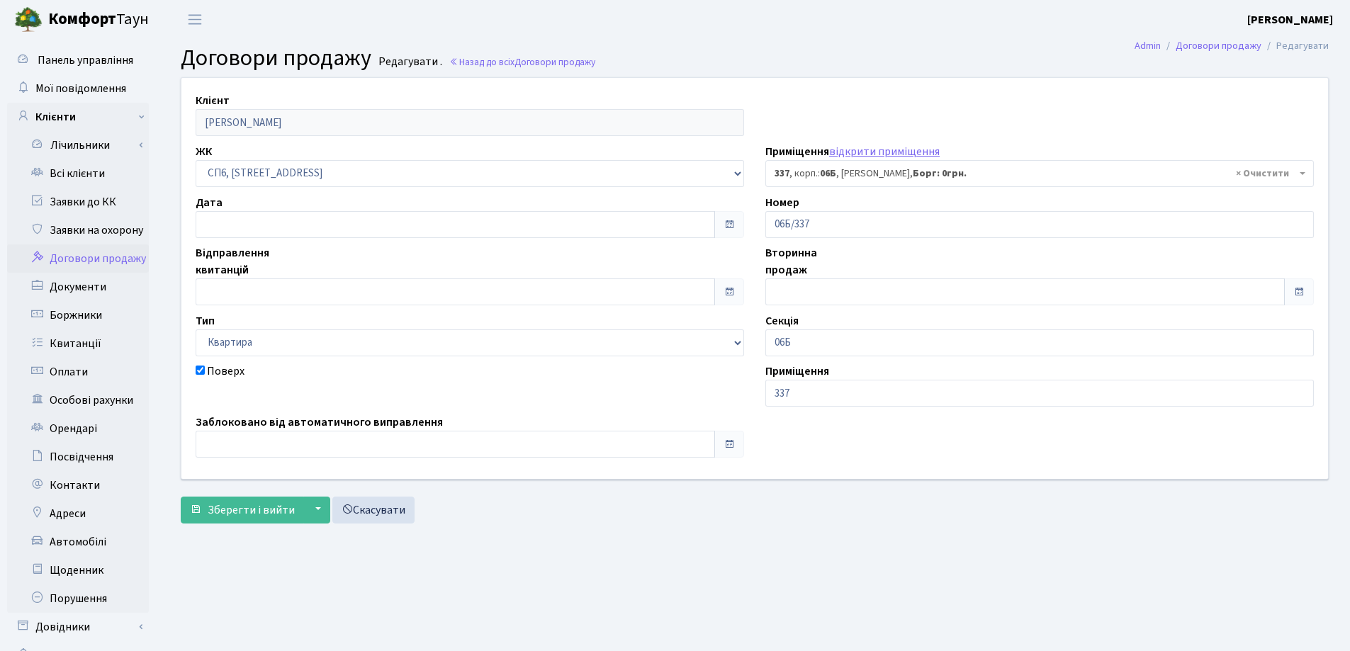
select select "22005"
click at [238, 219] on input "text" at bounding box center [456, 224] width 520 height 27
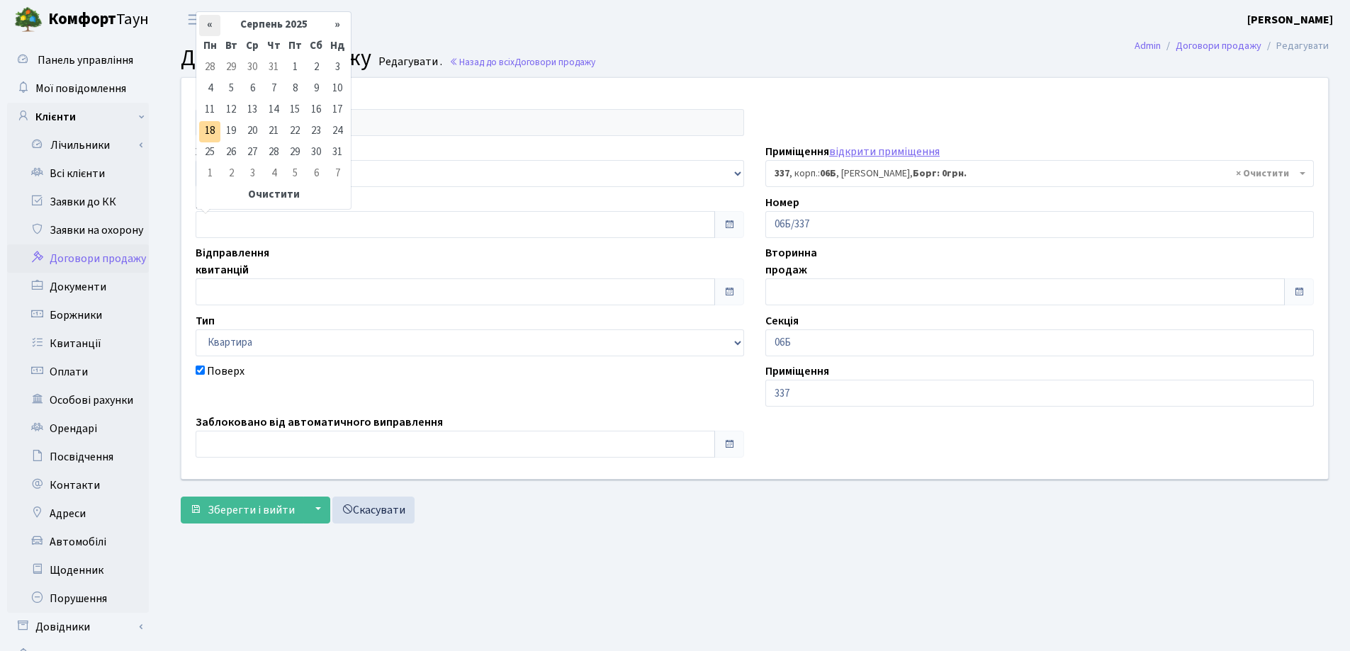
click at [207, 23] on th "«" at bounding box center [209, 25] width 21 height 21
click at [276, 133] on td "22" at bounding box center [273, 131] width 21 height 21
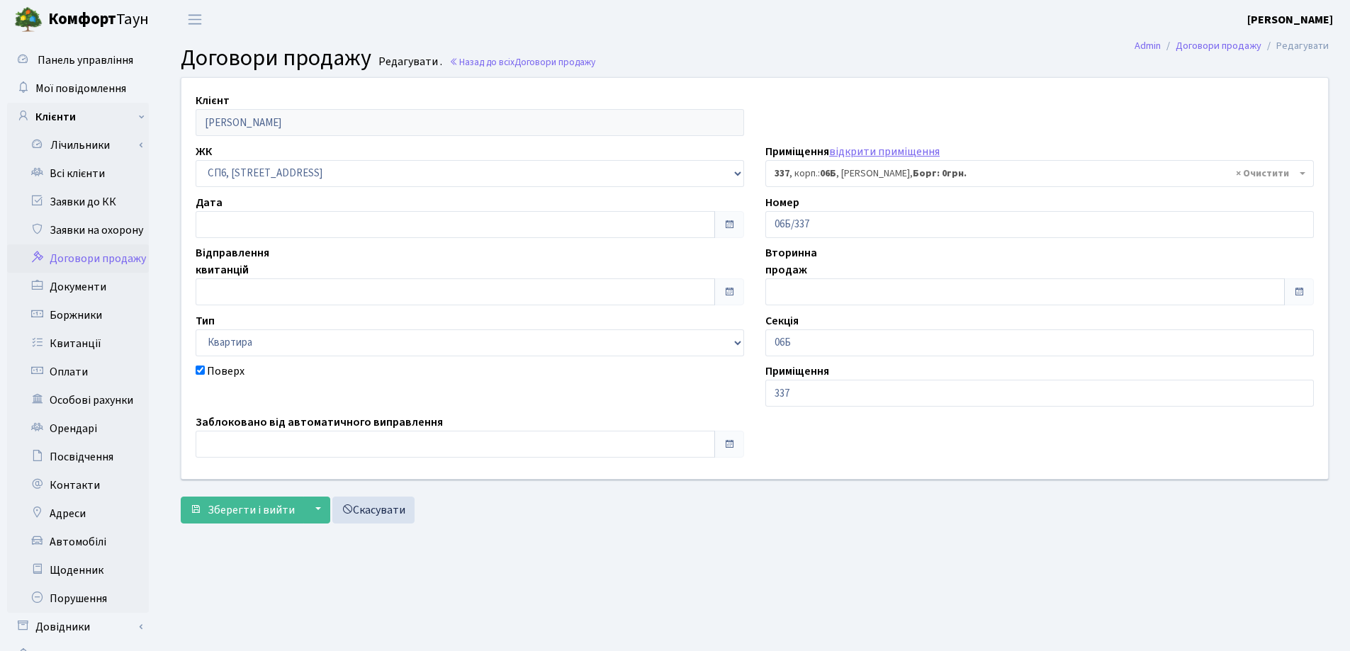
type input "[DATE]"
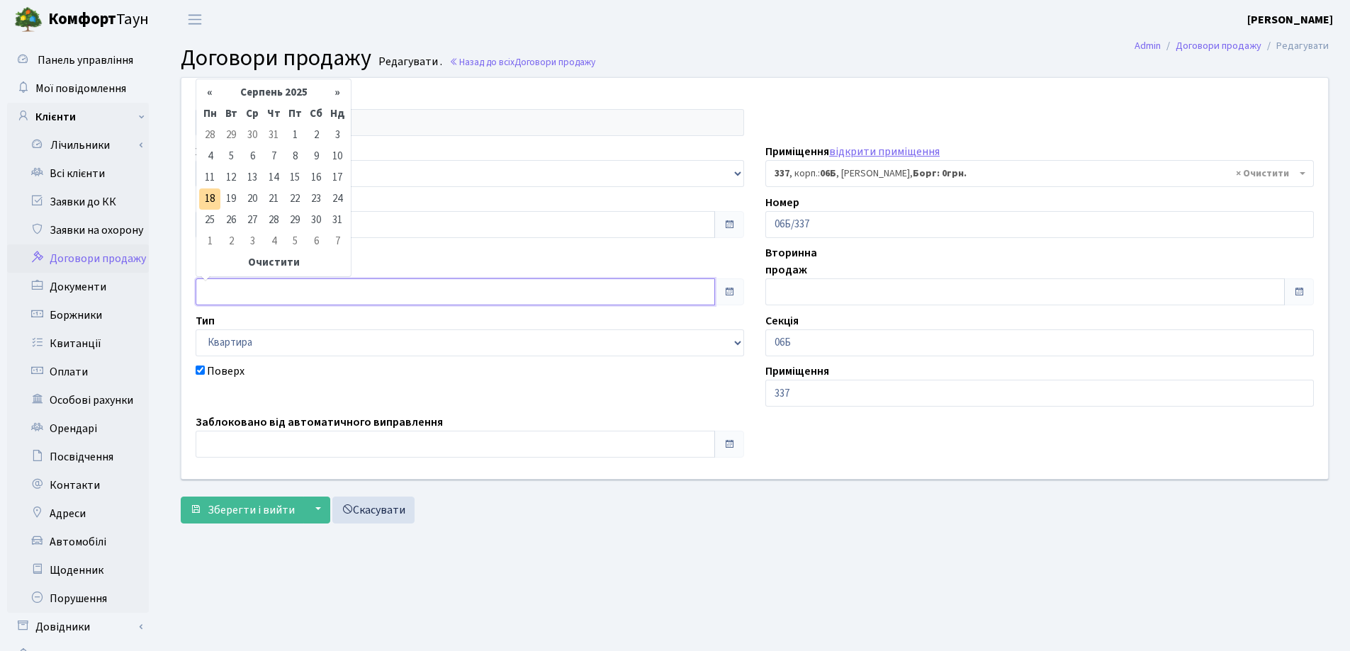
drag, startPoint x: 230, startPoint y: 297, endPoint x: 225, endPoint y: 276, distance: 21.8
click at [232, 297] on input "text" at bounding box center [456, 292] width 520 height 27
click at [206, 91] on th "«" at bounding box center [209, 92] width 21 height 21
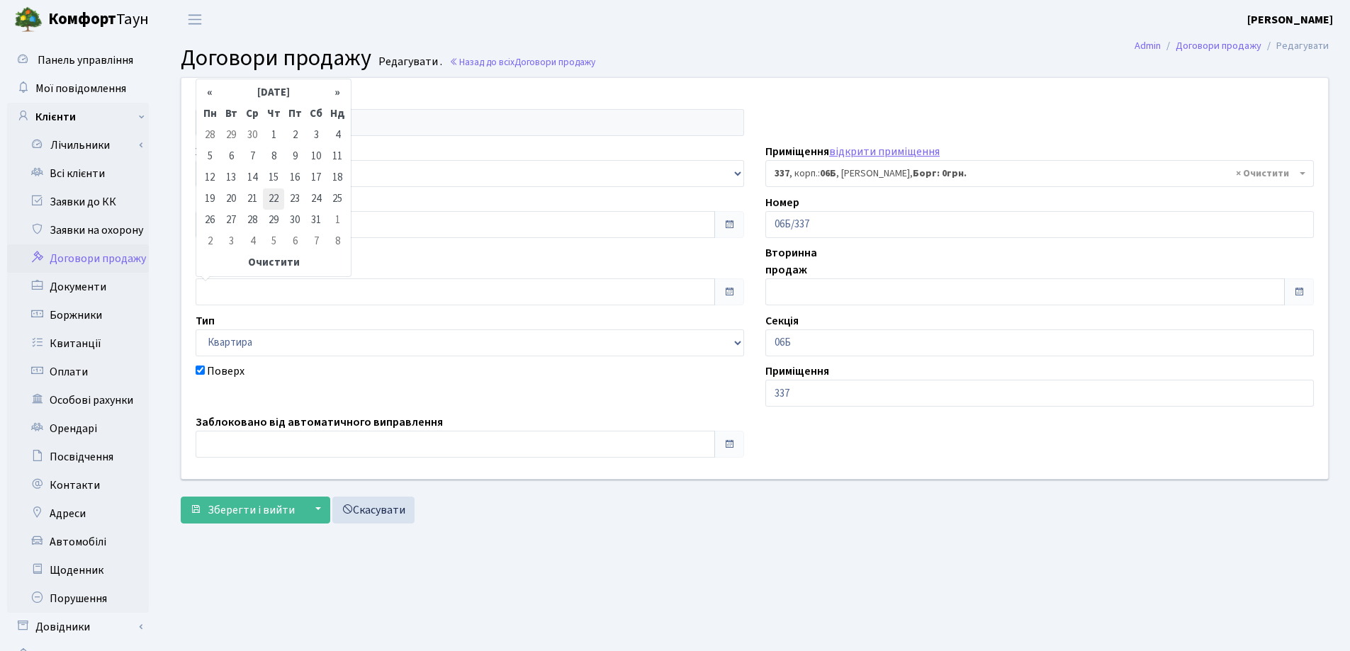
click at [277, 195] on td "22" at bounding box center [273, 199] width 21 height 21
type input "[DATE]"
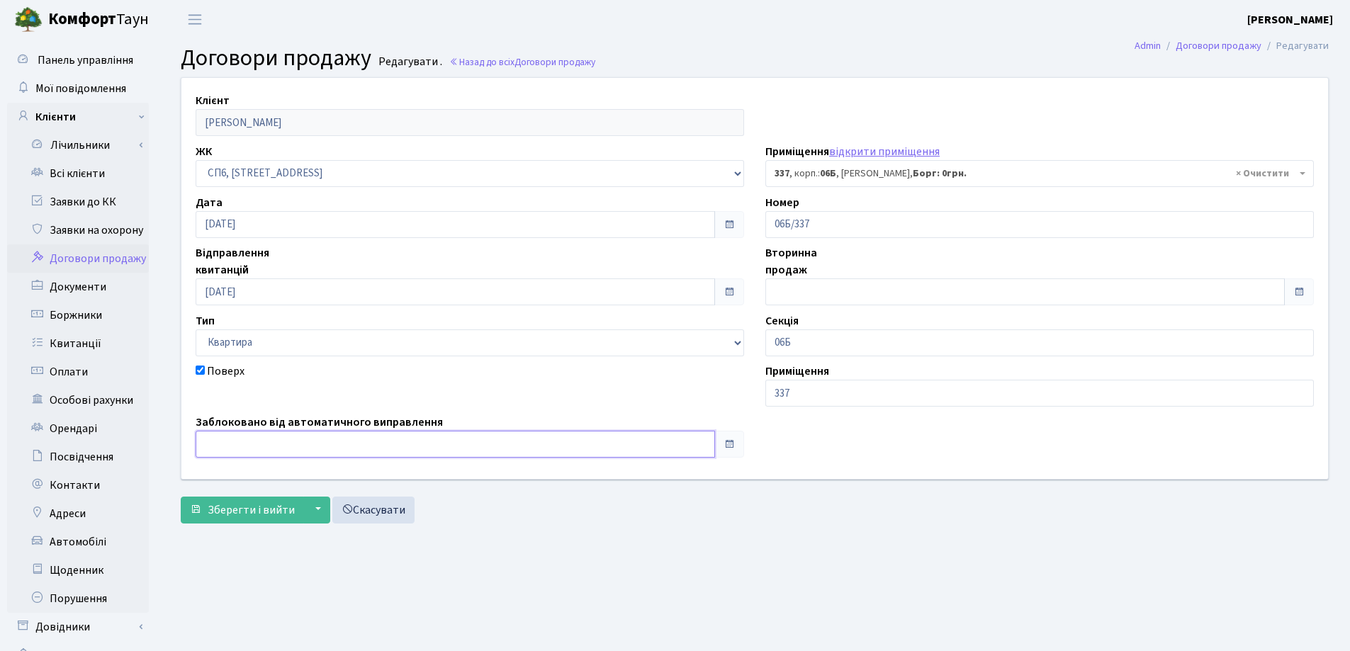
click at [254, 443] on input "text" at bounding box center [456, 444] width 520 height 27
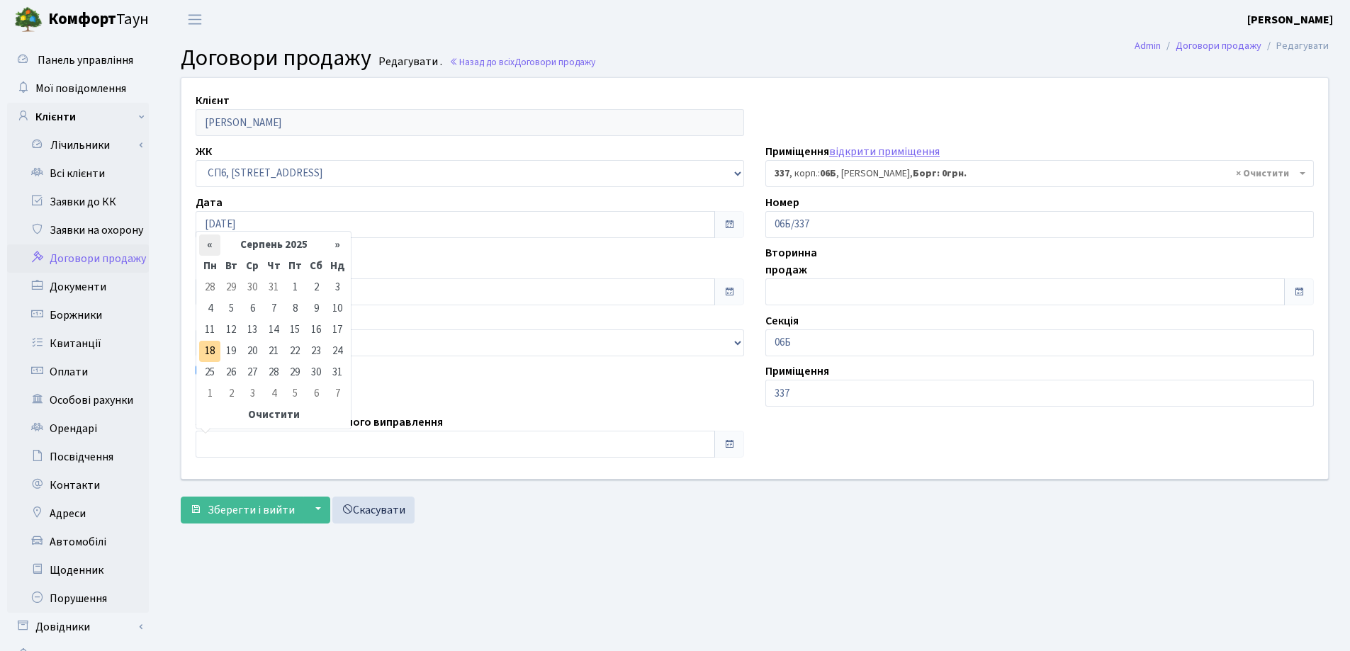
click at [212, 242] on th "«" at bounding box center [209, 245] width 21 height 21
click at [338, 247] on th "»" at bounding box center [337, 245] width 21 height 21
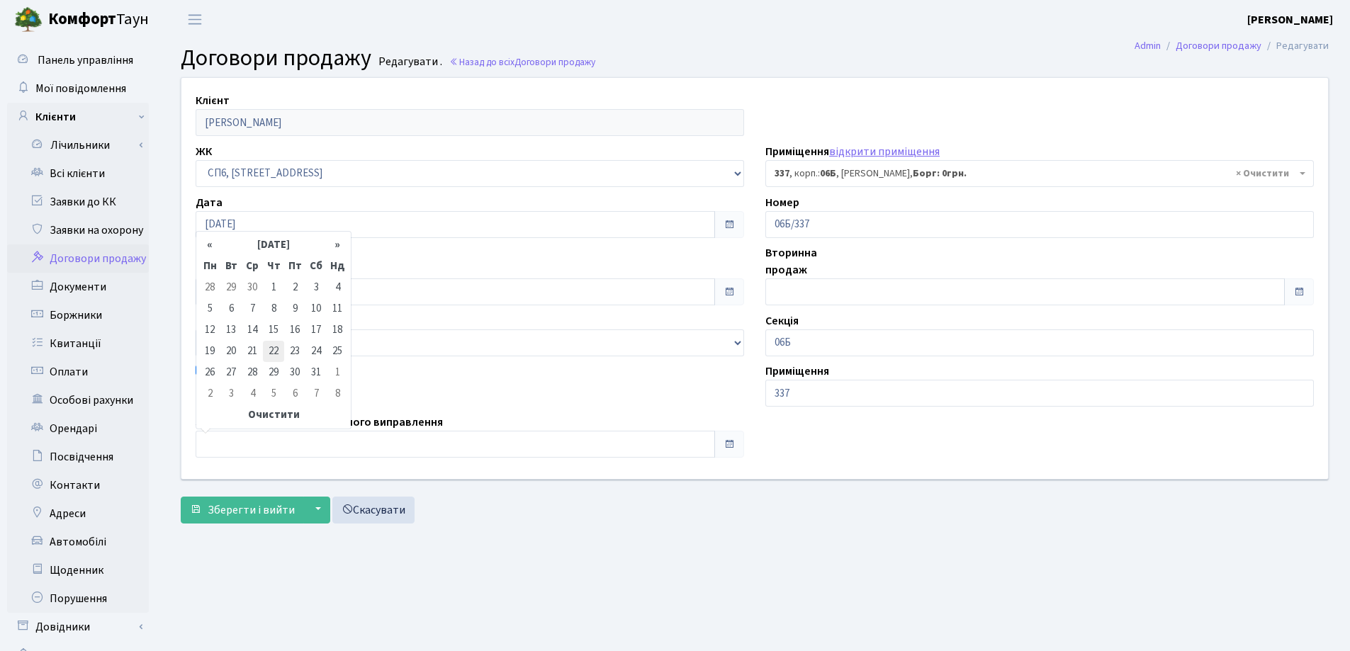
click at [275, 352] on td "22" at bounding box center [273, 351] width 21 height 21
type input "22.05.2025"
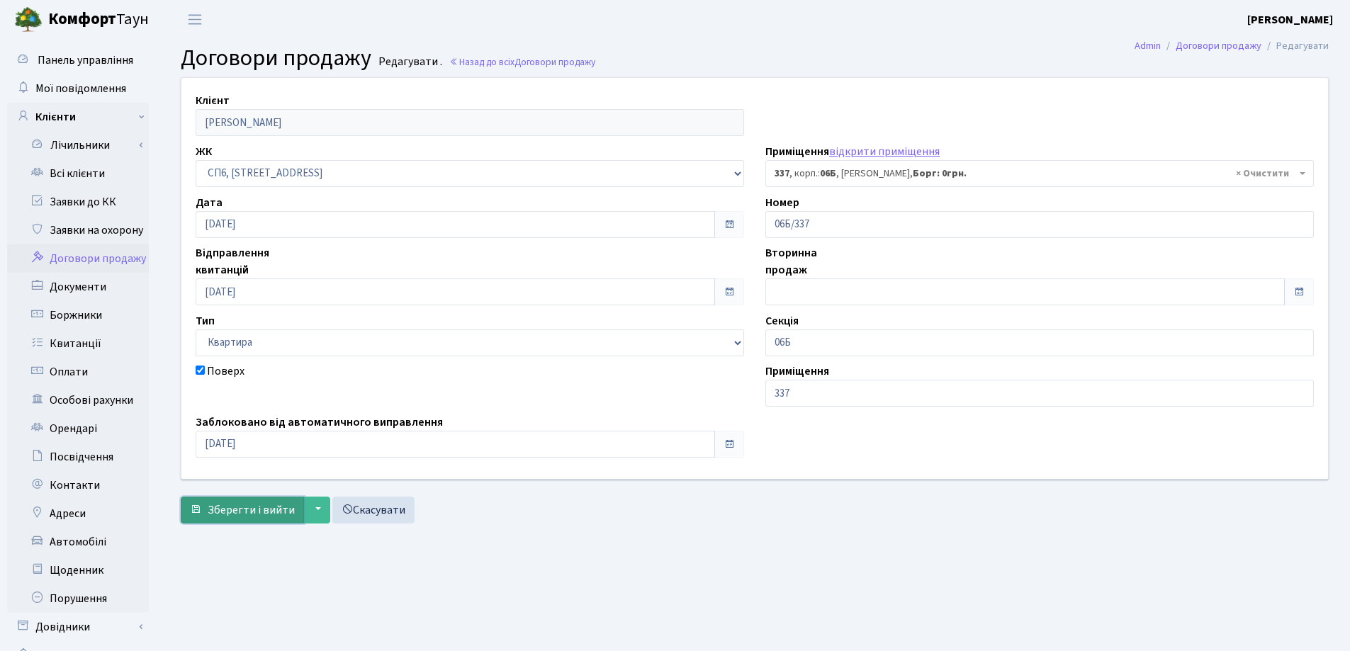
click at [243, 508] on span "Зберегти і вийти" at bounding box center [251, 511] width 87 height 16
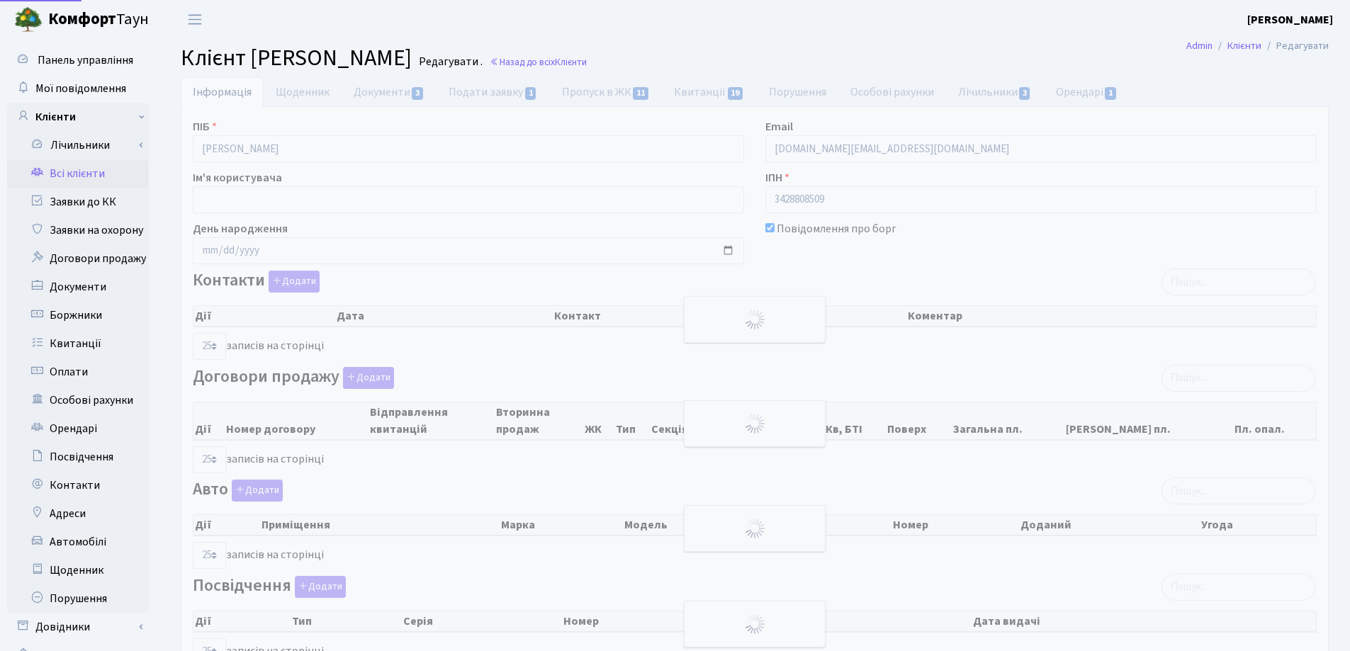
select select "25"
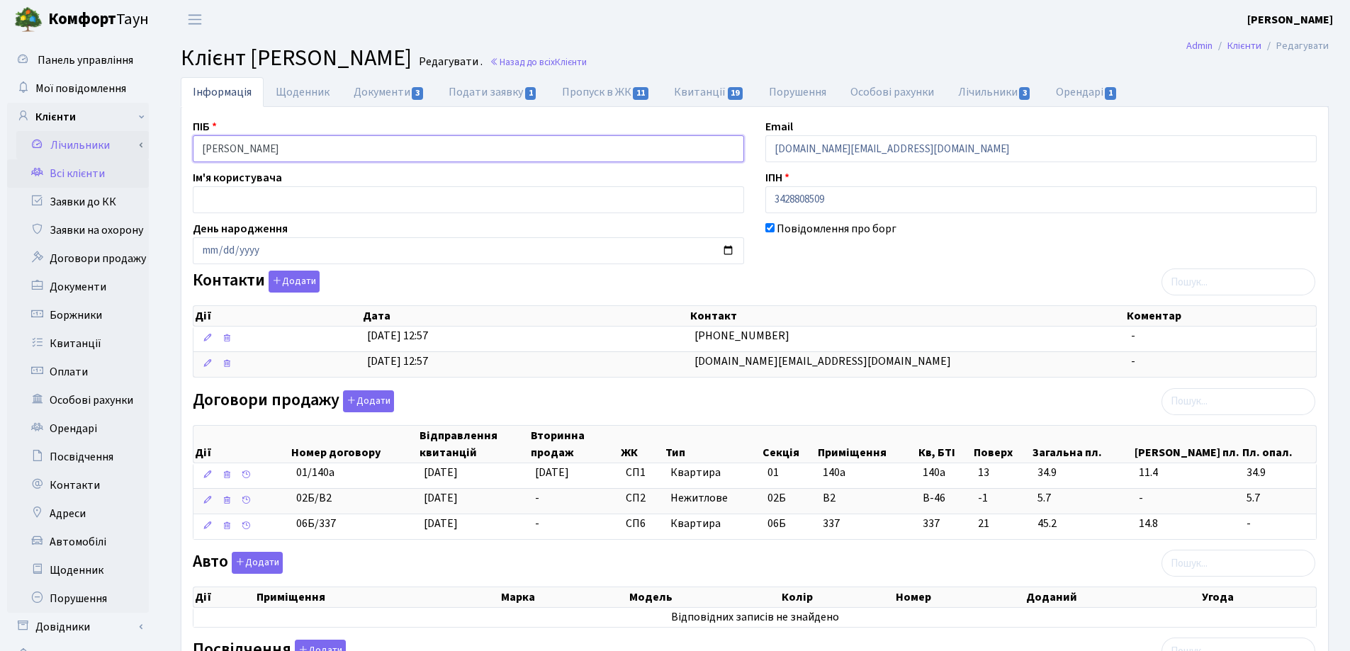
drag, startPoint x: 348, startPoint y: 146, endPoint x: 124, endPoint y: 146, distance: 224.0
click at [124, 146] on div "Панель управління Мої повідомлення Клієнти Лічильники Показання" at bounding box center [675, 523] width 1350 height 968
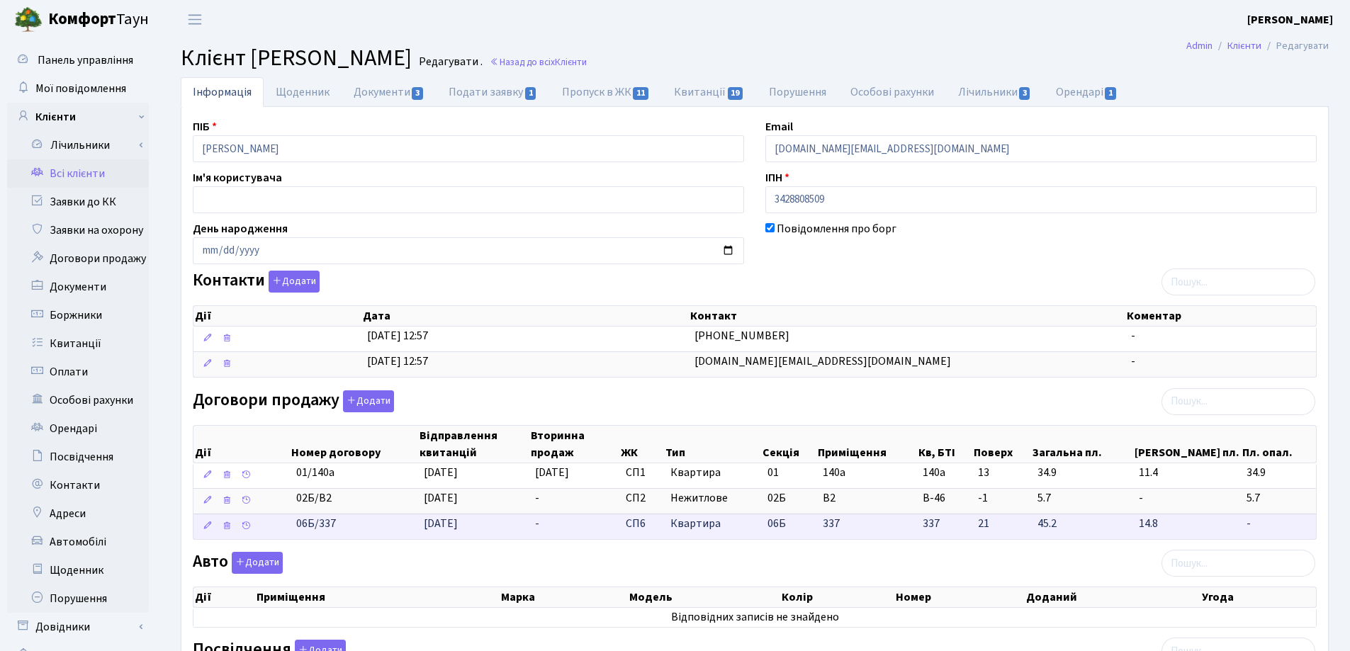
drag, startPoint x: 369, startPoint y: 537, endPoint x: 276, endPoint y: 529, distance: 93.1
click at [276, 529] on \<\/span\>\a "06Б/337 [DATE] - СП6 Квартира 06Б 337 337 -" at bounding box center [754, 527] width 1123 height 26
copy span "06Б/337"
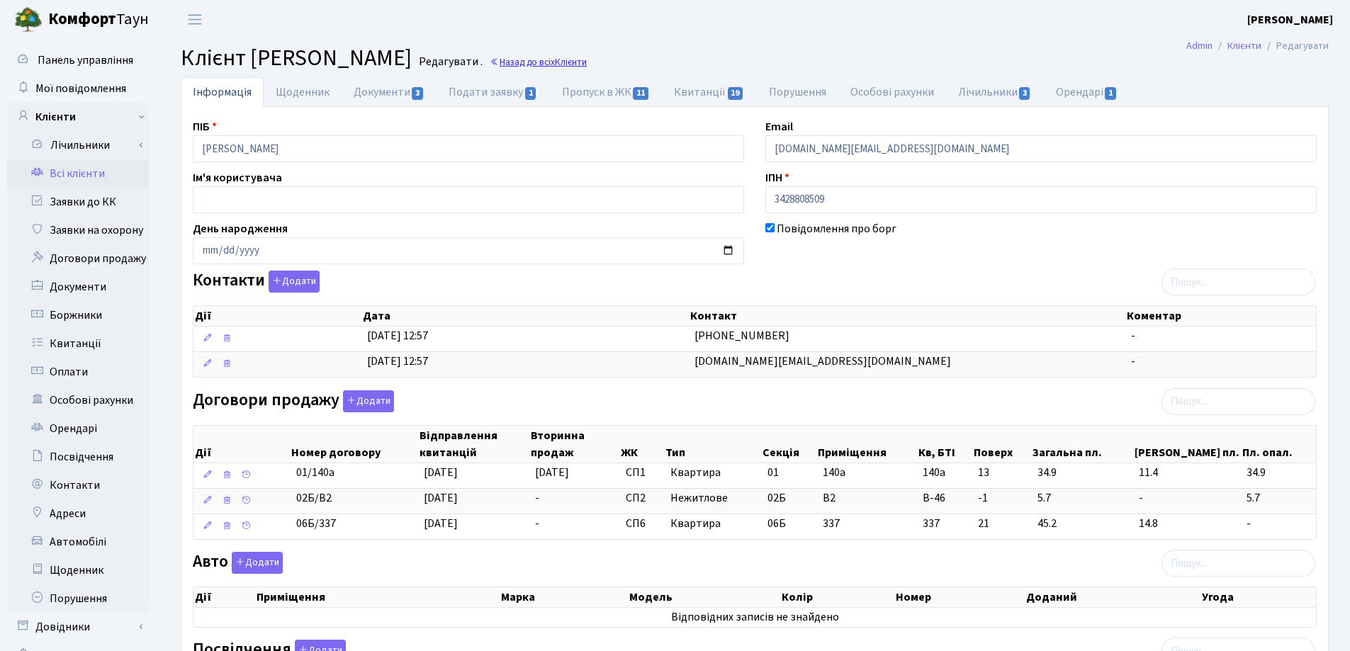
click at [587, 60] on link "Назад до всіх Клієнти" at bounding box center [538, 61] width 97 height 13
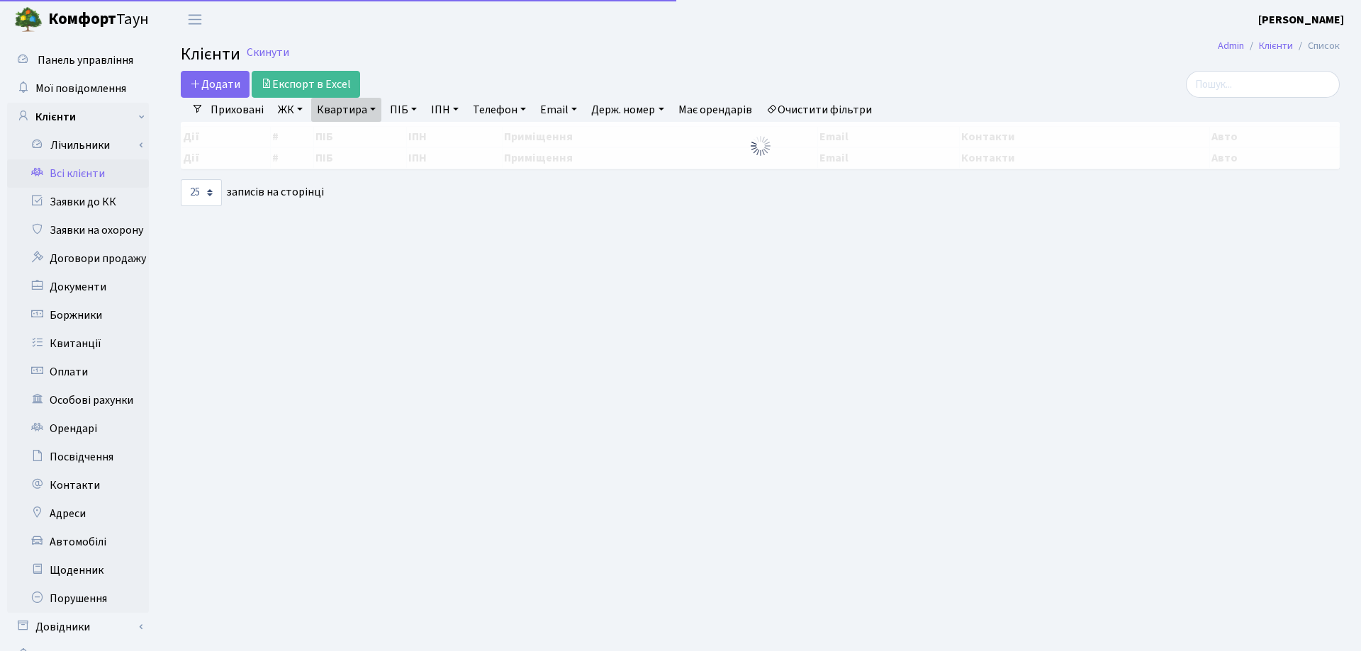
select select "25"
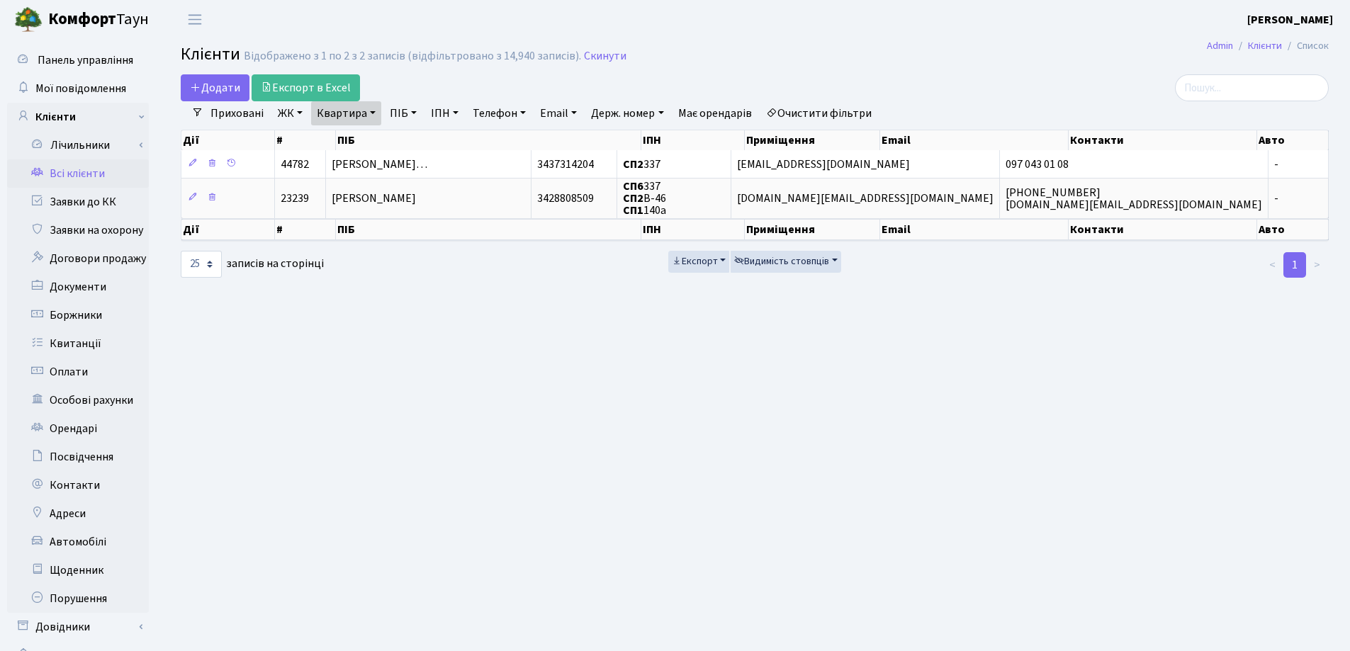
click at [374, 116] on link "Квартира" at bounding box center [346, 113] width 70 height 24
click at [376, 136] on input "337" at bounding box center [353, 141] width 83 height 27
type input "3"
type input "133"
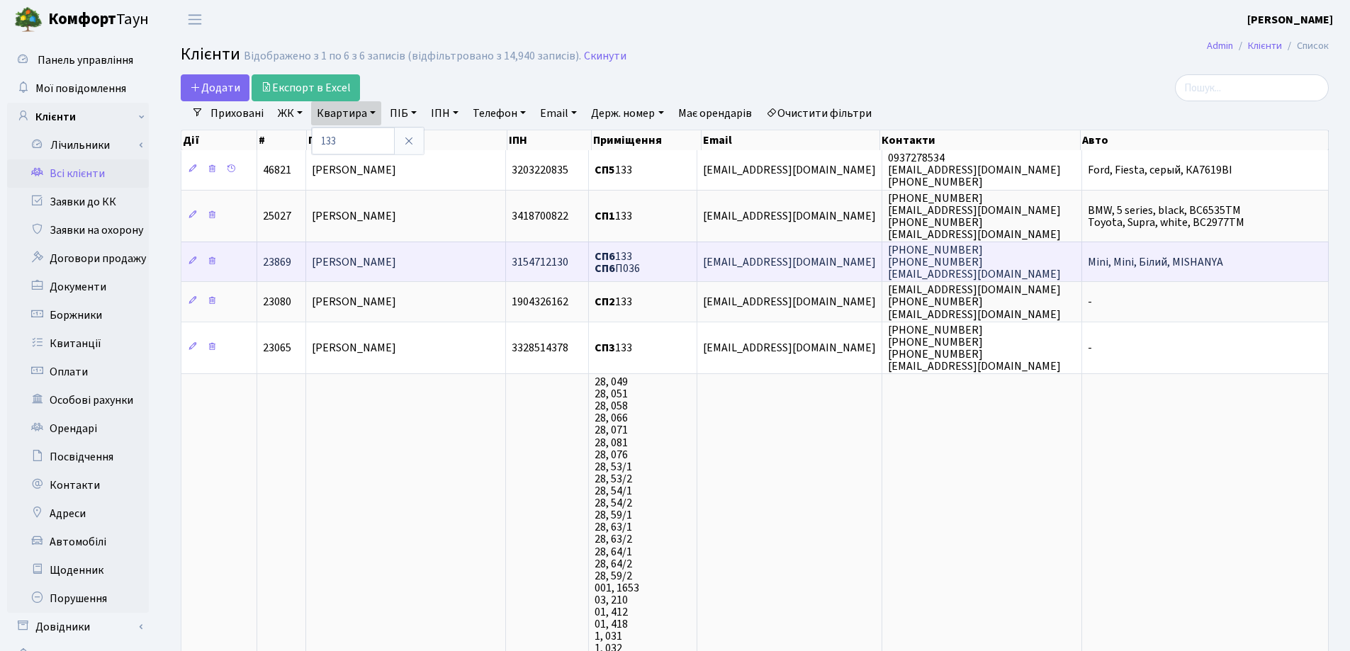
click at [376, 265] on span "[PERSON_NAME]" at bounding box center [354, 262] width 84 height 16
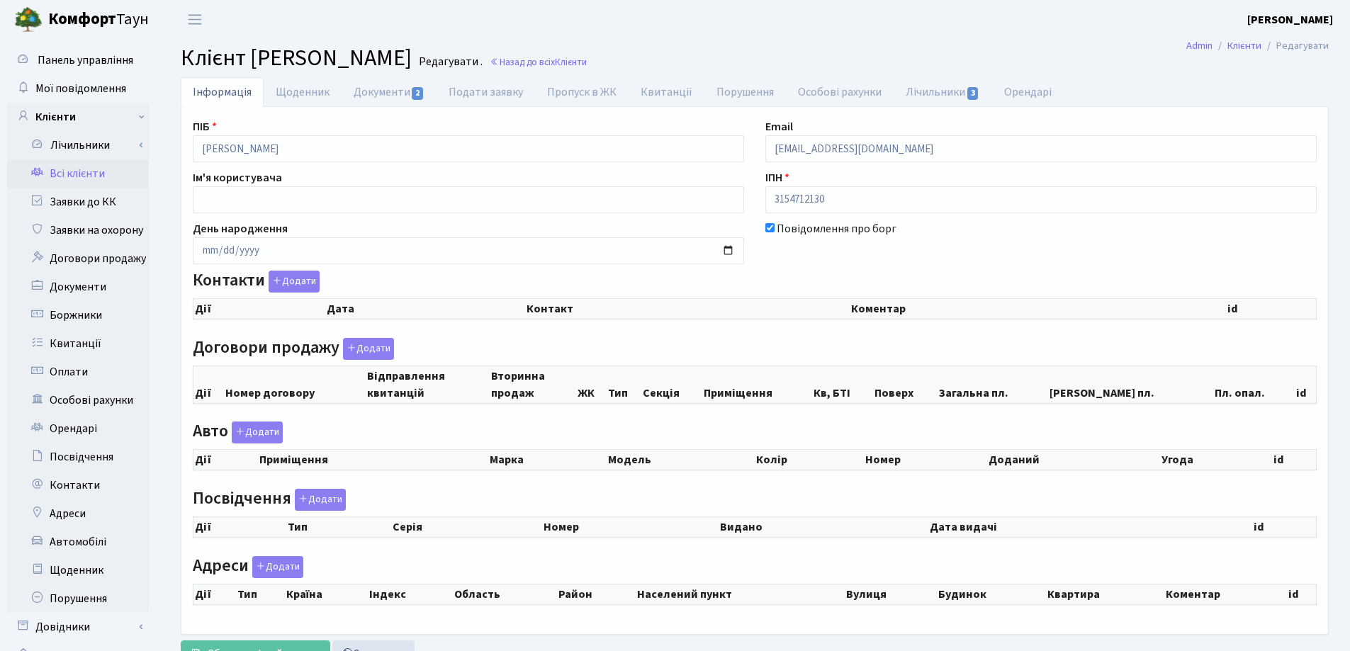
checkbox input "true"
select select "25"
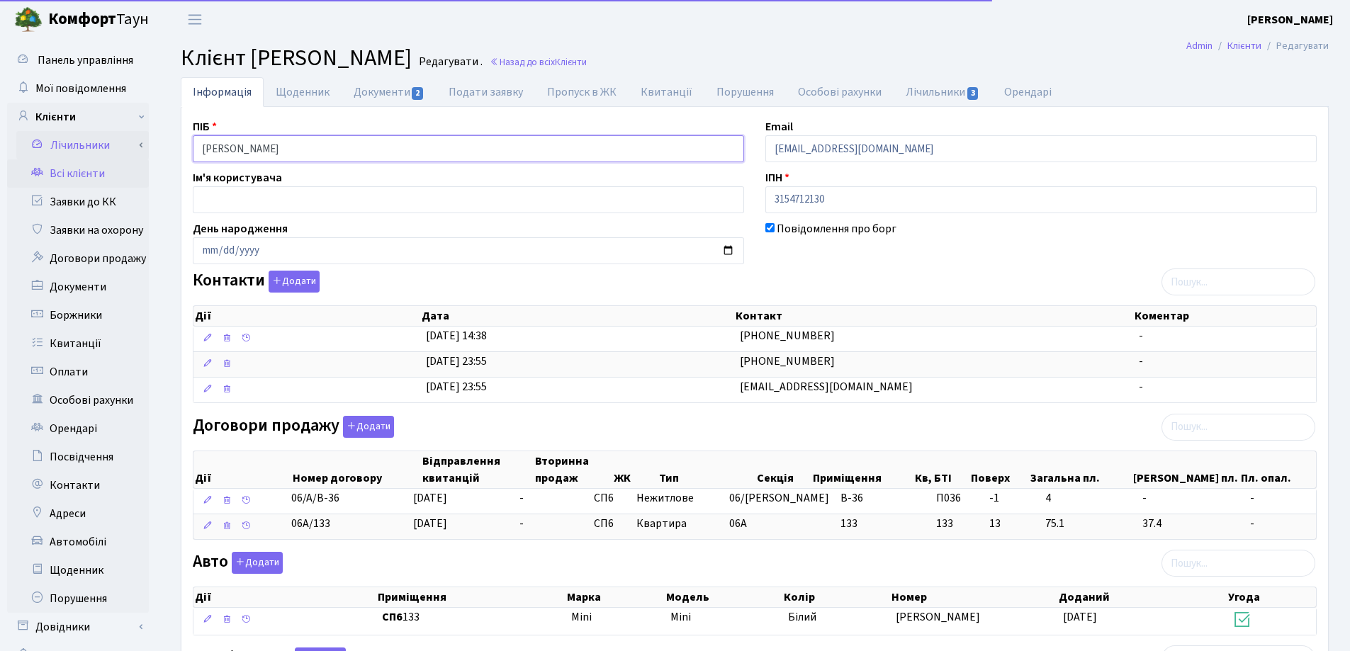
drag, startPoint x: 426, startPoint y: 153, endPoint x: 120, endPoint y: 152, distance: 305.5
click at [120, 152] on div "Панель управління Мої повідомлення Клієнти Лічильники Показання" at bounding box center [675, 514] width 1350 height 950
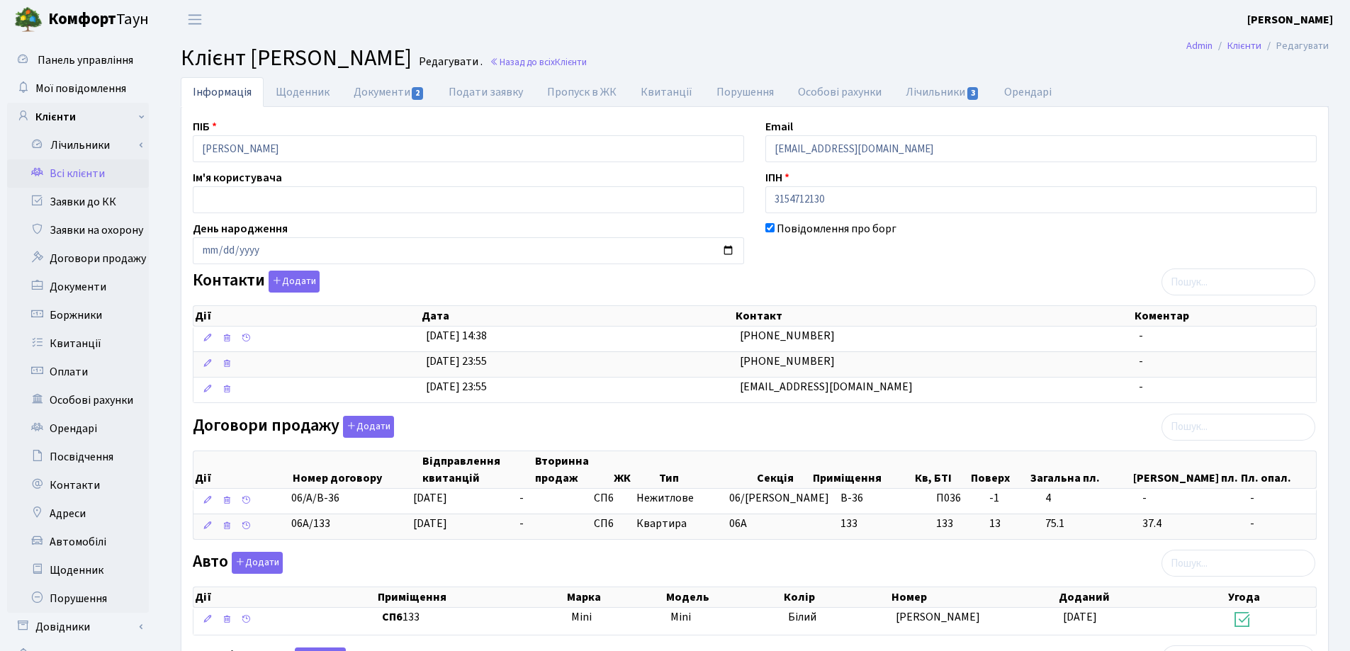
drag, startPoint x: 359, startPoint y: 529, endPoint x: 284, endPoint y: 544, distance: 76.5
click at [273, 525] on \<\/span\>\a "06А/133 22.08.2025 - СП6 Квартира 06А 133 133 -" at bounding box center [754, 527] width 1123 height 26
copy span "06А/133"
drag, startPoint x: 420, startPoint y: 142, endPoint x: 150, endPoint y: 141, distance: 270.0
click at [133, 139] on div "Панель управління Мої повідомлення Клієнти Лічильники Показання" at bounding box center [675, 514] width 1350 height 950
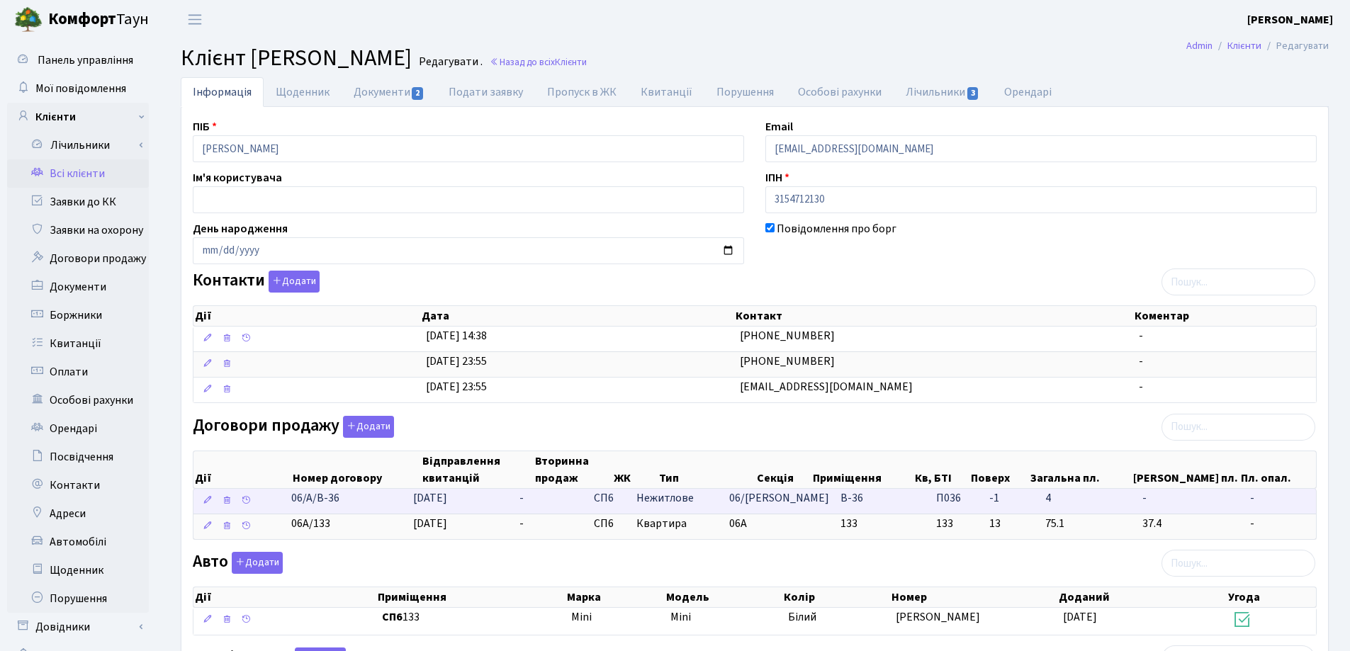
drag, startPoint x: 365, startPoint y: 507, endPoint x: 273, endPoint y: 503, distance: 92.2
click at [273, 503] on \<\/span\>\a "06/А/В-36 22.05.2025 - СП6 Нежитлове 06/А В-36 П036 - -" at bounding box center [754, 501] width 1123 height 25
copy span "06/А/В-36"
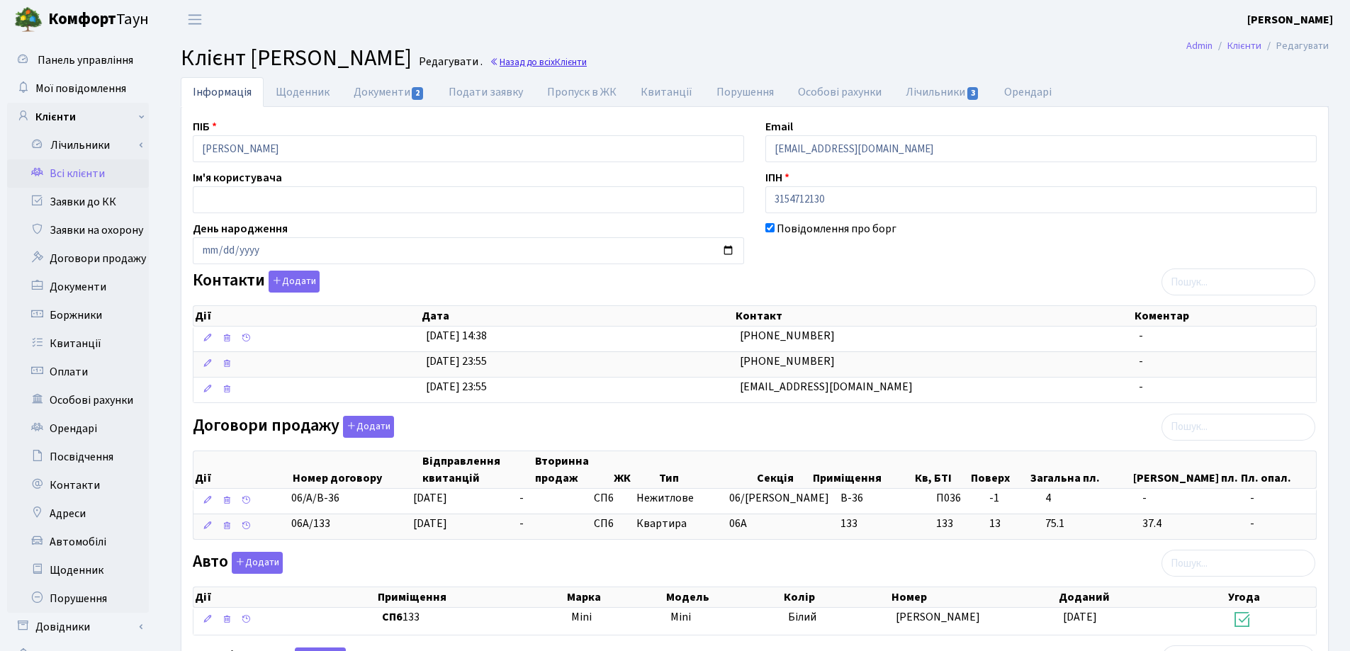
click at [587, 56] on link "Назад до всіх Клієнти" at bounding box center [538, 61] width 97 height 13
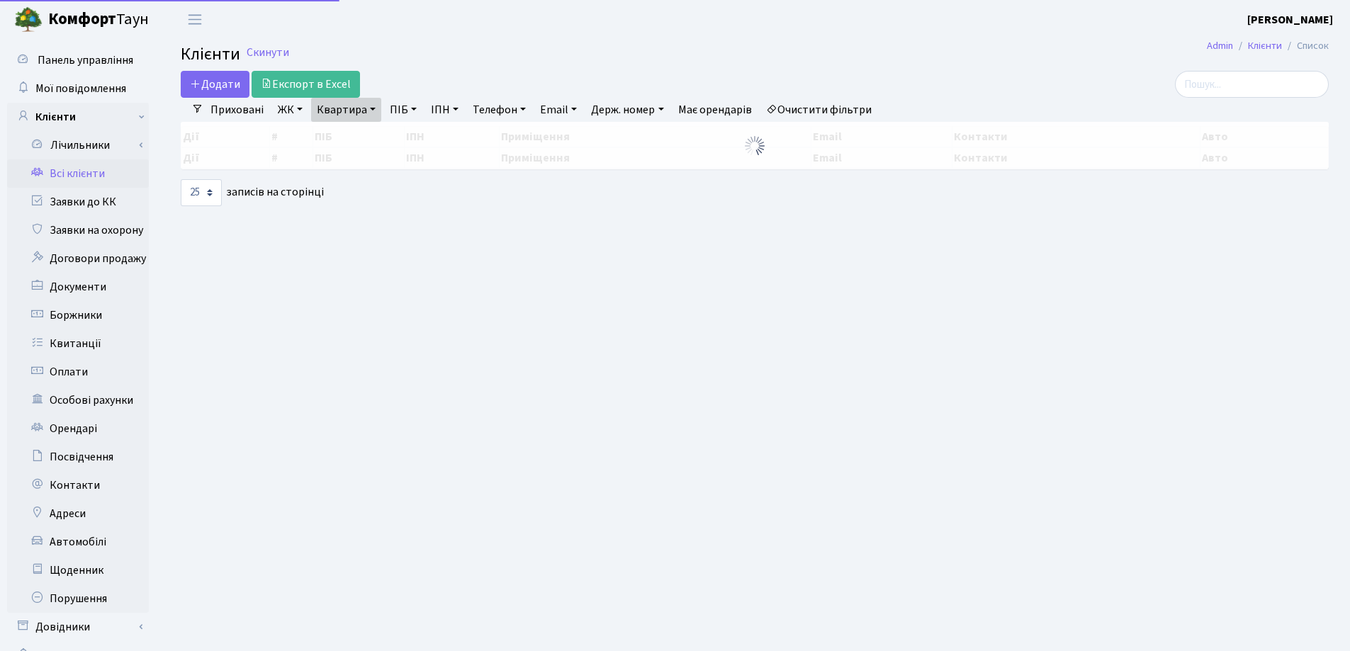
select select "25"
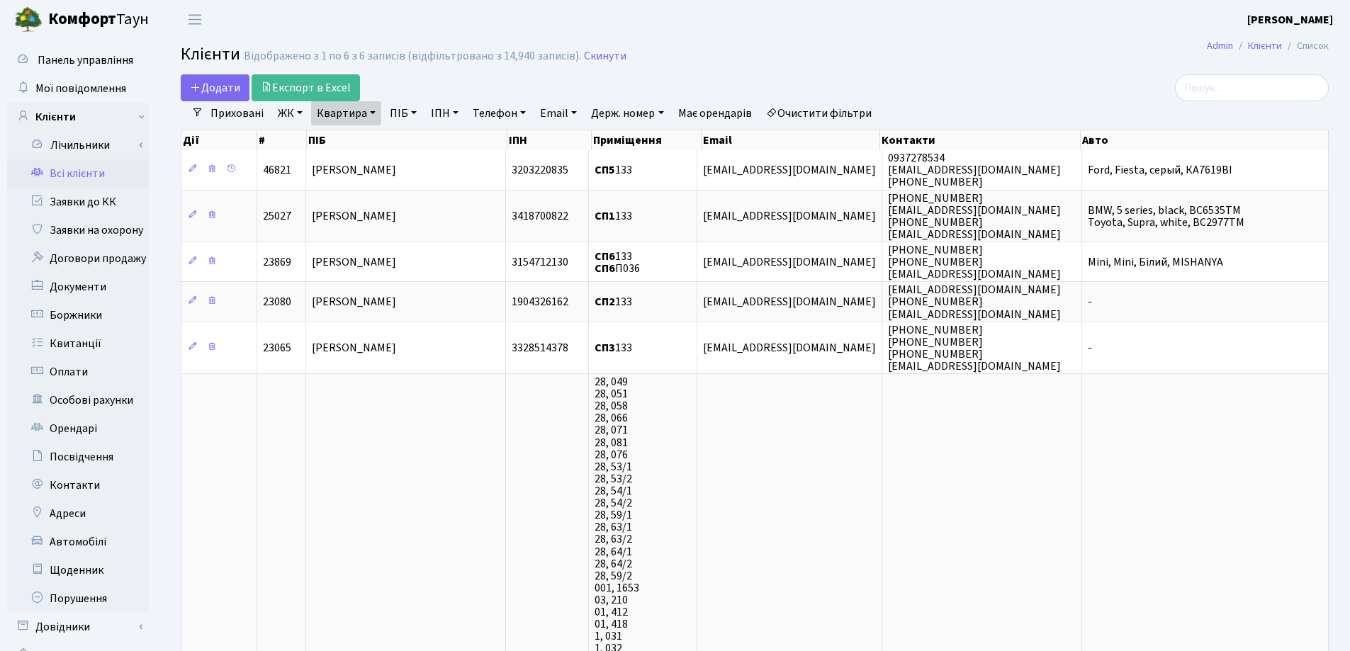
click at [376, 109] on link "Квартира" at bounding box center [346, 113] width 70 height 24
click at [406, 141] on icon at bounding box center [408, 140] width 11 height 11
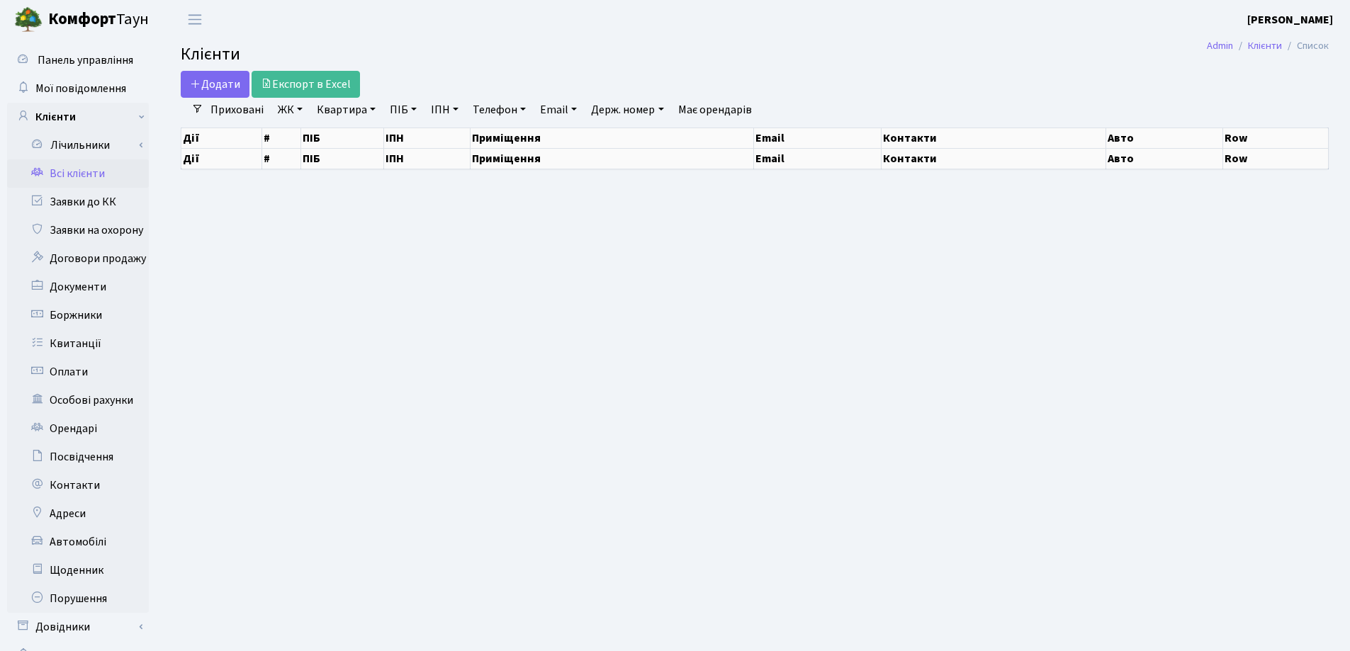
select select "25"
